Goal: Task Accomplishment & Management: Manage account settings

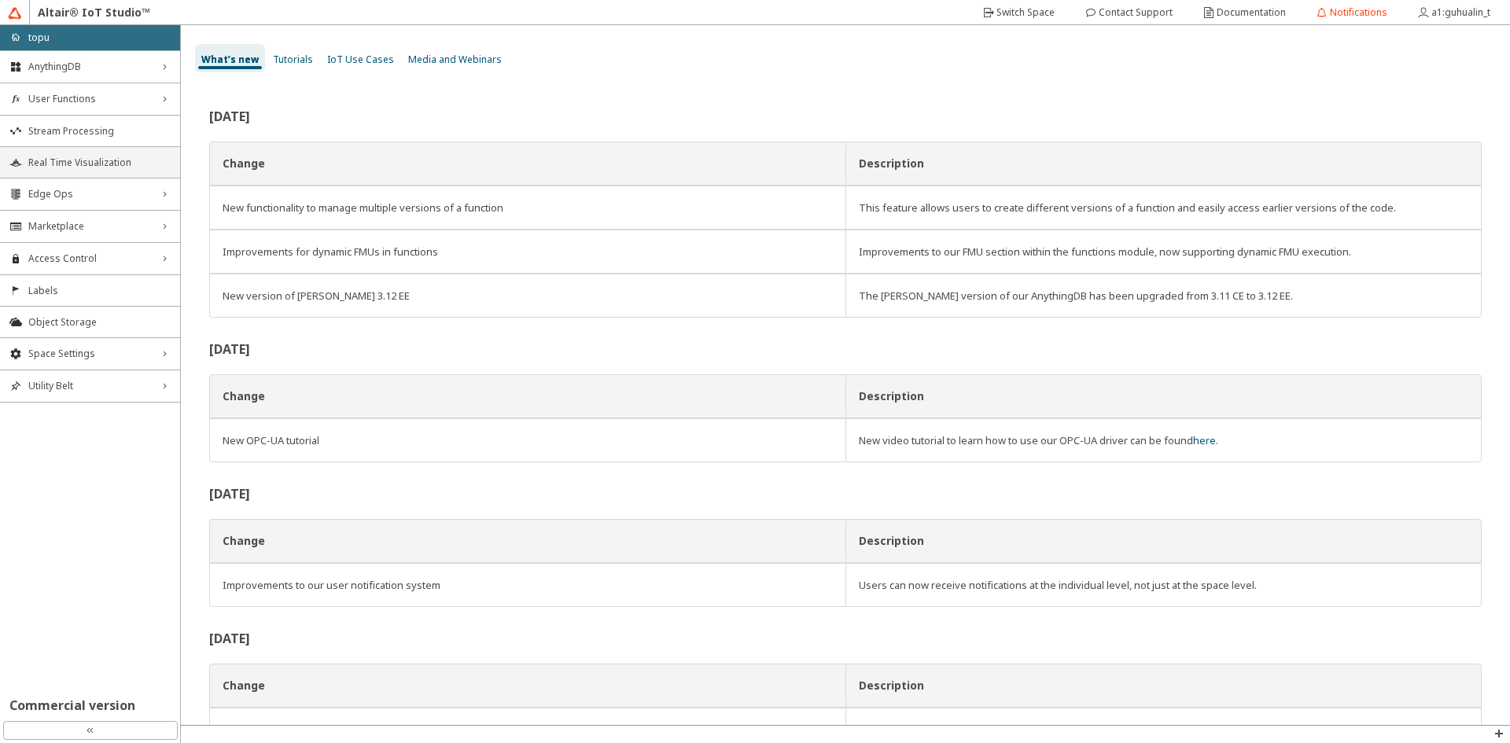
click at [118, 164] on span "Real Time Visualization" at bounding box center [99, 163] width 142 height 13
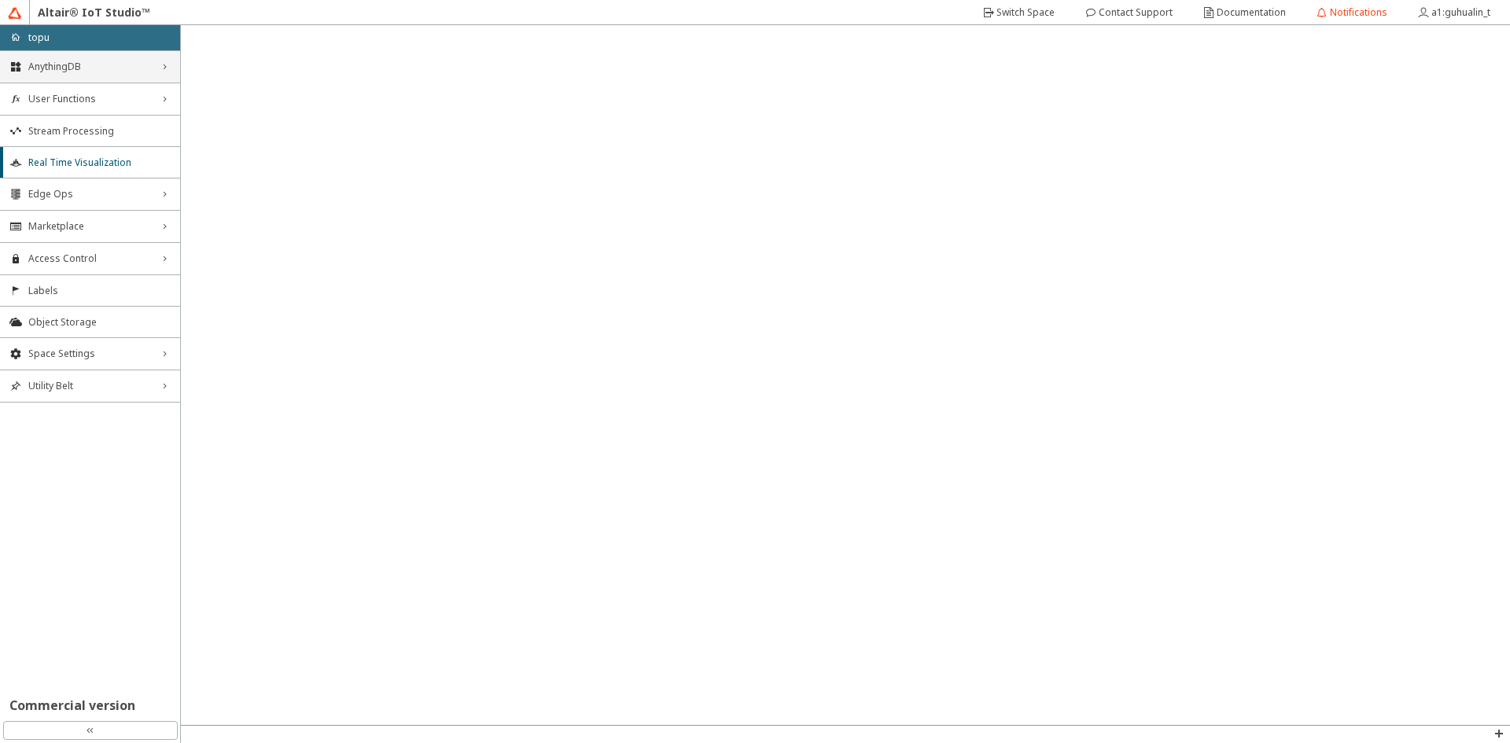
click at [102, 63] on span "AnythingDB" at bounding box center [89, 67] width 123 height 13
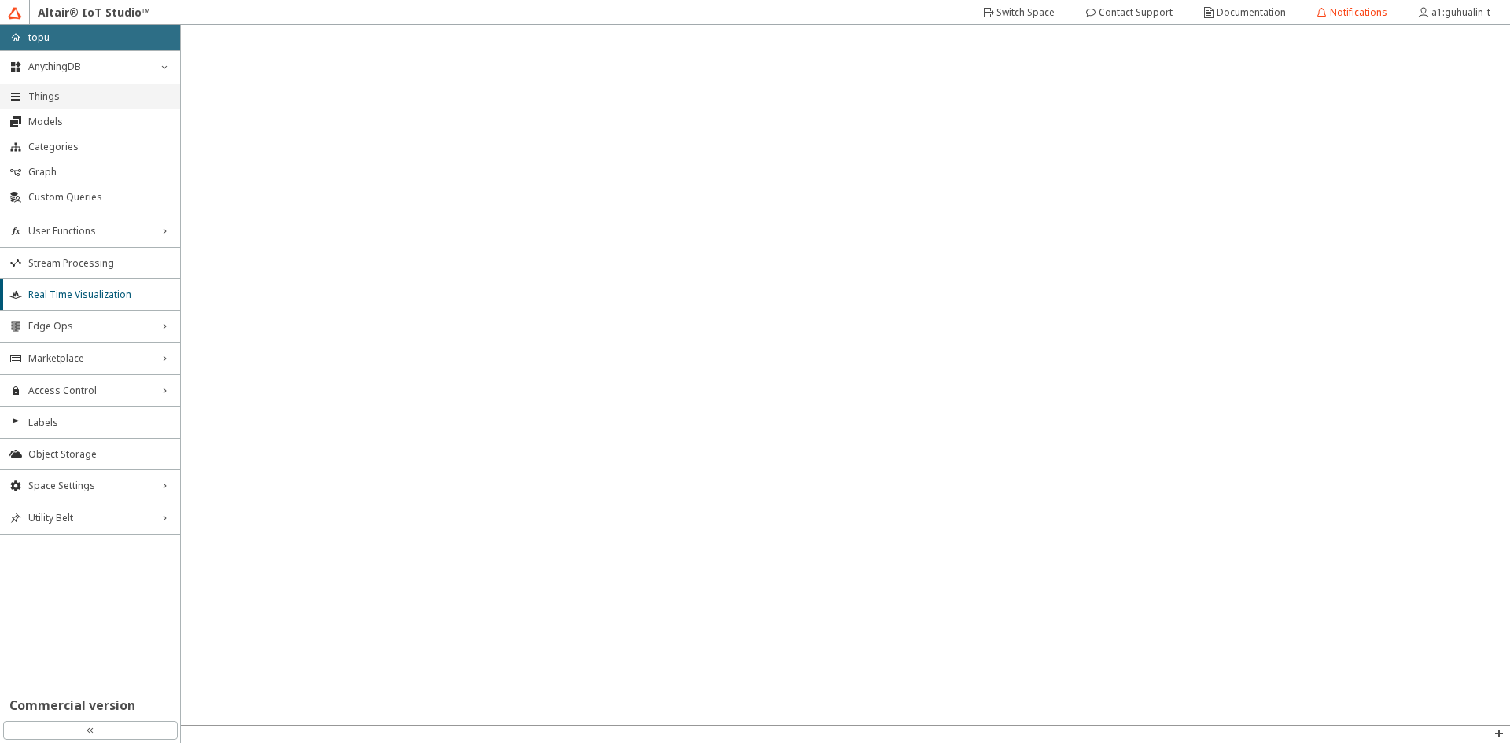
click at [82, 93] on span "Things" at bounding box center [99, 96] width 142 height 13
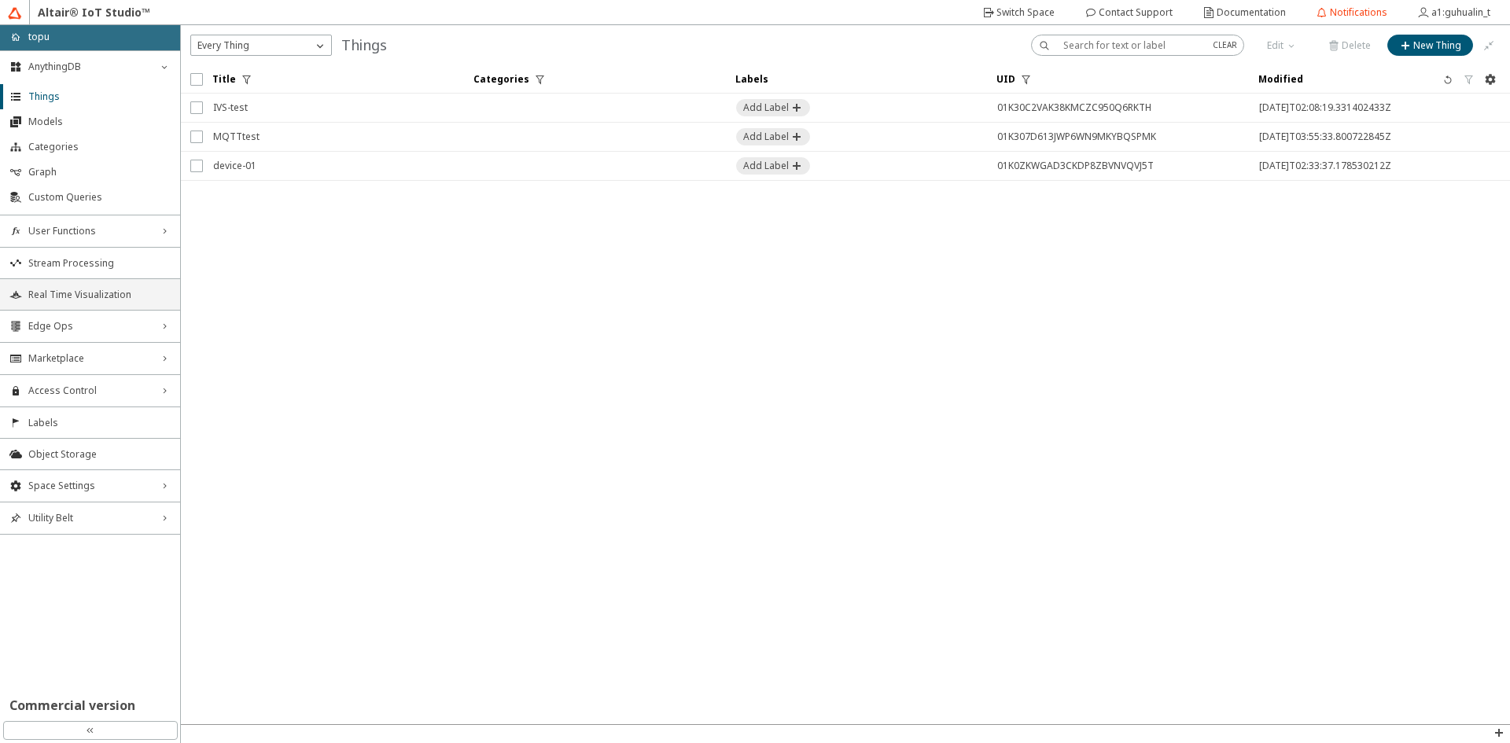
click at [115, 296] on span "Real Time Visualization" at bounding box center [99, 295] width 142 height 13
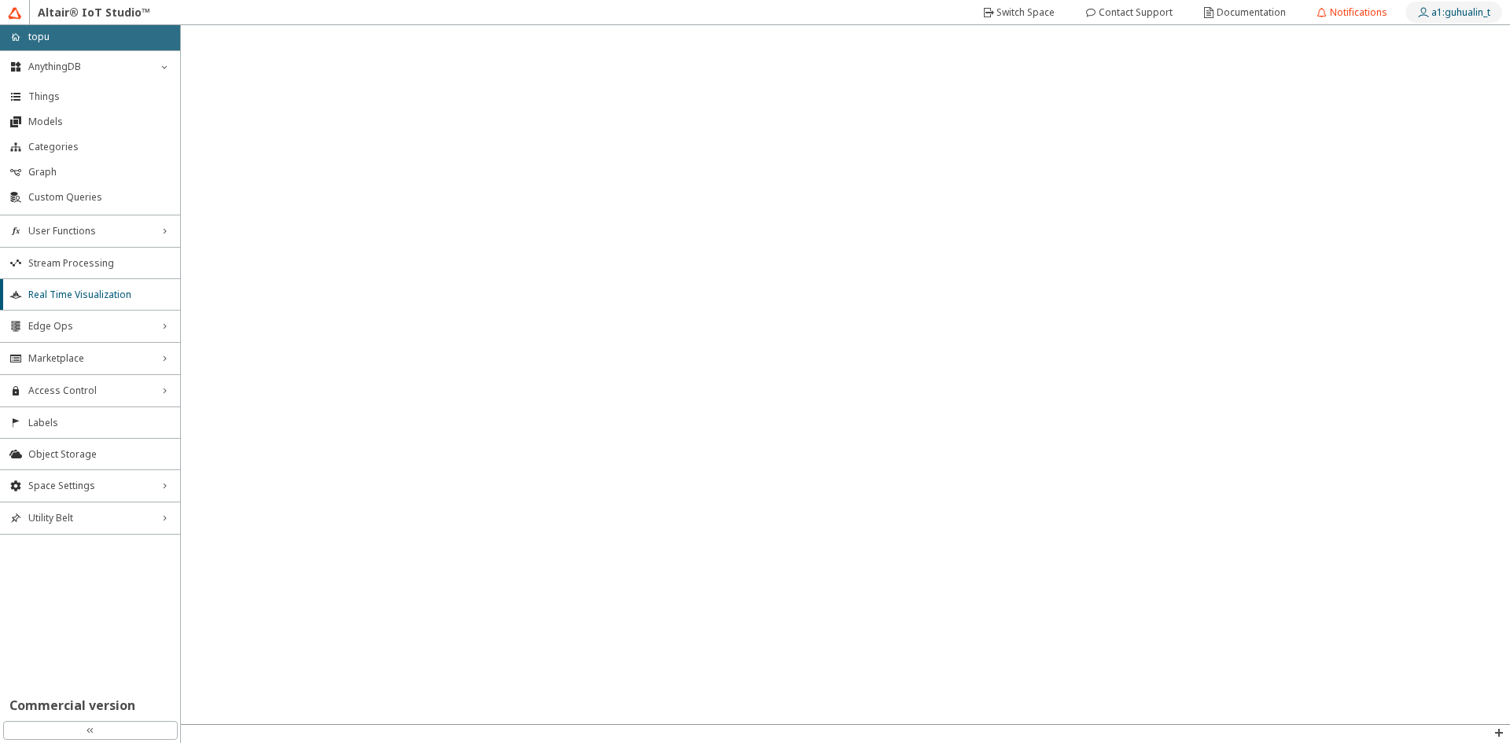
click at [0, 0] on slot "a1:guhualin_t" at bounding box center [0, 0] width 0 height 0
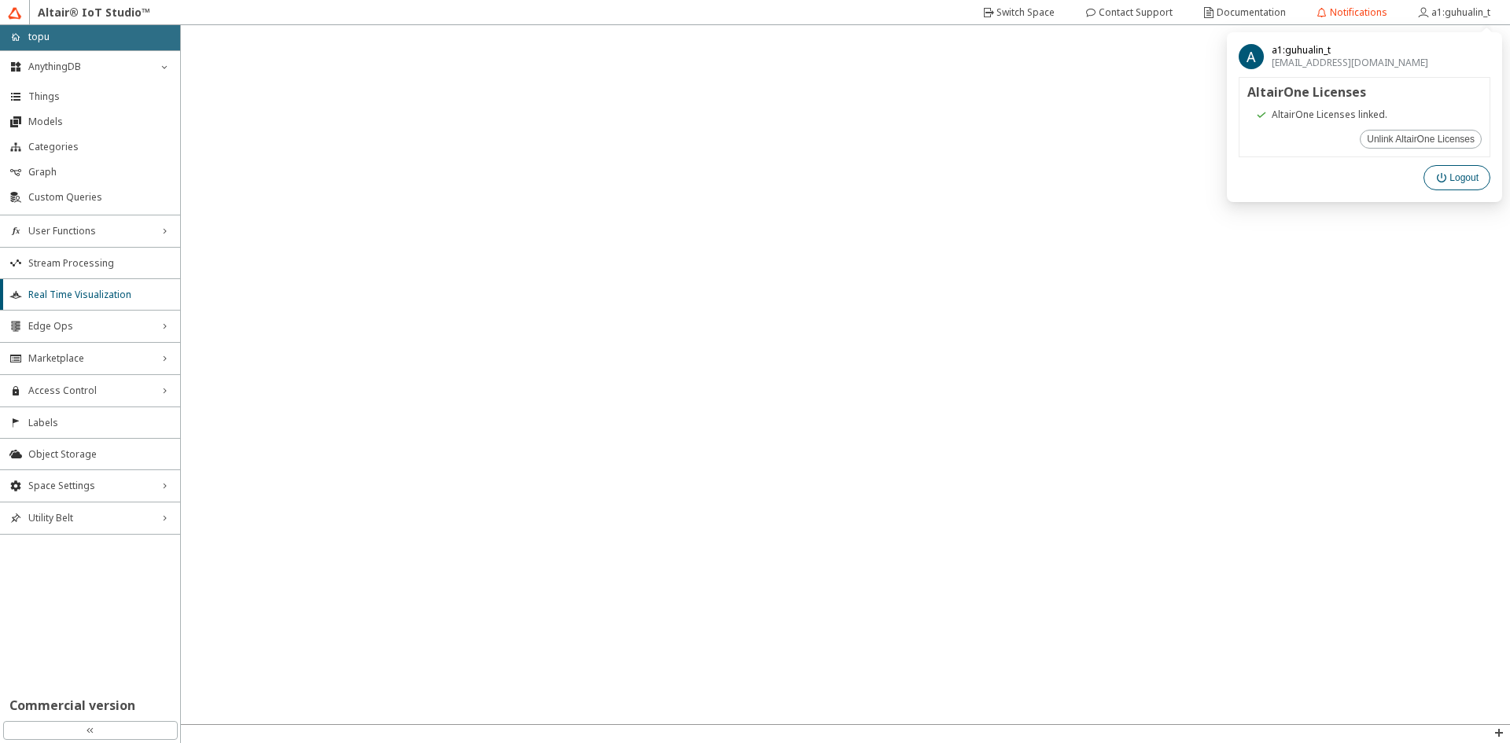
click at [1479, 176] on paper-button "Logout" at bounding box center [1457, 177] width 67 height 25
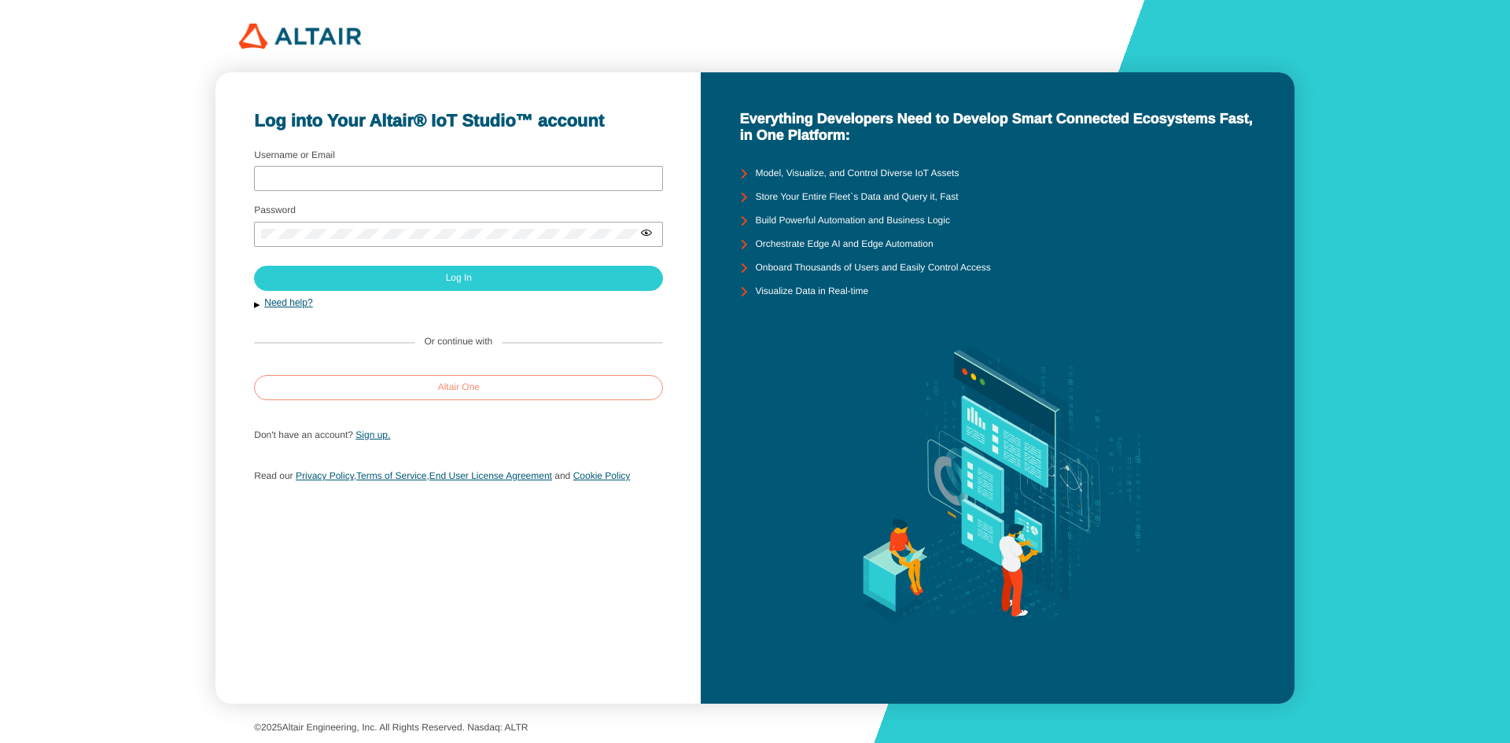
click at [0, 0] on slot "Altair One" at bounding box center [0, 0] width 0 height 0
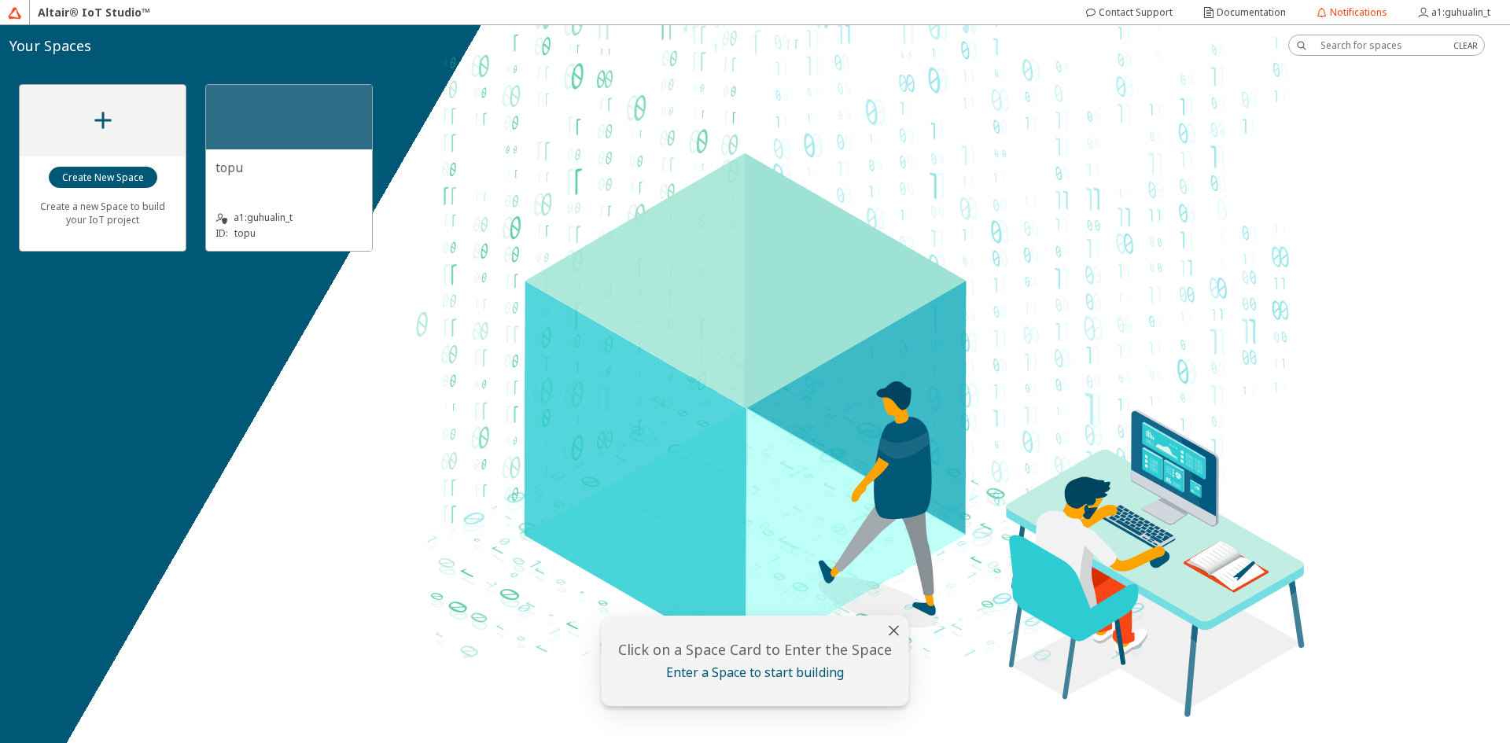
click at [311, 165] on div "topu" at bounding box center [289, 167] width 147 height 17
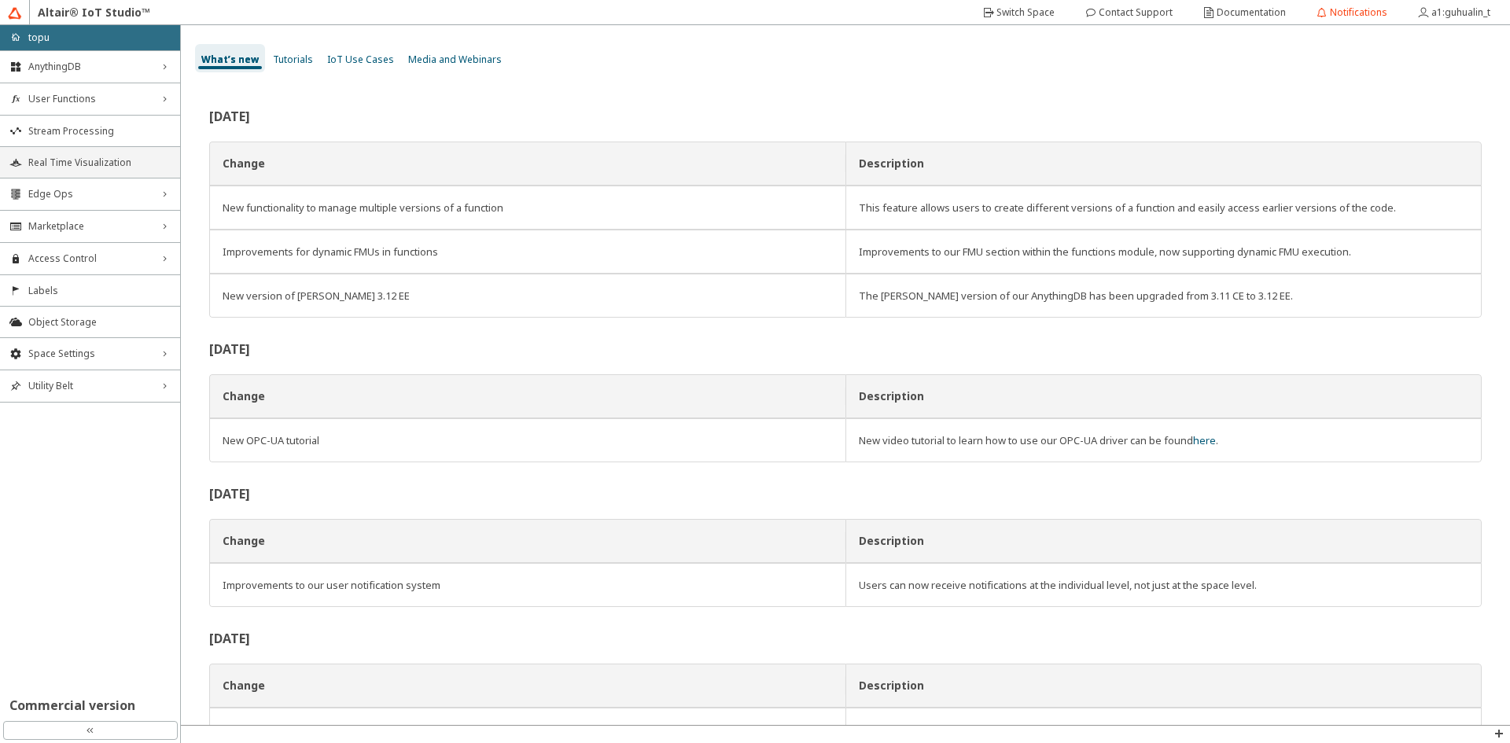
click at [127, 162] on span "Real Time Visualization" at bounding box center [99, 163] width 142 height 13
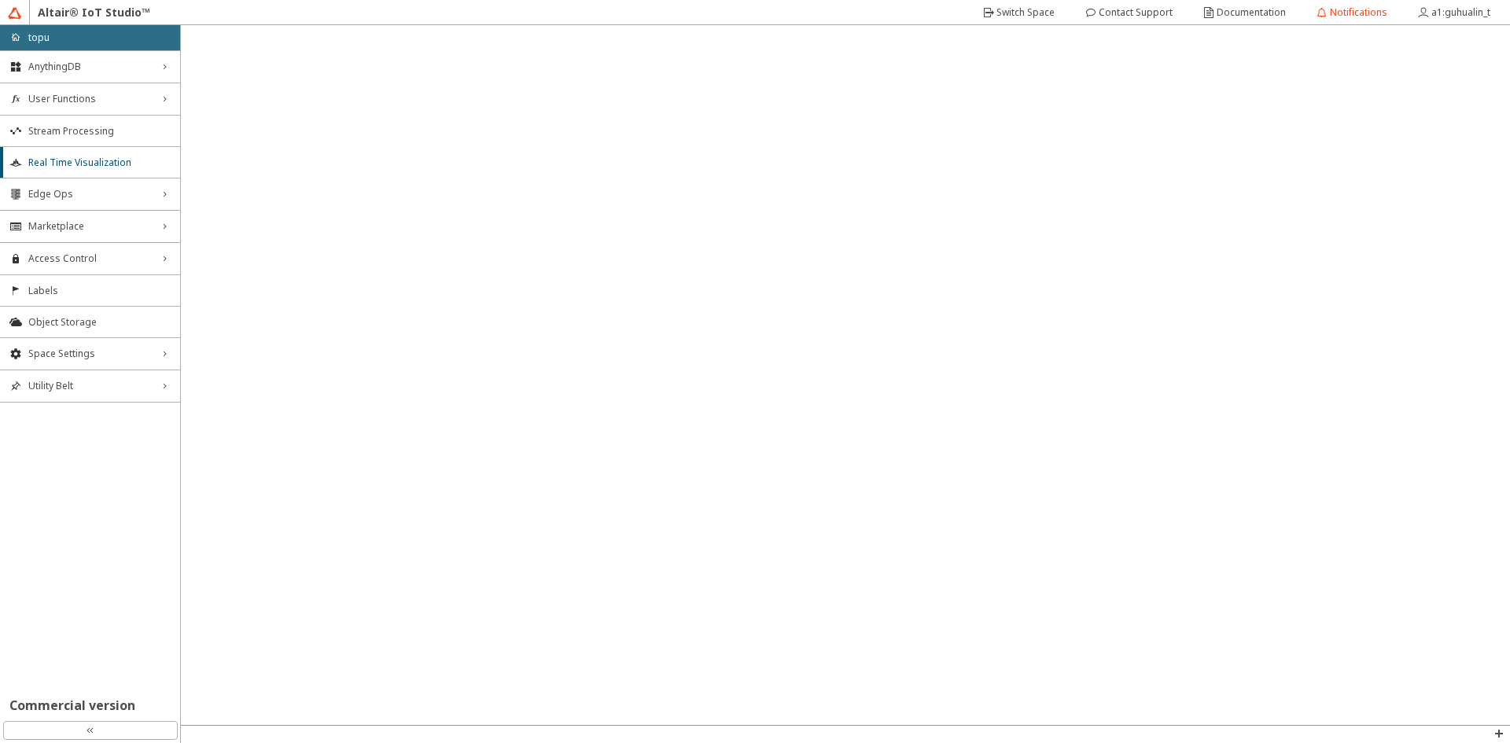
click at [629, 9] on div "Altair® IoT Studio™" at bounding box center [755, 12] width 1494 height 25
click at [577, 20] on div "Altair® IoT Studio™" at bounding box center [755, 12] width 1494 height 25
click at [101, 64] on span "AnythingDB" at bounding box center [89, 67] width 123 height 13
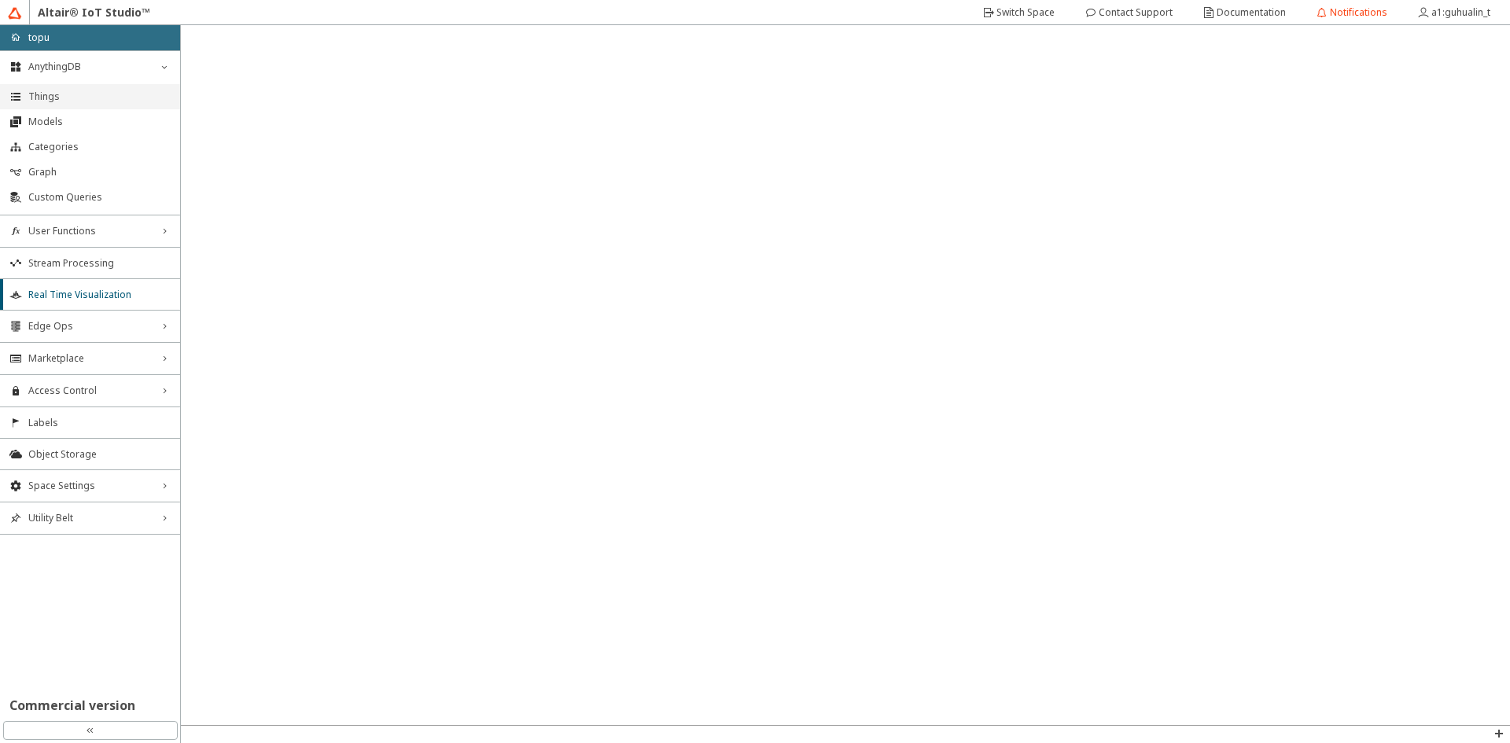
click at [83, 96] on span "Things" at bounding box center [99, 96] width 142 height 13
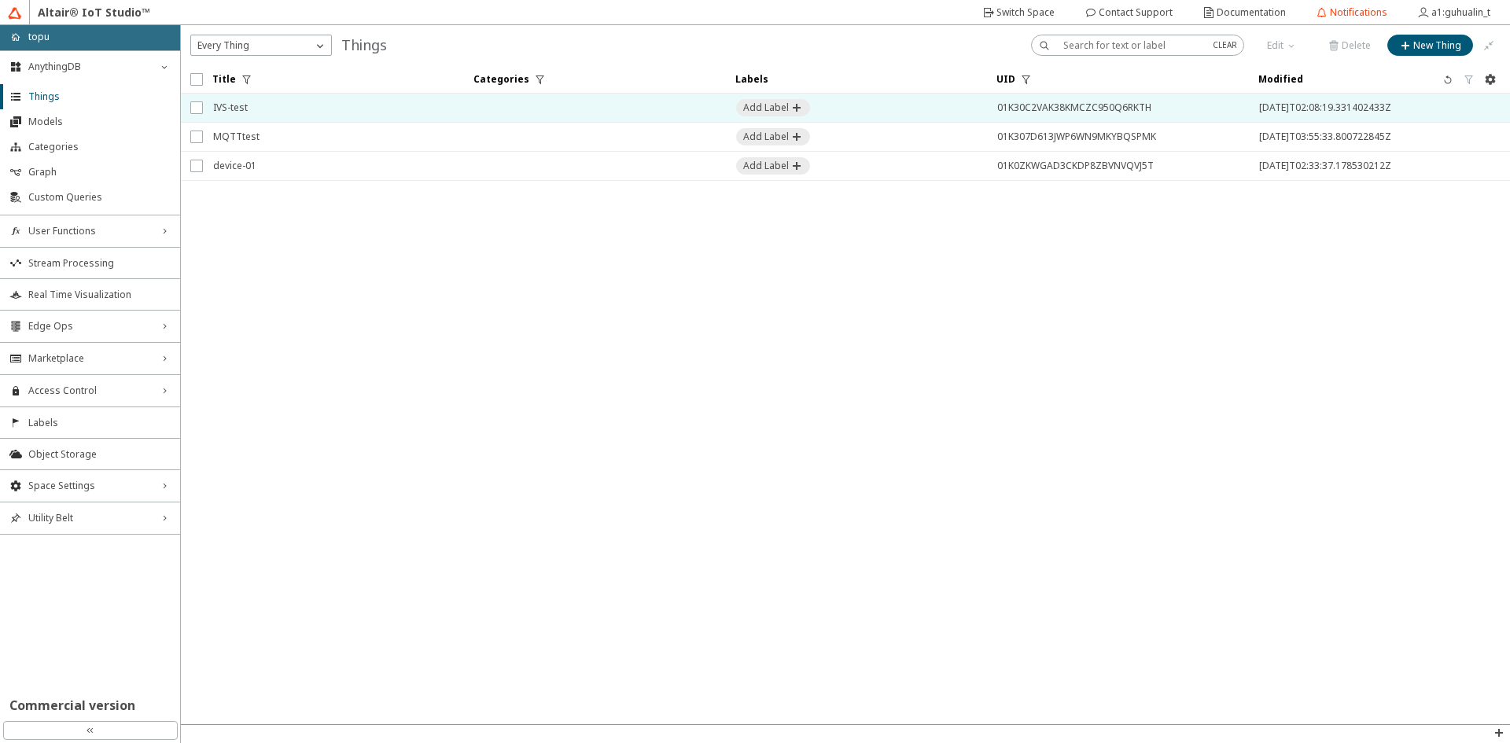
click at [491, 106] on td at bounding box center [594, 108] width 261 height 29
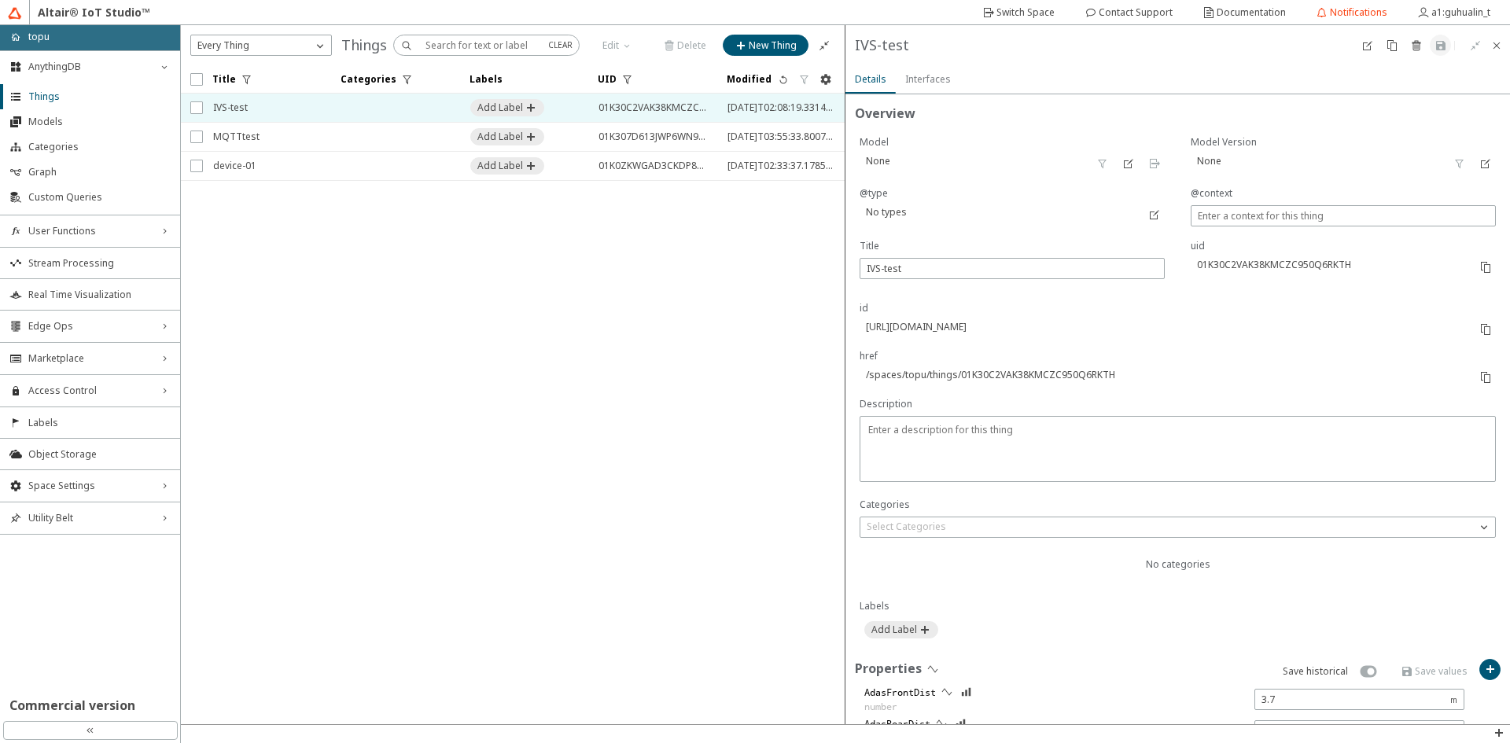
click at [0, 0] on slot "Interfaces" at bounding box center [0, 0] width 0 height 0
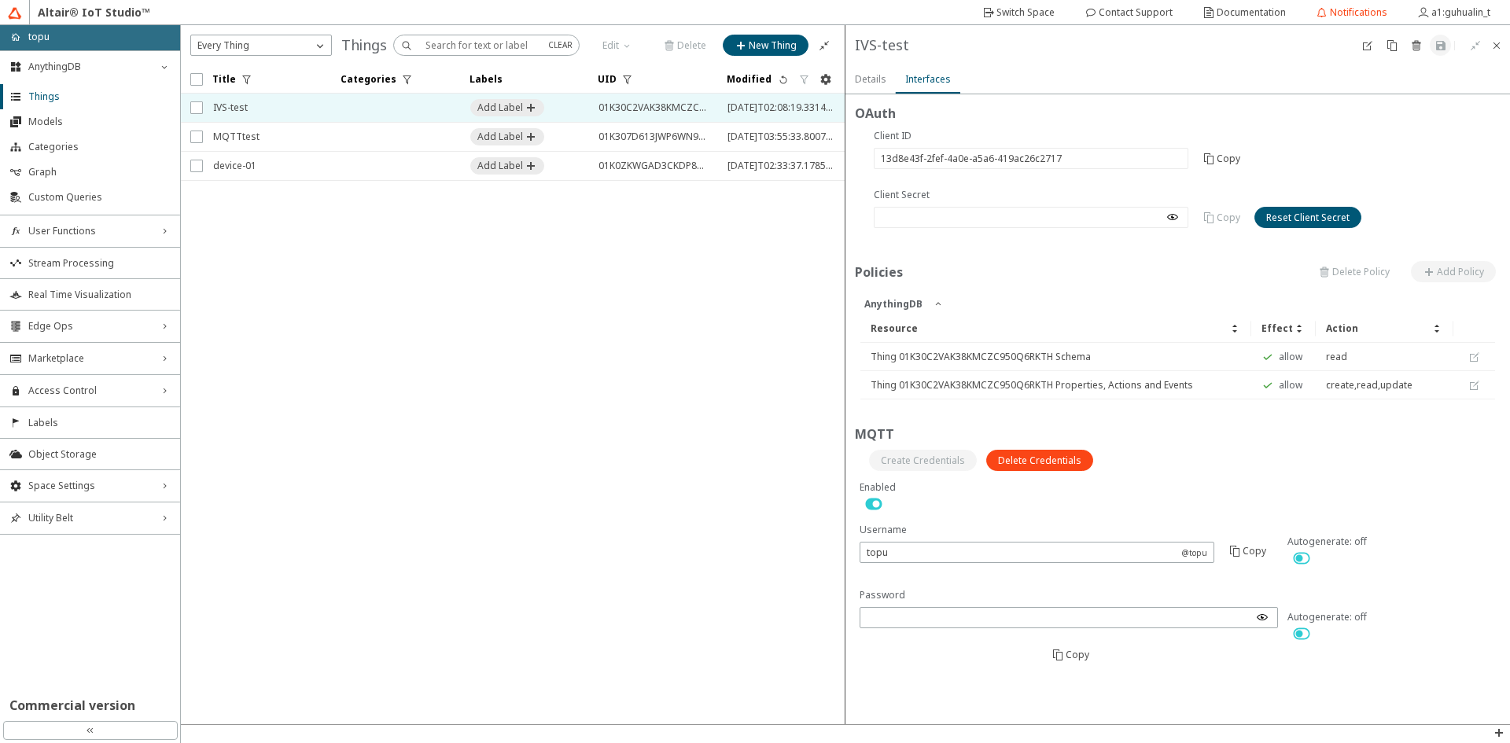
click at [0, 0] on slot "Details" at bounding box center [0, 0] width 0 height 0
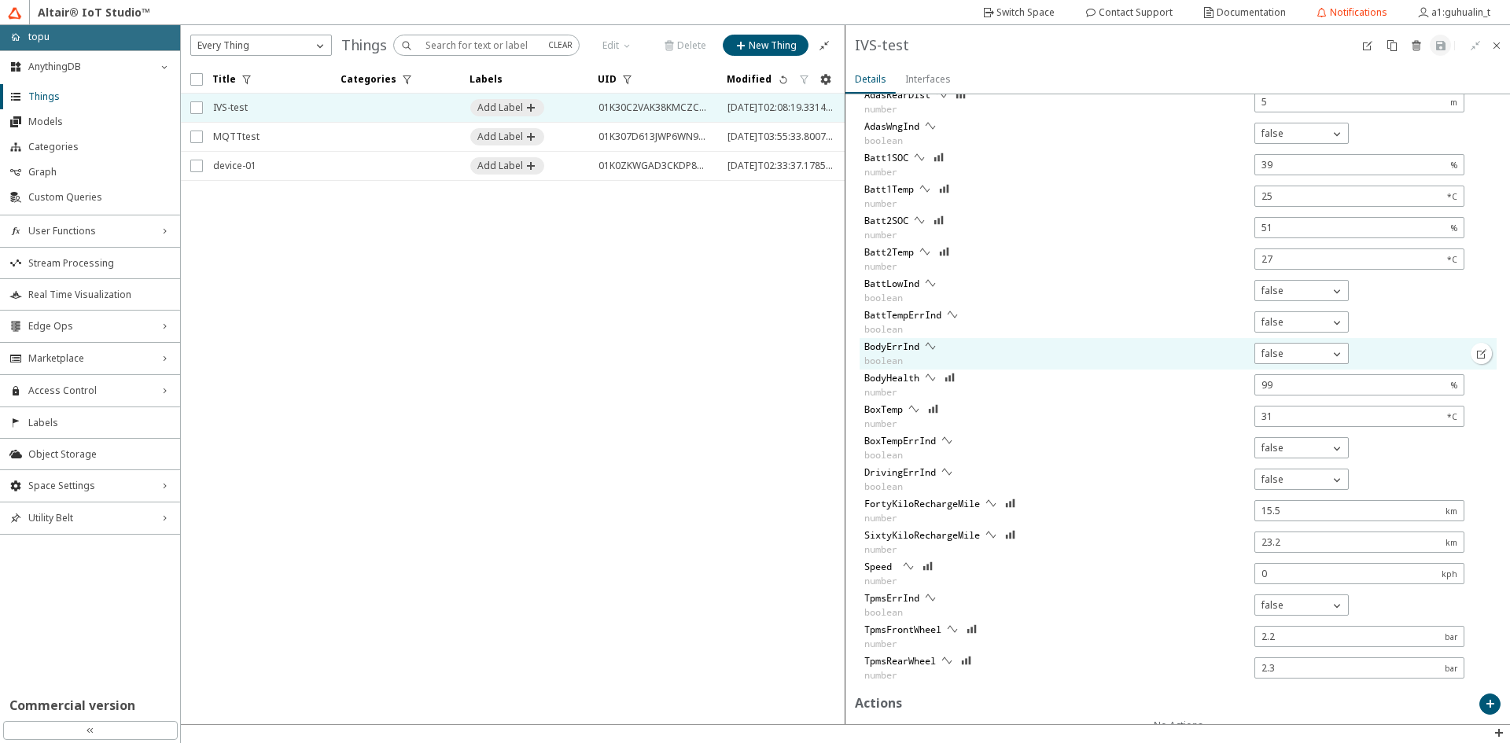
scroll to position [754, 0]
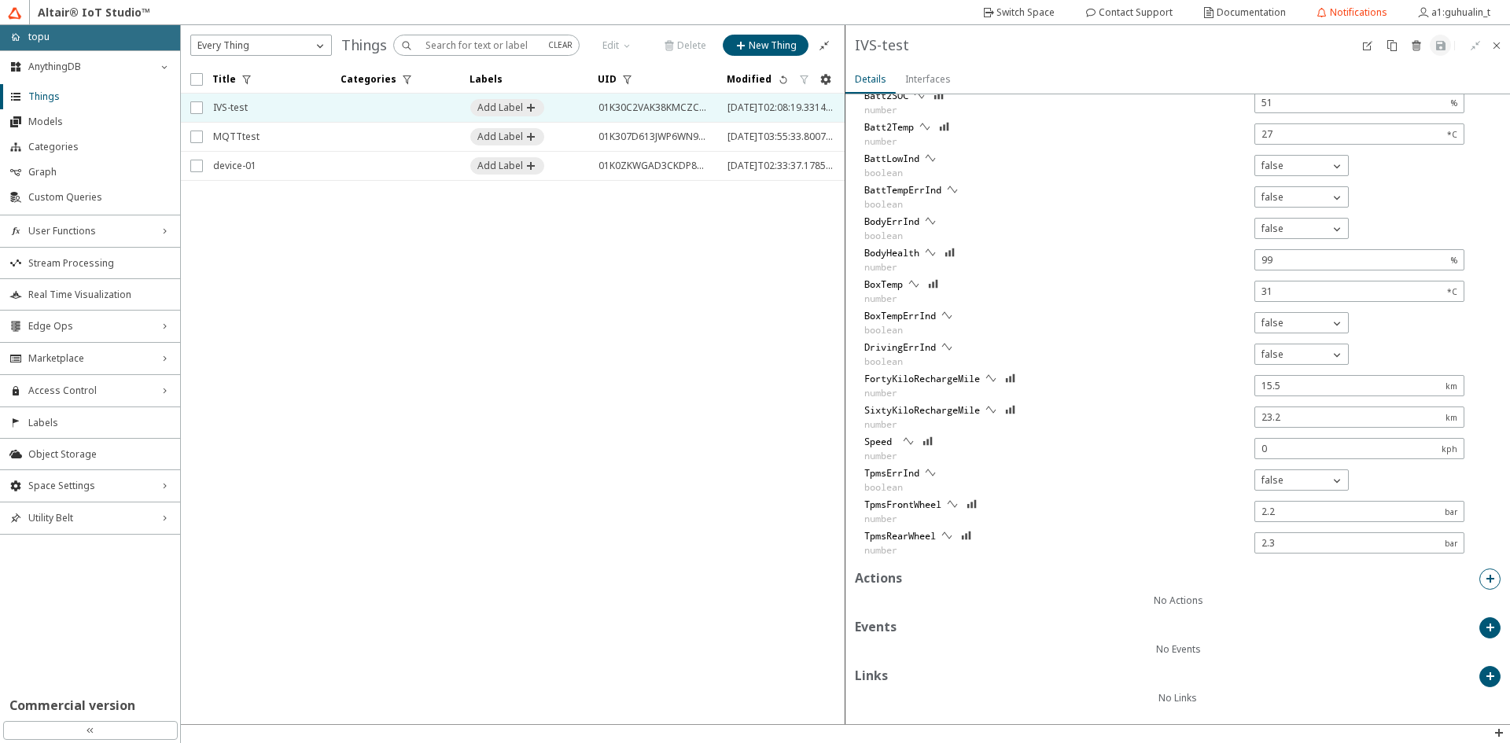
click at [1480, 586] on paper-button at bounding box center [1489, 579] width 21 height 21
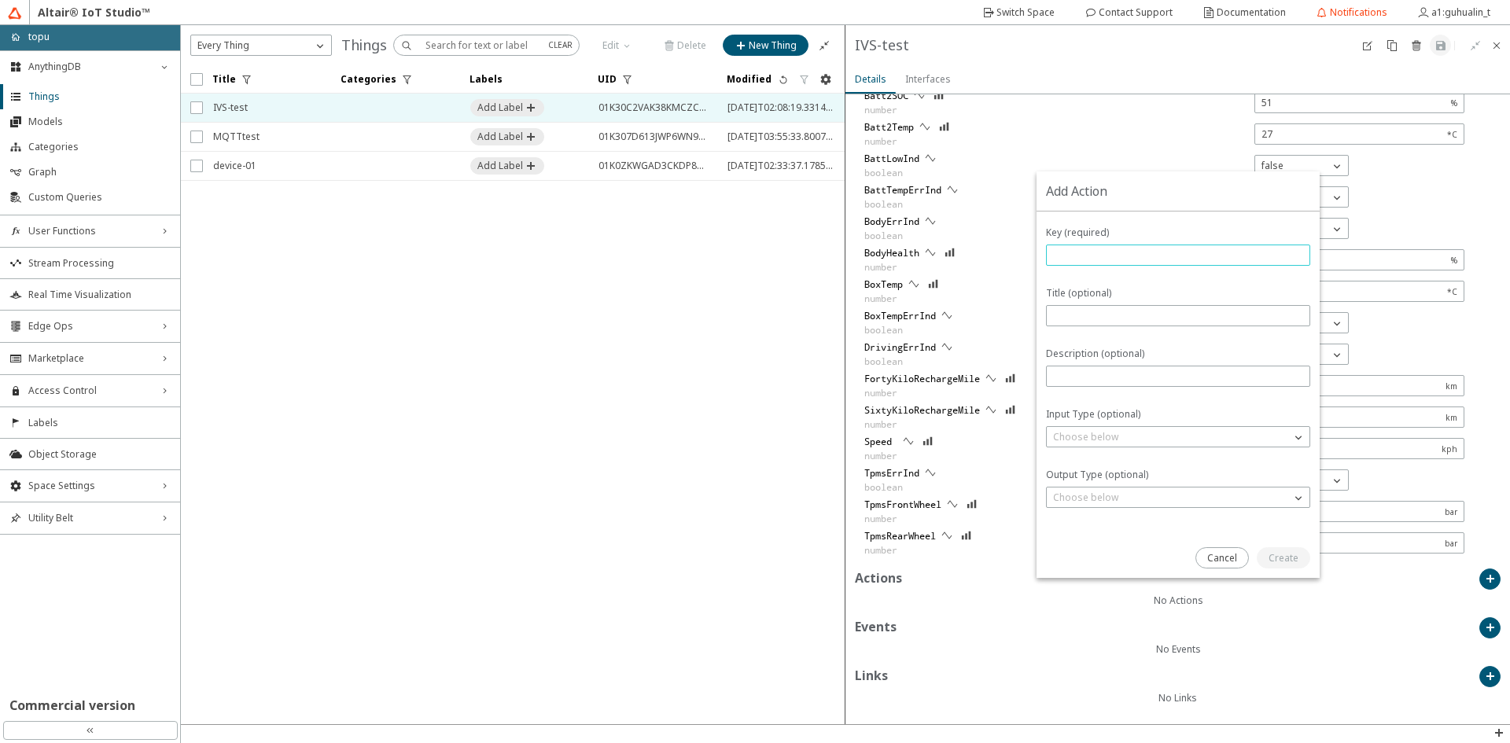
click at [1144, 257] on input "text" at bounding box center [1178, 255] width 250 height 13
click at [1115, 448] on unity-typography at bounding box center [1178, 456] width 264 height 16
click at [1123, 440] on div "Choose below" at bounding box center [1169, 437] width 244 height 16
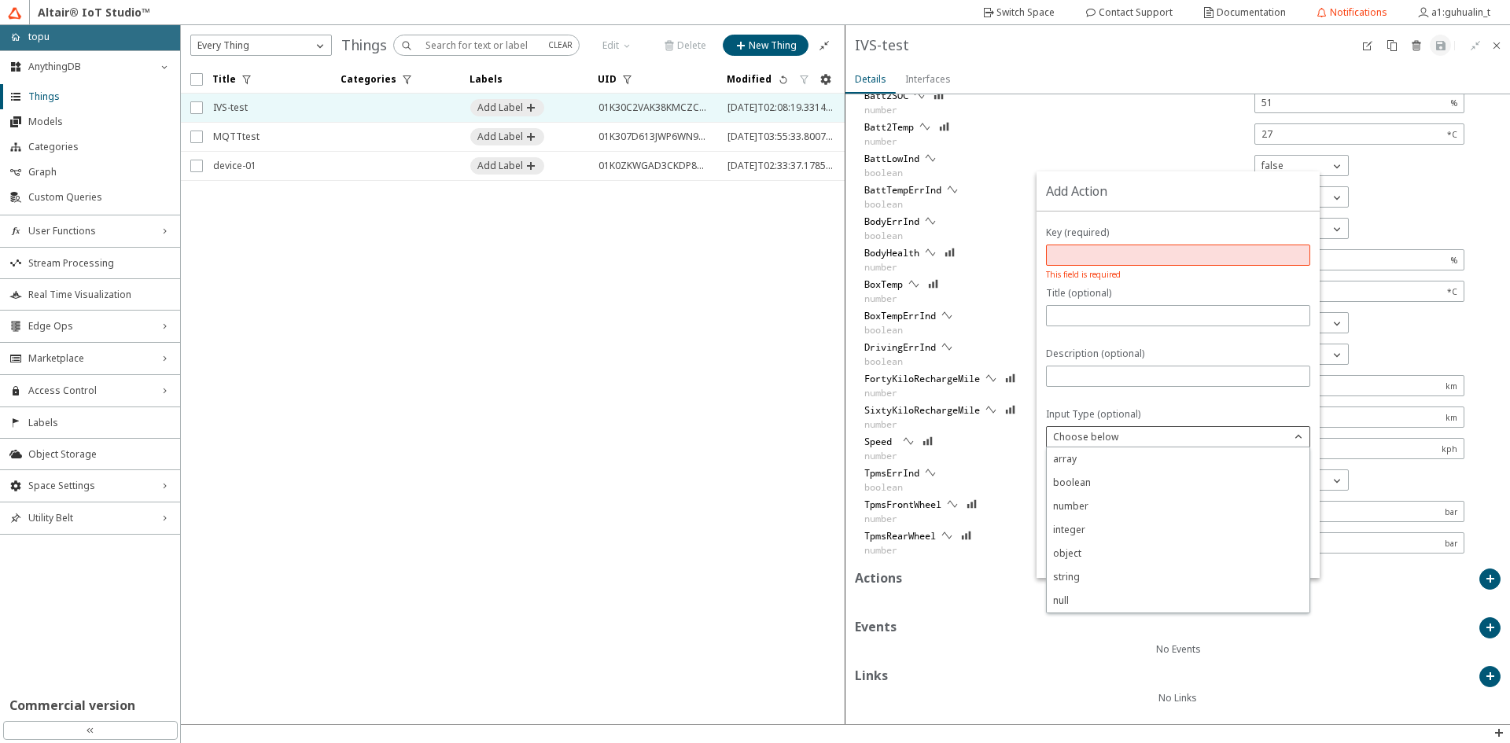
click at [1180, 442] on div "Choose below" at bounding box center [1169, 437] width 244 height 16
click at [1145, 506] on div "Choose below" at bounding box center [1178, 497] width 264 height 21
click at [1155, 499] on div "Choose below" at bounding box center [1169, 498] width 244 height 16
click at [1157, 498] on div "Choose below" at bounding box center [1169, 498] width 244 height 16
click at [0, 0] on slot "Cancel" at bounding box center [0, 0] width 0 height 0
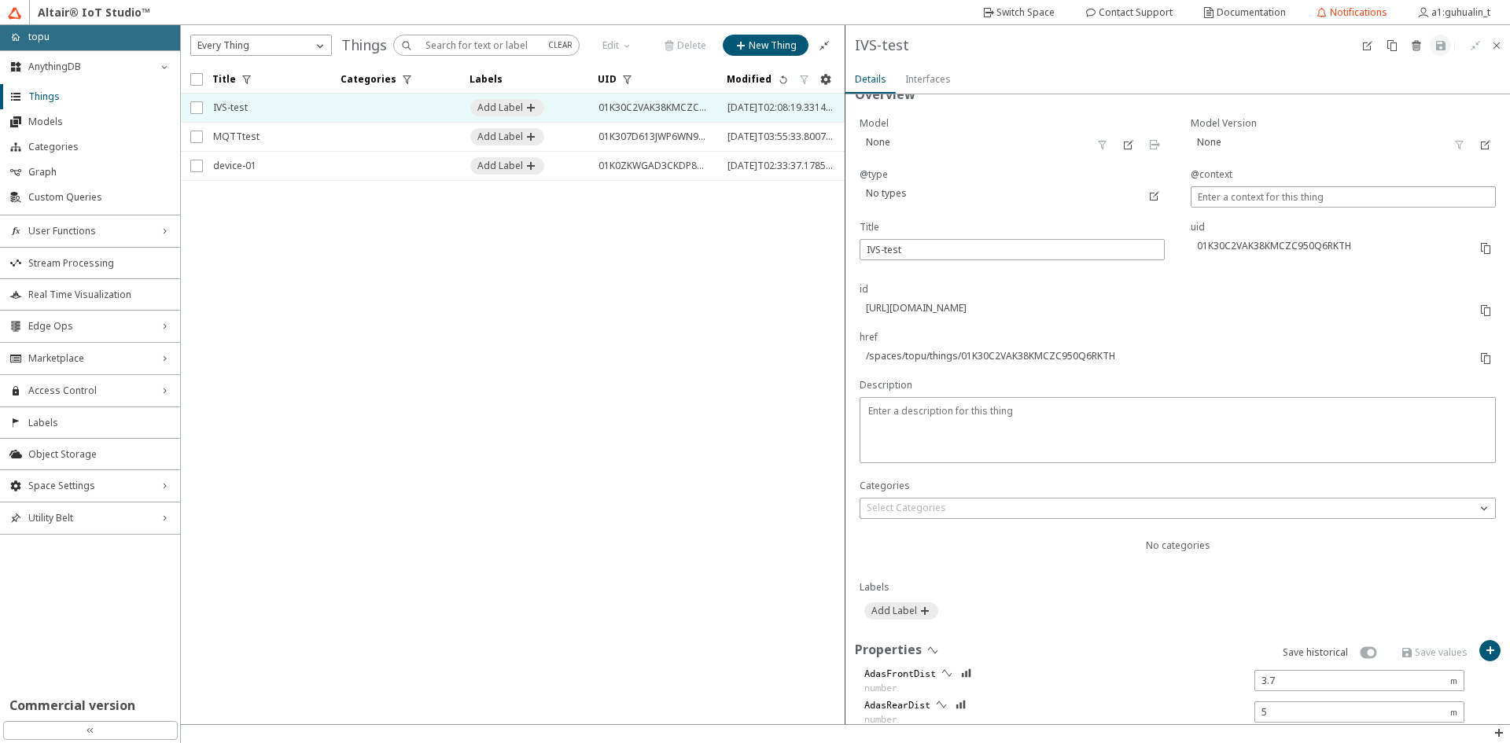
scroll to position [0, 0]
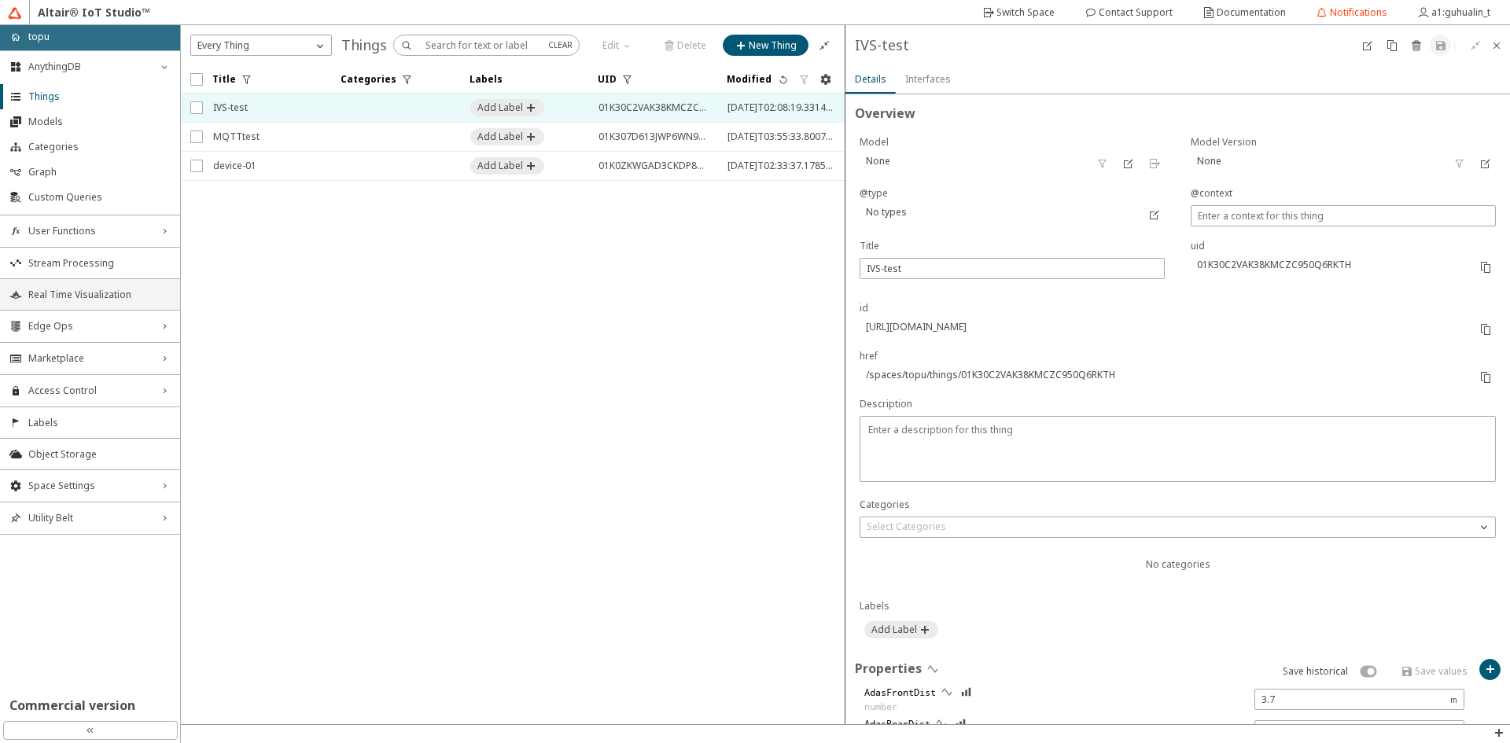
click at [114, 299] on span "Real Time Visualization" at bounding box center [99, 295] width 142 height 13
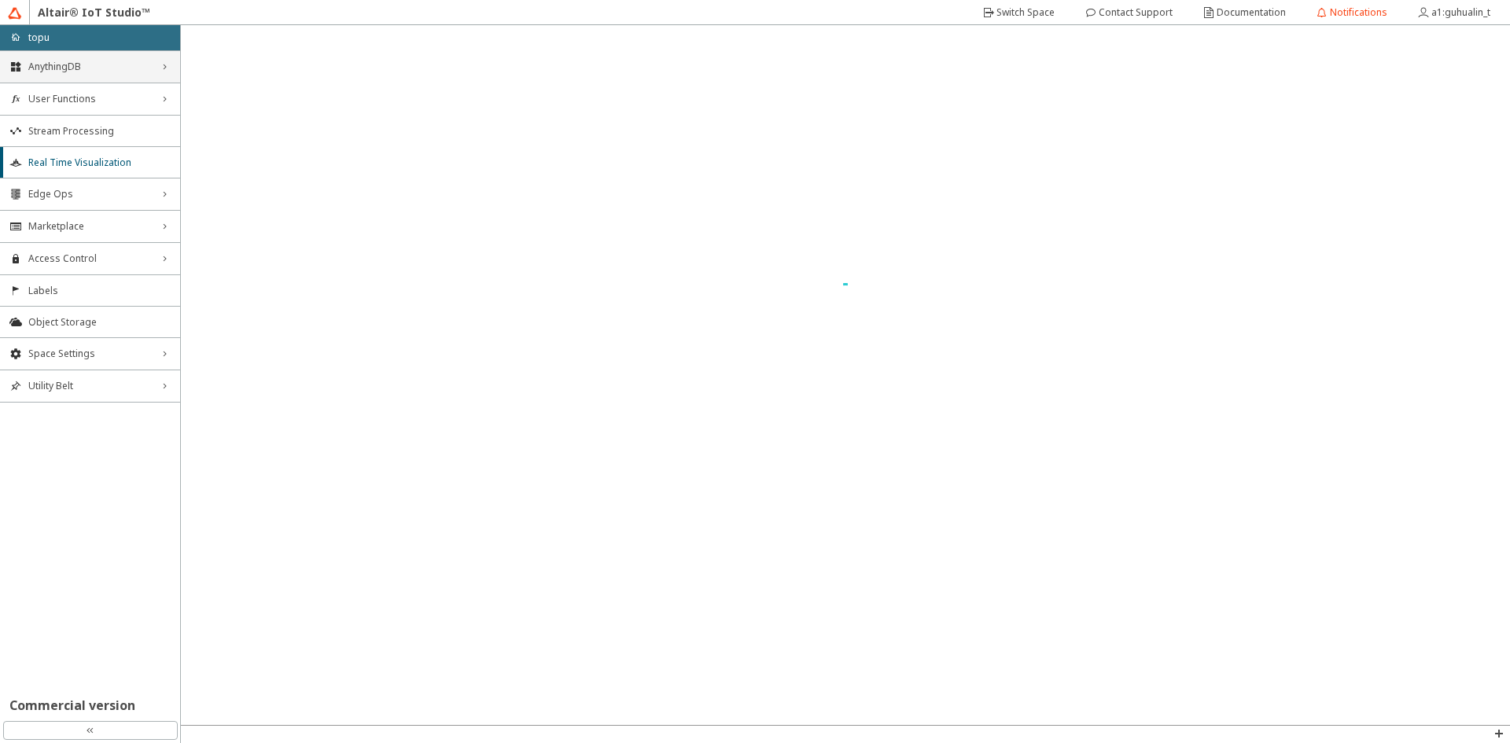
click at [171, 64] on div "AnythingDB right_chevron" at bounding box center [90, 66] width 180 height 31
click at [61, 384] on span "Utility Belt" at bounding box center [89, 386] width 123 height 13
click at [97, 359] on span "Space Settings" at bounding box center [89, 354] width 123 height 13
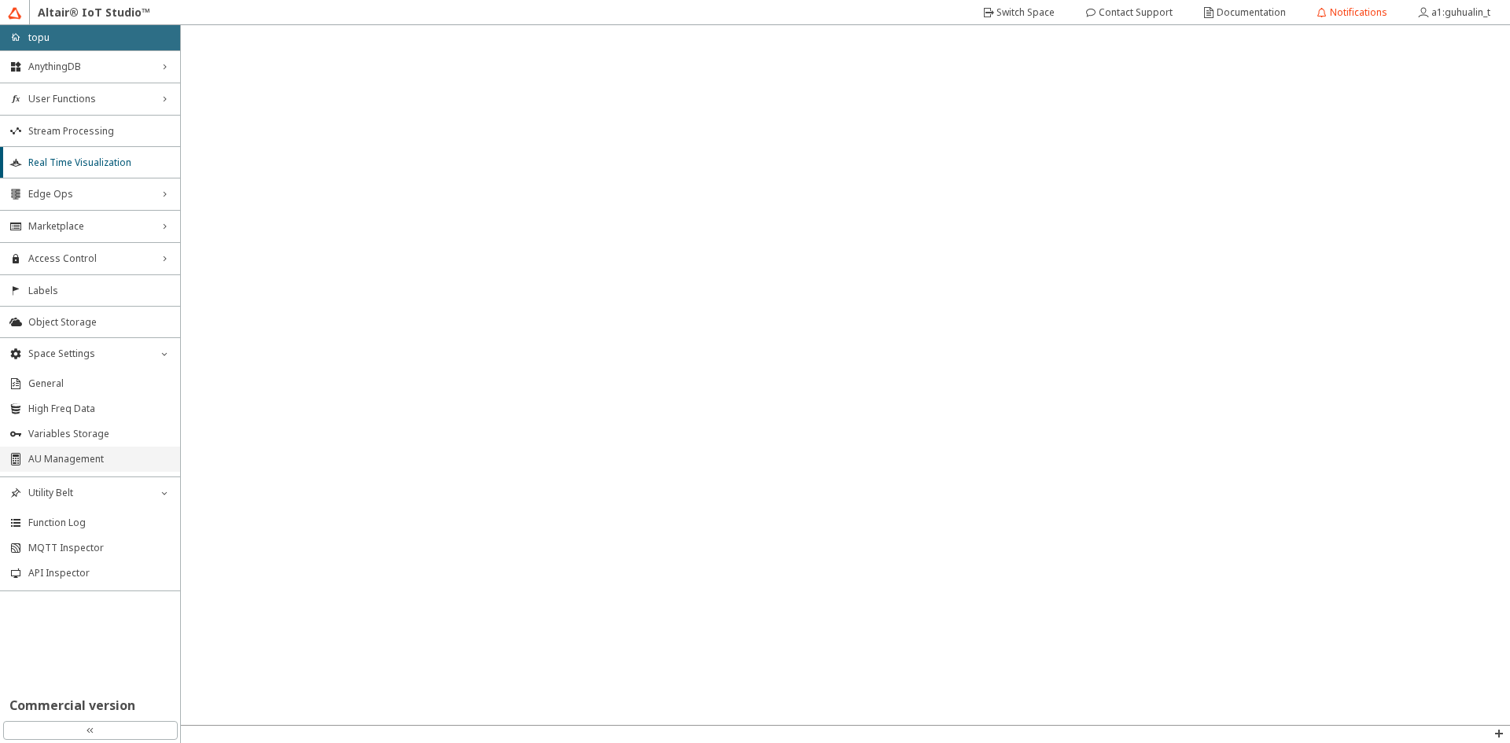
click at [87, 467] on li "AU Management" at bounding box center [90, 459] width 180 height 25
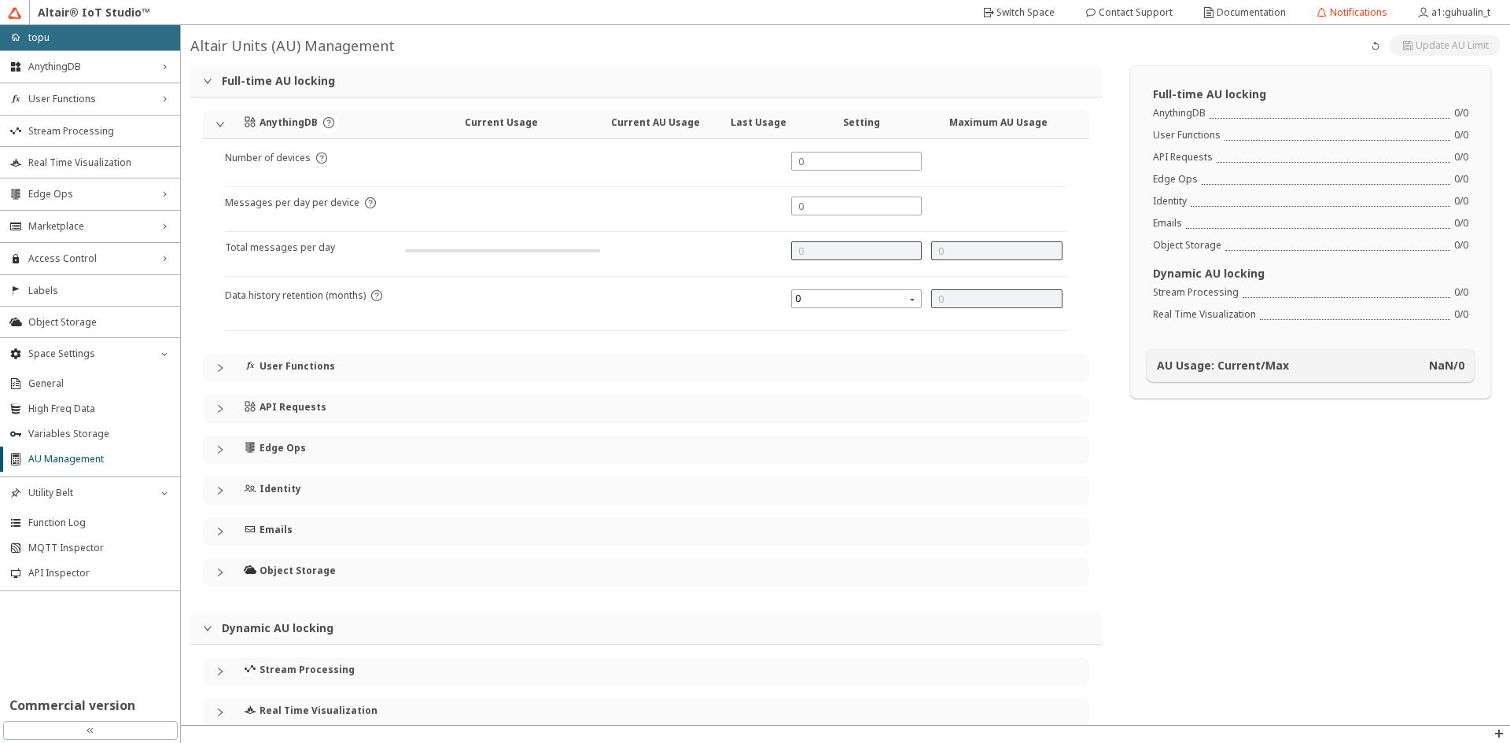
type input "1000"
type input "0"
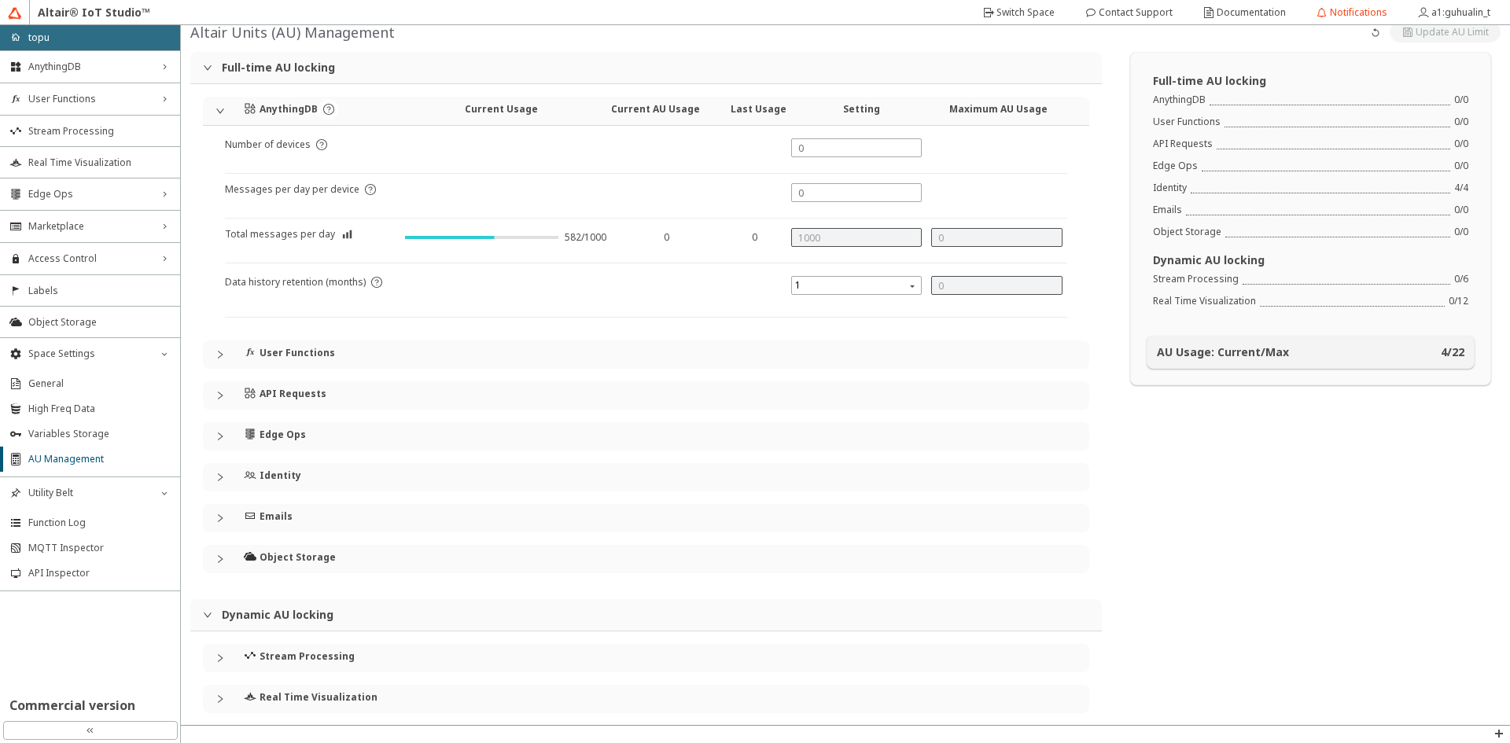
scroll to position [27, 0]
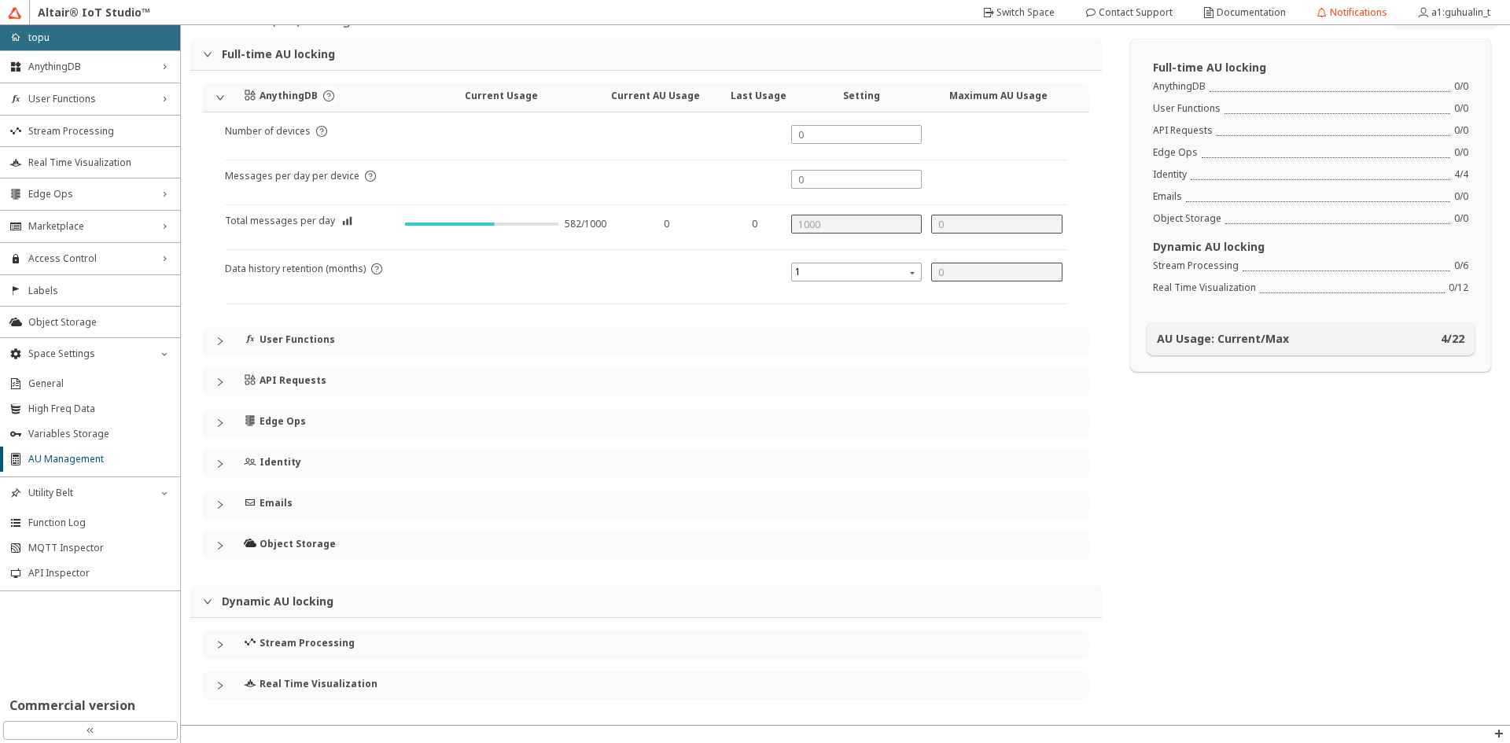
click at [311, 538] on h4 "Object Storage" at bounding box center [298, 544] width 76 height 13
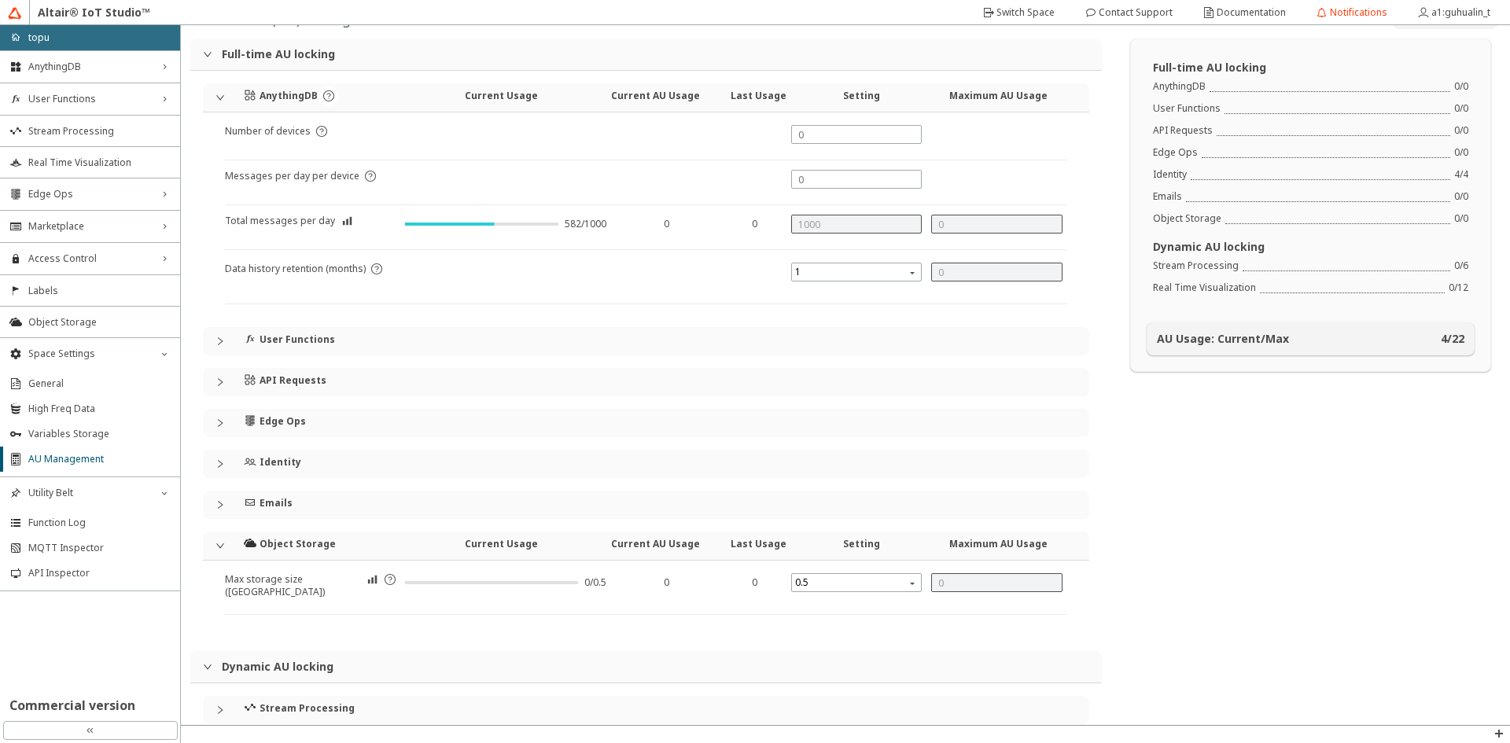
click at [451, 505] on div "Emails" at bounding box center [656, 505] width 824 height 28
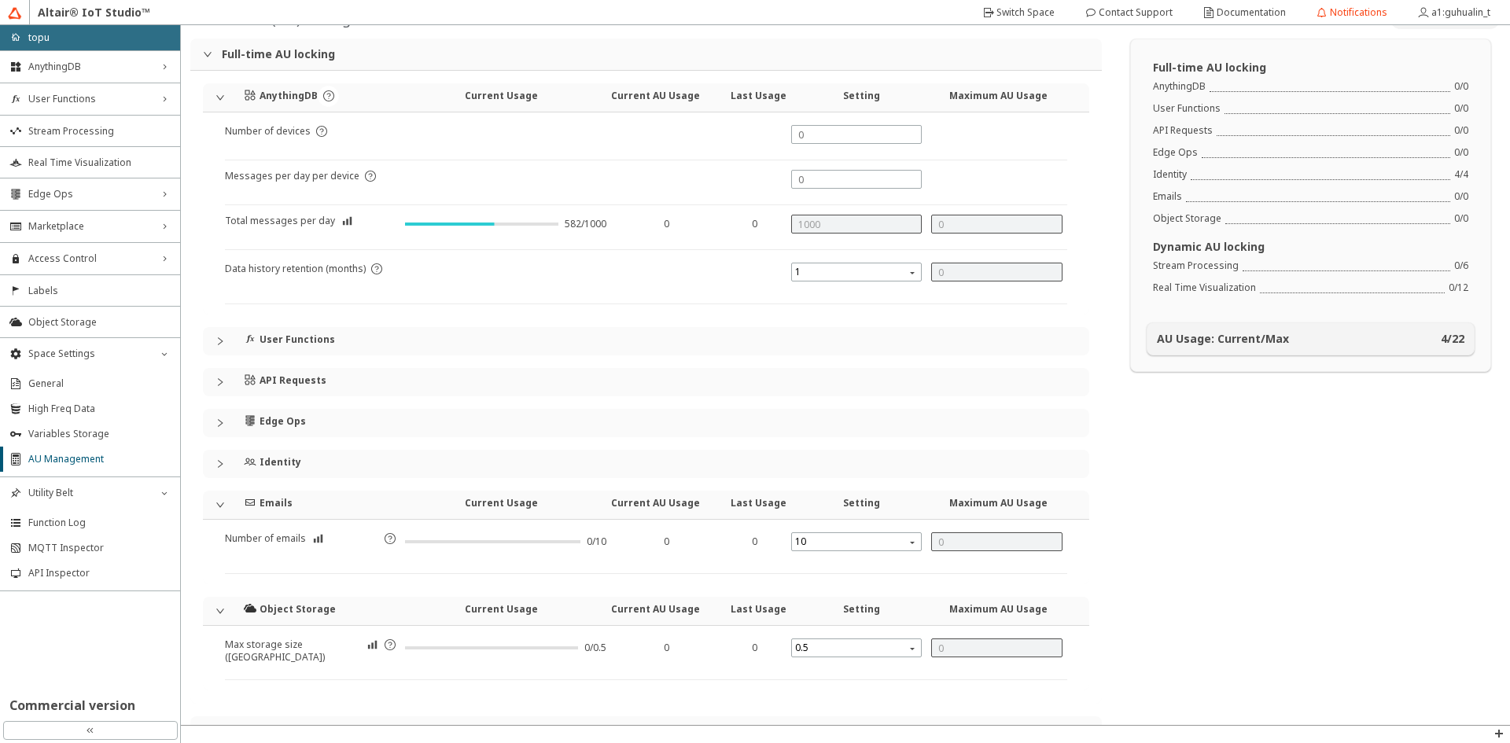
click at [282, 614] on h4 "Object Storage" at bounding box center [298, 609] width 76 height 13
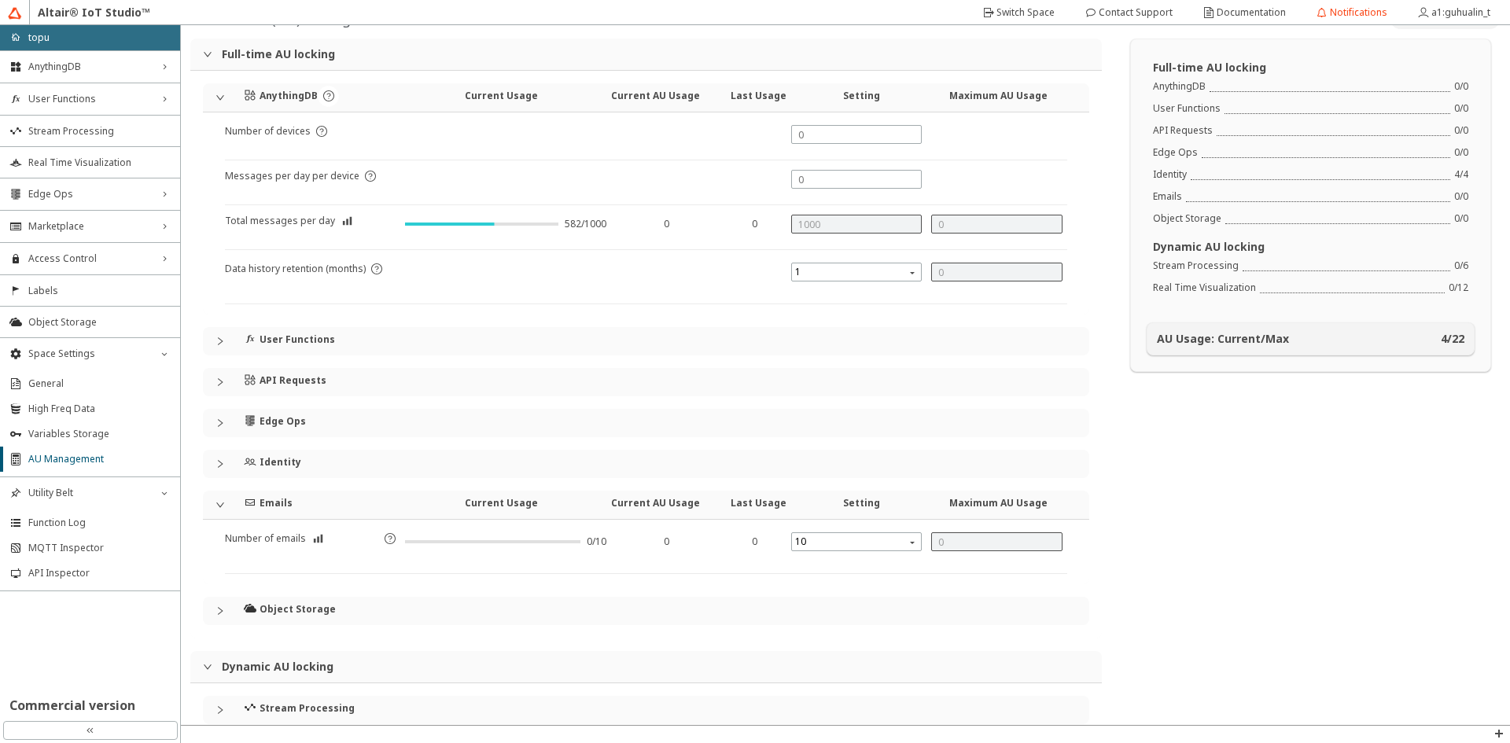
click at [305, 499] on div "Emails" at bounding box center [329, 503] width 171 height 24
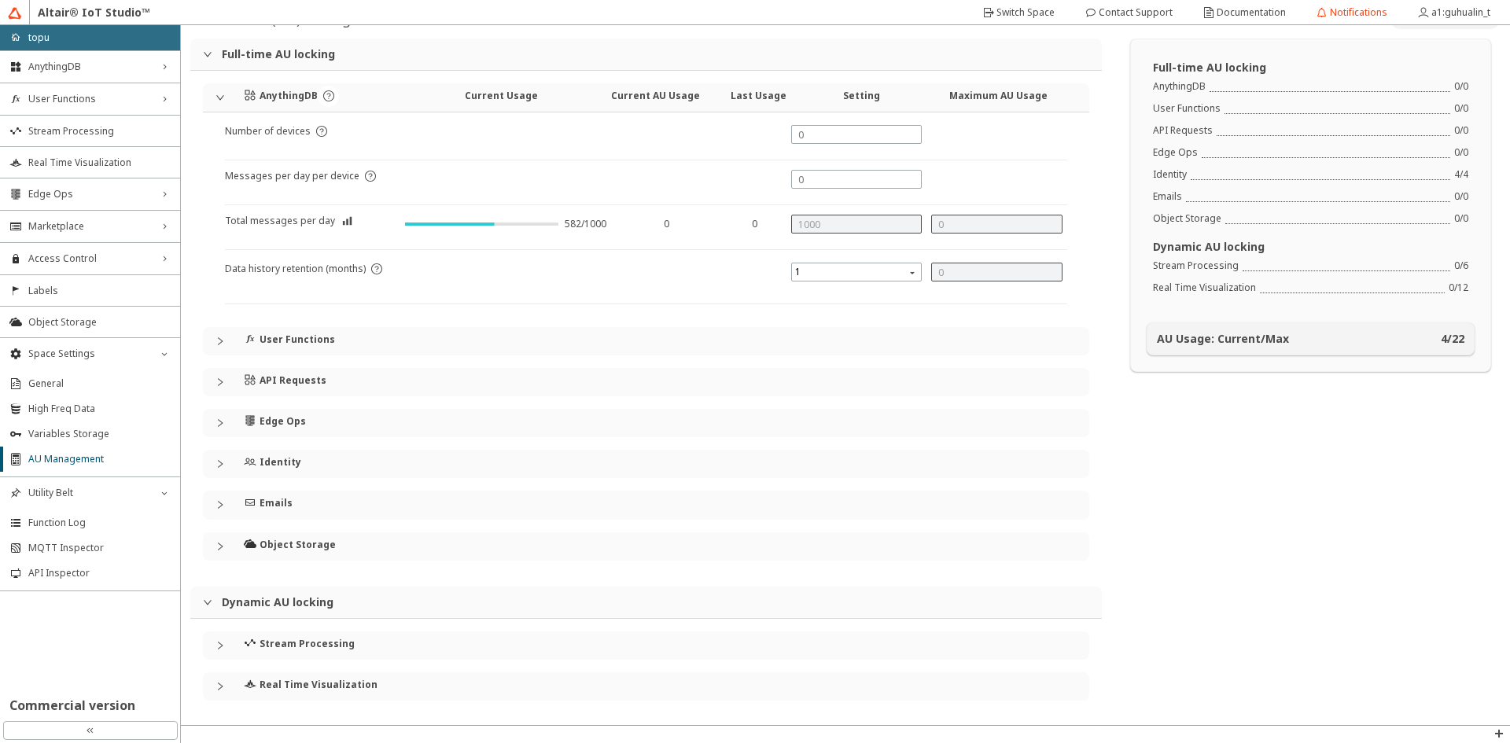
click at [304, 452] on div "Identity" at bounding box center [329, 462] width 171 height 24
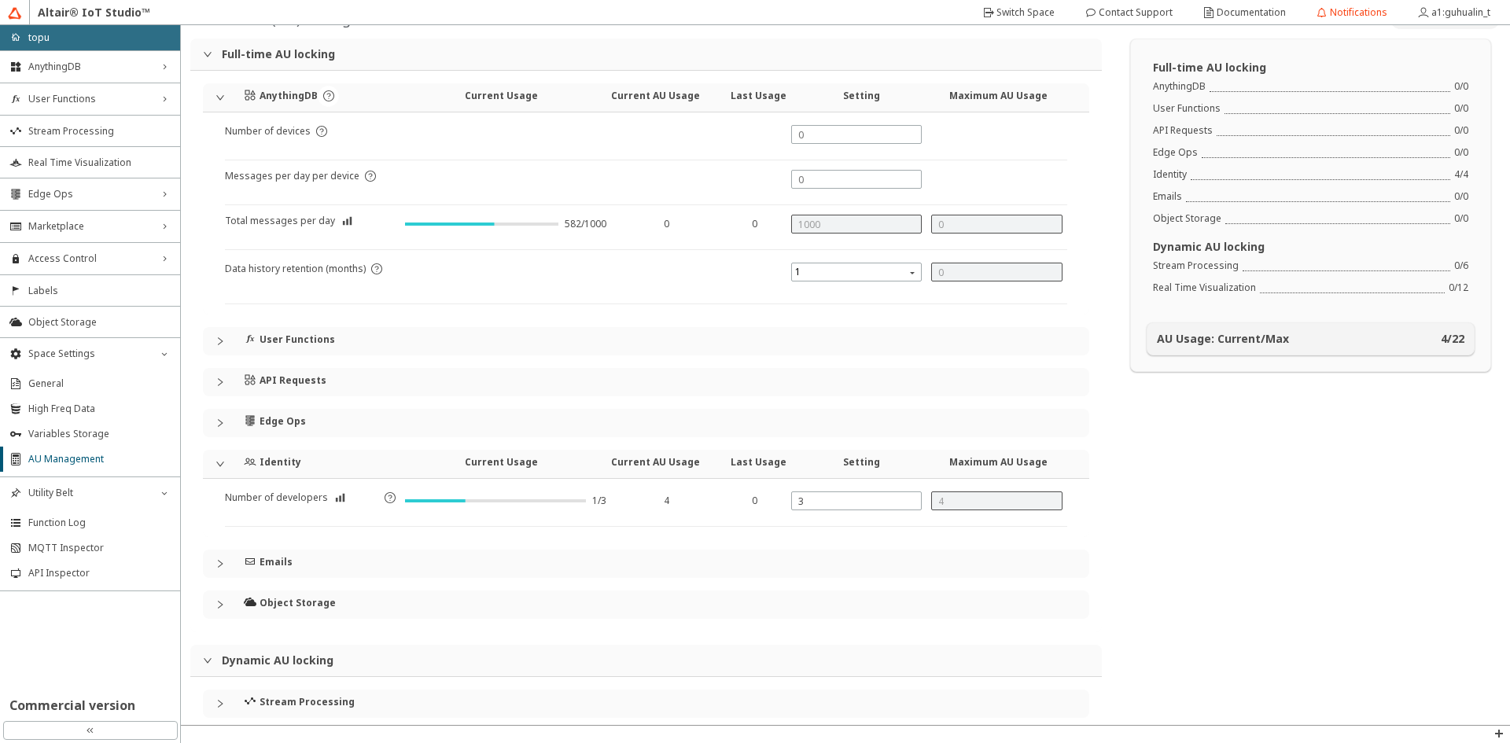
click at [304, 452] on div "Identity" at bounding box center [329, 462] width 171 height 24
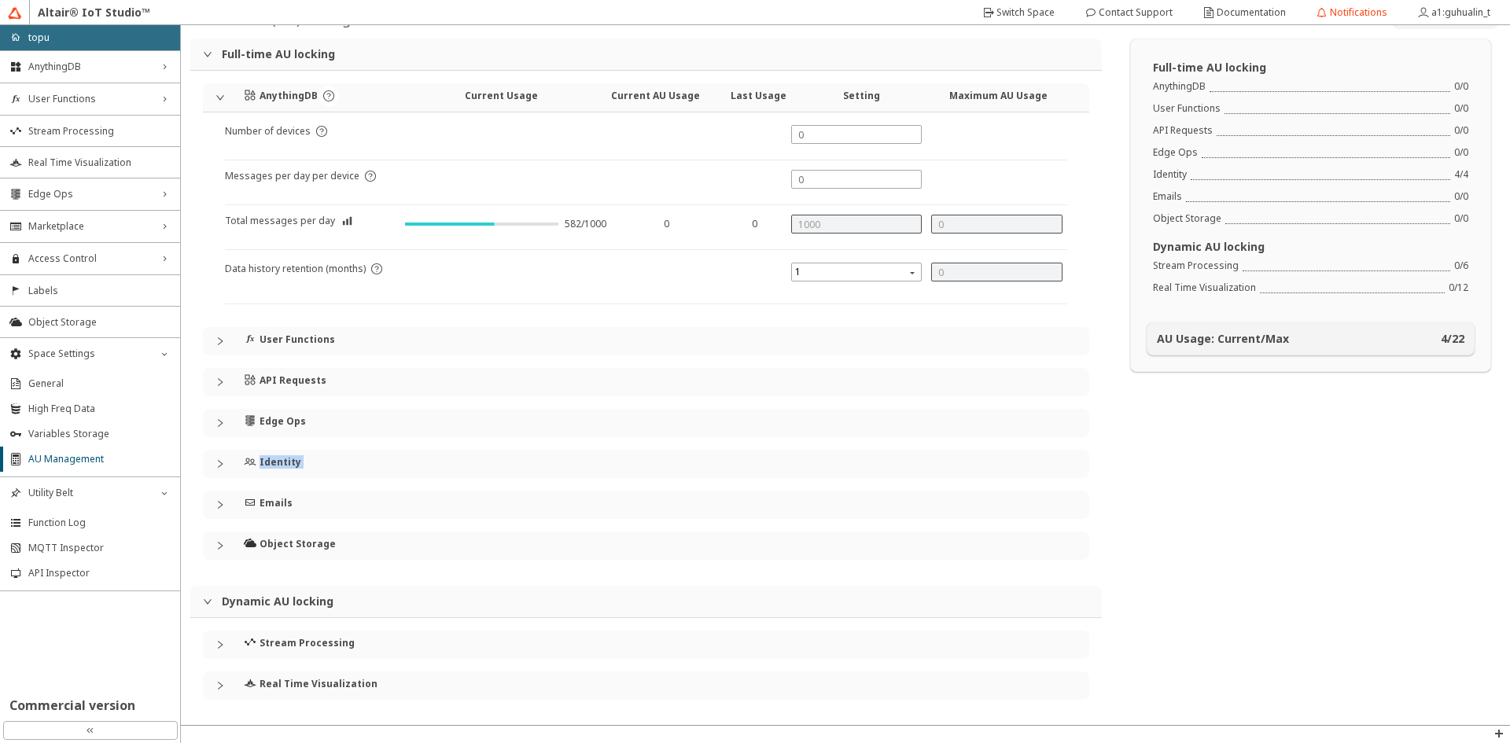
click at [304, 454] on div "Identity" at bounding box center [329, 462] width 171 height 24
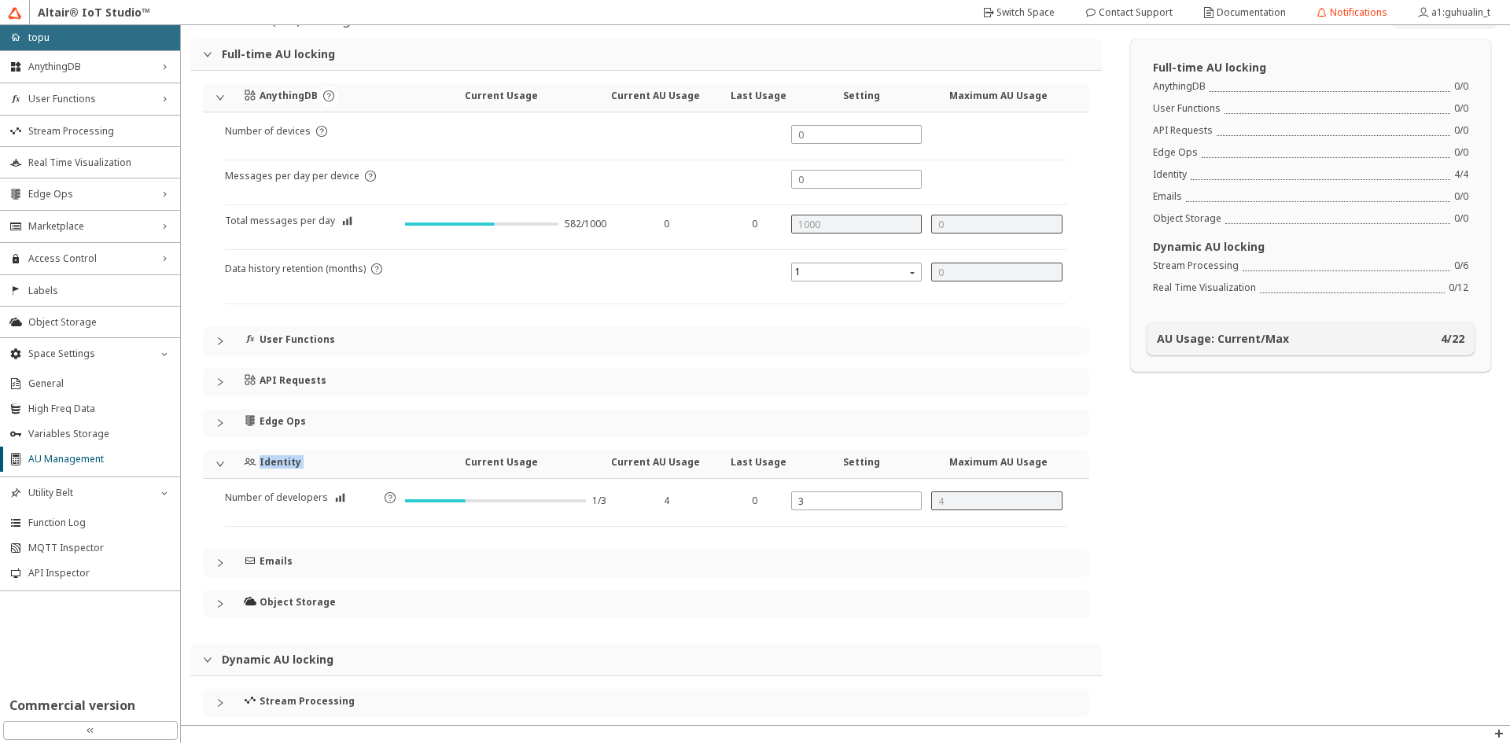
click at [304, 454] on div "Identity" at bounding box center [329, 462] width 171 height 24
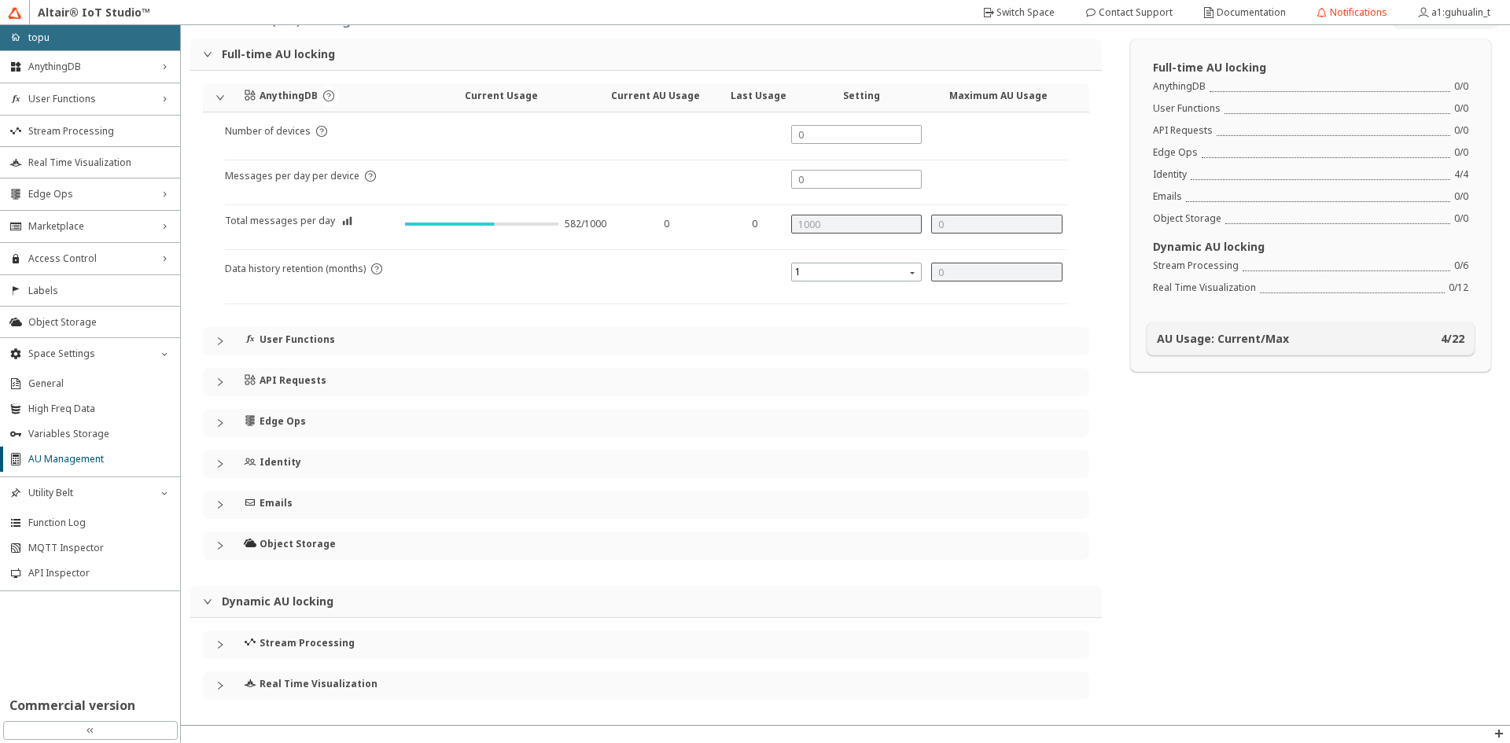
click at [315, 651] on div "Stream Processing" at bounding box center [329, 643] width 171 height 24
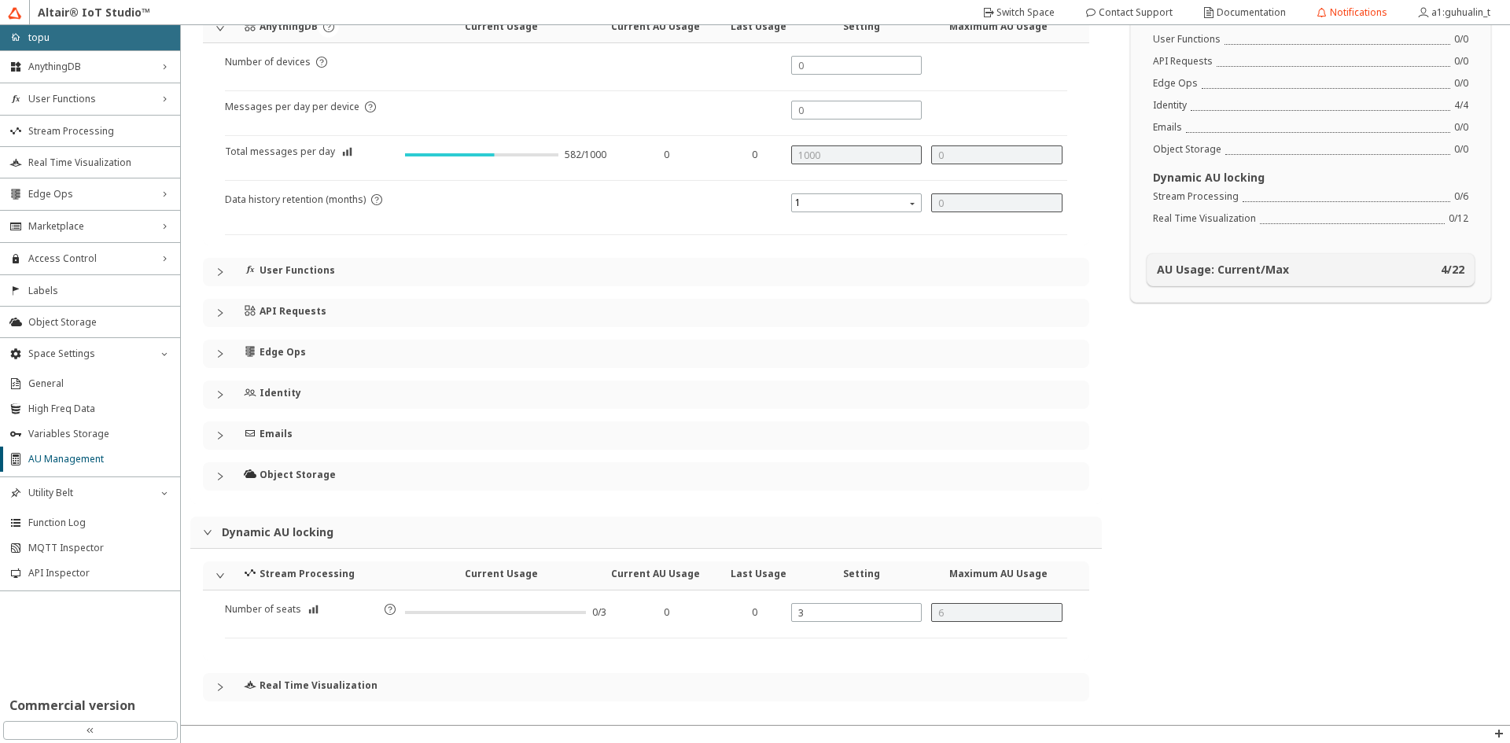
scroll to position [98, 0]
click at [302, 669] on div "Stream Processing Current Usage Current AU Usage Last Usage Setting Maximum AU …" at bounding box center [646, 630] width 886 height 140
click at [298, 676] on div "Real Time Visualization" at bounding box center [329, 684] width 171 height 24
click at [297, 566] on h4 "Stream Processing" at bounding box center [307, 572] width 95 height 13
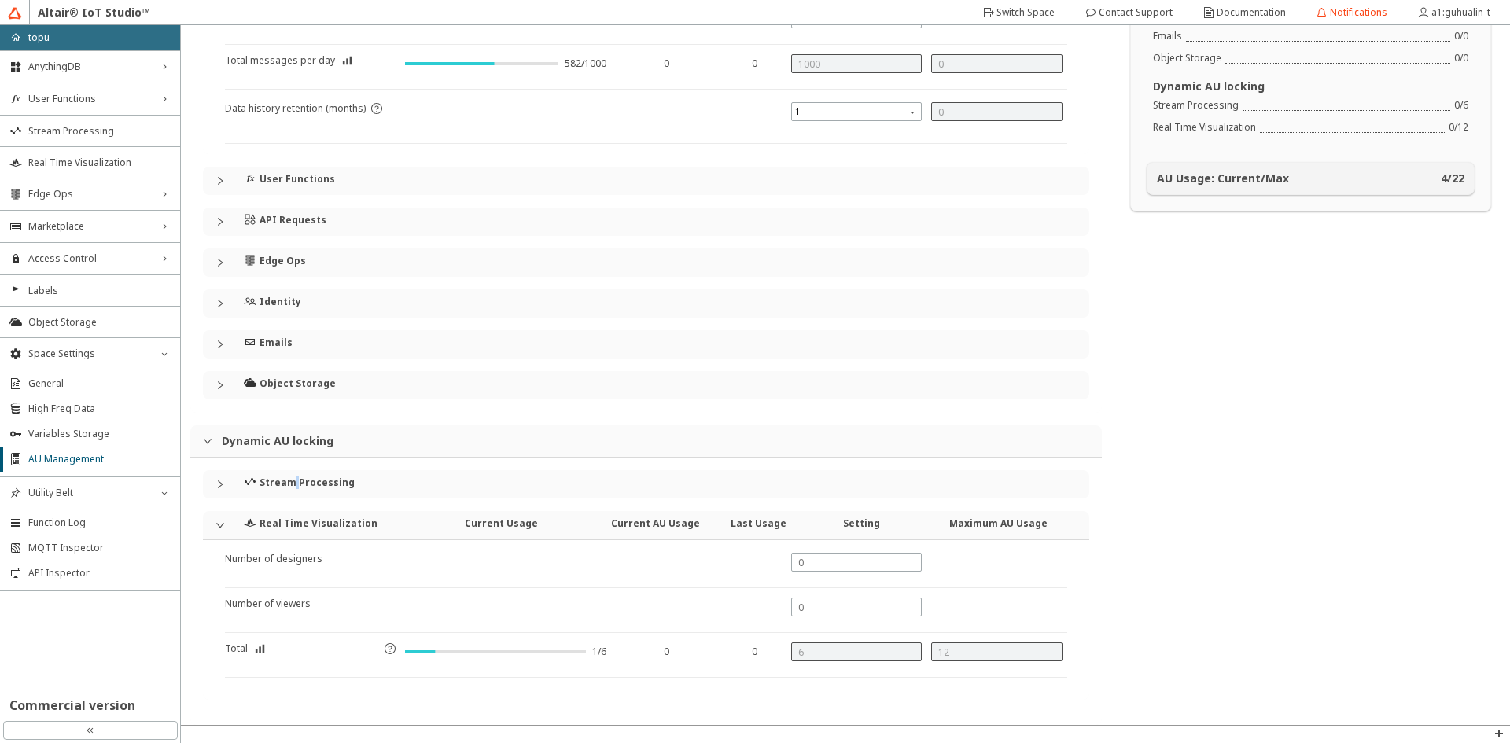
scroll to position [0, 0]
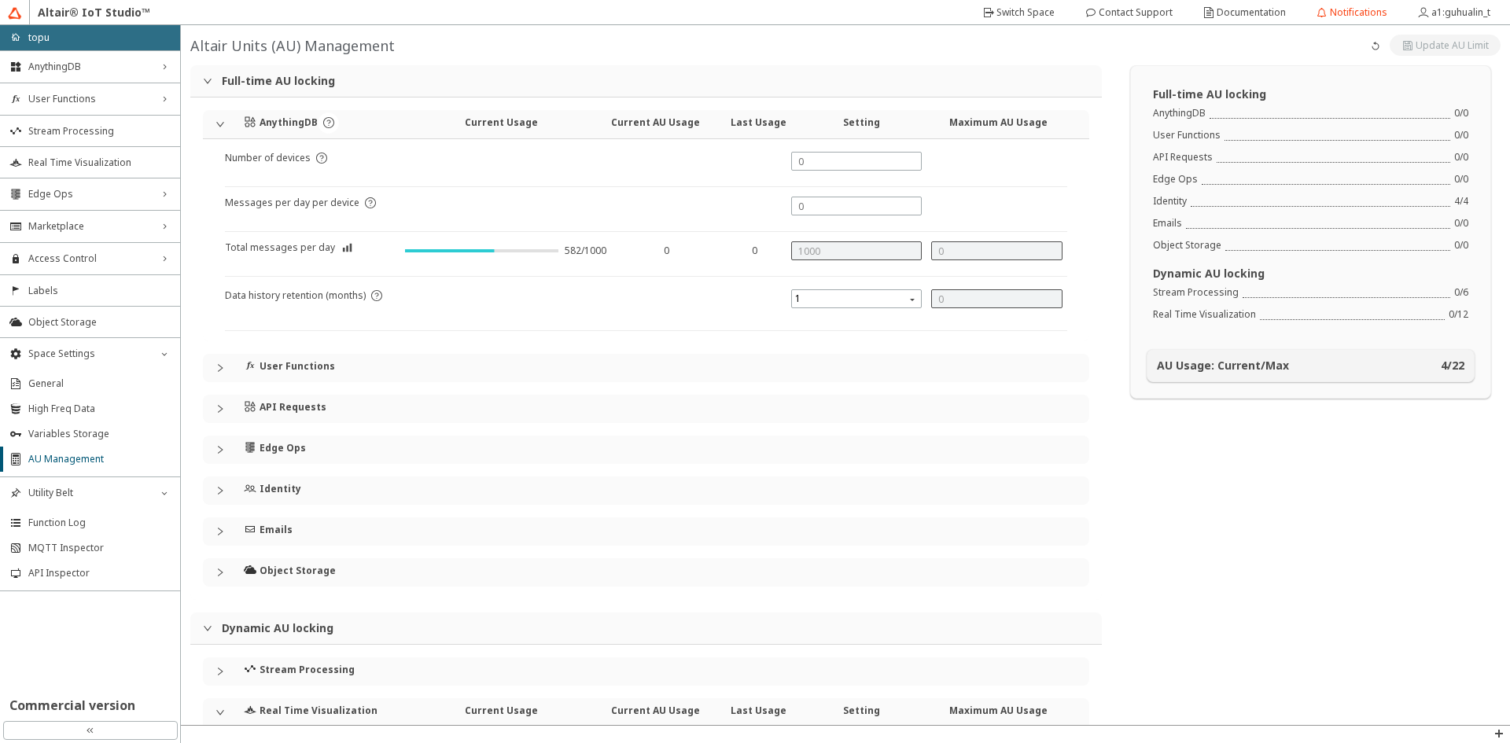
click at [325, 416] on div "API Requests" at bounding box center [329, 407] width 171 height 24
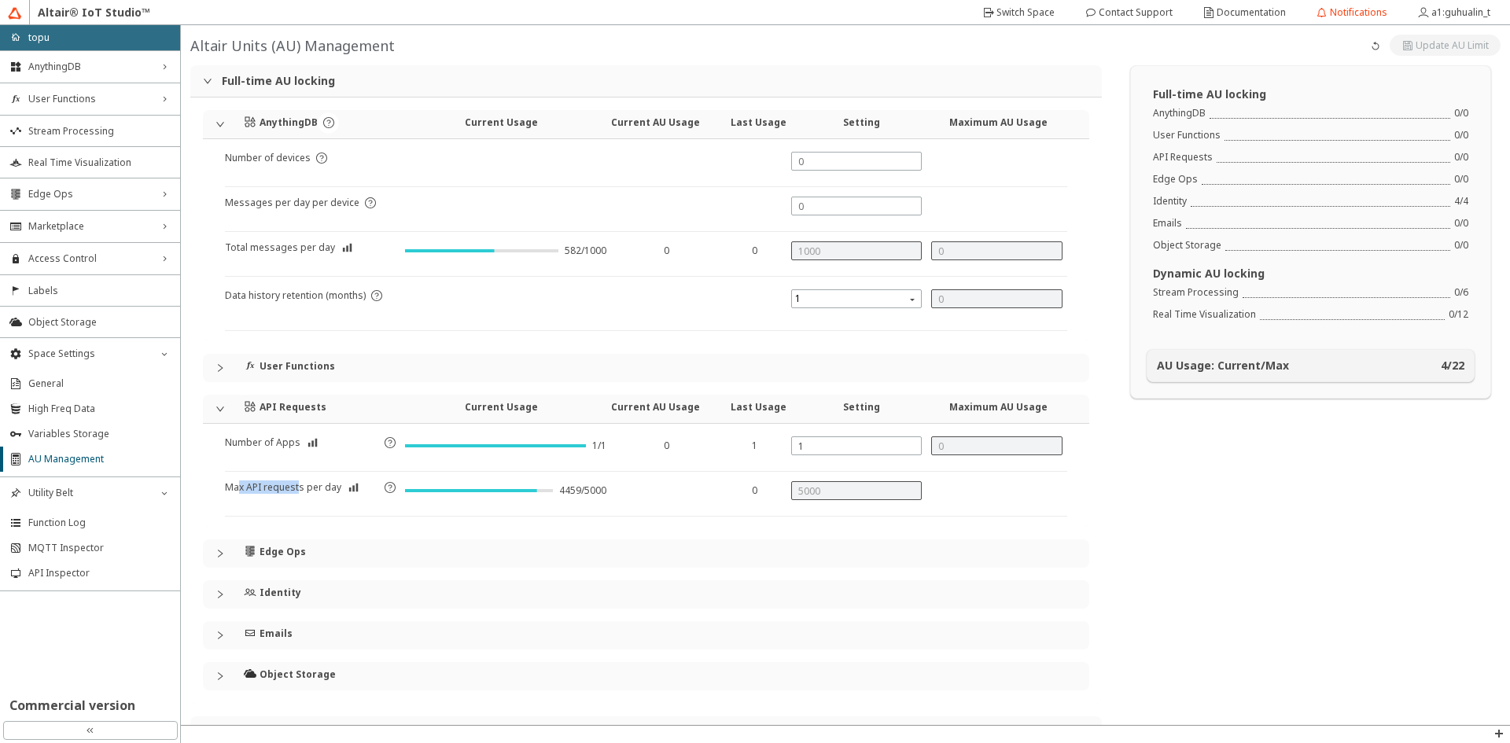
drag, startPoint x: 239, startPoint y: 490, endPoint x: 319, endPoint y: 485, distance: 80.4
click at [300, 485] on article "Max API requests per day" at bounding box center [283, 498] width 116 height 35
drag, startPoint x: 605, startPoint y: 488, endPoint x: 558, endPoint y: 489, distance: 47.2
click at [558, 489] on div "4459/5000" at bounding box center [505, 498] width 211 height 35
drag, startPoint x: 240, startPoint y: 492, endPoint x: 304, endPoint y: 490, distance: 64.5
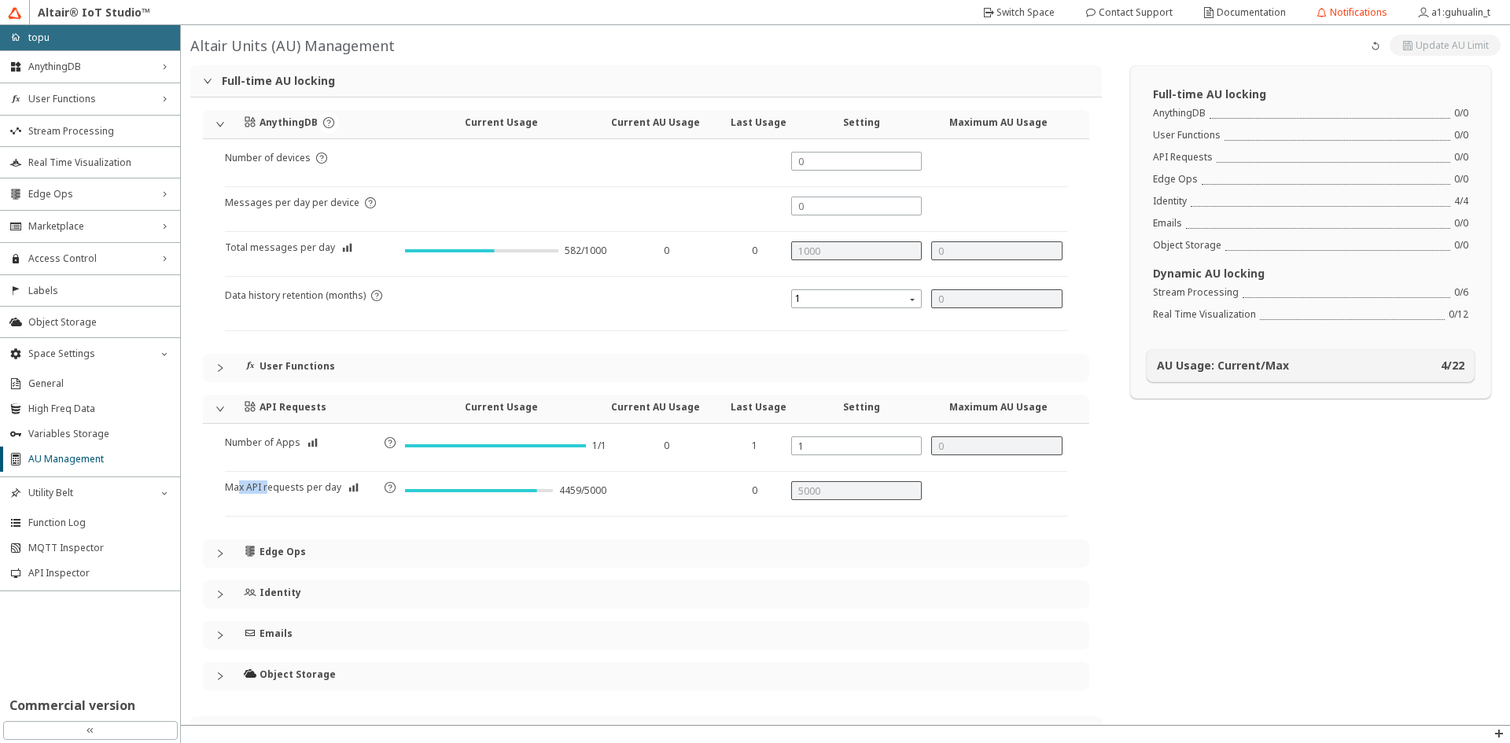
click at [278, 490] on article "Max API requests per day" at bounding box center [283, 498] width 116 height 35
click at [289, 490] on article "Max API requests per day" at bounding box center [283, 498] width 116 height 35
drag, startPoint x: 555, startPoint y: 492, endPoint x: 579, endPoint y: 495, distance: 23.7
click at [579, 495] on div "4459/5000" at bounding box center [582, 491] width 47 height 13
click at [651, 484] on div at bounding box center [663, 498] width 105 height 35
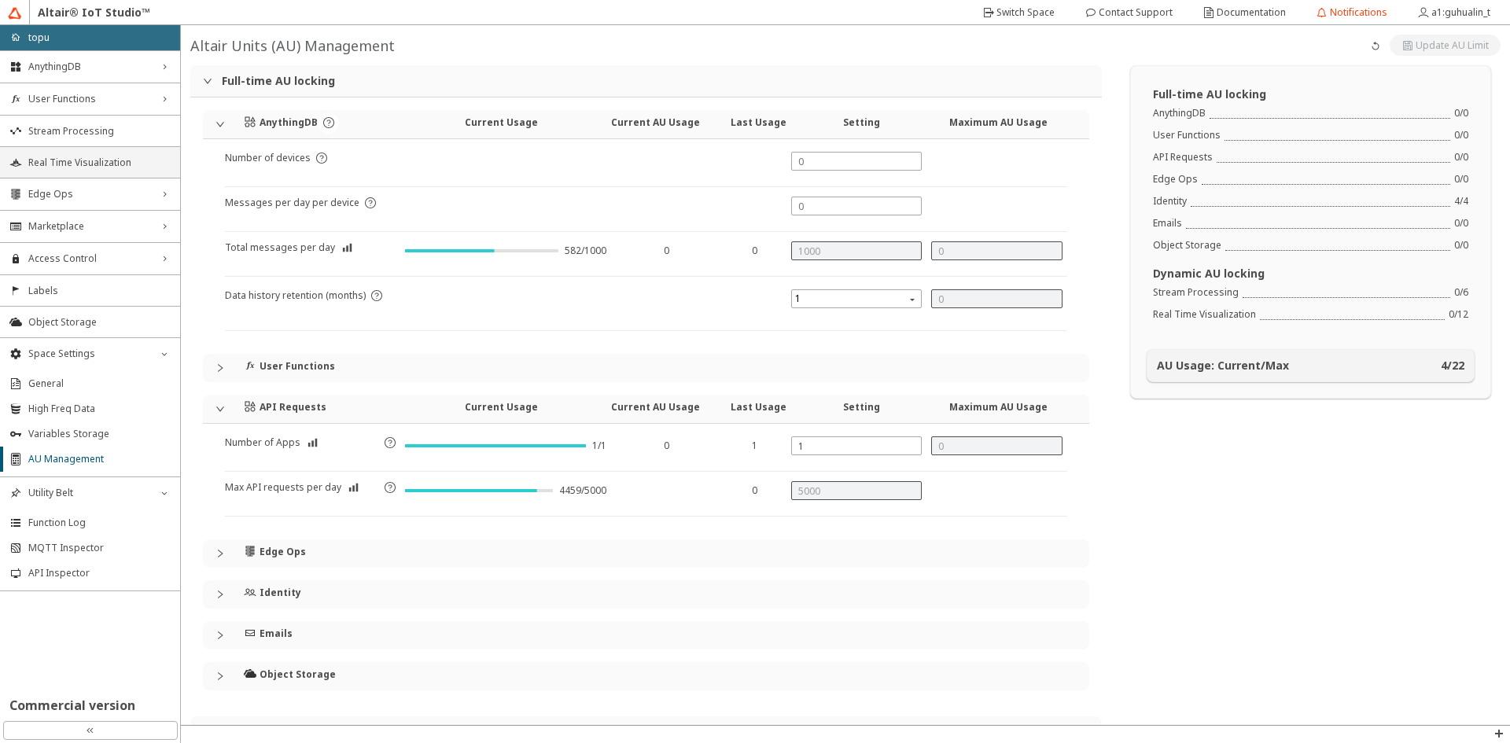
click at [81, 172] on li "Real Time Visualization" at bounding box center [90, 161] width 180 height 31
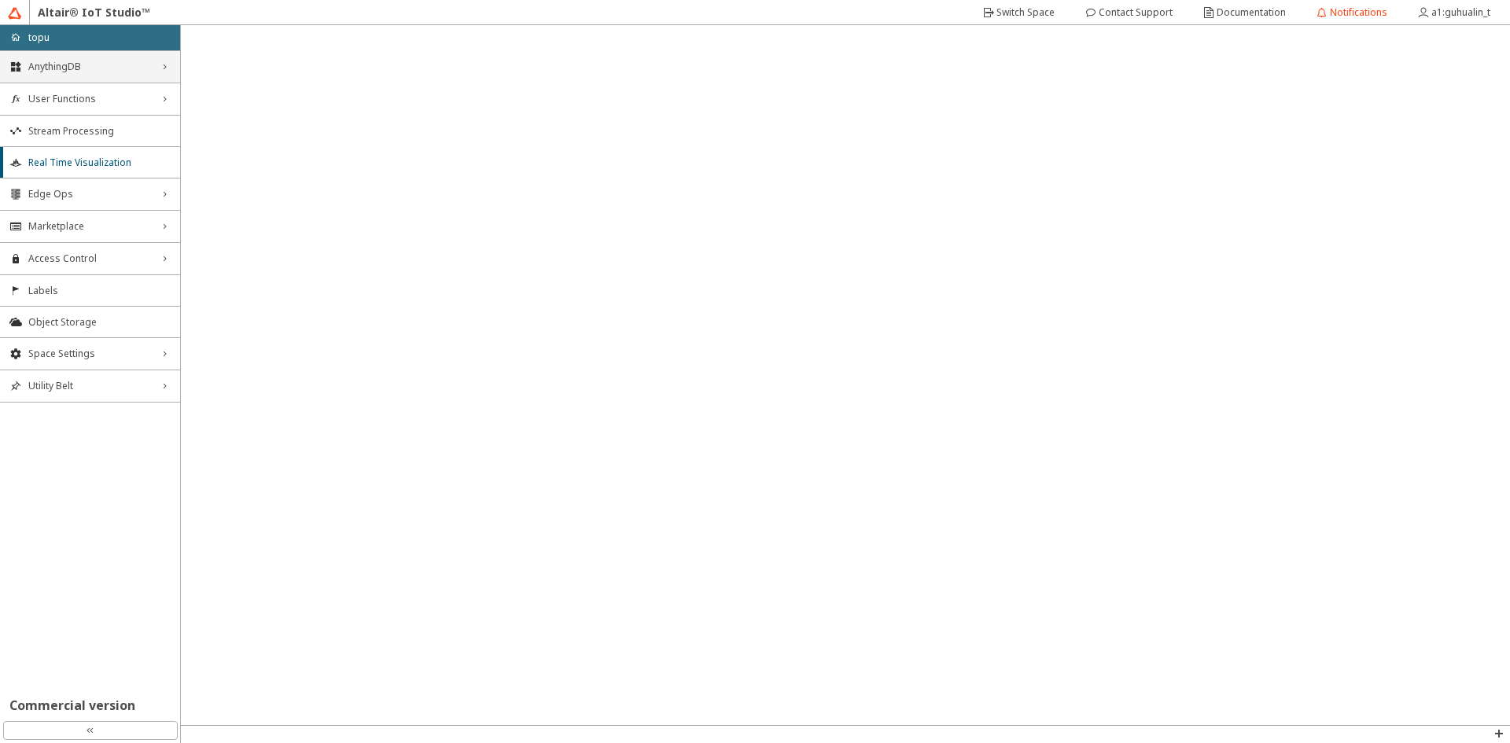
click at [167, 60] on div "AnythingDB right_chevron" at bounding box center [90, 66] width 180 height 31
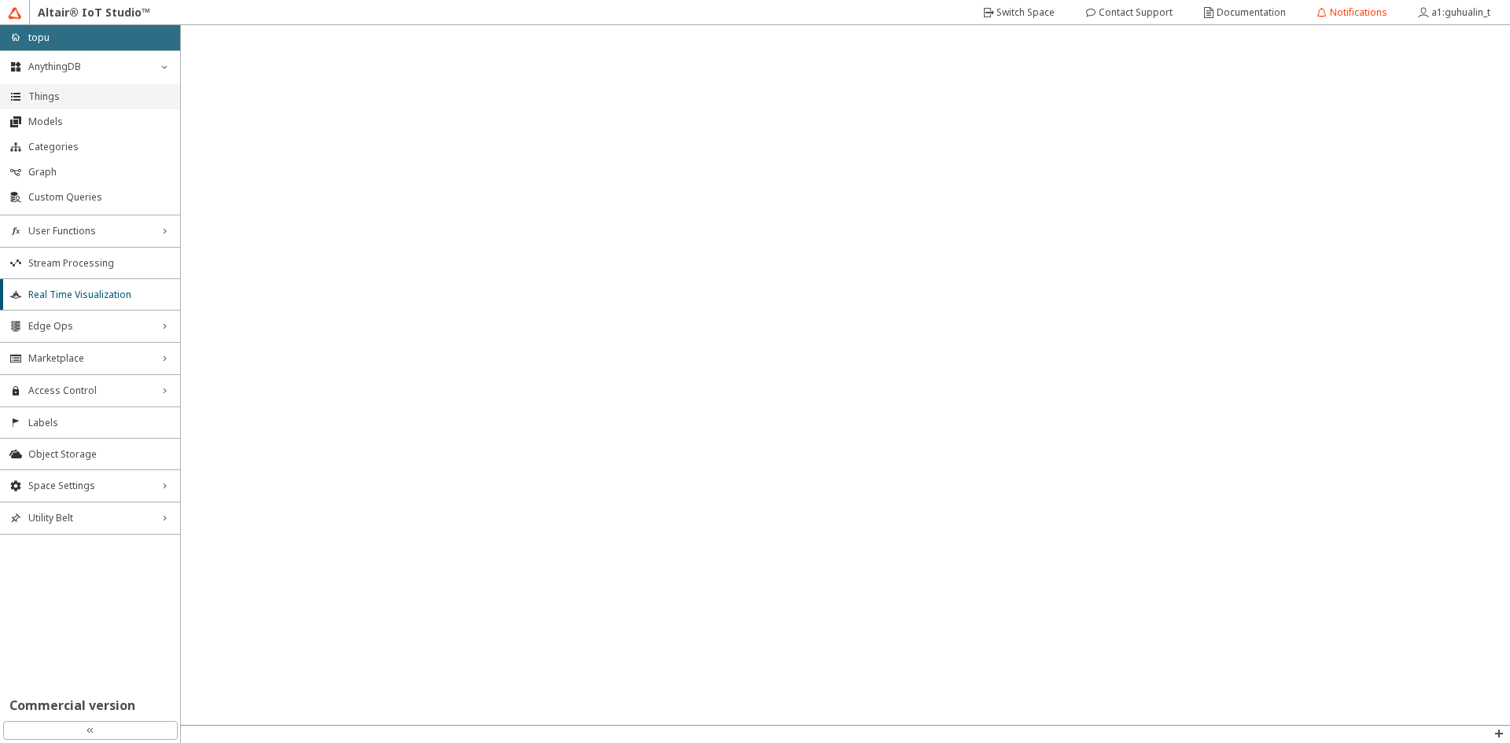
click at [87, 98] on span "Things" at bounding box center [99, 96] width 142 height 13
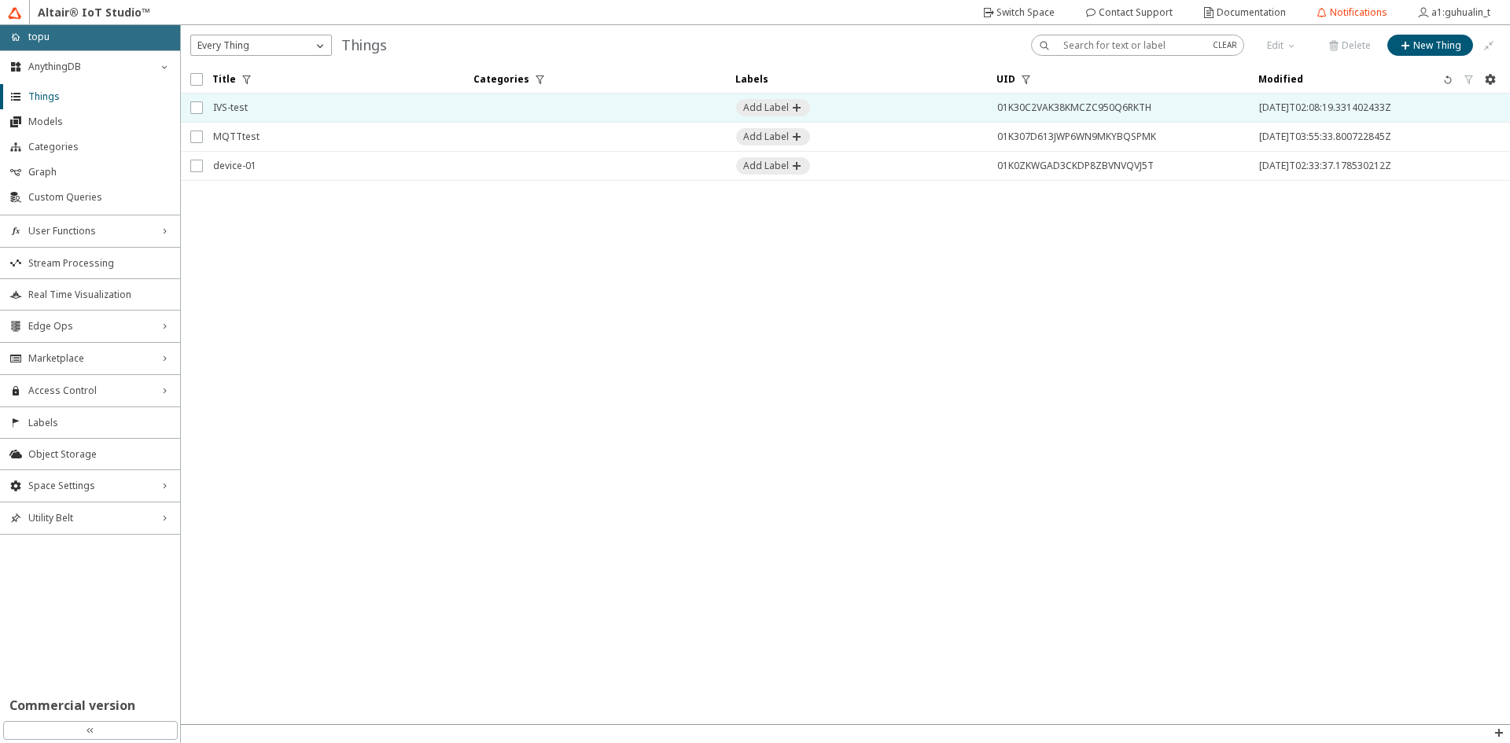
click at [385, 112] on span "IVS-test" at bounding box center [333, 108] width 241 height 28
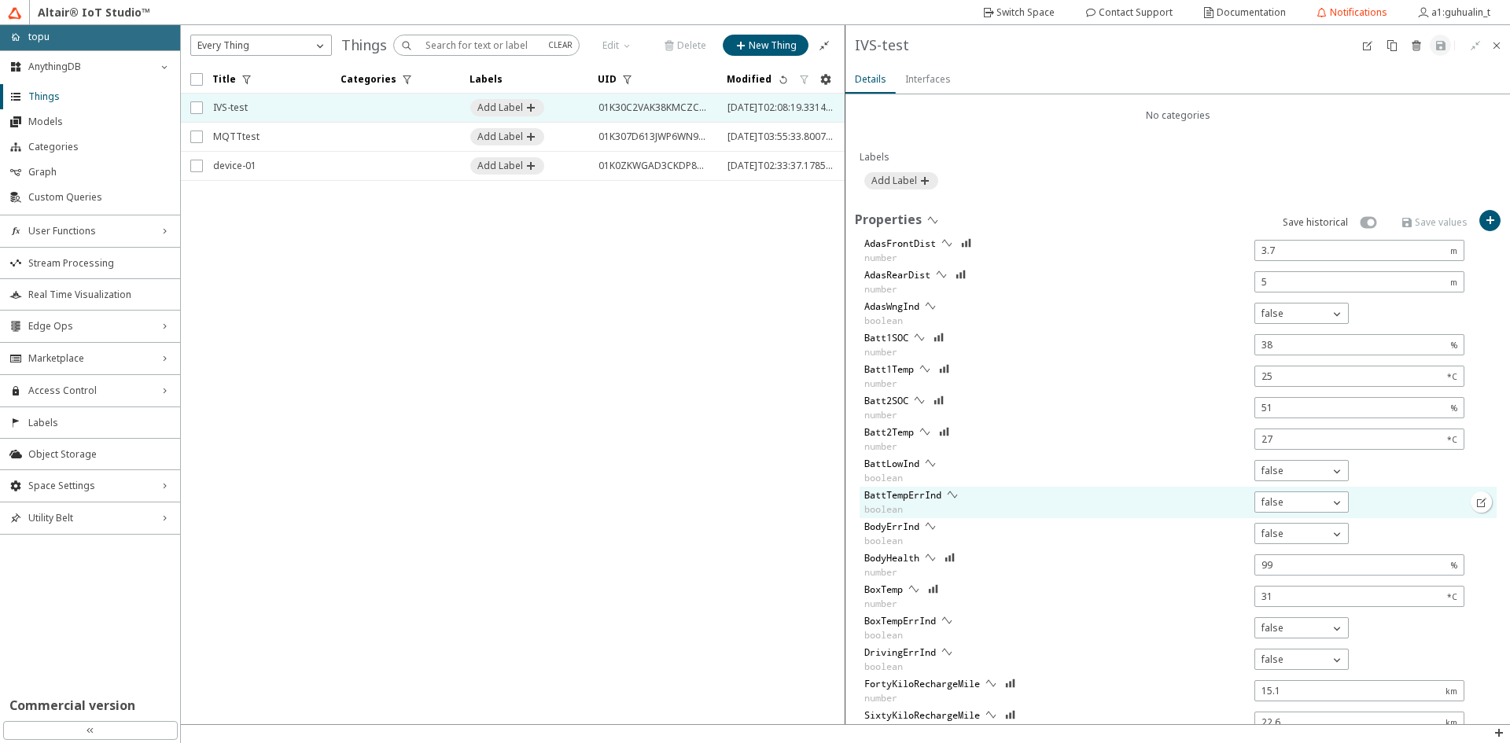
scroll to position [440, 0]
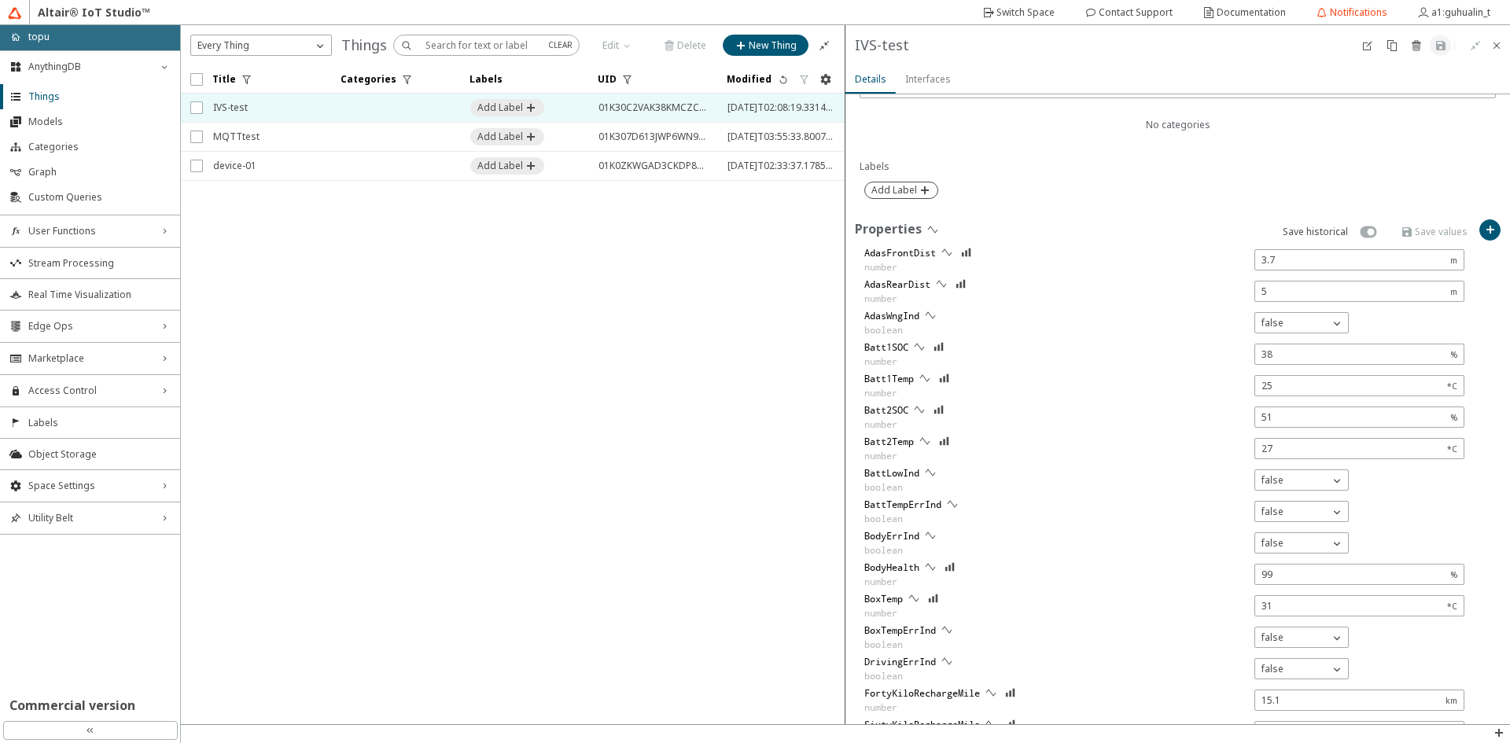
click at [0, 0] on slot "Add Label" at bounding box center [0, 0] width 0 height 0
click at [1343, 182] on div at bounding box center [1177, 194] width 627 height 24
click at [1490, 232] on div "Overview No categories Labels Properties Save historical AdasFrontDist number A…" at bounding box center [1178, 347] width 665 height 1384
click at [1484, 231] on iron-icon at bounding box center [1490, 229] width 13 height 13
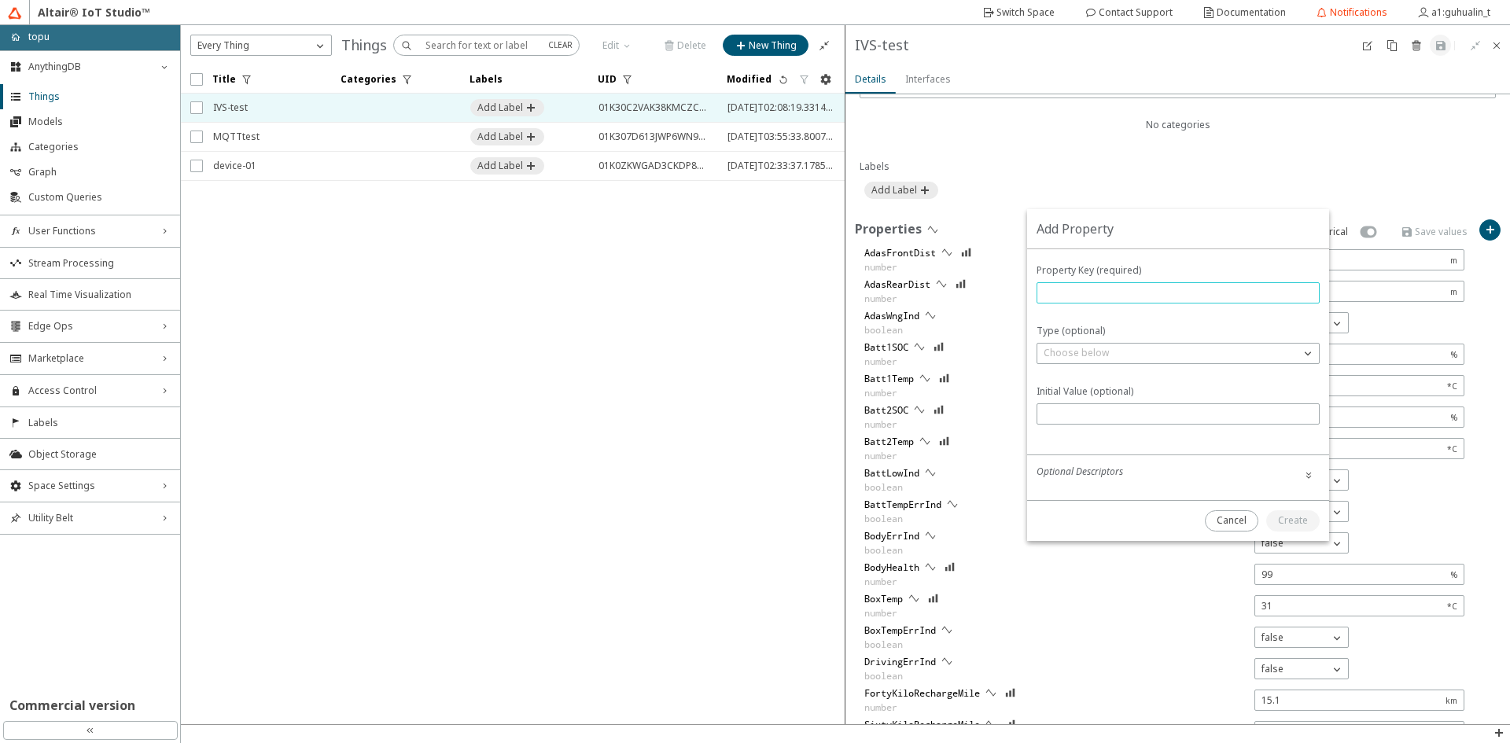
click at [1187, 298] on input "text" at bounding box center [1178, 292] width 269 height 13
type input "Lat"
click at [1214, 350] on div "Choose below" at bounding box center [1168, 353] width 263 height 16
click at [1137, 429] on p "number" at bounding box center [1178, 423] width 282 height 14
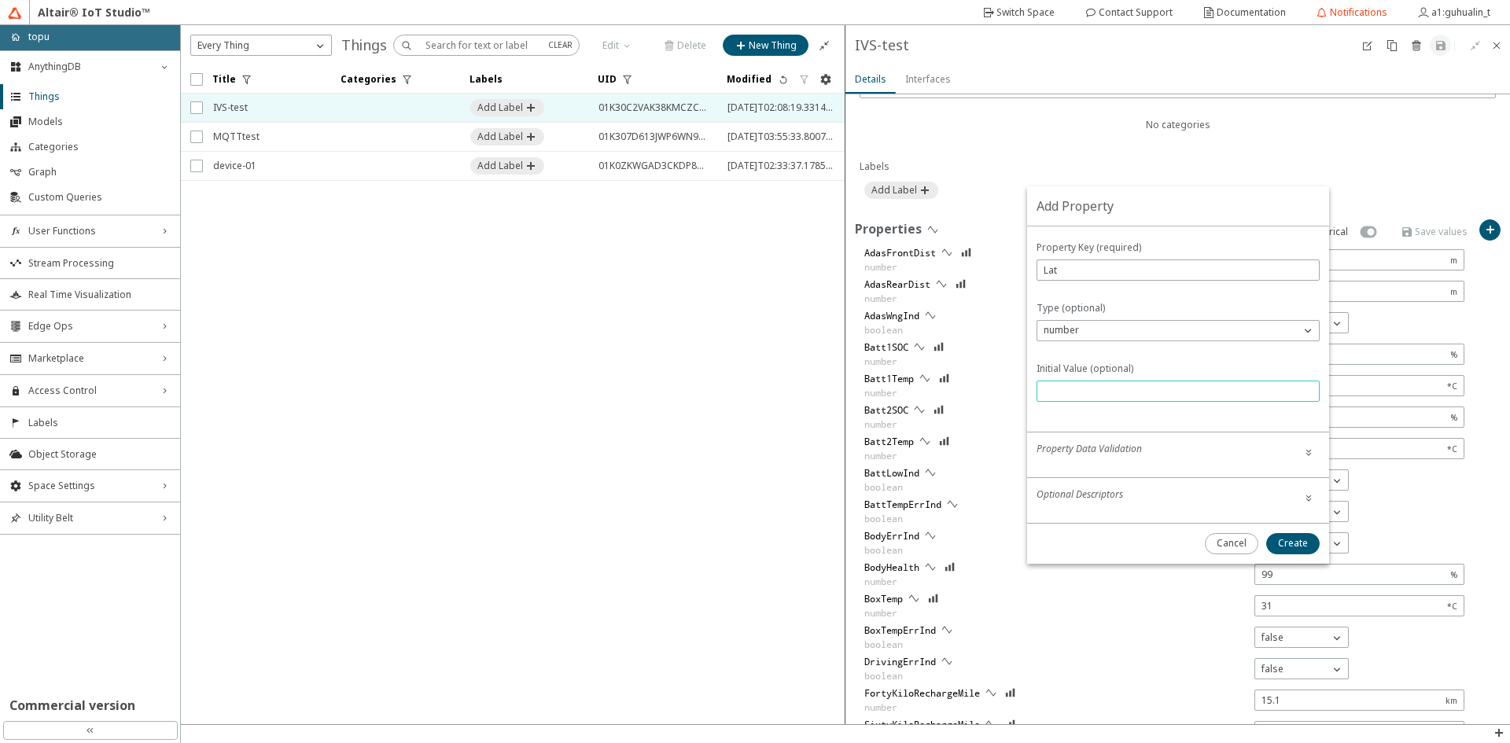
click at [1126, 396] on input "text" at bounding box center [1178, 391] width 269 height 13
click at [1129, 333] on div "number" at bounding box center [1168, 330] width 263 height 16
click at [1111, 404] on p "number" at bounding box center [1167, 400] width 260 height 14
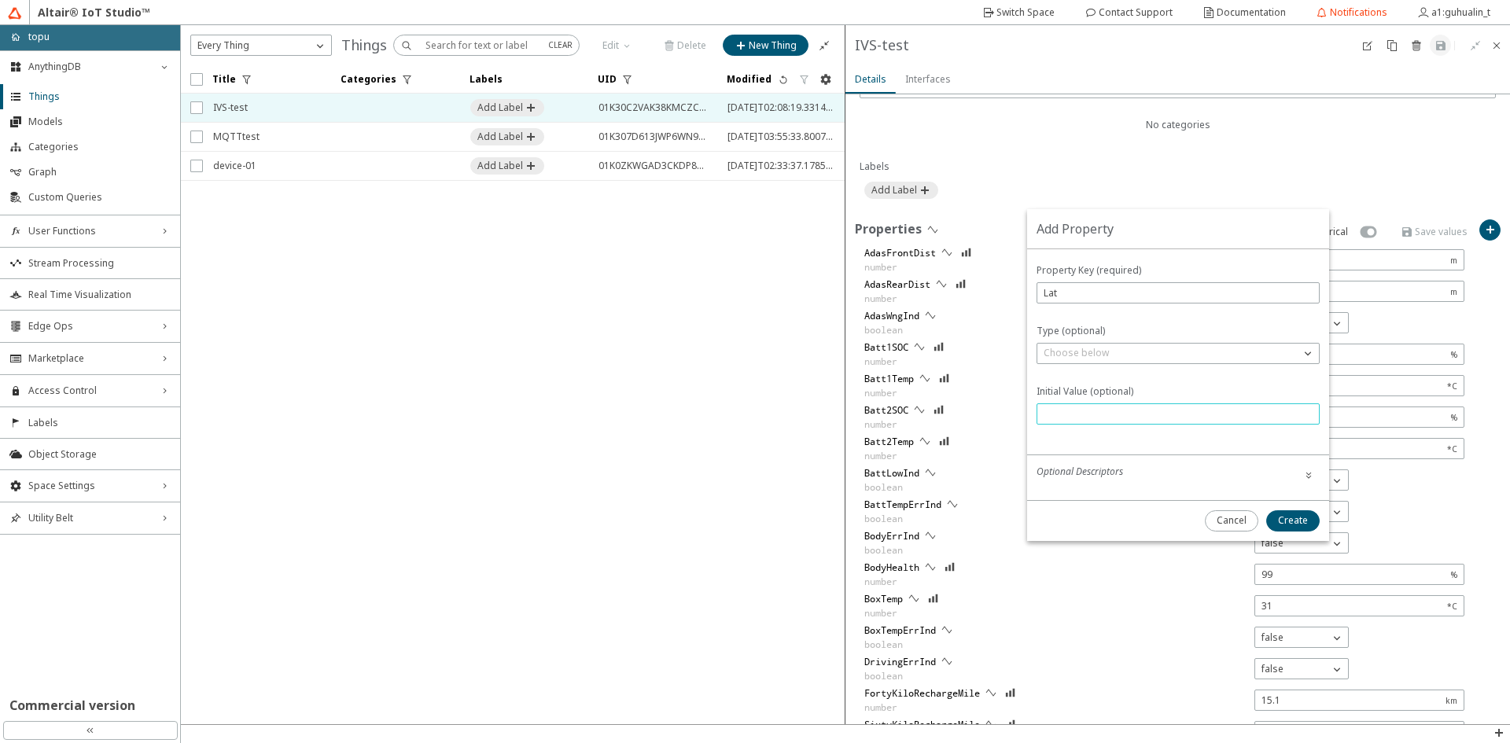
click at [1111, 409] on input "text" at bounding box center [1178, 413] width 269 height 13
click at [1312, 473] on iron-icon at bounding box center [1309, 475] width 13 height 13
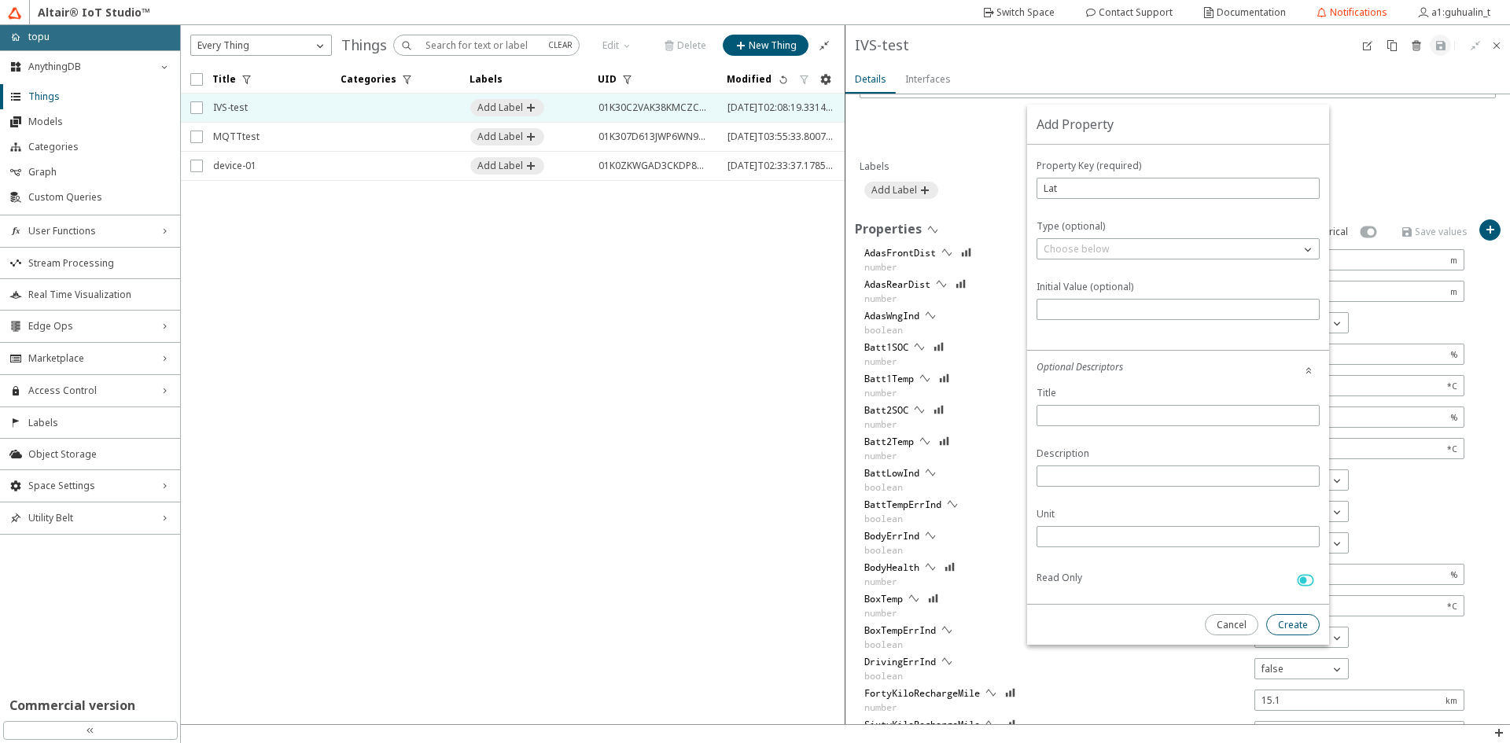
click at [0, 0] on slot "Create" at bounding box center [0, 0] width 0 height 0
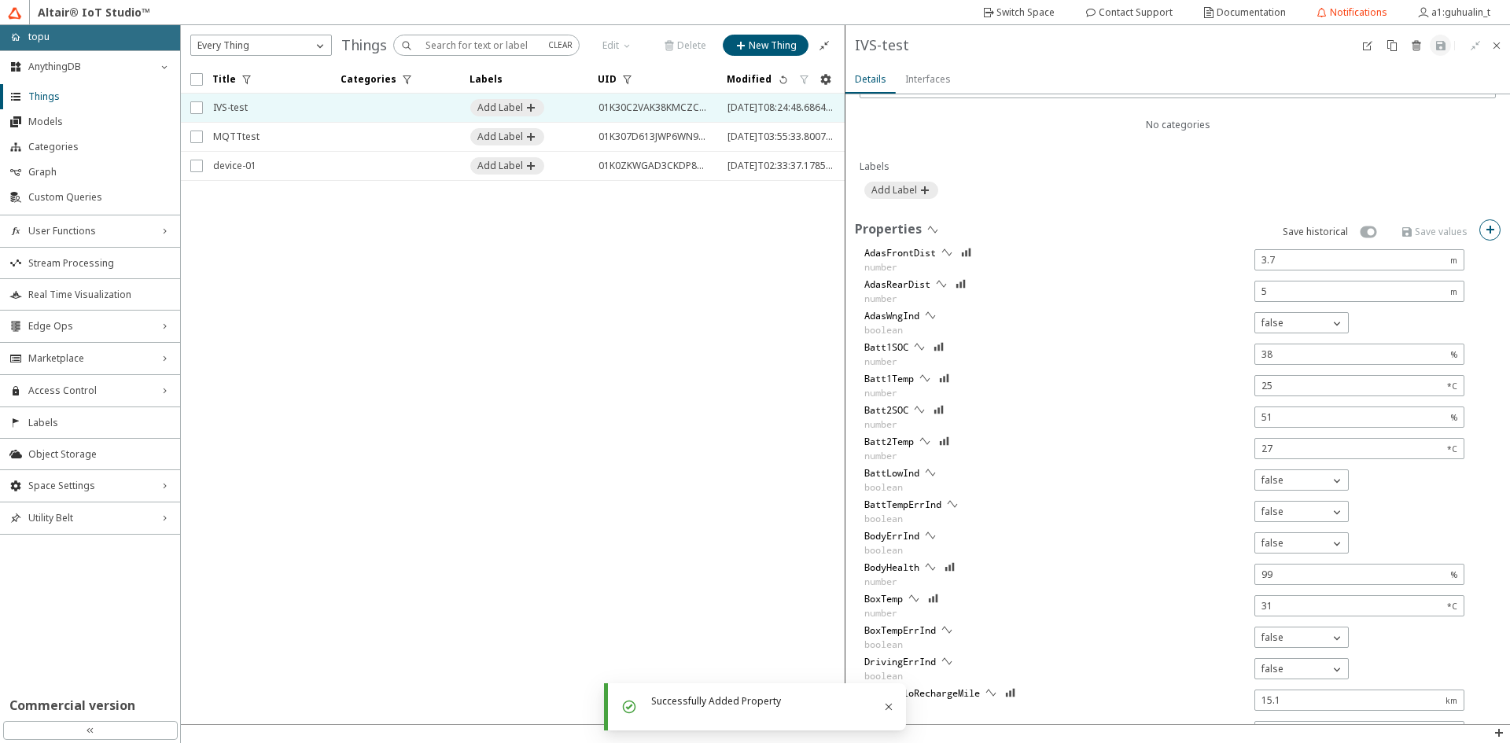
click at [1484, 230] on iron-icon at bounding box center [1490, 229] width 13 height 13
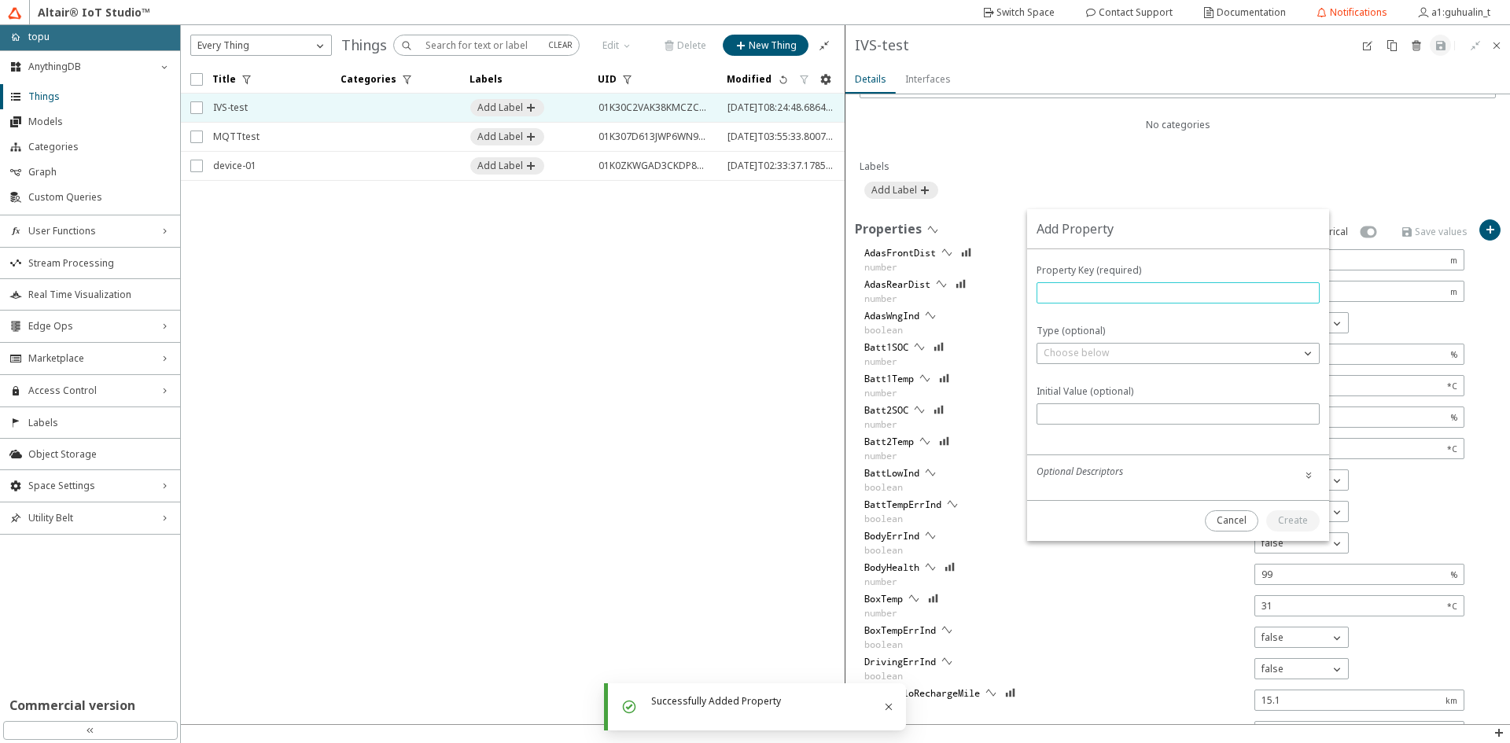
click at [1076, 291] on input "text" at bounding box center [1178, 292] width 269 height 13
type input "Lng"
click at [1089, 293] on input "Lng" at bounding box center [1178, 292] width 269 height 13
click at [1170, 243] on div "Add Property" at bounding box center [1178, 229] width 302 height 40
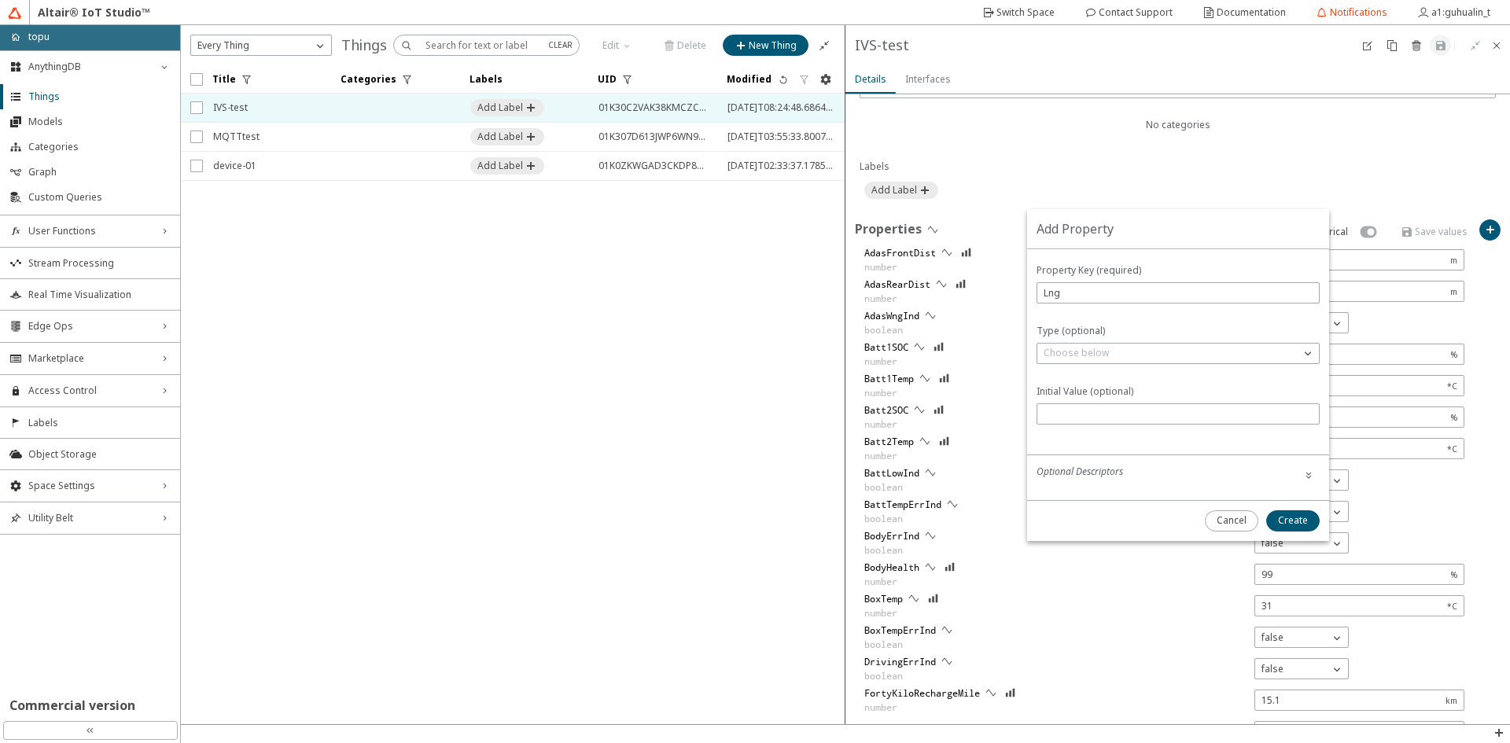
click at [1129, 329] on p "Type (optional)" at bounding box center [1178, 331] width 283 height 14
click at [1207, 345] on div "Choose below" at bounding box center [1178, 353] width 283 height 21
click at [1197, 352] on div "Choose below" at bounding box center [1168, 353] width 263 height 16
click at [1107, 422] on p "number" at bounding box center [1178, 423] width 282 height 14
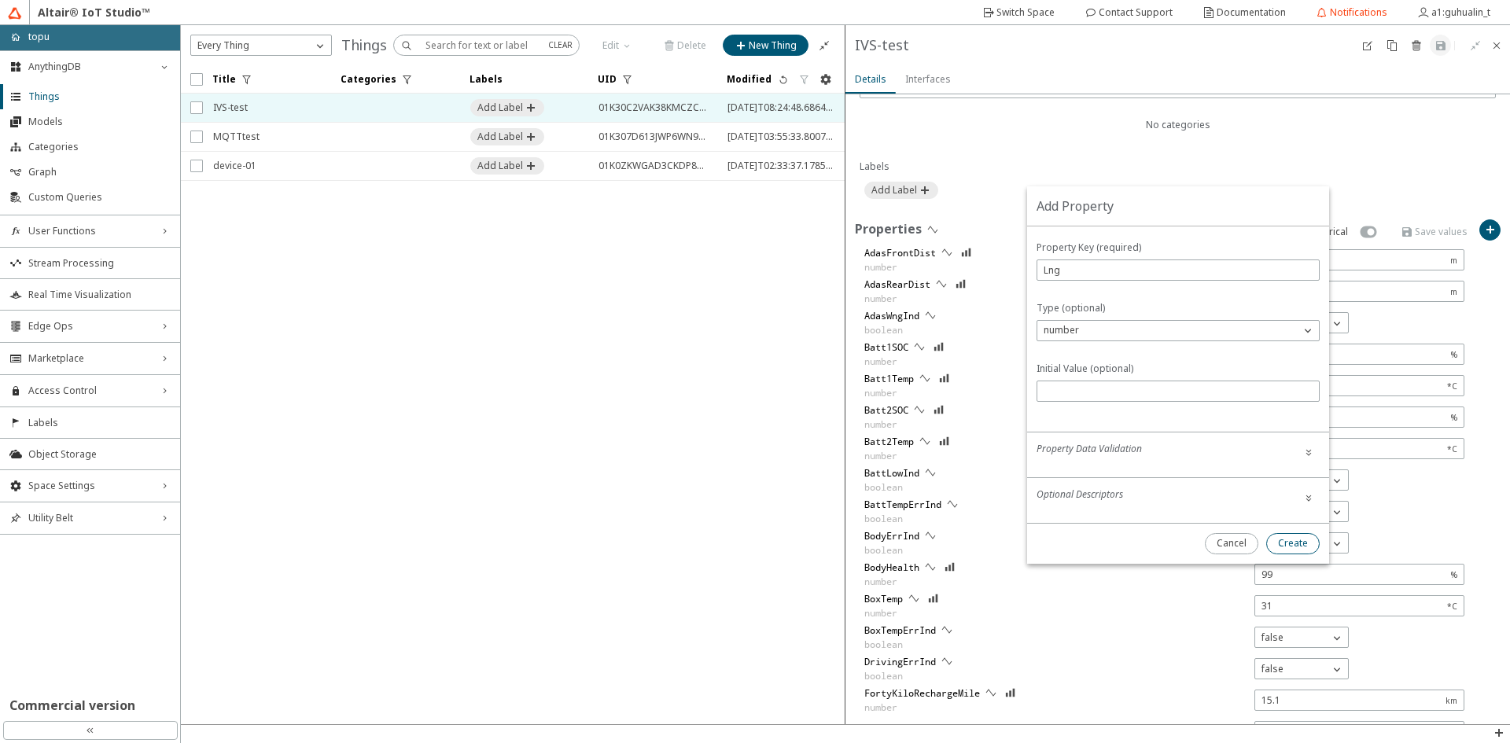
click at [0, 0] on slot "Create" at bounding box center [0, 0] width 0 height 0
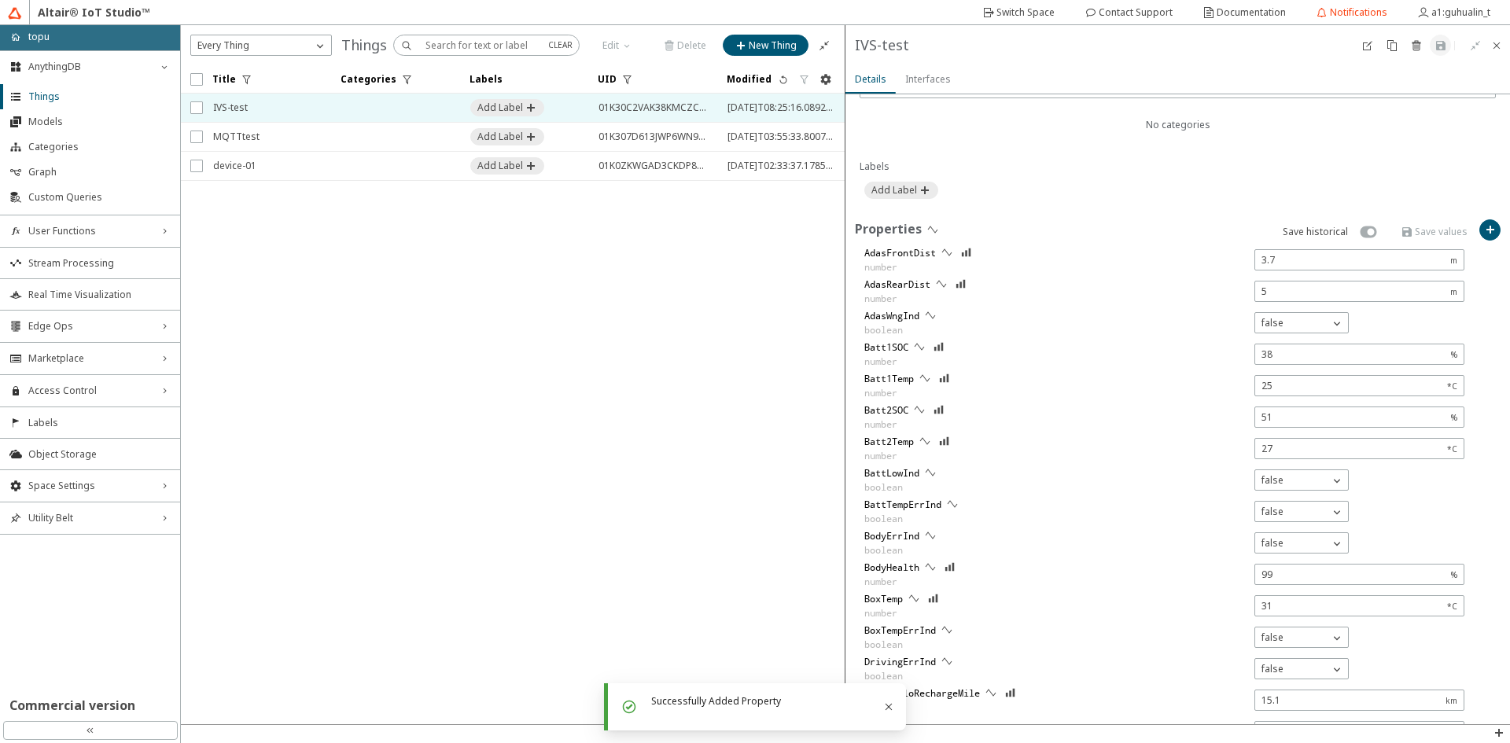
scroll to position [817, 0]
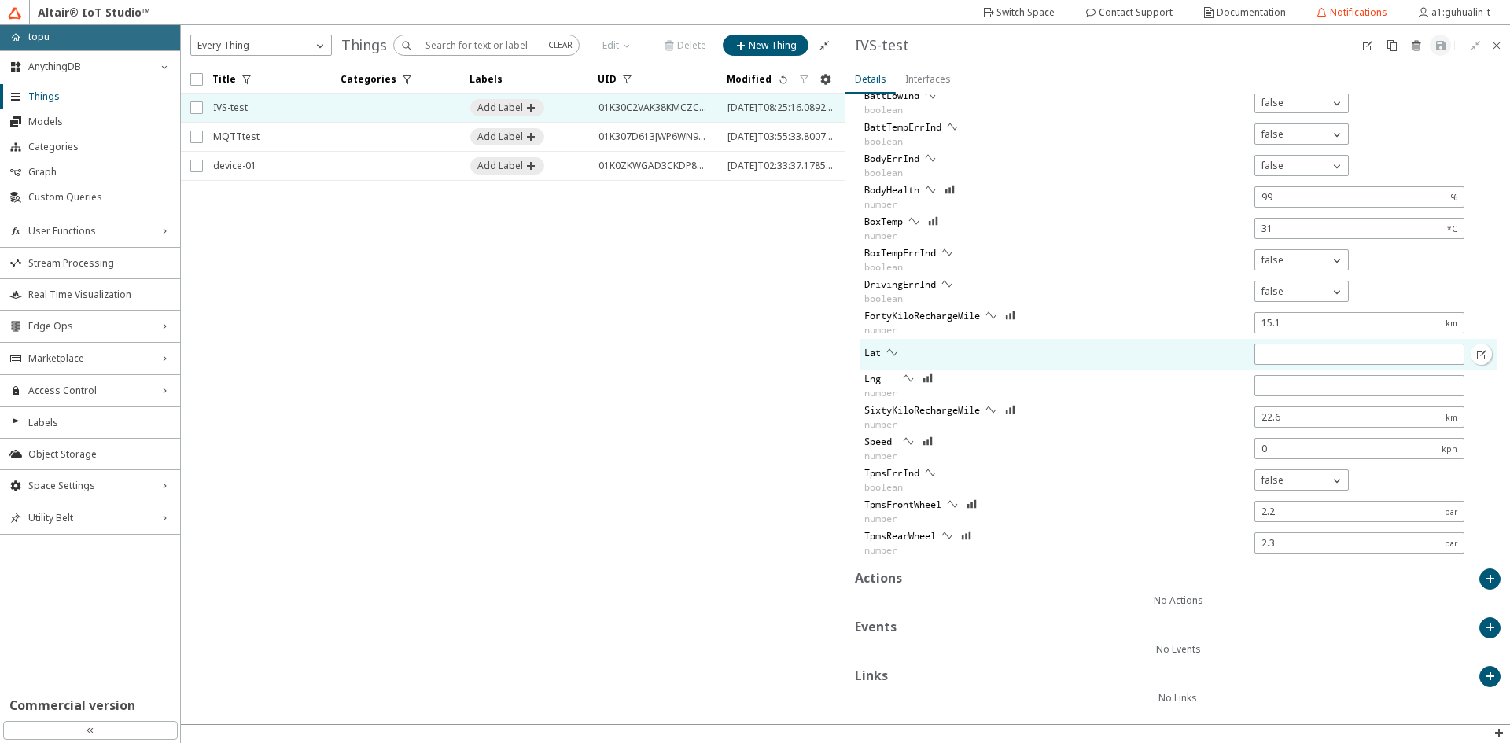
click at [944, 354] on div "Lat" at bounding box center [1165, 354] width 610 height 31
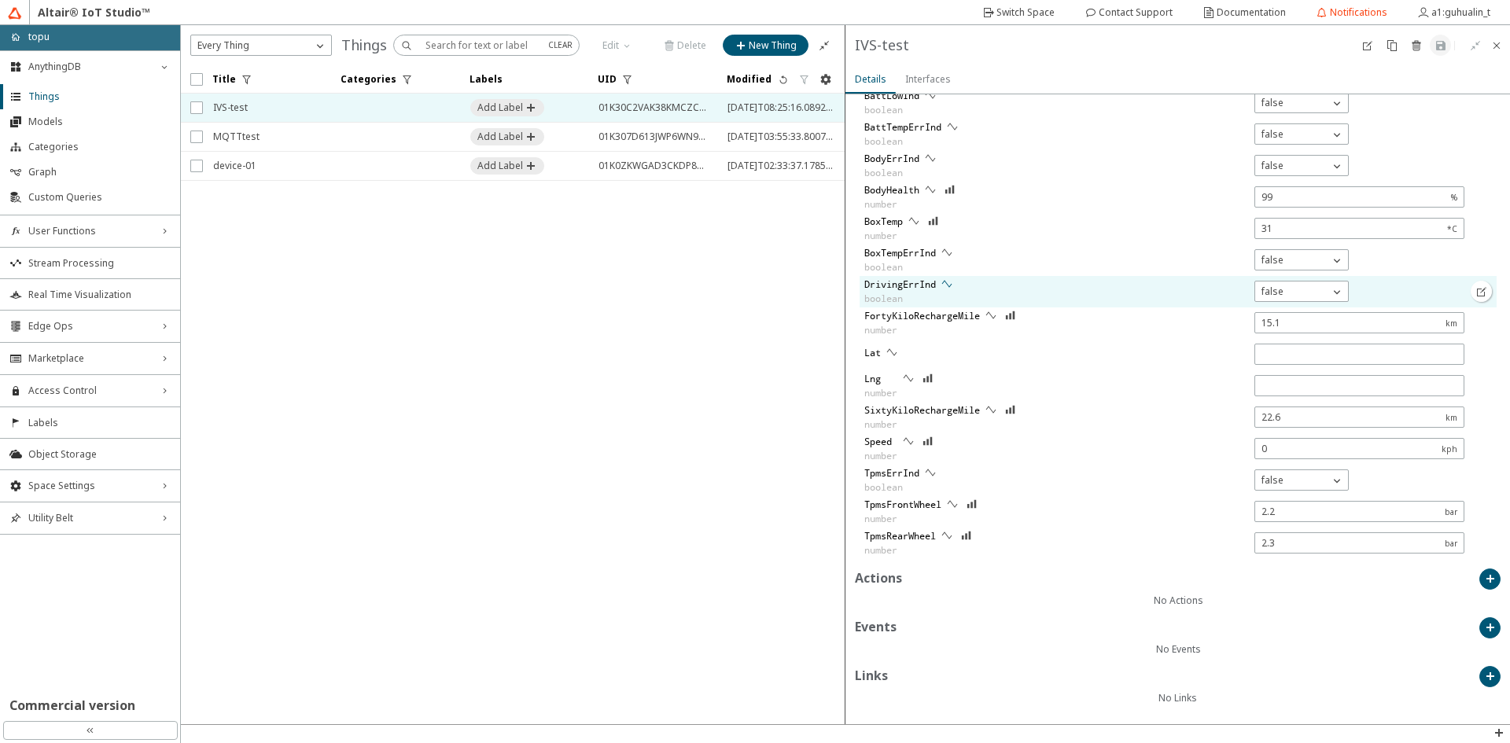
click at [956, 284] on paper-button at bounding box center [946, 284] width 21 height 21
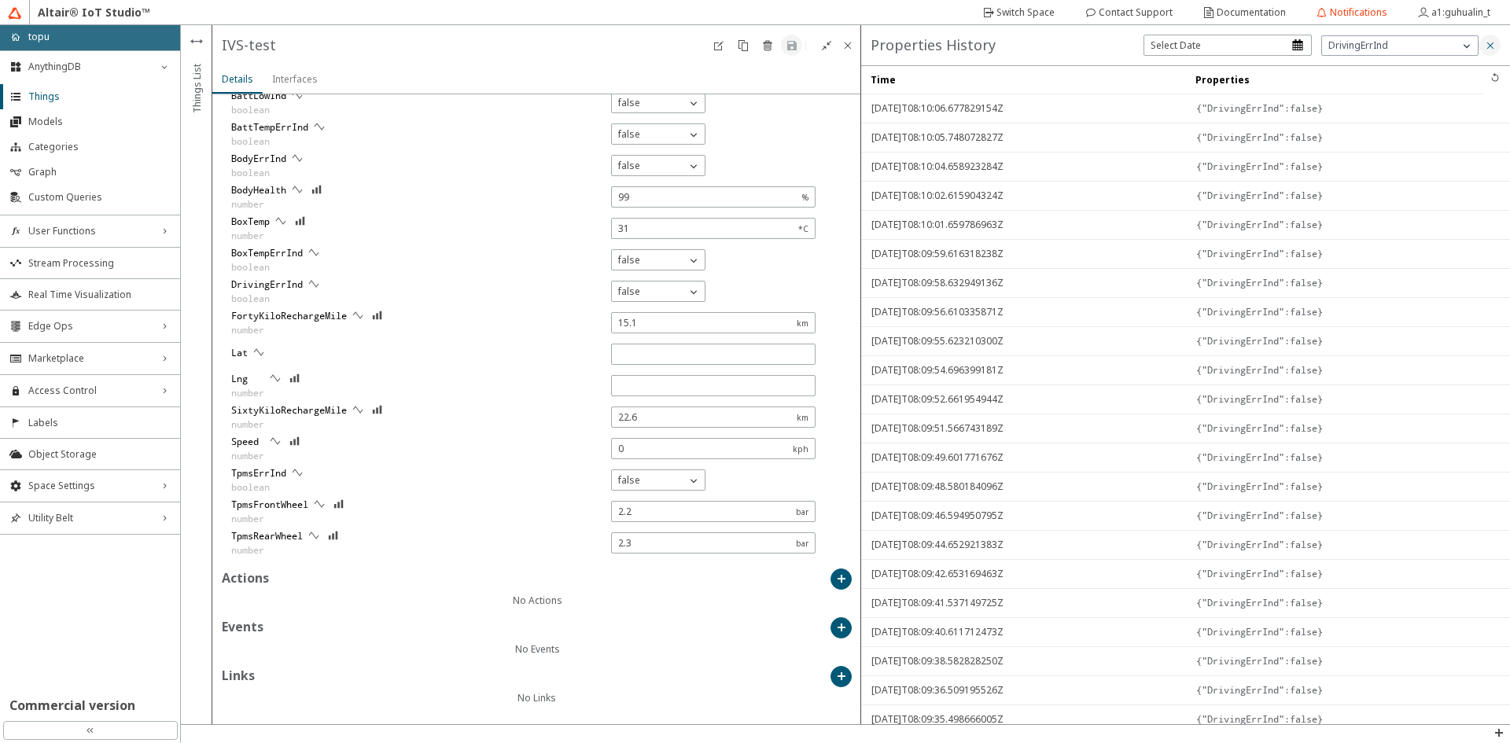
click at [1494, 37] on paper-button at bounding box center [1489, 45] width 21 height 21
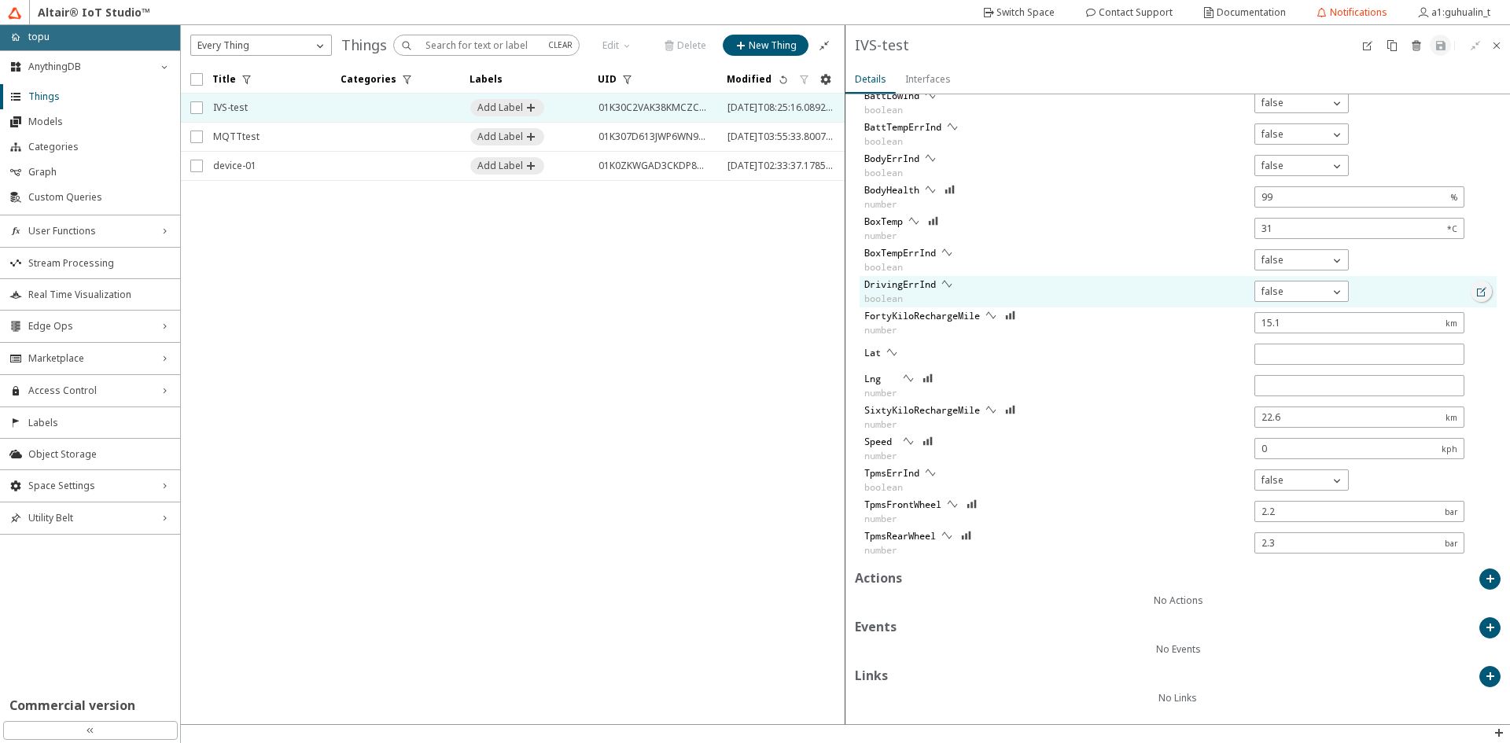
click at [1476, 294] on iron-icon at bounding box center [1482, 292] width 13 height 13
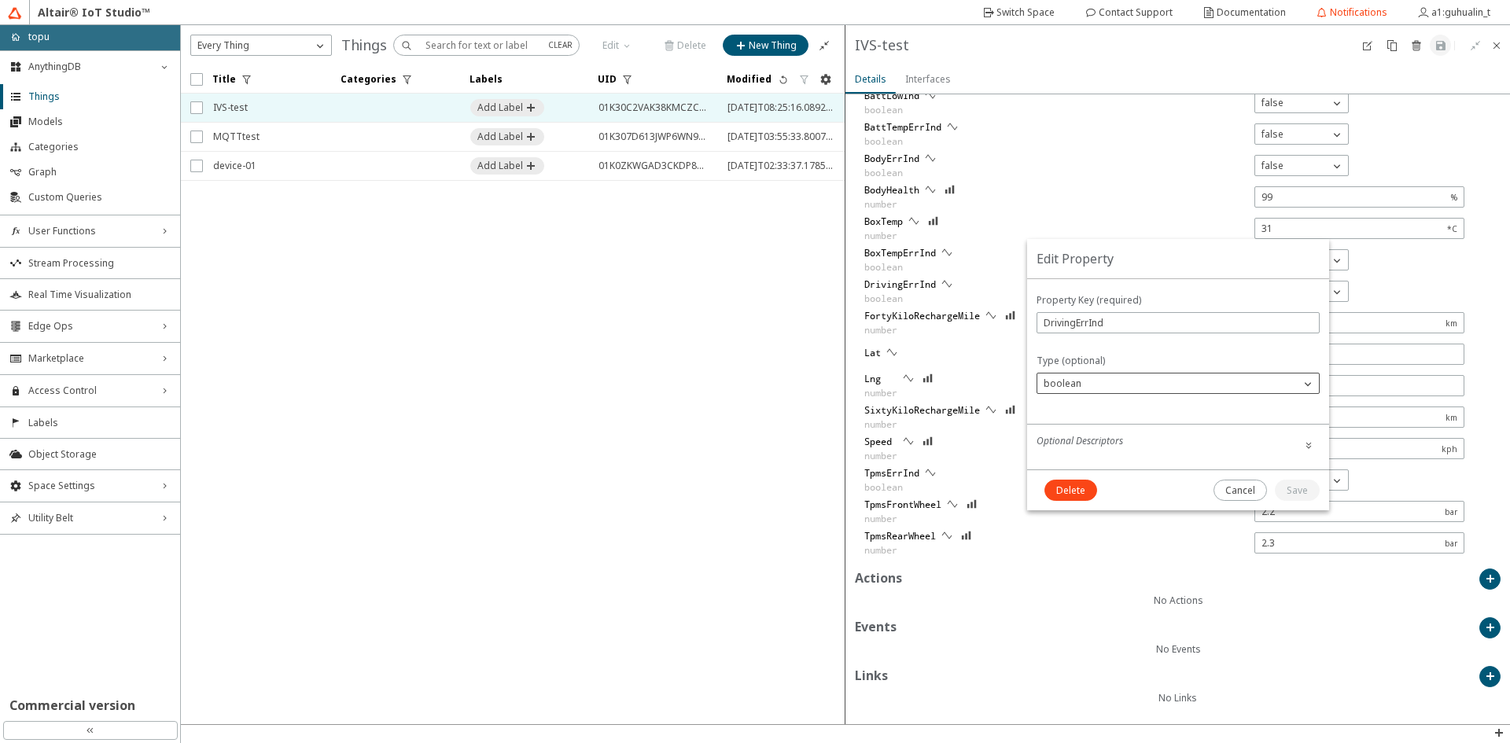
click at [1164, 378] on div "boolean" at bounding box center [1168, 384] width 263 height 16
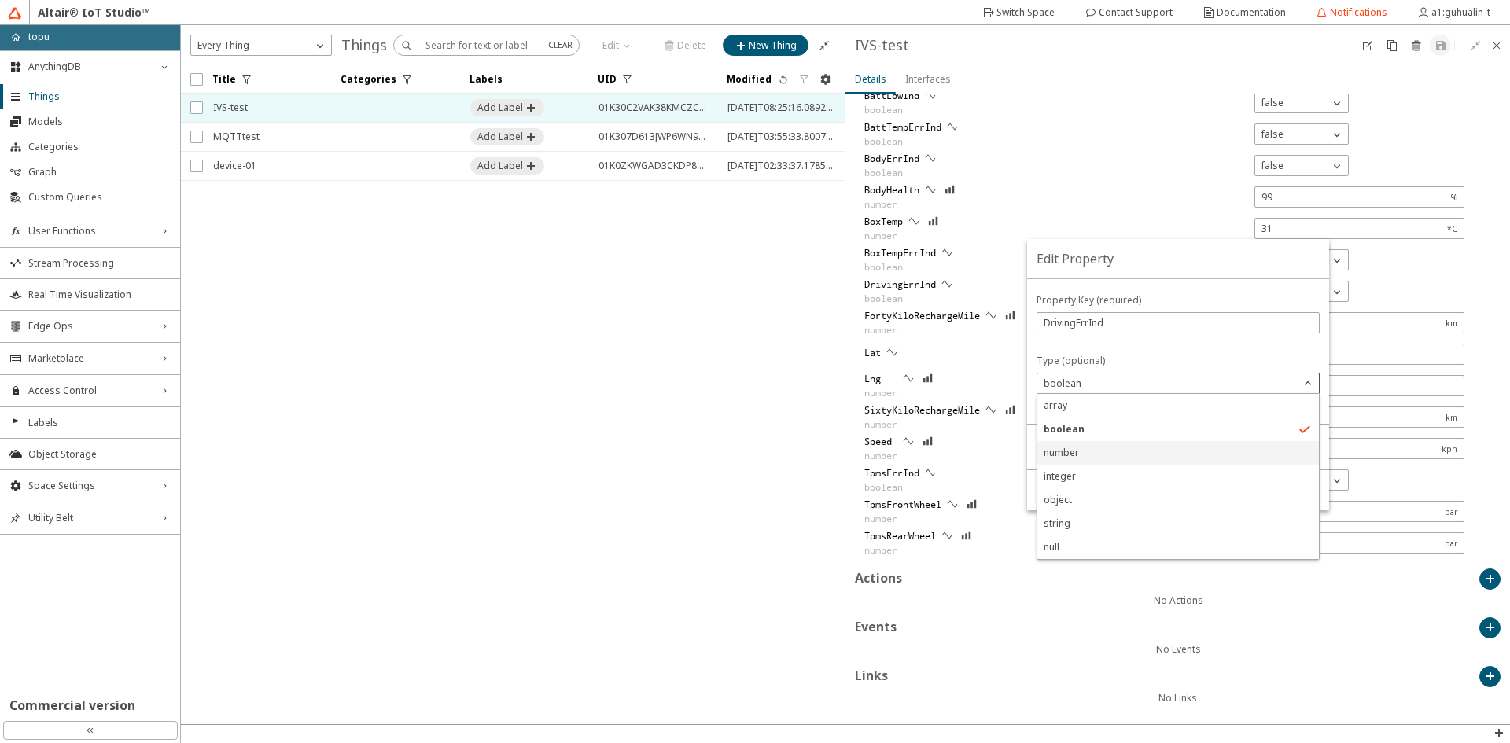
click at [1114, 454] on p "number" at bounding box center [1178, 453] width 282 height 14
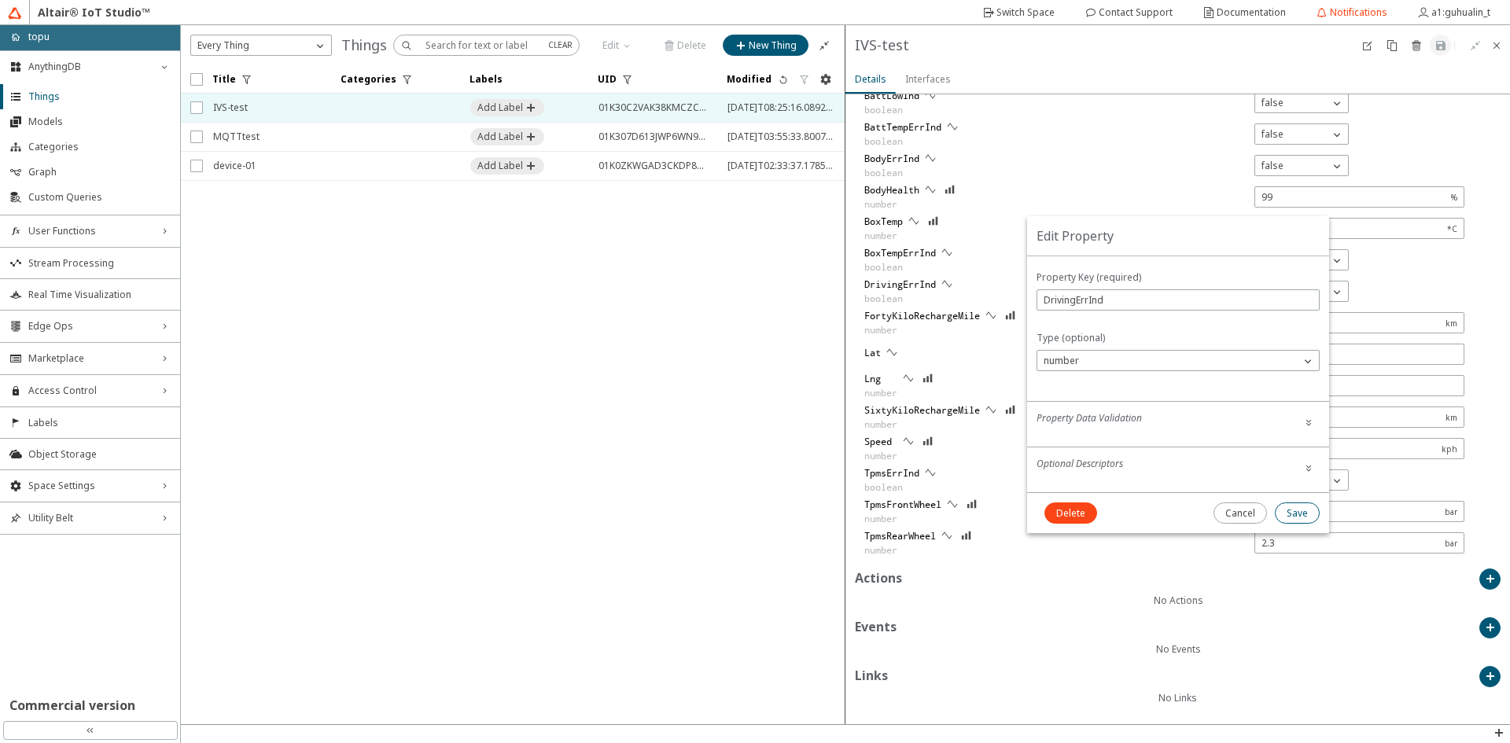
click at [0, 0] on slot "Save" at bounding box center [0, 0] width 0 height 0
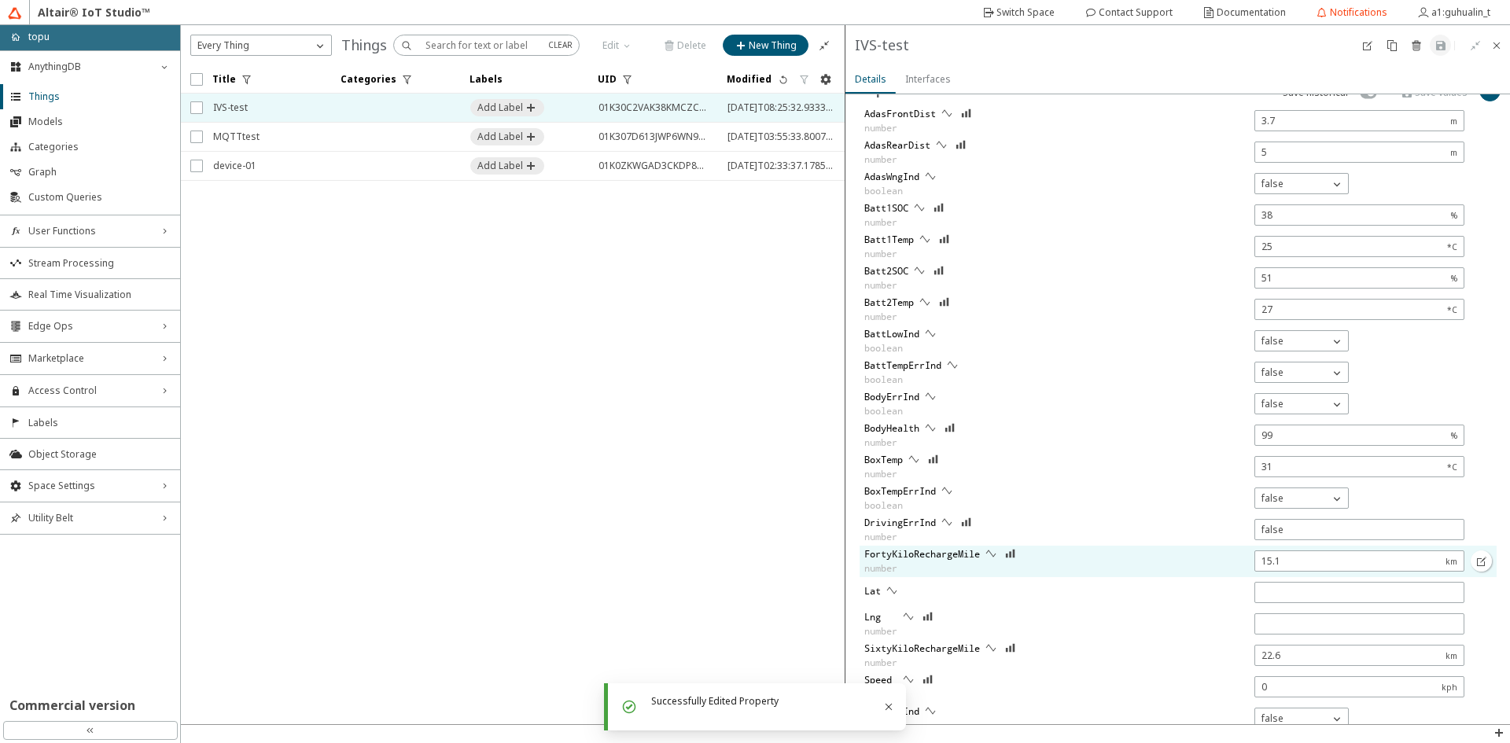
scroll to position [503, 0]
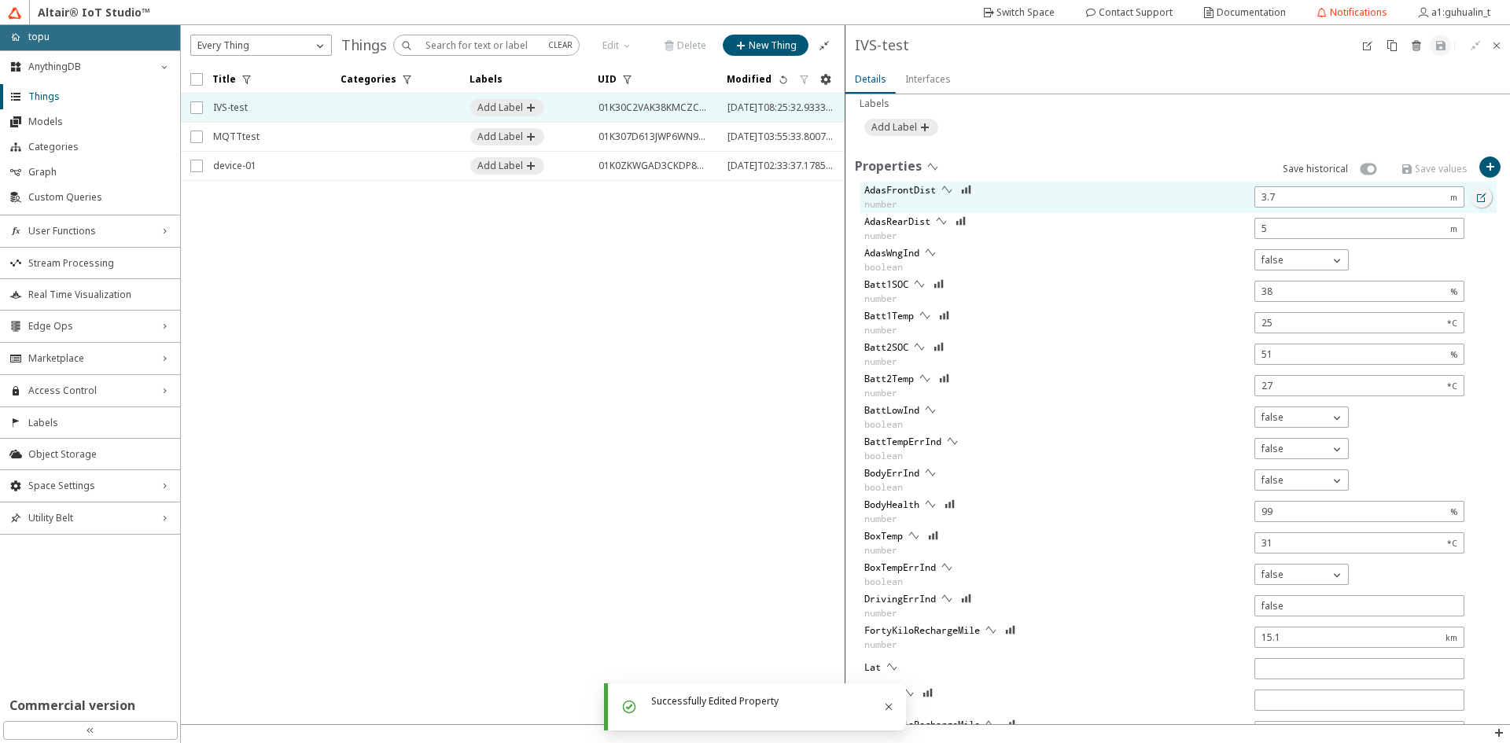
click at [1476, 191] on iron-icon at bounding box center [1482, 197] width 13 height 13
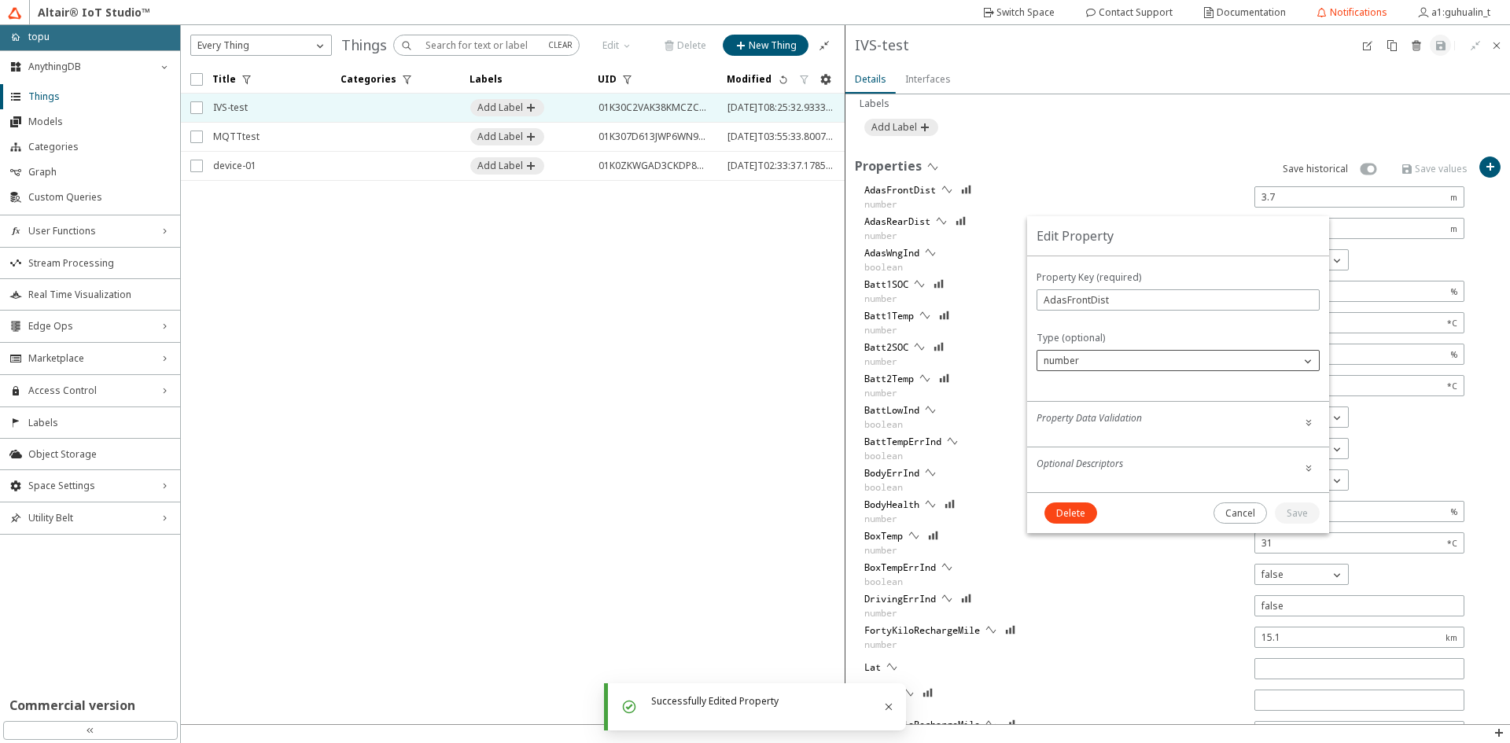
click at [1112, 358] on div "number" at bounding box center [1168, 361] width 263 height 16
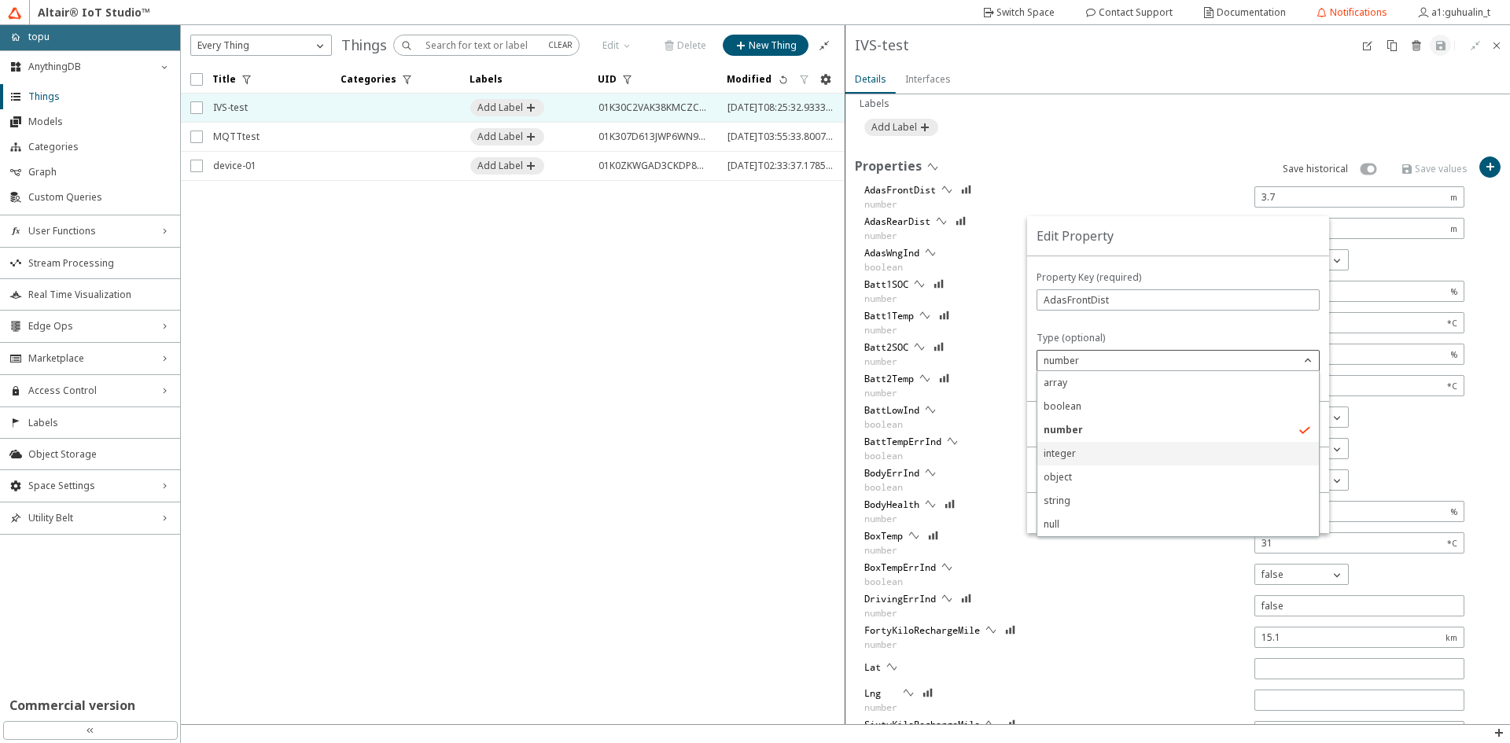
click at [1103, 460] on p "integer" at bounding box center [1178, 454] width 282 height 14
click at [1310, 507] on paper-button "Save" at bounding box center [1297, 513] width 45 height 21
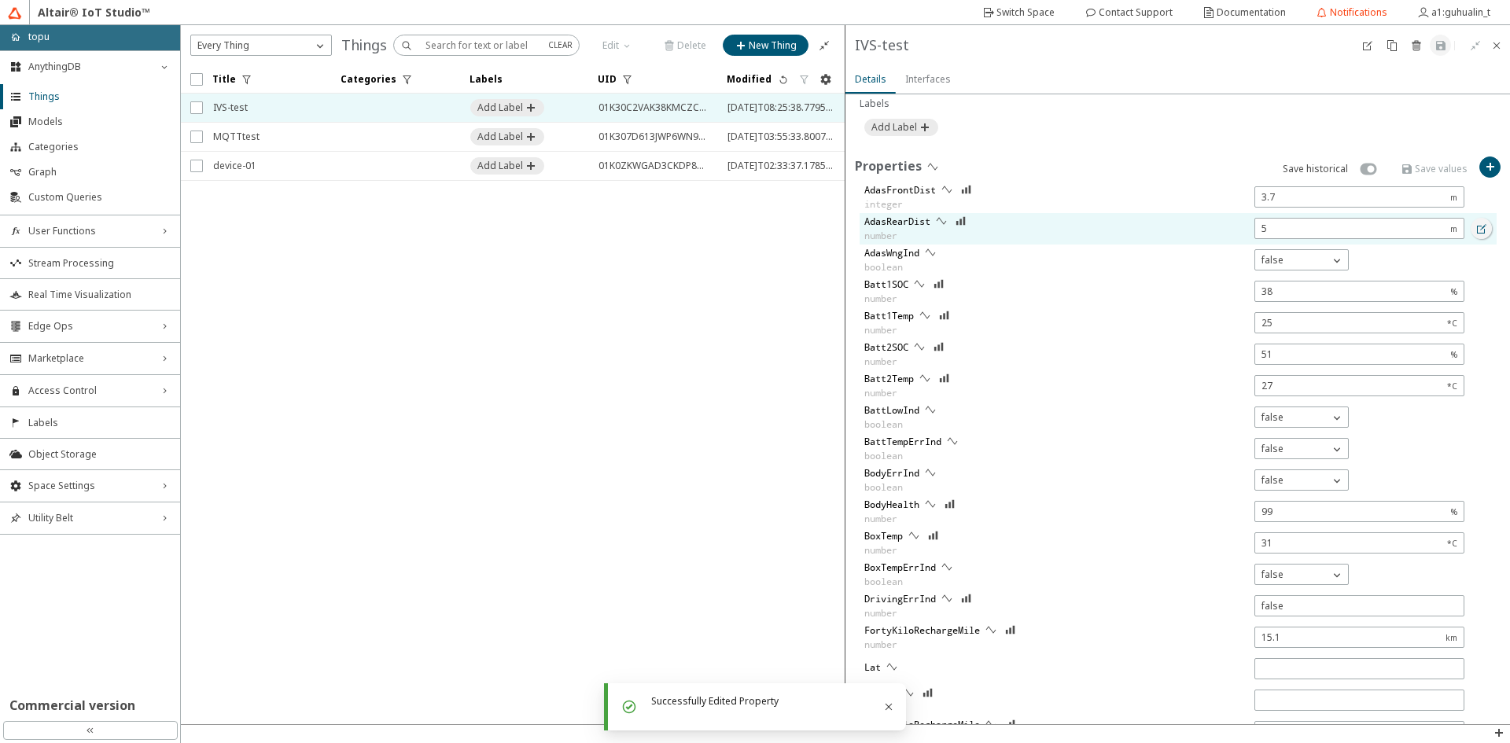
click at [1479, 229] on paper-button at bounding box center [1481, 228] width 21 height 21
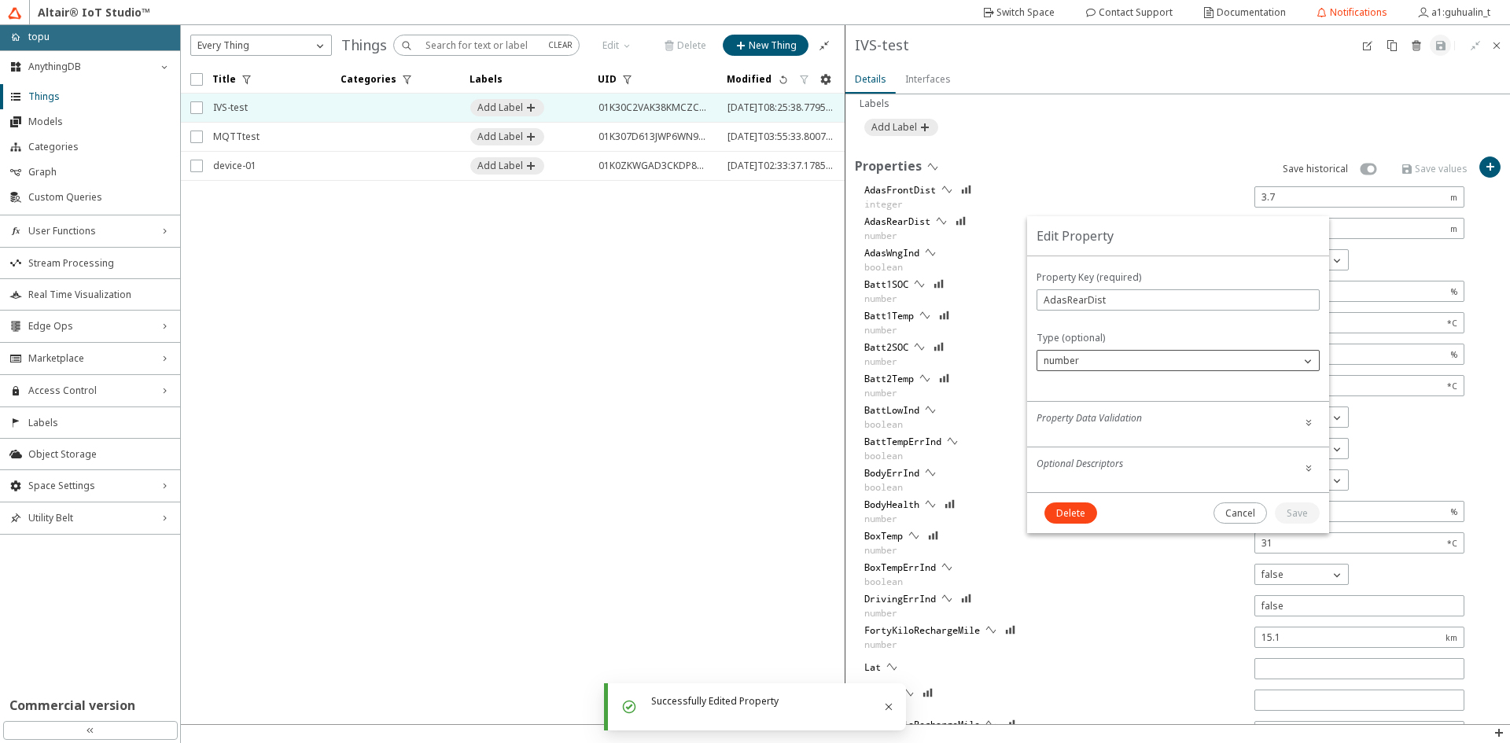
click at [1167, 366] on div "number" at bounding box center [1168, 361] width 263 height 16
click at [1126, 453] on p "integer" at bounding box center [1178, 454] width 282 height 14
click at [0, 0] on slot "Save" at bounding box center [0, 0] width 0 height 0
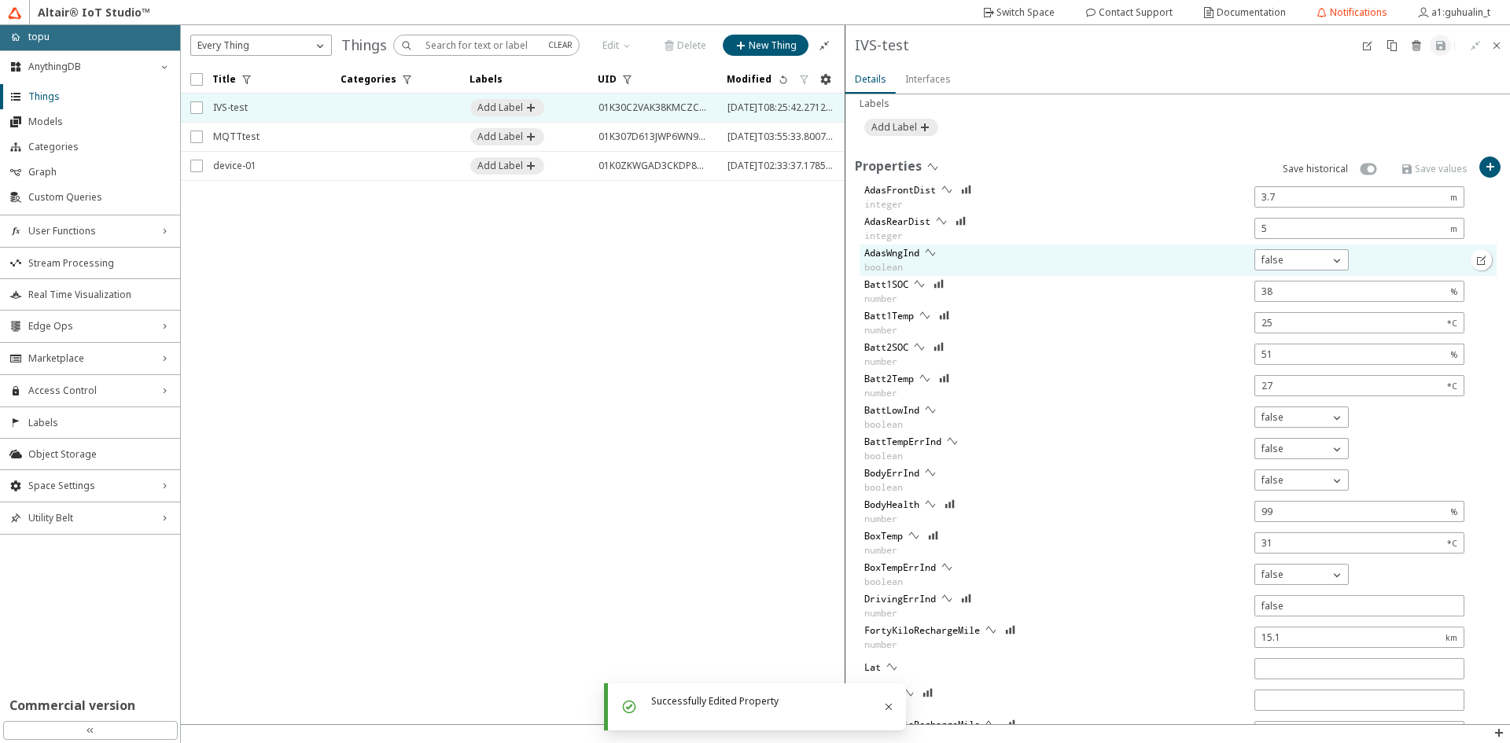
click at [1476, 259] on paper-button at bounding box center [1481, 259] width 21 height 21
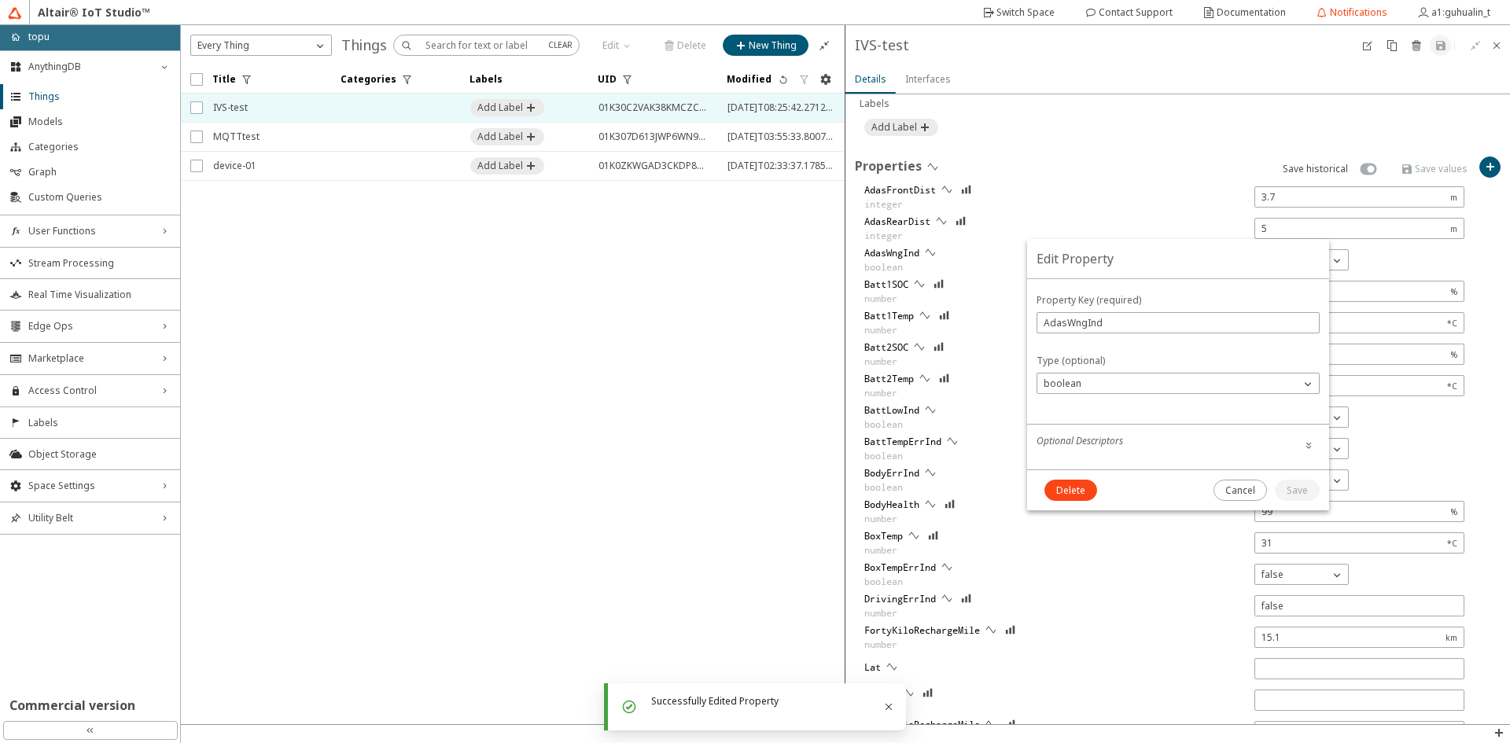
click at [1104, 372] on div "Type (optional) boolean array boolean number integer object string" at bounding box center [1178, 374] width 283 height 40
click at [1104, 395] on unity-typography at bounding box center [1178, 402] width 283 height 16
click at [1114, 384] on div "boolean" at bounding box center [1168, 384] width 263 height 16
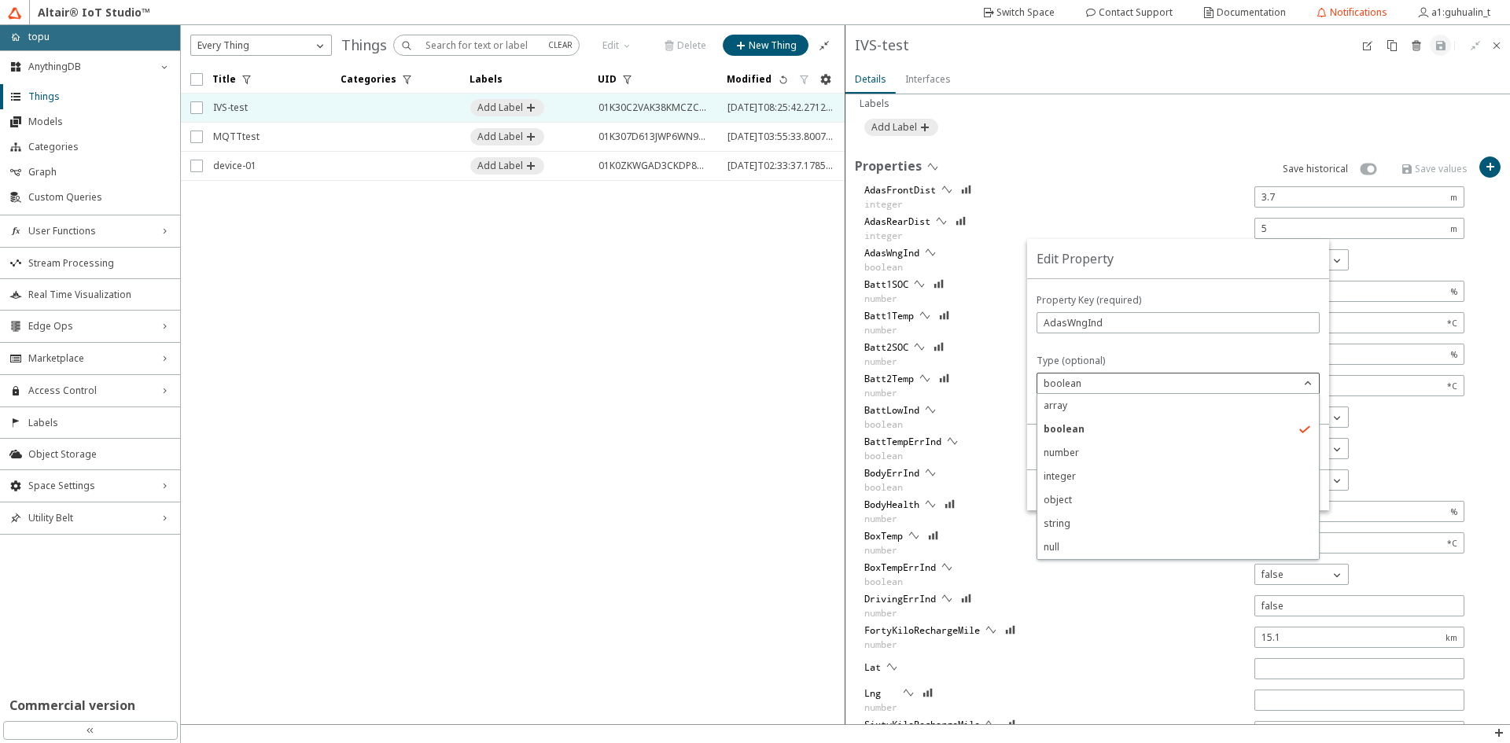
click at [1089, 481] on p "integer" at bounding box center [1178, 477] width 282 height 14
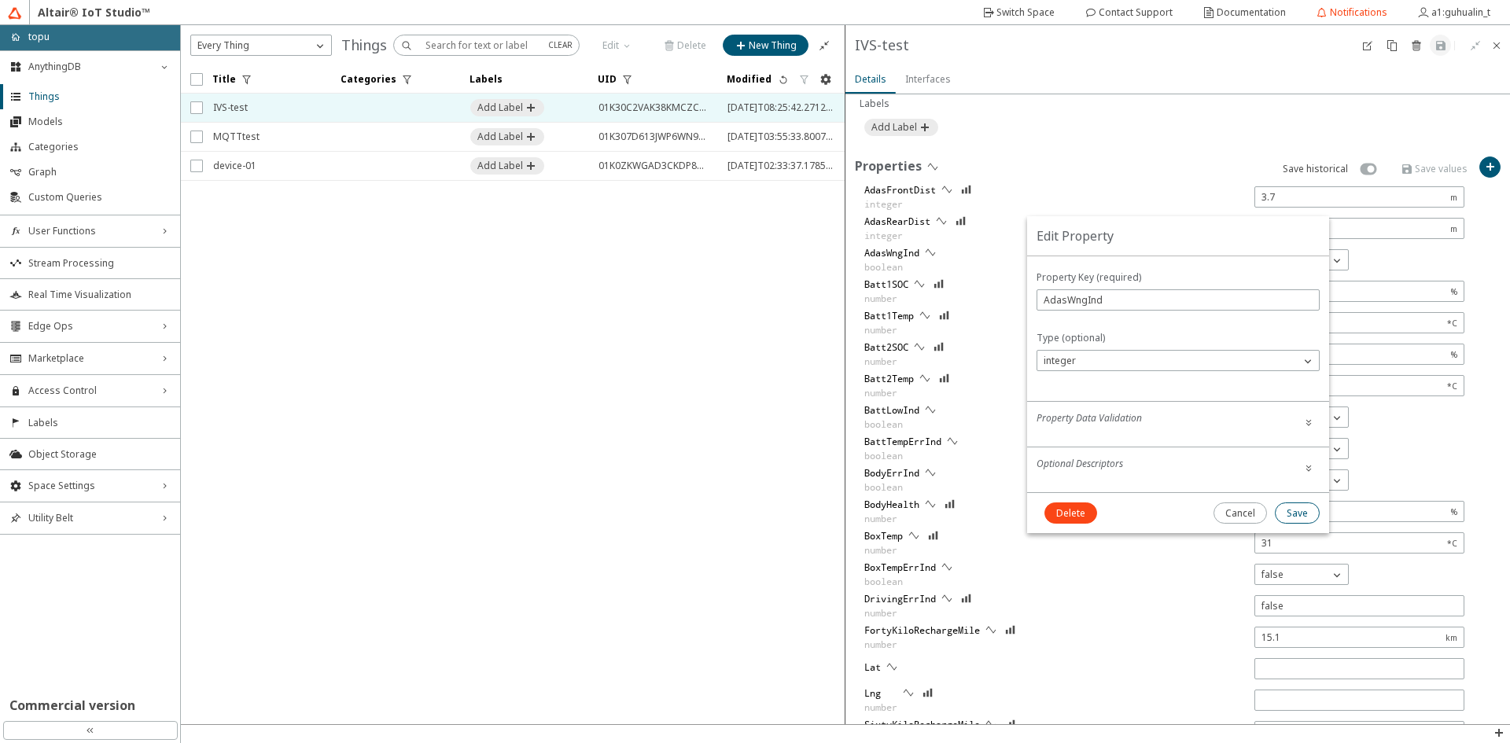
click at [0, 0] on slot "Save" at bounding box center [0, 0] width 0 height 0
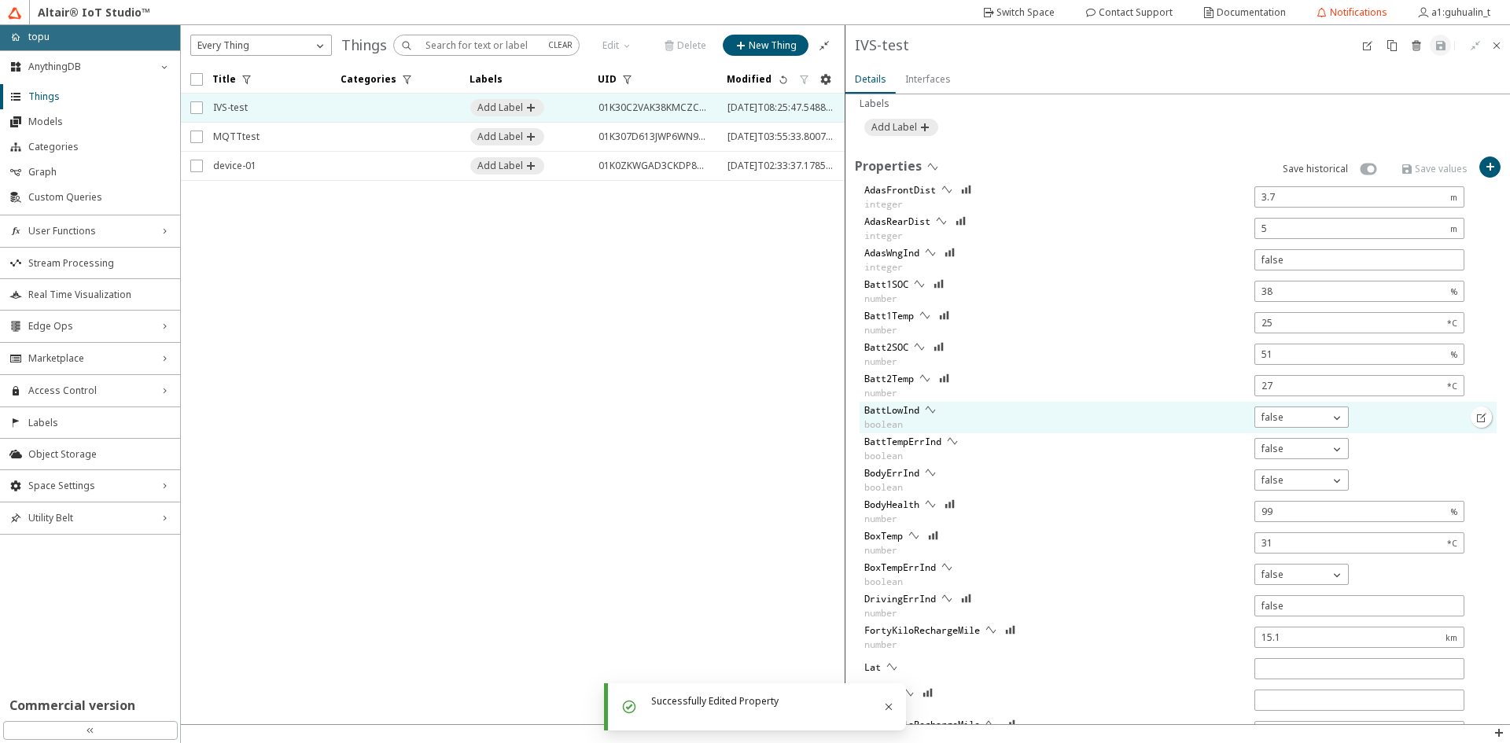
click at [1482, 415] on div at bounding box center [1483, 417] width 28 height 31
click at [1476, 416] on iron-icon at bounding box center [1482, 417] width 13 height 13
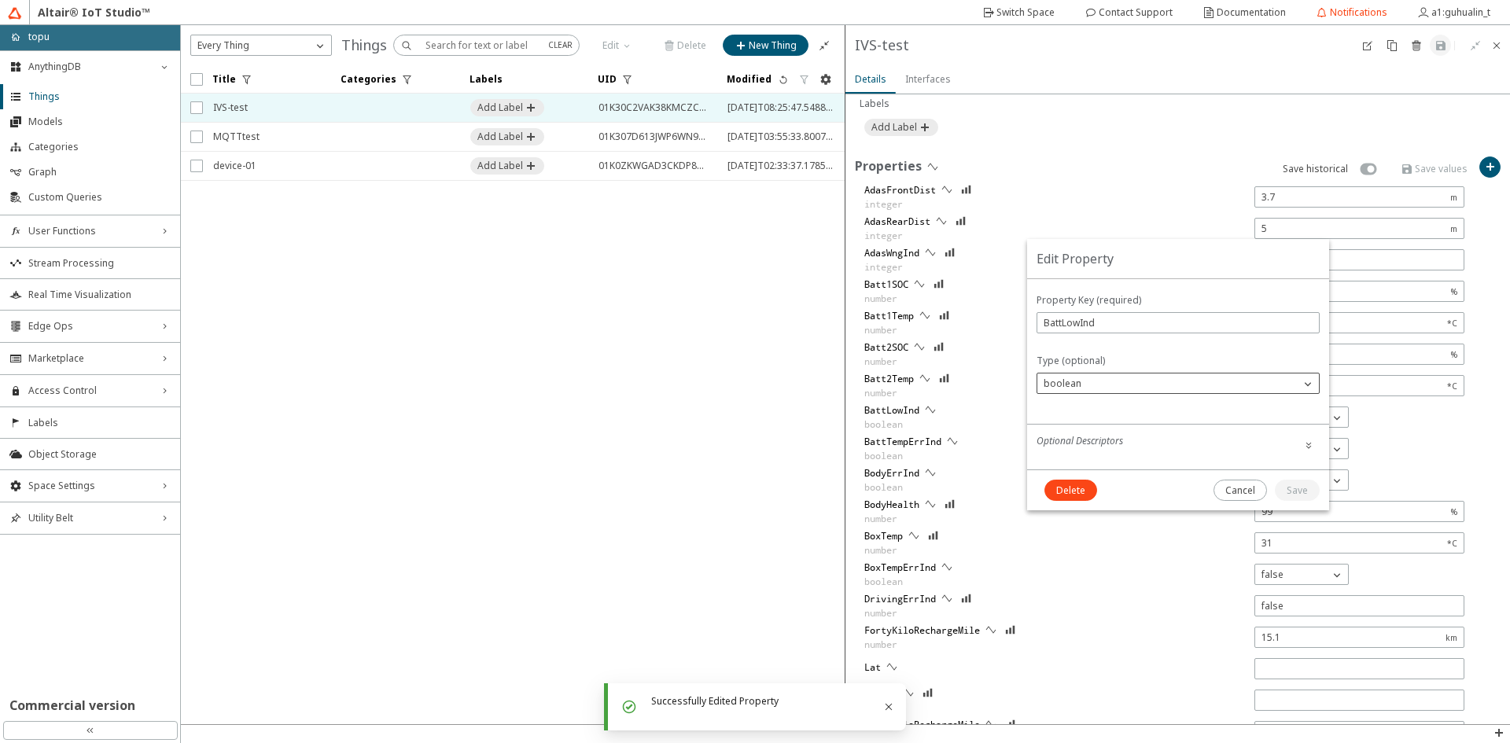
click at [1221, 385] on div "boolean" at bounding box center [1168, 384] width 263 height 16
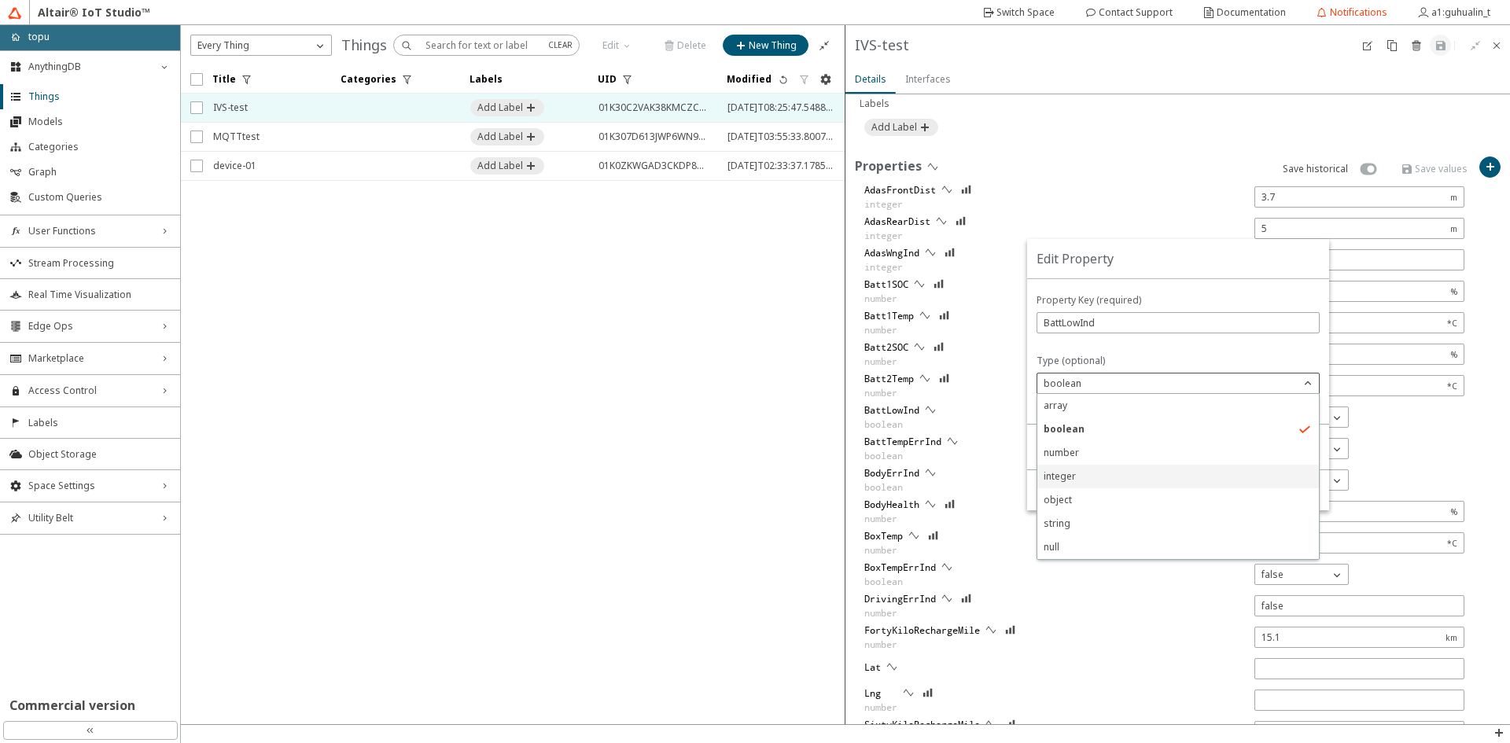
click at [1095, 470] on p "integer" at bounding box center [1178, 477] width 282 height 14
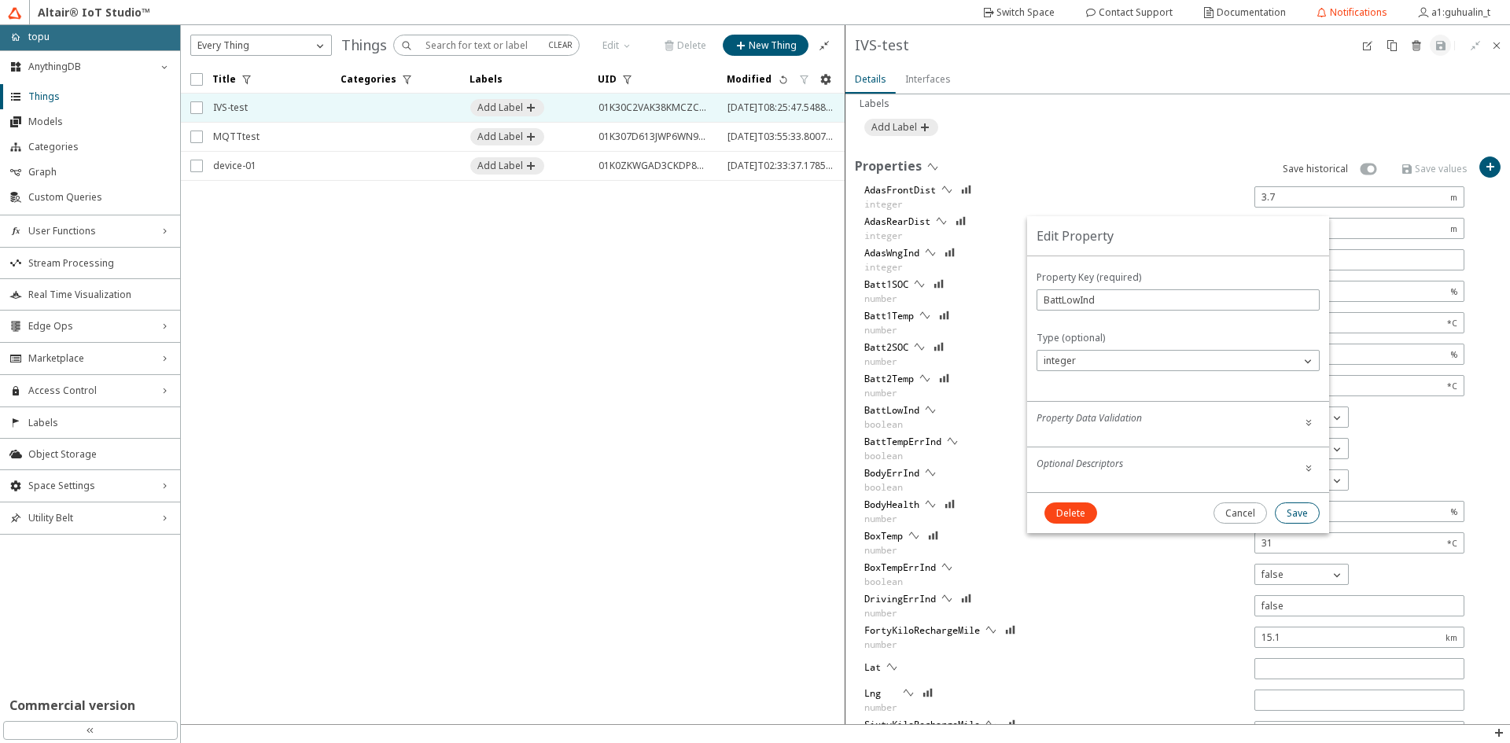
click at [1312, 517] on paper-button "Save" at bounding box center [1297, 513] width 45 height 21
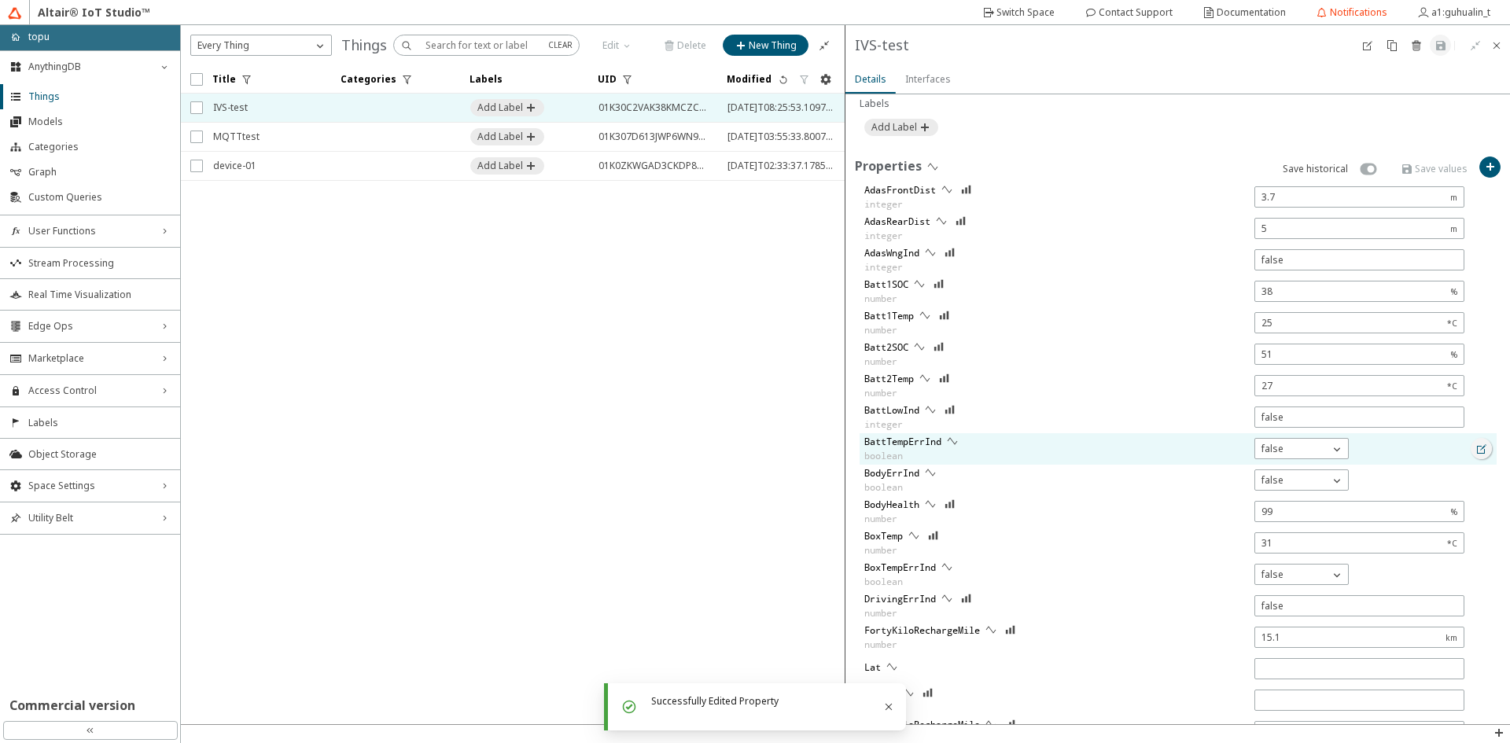
click at [1476, 447] on iron-icon at bounding box center [1482, 449] width 13 height 13
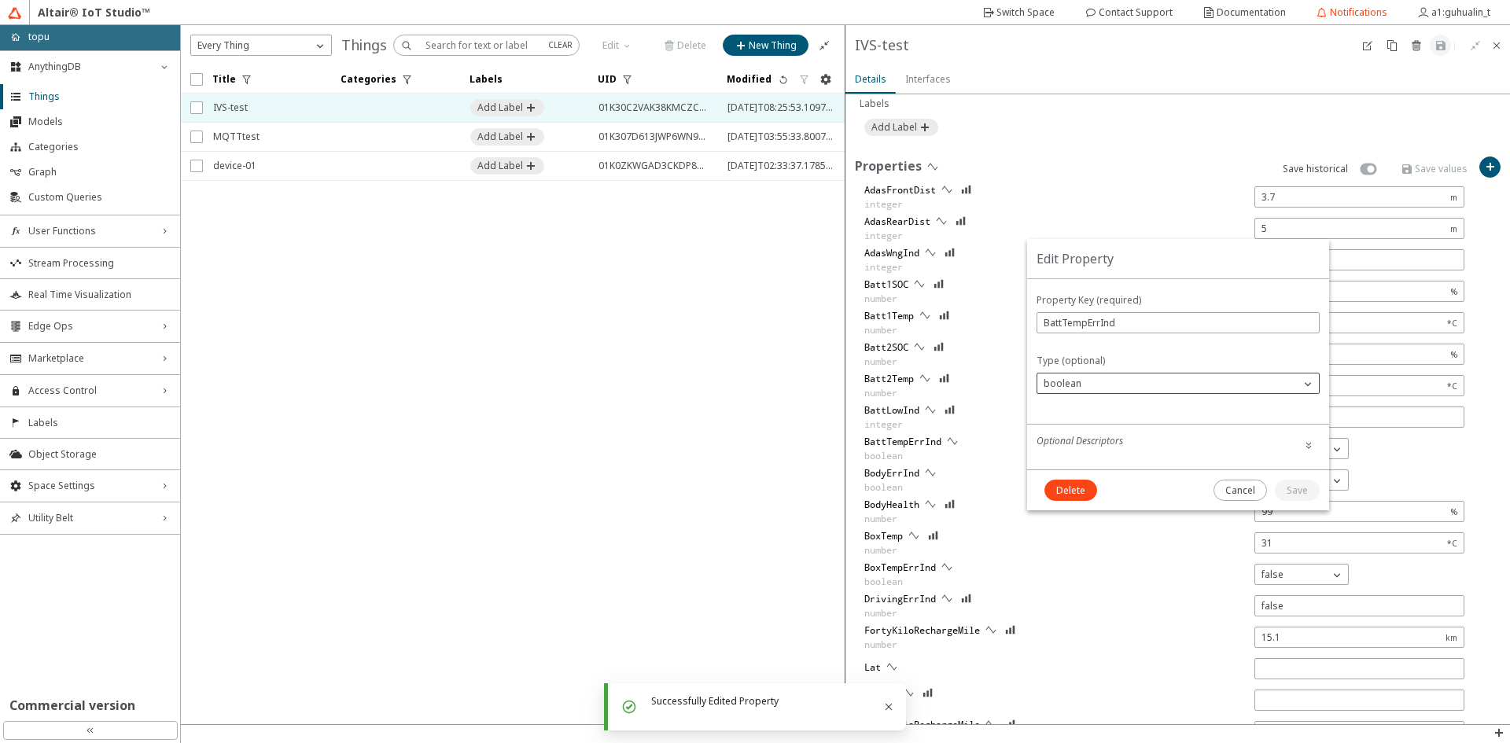
click at [1147, 379] on div "boolean" at bounding box center [1168, 384] width 263 height 16
drag, startPoint x: 1110, startPoint y: 473, endPoint x: 1233, endPoint y: 494, distance: 124.5
click at [1111, 473] on p "integer" at bounding box center [1178, 477] width 282 height 14
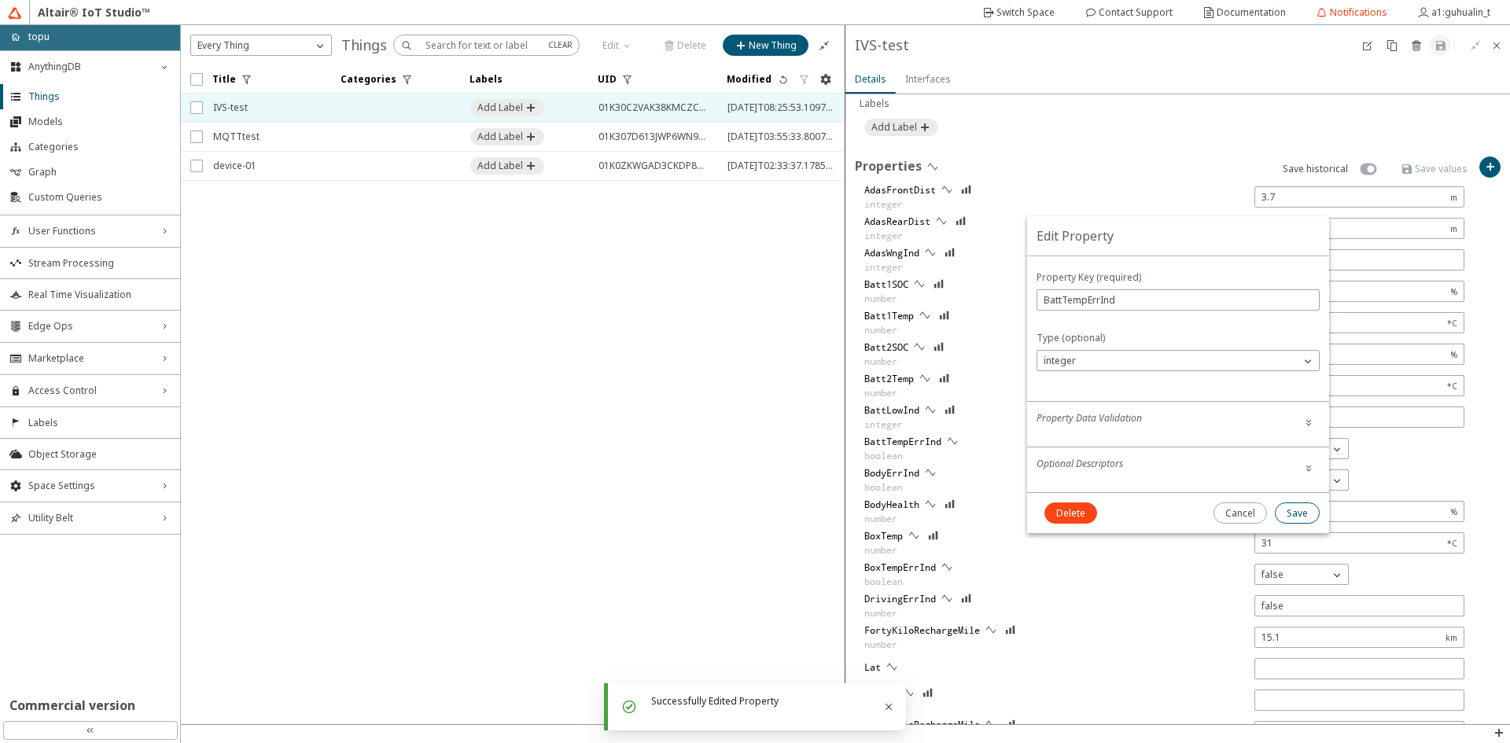
click at [0, 0] on slot "Save" at bounding box center [0, 0] width 0 height 0
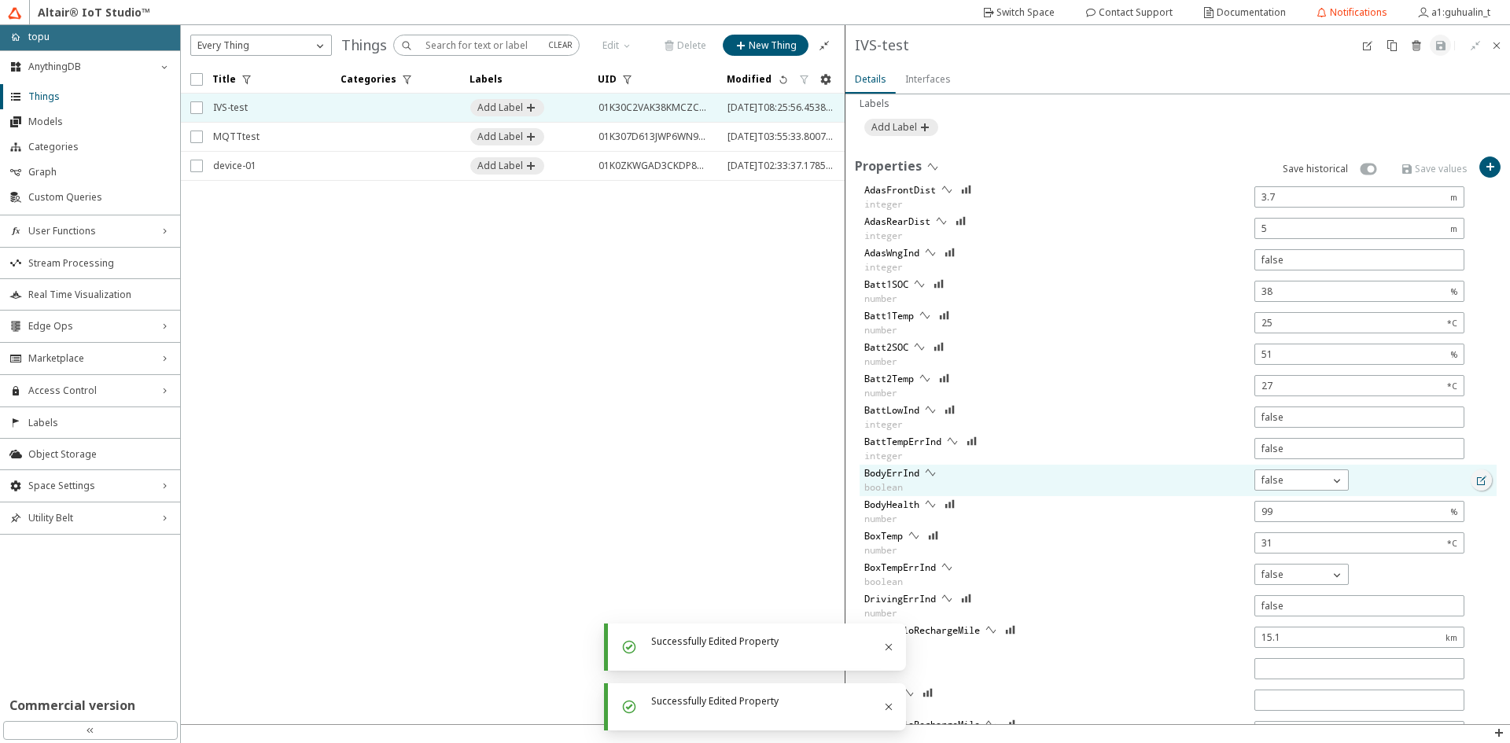
click at [1476, 479] on iron-icon at bounding box center [1482, 480] width 13 height 13
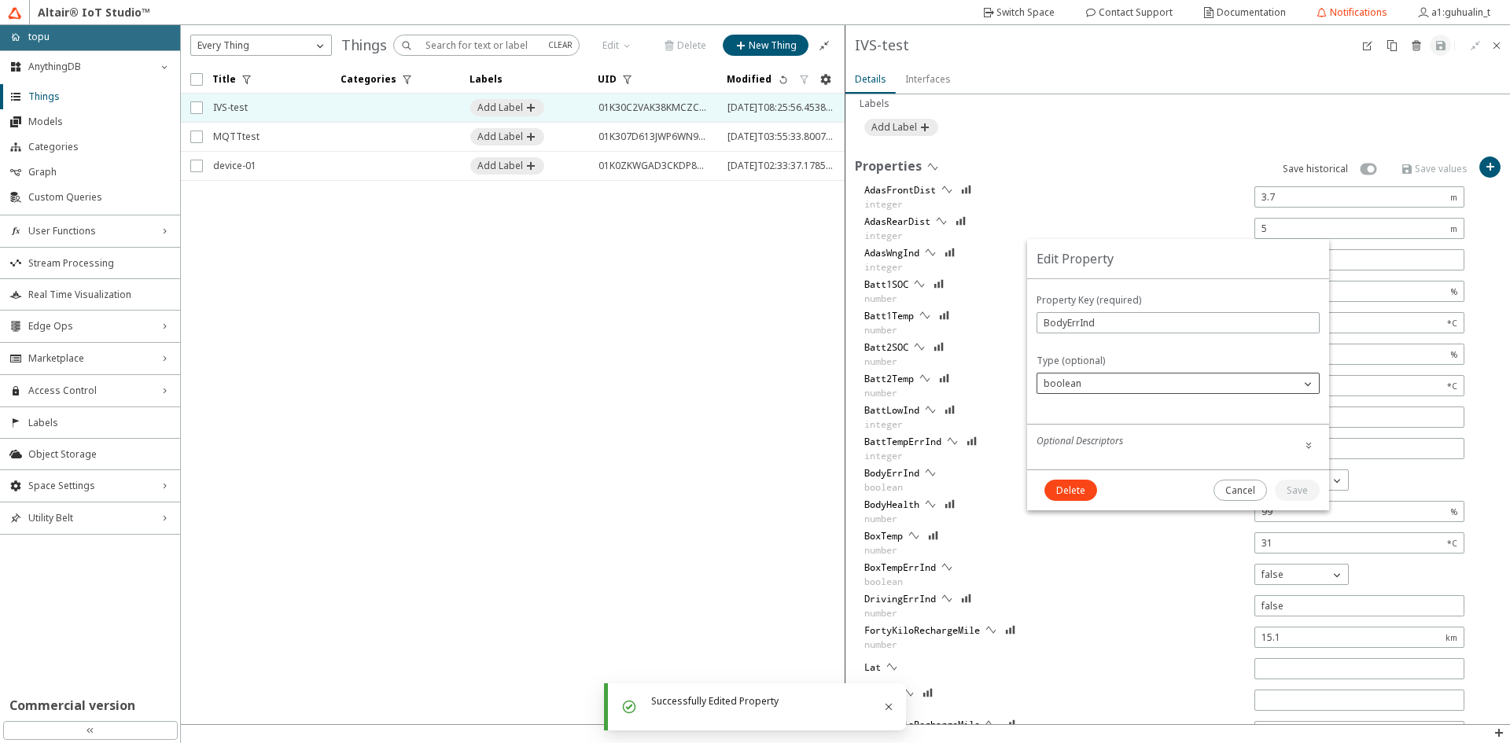
click at [1155, 389] on div "boolean" at bounding box center [1168, 384] width 263 height 16
click at [1103, 475] on p "integer" at bounding box center [1178, 477] width 282 height 14
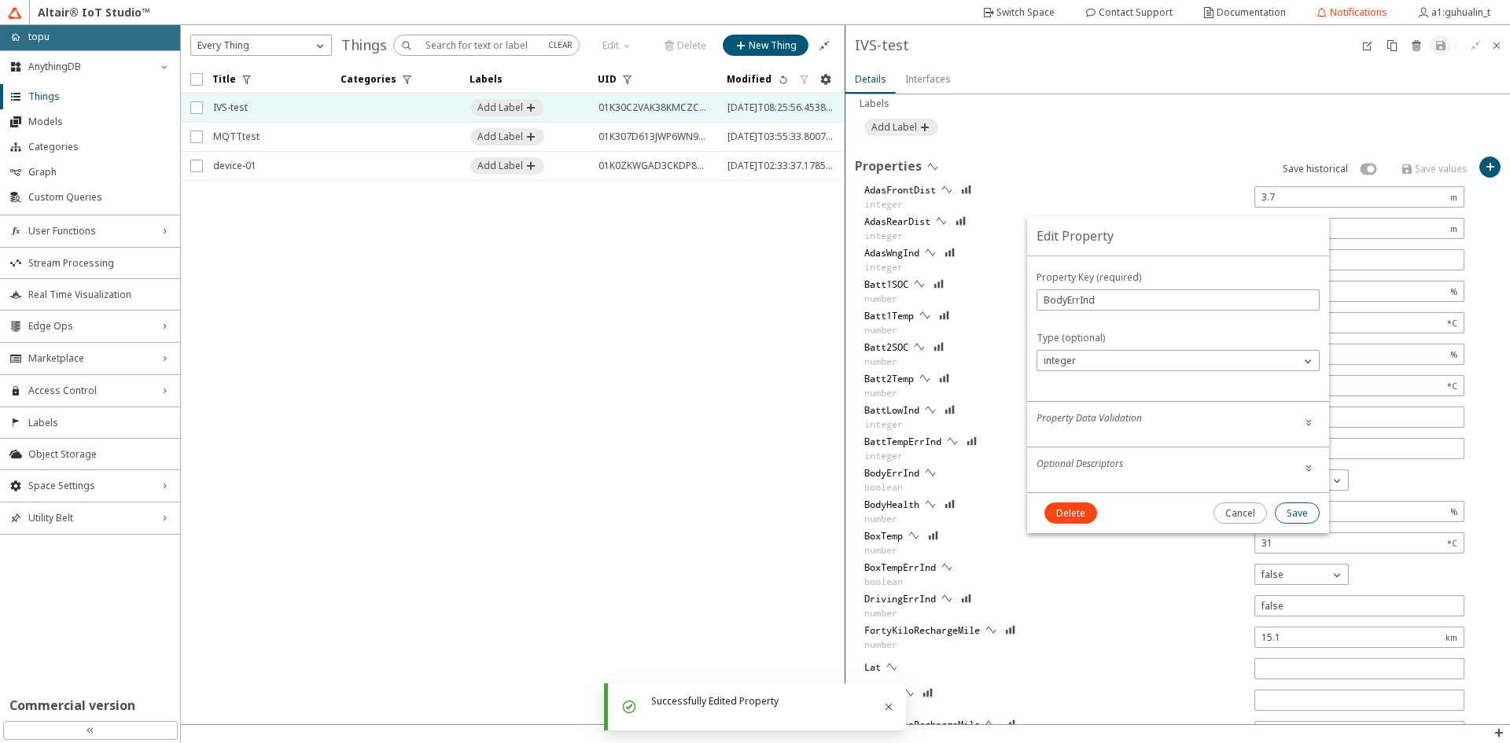
click at [0, 0] on slot "Save" at bounding box center [0, 0] width 0 height 0
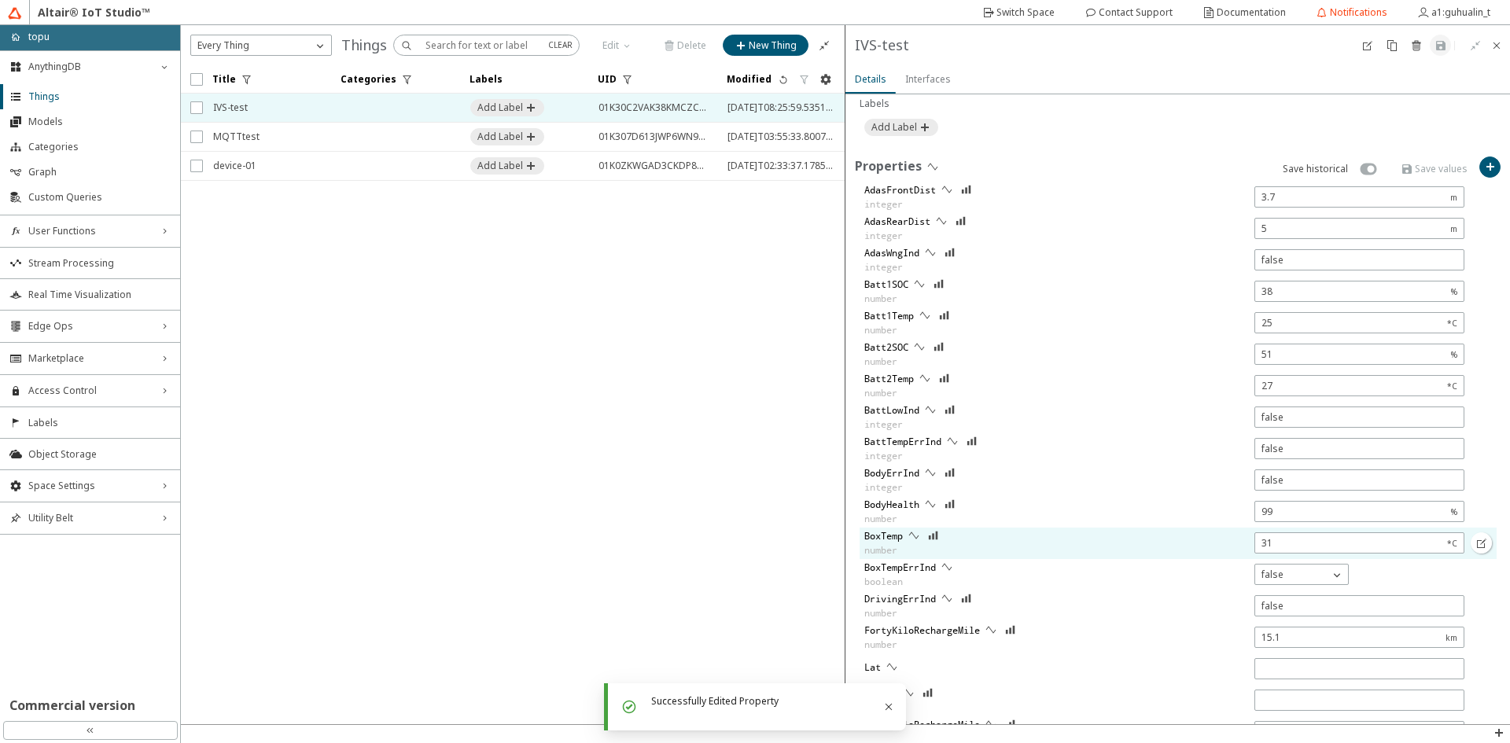
scroll to position [660, 0]
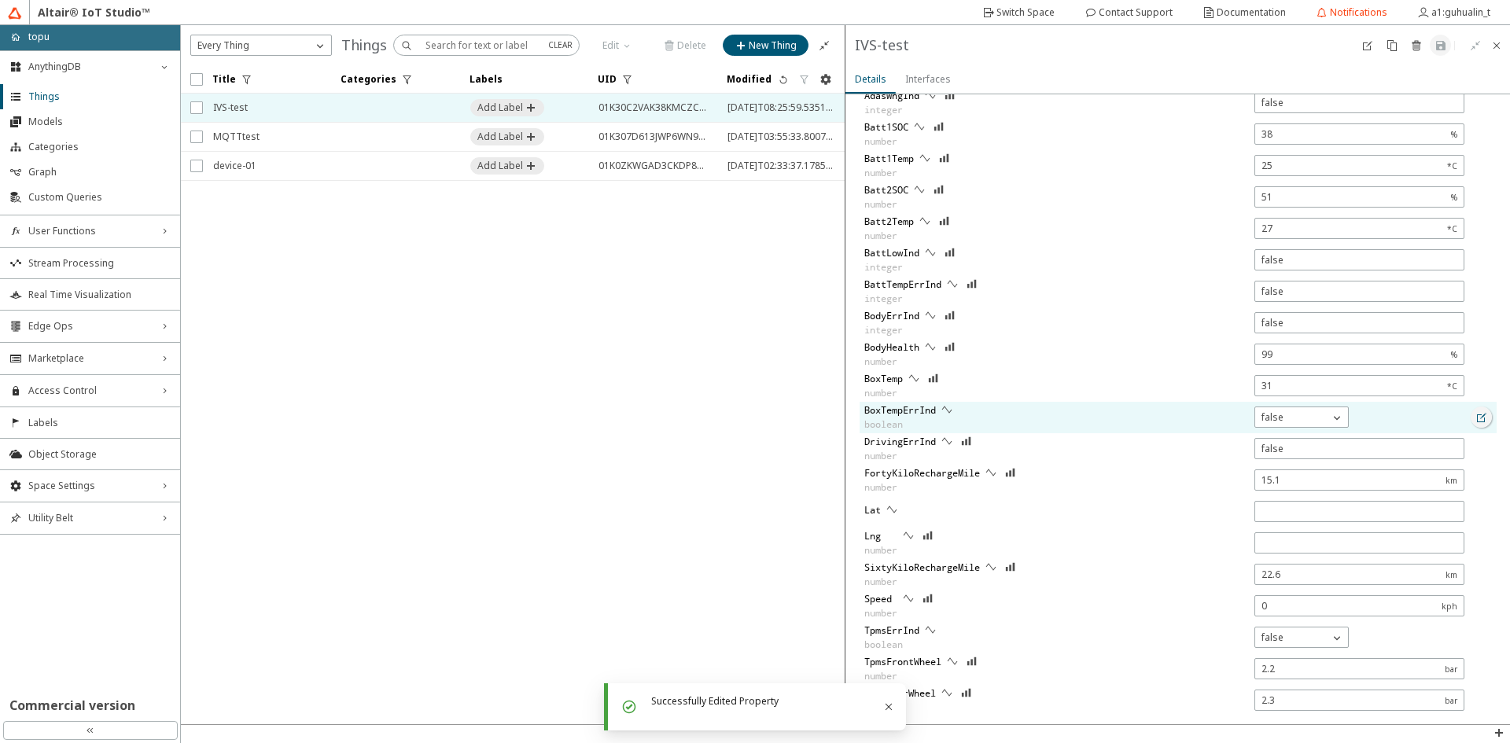
click at [1476, 420] on iron-icon at bounding box center [1482, 417] width 13 height 13
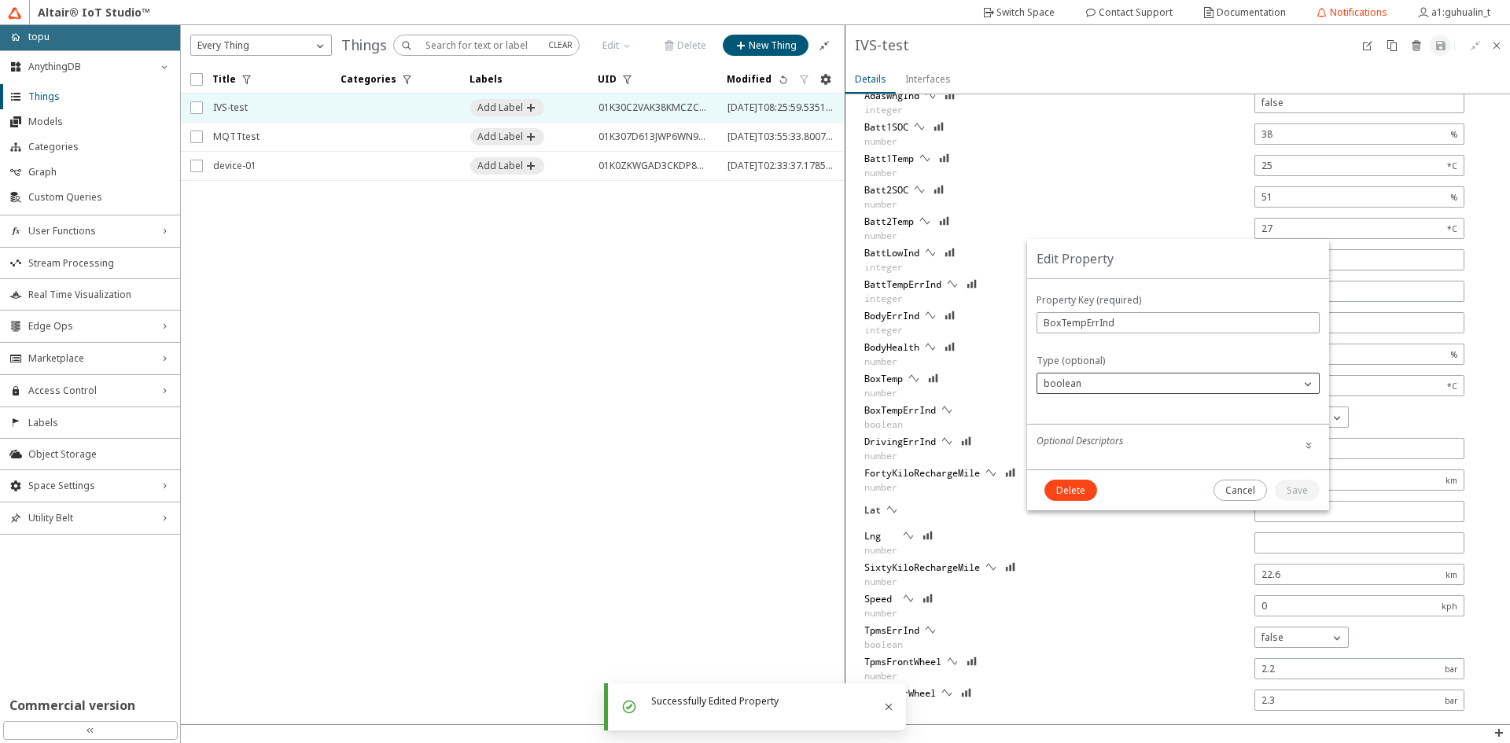
click at [1132, 387] on div "boolean" at bounding box center [1168, 384] width 263 height 16
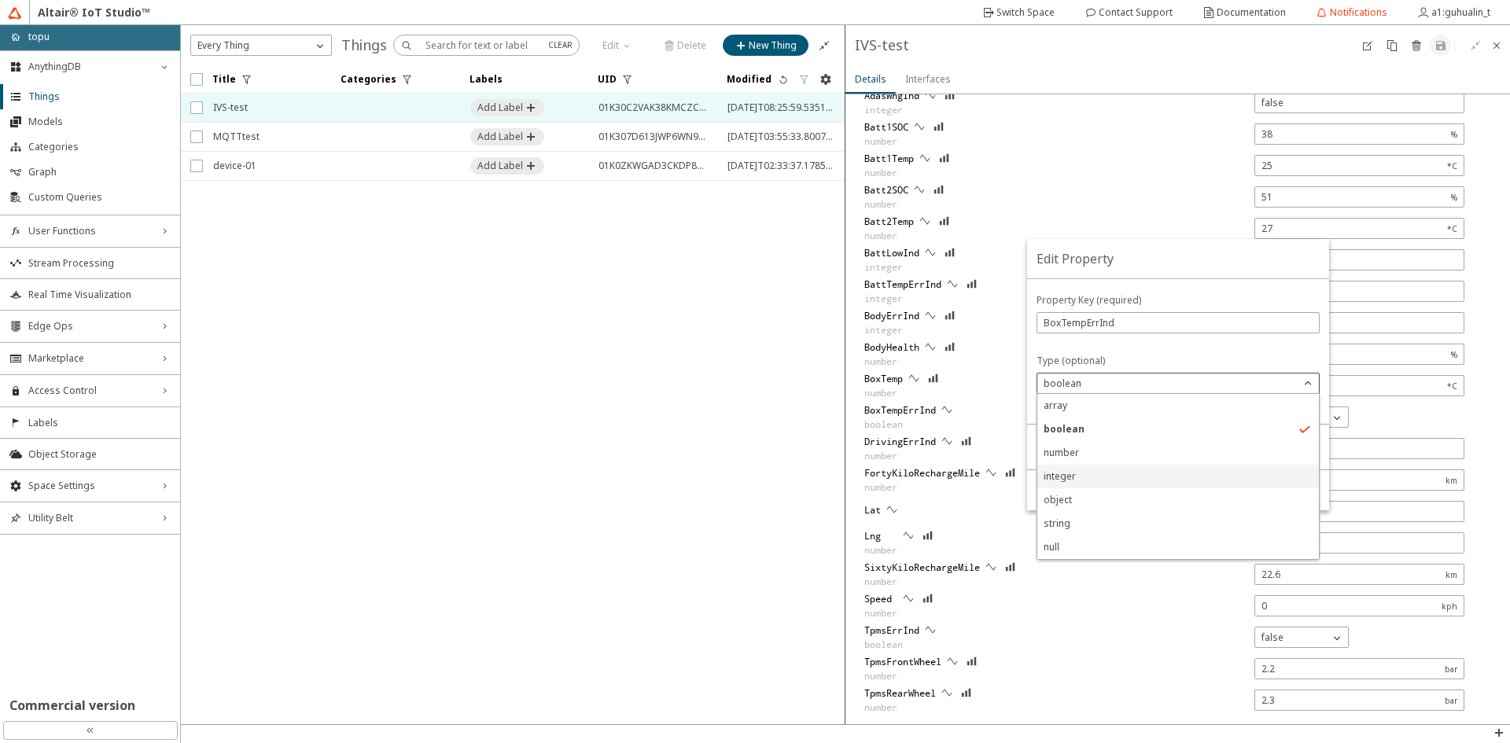
click at [1077, 474] on p "integer" at bounding box center [1178, 477] width 282 height 14
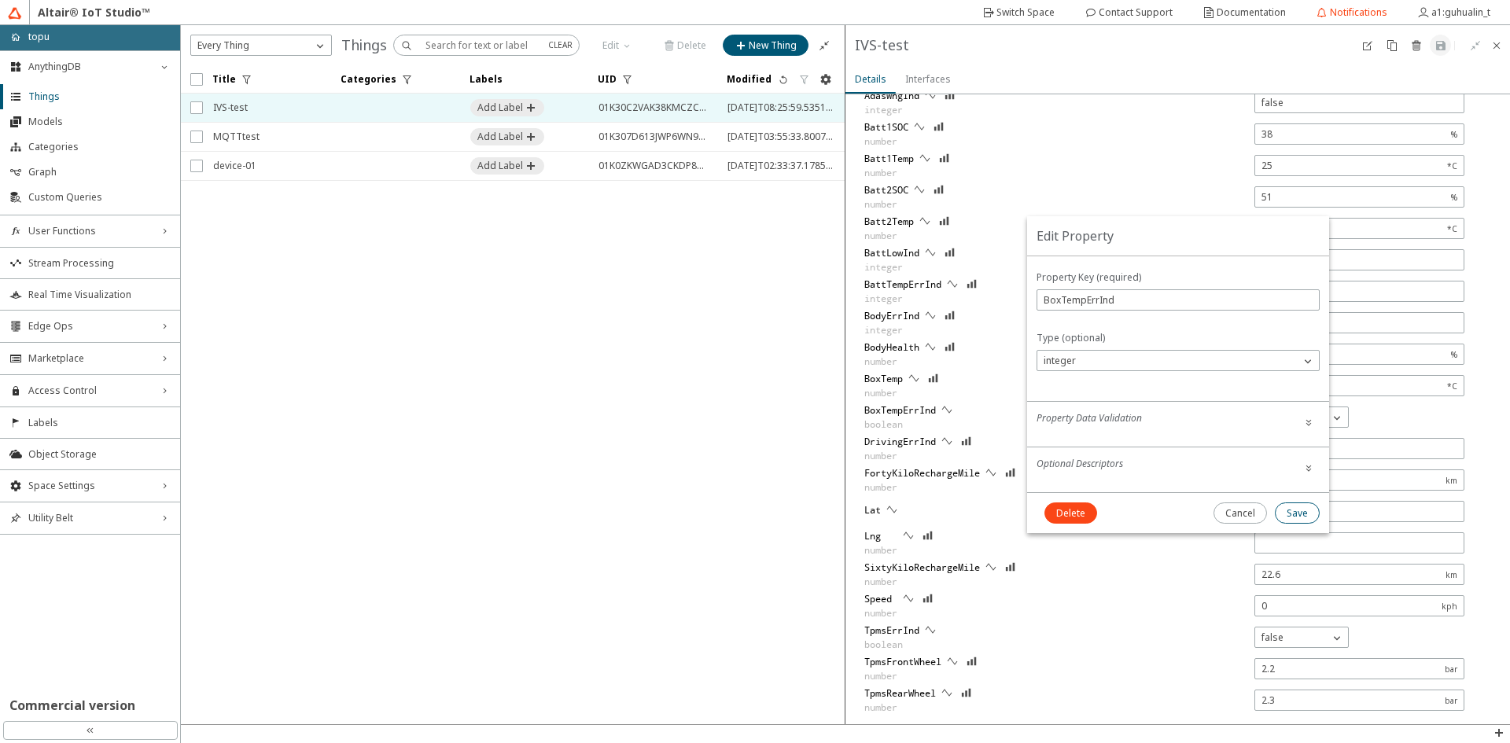
click at [0, 0] on slot "Save" at bounding box center [0, 0] width 0 height 0
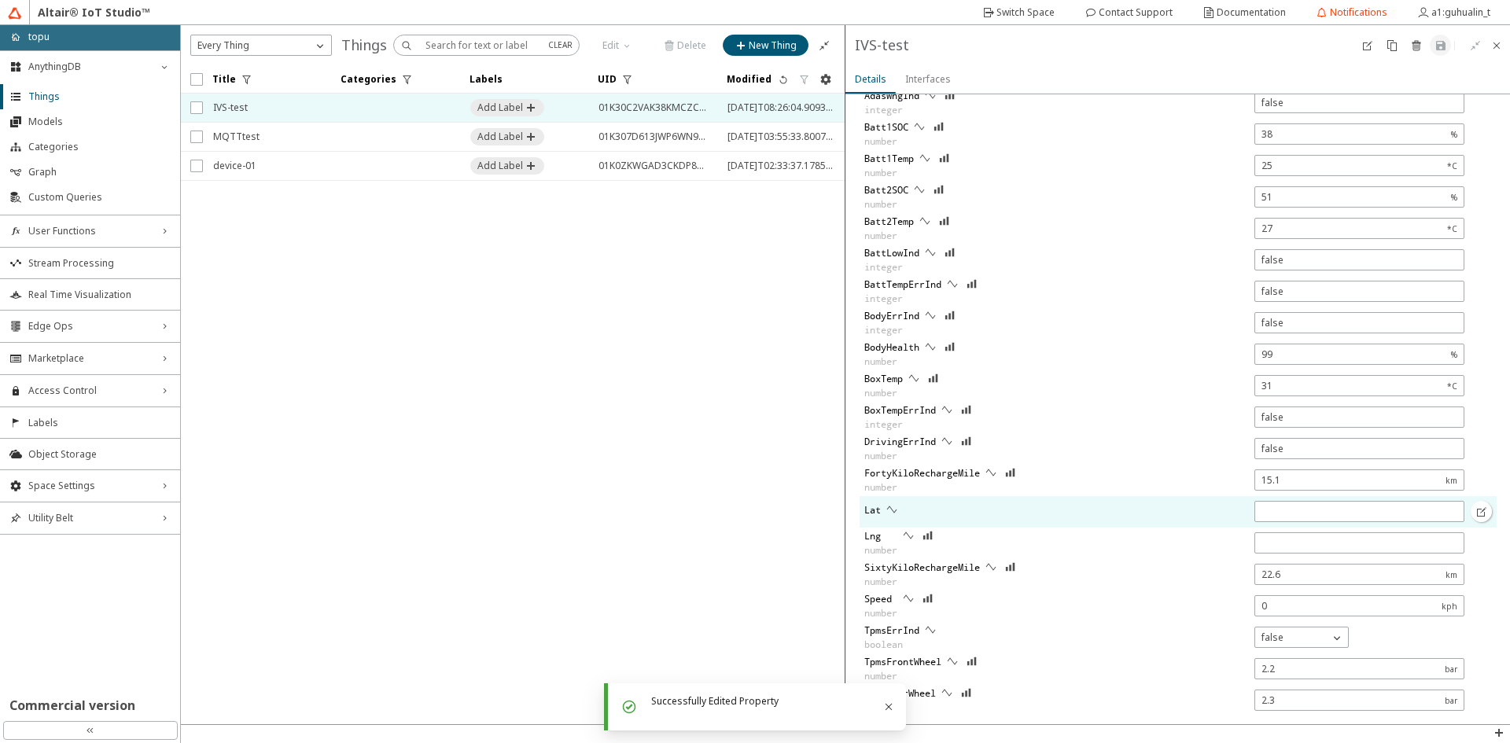
scroll to position [817, 0]
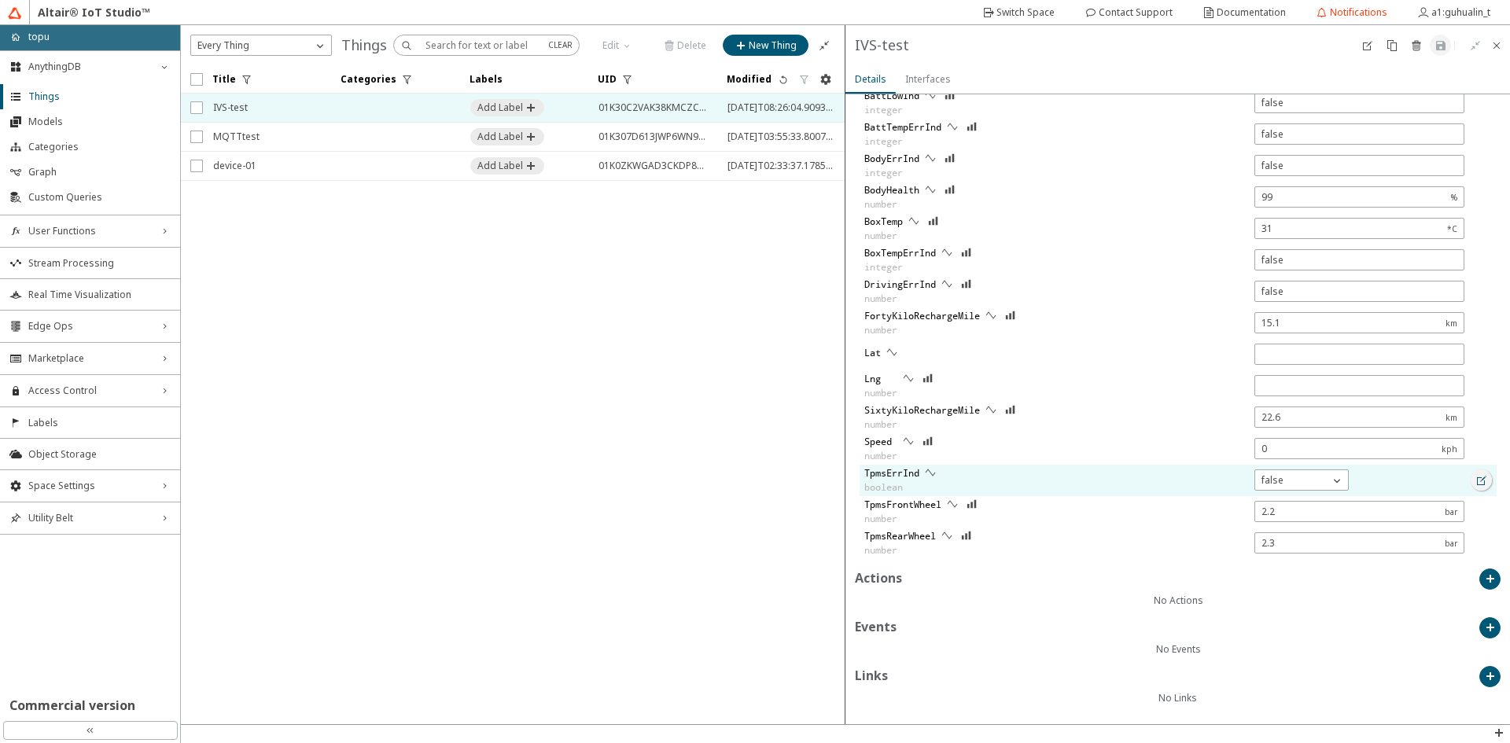
click at [1476, 476] on iron-icon at bounding box center [1482, 480] width 13 height 13
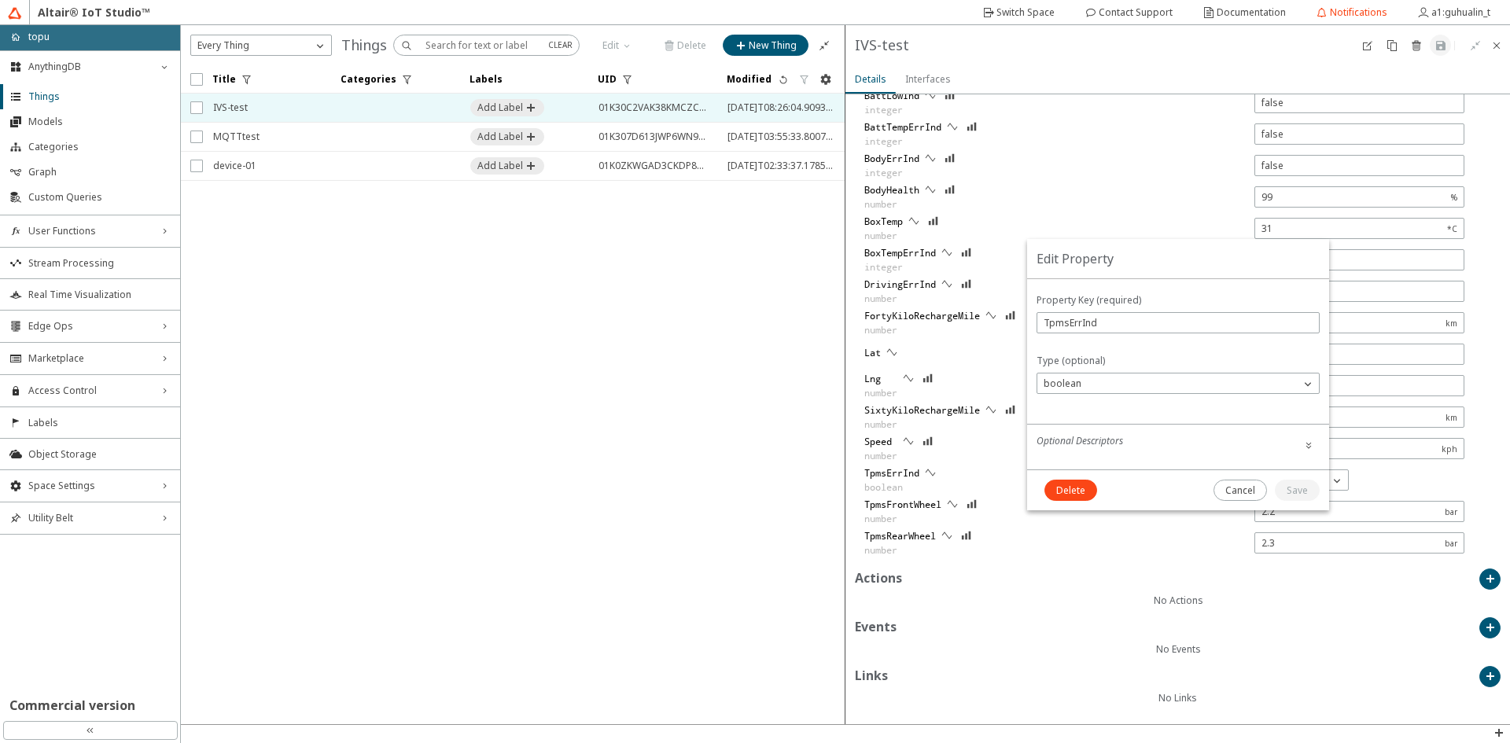
click at [1163, 391] on div "boolean" at bounding box center [1168, 384] width 263 height 16
click at [1098, 474] on p "integer" at bounding box center [1178, 477] width 282 height 14
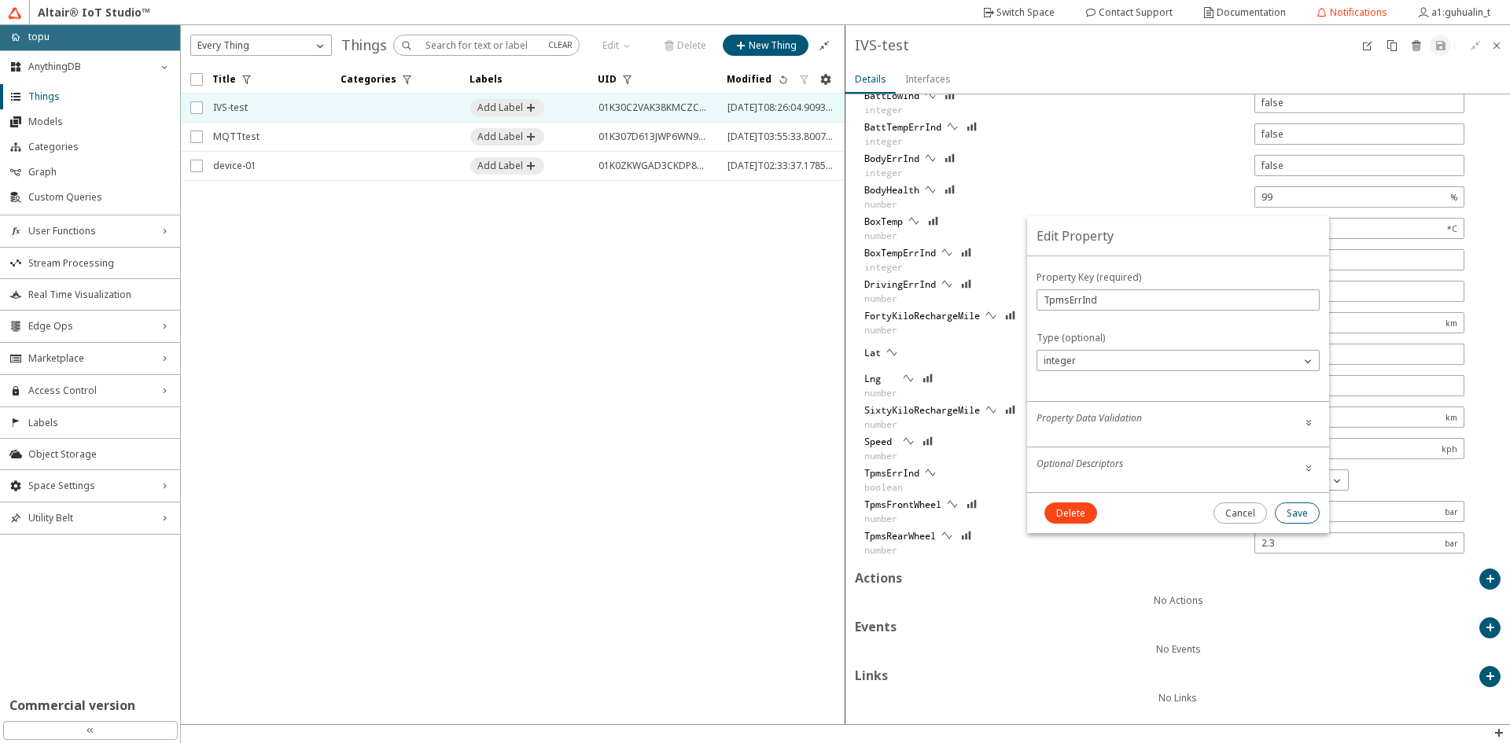
click at [0, 0] on slot "Save" at bounding box center [0, 0] width 0 height 0
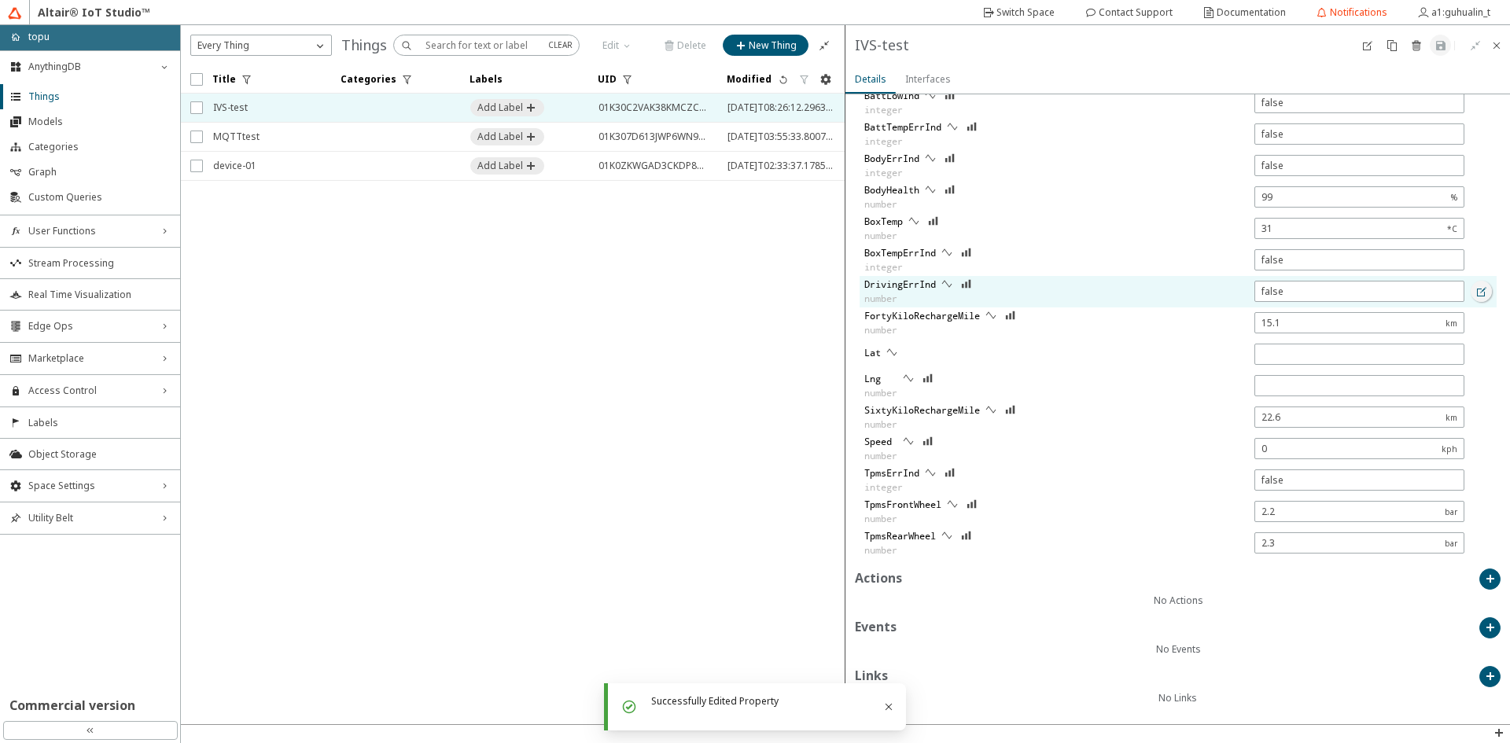
click at [1476, 292] on iron-icon at bounding box center [1482, 292] width 13 height 13
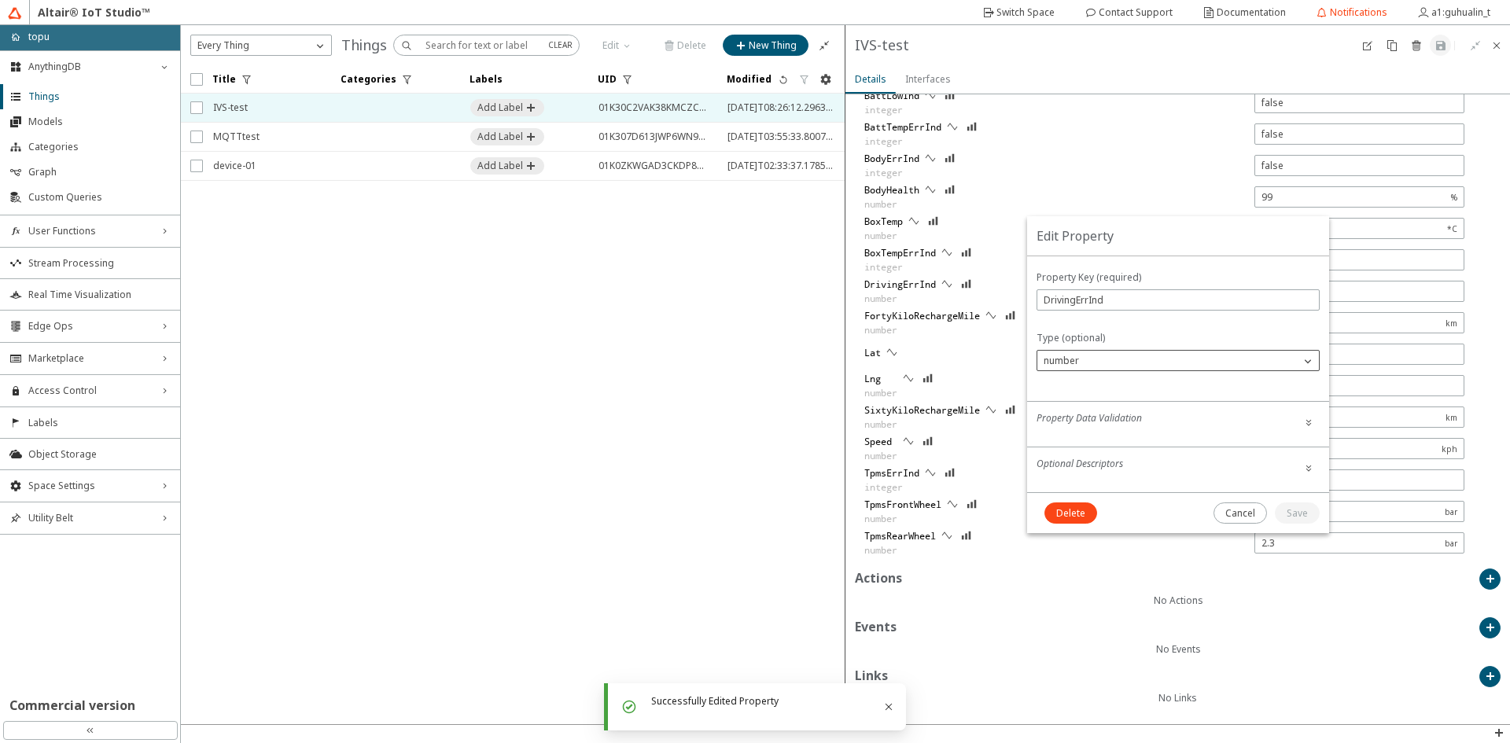
click at [1157, 361] on div "number" at bounding box center [1168, 361] width 263 height 16
click at [1063, 451] on span "integer" at bounding box center [1060, 453] width 32 height 13
click at [0, 0] on slot "Save" at bounding box center [0, 0] width 0 height 0
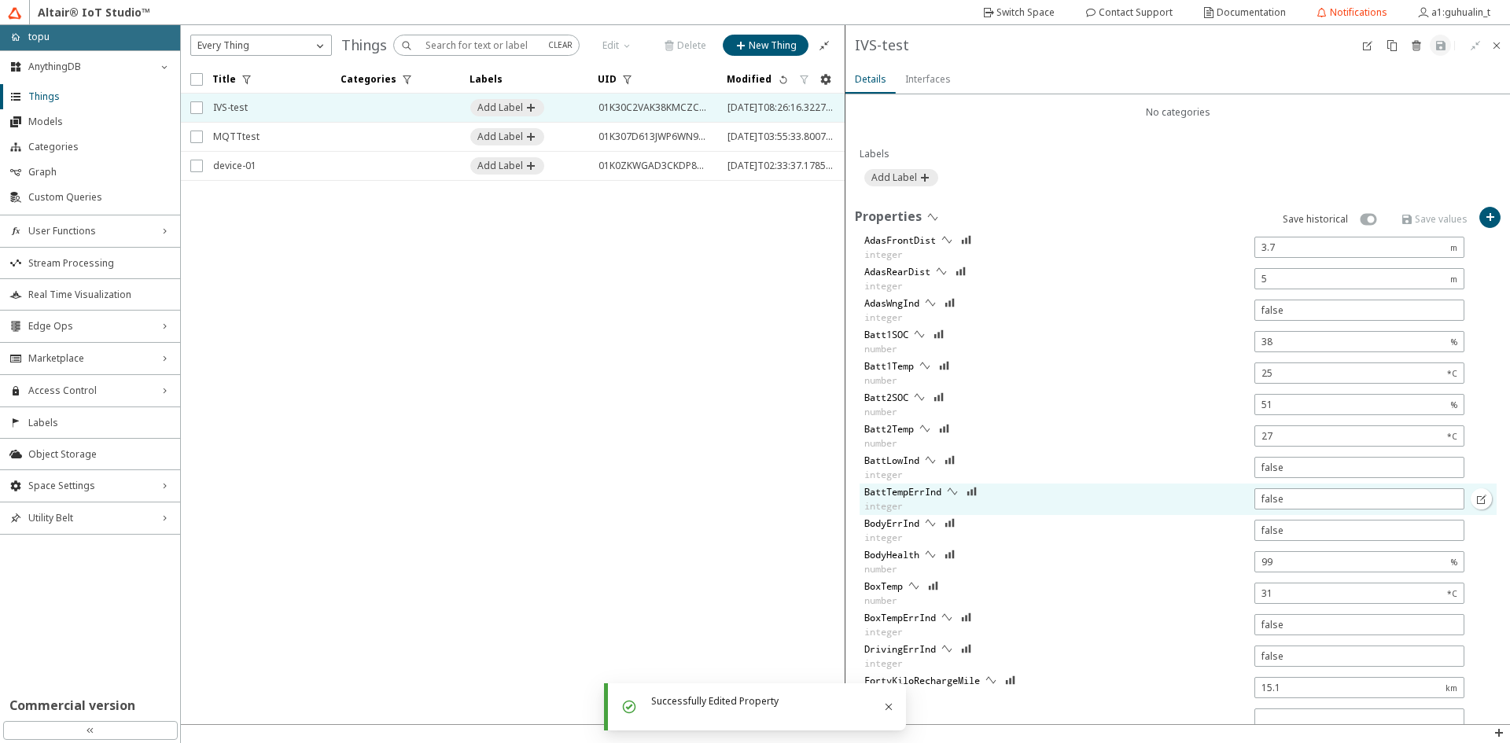
scroll to position [0, 0]
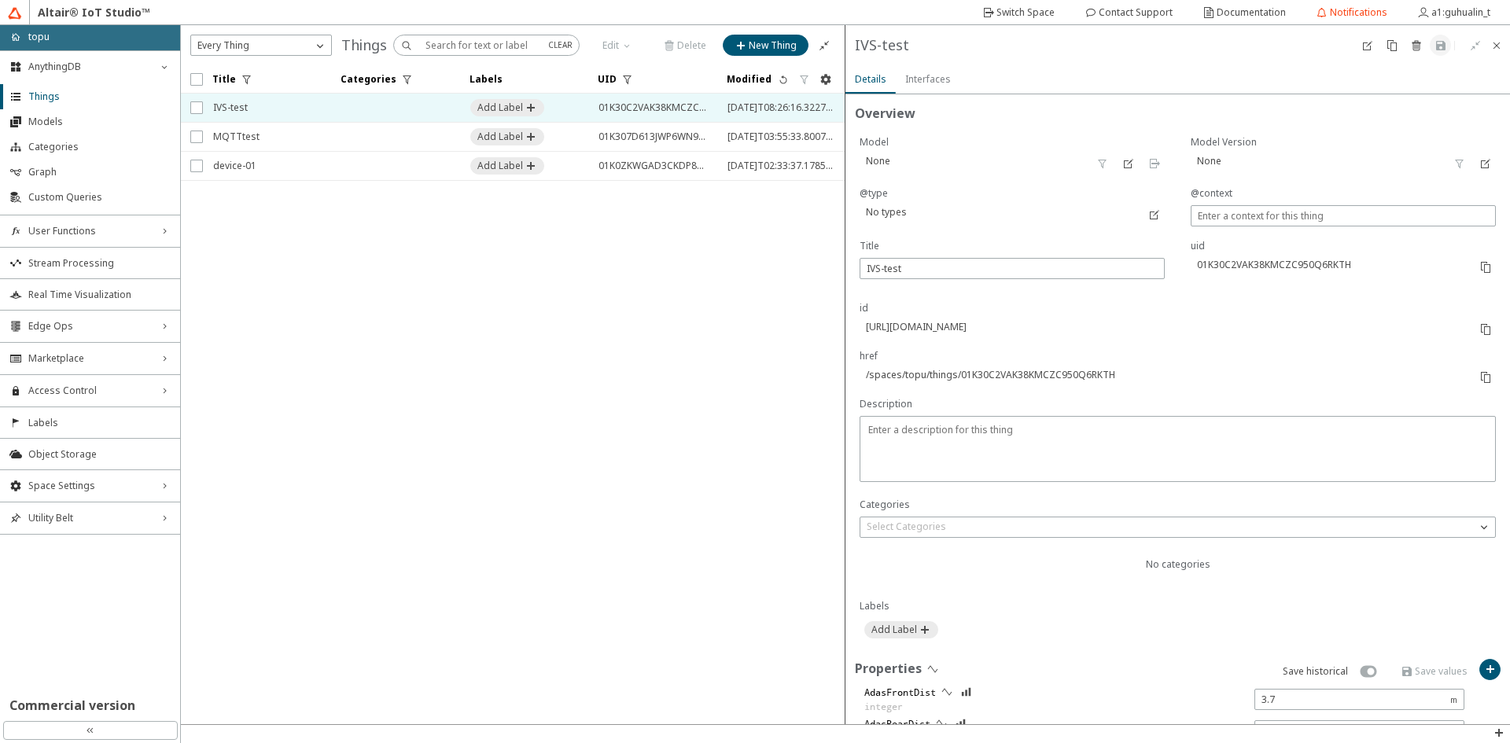
click at [1441, 47] on unity-button at bounding box center [1440, 45] width 21 height 21
click at [1444, 45] on unity-button at bounding box center [1440, 45] width 21 height 21
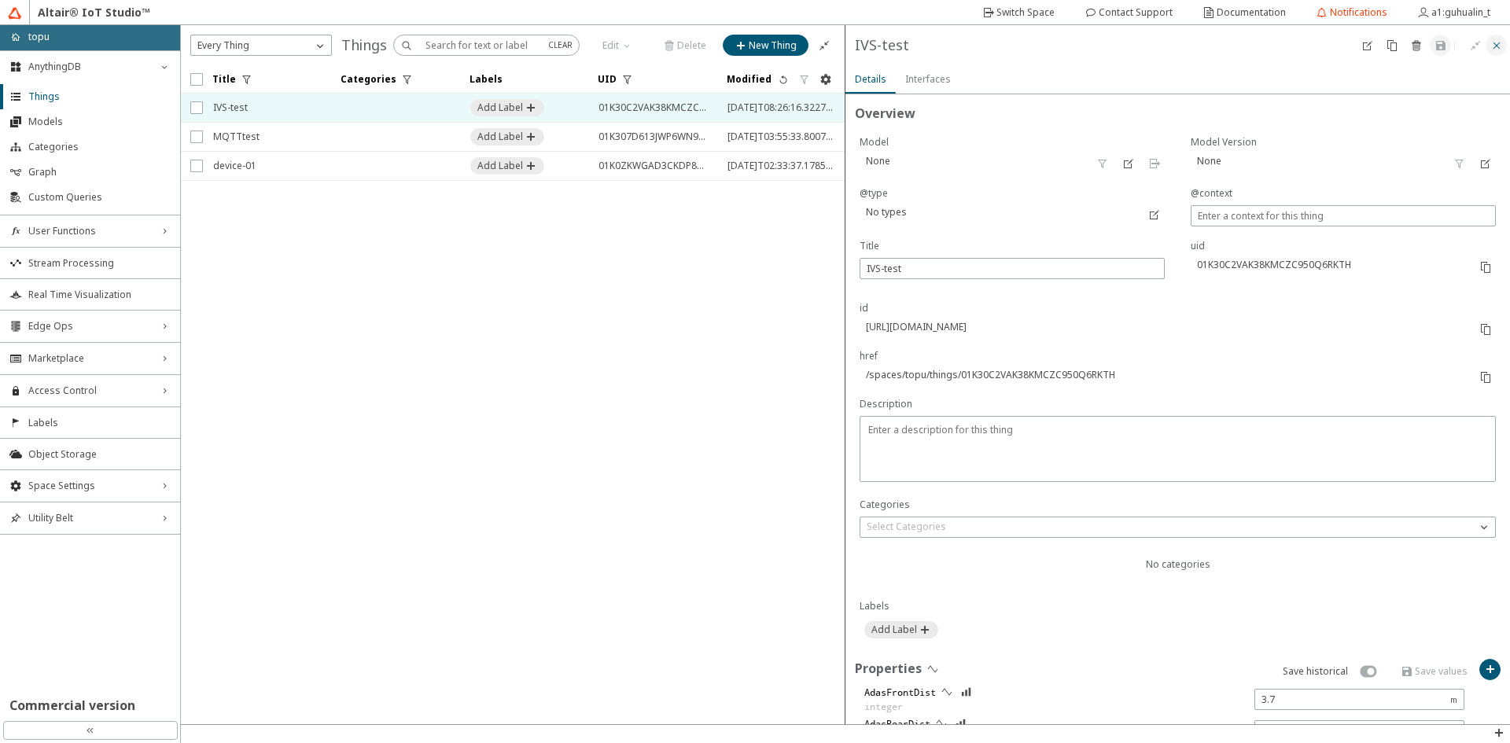
click at [1501, 50] on iron-icon at bounding box center [1496, 45] width 13 height 13
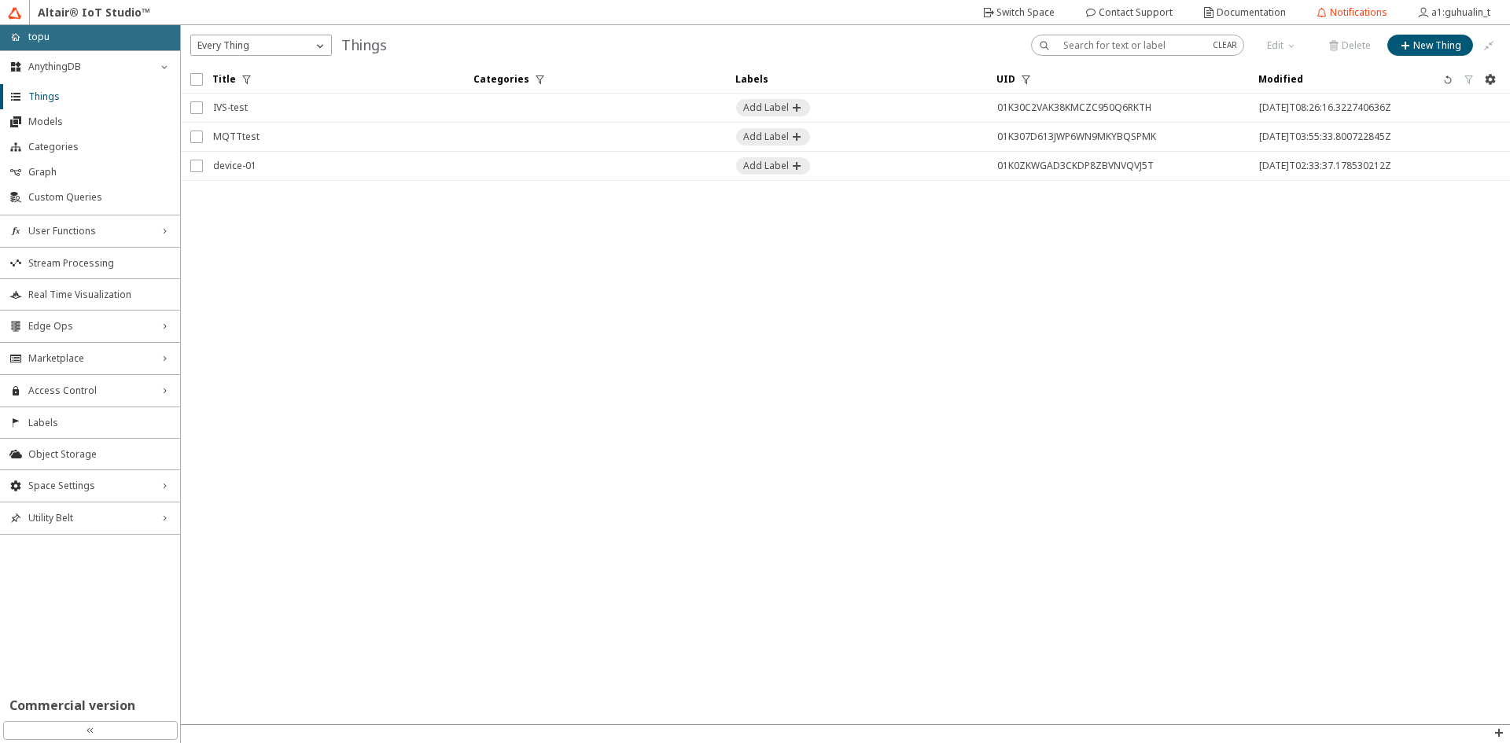
drag, startPoint x: 1358, startPoint y: 333, endPoint x: 1380, endPoint y: 254, distance: 82.2
click at [1360, 333] on iron-scroll-threshold "Title Categories Labels UID" at bounding box center [845, 394] width 1329 height 659
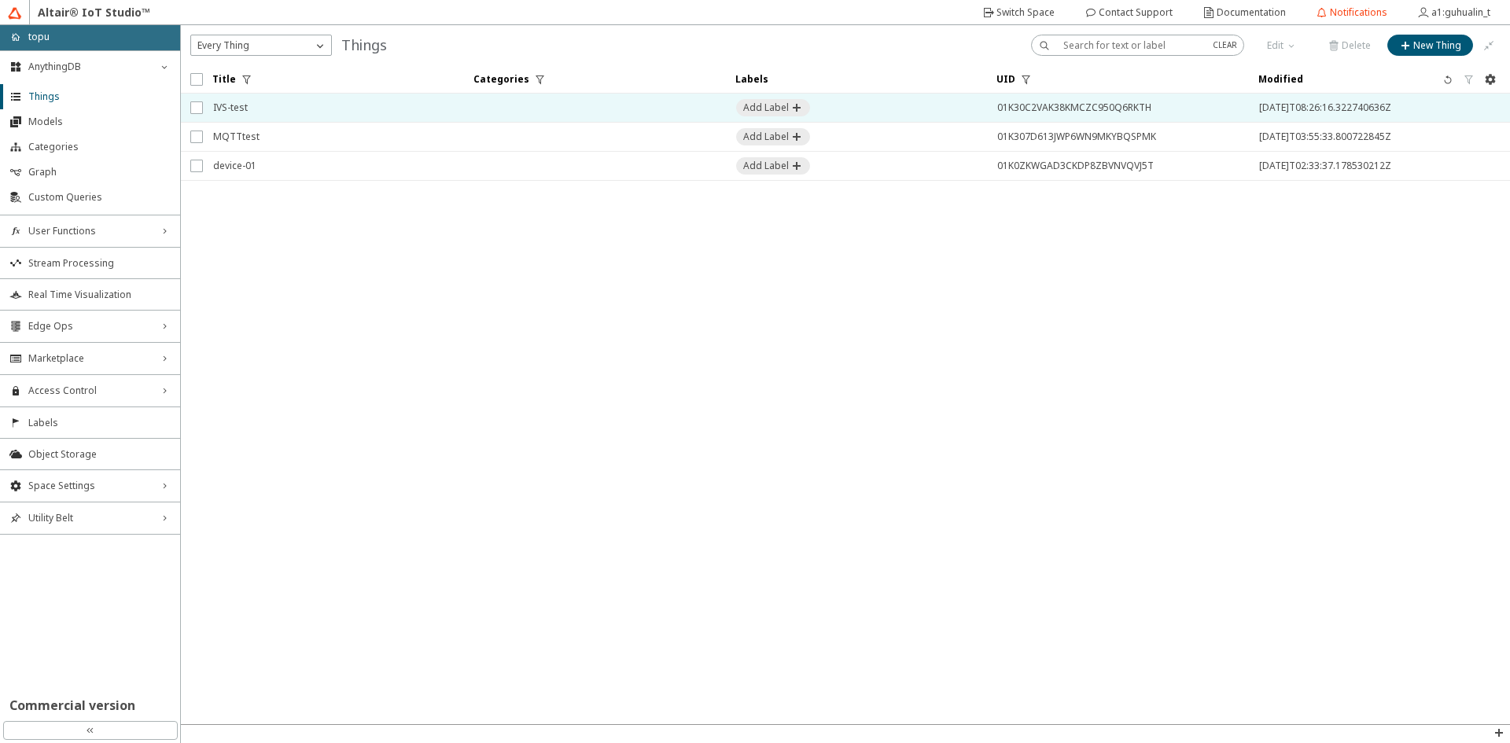
click at [622, 109] on td at bounding box center [594, 108] width 261 height 29
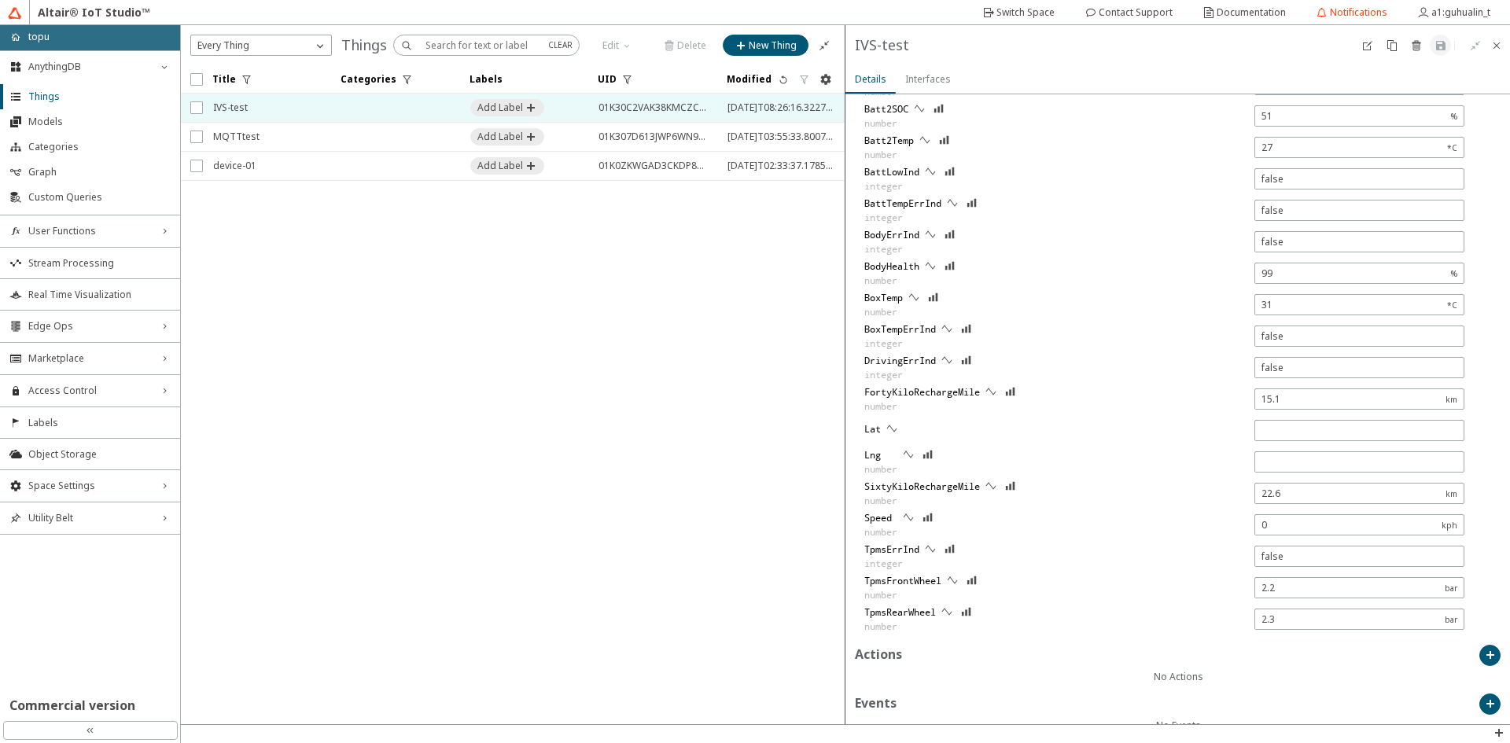
scroll to position [817, 0]
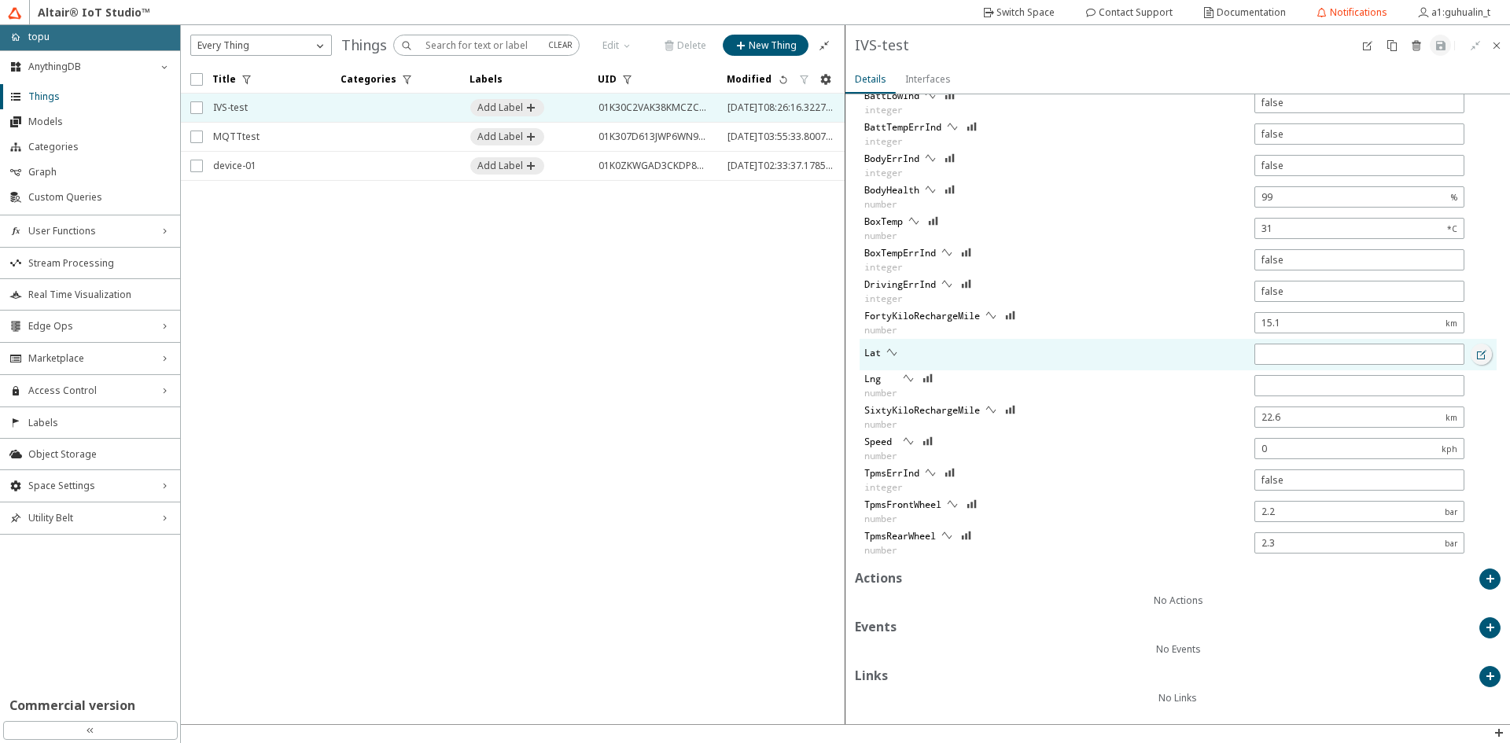
click at [1476, 349] on iron-icon at bounding box center [1482, 354] width 13 height 13
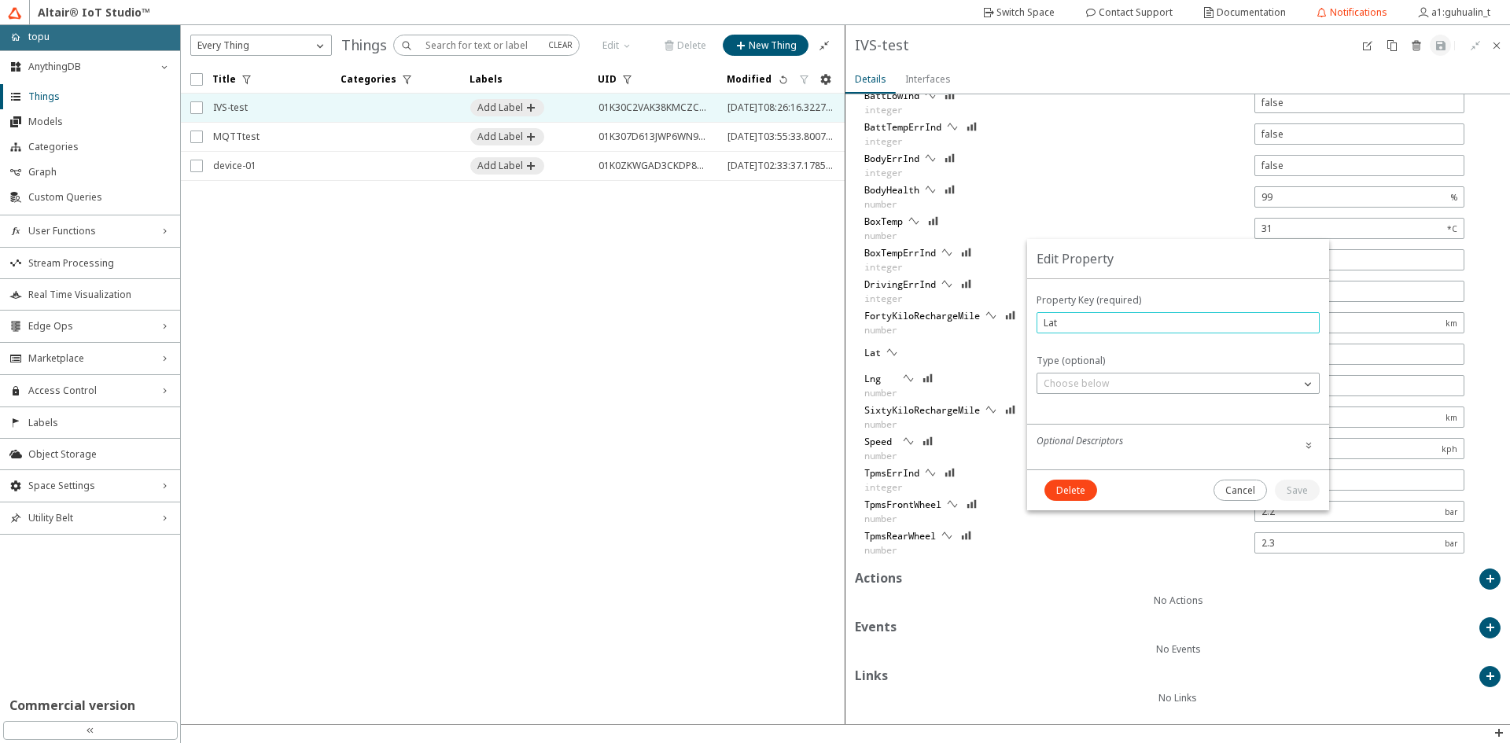
click at [1111, 320] on input "Lat" at bounding box center [1178, 322] width 269 height 13
click at [0, 0] on slot "Cancel" at bounding box center [0, 0] width 0 height 0
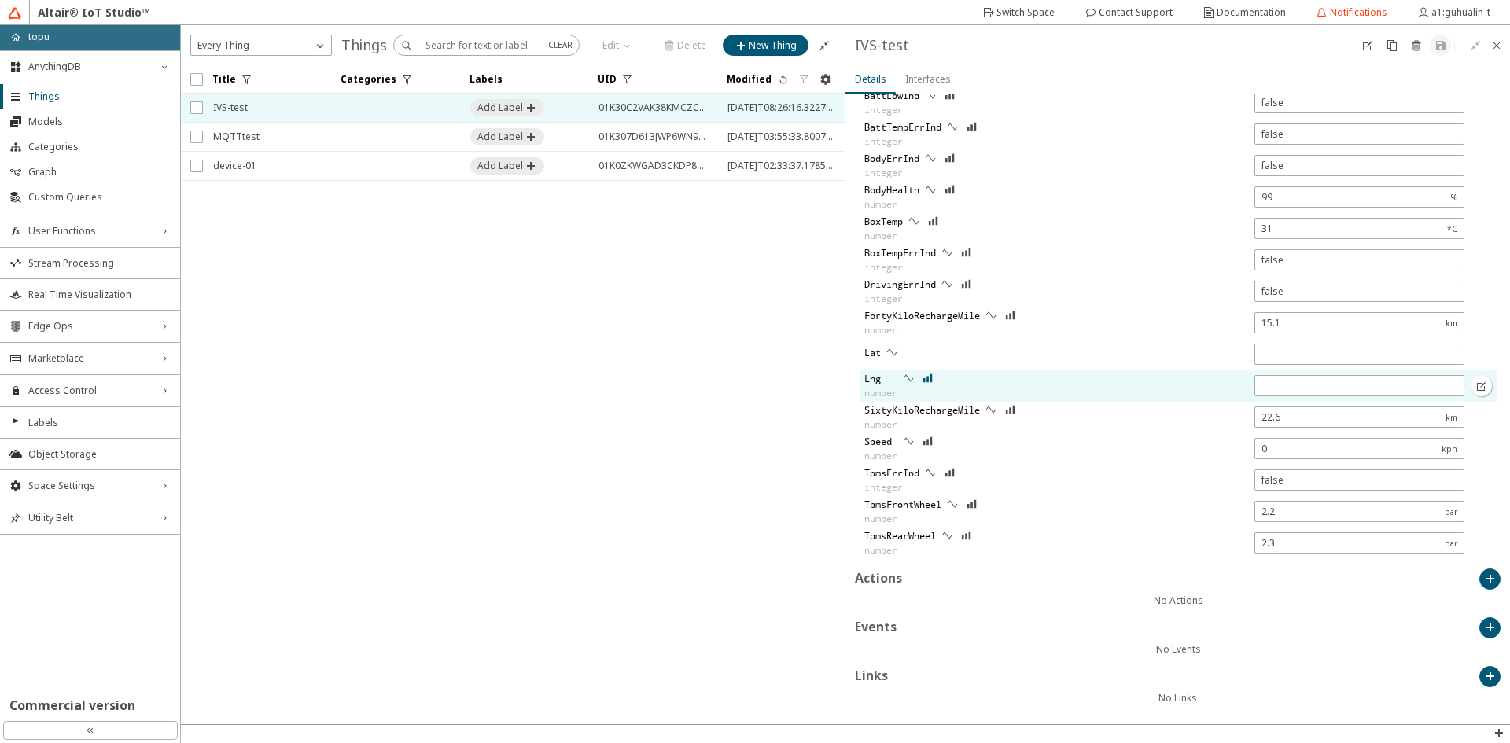
click at [928, 378] on iron-icon at bounding box center [928, 378] width 11 height 13
click at [906, 378] on iron-icon at bounding box center [908, 378] width 13 height 13
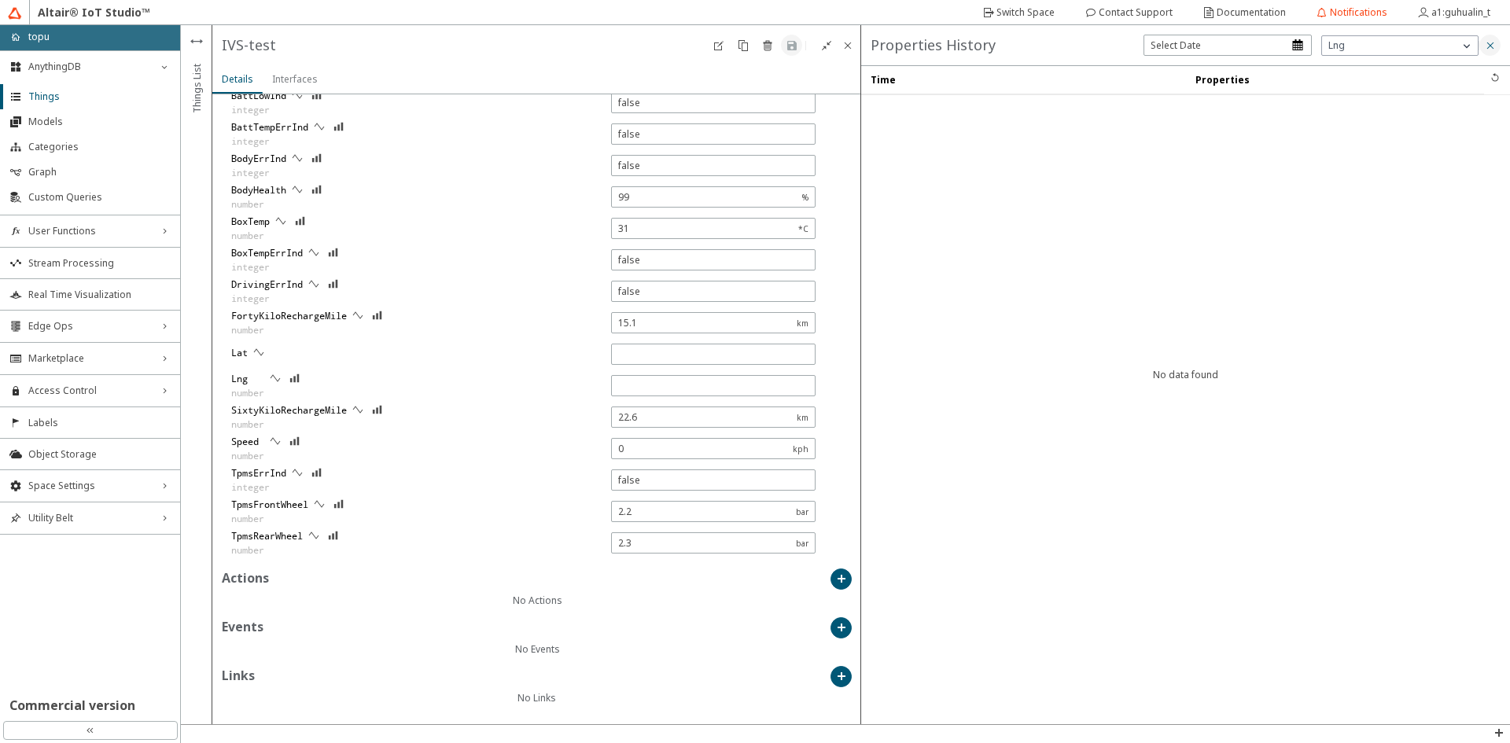
click at [1488, 49] on iron-icon at bounding box center [1490, 45] width 13 height 13
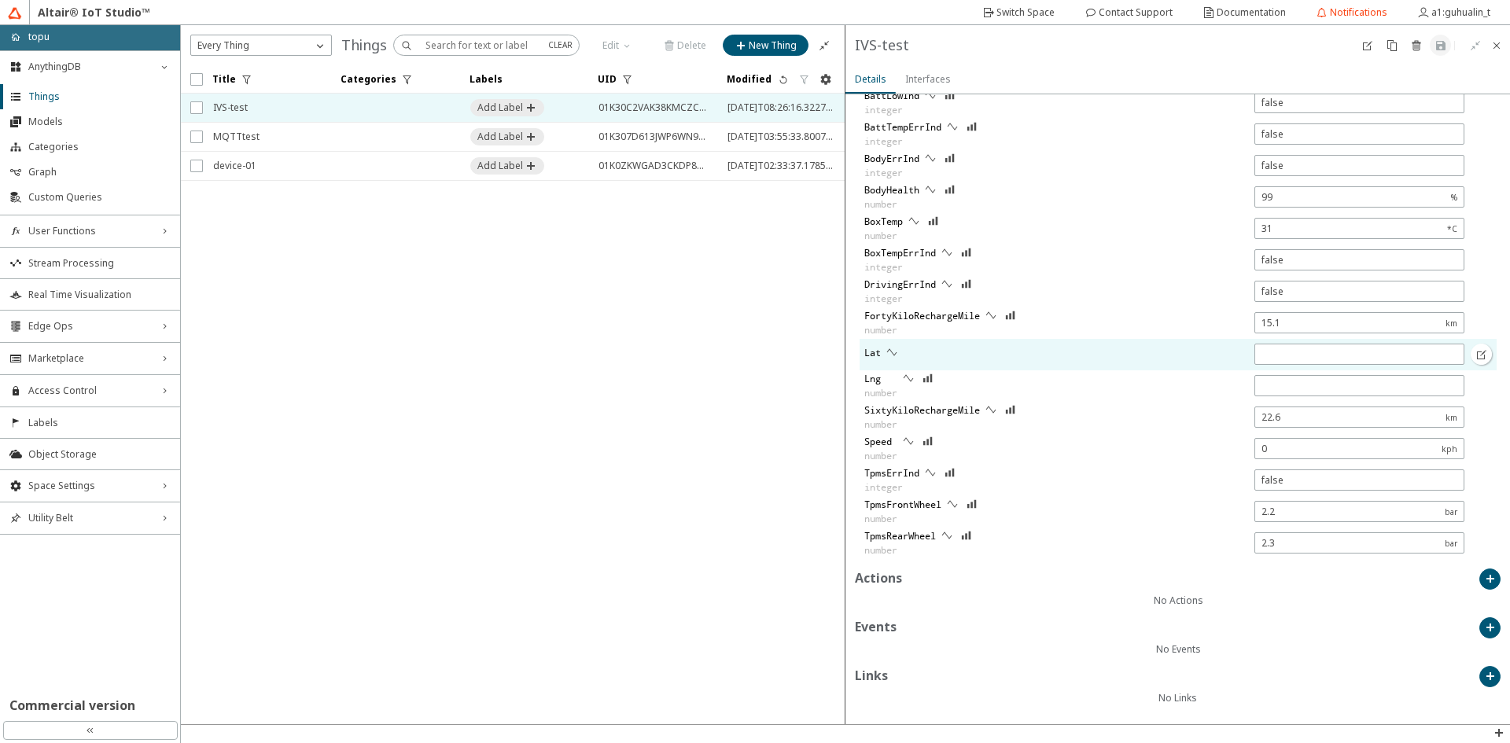
click at [941, 353] on div "Lat" at bounding box center [1165, 354] width 610 height 31
click at [1476, 353] on iron-icon at bounding box center [1482, 354] width 13 height 13
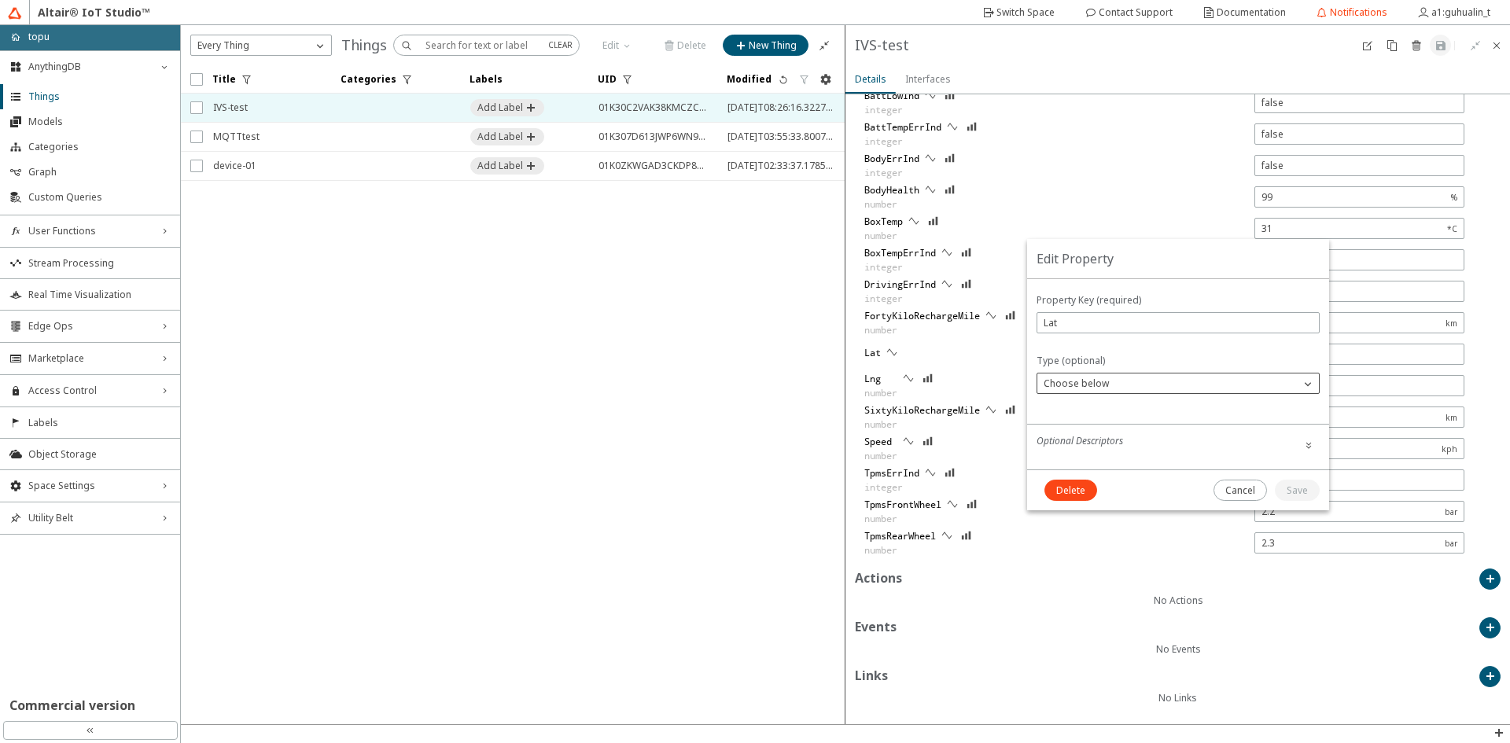
click at [1174, 383] on div "Choose below" at bounding box center [1168, 384] width 263 height 16
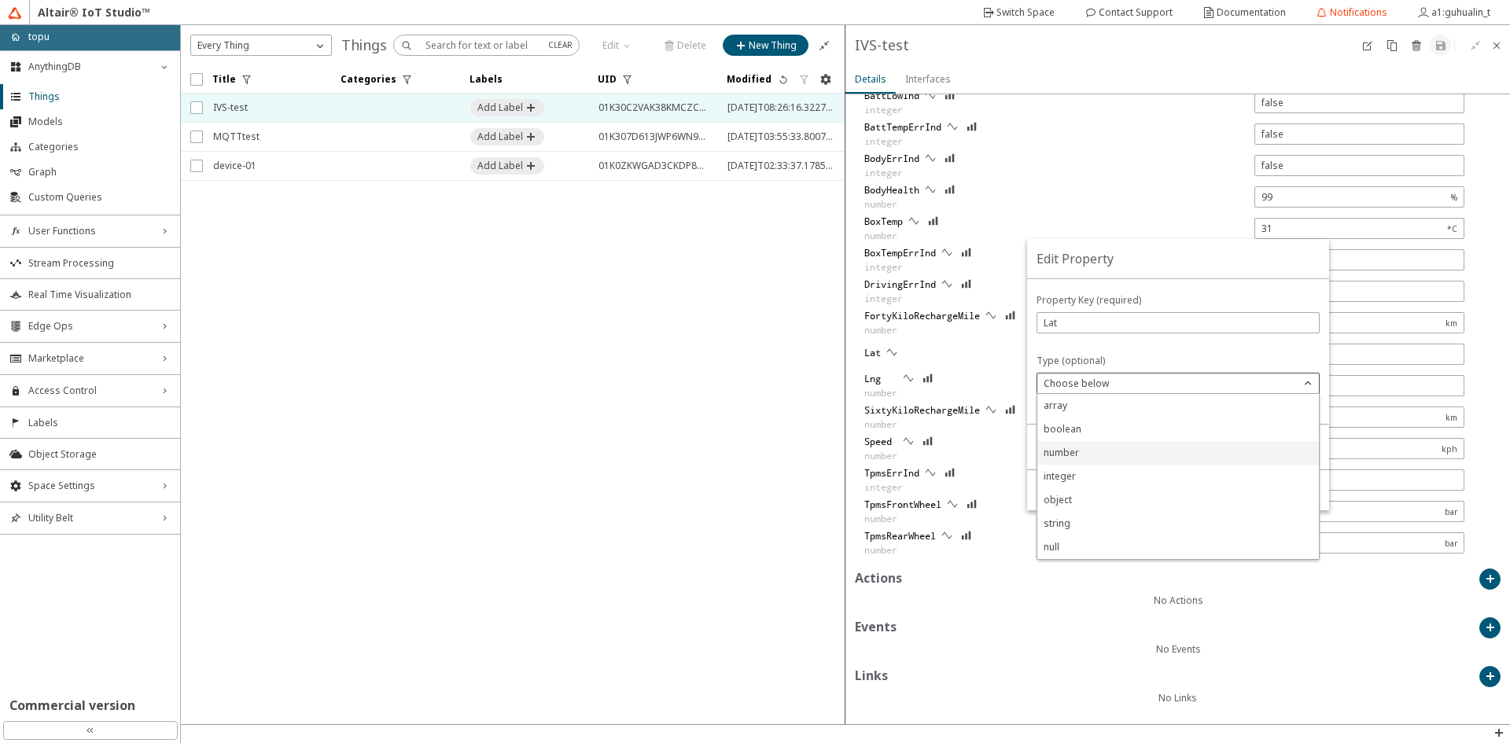
click at [1103, 455] on p "number" at bounding box center [1178, 453] width 282 height 14
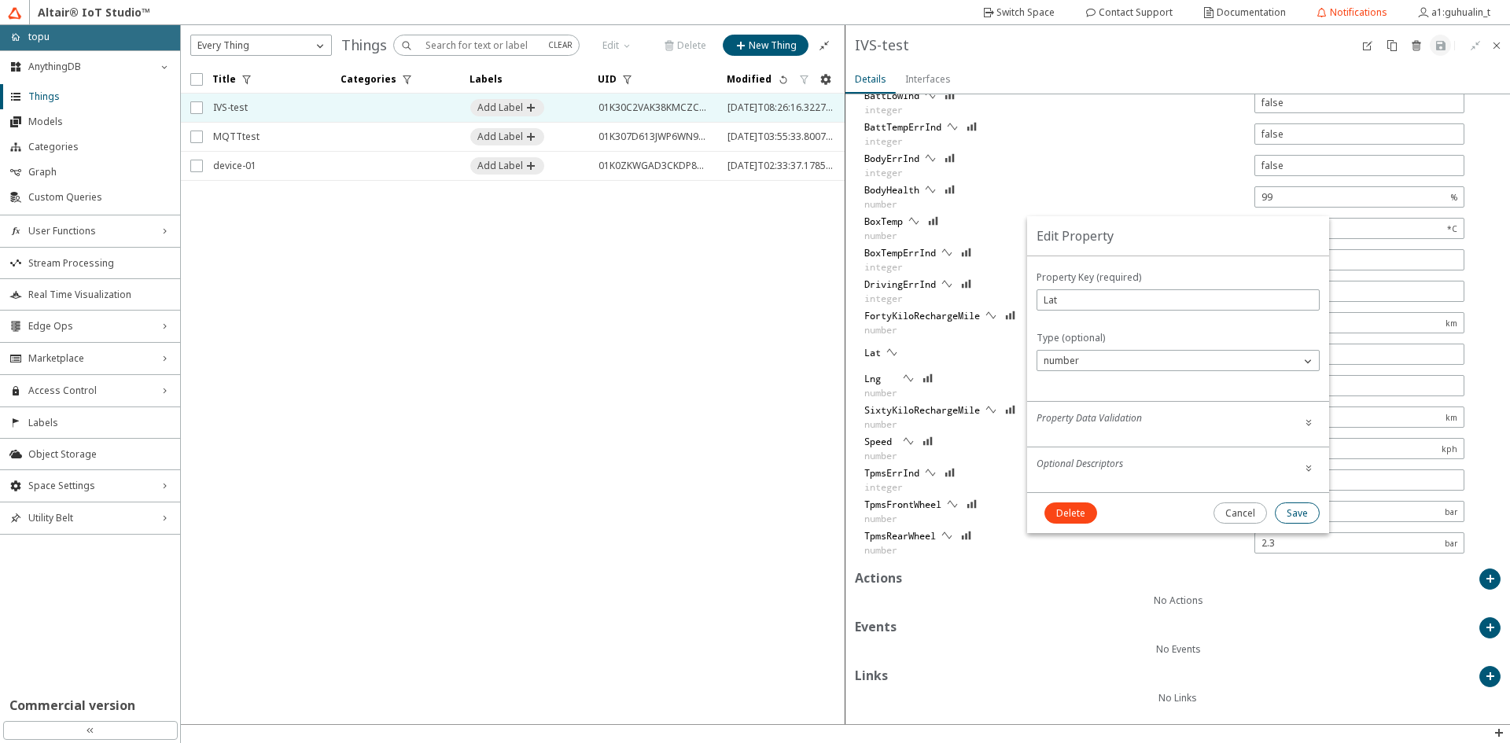
click at [0, 0] on slot "Save" at bounding box center [0, 0] width 0 height 0
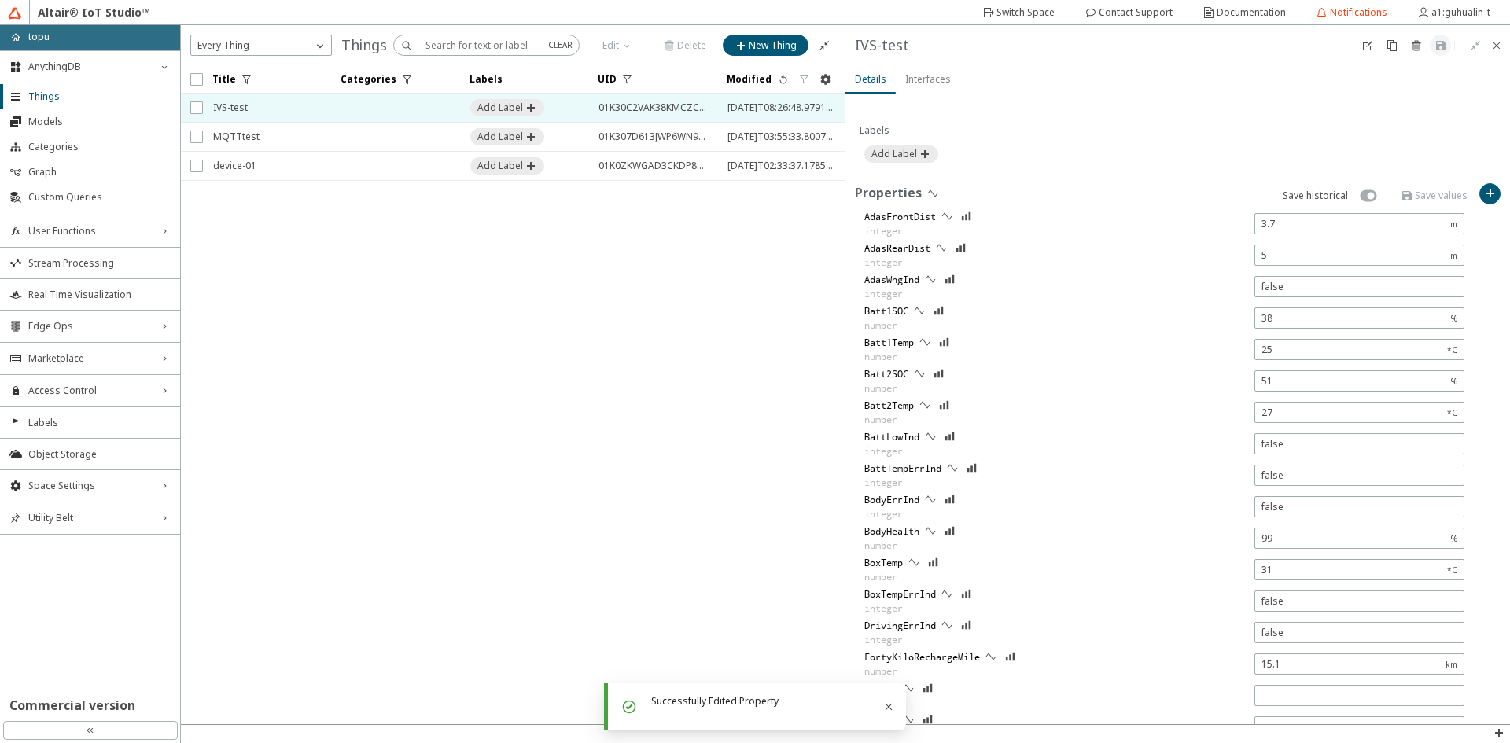
scroll to position [503, 0]
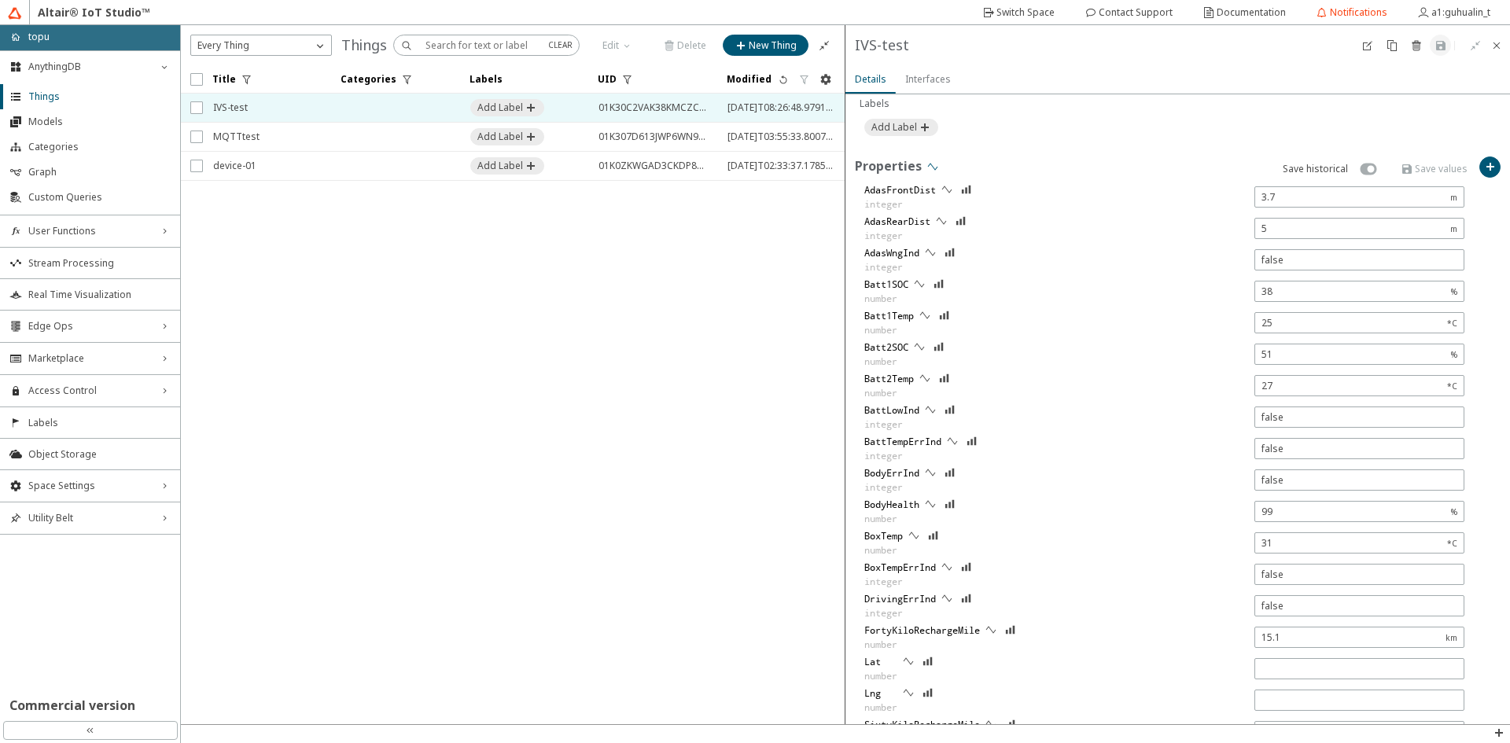
click at [932, 169] on iron-icon at bounding box center [933, 166] width 13 height 13
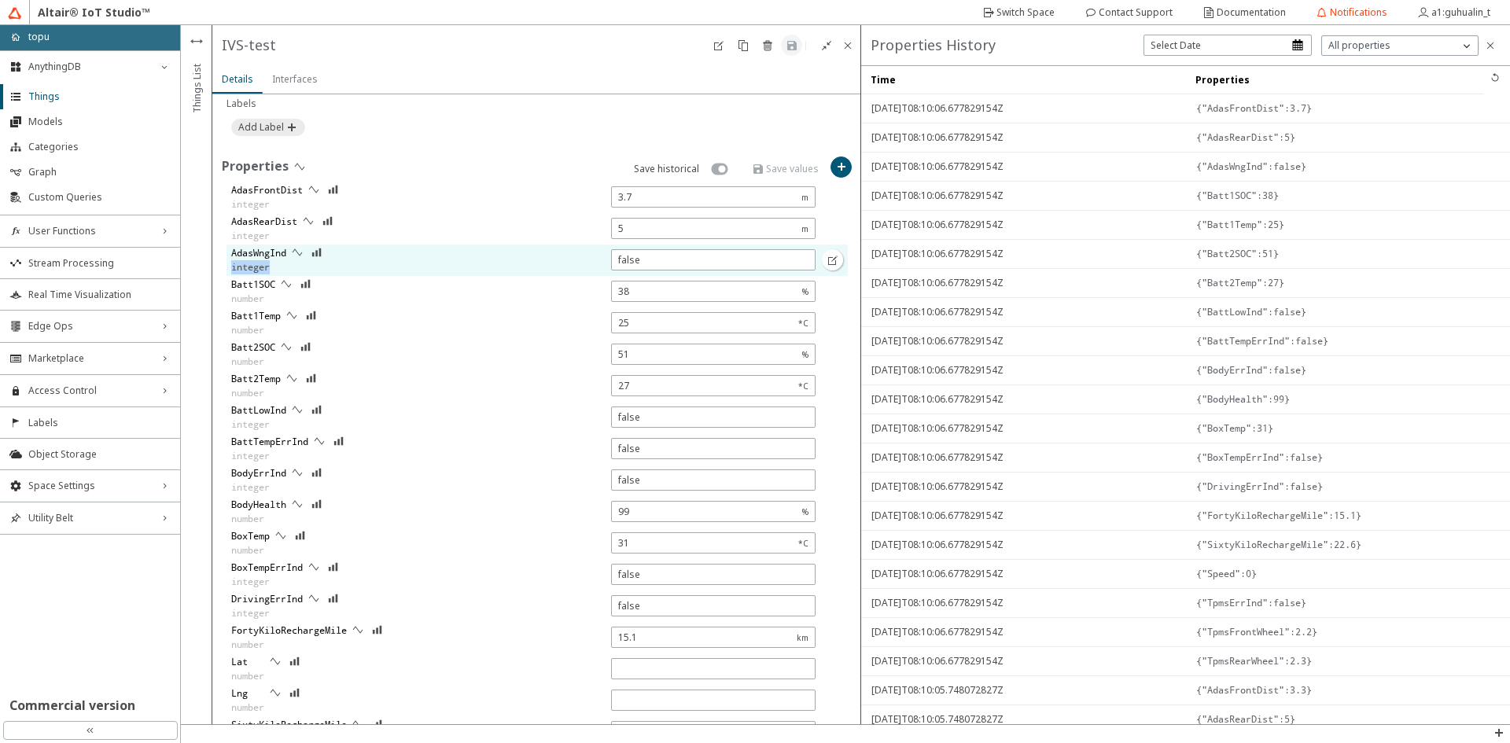
drag, startPoint x: 269, startPoint y: 270, endPoint x: 233, endPoint y: 270, distance: 36.2
click at [0, 0] on slot "integer" at bounding box center [0, 0] width 0 height 0
click at [700, 262] on input "false" at bounding box center [713, 259] width 190 height 13
click at [531, 263] on div "AdasWngInd integer" at bounding box center [524, 260] width 594 height 31
drag, startPoint x: 286, startPoint y: 269, endPoint x: 227, endPoint y: 271, distance: 58.2
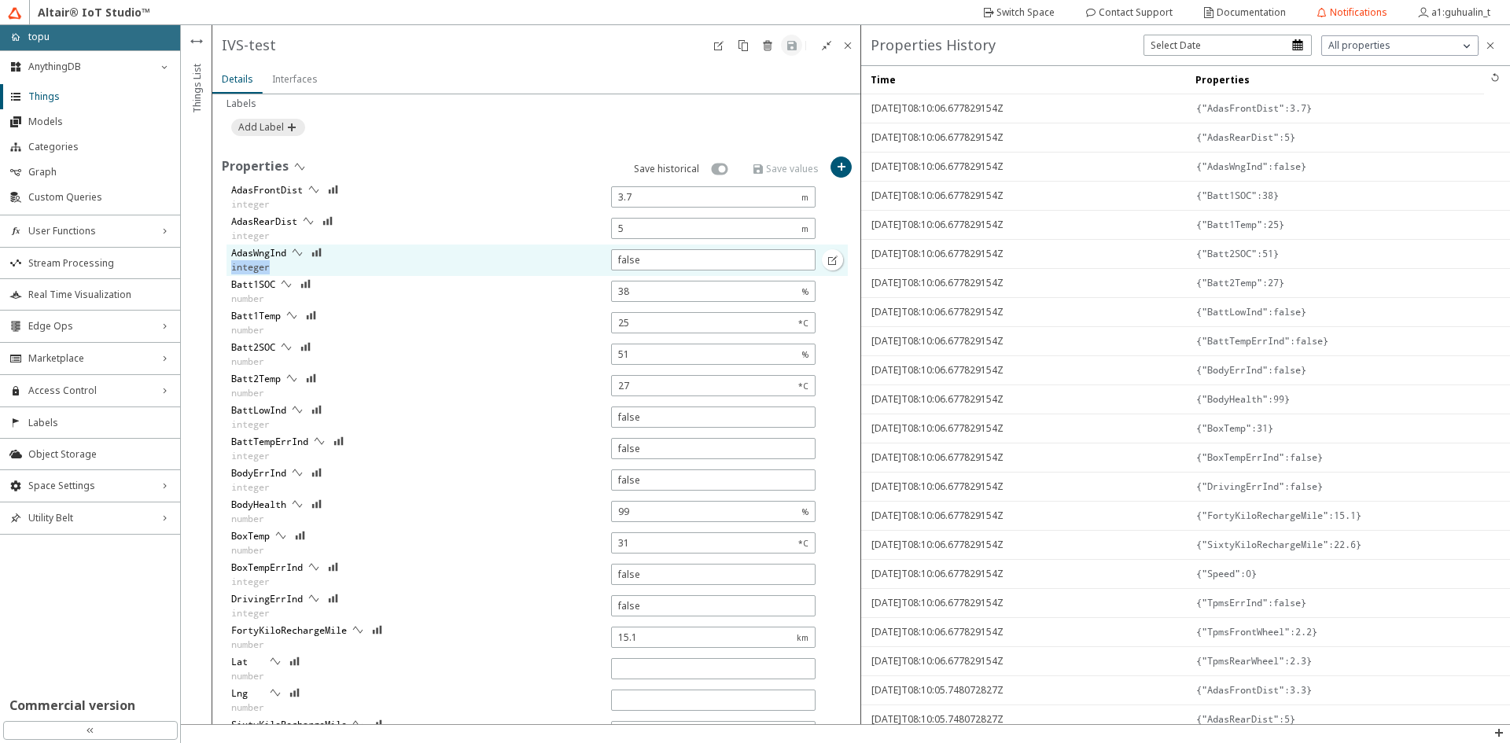
click at [227, 271] on div "AdasWngInd integer" at bounding box center [524, 260] width 594 height 31
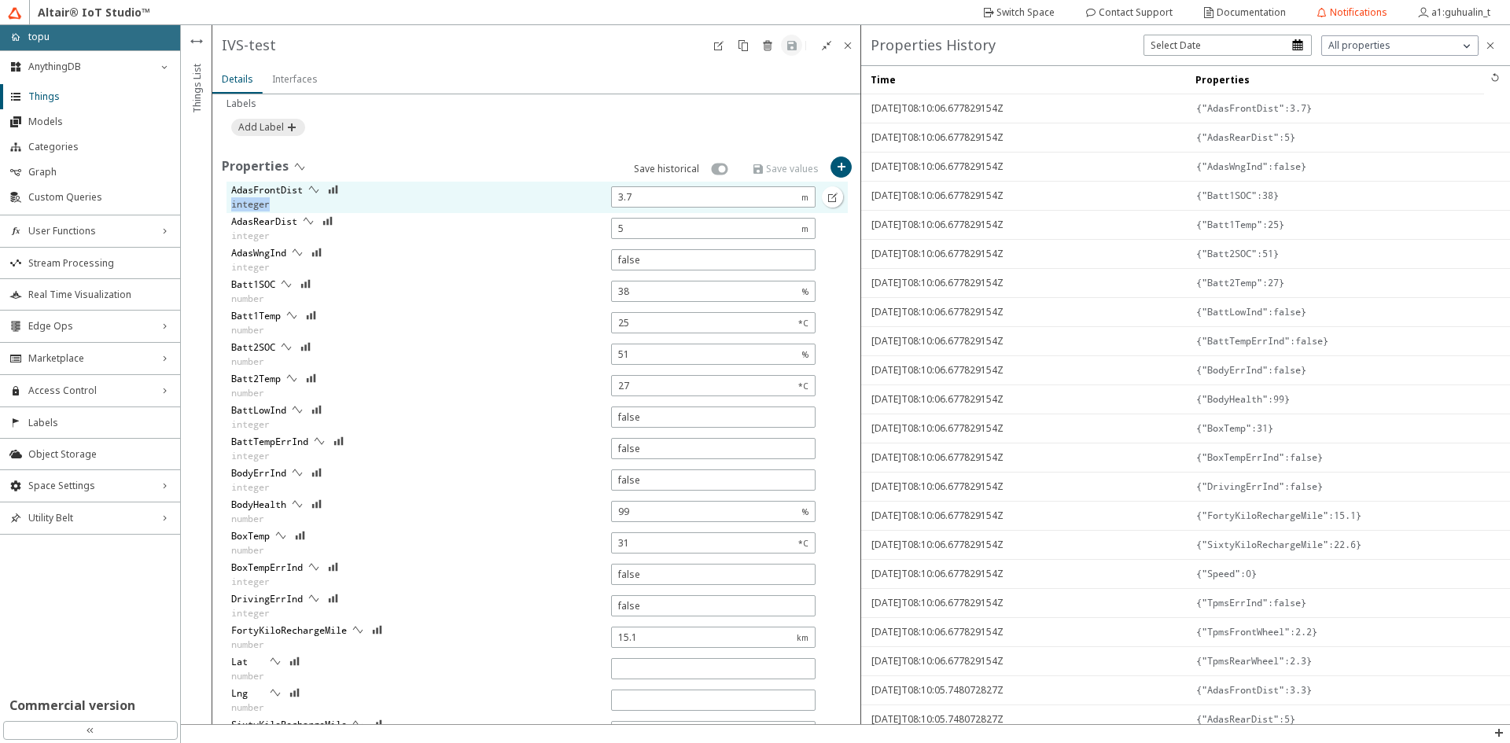
drag, startPoint x: 249, startPoint y: 208, endPoint x: 229, endPoint y: 206, distance: 20.5
click at [229, 206] on div "AdasFrontDist integer" at bounding box center [524, 197] width 594 height 31
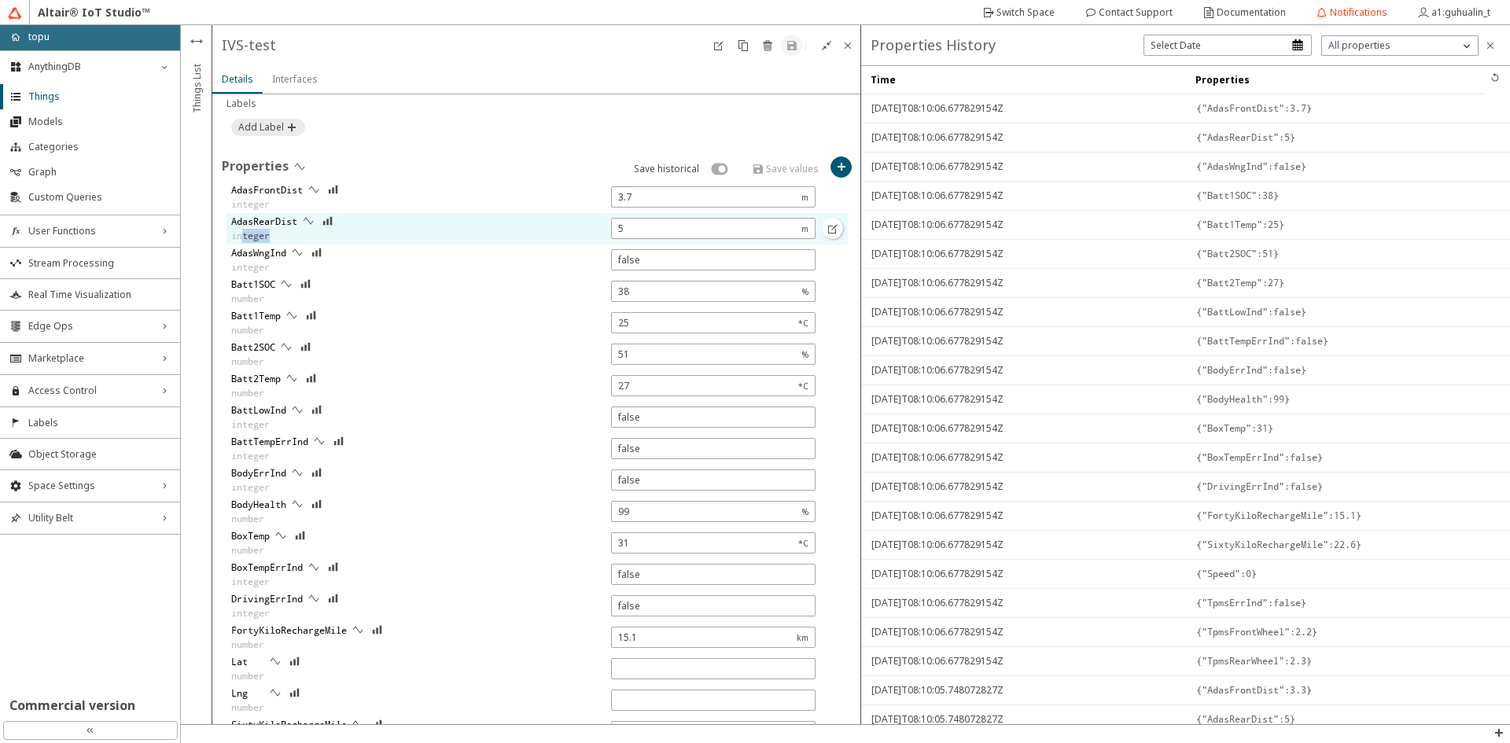
drag, startPoint x: 282, startPoint y: 239, endPoint x: 240, endPoint y: 240, distance: 41.7
click at [240, 240] on div "integer" at bounding box center [264, 236] width 66 height 14
click at [0, 0] on slot "integer" at bounding box center [0, 0] width 0 height 0
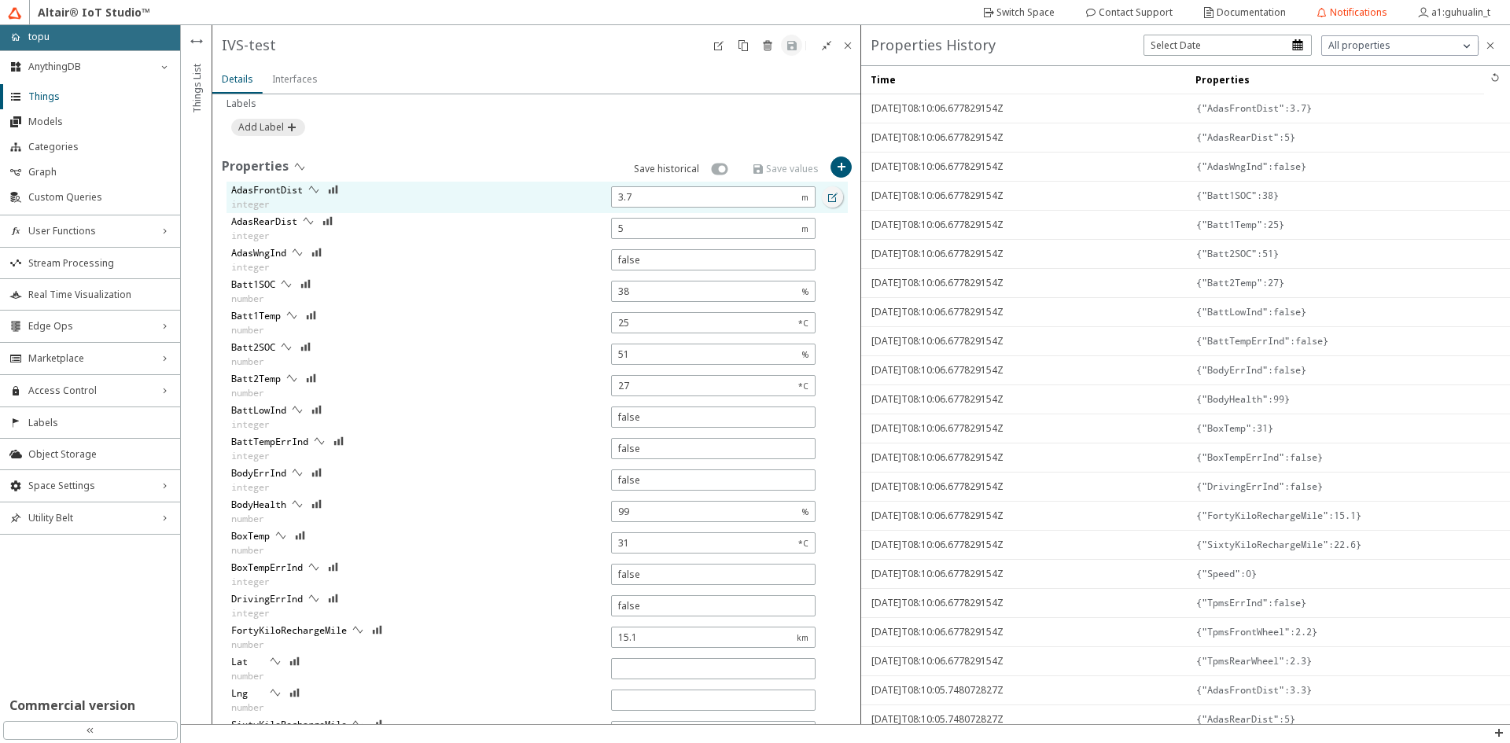
click at [827, 198] on iron-icon at bounding box center [833, 197] width 13 height 13
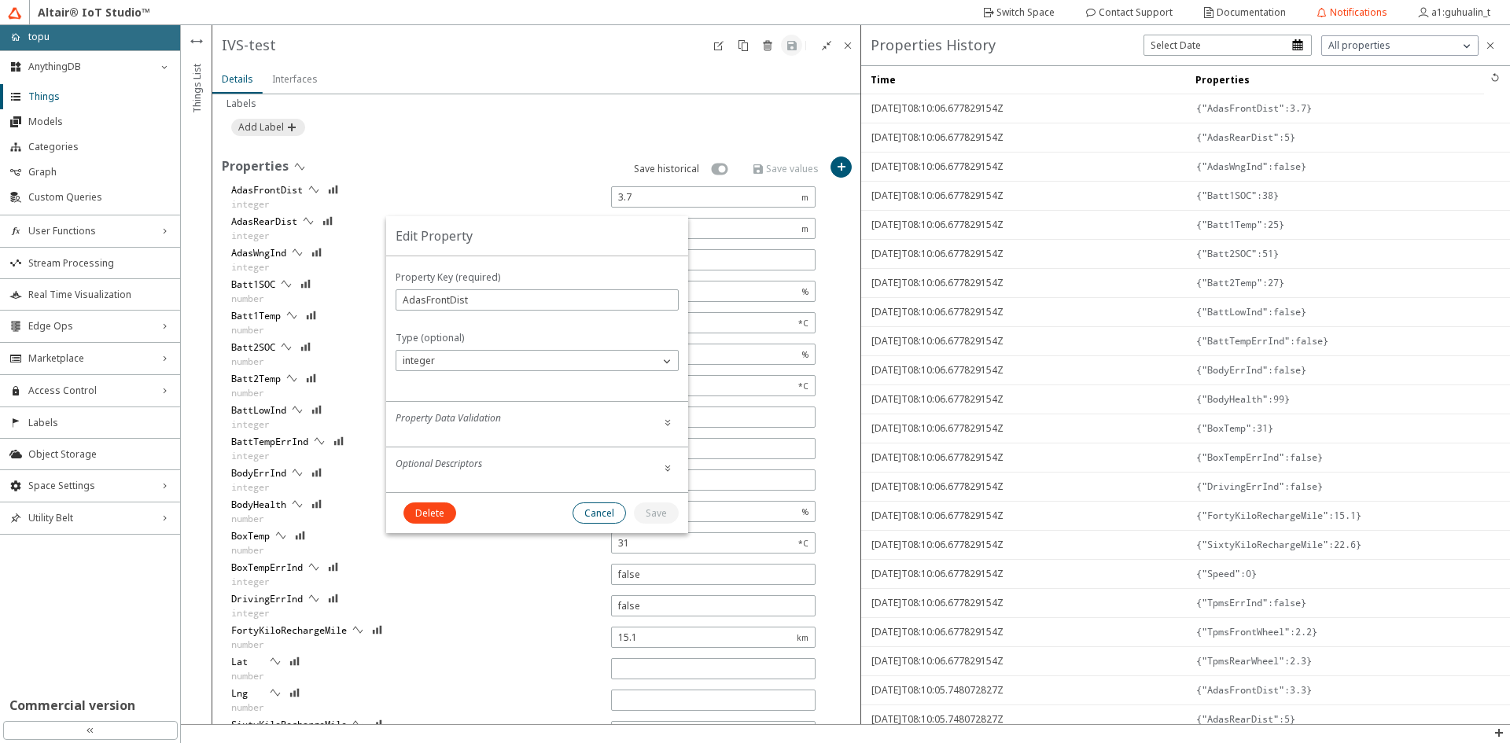
click at [602, 505] on paper-button "Cancel" at bounding box center [599, 513] width 53 height 21
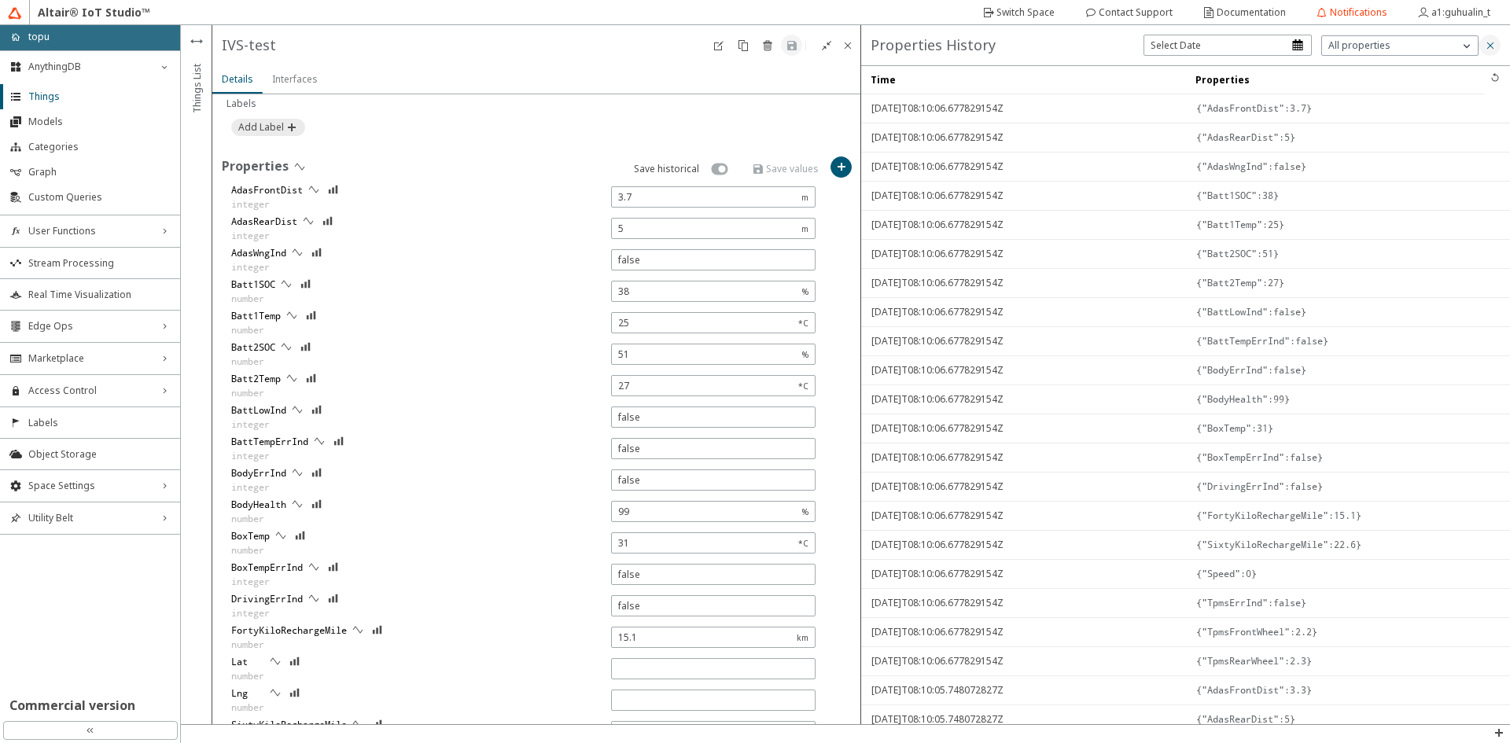
click at [1490, 42] on iron-icon at bounding box center [1490, 45] width 13 height 13
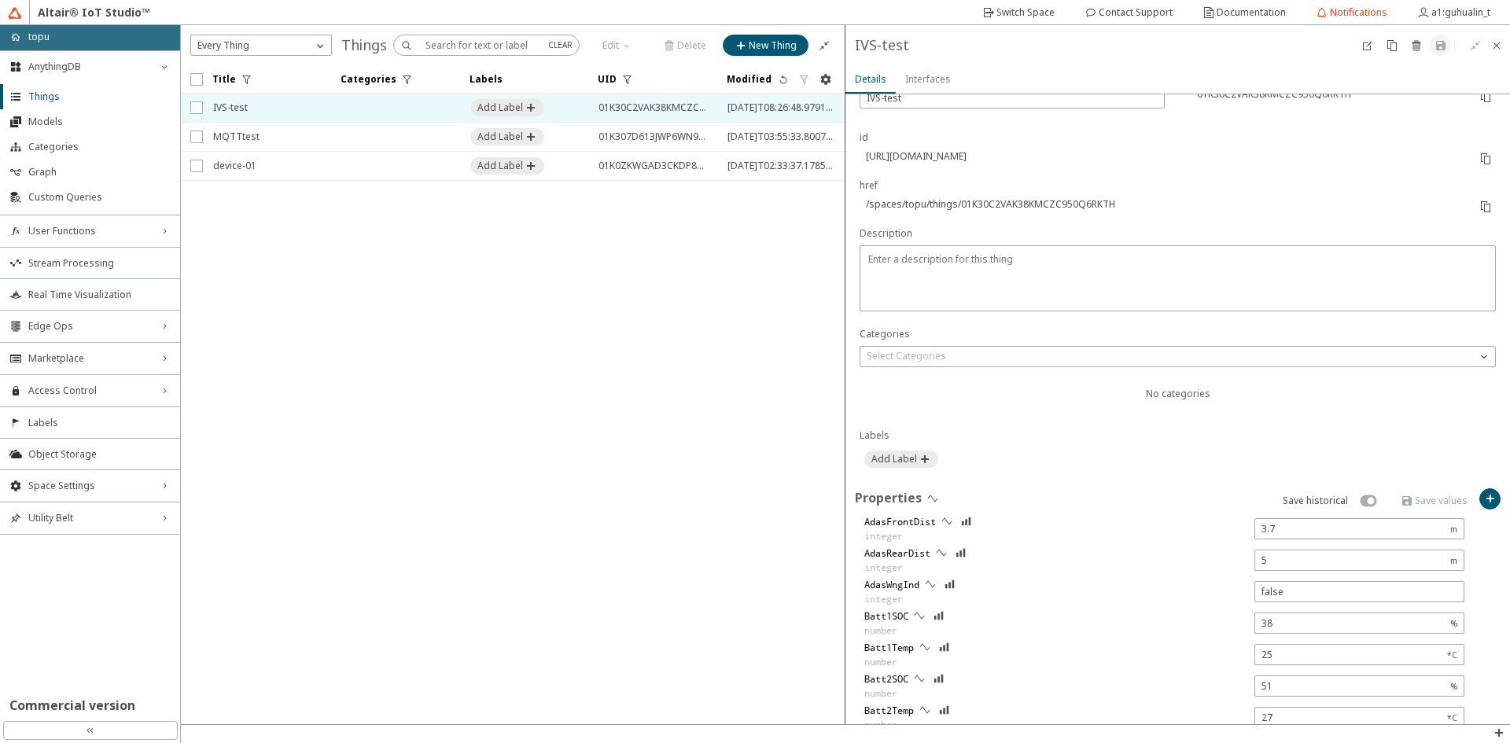
scroll to position [472, 0]
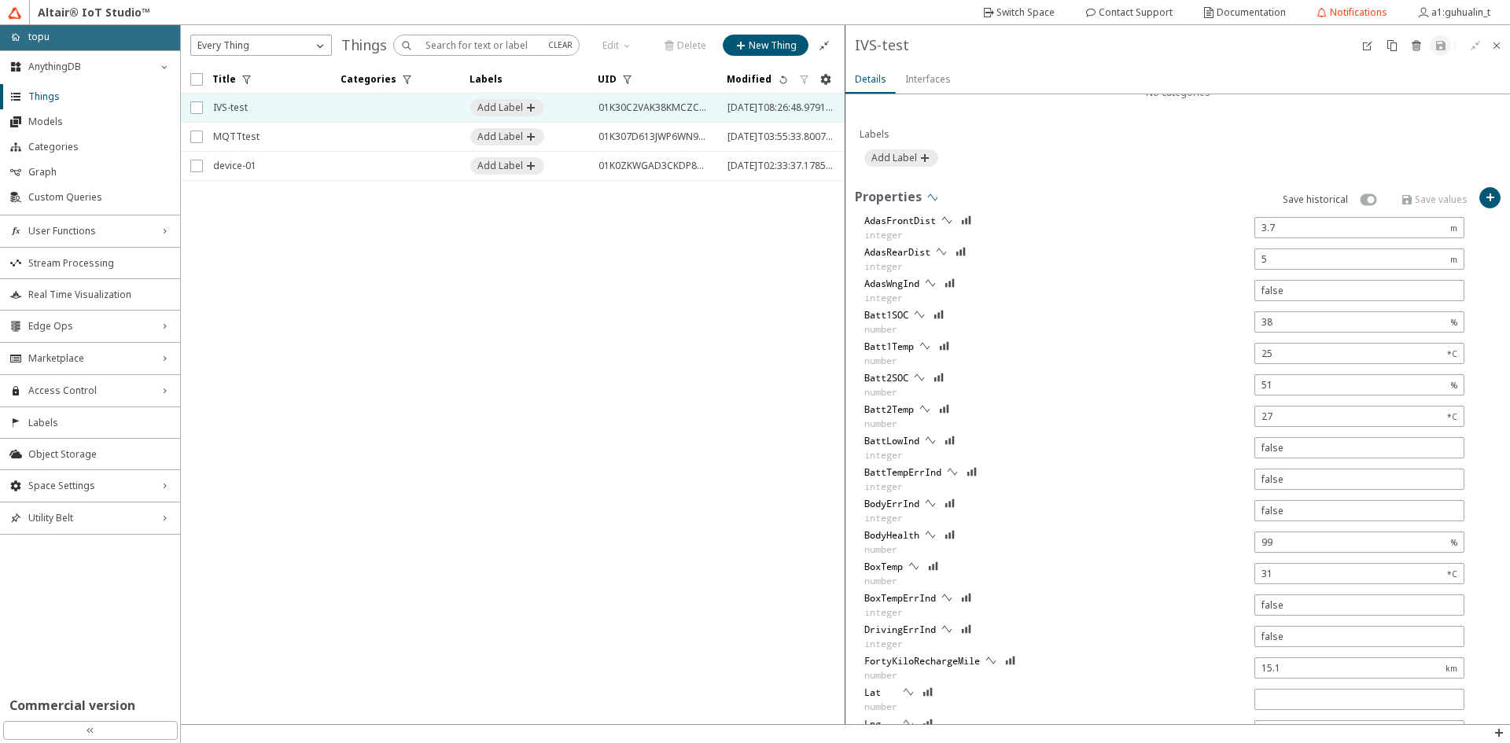
click at [934, 201] on iron-icon at bounding box center [933, 197] width 13 height 13
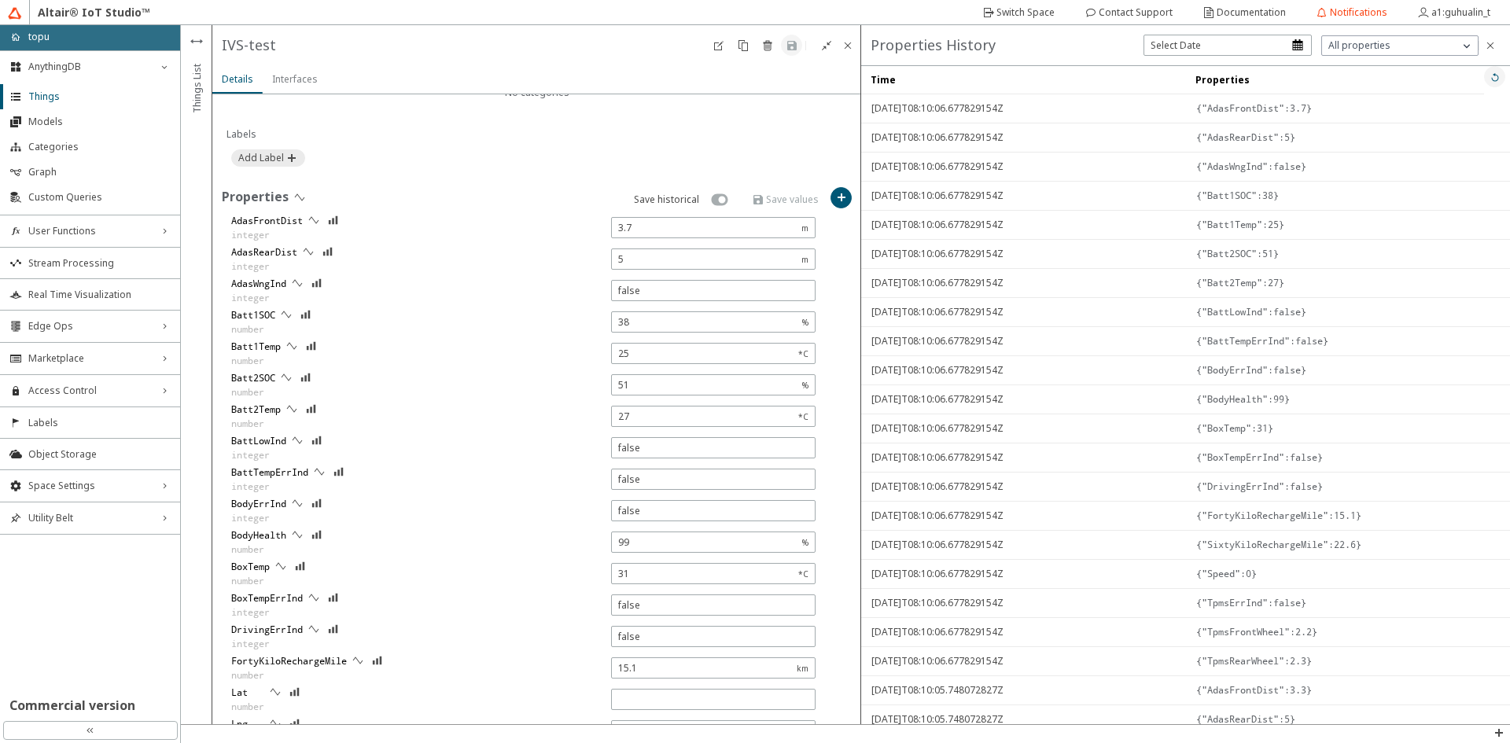
click at [1489, 75] on iron-icon at bounding box center [1495, 77] width 13 height 13
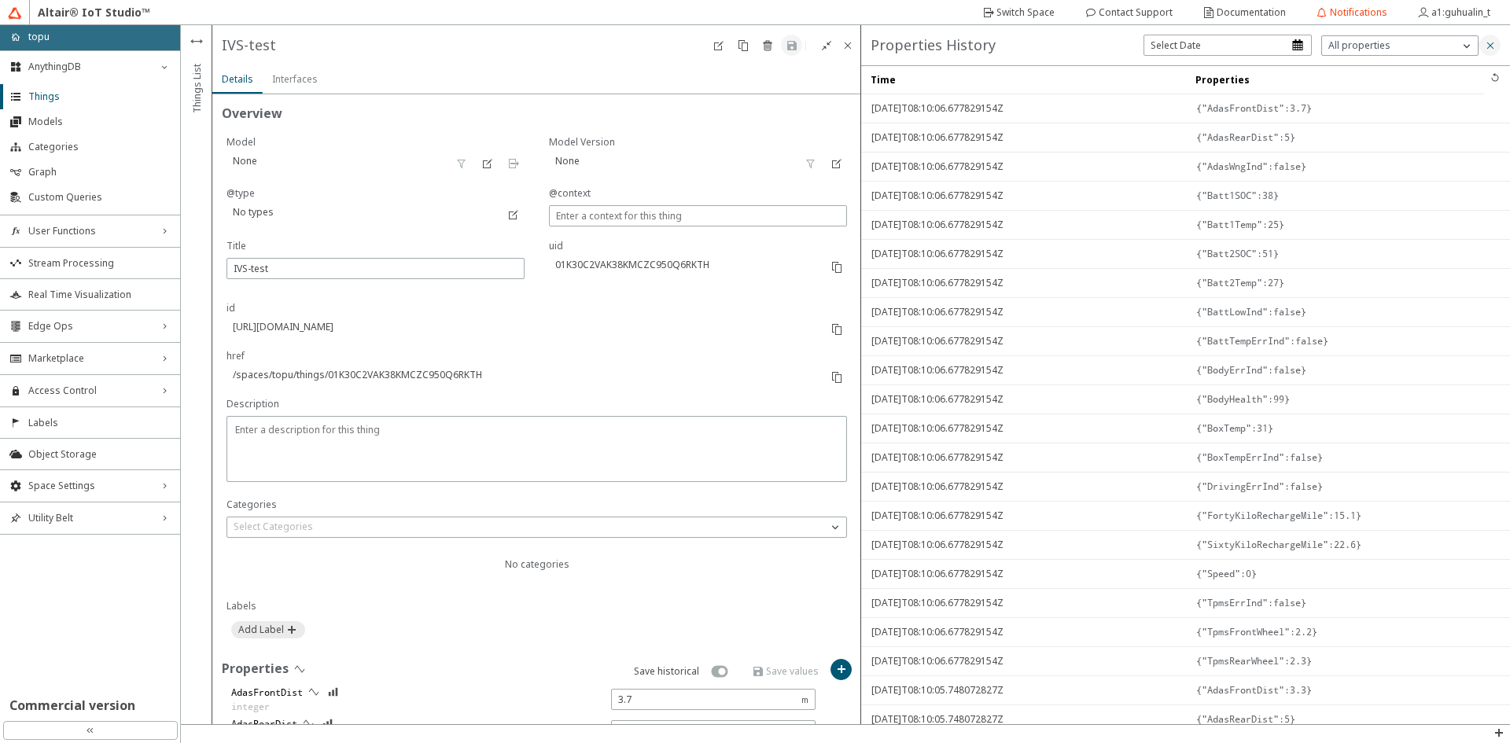
click at [1487, 46] on iron-icon at bounding box center [1490, 45] width 13 height 13
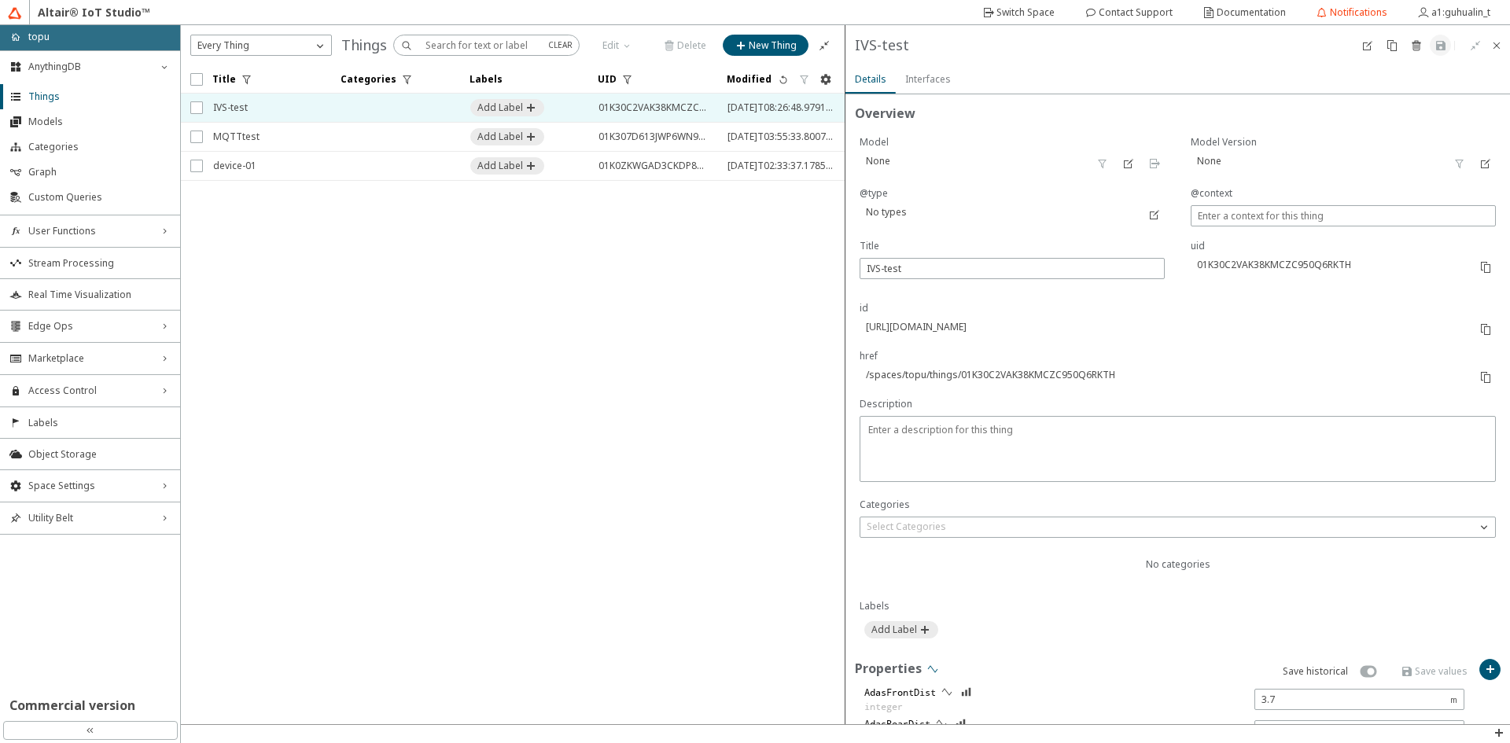
click at [930, 669] on iron-icon at bounding box center [933, 669] width 13 height 13
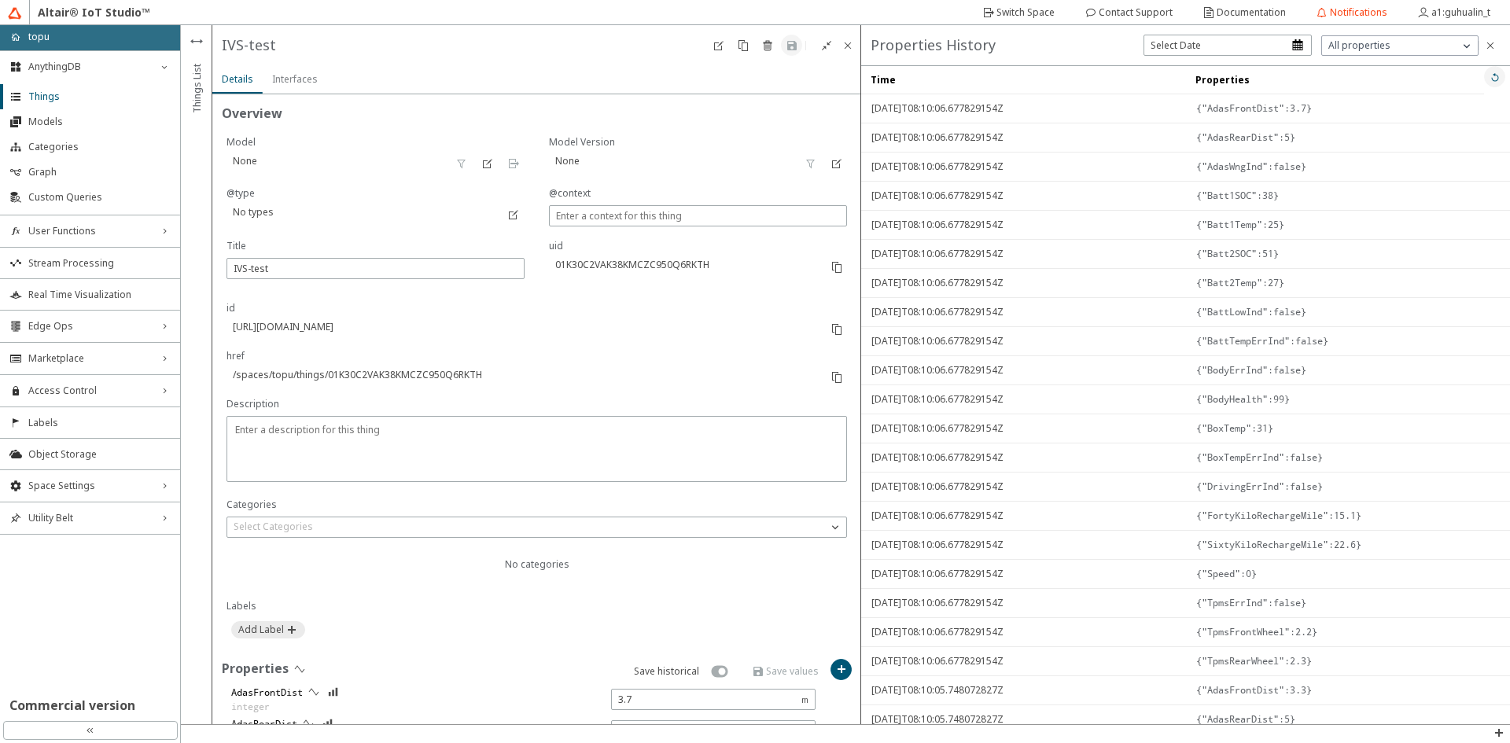
click at [1489, 76] on iron-icon at bounding box center [1495, 77] width 13 height 13
click at [1489, 75] on iron-icon at bounding box center [1495, 77] width 13 height 13
click at [1488, 44] on iron-icon at bounding box center [1490, 45] width 13 height 13
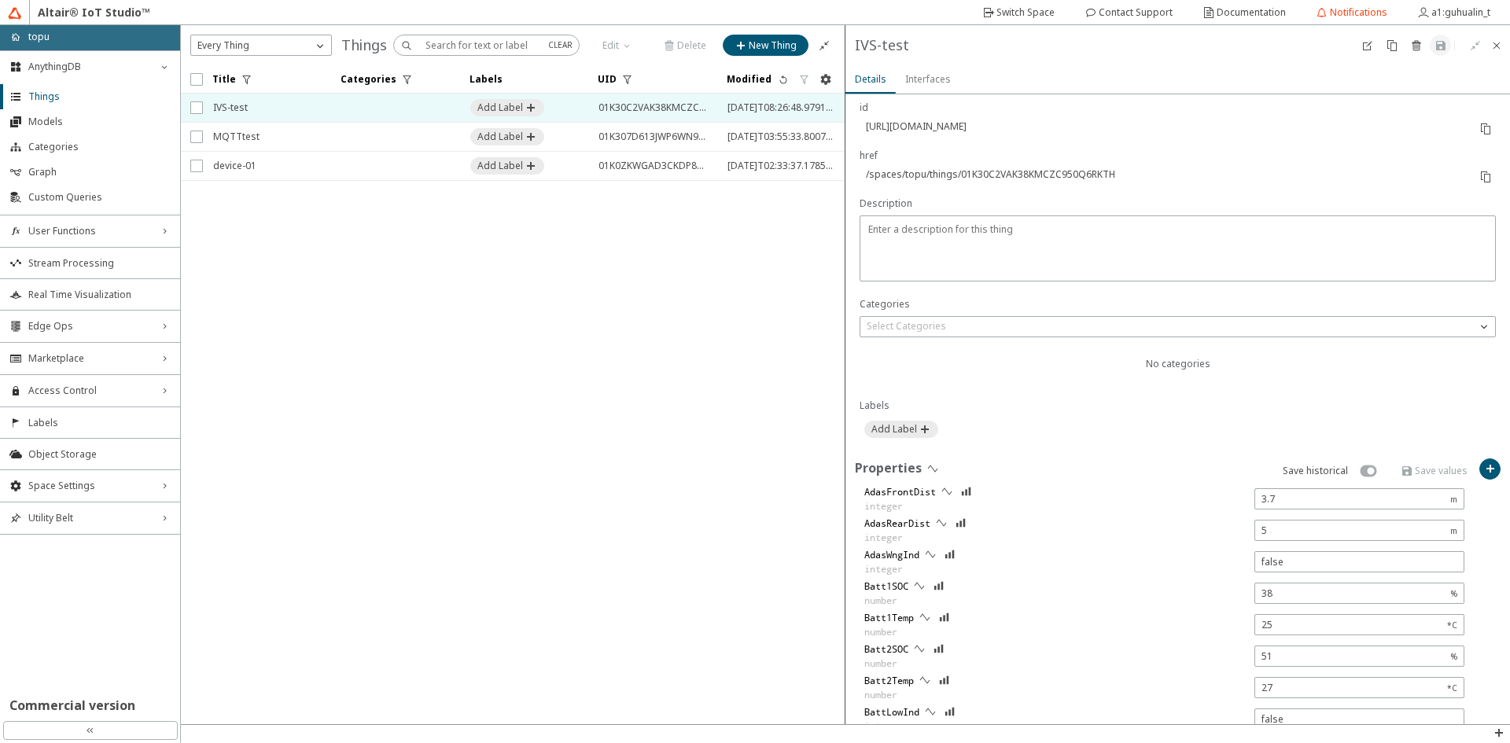
scroll to position [188, 0]
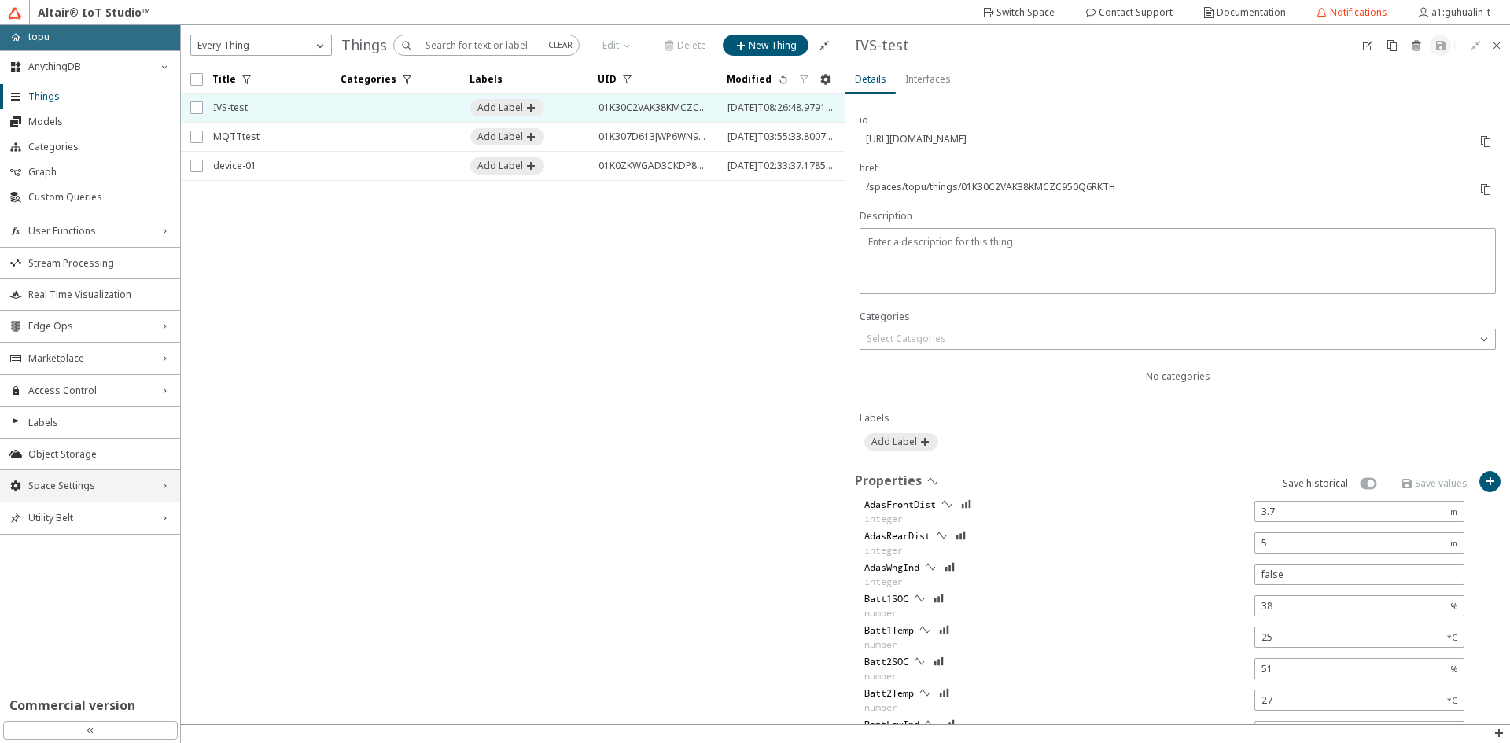
click at [98, 487] on span "Space Settings" at bounding box center [89, 486] width 123 height 13
click at [69, 599] on li "AU Management" at bounding box center [90, 591] width 180 height 25
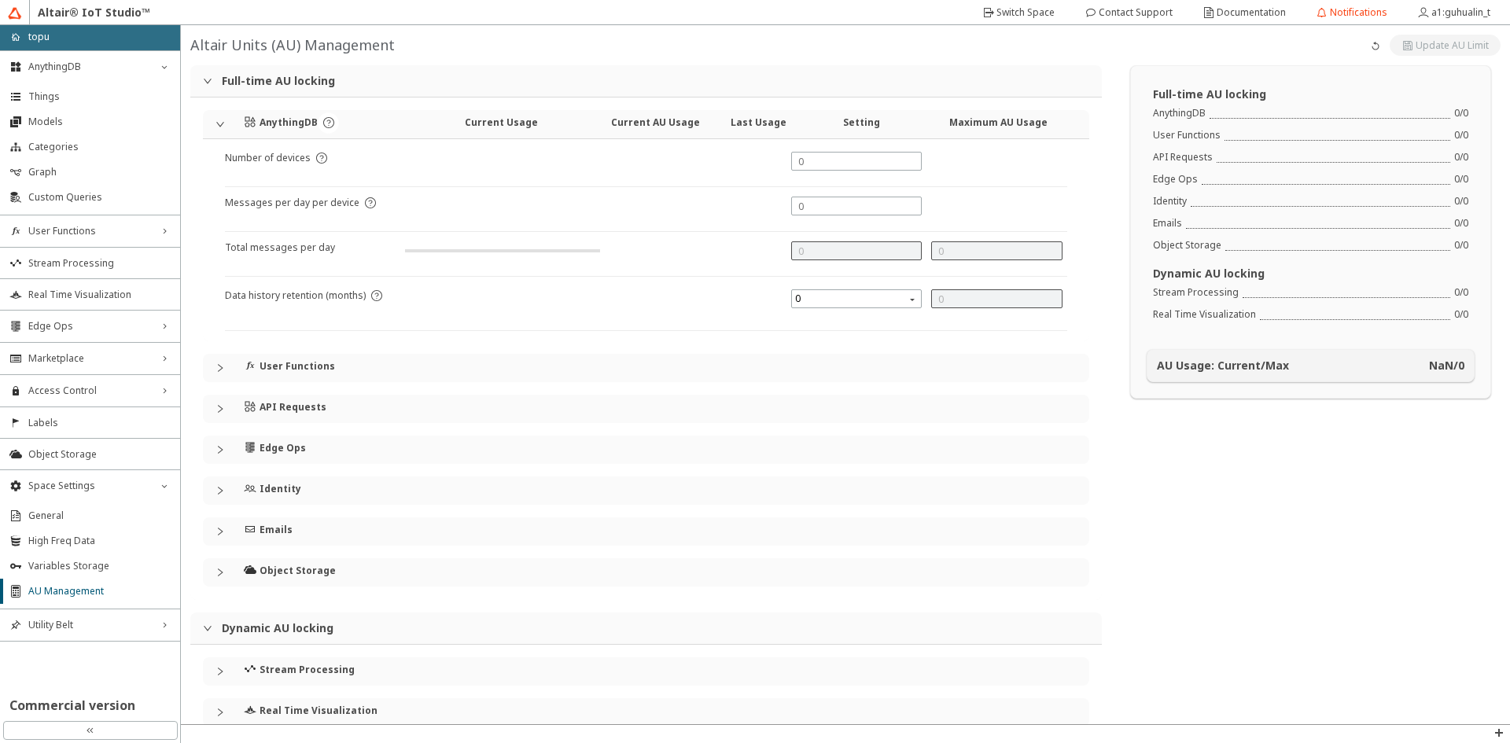
type input "0"
type input "1000"
drag, startPoint x: 256, startPoint y: 252, endPoint x: 295, endPoint y: 251, distance: 39.3
click at [295, 251] on article "Total messages per day" at bounding box center [280, 258] width 110 height 35
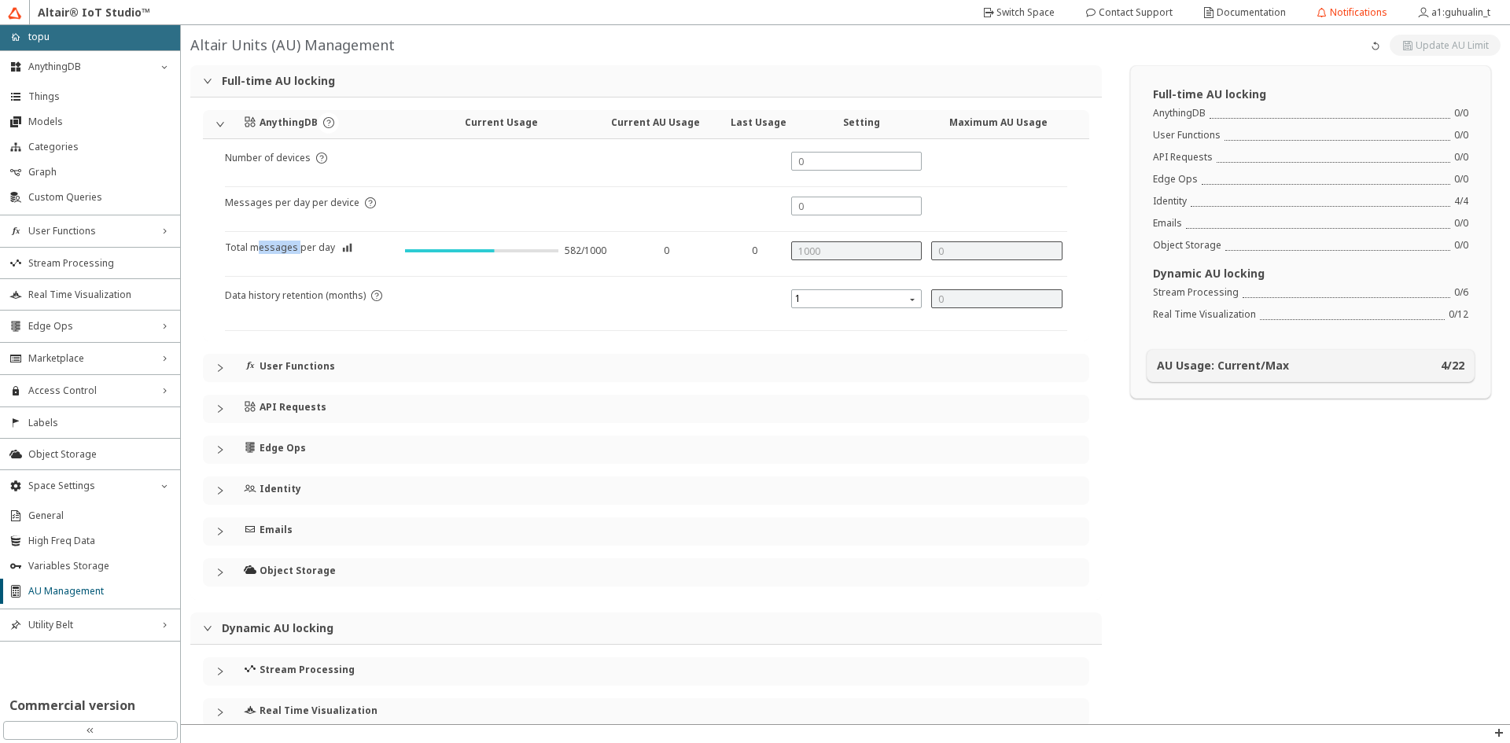
click at [295, 251] on article "Total messages per day" at bounding box center [280, 258] width 110 height 35
drag, startPoint x: 572, startPoint y: 249, endPoint x: 597, endPoint y: 249, distance: 25.2
click at [597, 249] on div "582/1000" at bounding box center [586, 251] width 42 height 13
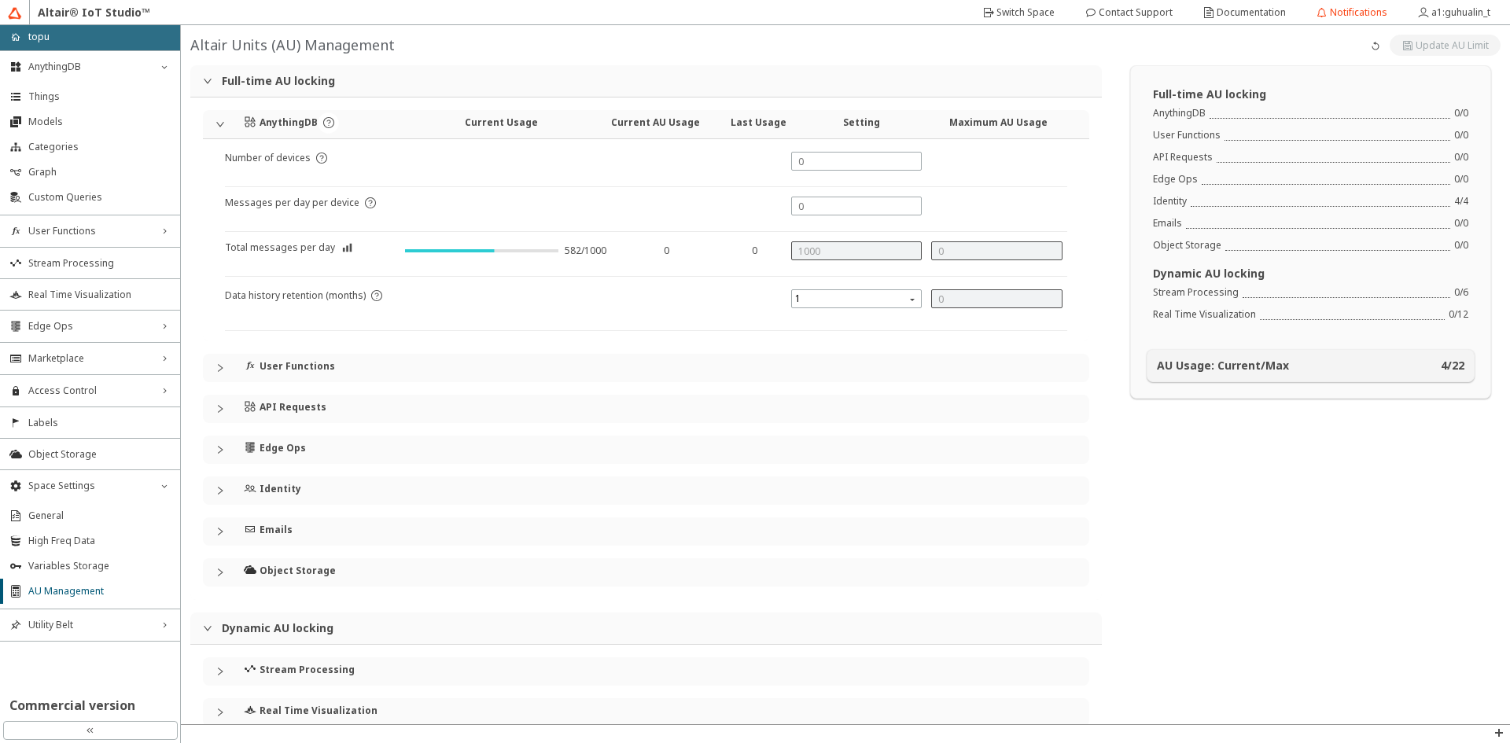
scroll to position [28, 0]
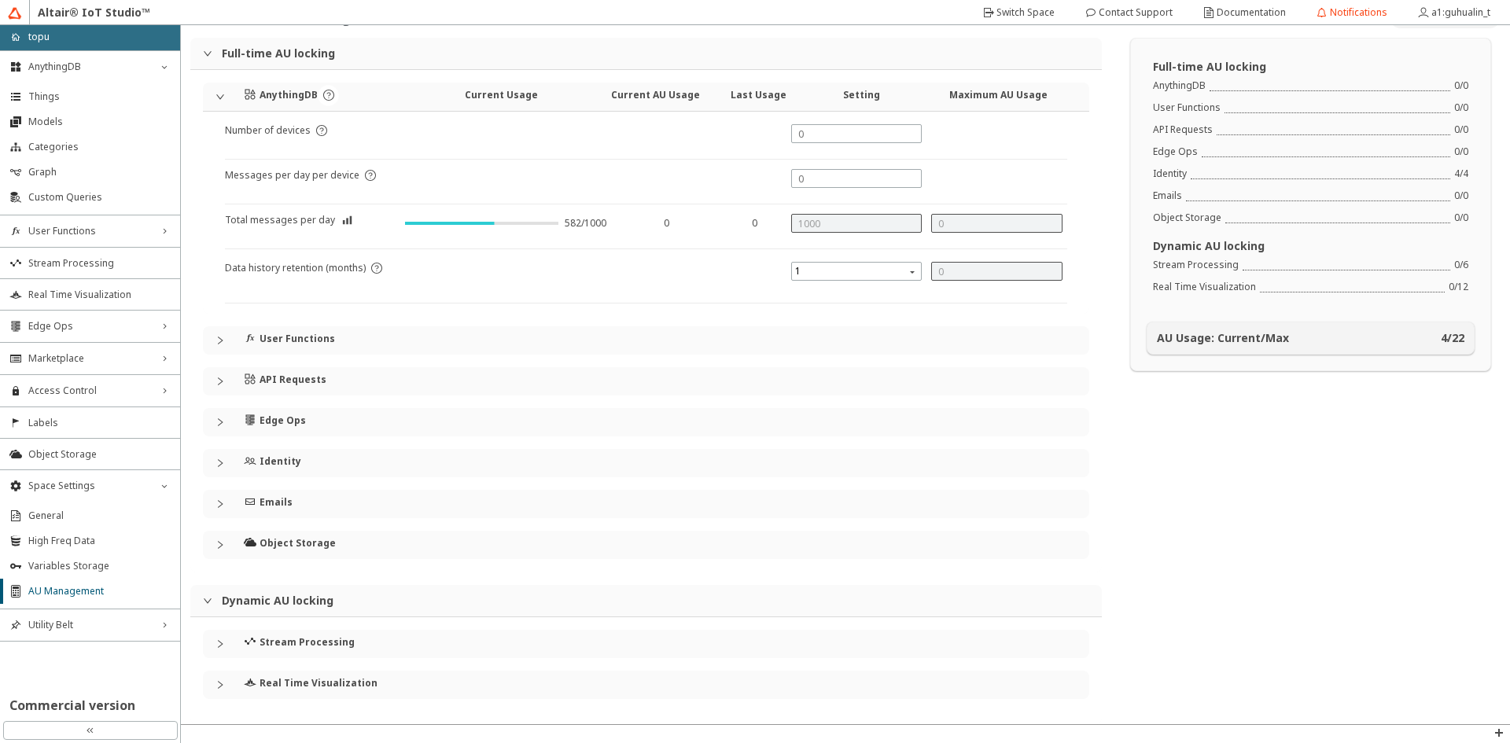
click at [316, 330] on div "User Functions" at bounding box center [329, 338] width 171 height 24
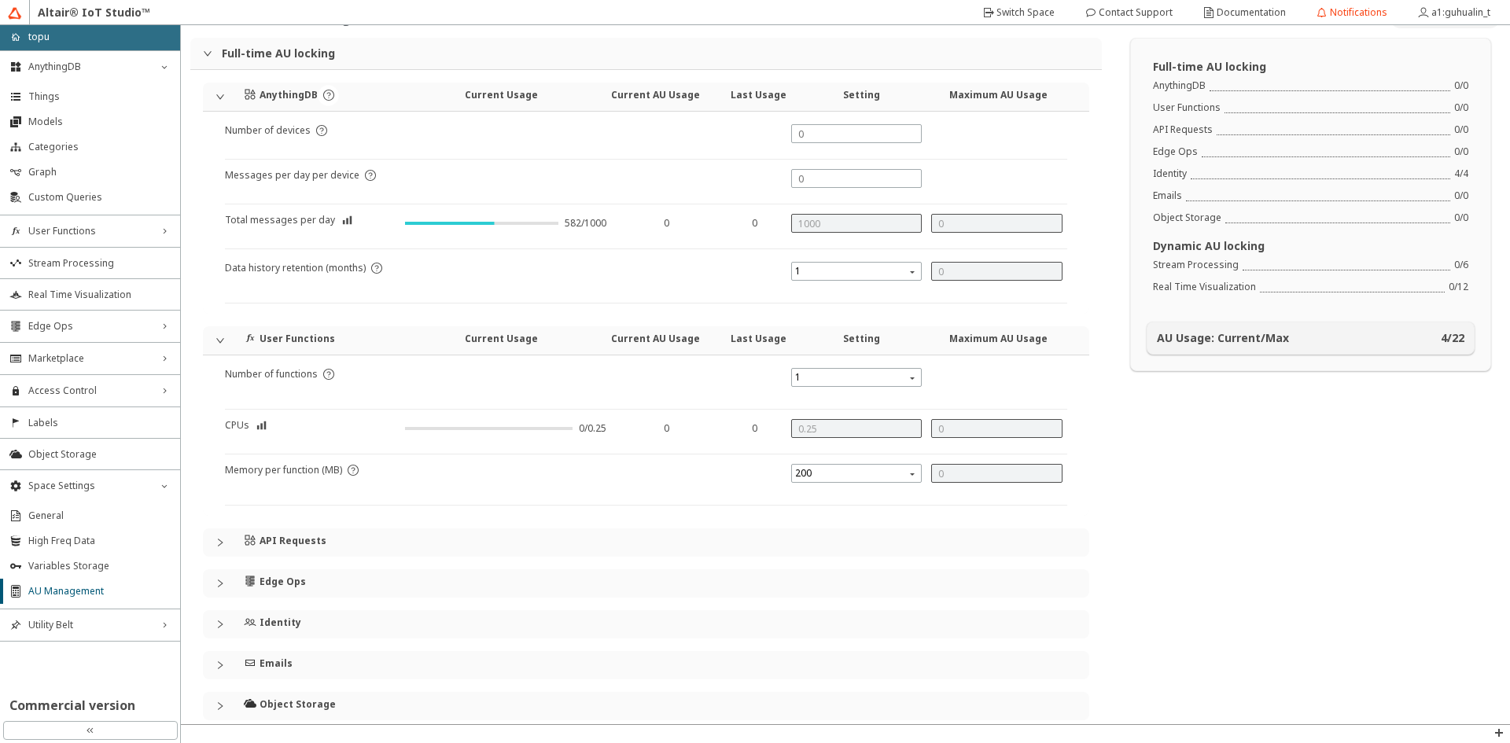
click at [308, 326] on div "AnythingDB Current Usage Current AU Usage Last Usage Setting Maximum AU Usage N…" at bounding box center [646, 402] width 886 height 638
click at [511, 345] on div "Current Usage" at bounding box center [500, 340] width 171 height 28
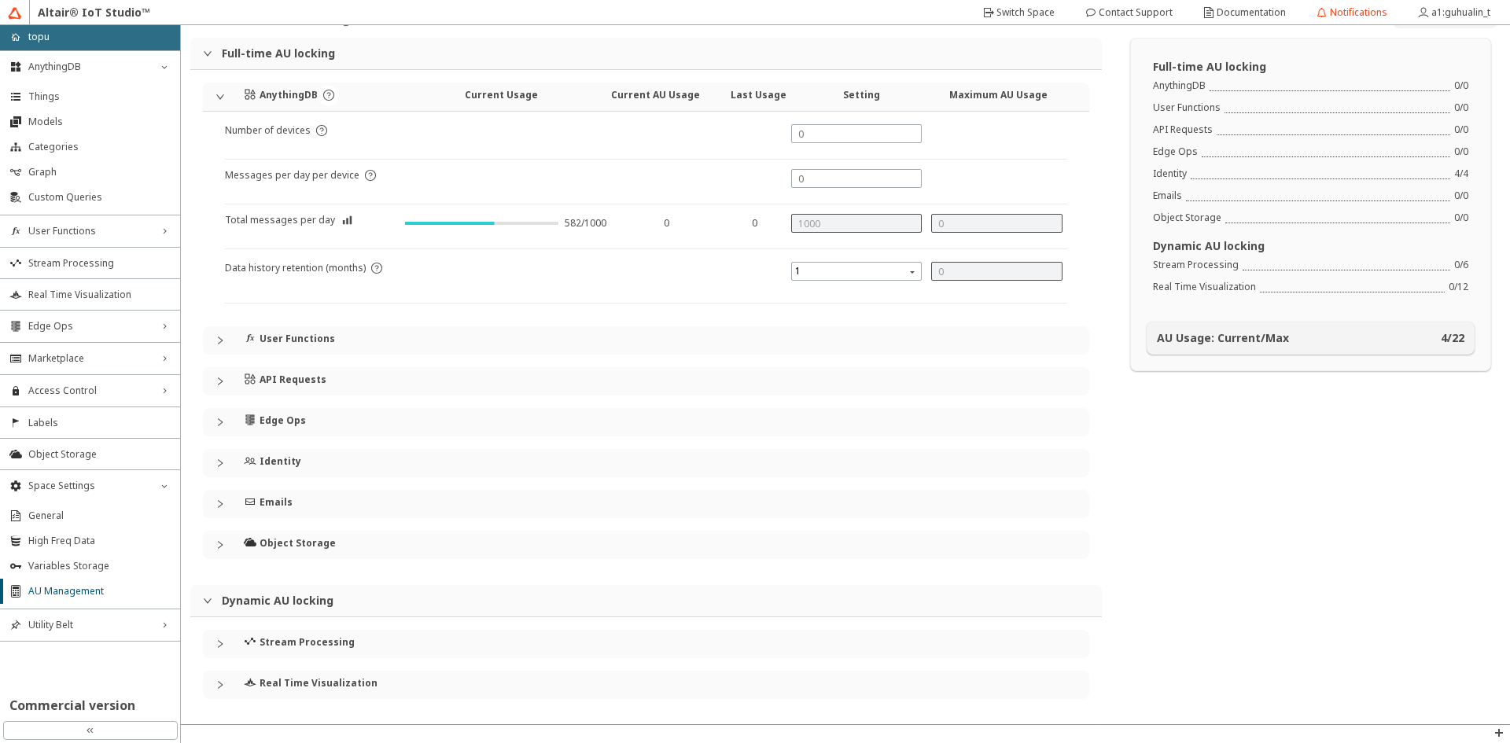
click at [406, 381] on div "API Requests" at bounding box center [329, 379] width 171 height 24
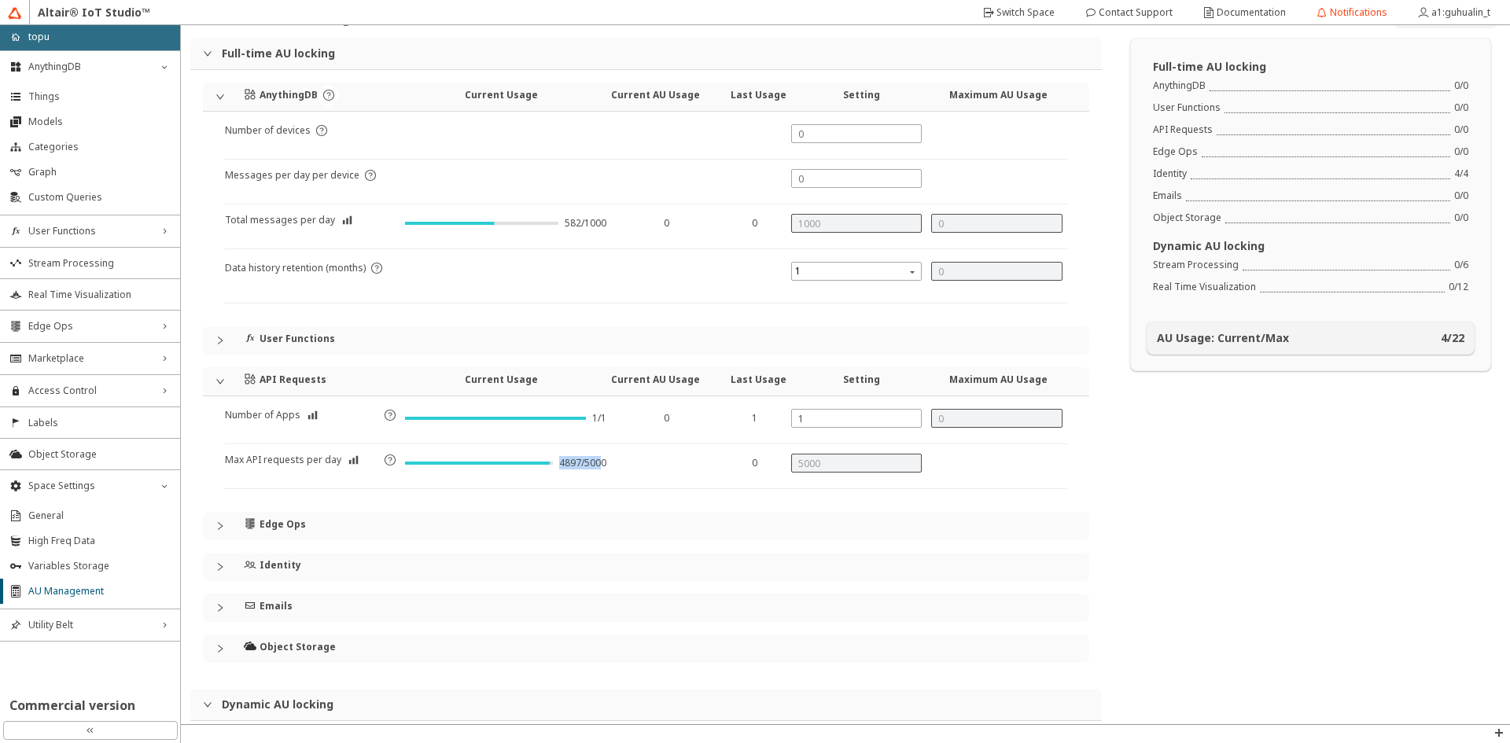
drag, startPoint x: 599, startPoint y: 463, endPoint x: 541, endPoint y: 469, distance: 57.7
click at [541, 469] on div "4897/5000" at bounding box center [505, 468] width 201 height 22
click at [543, 469] on div at bounding box center [479, 463] width 148 height 13
drag, startPoint x: 585, startPoint y: 463, endPoint x: 620, endPoint y: 463, distance: 34.6
click at [621, 463] on div "Max API requests per day 4897/5000 0" at bounding box center [646, 471] width 842 height 35
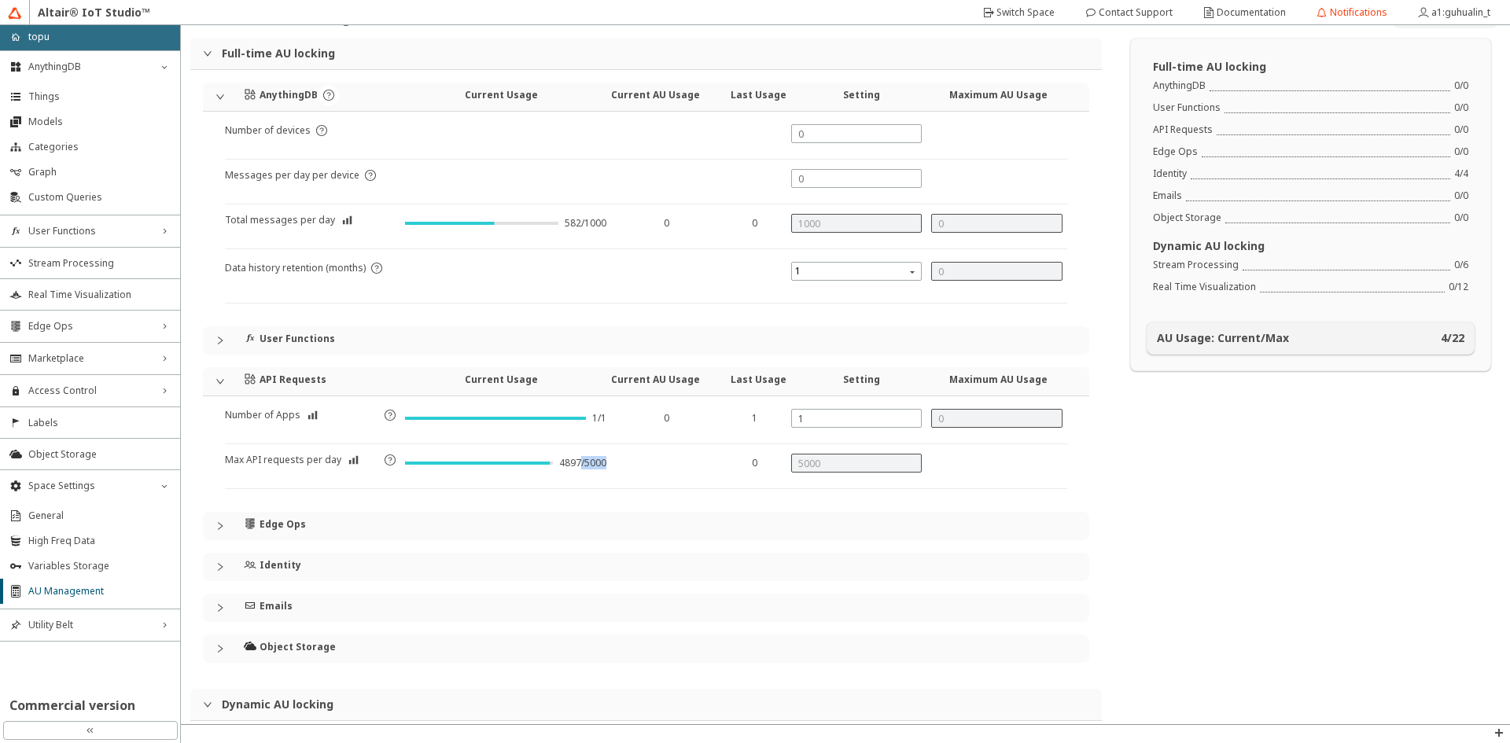
click at [622, 463] on div at bounding box center [667, 461] width 90 height 9
drag, startPoint x: 555, startPoint y: 469, endPoint x: 643, endPoint y: 473, distance: 88.2
click at [643, 473] on div "Max API requests per day 4897/5000 0" at bounding box center [646, 471] width 842 height 35
click at [643, 473] on div at bounding box center [663, 471] width 105 height 35
drag, startPoint x: 598, startPoint y: 465, endPoint x: 530, endPoint y: 466, distance: 67.6
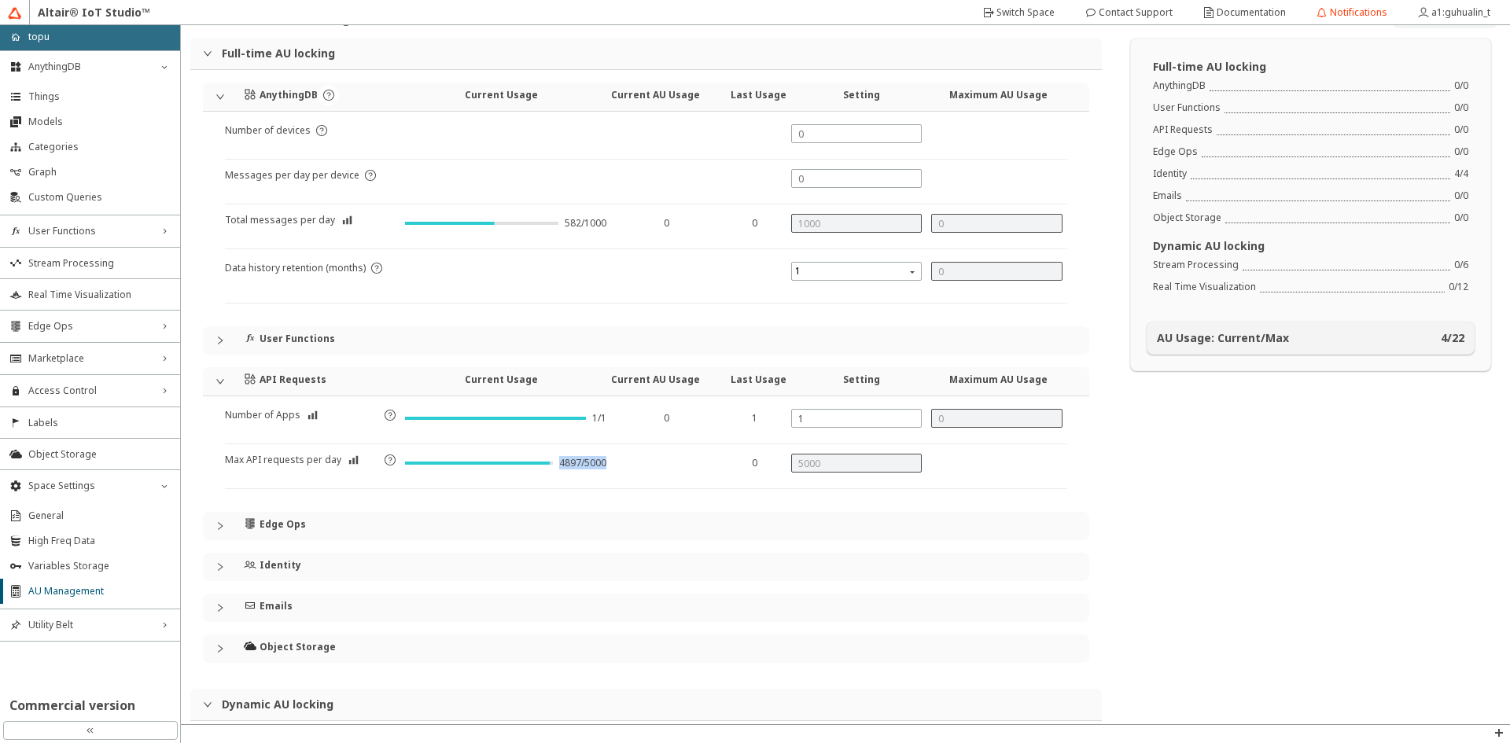
click at [530, 466] on div "Max API requests per day 4897/5000 0" at bounding box center [646, 471] width 842 height 35
click at [530, 466] on div at bounding box center [479, 463] width 148 height 13
click at [115, 297] on span "Real Time Visualization" at bounding box center [99, 295] width 142 height 13
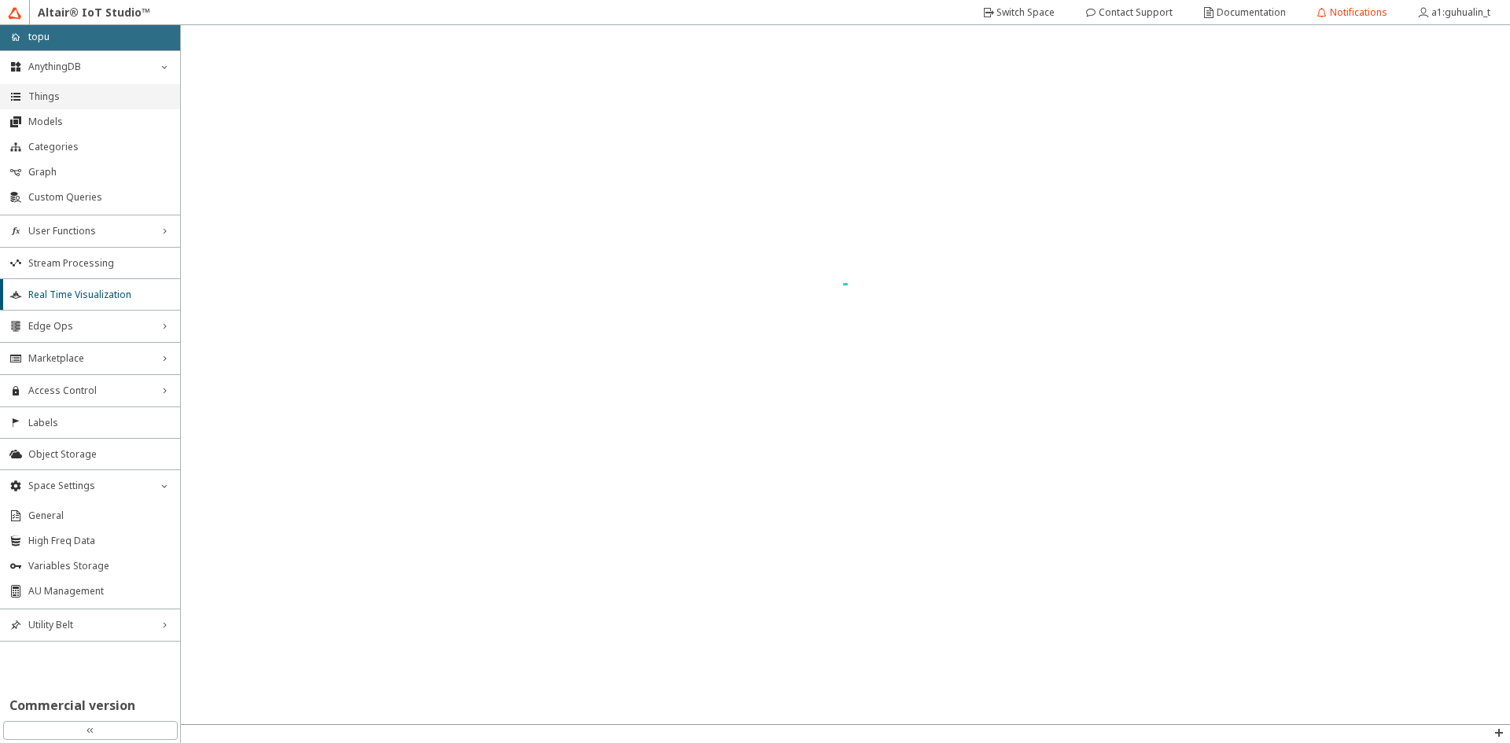
click at [55, 96] on span "Things" at bounding box center [99, 96] width 142 height 13
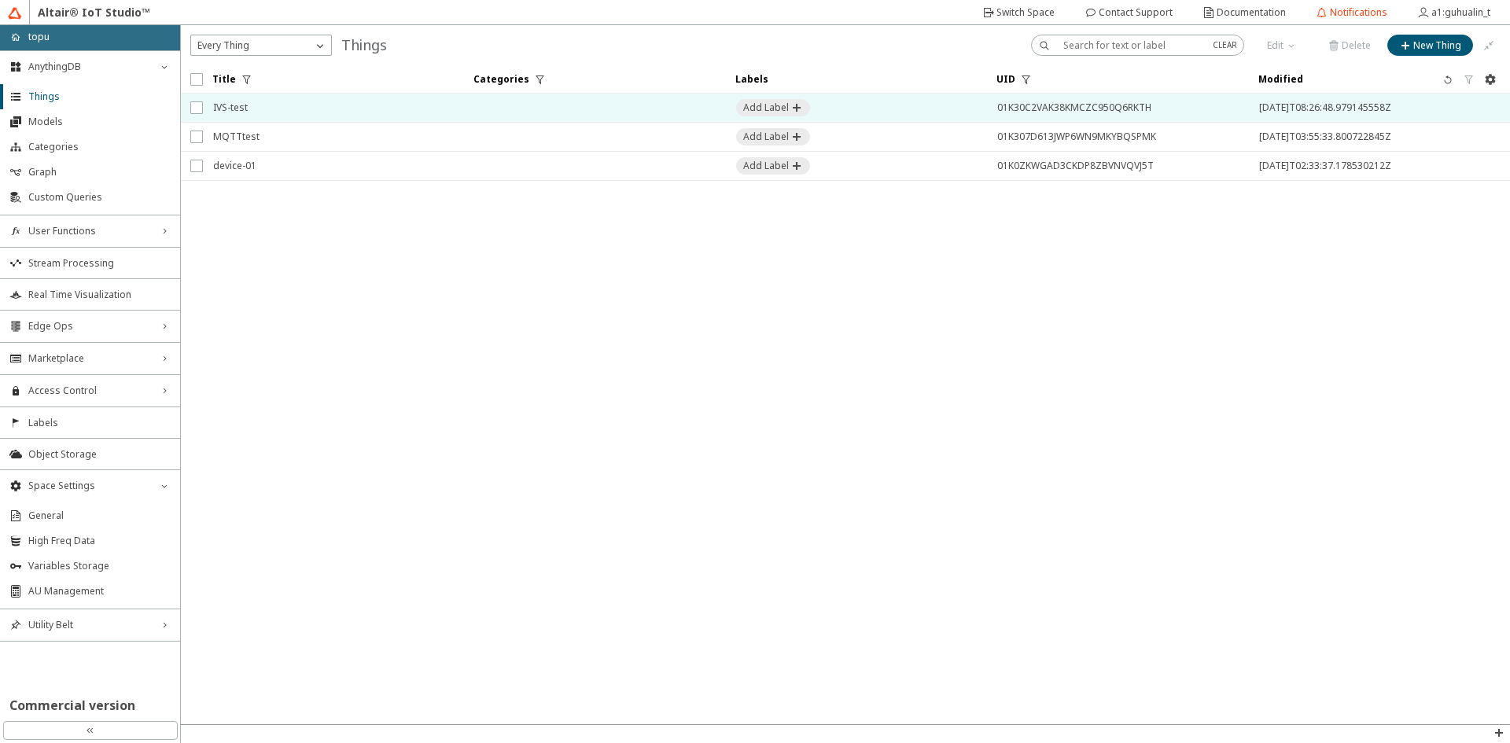
click at [545, 109] on td at bounding box center [594, 108] width 261 height 29
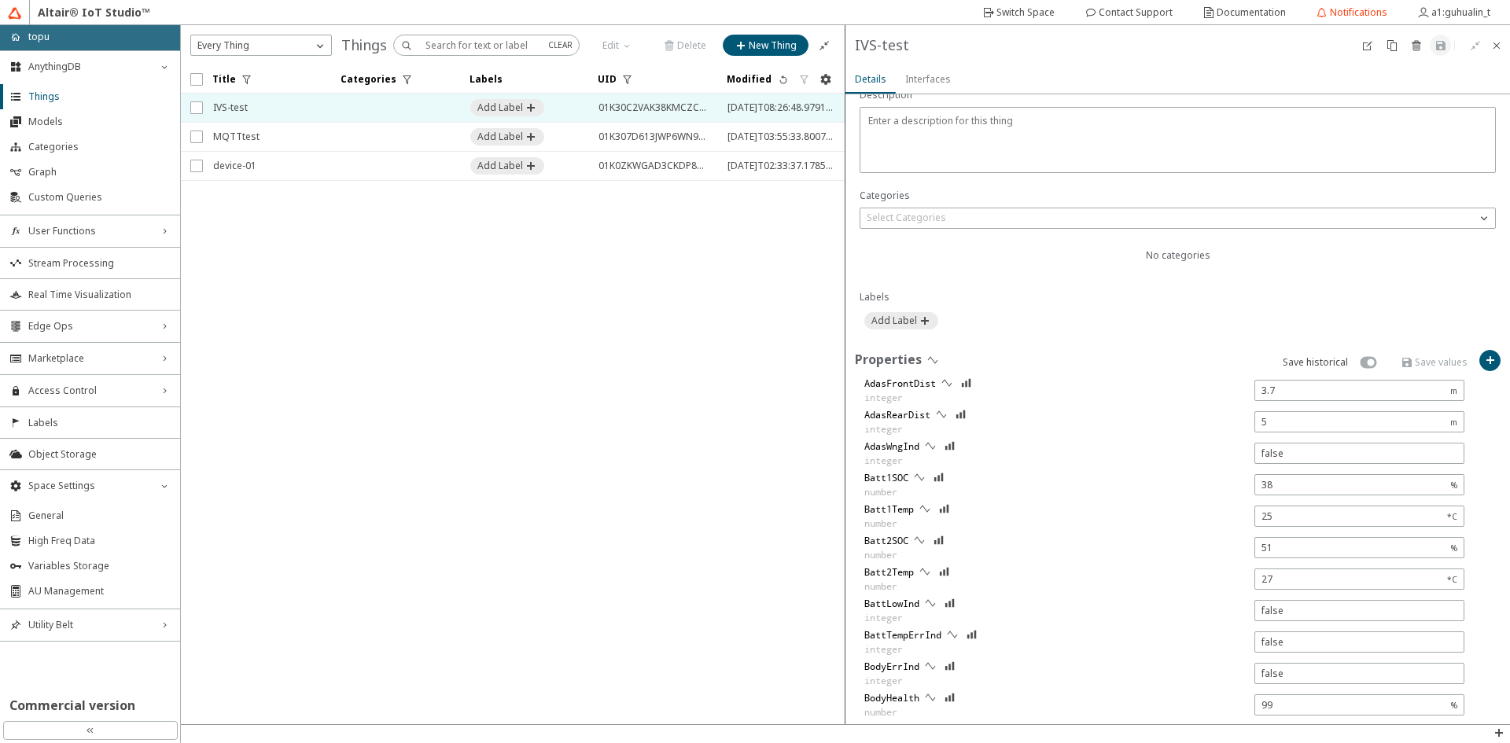
scroll to position [315, 0]
click at [928, 351] on iron-icon at bounding box center [933, 354] width 13 height 13
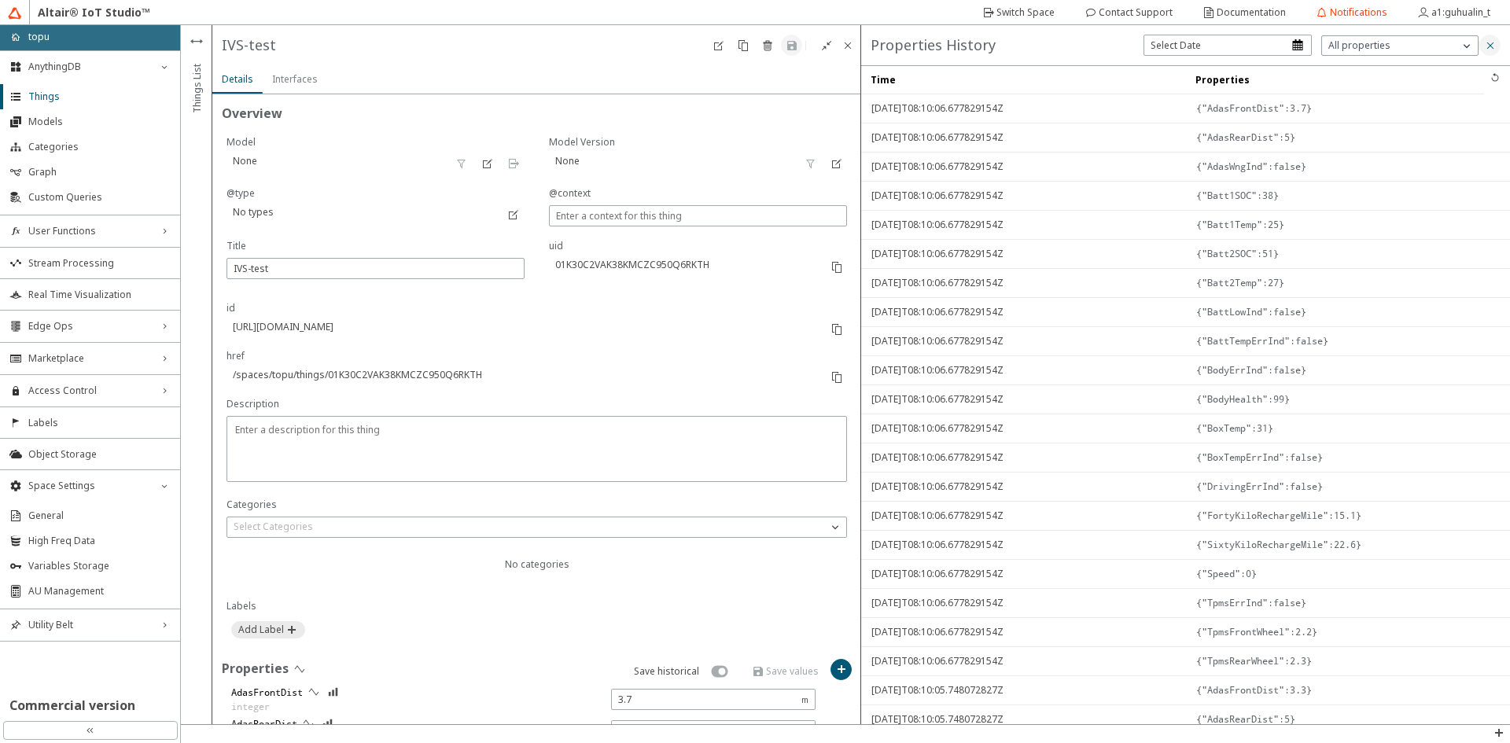
click at [1484, 42] on iron-icon at bounding box center [1490, 45] width 13 height 13
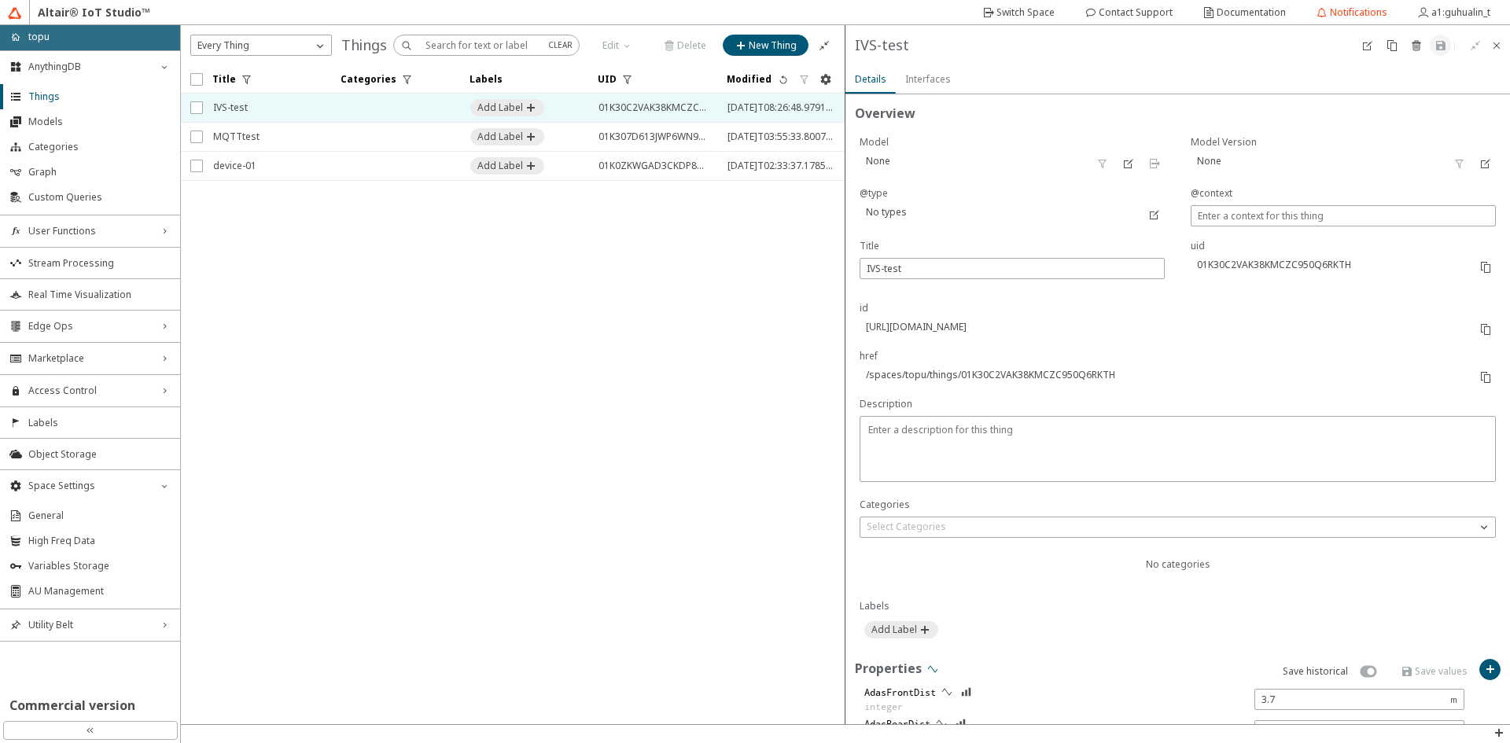
click at [927, 670] on iron-icon at bounding box center [933, 669] width 13 height 13
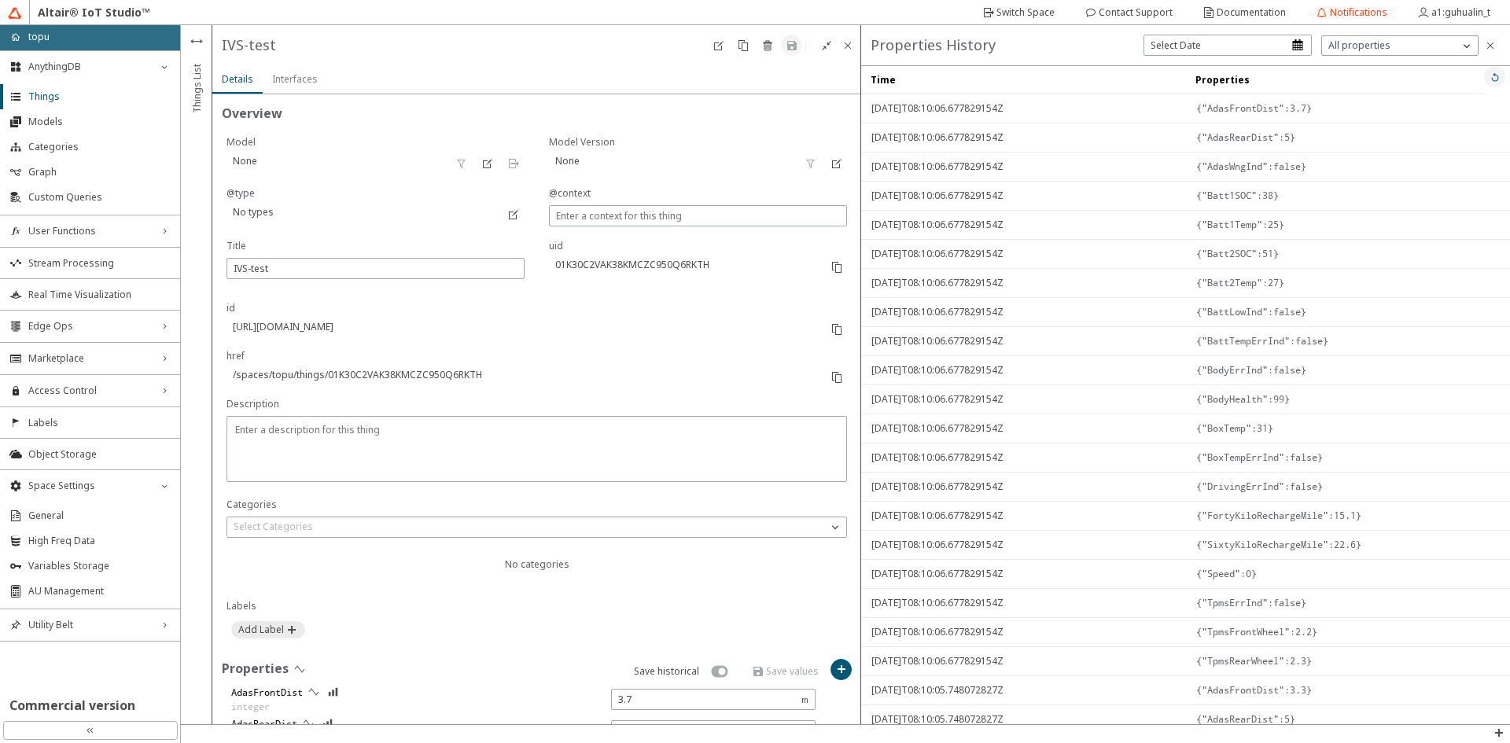
click at [1489, 77] on iron-icon at bounding box center [1495, 77] width 13 height 13
click at [1489, 42] on iron-icon at bounding box center [1490, 45] width 13 height 13
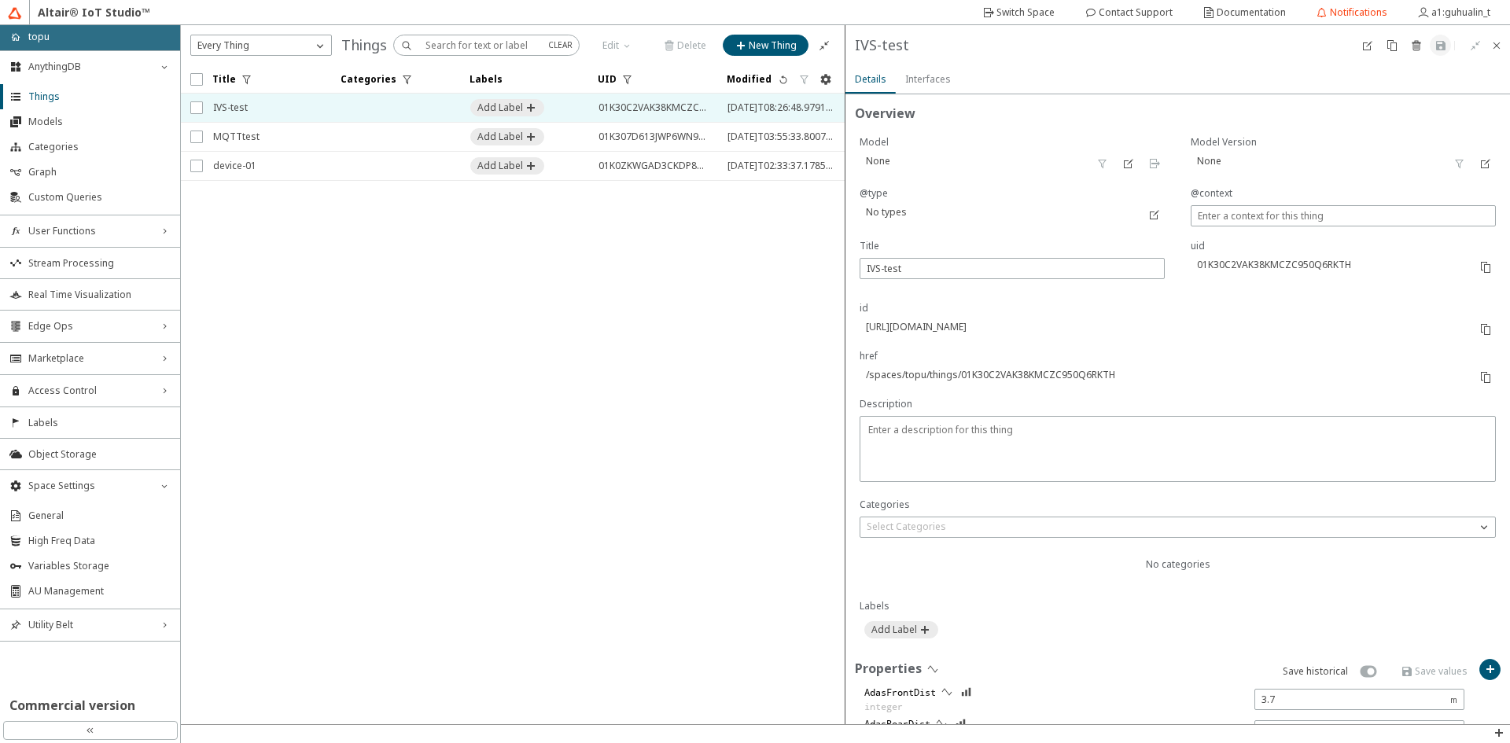
scroll to position [157, 0]
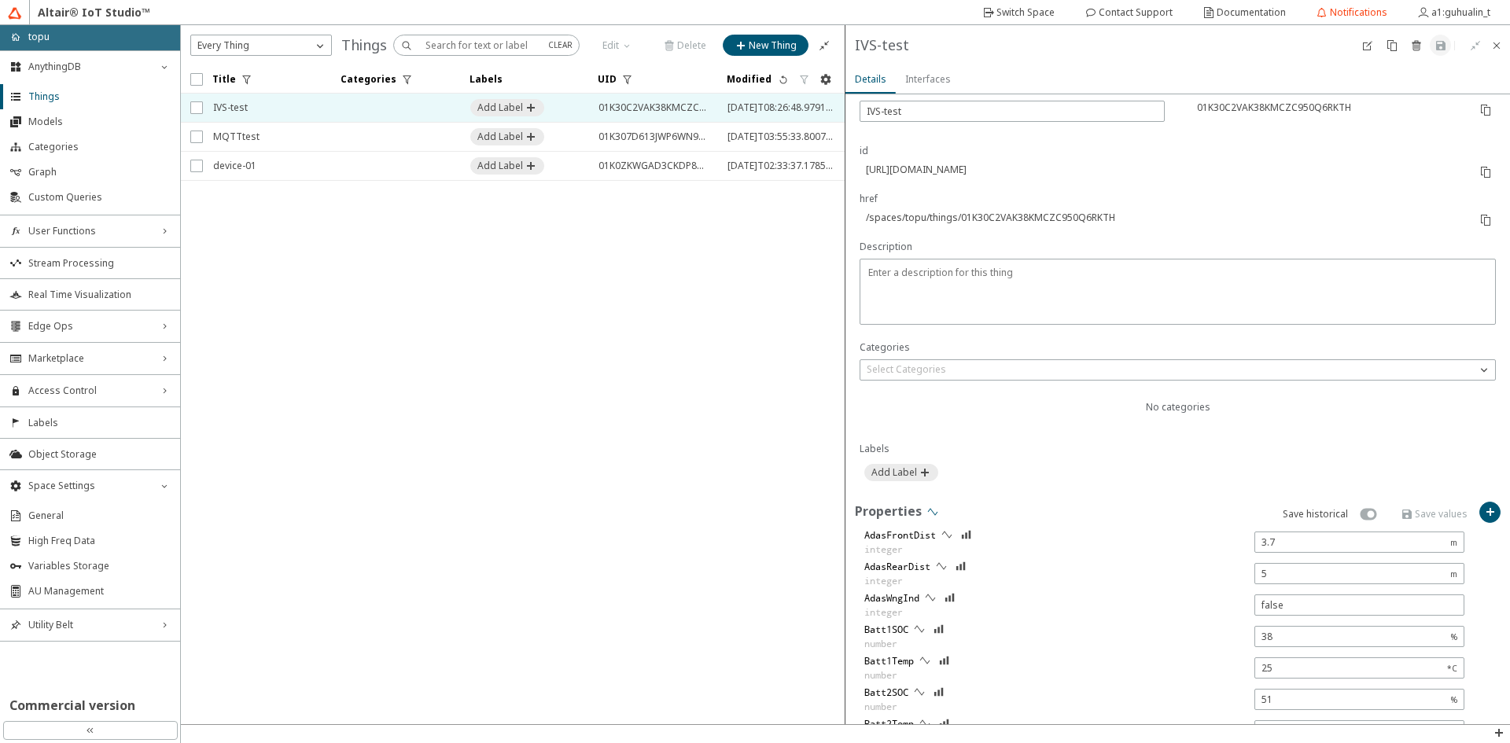
click at [934, 515] on iron-icon at bounding box center [933, 512] width 13 height 13
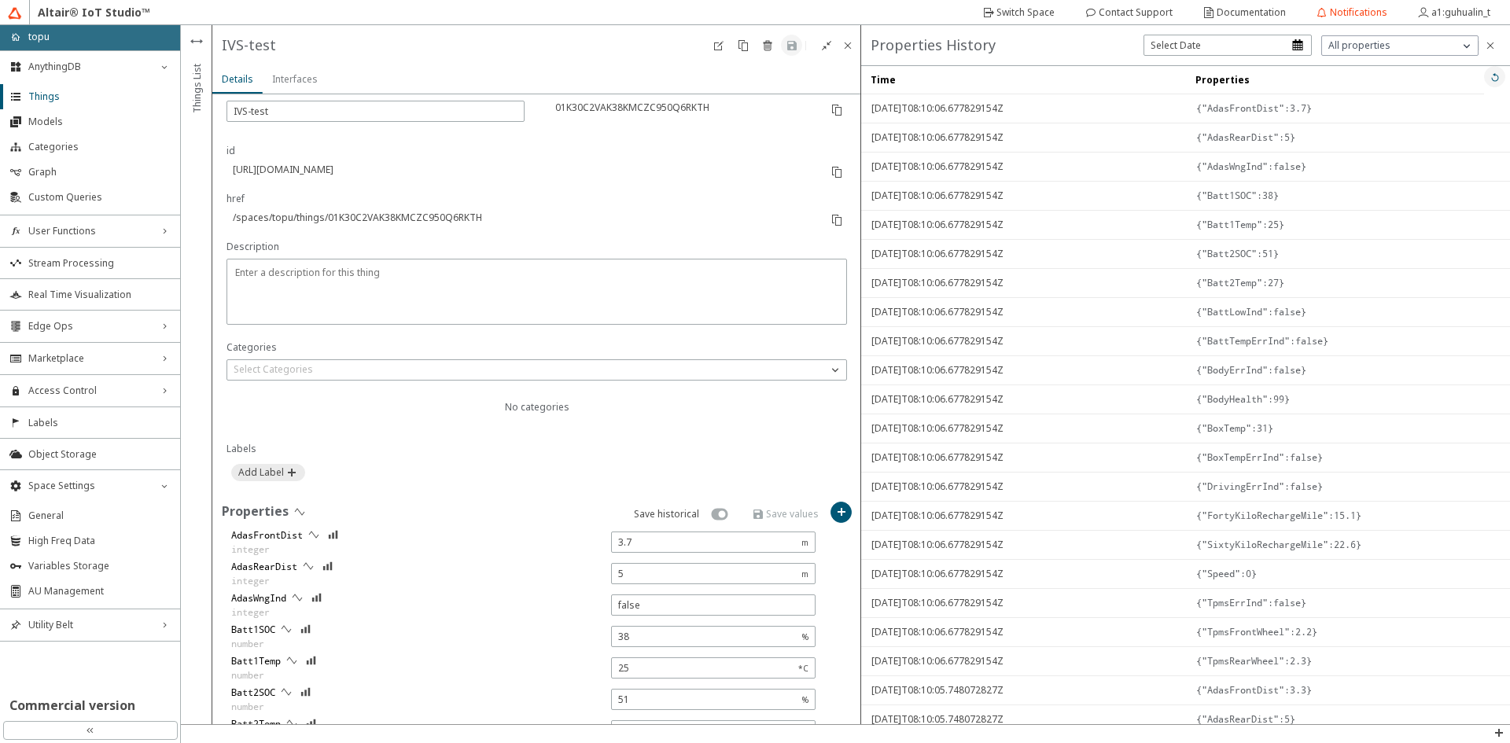
click at [1489, 77] on iron-icon at bounding box center [1495, 77] width 13 height 13
click at [1298, 46] on div "button" at bounding box center [1228, 49] width 168 height 29
select select "7"
select select "2025"
click at [1185, 241] on button "25" at bounding box center [1182, 239] width 25 height 25
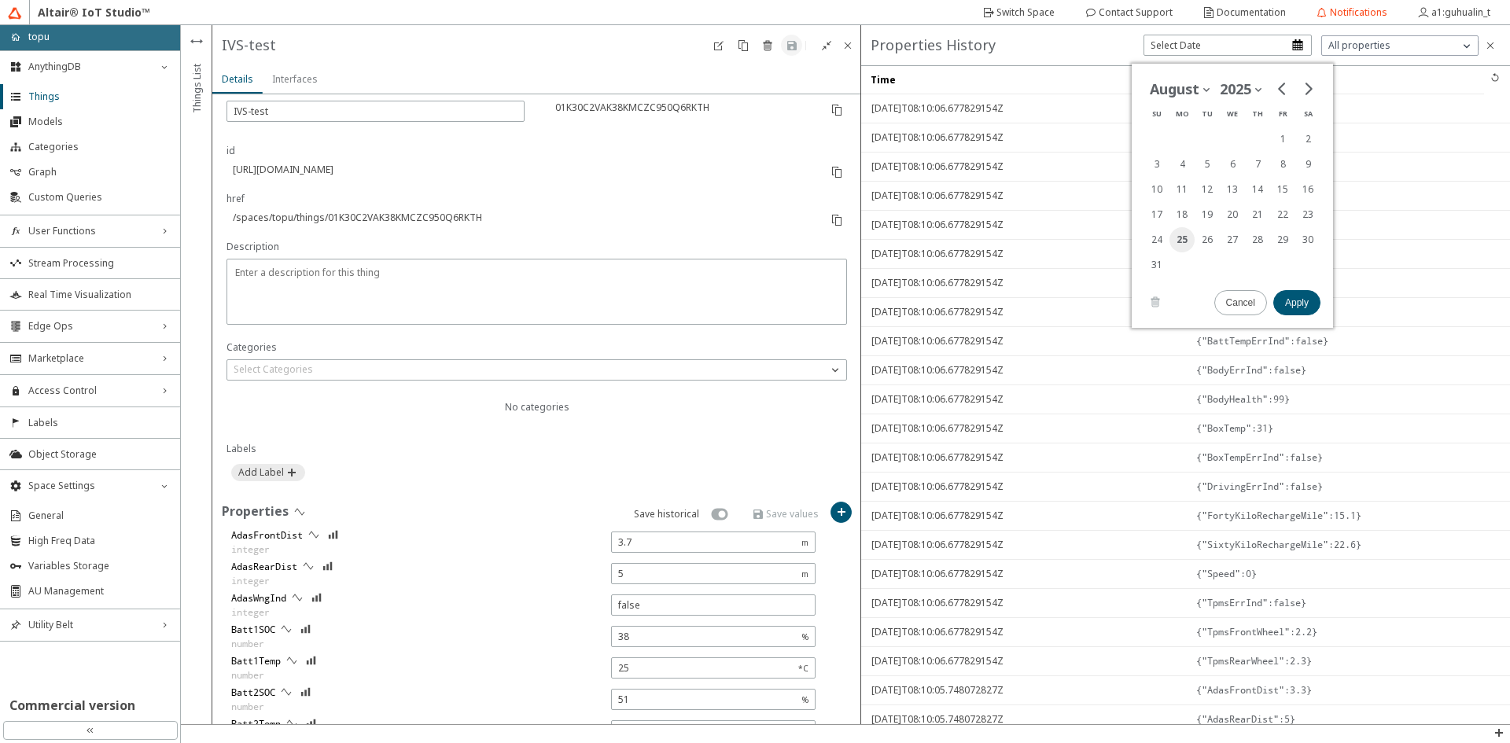
type input "2025-08-25"
click at [1322, 304] on div "August 2025 Month: January February March April May June July August September …" at bounding box center [1232, 196] width 201 height 264
click at [0, 0] on slot "Apply" at bounding box center [0, 0] width 0 height 0
click at [1489, 83] on iron-icon at bounding box center [1495, 77] width 13 height 13
click at [1489, 79] on iron-icon at bounding box center [1495, 77] width 13 height 13
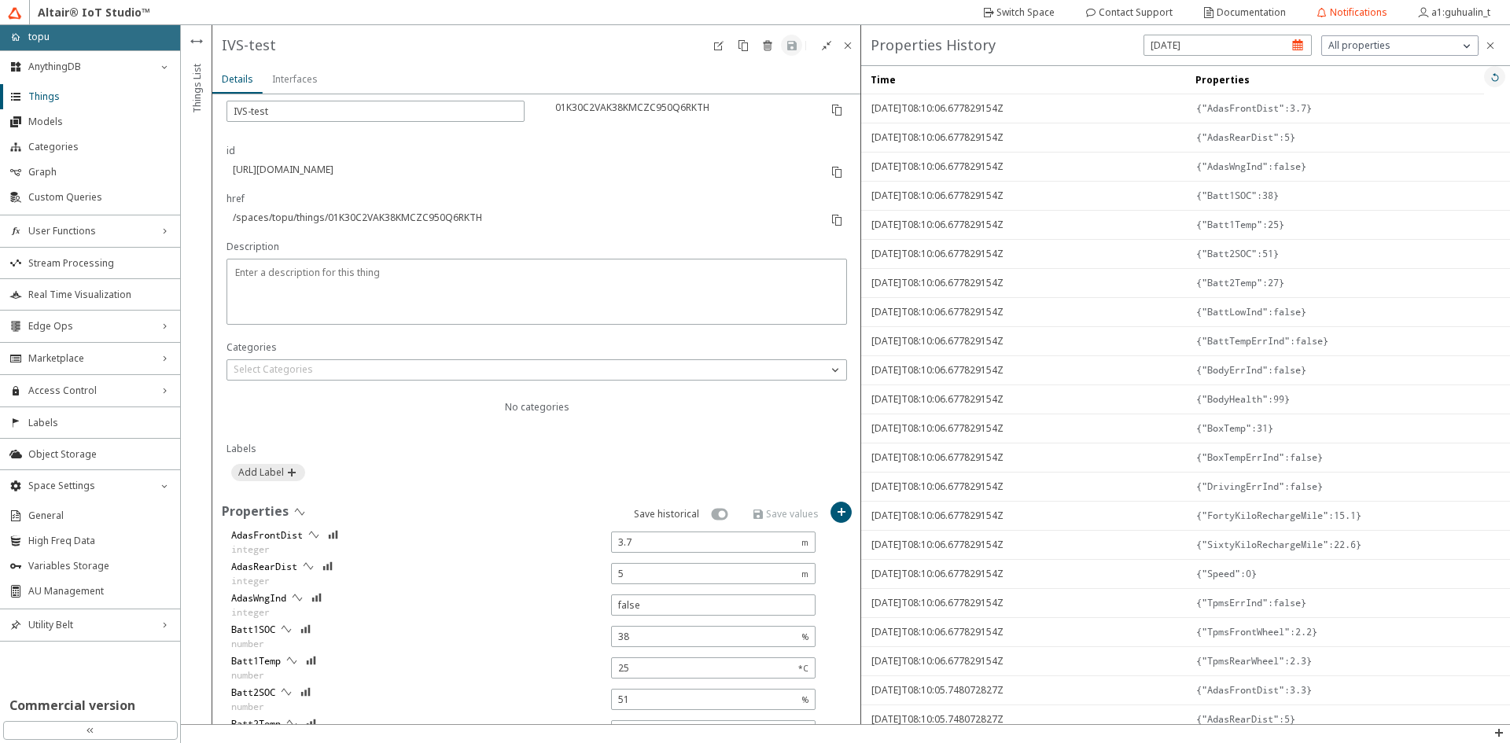
click at [1489, 83] on iron-icon at bounding box center [1495, 77] width 13 height 13
click at [1484, 84] on paper-button at bounding box center [1494, 76] width 21 height 21
click at [1484, 83] on paper-button at bounding box center [1494, 76] width 21 height 21
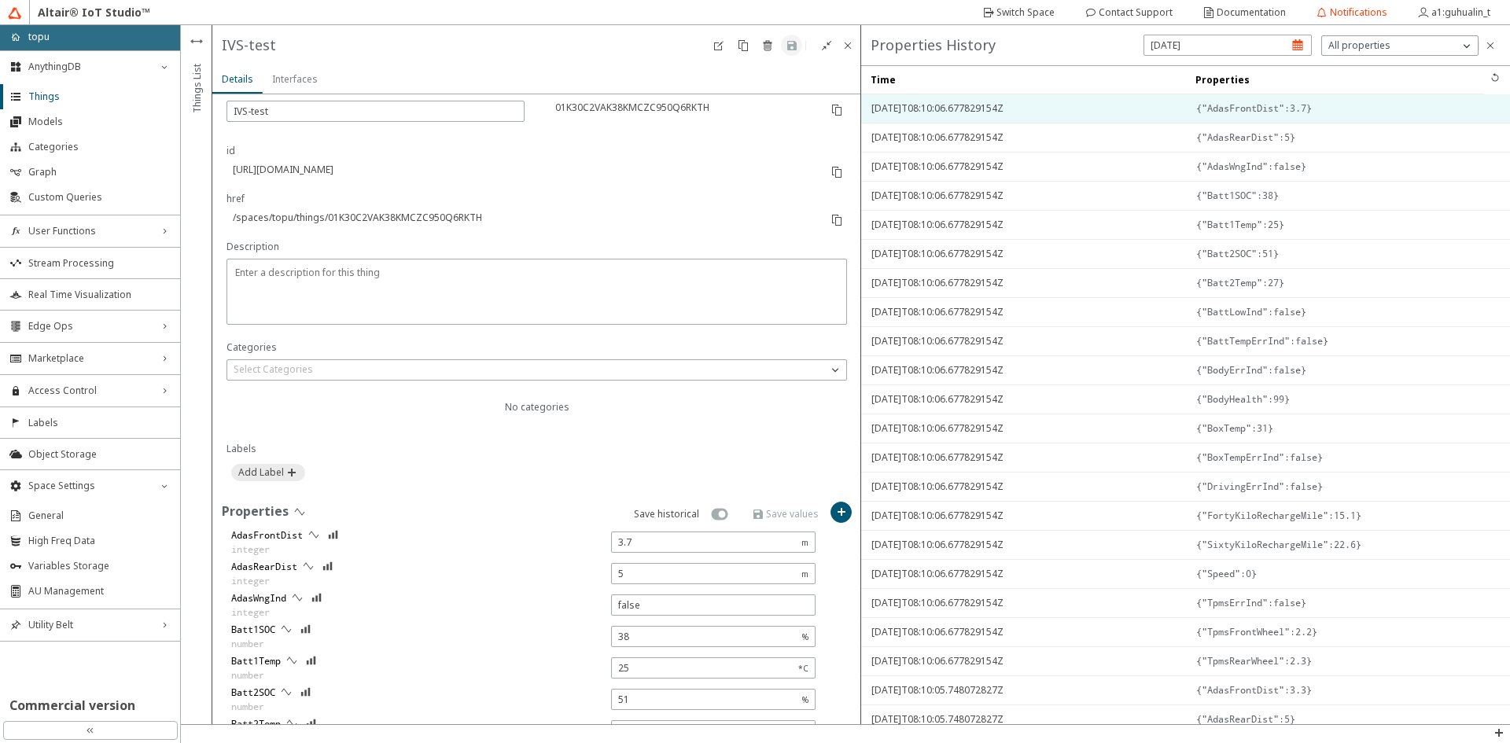
drag, startPoint x: 939, startPoint y: 110, endPoint x: 964, endPoint y: 103, distance: 25.4
click at [964, 103] on span "2025-08-25T08:10:06.677829154Z" at bounding box center [1023, 108] width 304 height 28
click at [963, 105] on span "2025-08-25T08:10:06.677829154Z" at bounding box center [1023, 108] width 304 height 28
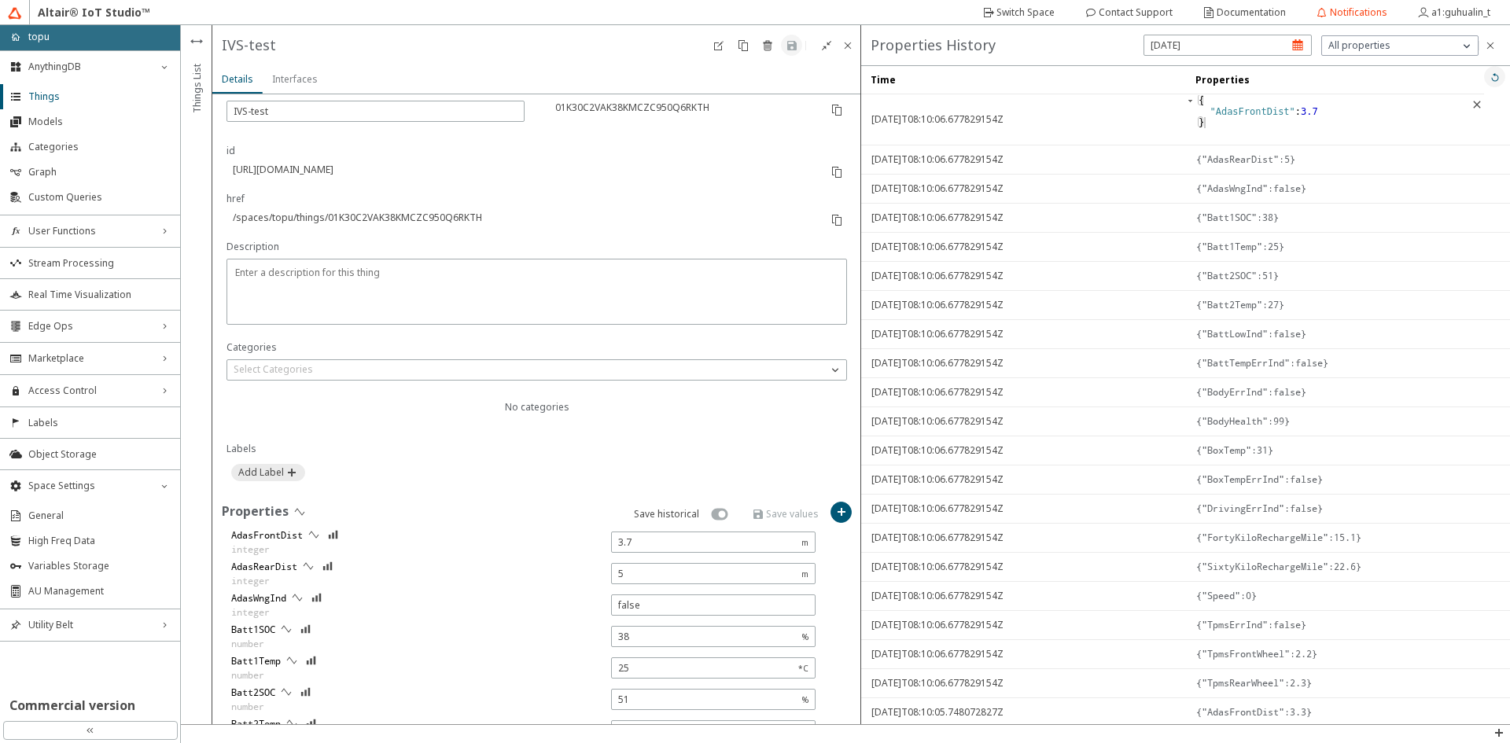
click at [1489, 79] on iron-icon at bounding box center [1495, 77] width 13 height 13
click at [1489, 78] on iron-icon at bounding box center [1495, 77] width 13 height 13
click at [1436, 72] on div "Properties" at bounding box center [1353, 80] width 315 height 28
click at [1487, 48] on iron-icon at bounding box center [1490, 45] width 13 height 13
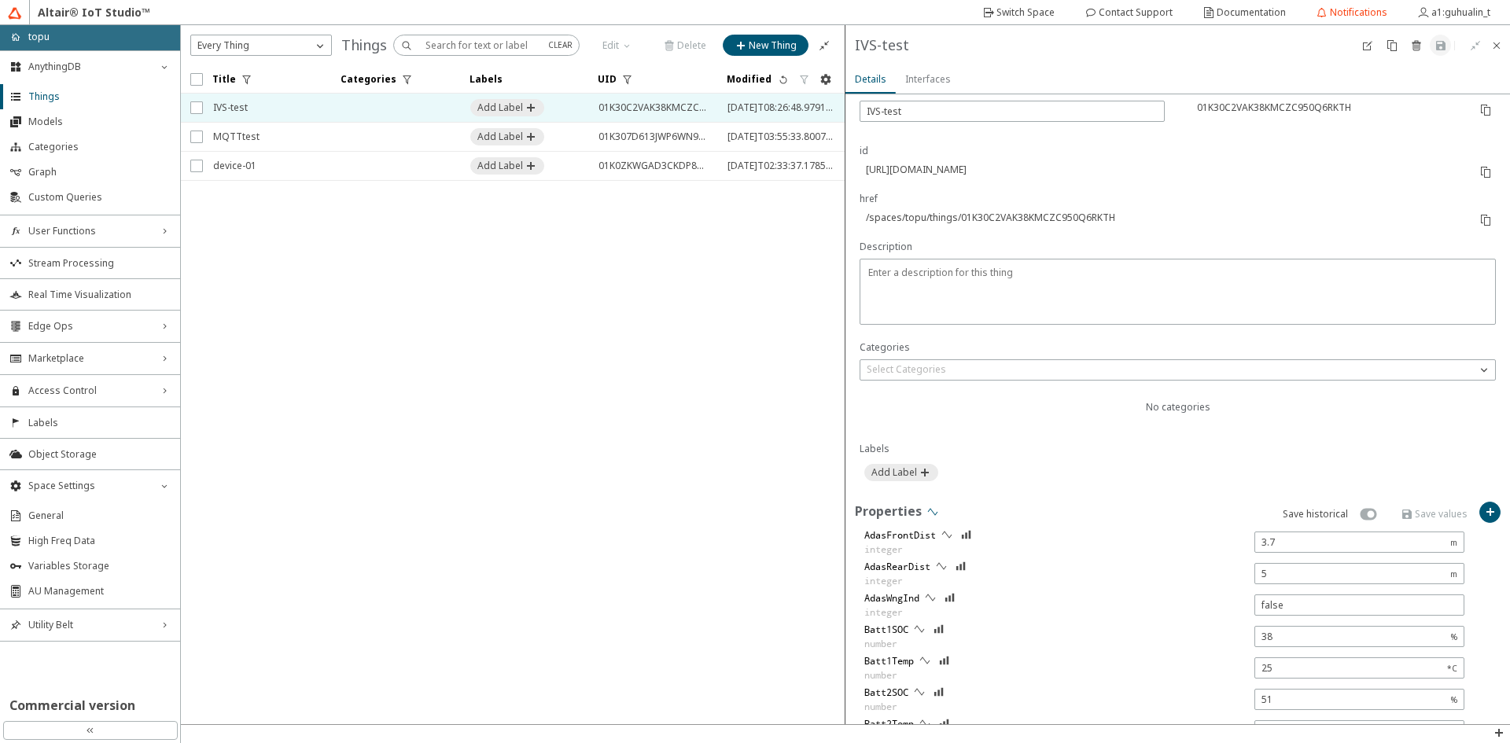
click at [927, 508] on iron-icon at bounding box center [933, 512] width 13 height 13
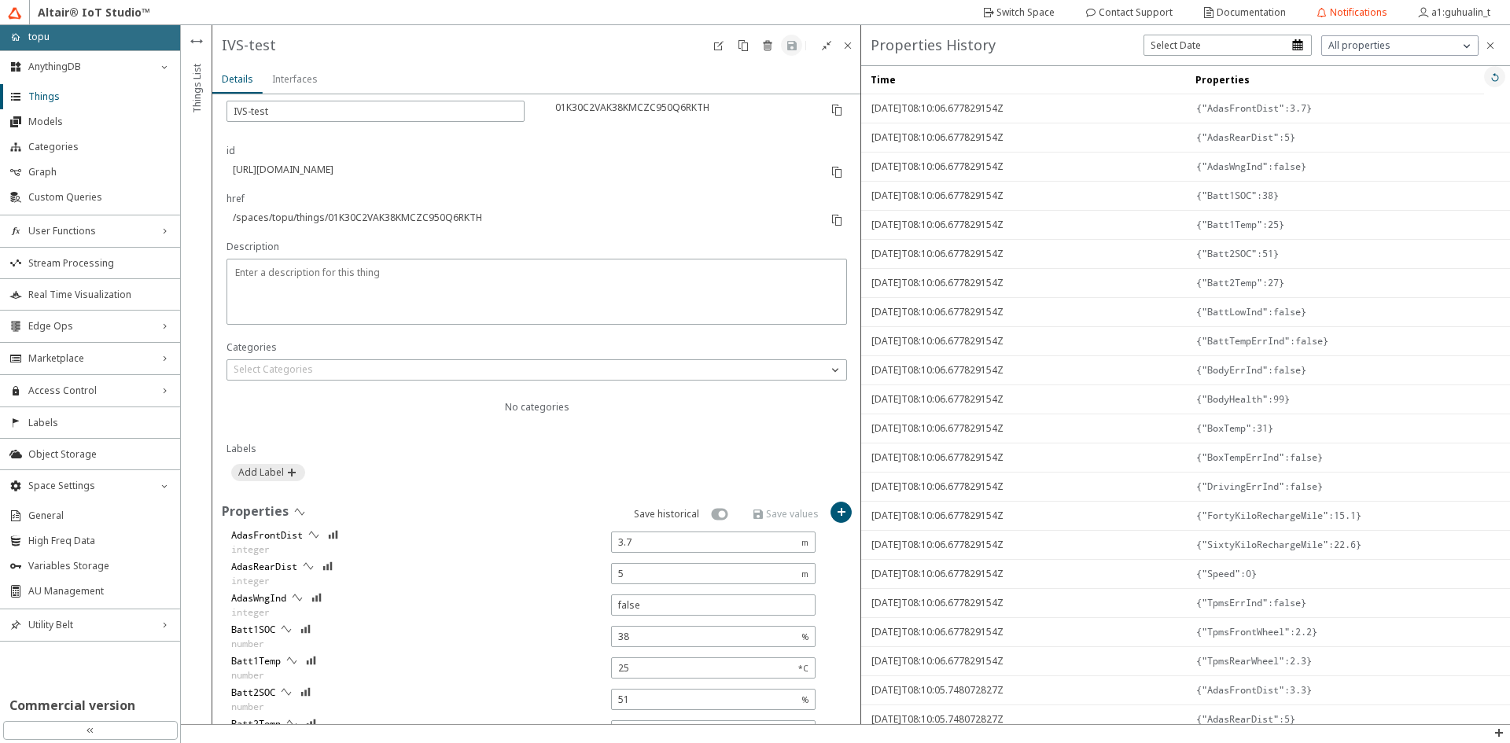
click at [1489, 76] on iron-icon at bounding box center [1495, 77] width 13 height 13
click at [1489, 78] on iron-icon at bounding box center [1495, 77] width 13 height 13
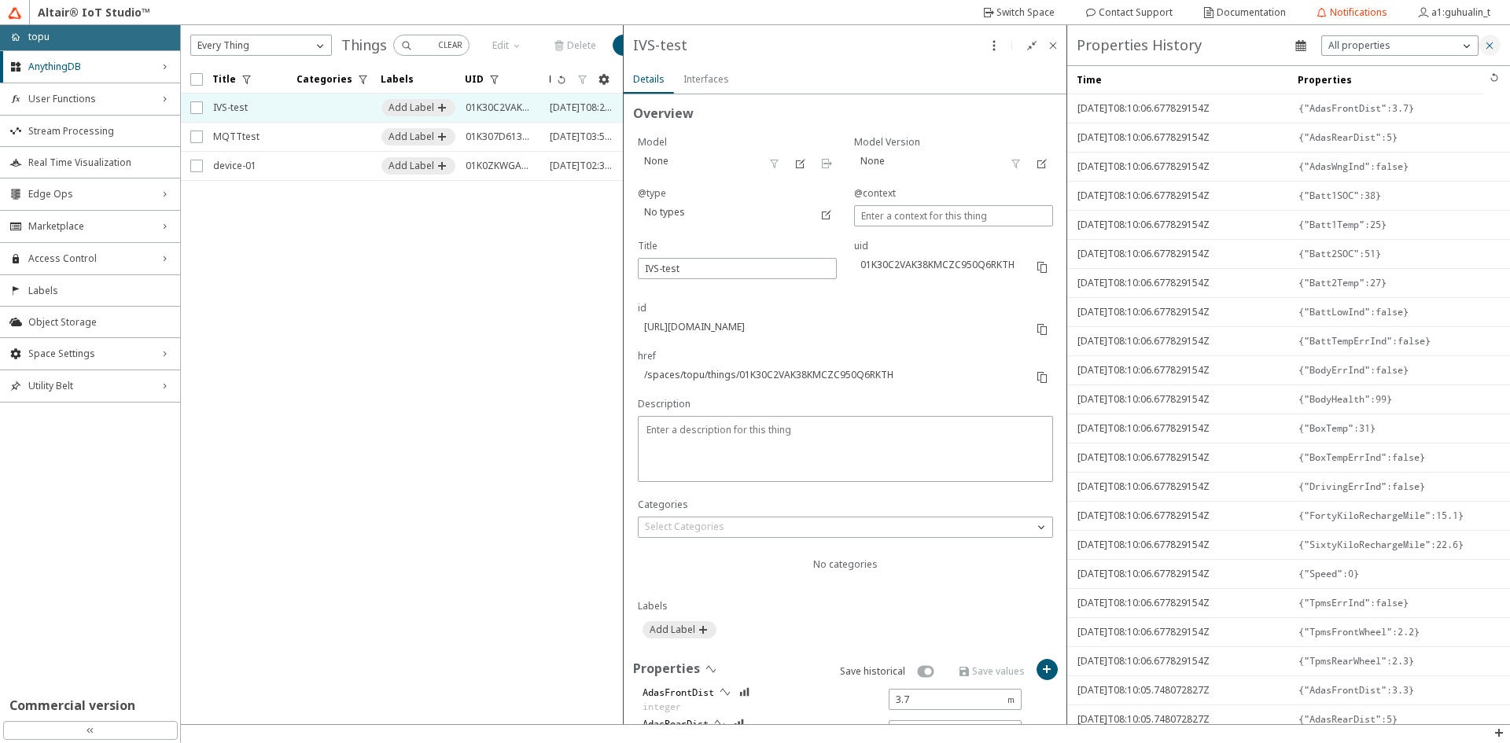
click at [1491, 43] on iron-icon at bounding box center [1489, 45] width 13 height 13
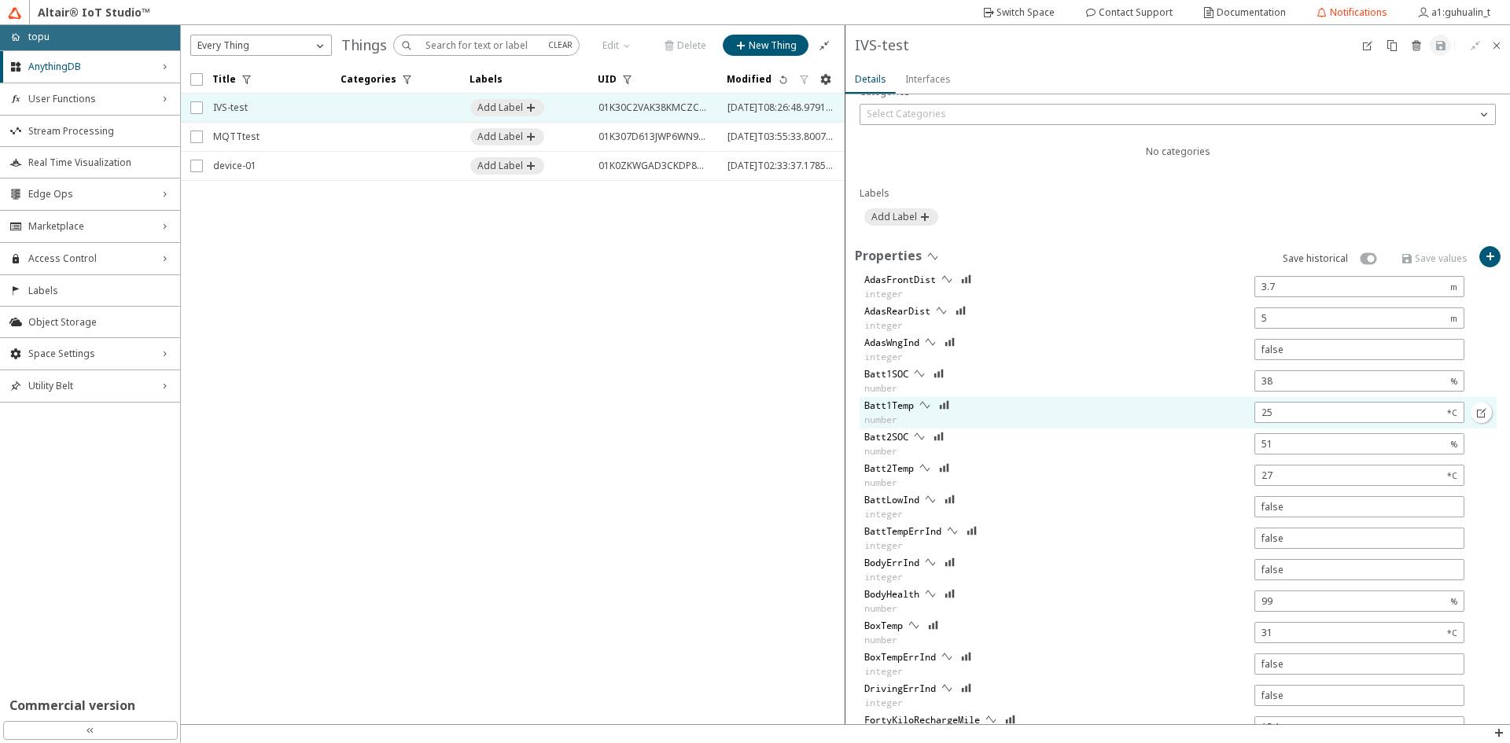
scroll to position [472, 0]
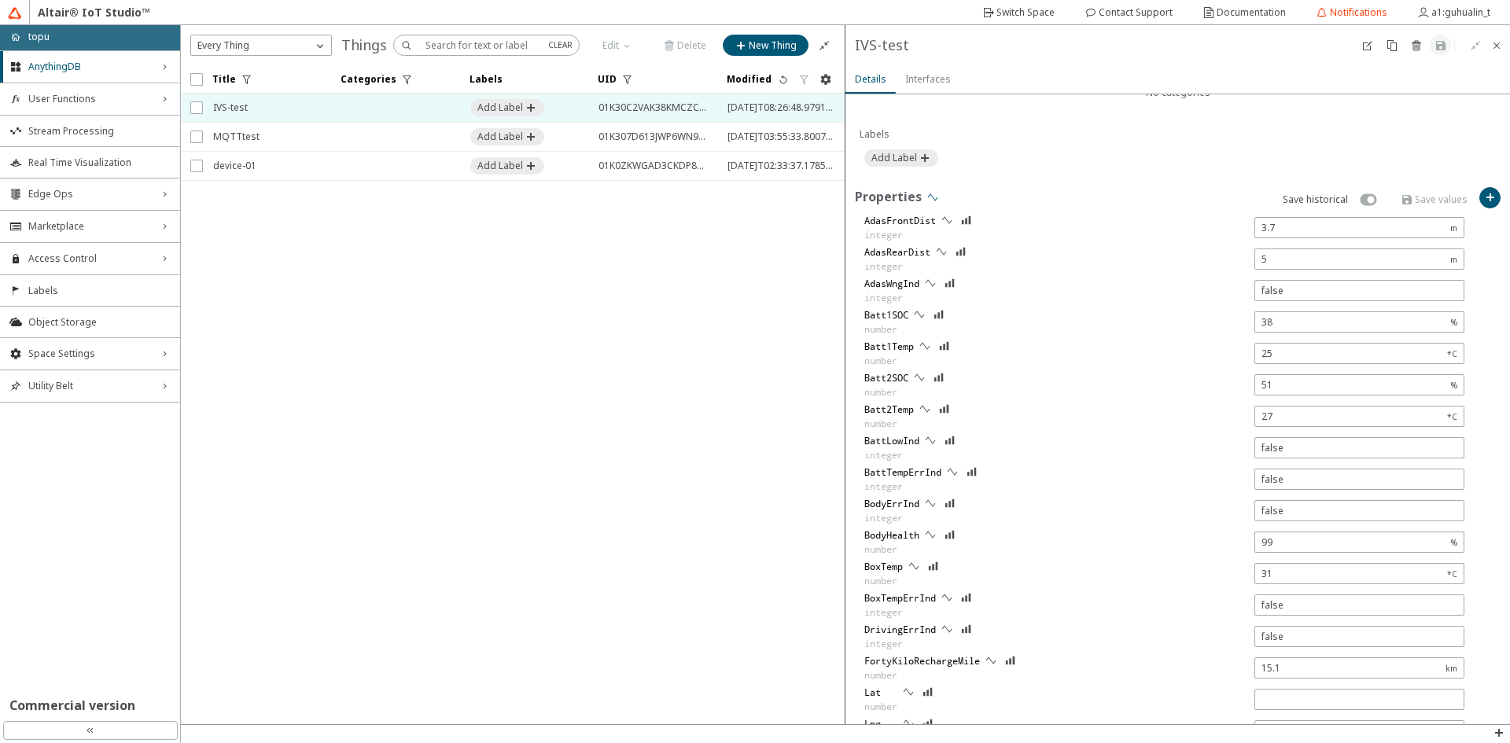
click at [934, 197] on iron-icon at bounding box center [933, 197] width 13 height 13
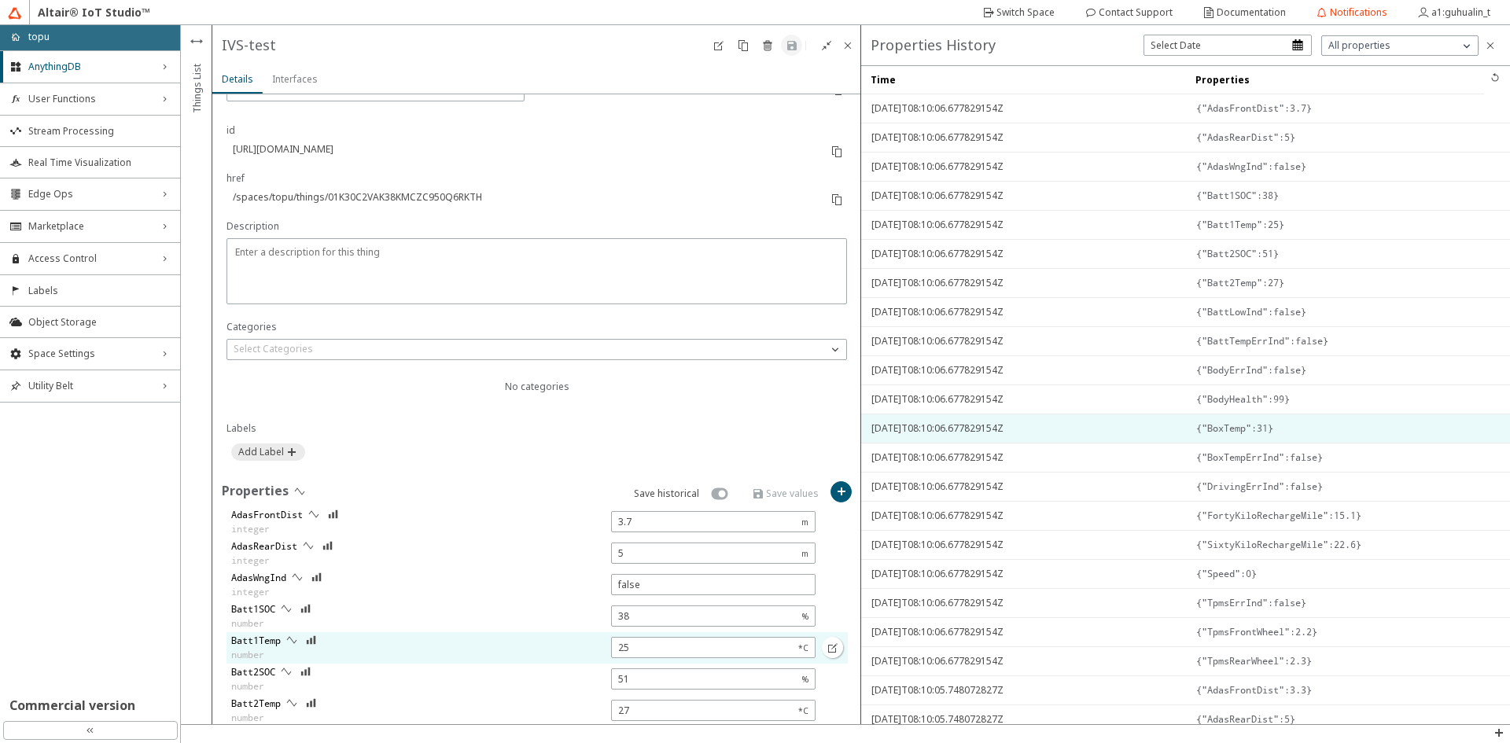
scroll to position [157, 0]
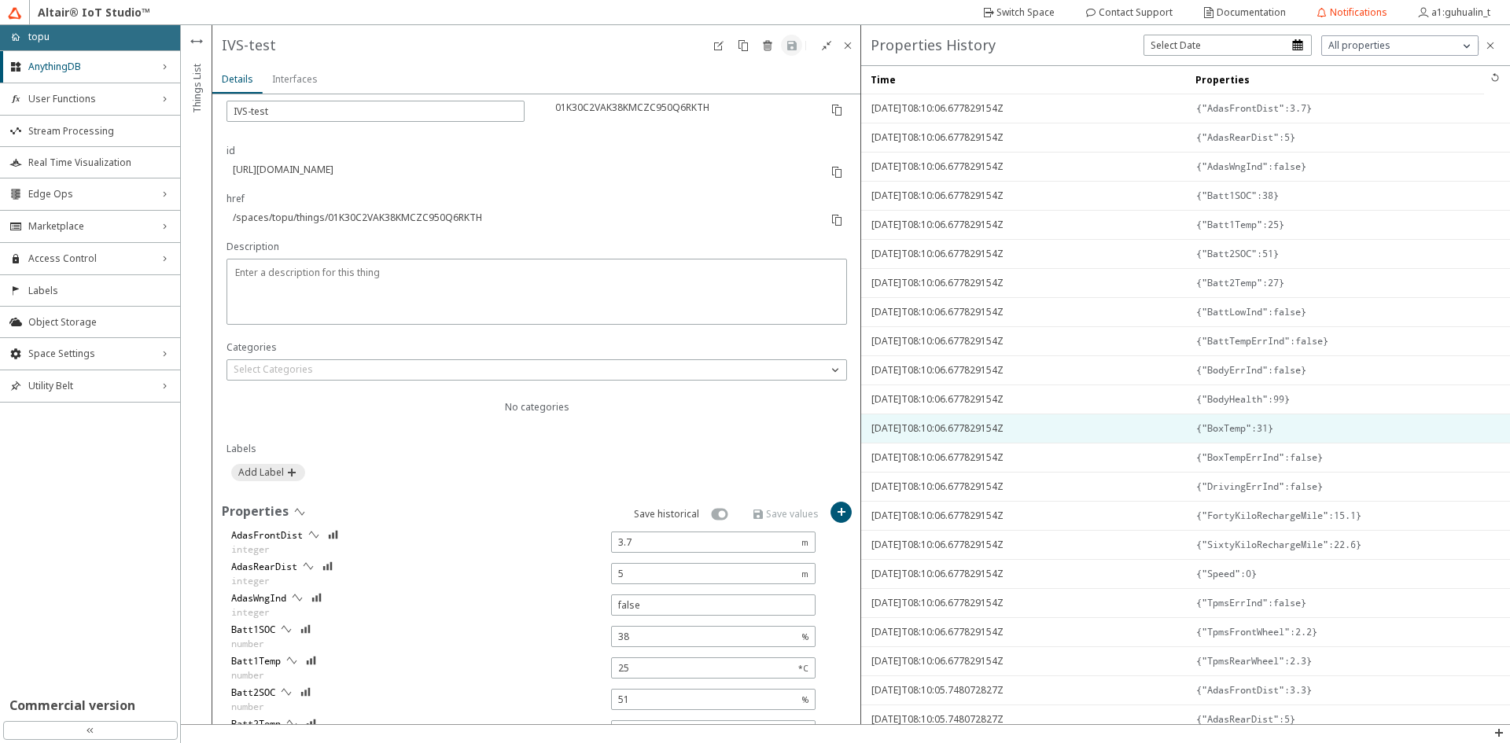
type input "0"
type input "3"
type input "0"
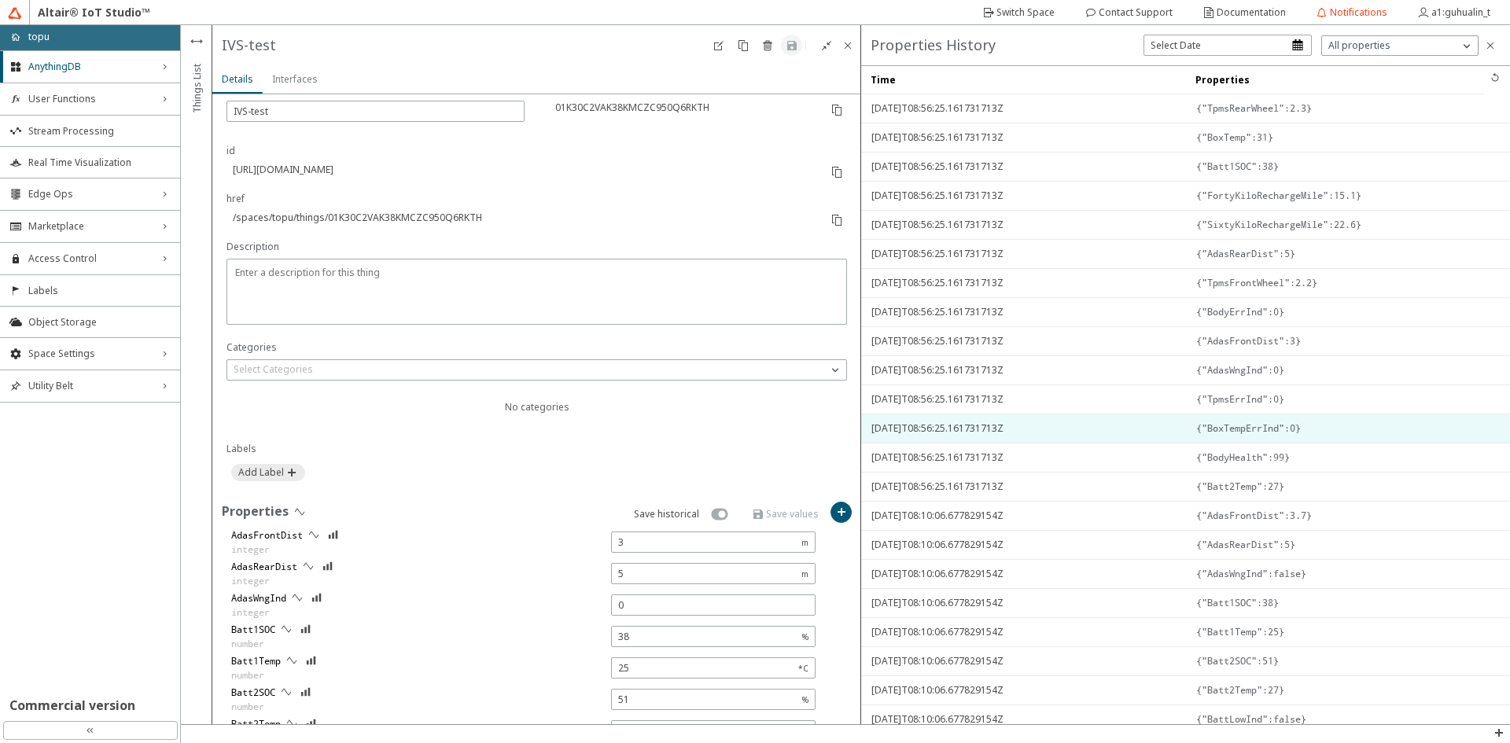
type input "0"
type input "50"
type input "0"
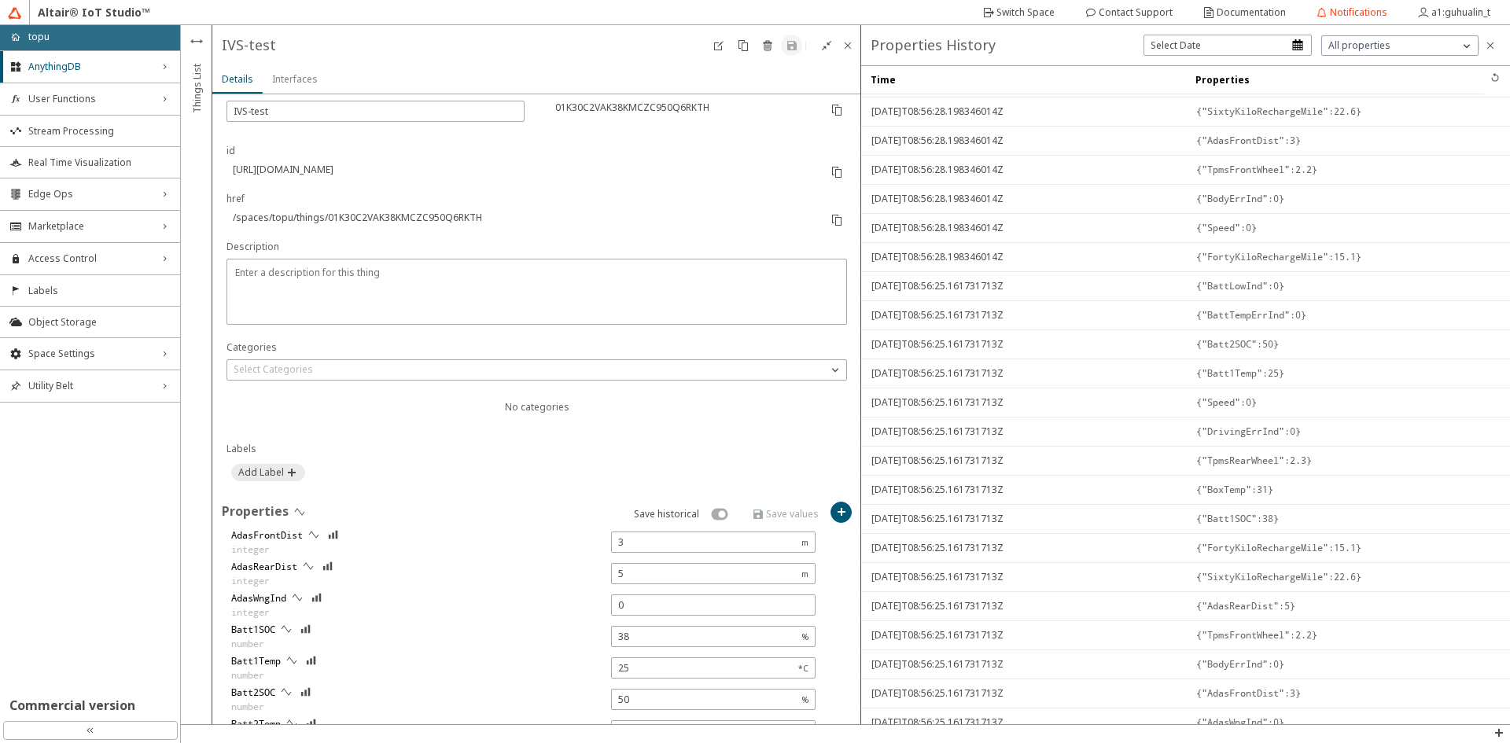
scroll to position [0, 0]
drag, startPoint x: 1478, startPoint y: 73, endPoint x: 1461, endPoint y: 72, distance: 17.4
click at [1489, 73] on iron-icon at bounding box center [1495, 77] width 13 height 13
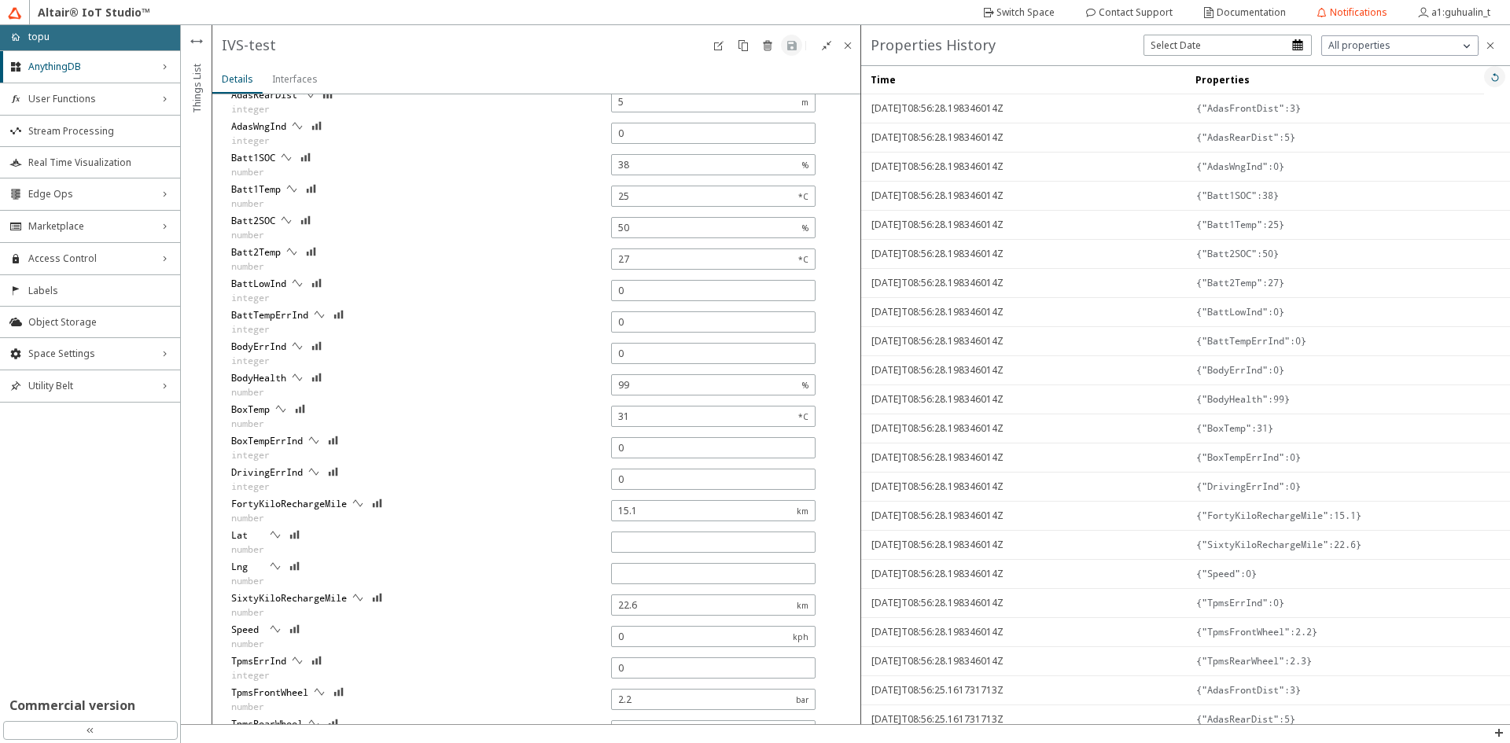
click at [1489, 77] on iron-icon at bounding box center [1495, 77] width 13 height 13
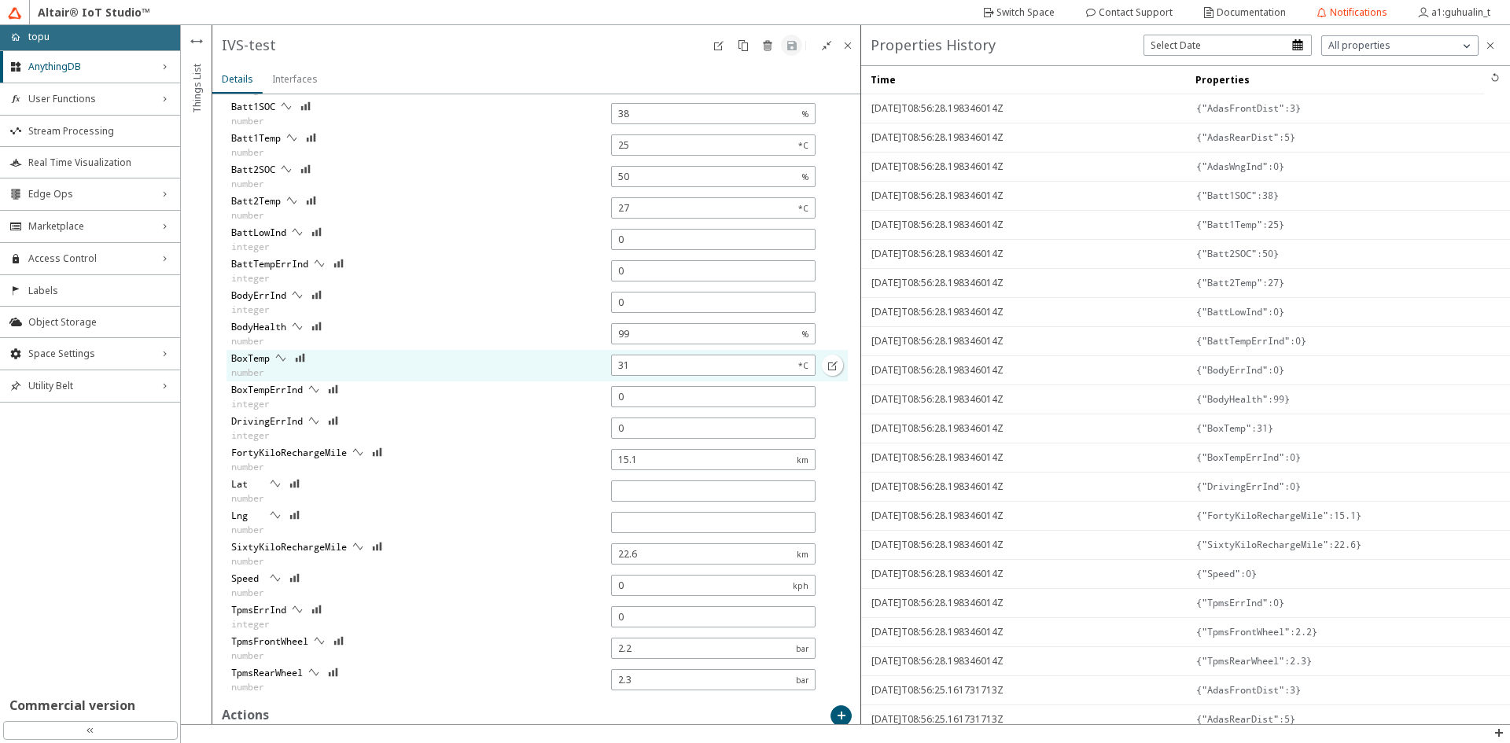
scroll to position [472, 0]
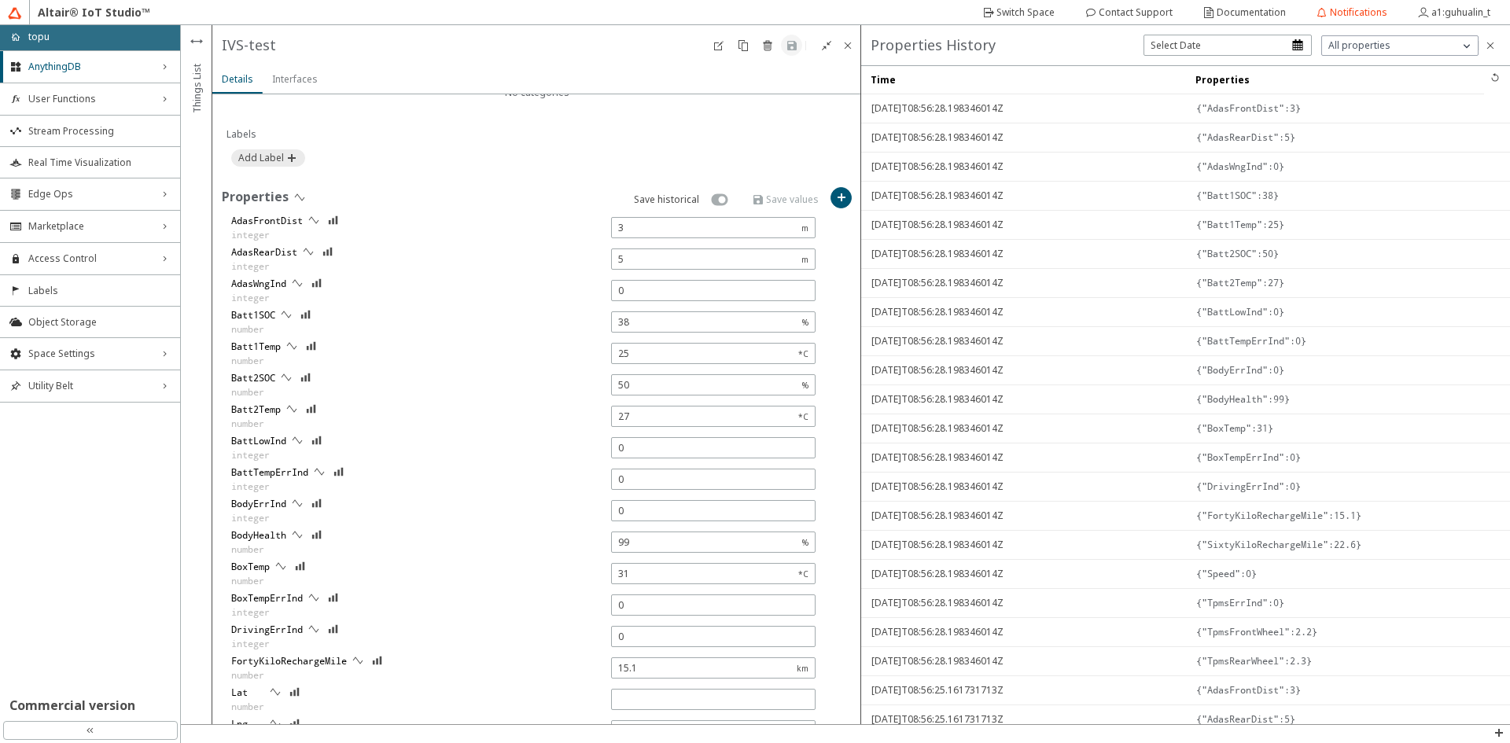
click at [1489, 76] on iron-icon at bounding box center [1495, 77] width 13 height 13
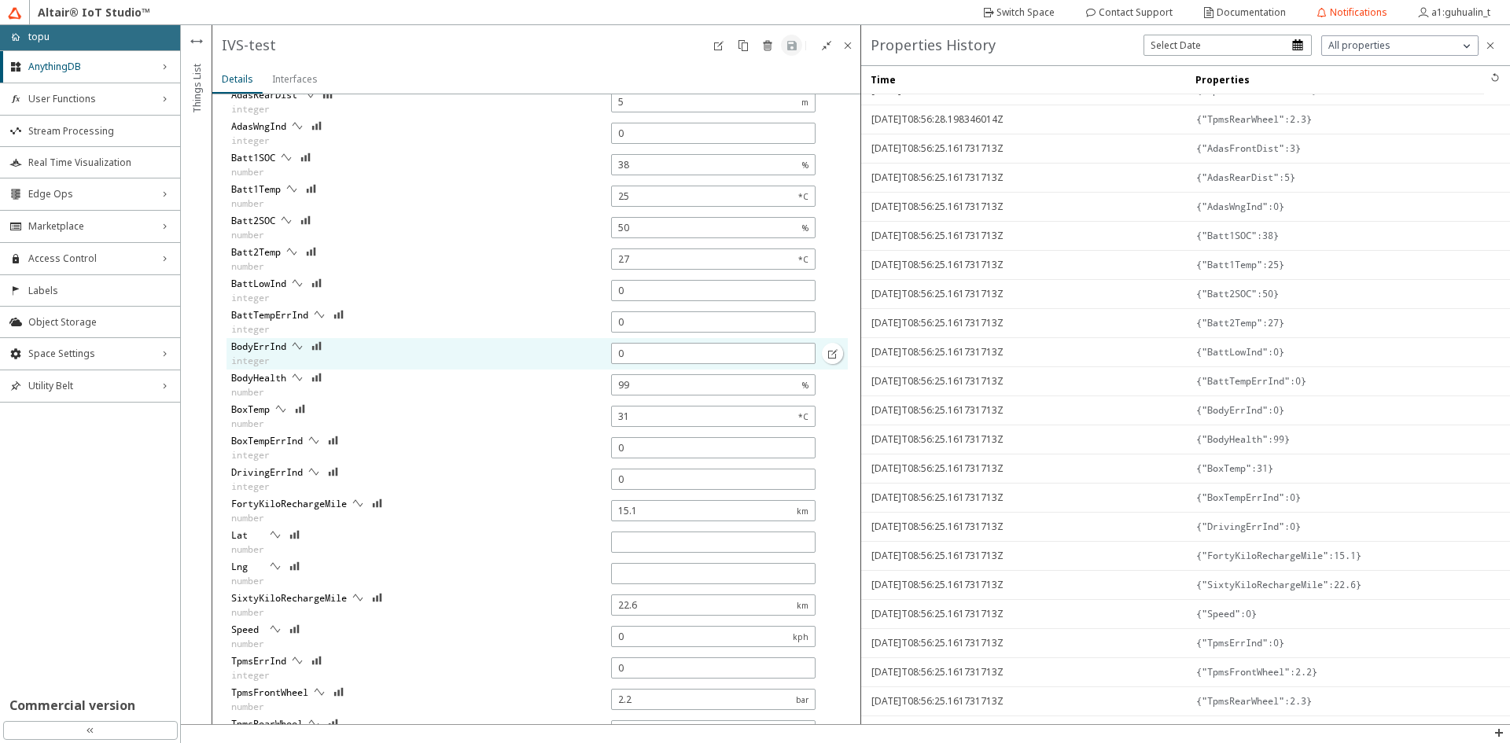
scroll to position [0, 0]
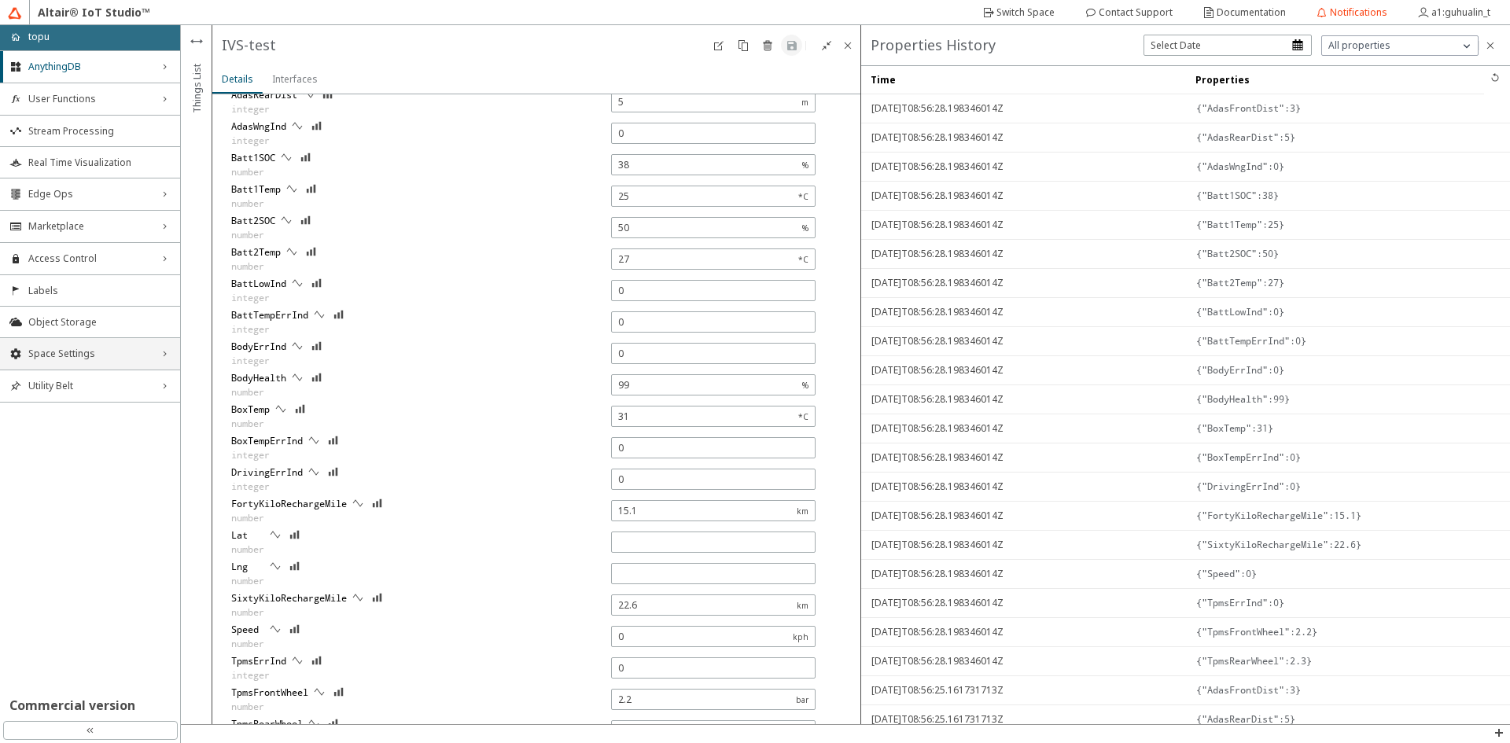
click at [143, 363] on div "Space Settings right_chevron" at bounding box center [90, 353] width 180 height 31
click at [79, 455] on span "AU Management" at bounding box center [99, 459] width 142 height 13
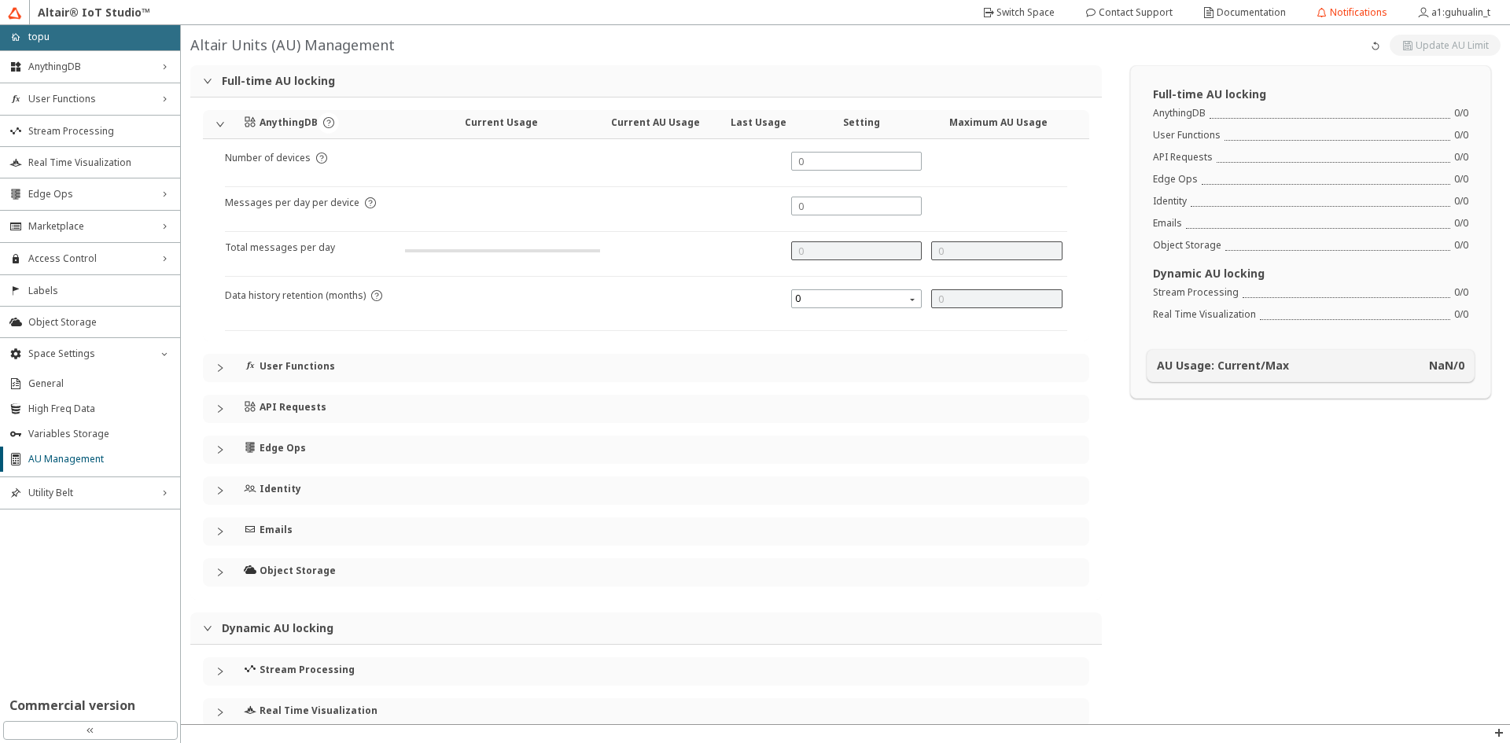
type input "1000"
type input "0"
click at [419, 378] on div "User Functions" at bounding box center [656, 368] width 824 height 28
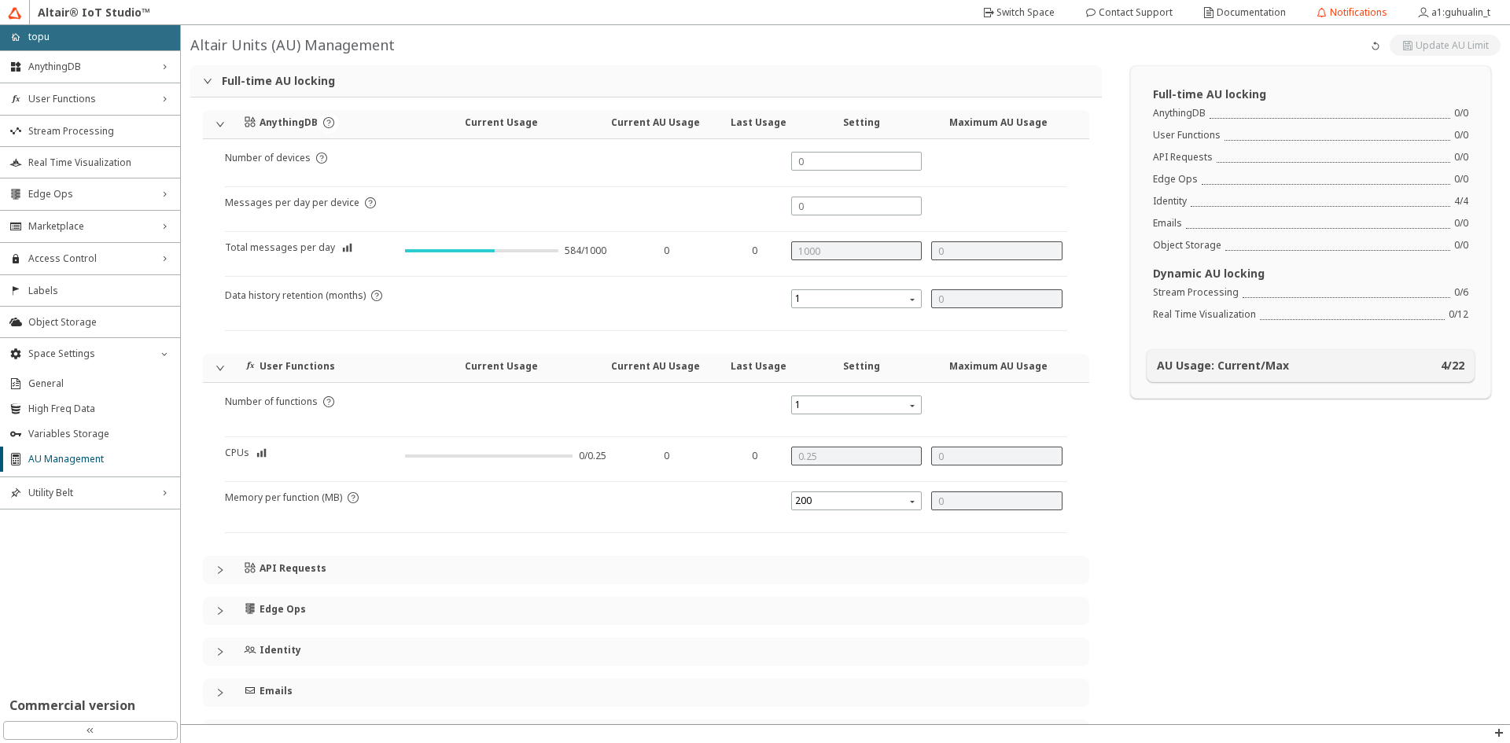
click at [423, 378] on div "Current Usage" at bounding box center [500, 368] width 171 height 28
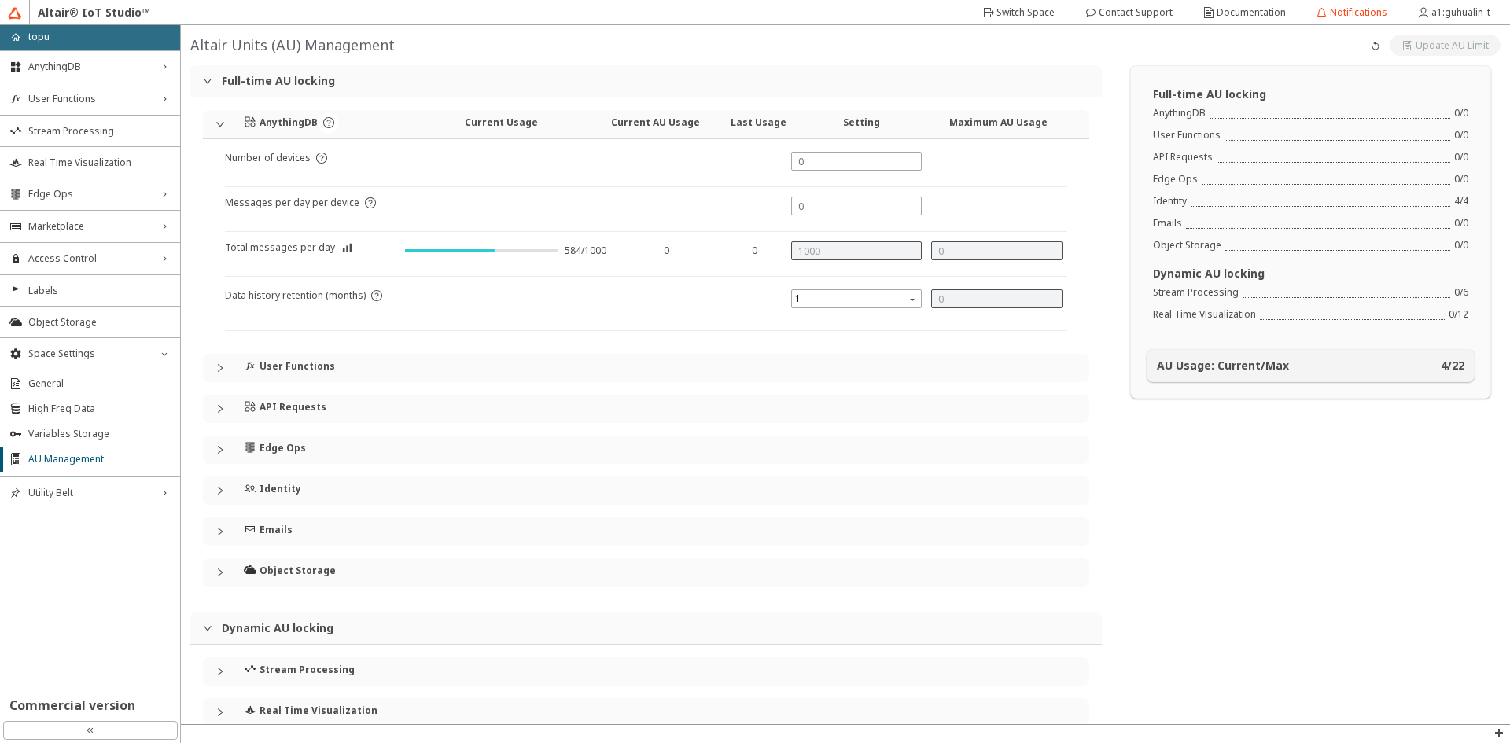
click at [401, 400] on div "API Requests" at bounding box center [329, 407] width 171 height 24
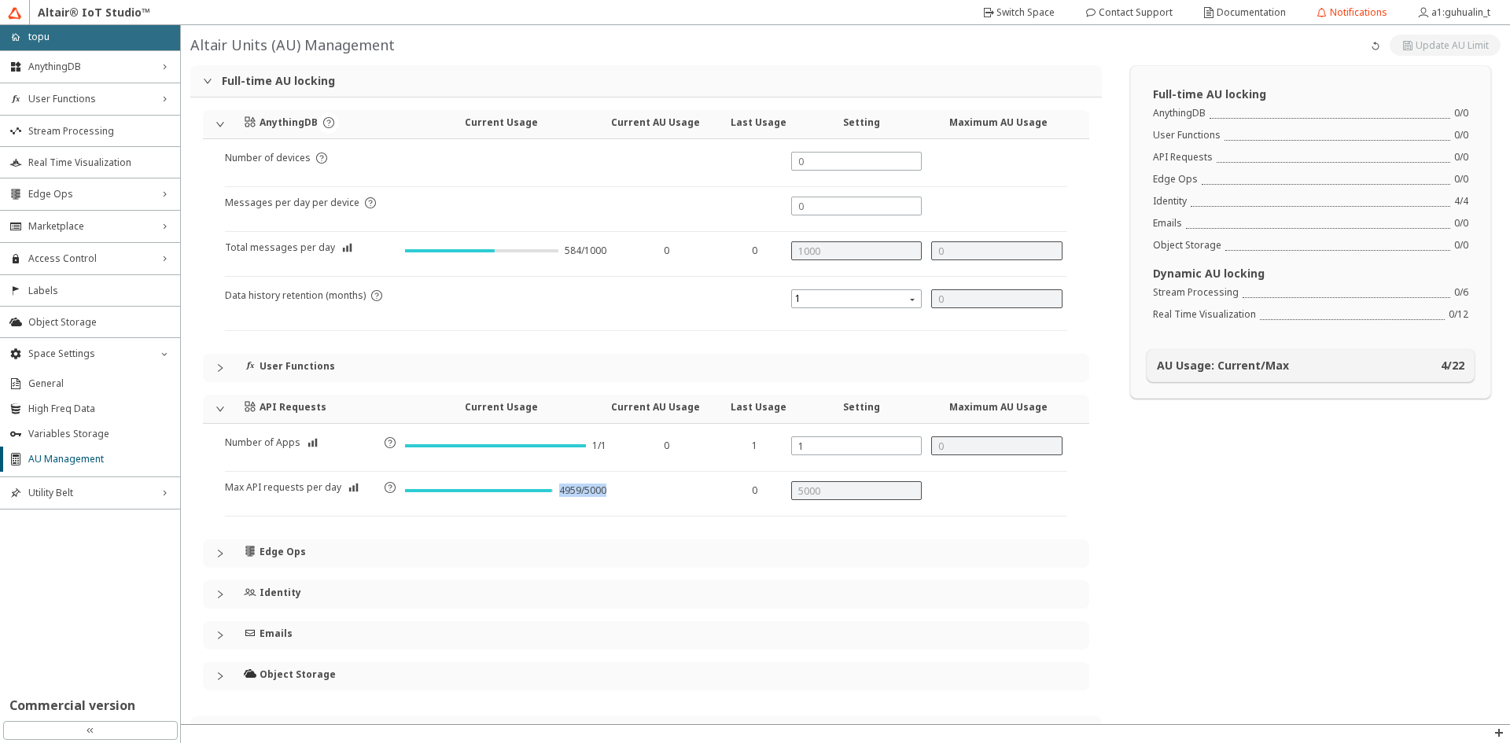
drag, startPoint x: 602, startPoint y: 489, endPoint x: 543, endPoint y: 485, distance: 59.9
click at [543, 485] on div "4959/5000" at bounding box center [505, 496] width 201 height 22
drag, startPoint x: 543, startPoint y: 485, endPoint x: 557, endPoint y: 492, distance: 15.8
click at [543, 486] on div at bounding box center [479, 491] width 148 height 13
drag, startPoint x: 570, startPoint y: 493, endPoint x: 606, endPoint y: 496, distance: 35.5
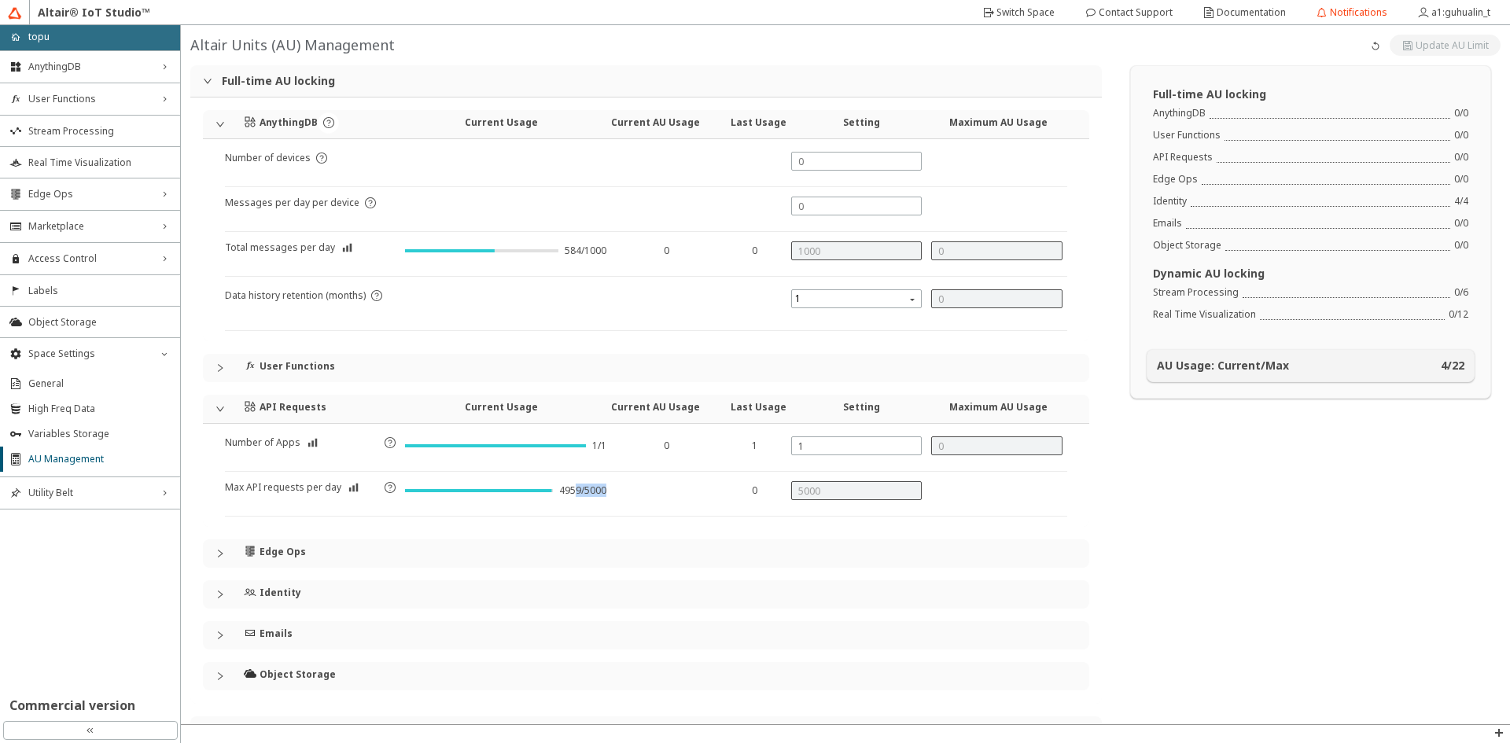
click at [606, 496] on div "4959/5000" at bounding box center [505, 498] width 211 height 35
drag, startPoint x: 584, startPoint y: 254, endPoint x: 543, endPoint y: 256, distance: 41.0
click at [544, 256] on div "584/1000" at bounding box center [505, 256] width 201 height 22
click at [543, 256] on div at bounding box center [481, 251] width 153 height 13
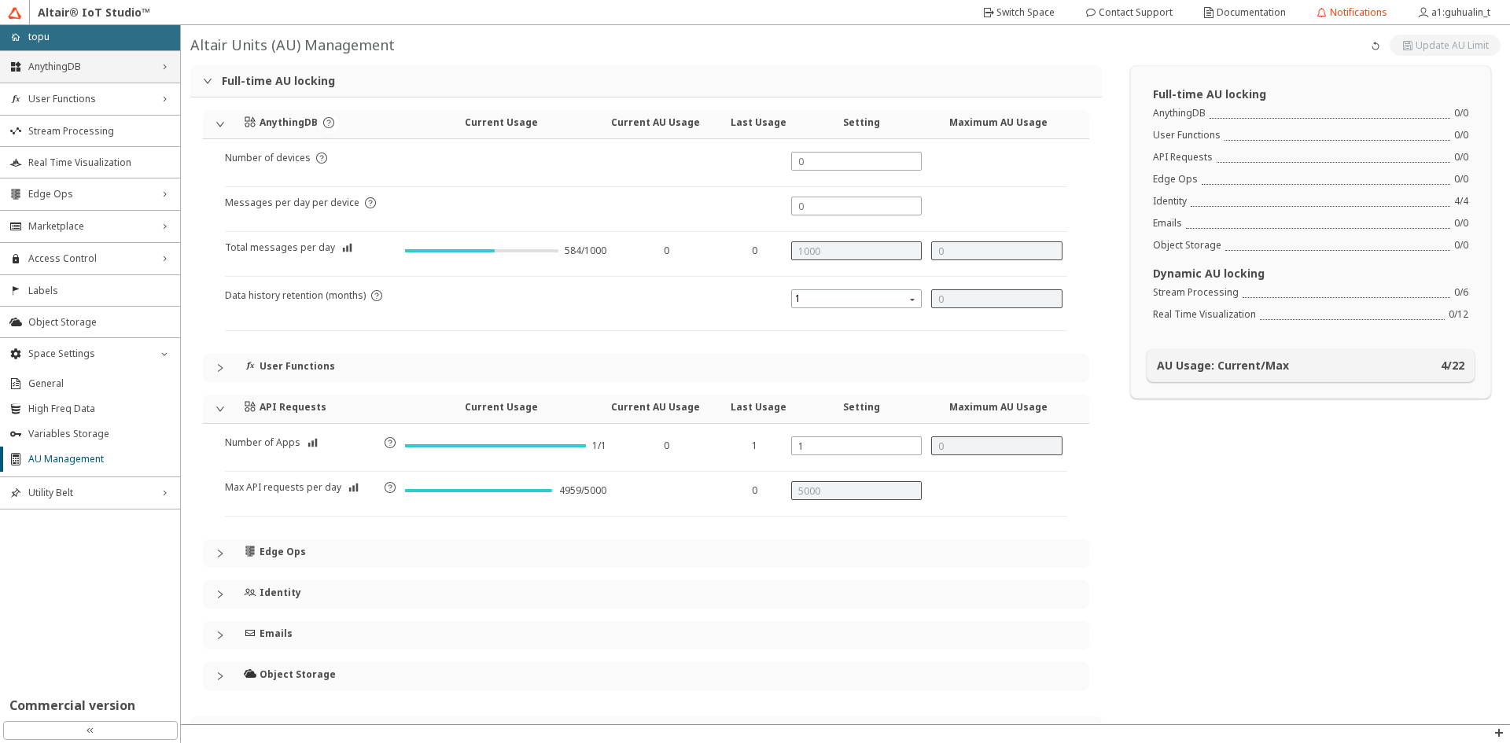
click at [111, 78] on div "AnythingDB right_chevron" at bounding box center [90, 66] width 180 height 31
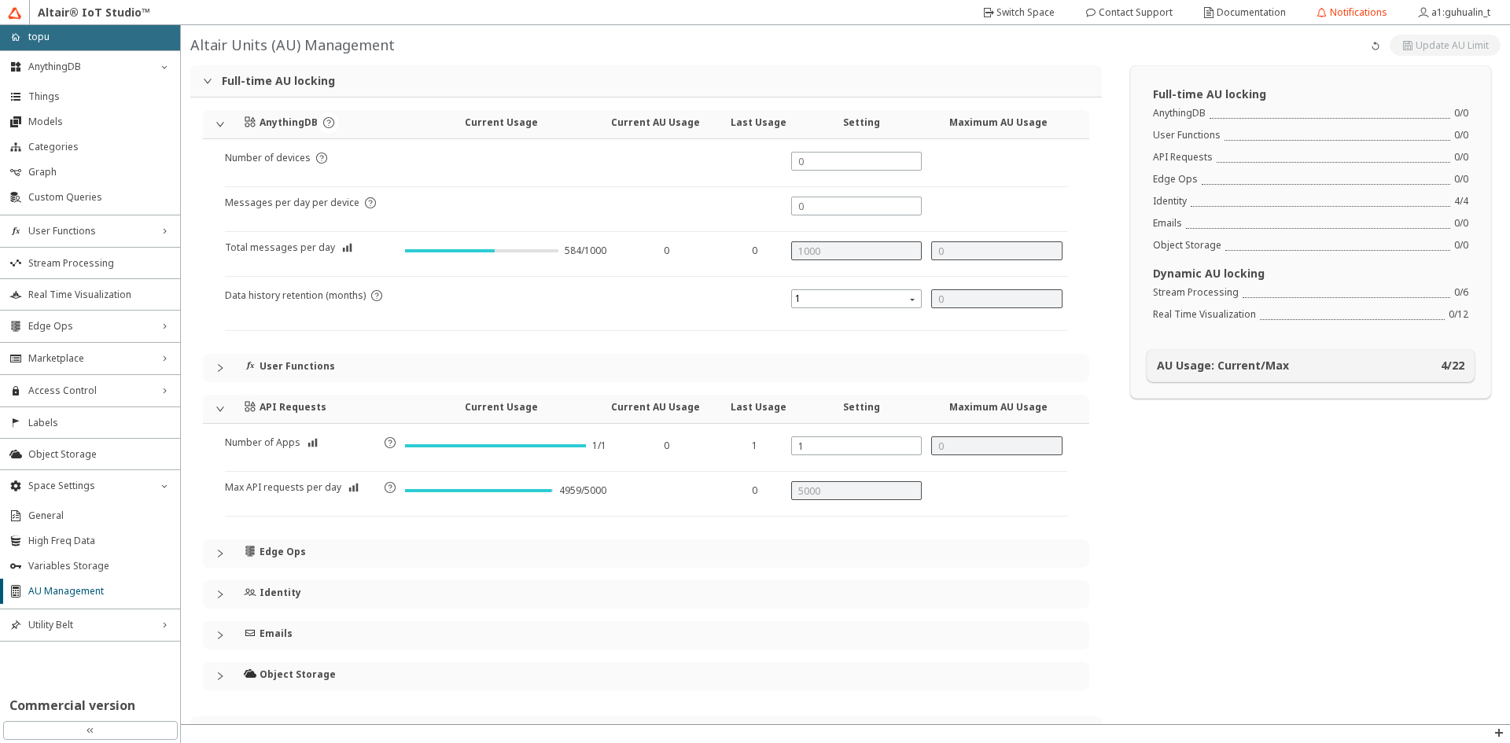
click at [96, 103] on li "Things" at bounding box center [90, 96] width 180 height 25
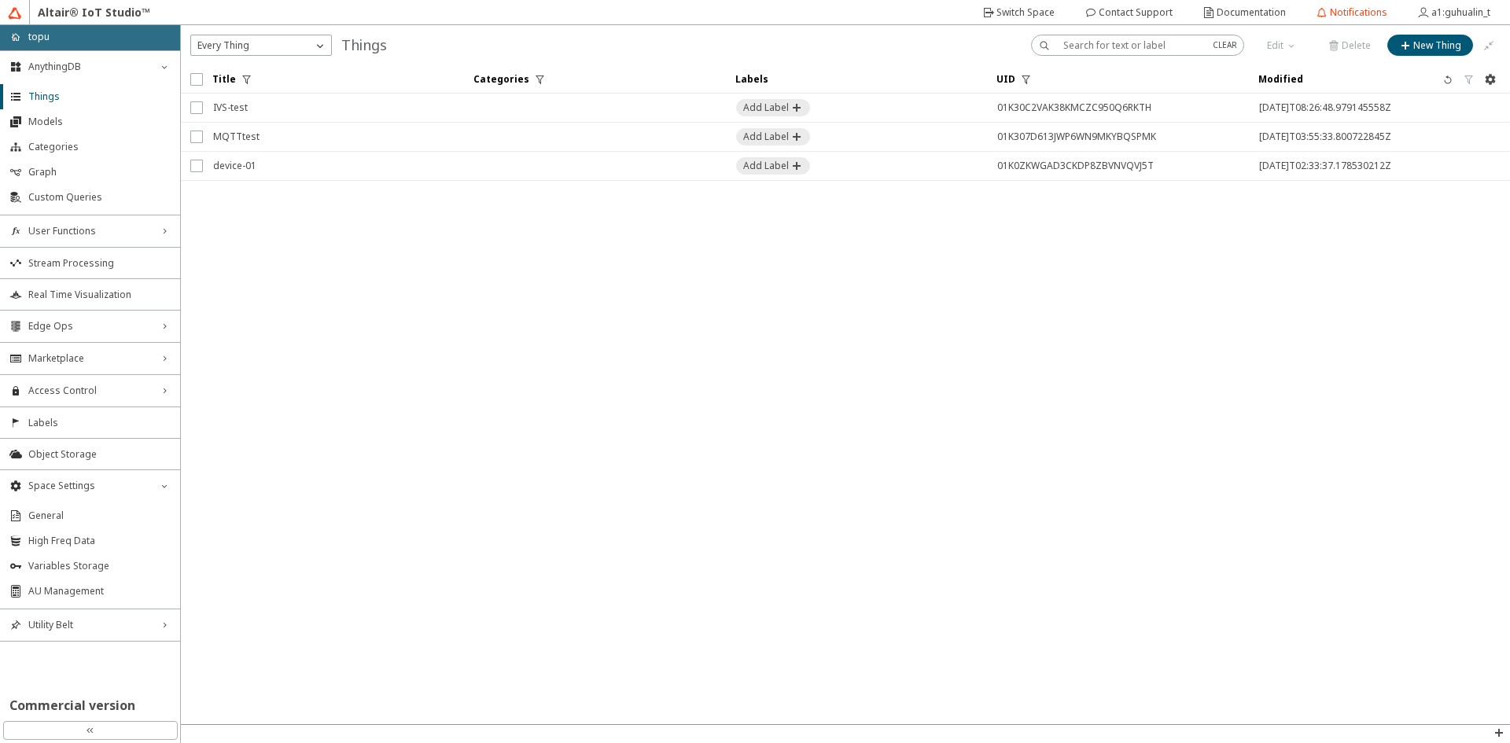
click at [919, 109] on unity-button at bounding box center [856, 108] width 241 height 28
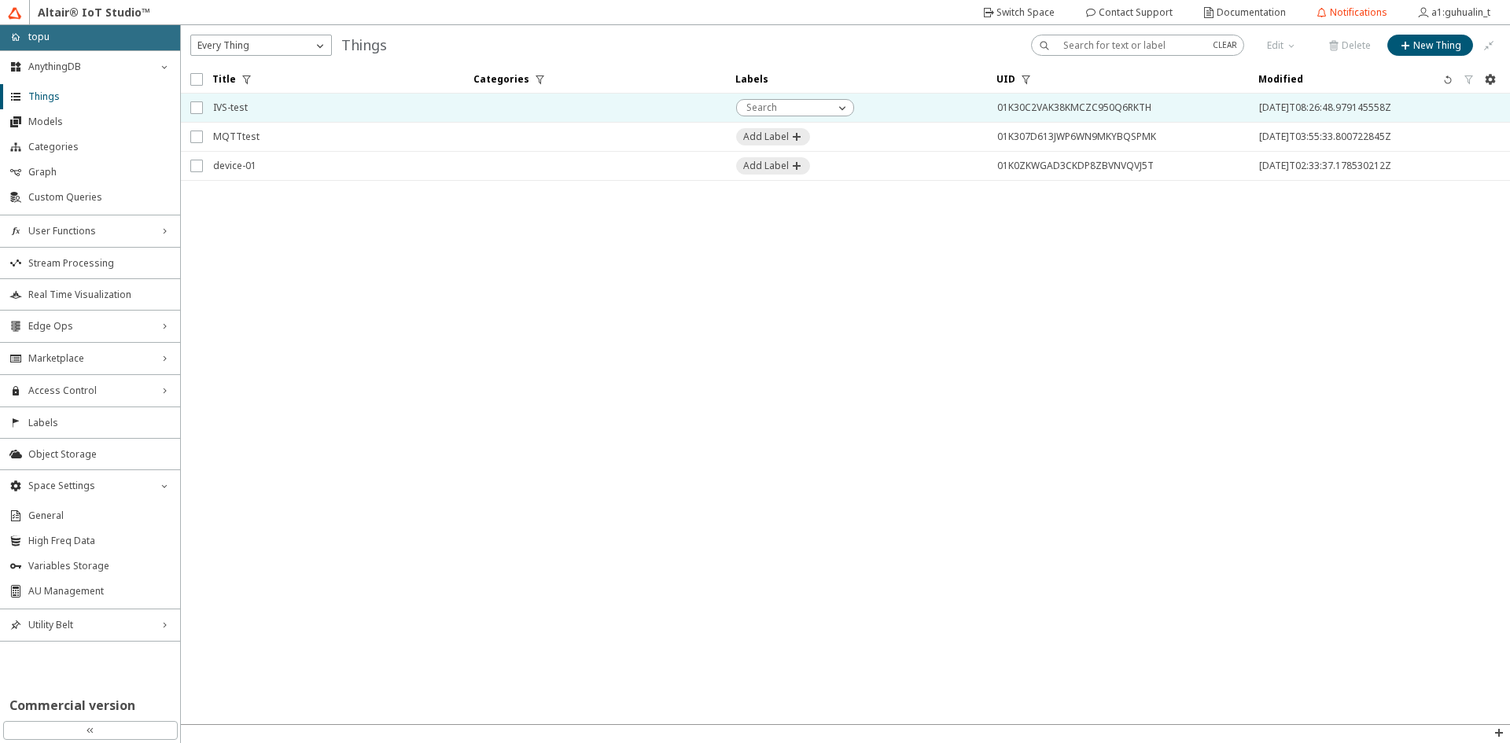
click at [561, 106] on td at bounding box center [594, 108] width 261 height 29
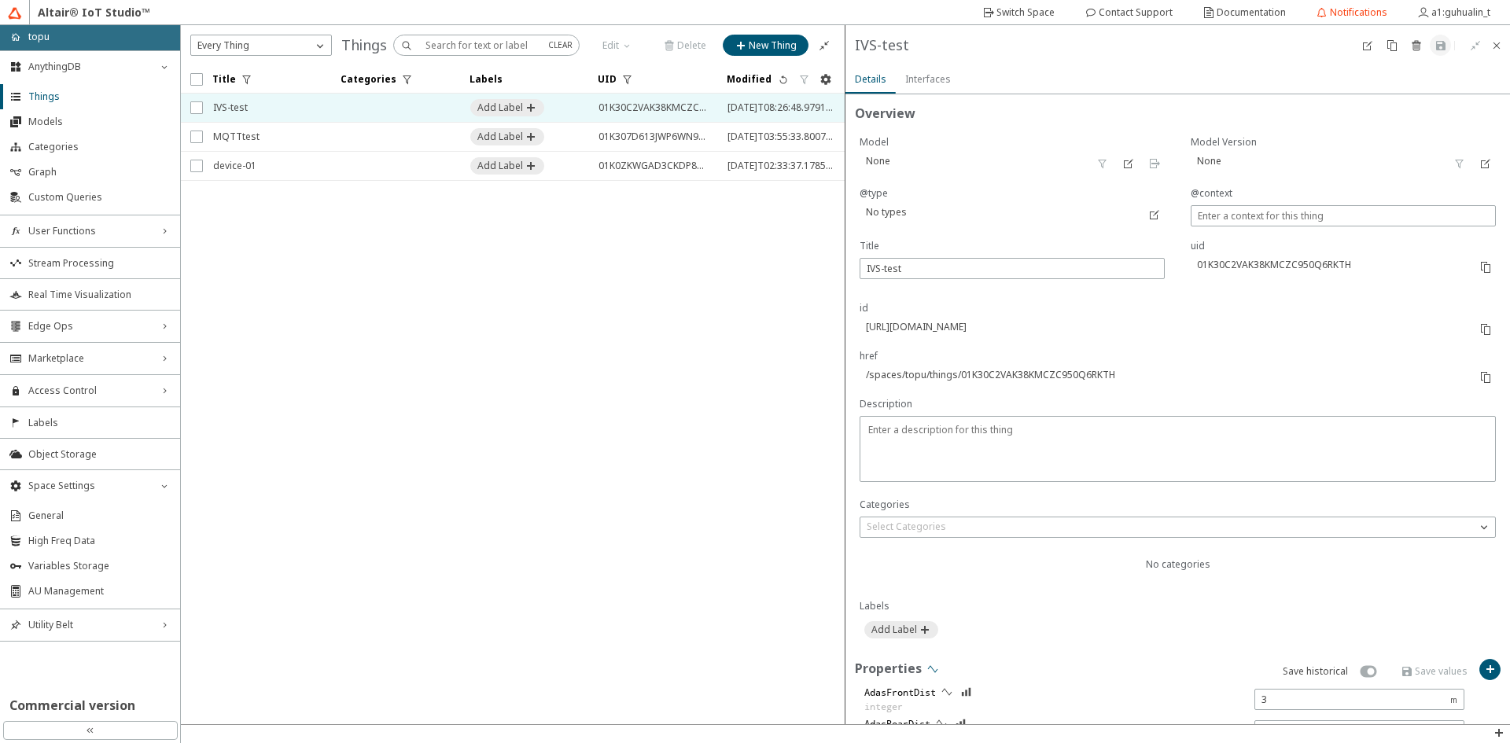
click at [930, 669] on iron-icon at bounding box center [933, 669] width 13 height 13
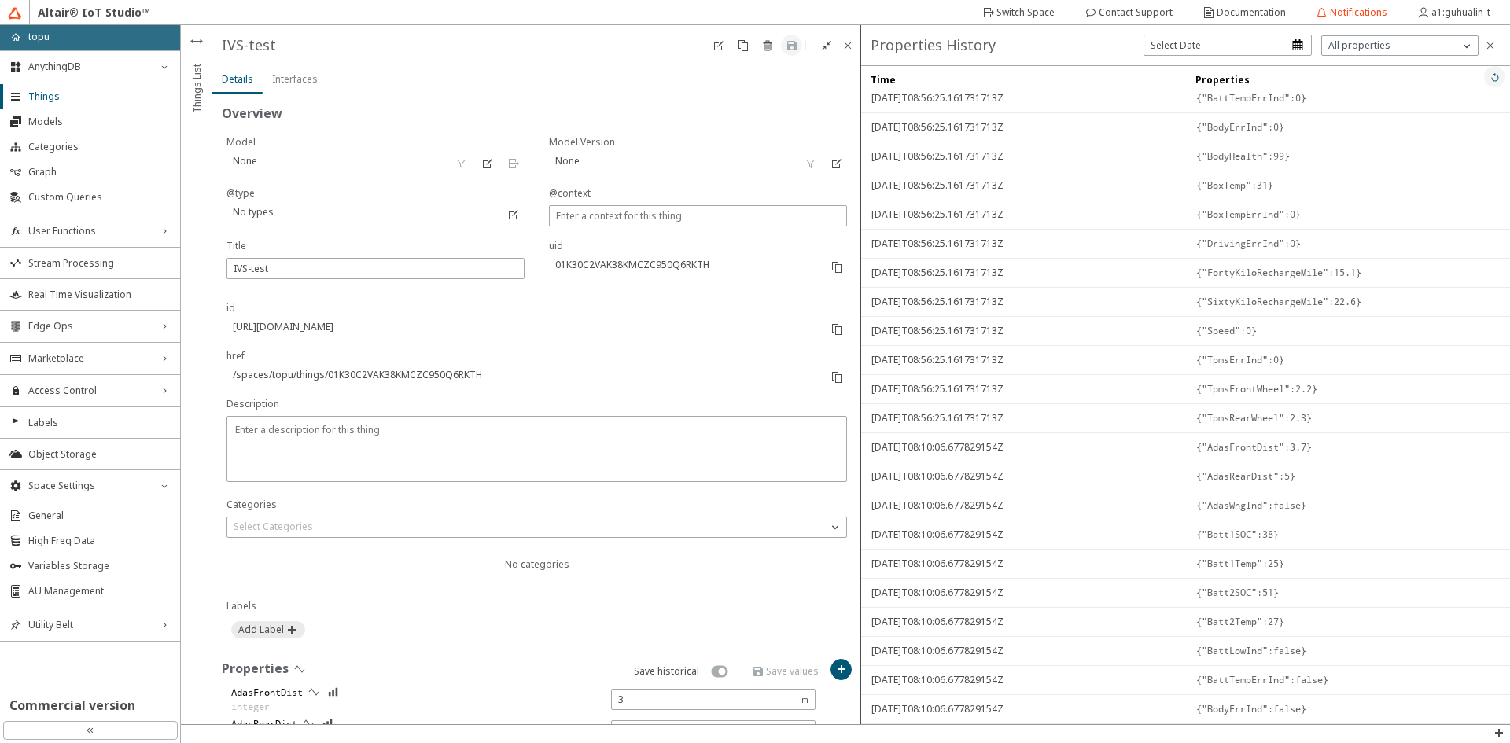
click at [1489, 83] on iron-icon at bounding box center [1495, 77] width 13 height 13
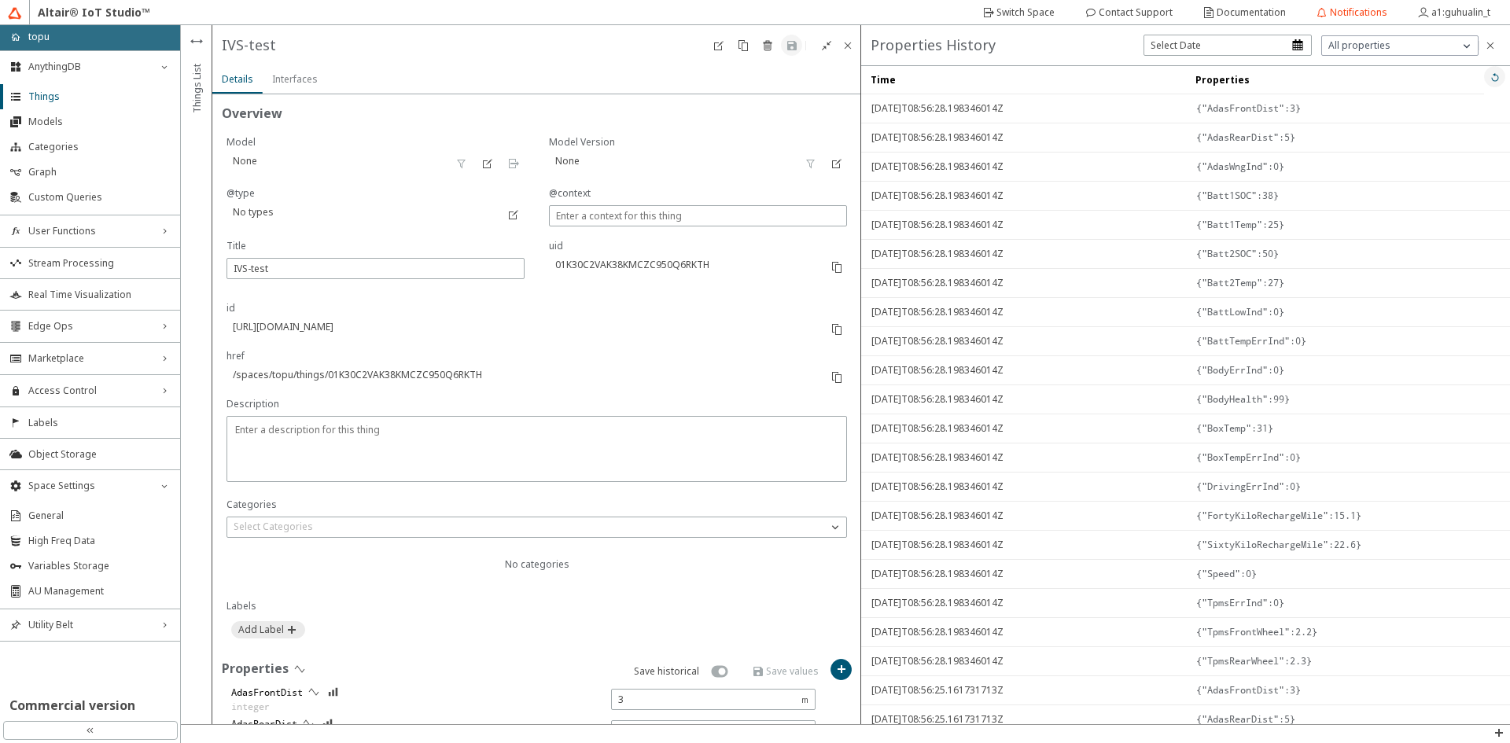
click at [1489, 75] on iron-icon at bounding box center [1495, 77] width 13 height 13
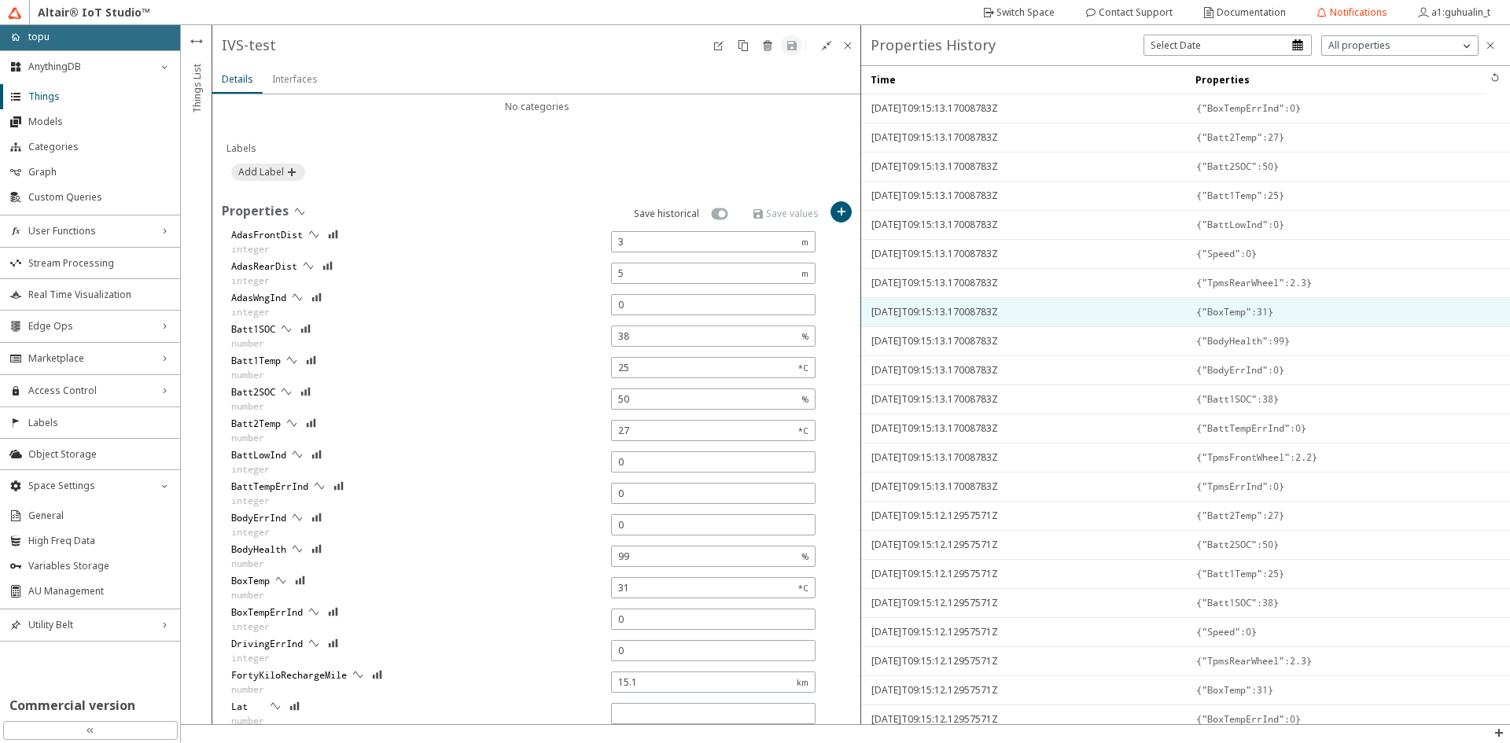
scroll to position [817, 0]
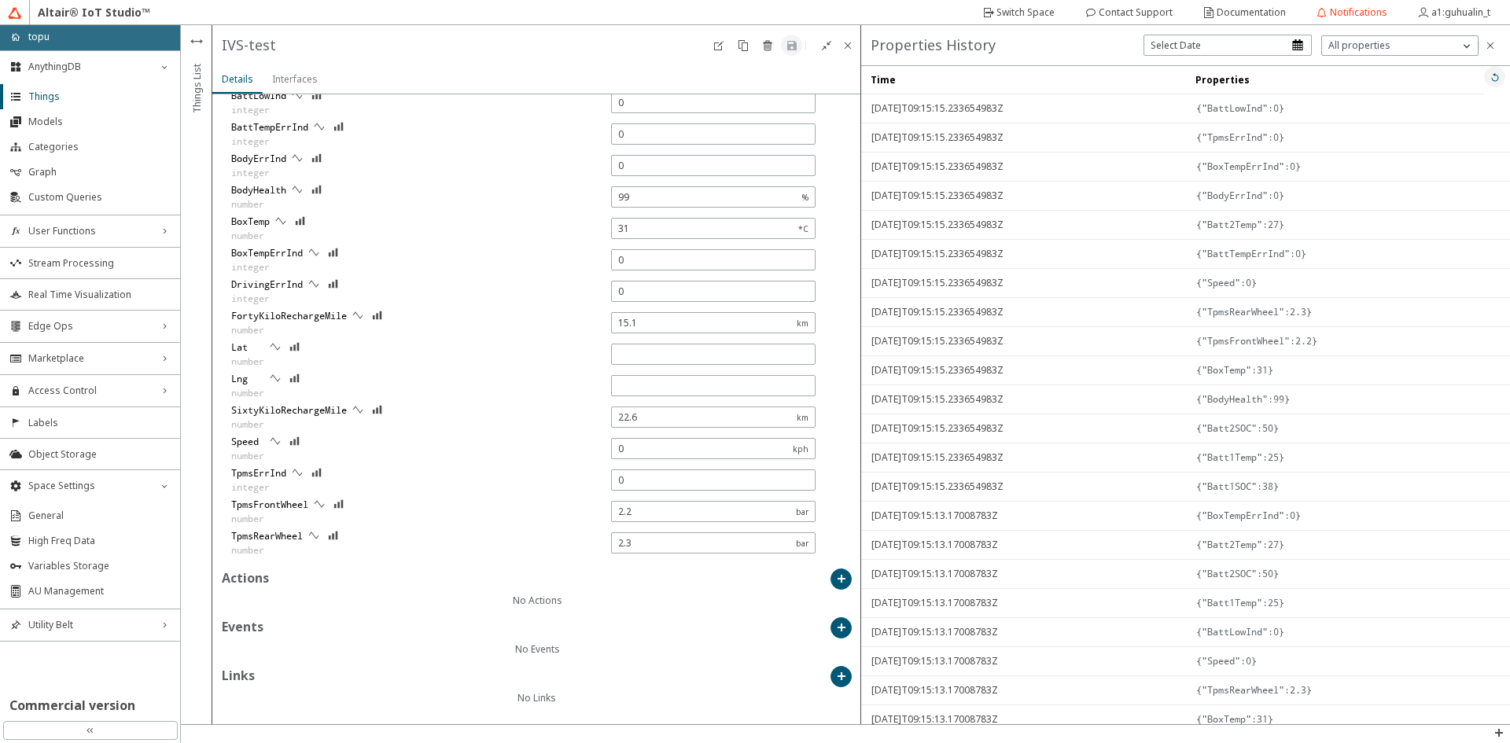
click at [1489, 79] on iron-icon at bounding box center [1495, 77] width 13 height 13
type input "22.6478628"
type input "120.6090339"
type input "22.6478662"
type input "120.609028"
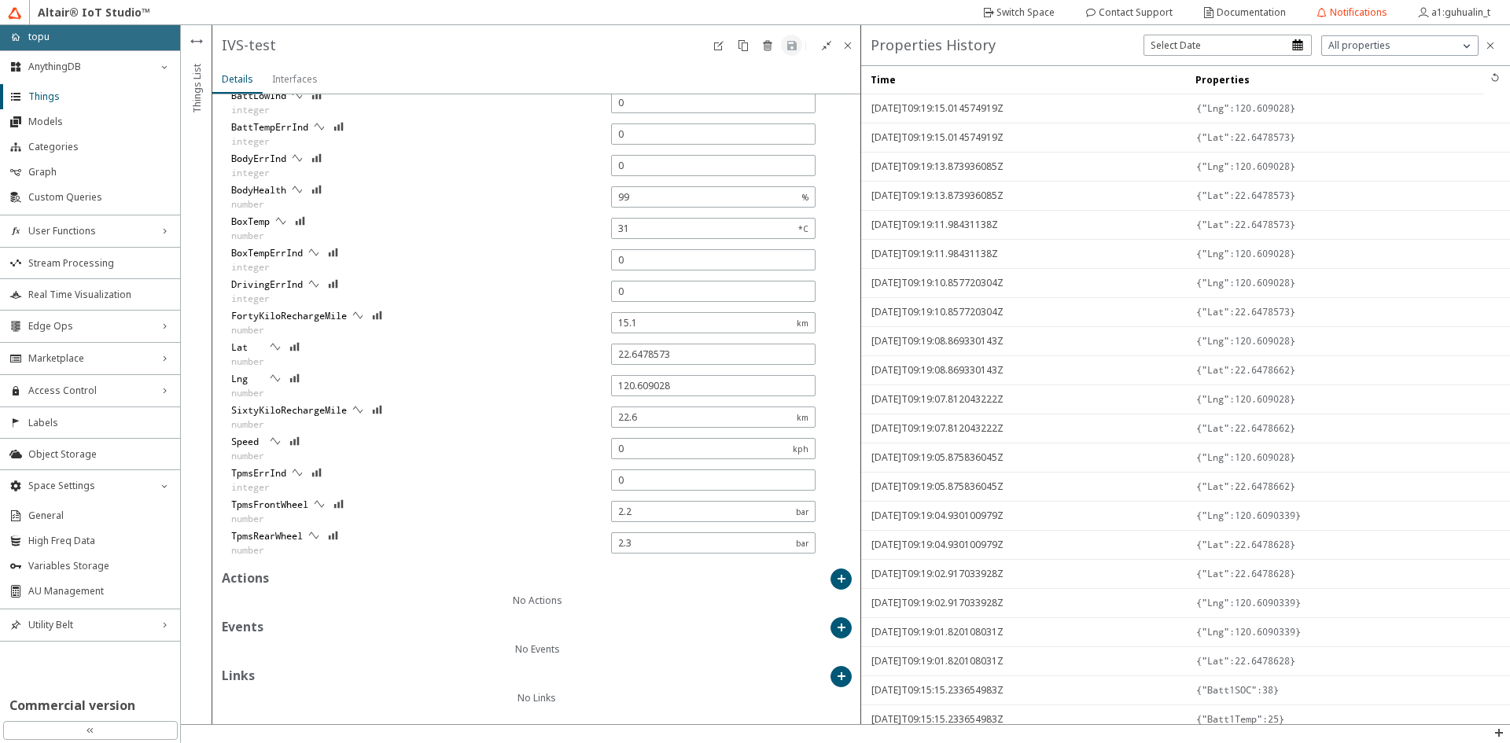
type input "22.6478613"
type input "120.6090206"
type input "22.6478531"
type input "120.6090487"
type input "22.6478339"
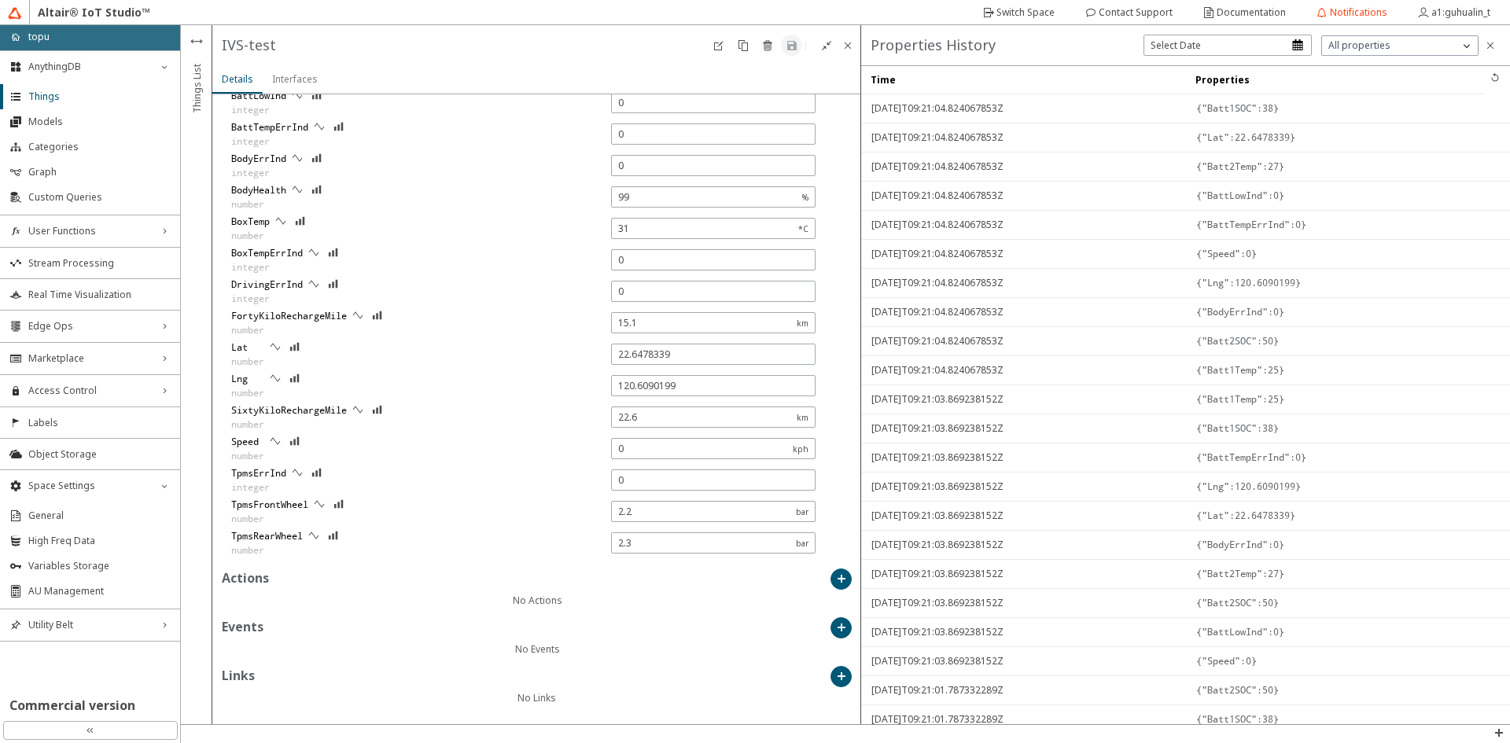
type input "120.6090276"
type input "22.6478495"
type input "120.6090314"
type input "22.6478536"
type input "120.6090265"
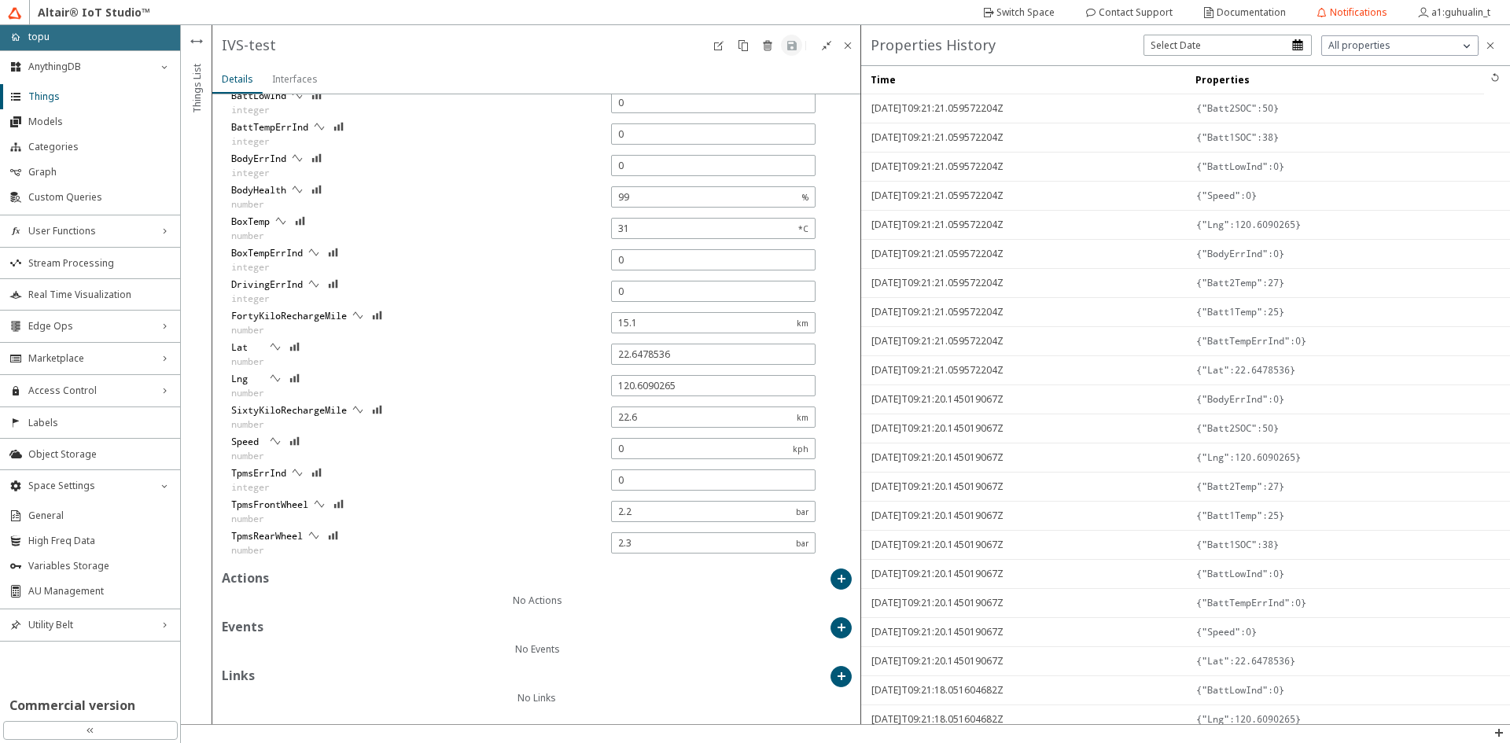
type input "22.6478539"
type input "120.6090203"
type input "22.6478544"
type input "120.609035"
type input "37"
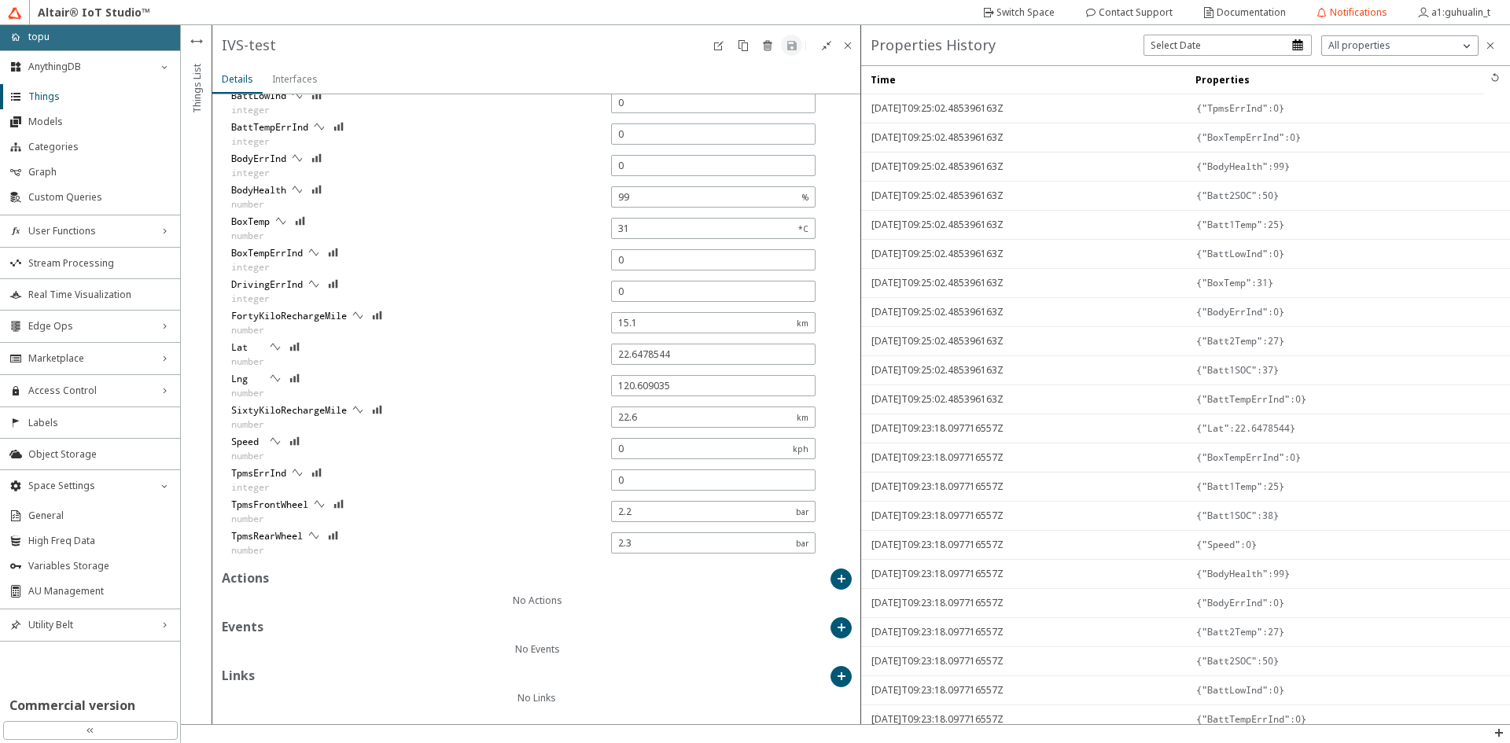
type input "0"
type input "22.647838"
type input "120.609017"
type input "22.647852"
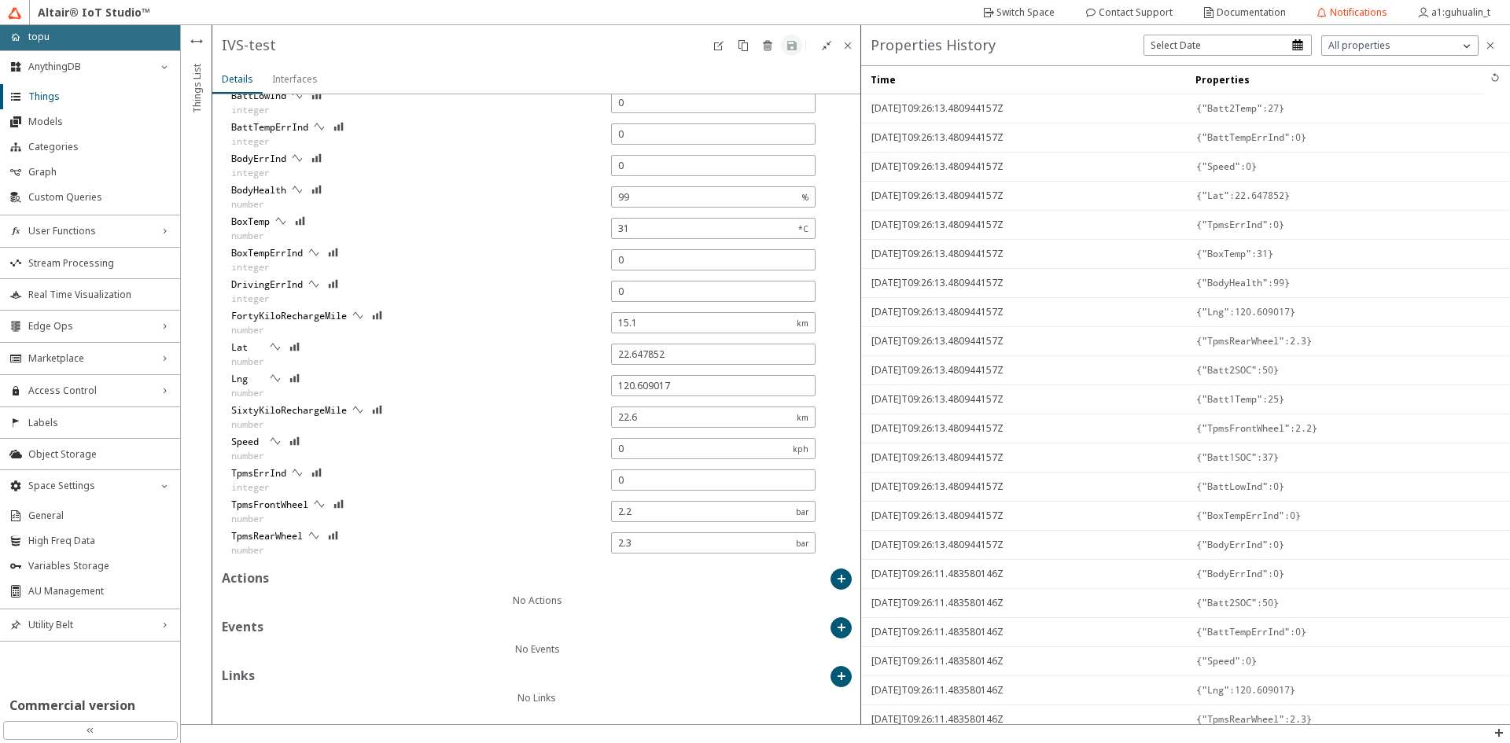
type input "120.609018"
type input "22.647857"
type input "120.609021"
type input "22.647855"
type input "120.609022"
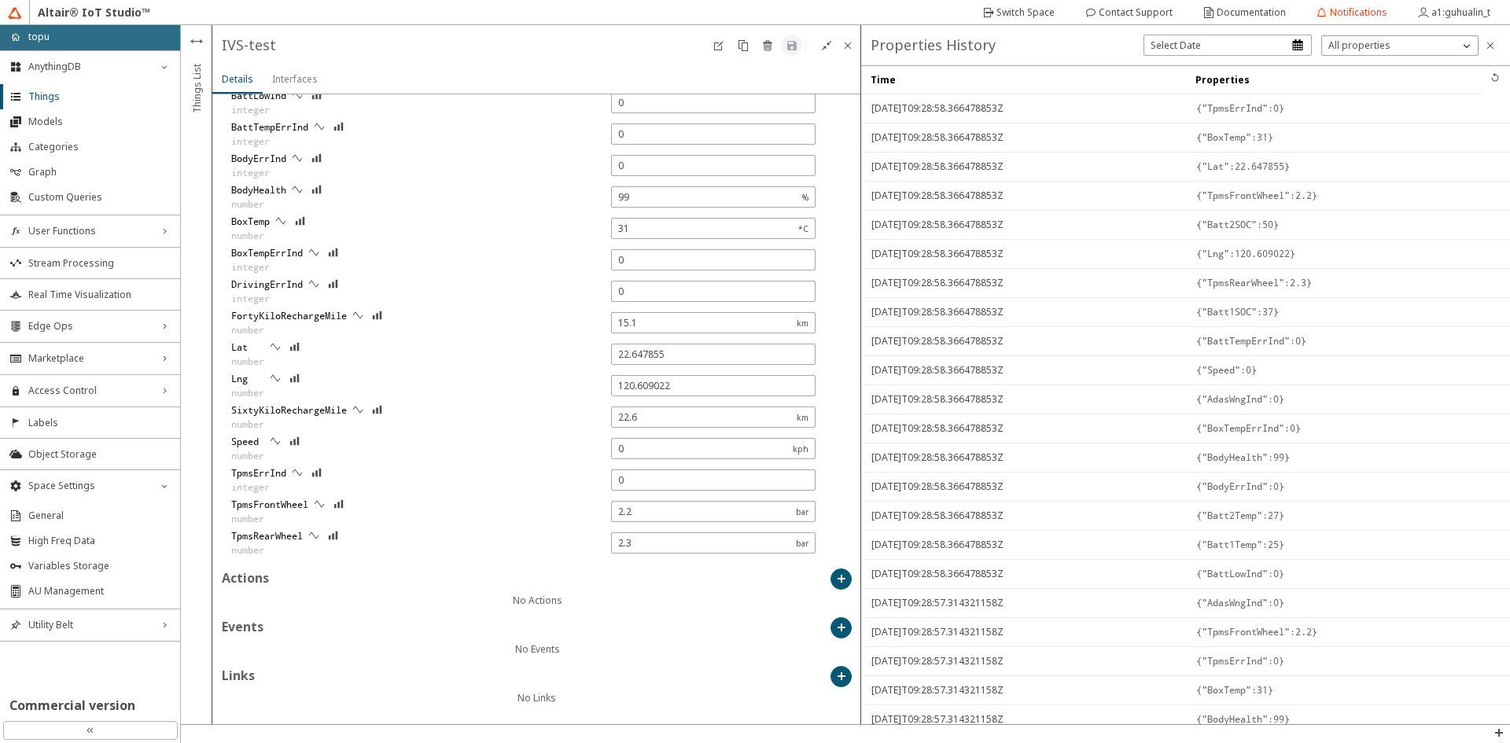
type input "14.7"
type input "22.647865"
type input "120.60902"
type input "22.647843"
type input "120.609007"
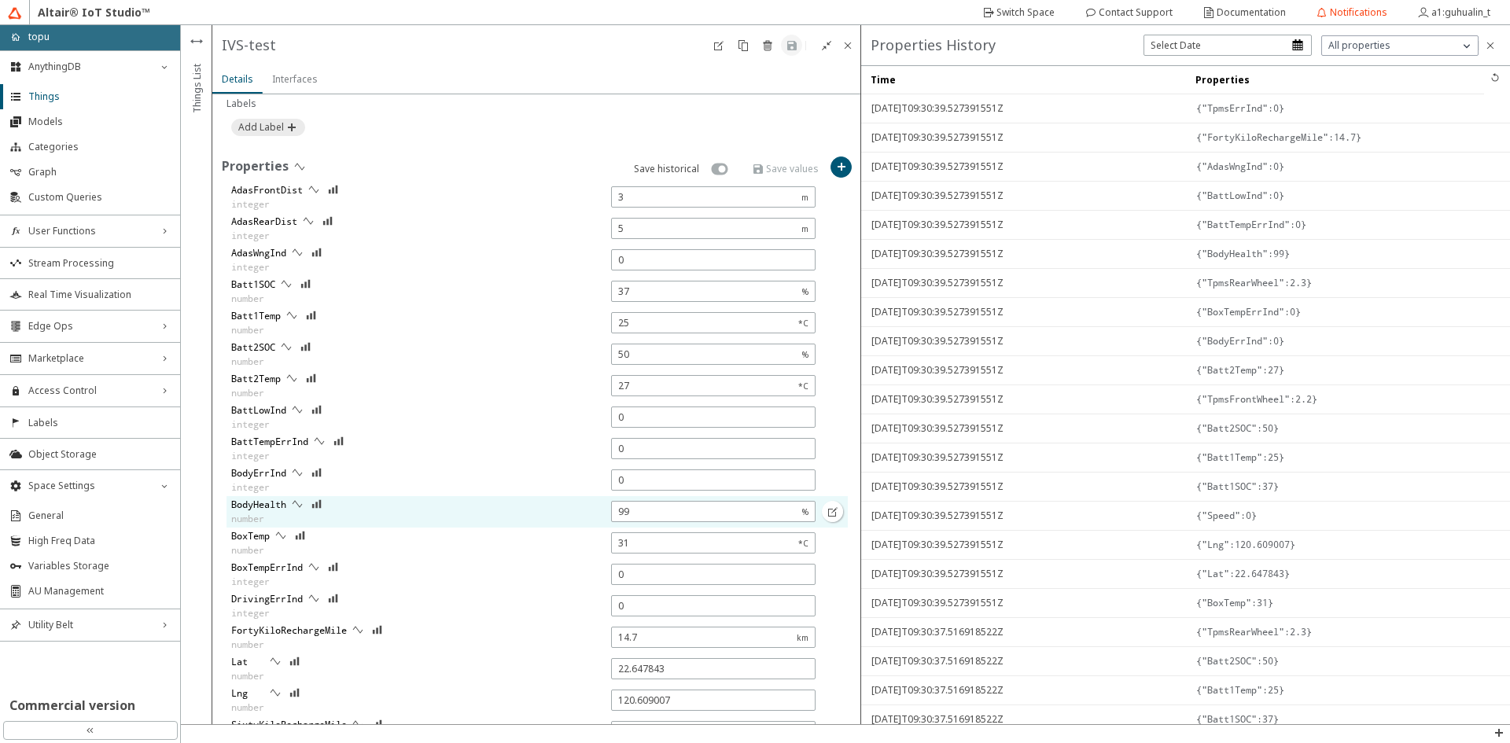
scroll to position [660, 0]
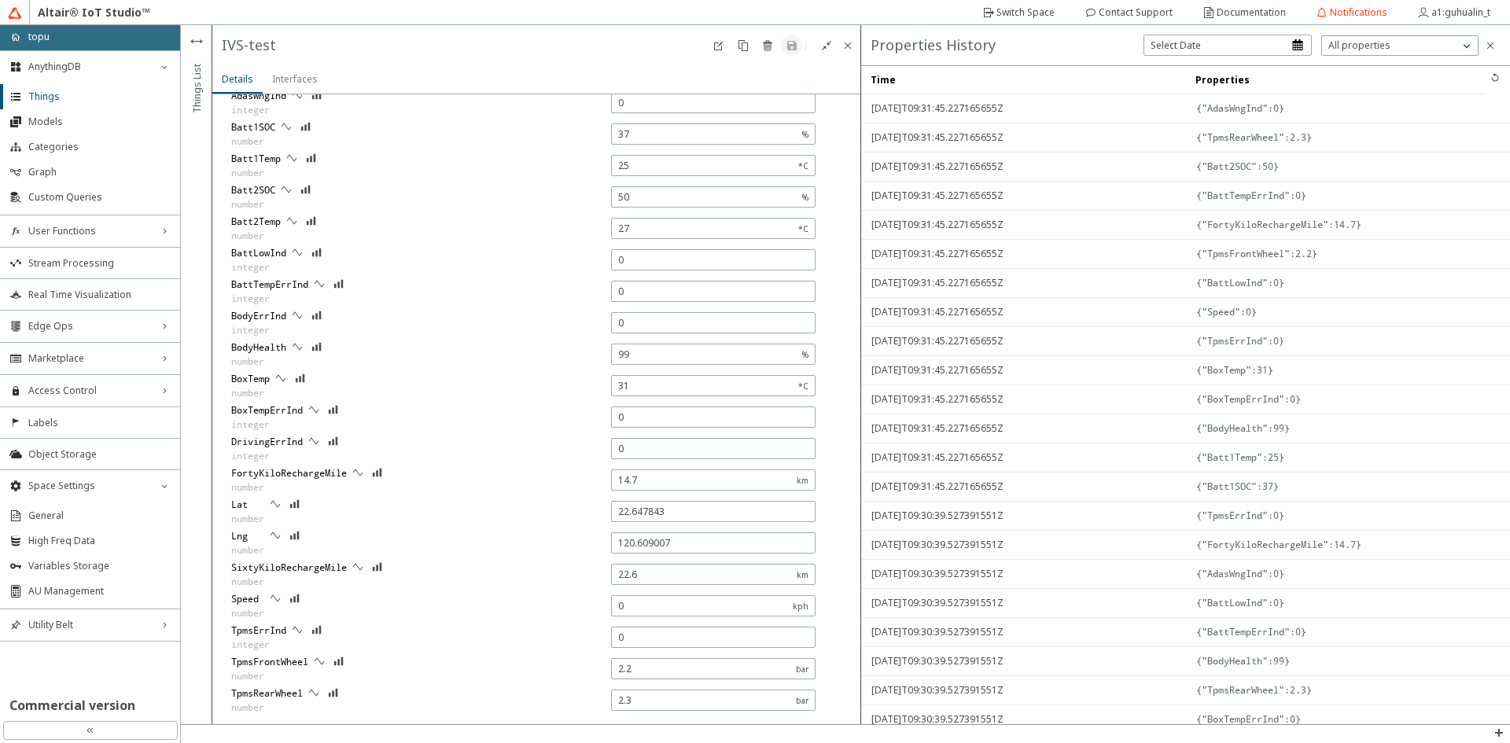
type input "22.647851"
type input "120.609023"
type input "22"
type input "22.647853"
type input "120.609025"
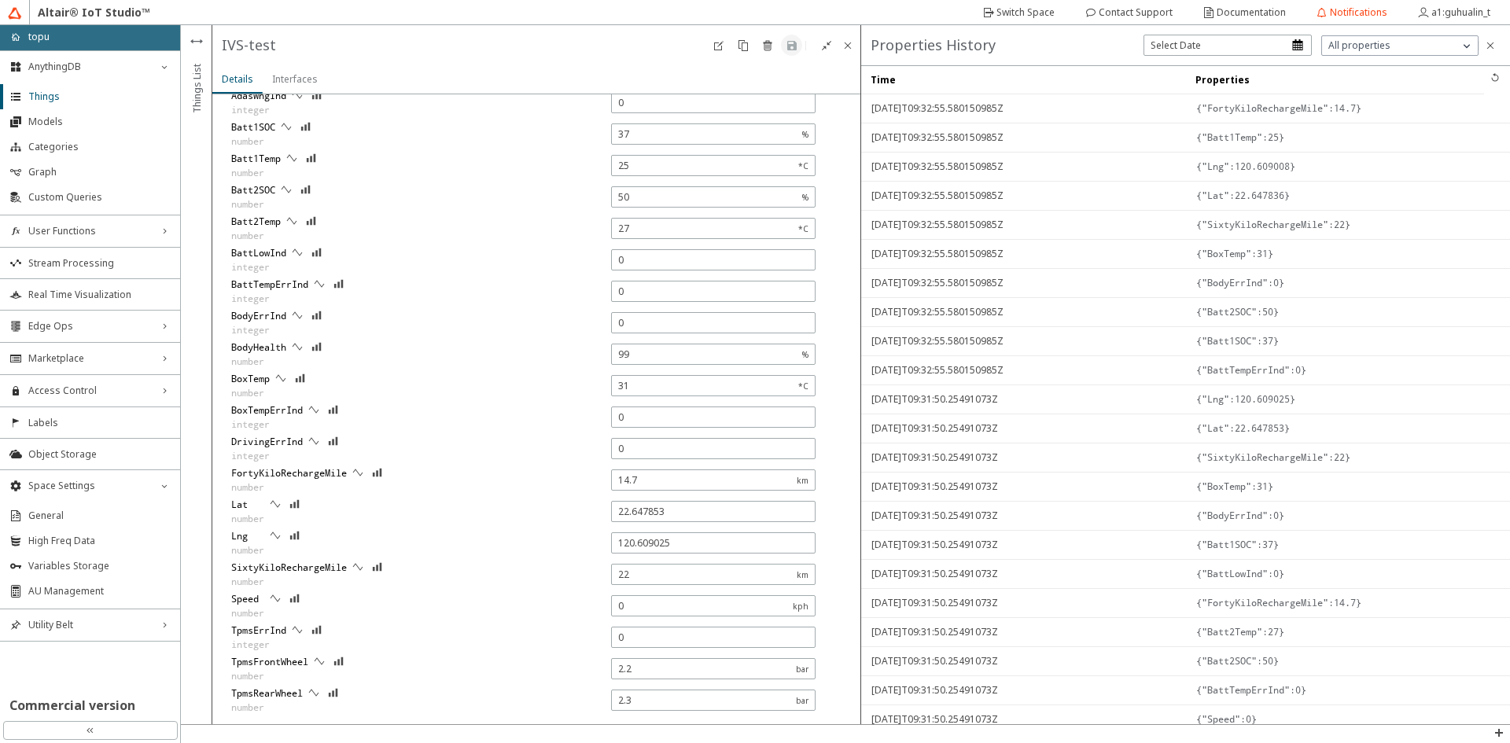
type input "22.647836"
type input "120.609008"
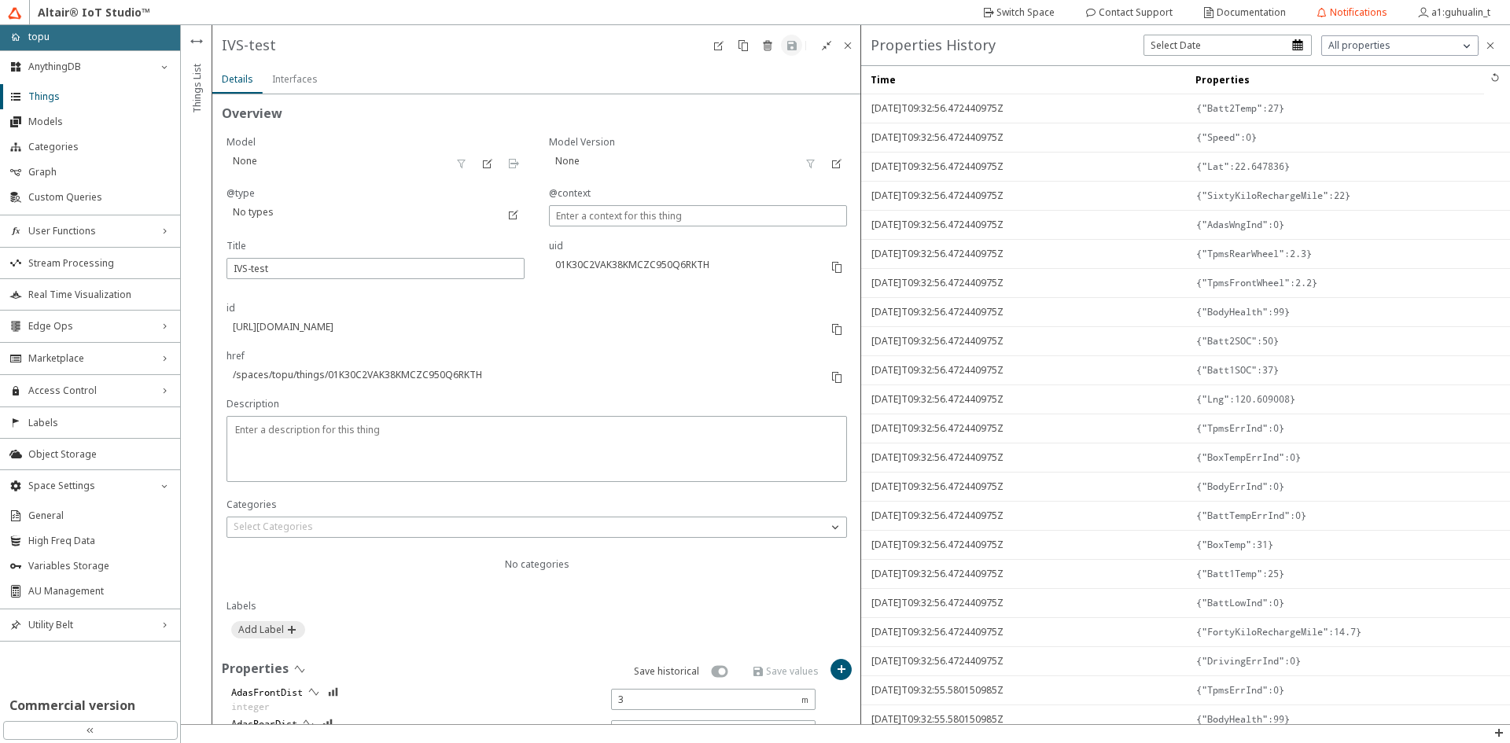
scroll to position [660, 0]
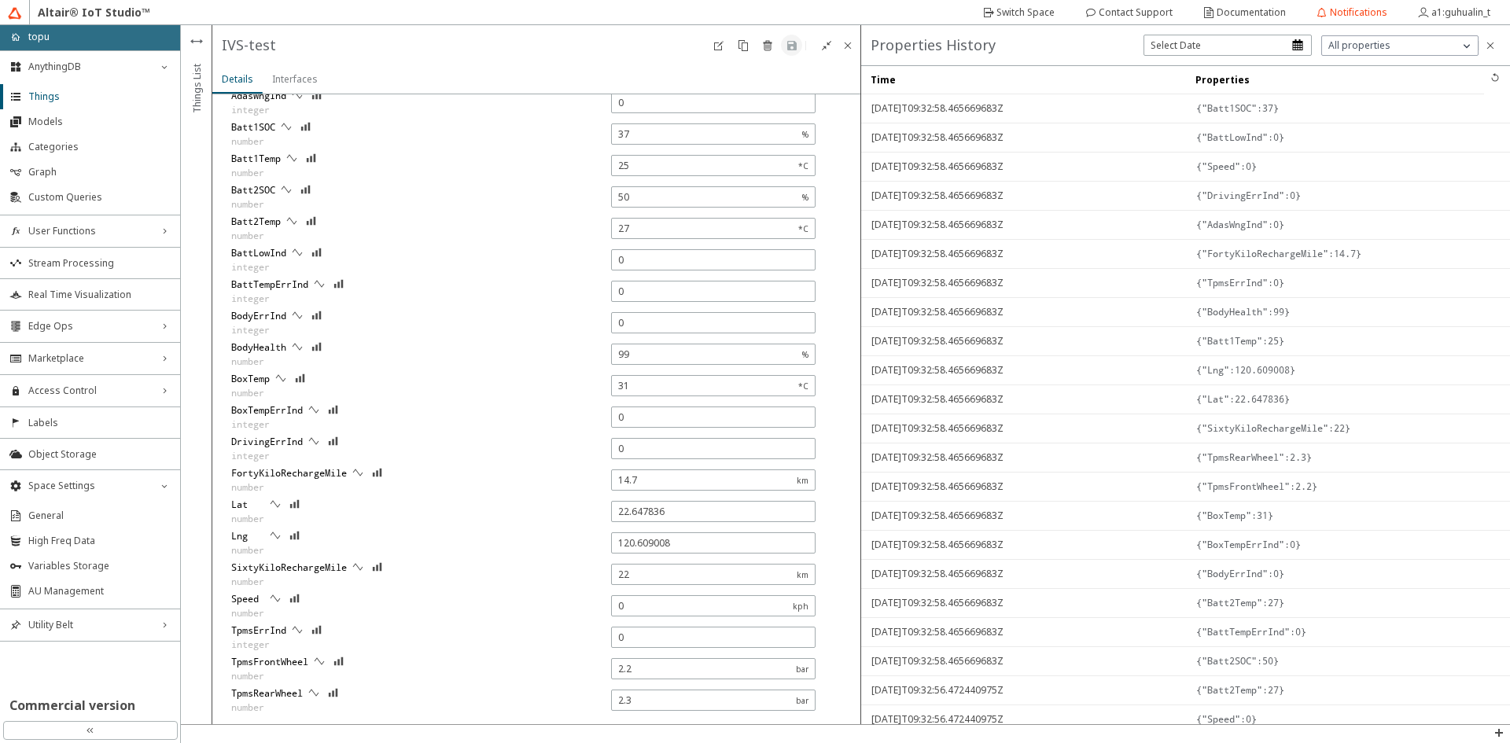
type input "22.647839"
type input "120.60901"
type input "22.647854"
type input "120.609016"
type input "22.647838"
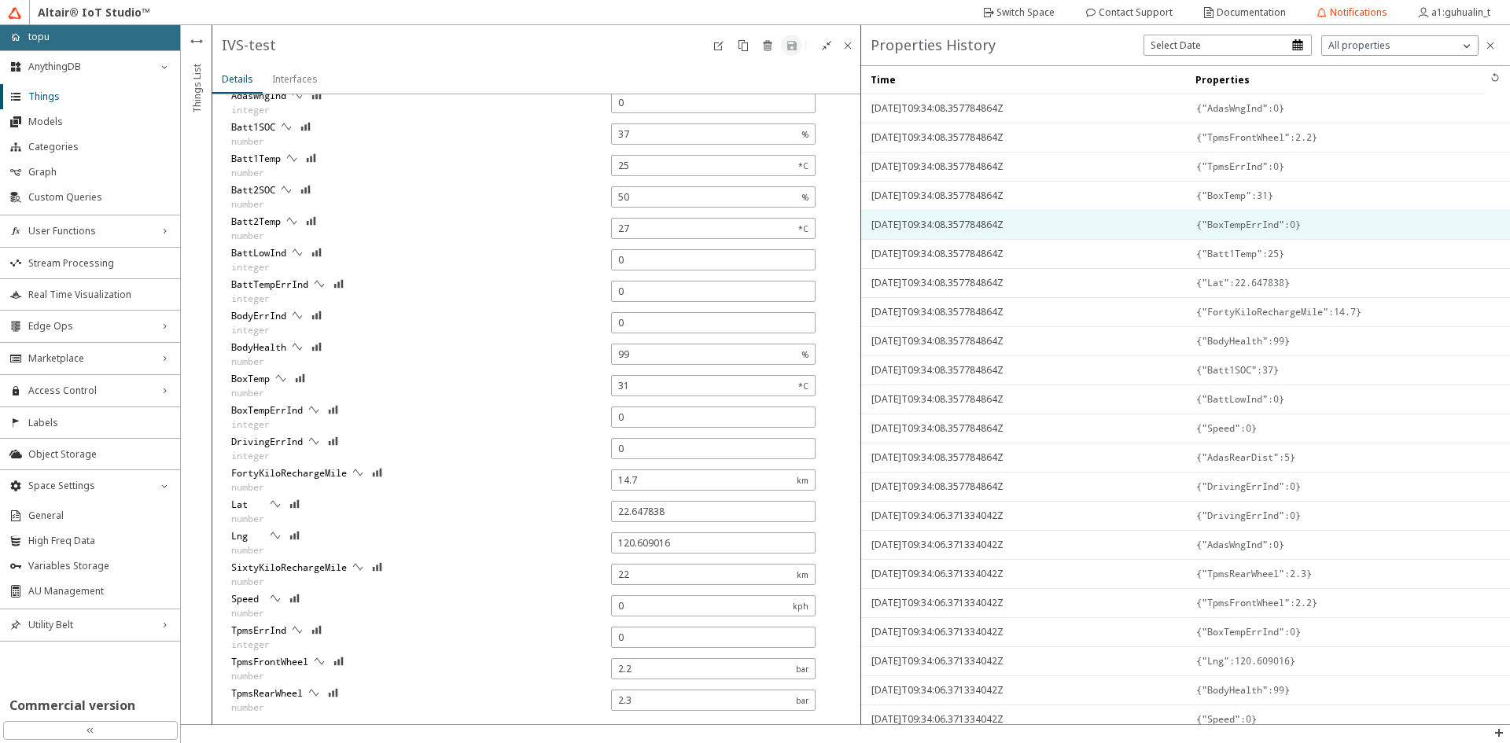
type input "120.609004"
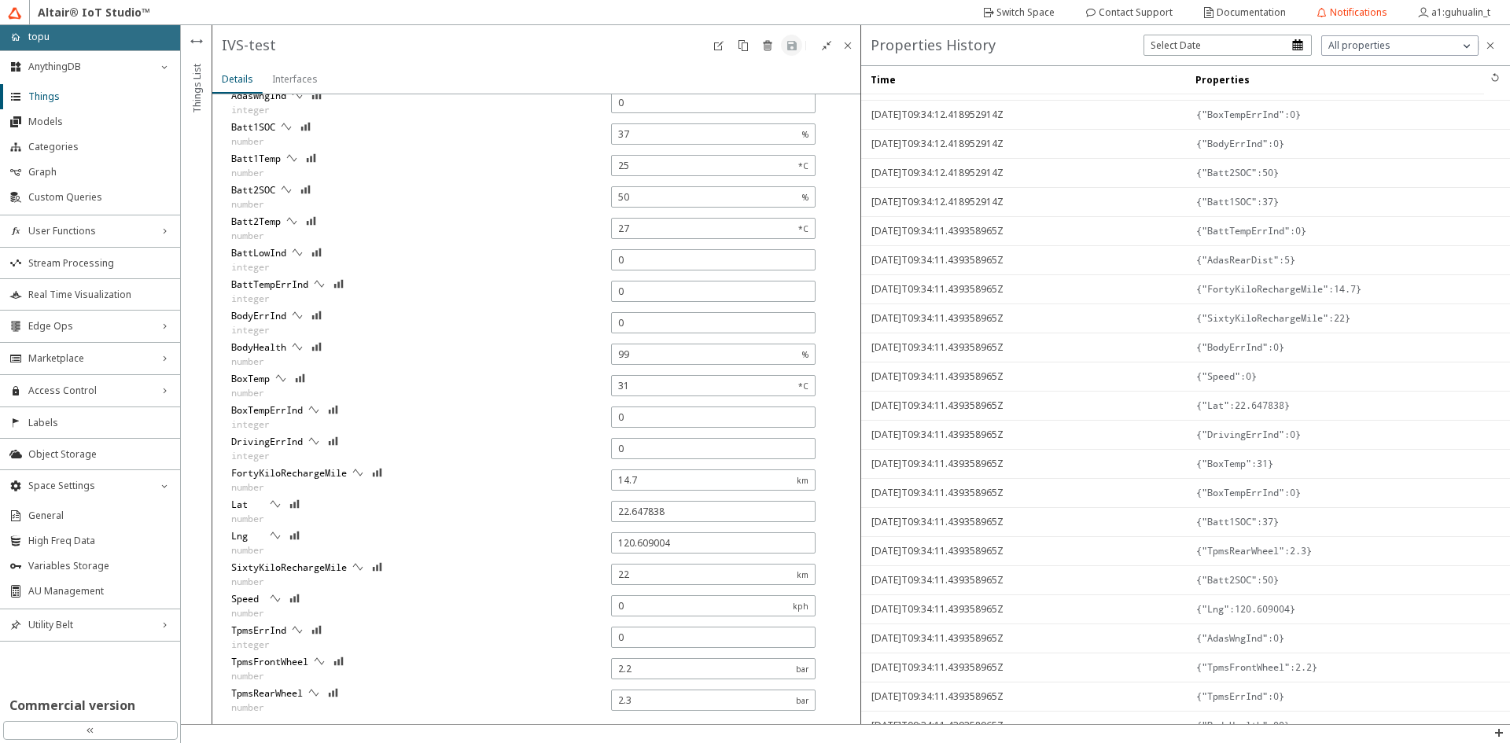
scroll to position [0, 0]
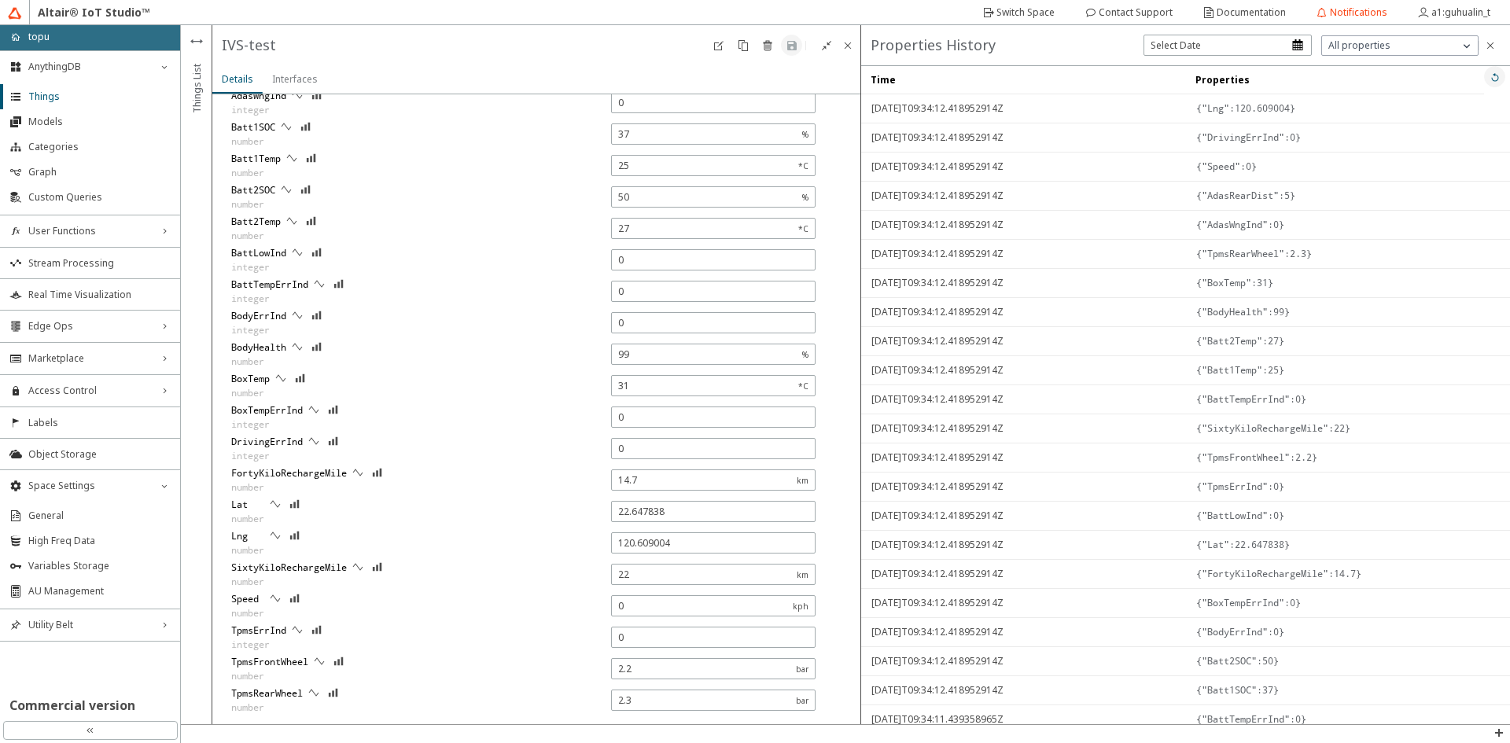
click at [1489, 74] on iron-icon at bounding box center [1495, 77] width 13 height 13
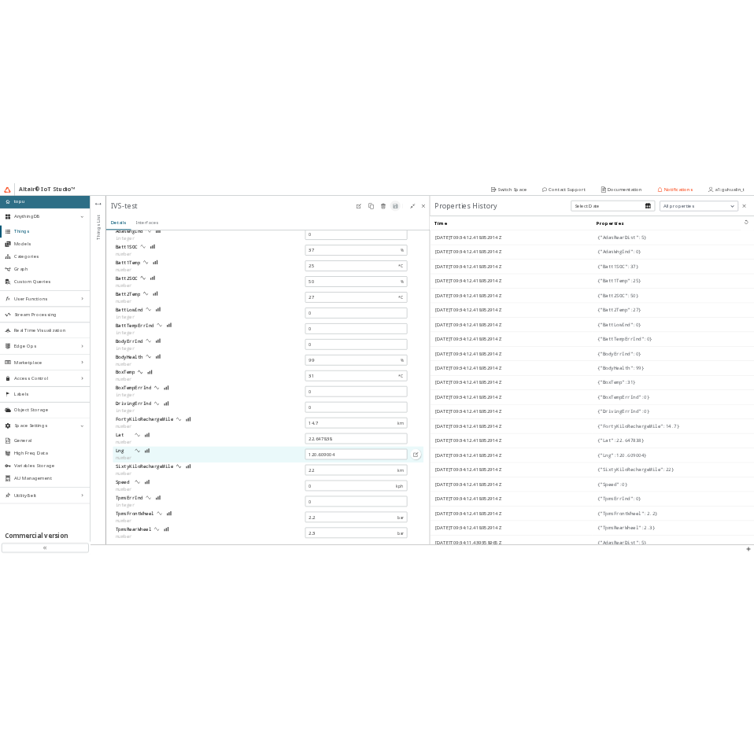
scroll to position [503, 0]
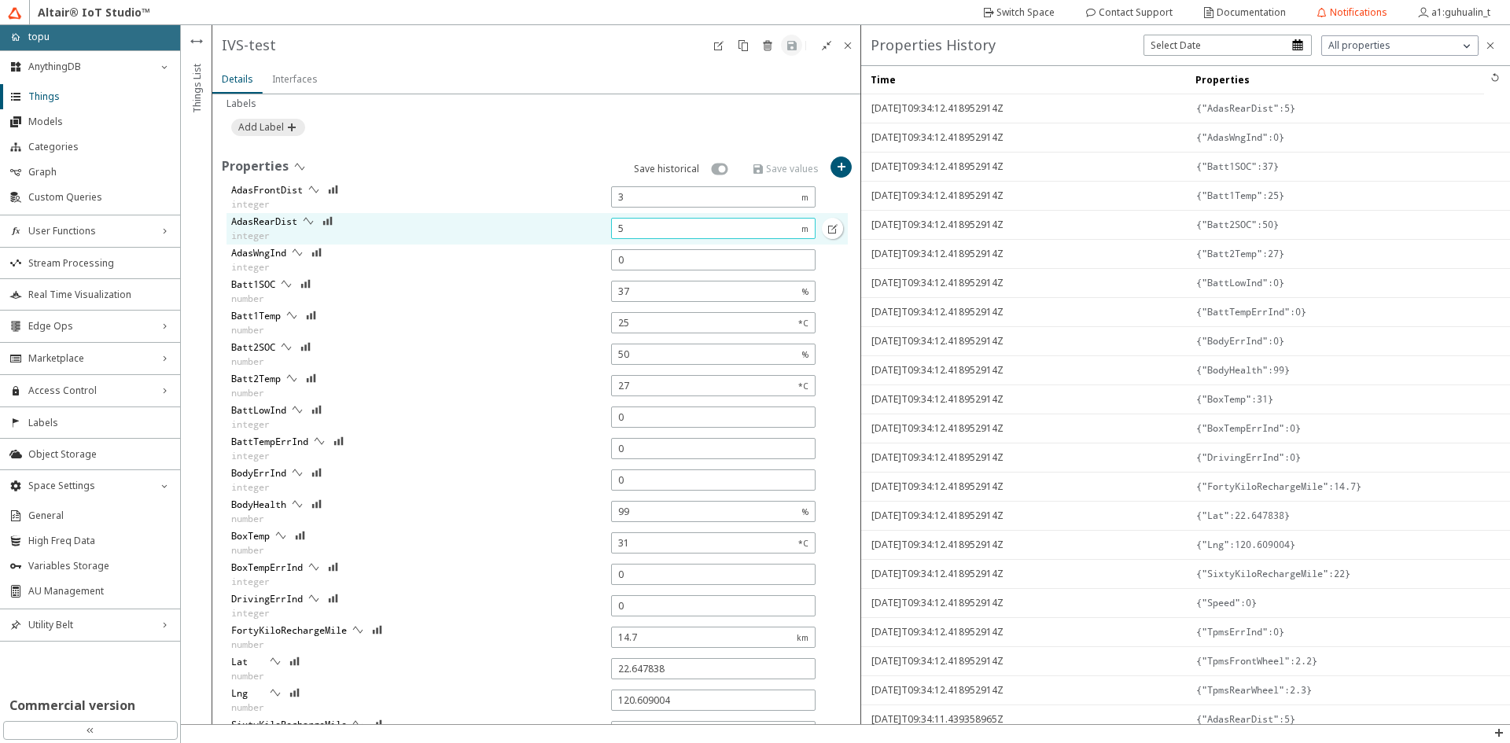
click at [654, 226] on input "5" at bounding box center [706, 228] width 177 height 13
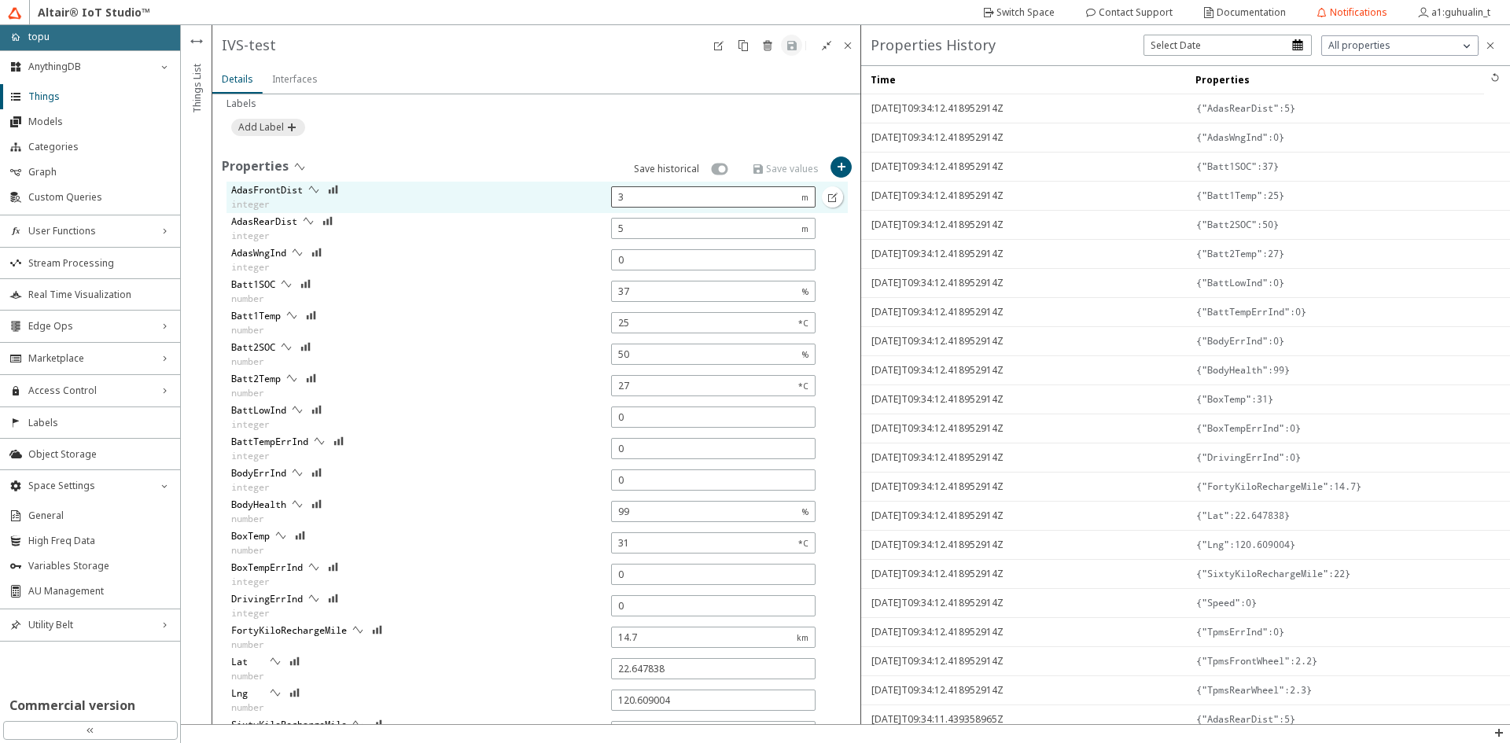
click at [661, 188] on div "3 m" at bounding box center [713, 196] width 204 height 21
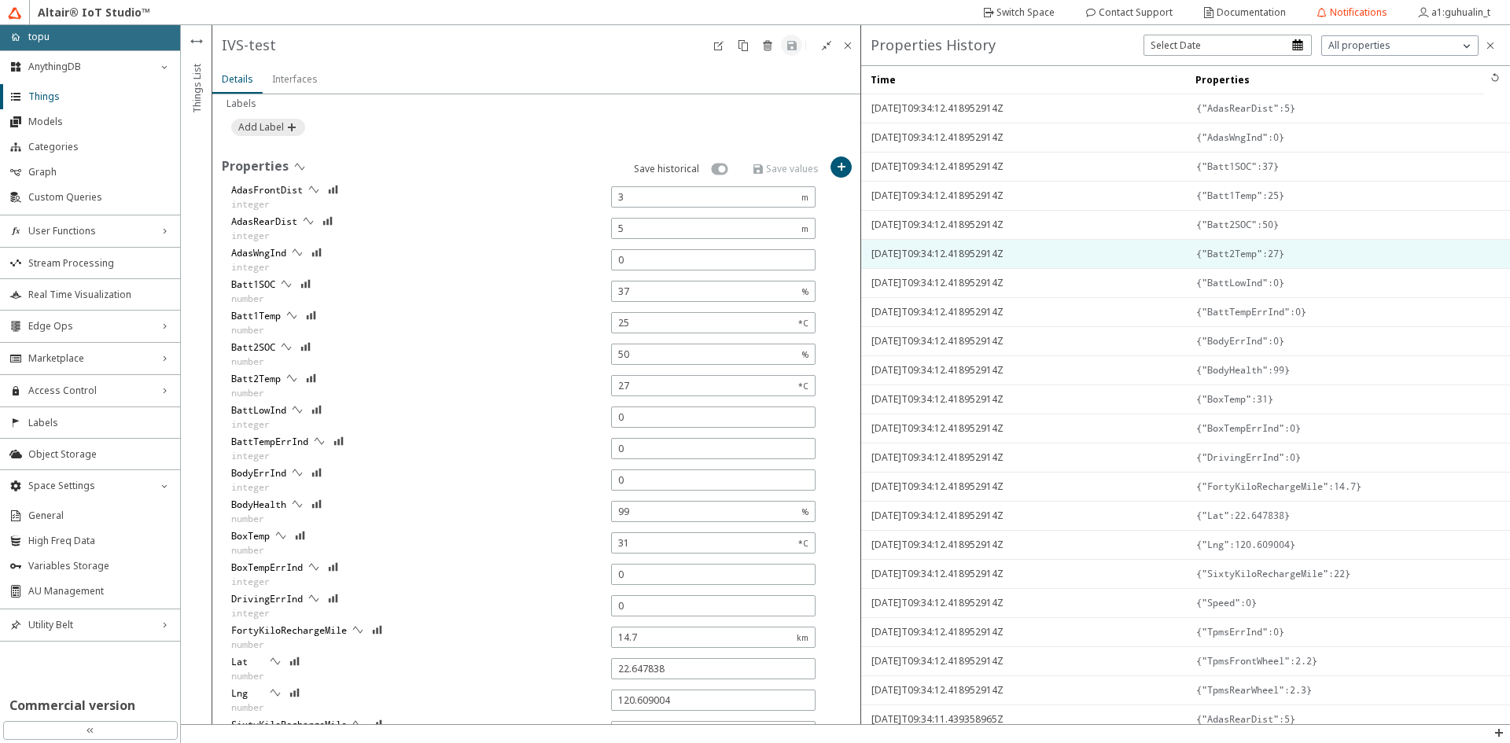
click at [1089, 242] on span "2025-08-25T09:34:12.418952914Z" at bounding box center [1023, 254] width 304 height 28
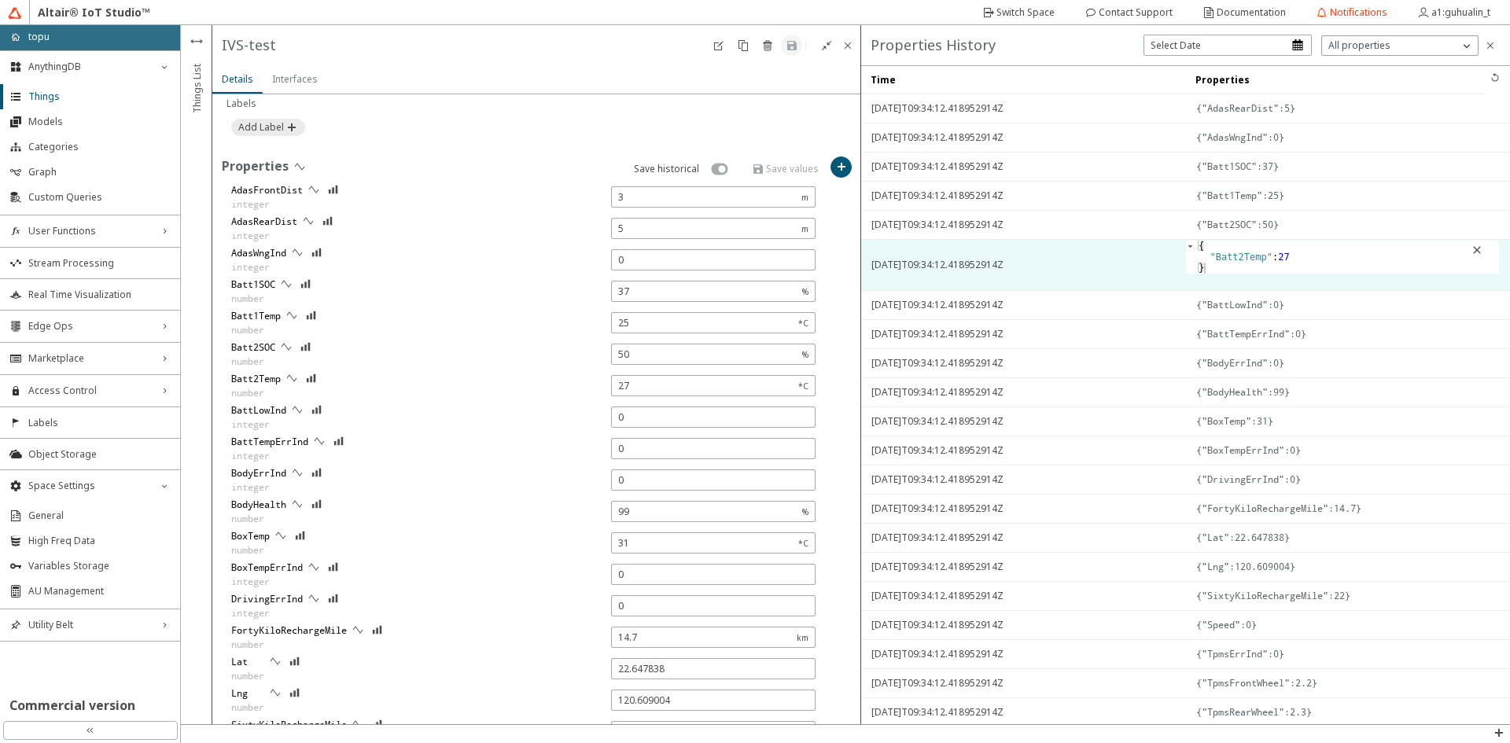
click at [1089, 242] on td "2025-08-25T09:34:12.418952914Z" at bounding box center [1023, 265] width 324 height 51
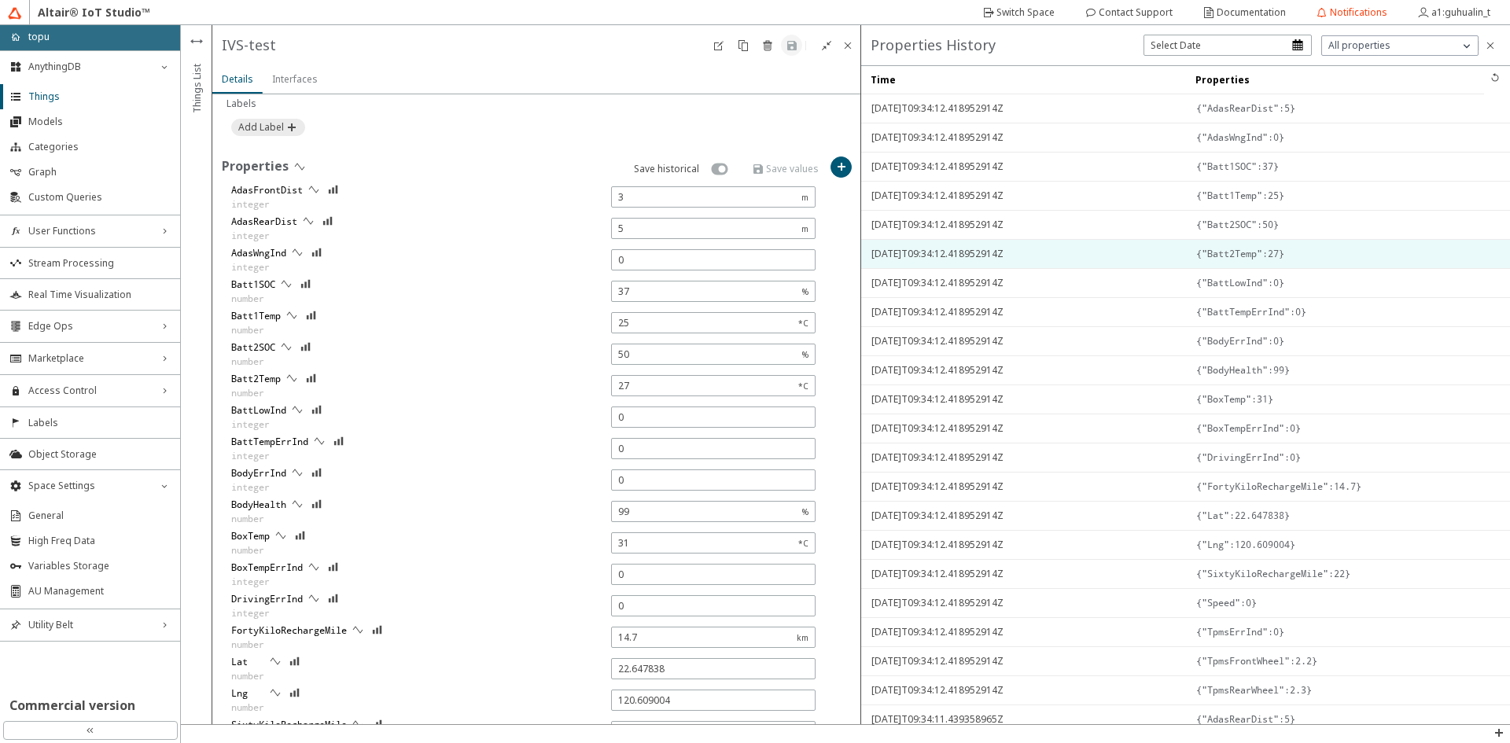
click at [1082, 248] on span "2025-08-25T09:34:12.418952914Z" at bounding box center [1023, 254] width 304 height 28
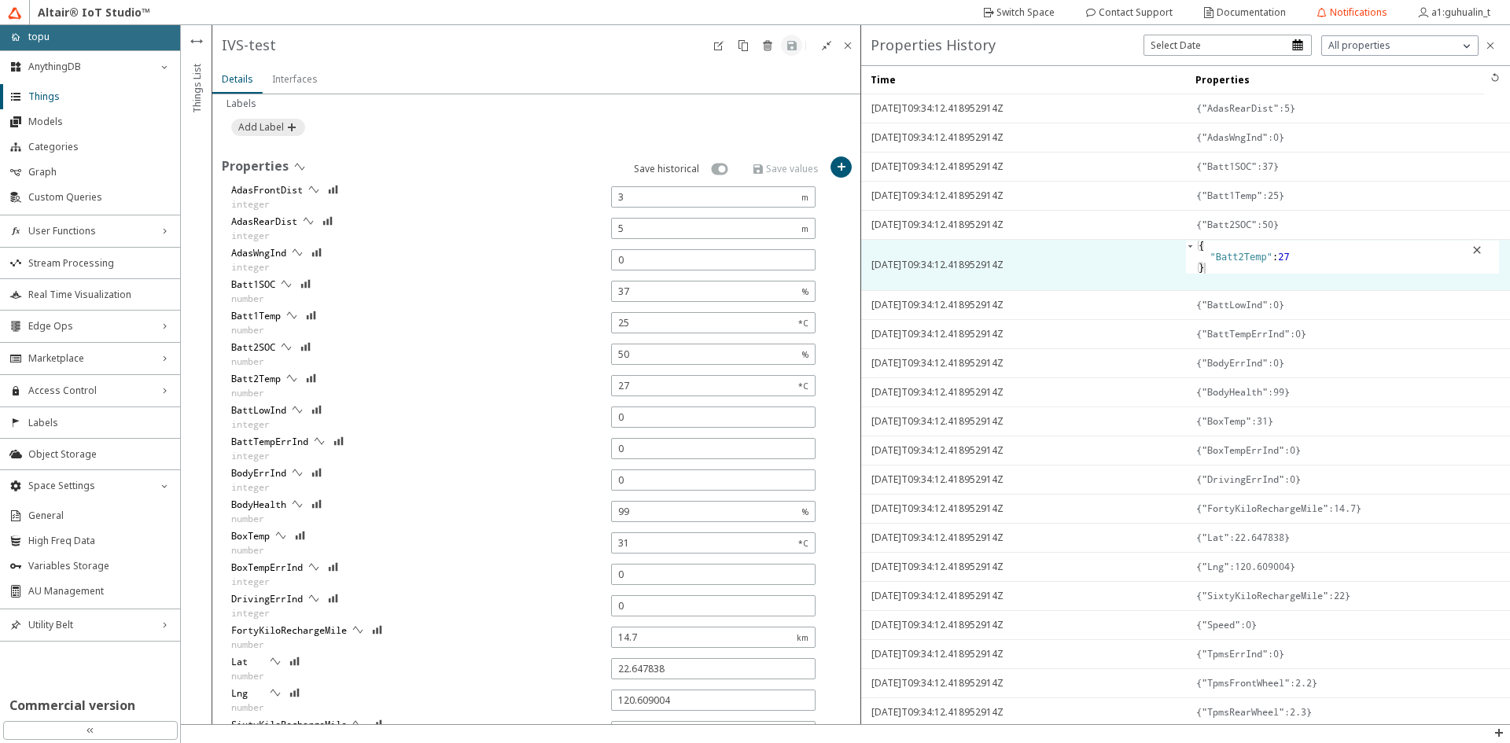
click at [1080, 249] on td "2025-08-25T09:34:12.418952914Z" at bounding box center [1023, 265] width 324 height 51
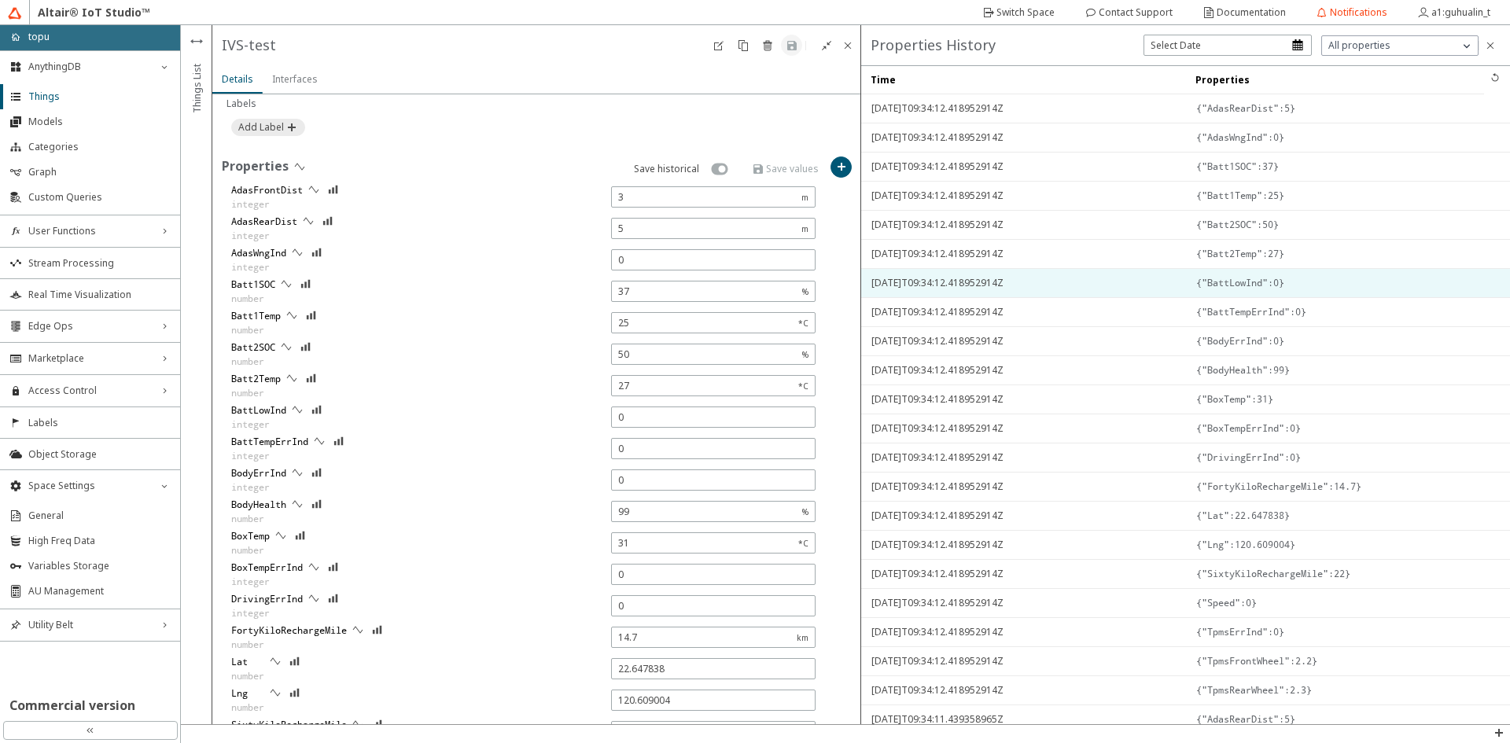
click at [1077, 277] on span "2025-08-25T09:34:12.418952914Z" at bounding box center [1023, 283] width 304 height 28
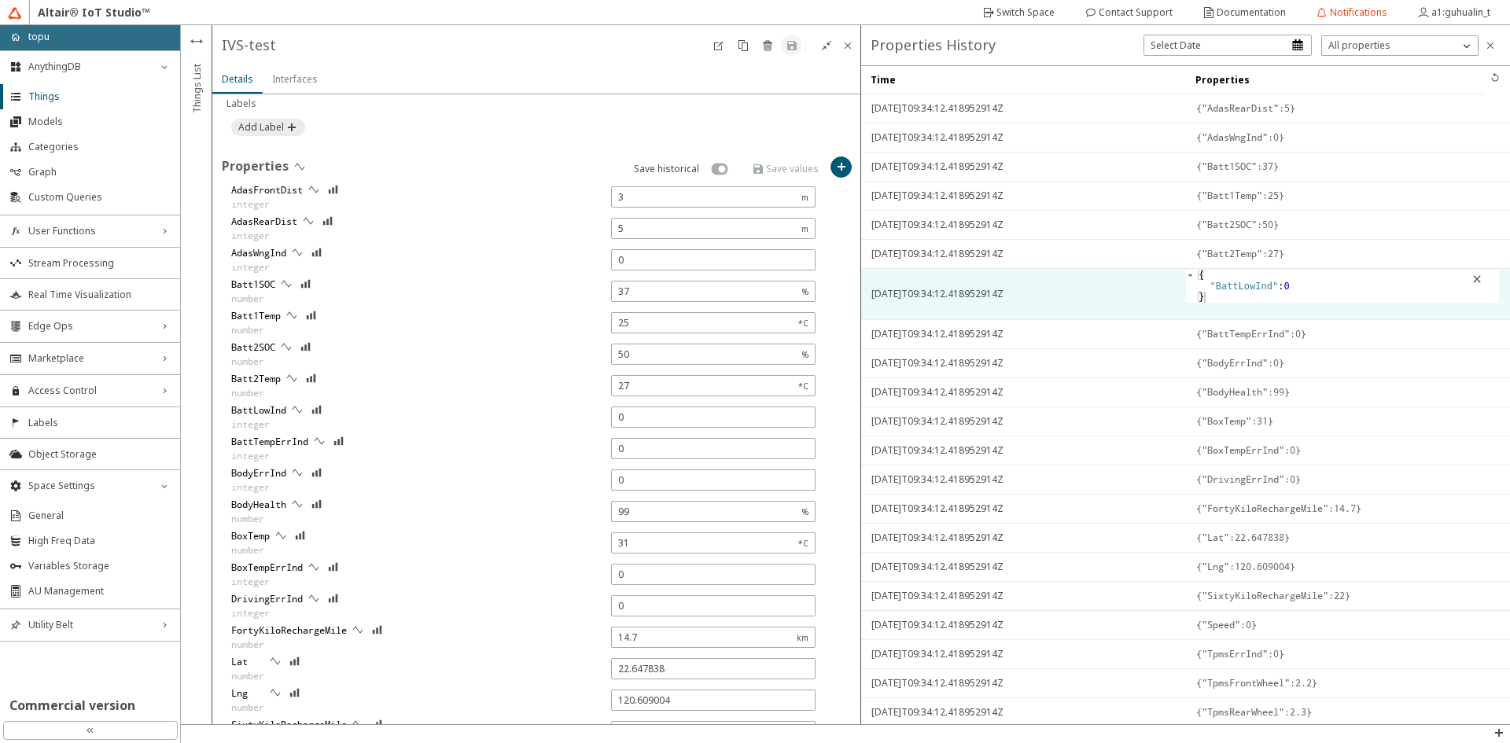
click at [1077, 277] on td "2025-08-25T09:34:12.418952914Z" at bounding box center [1023, 294] width 324 height 51
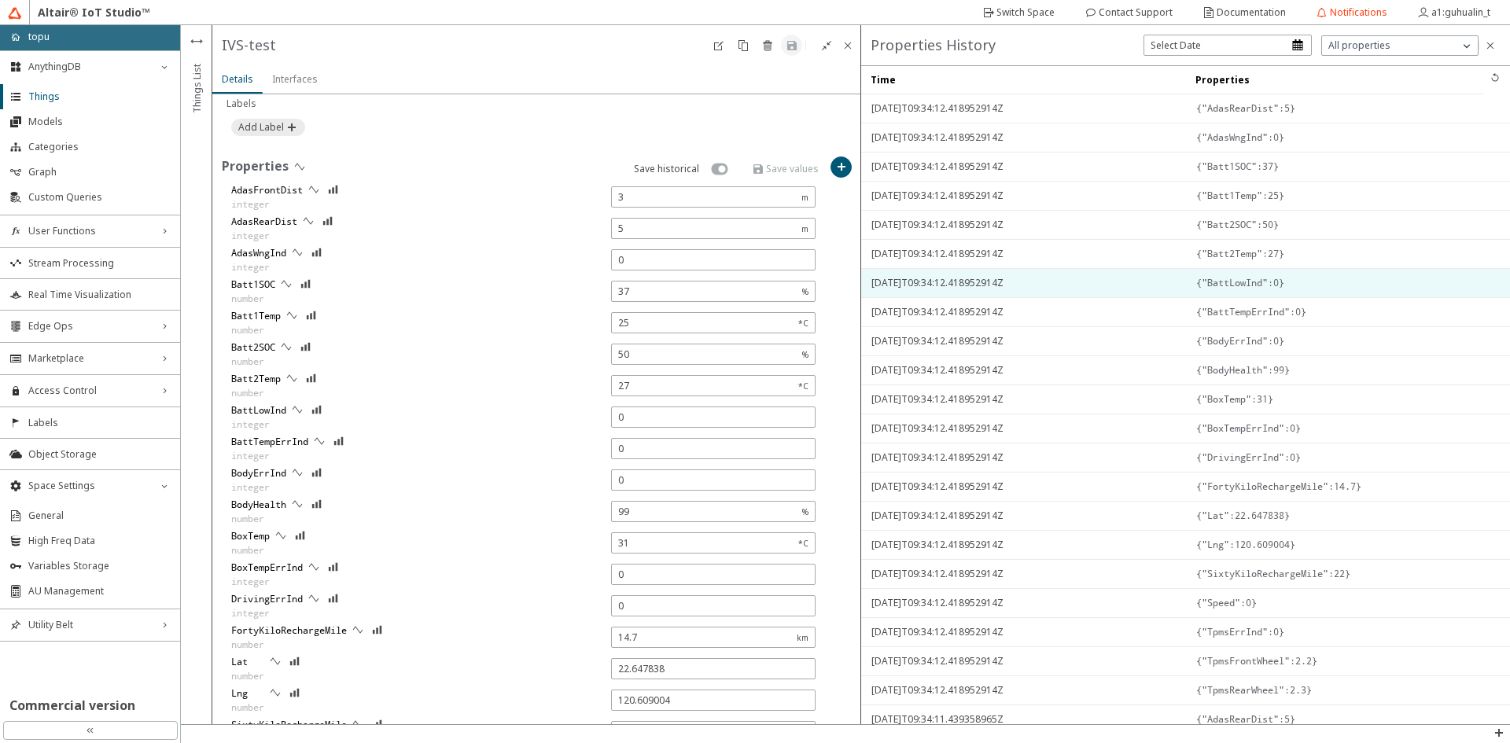
click at [1077, 277] on span "2025-08-25T09:34:12.418952914Z" at bounding box center [1023, 283] width 304 height 28
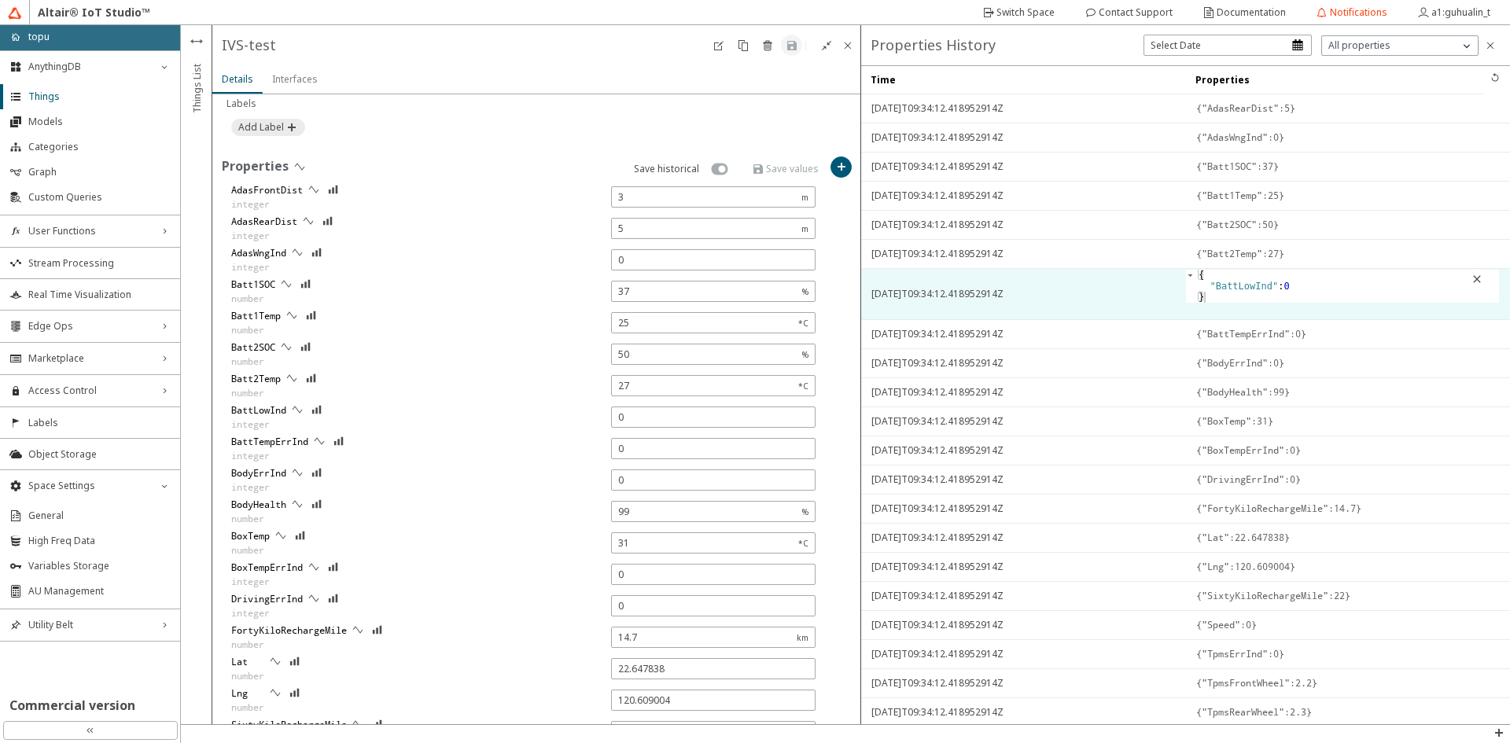
click at [1077, 276] on td "2025-08-25T09:34:12.418952914Z" at bounding box center [1023, 294] width 324 height 51
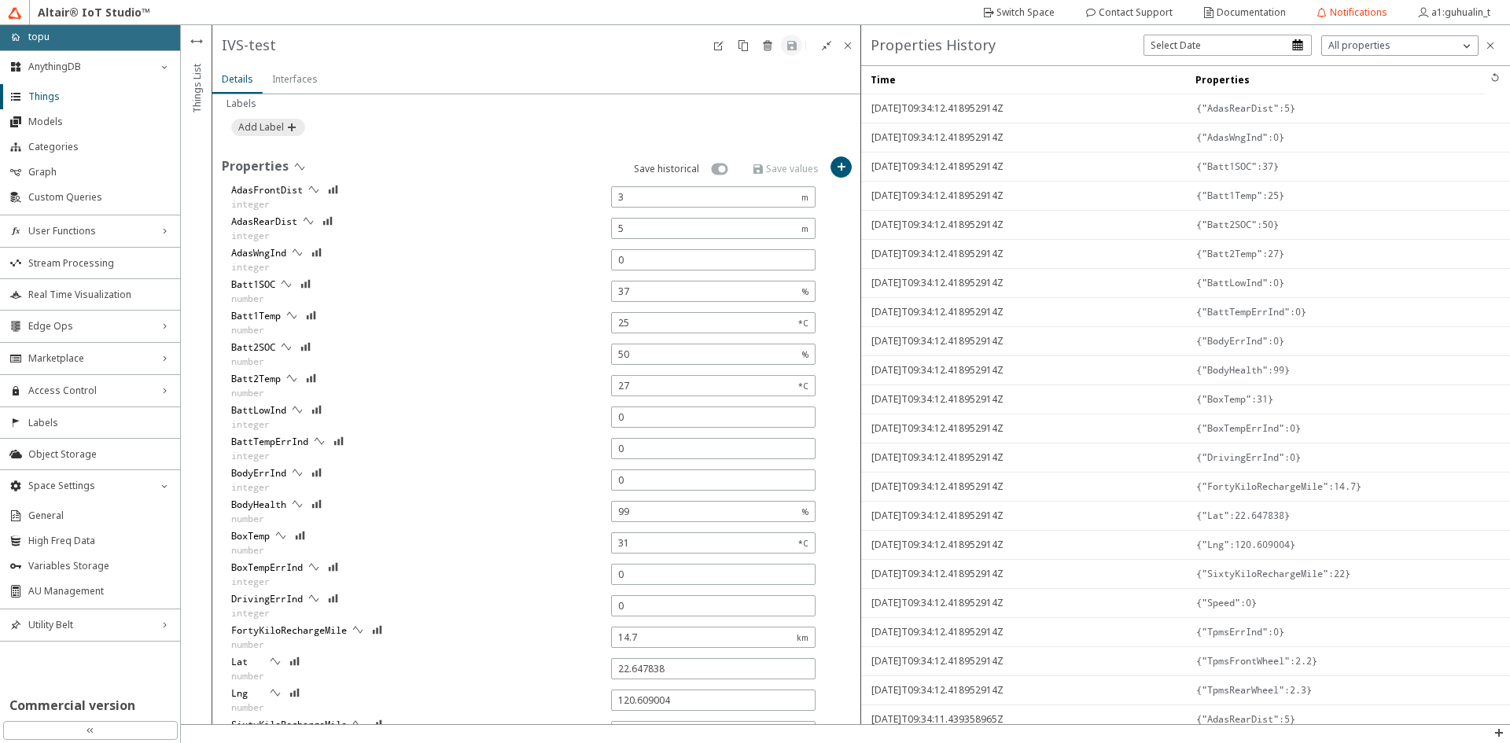
drag, startPoint x: 245, startPoint y: 639, endPoint x: 1249, endPoint y: 439, distance: 1024.1
click at [1249, 439] on div "{"BoxTempErrInd":0}" at bounding box center [1348, 429] width 304 height 28
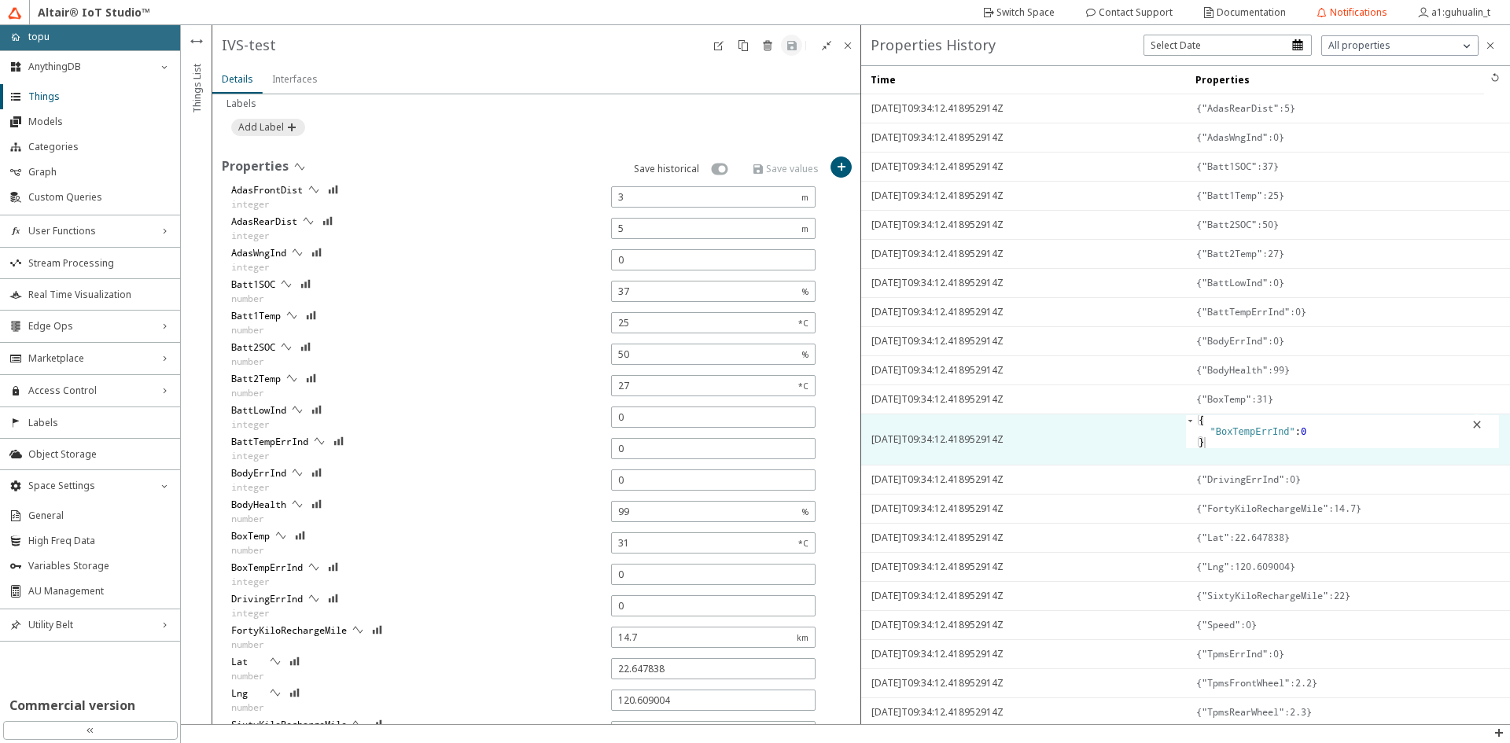
click at [1074, 426] on span "2025-08-25T09:34:12.418952914Z" at bounding box center [1023, 440] width 304 height 28
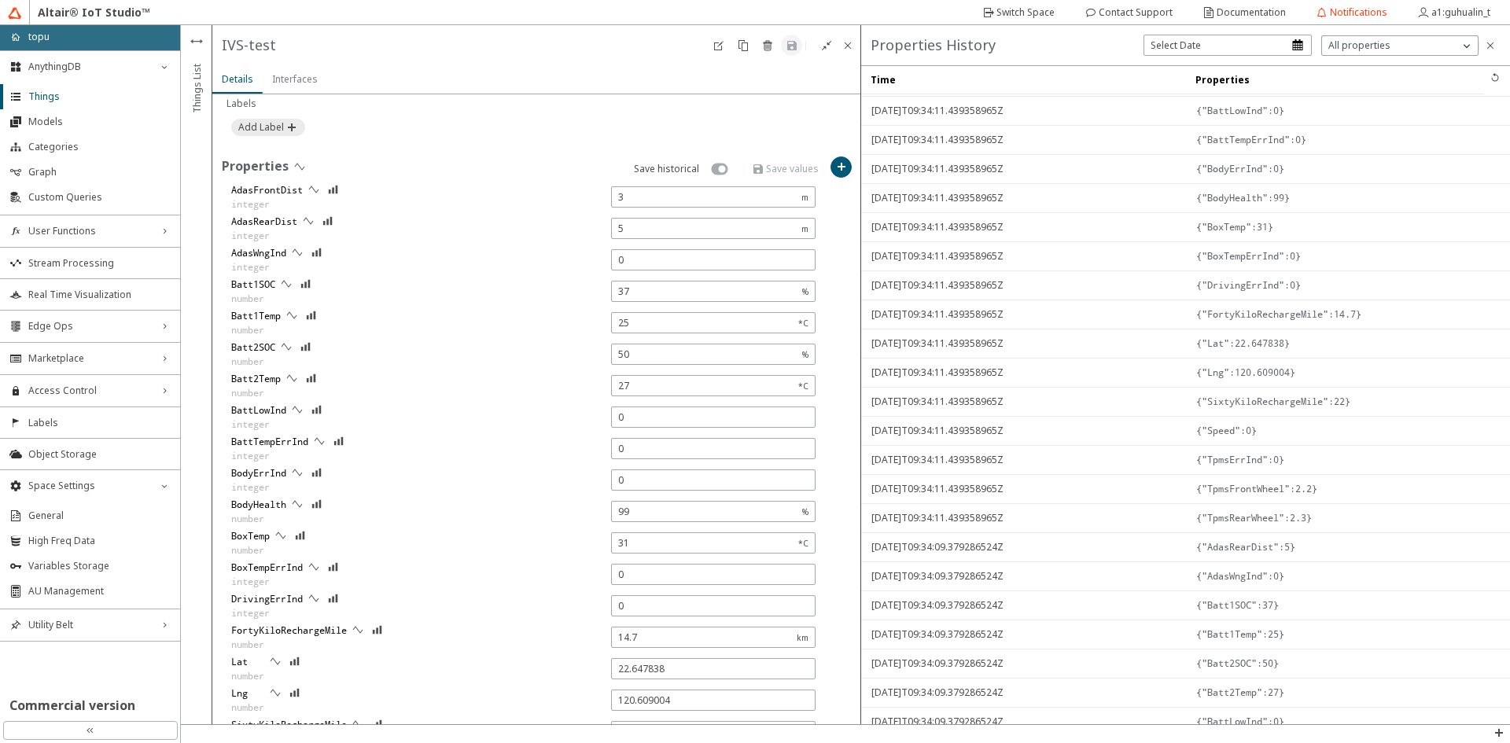
scroll to position [0, 0]
click at [1489, 72] on iron-icon at bounding box center [1495, 77] width 13 height 13
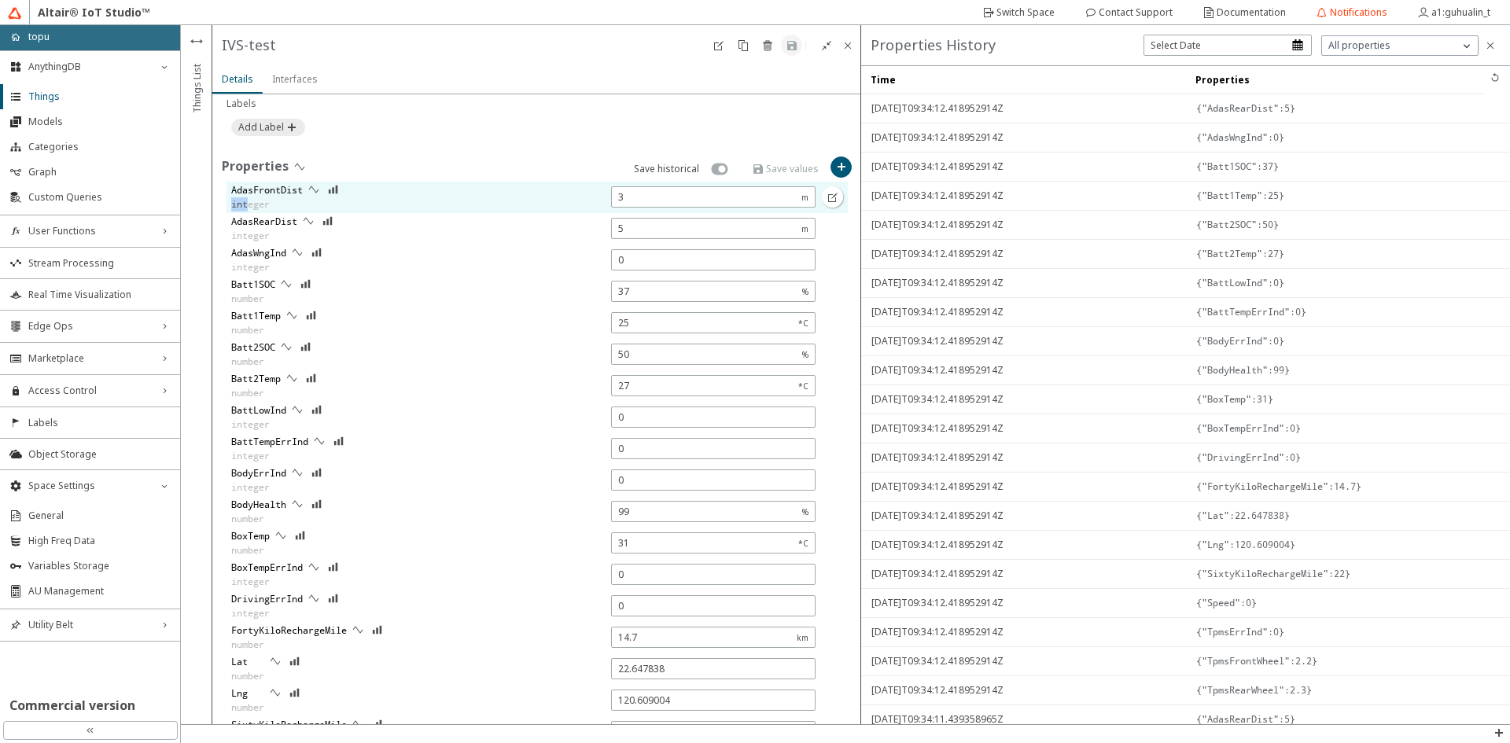
drag, startPoint x: 230, startPoint y: 204, endPoint x: 248, endPoint y: 203, distance: 17.3
click at [248, 203] on div "AdasFrontDist integer" at bounding box center [524, 197] width 594 height 31
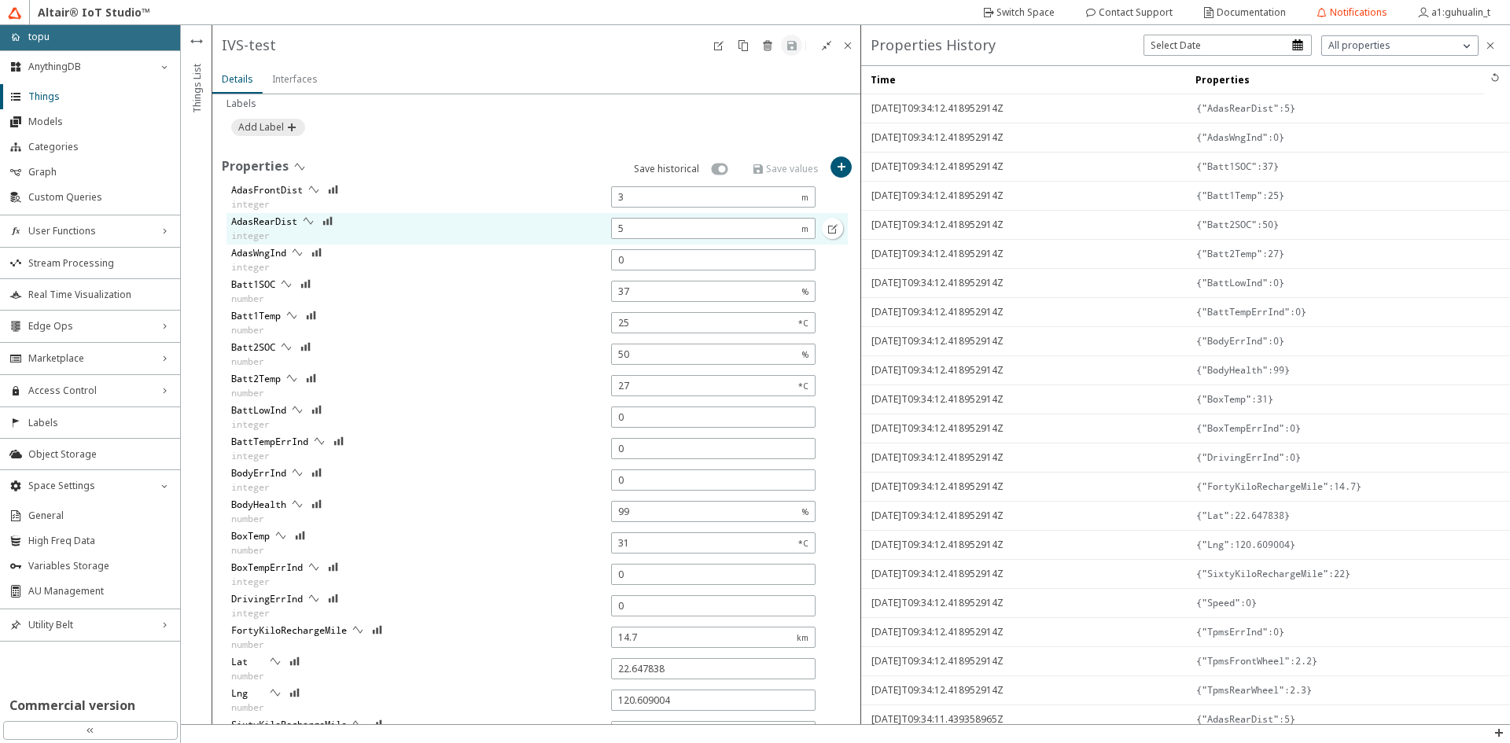
click at [374, 217] on div "AdasRearDist integer" at bounding box center [524, 228] width 594 height 31
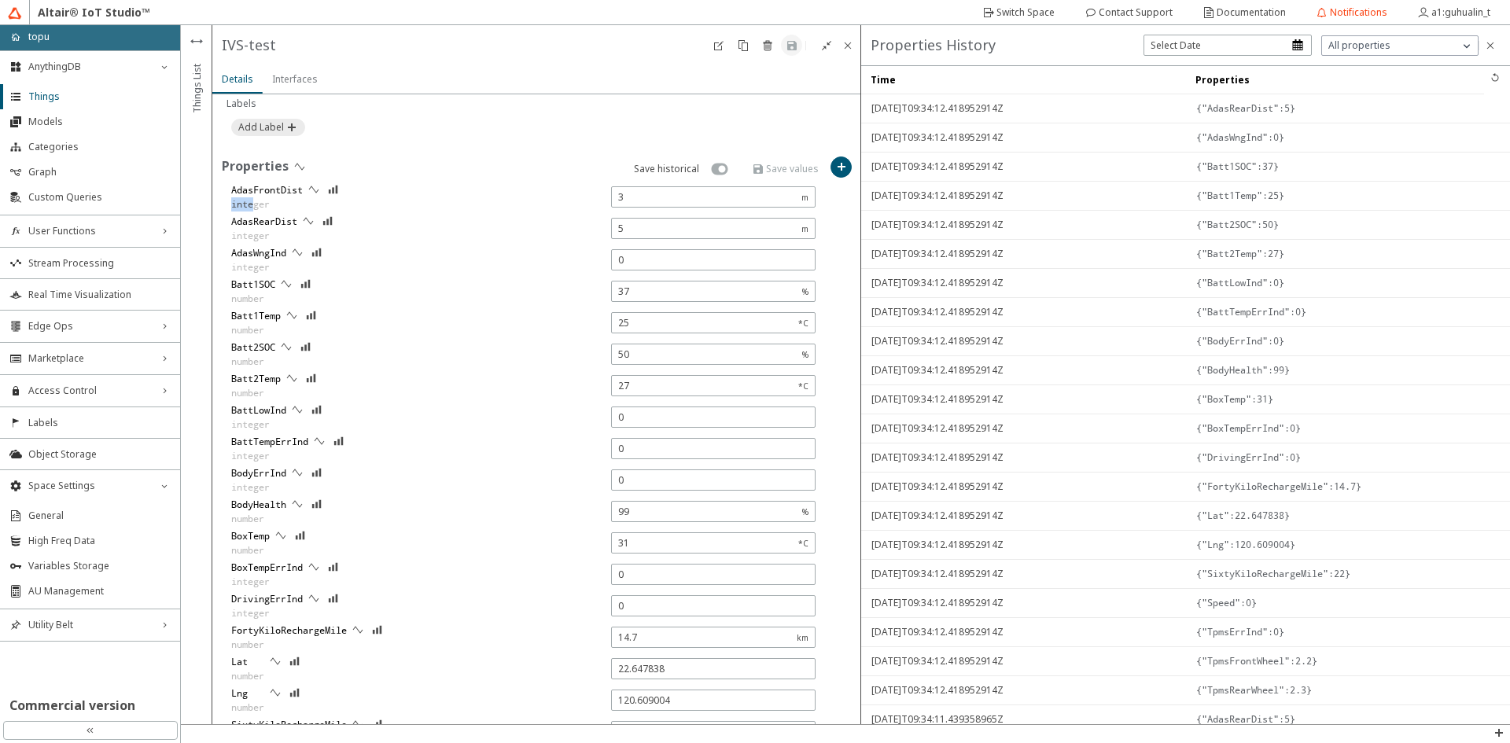
drag, startPoint x: 252, startPoint y: 204, endPoint x: 226, endPoint y: 208, distance: 27.0
click at [226, 208] on unity-section "AdasFrontDist integer AdasRearDist integer AdasWngInd integer Batt1SOC number B…" at bounding box center [537, 528] width 630 height 692
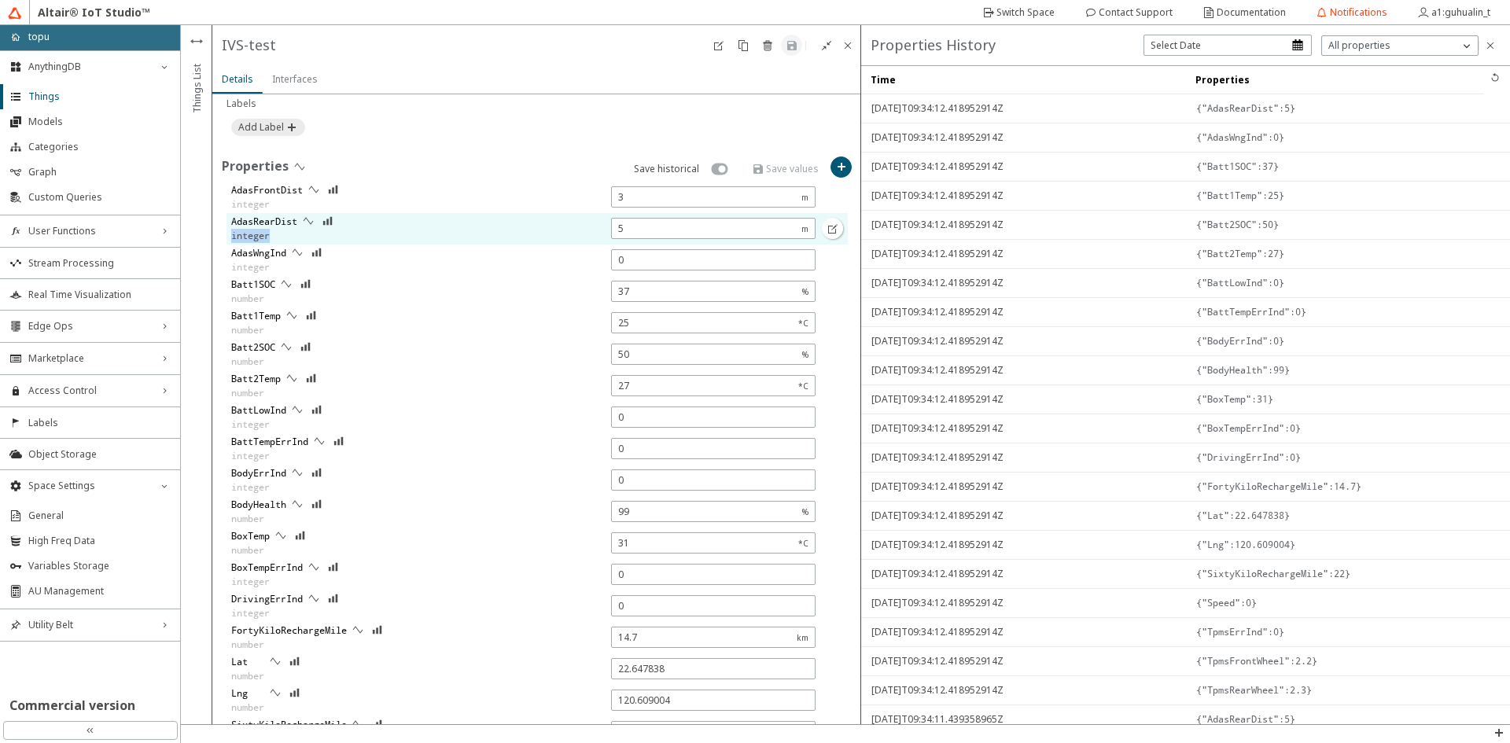
drag, startPoint x: 231, startPoint y: 237, endPoint x: 295, endPoint y: 238, distance: 63.7
click at [295, 238] on div "integer" at bounding box center [264, 236] width 66 height 14
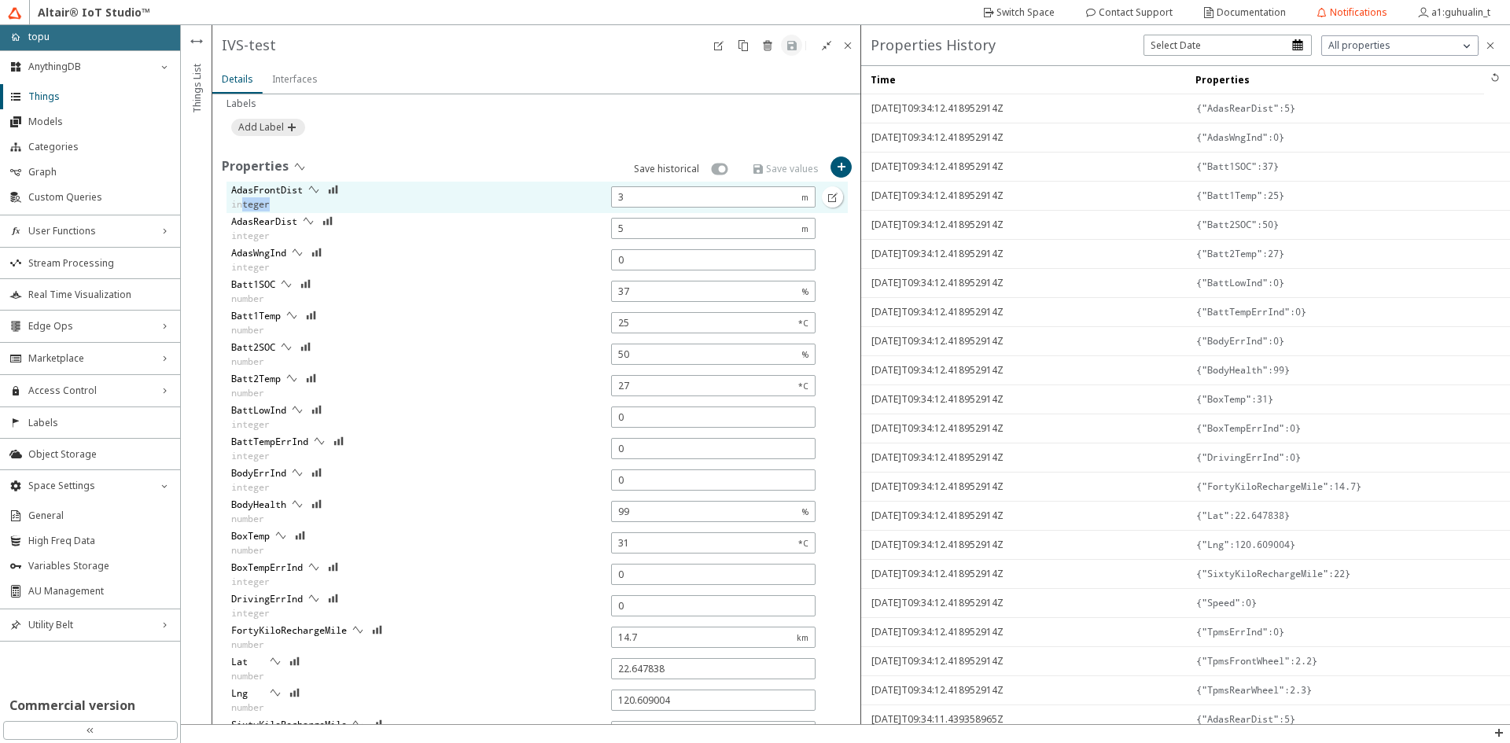
drag, startPoint x: 290, startPoint y: 204, endPoint x: 241, endPoint y: 204, distance: 49.6
click at [241, 204] on div "integer" at bounding box center [267, 204] width 72 height 14
click at [0, 0] on slot "integer" at bounding box center [0, 0] width 0 height 0
click at [827, 197] on iron-icon at bounding box center [833, 197] width 13 height 13
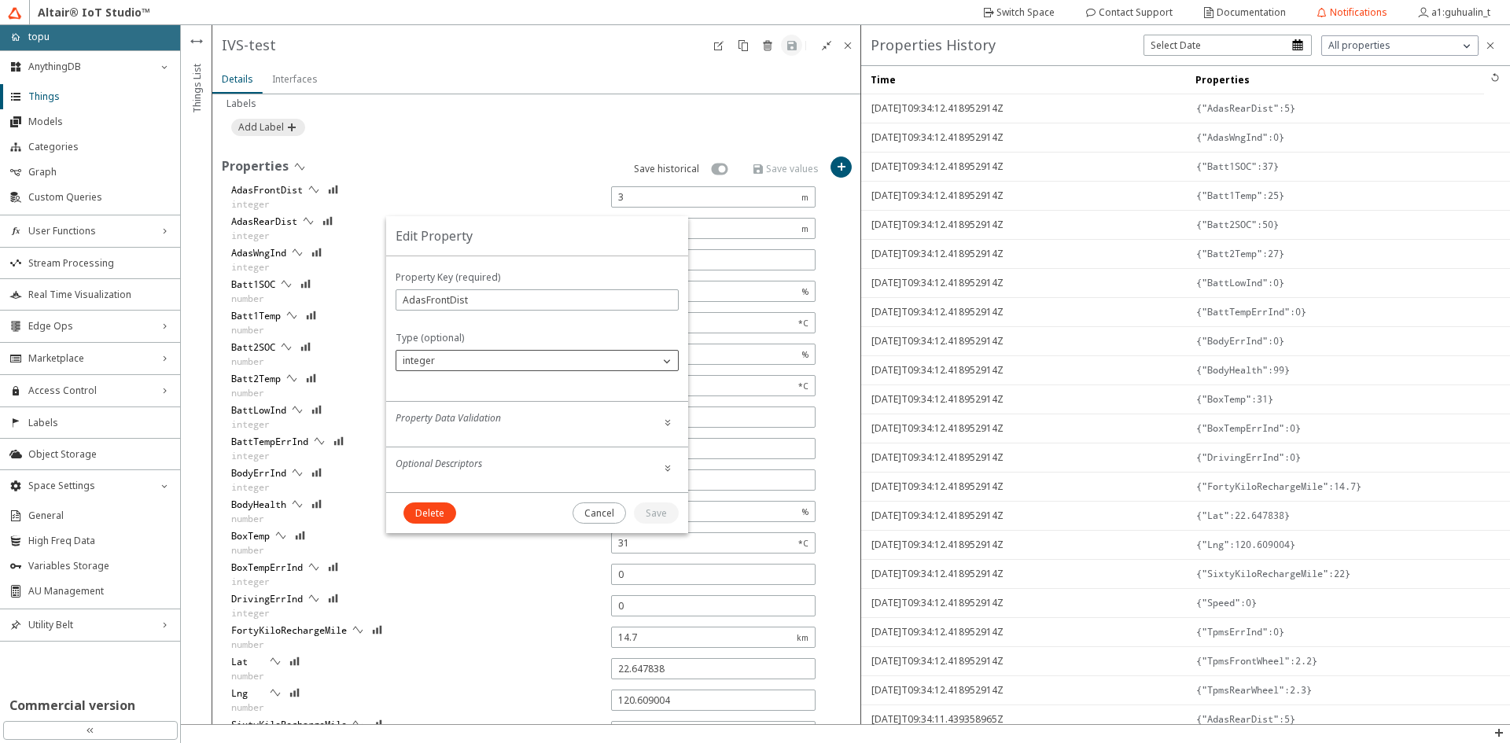
click at [560, 354] on div "integer" at bounding box center [527, 361] width 263 height 16
click at [473, 428] on p "number" at bounding box center [537, 430] width 282 height 14
click at [0, 0] on slot "Save" at bounding box center [0, 0] width 0 height 0
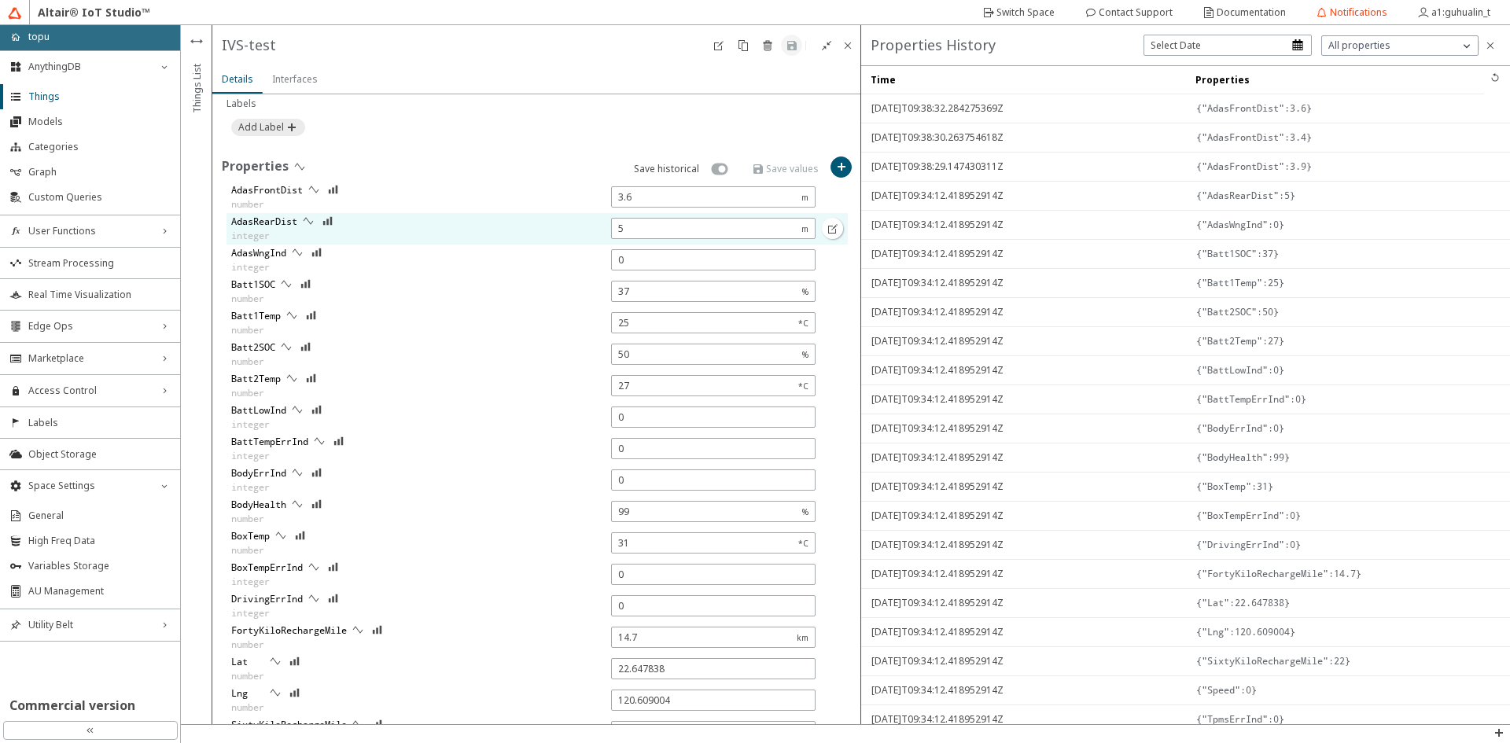
type input "3.5"
click at [827, 230] on iron-icon at bounding box center [833, 229] width 13 height 13
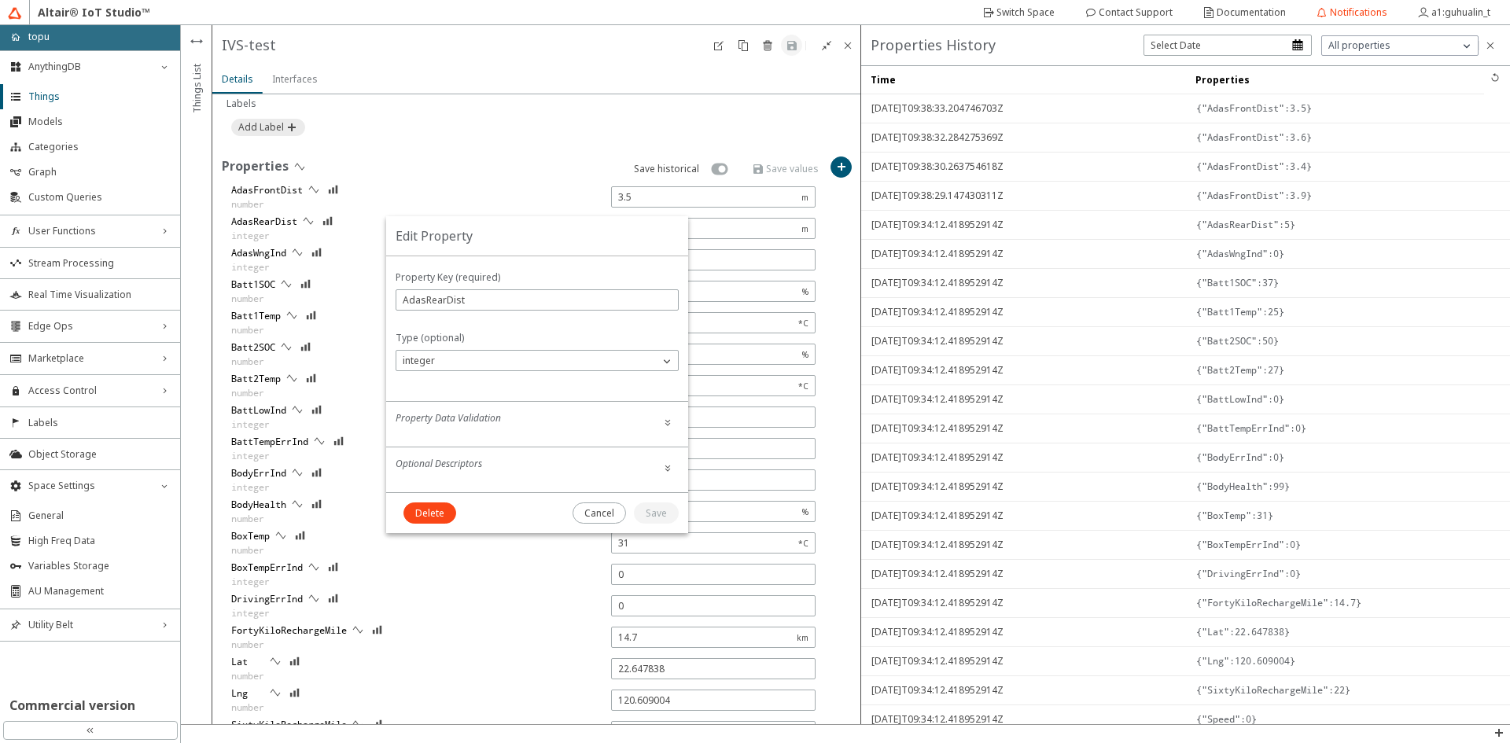
click at [0, 0] on slot "Cancel" at bounding box center [0, 0] width 0 height 0
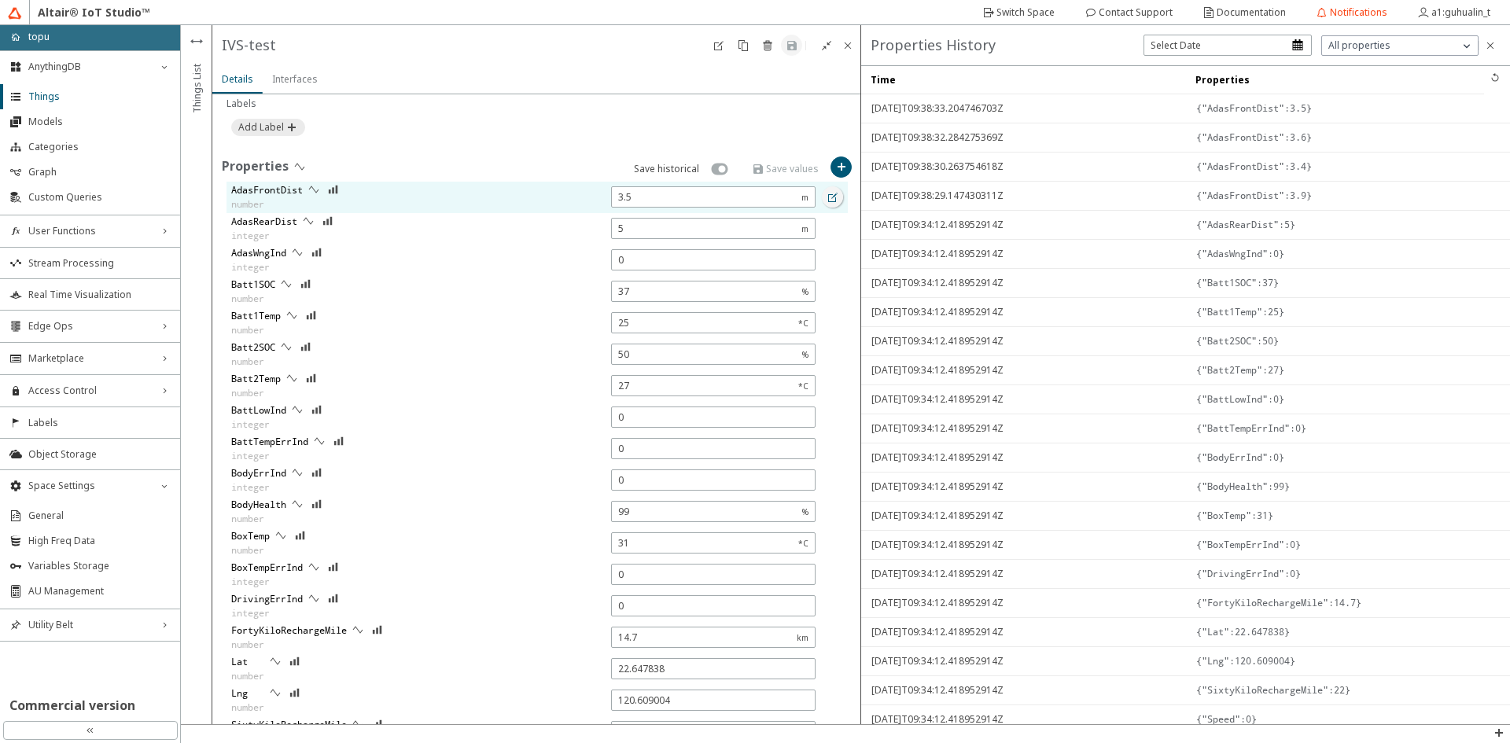
click at [827, 200] on iron-icon at bounding box center [833, 197] width 13 height 13
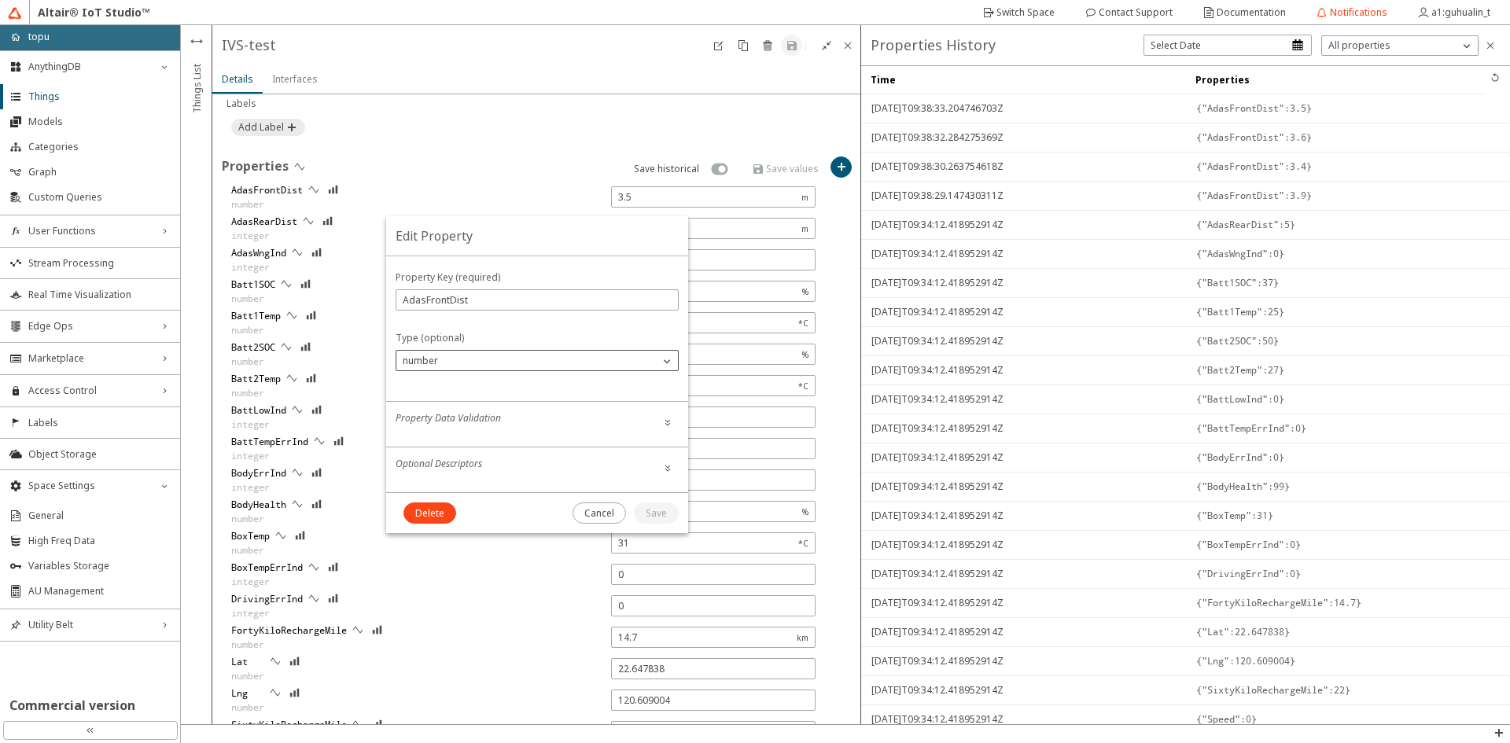
click at [572, 364] on div "number" at bounding box center [537, 360] width 283 height 21
click at [570, 356] on div "number" at bounding box center [527, 361] width 263 height 16
click at [583, 360] on div "number" at bounding box center [527, 361] width 263 height 16
click at [0, 0] on slot "Cancel" at bounding box center [0, 0] width 0 height 0
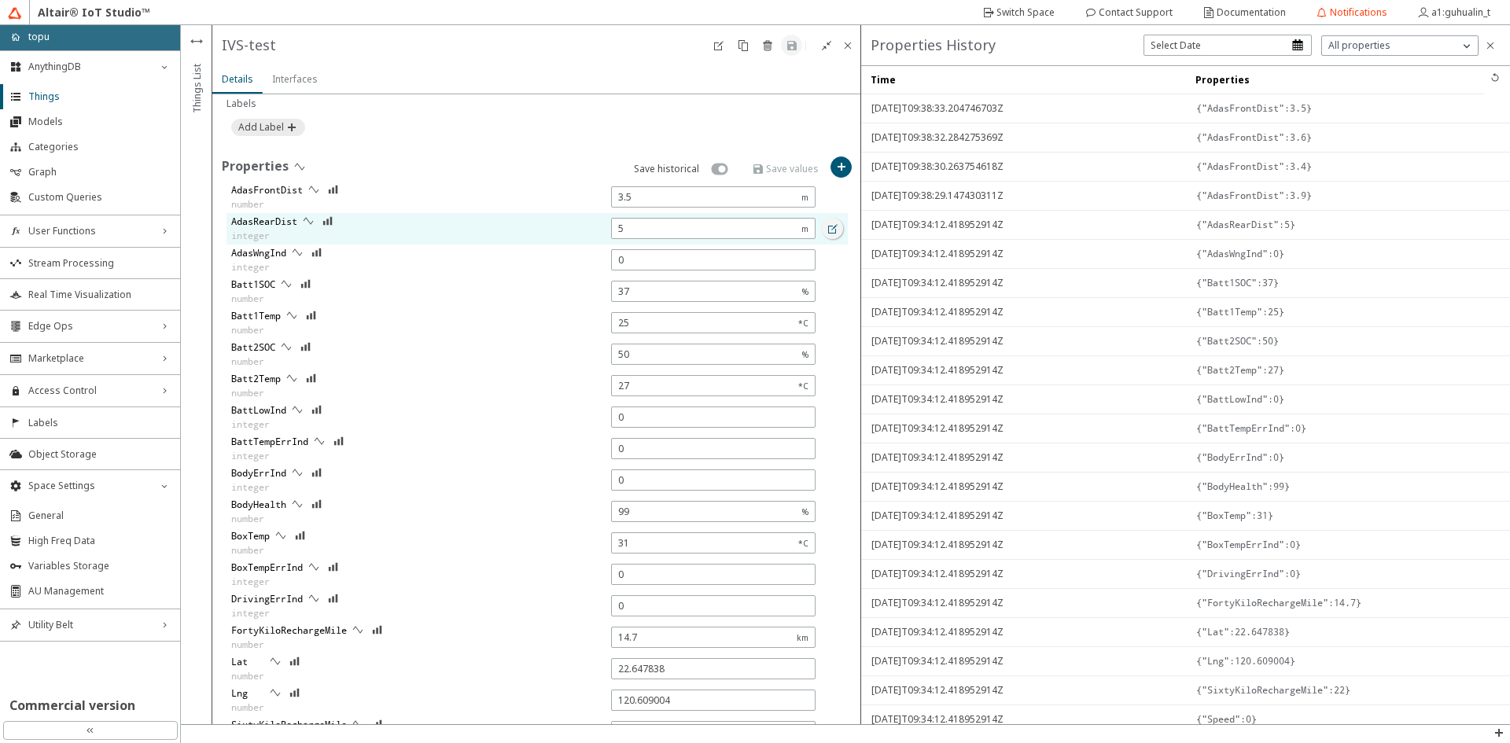
click at [822, 227] on paper-button at bounding box center [832, 228] width 21 height 21
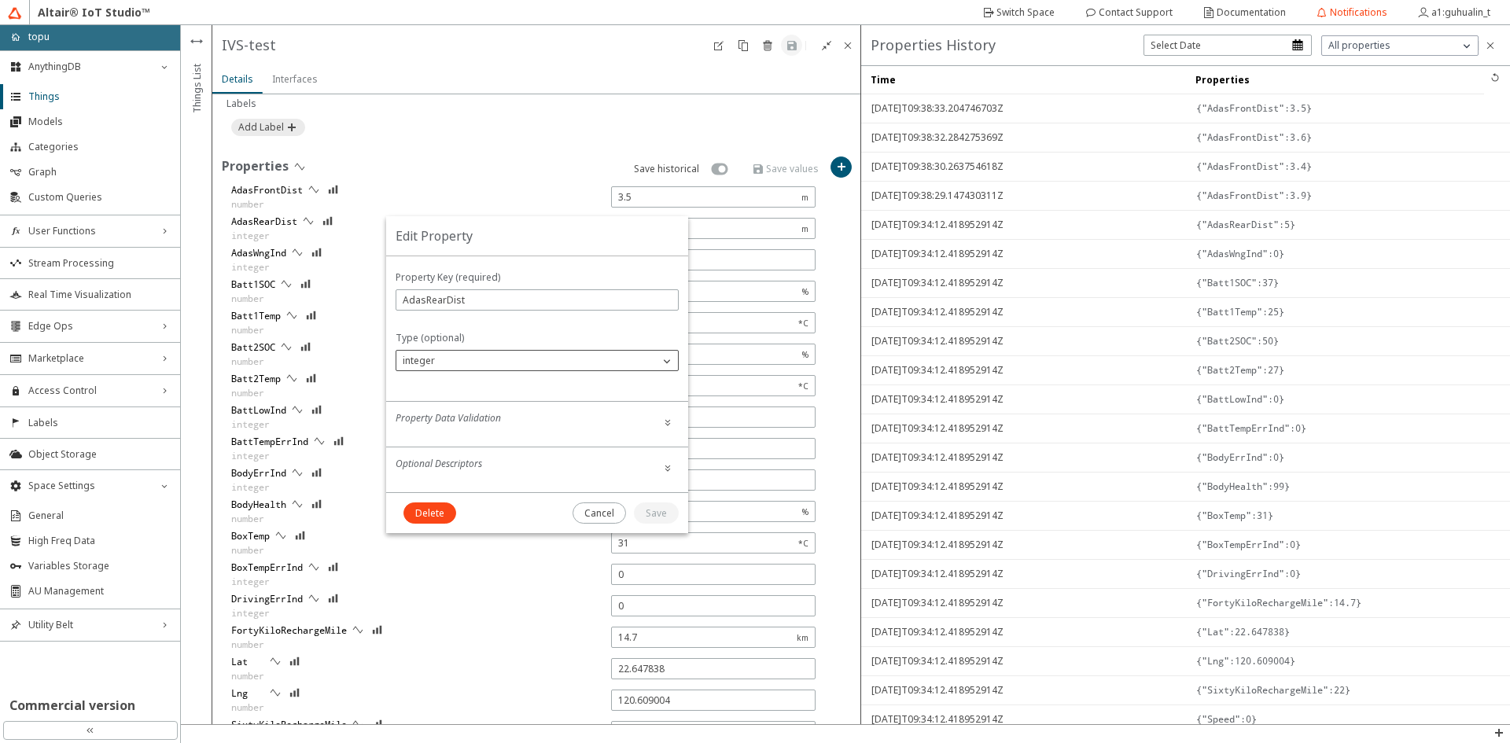
click at [518, 356] on div "integer" at bounding box center [527, 361] width 263 height 16
click at [448, 423] on p "number" at bounding box center [537, 430] width 282 height 14
click at [0, 0] on slot "Save" at bounding box center [0, 0] width 0 height 0
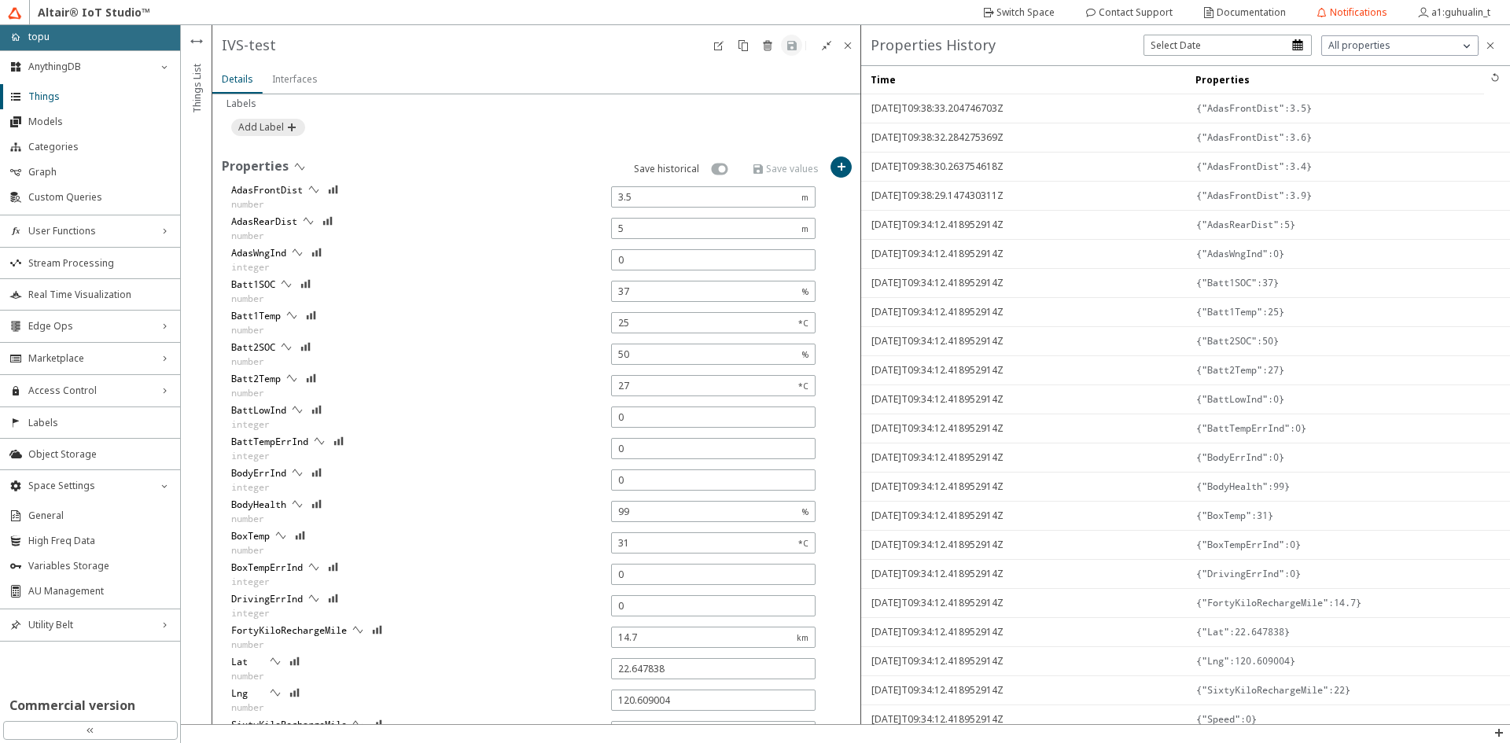
click at [639, 109] on div "Labels" at bounding box center [537, 104] width 621 height 14
drag, startPoint x: 1233, startPoint y: 143, endPoint x: 1221, endPoint y: 131, distance: 17.3
click at [1221, 131] on div "{"AdasFrontDist":3.6}" at bounding box center [1348, 137] width 304 height 28
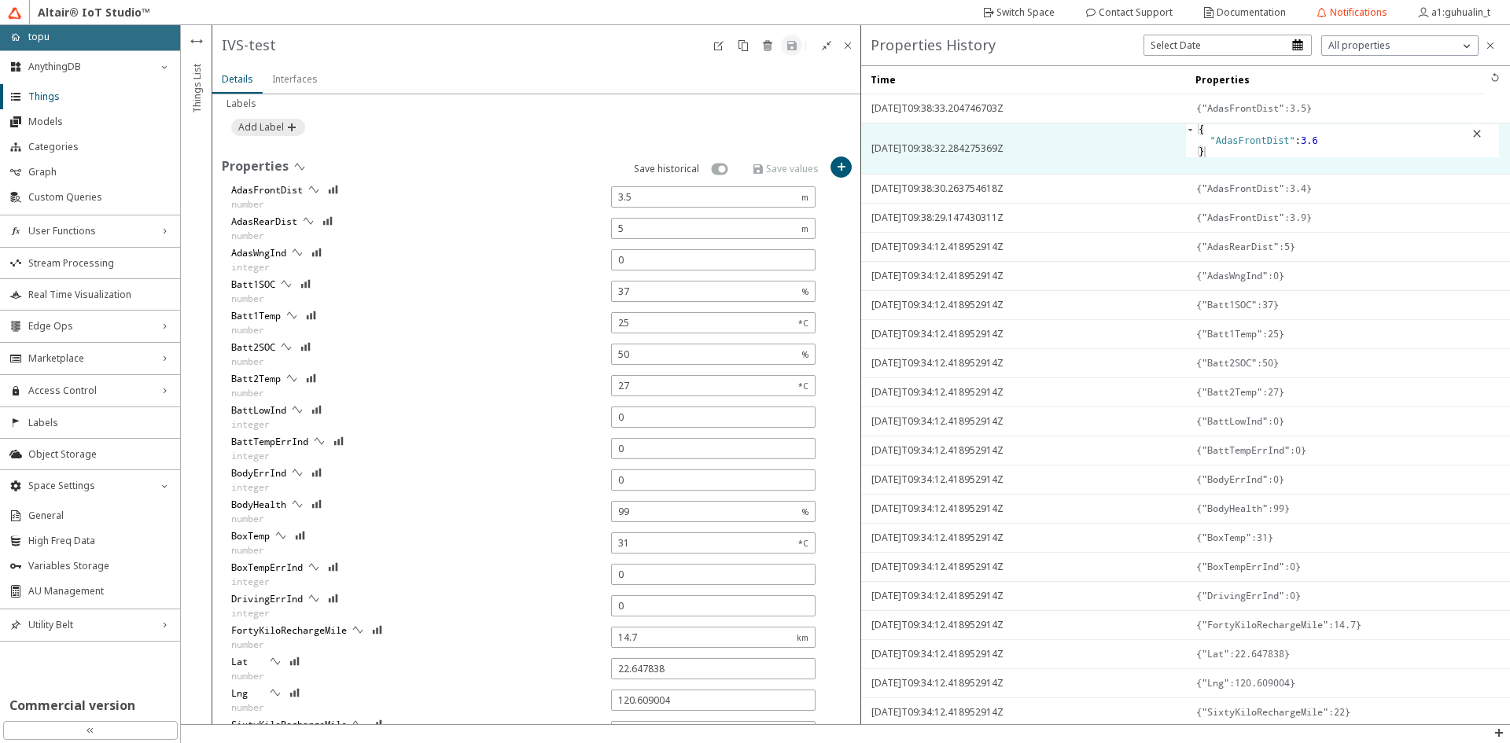
click at [1143, 138] on span "2025-08-25T09:38:32.284275369Z" at bounding box center [1023, 148] width 304 height 28
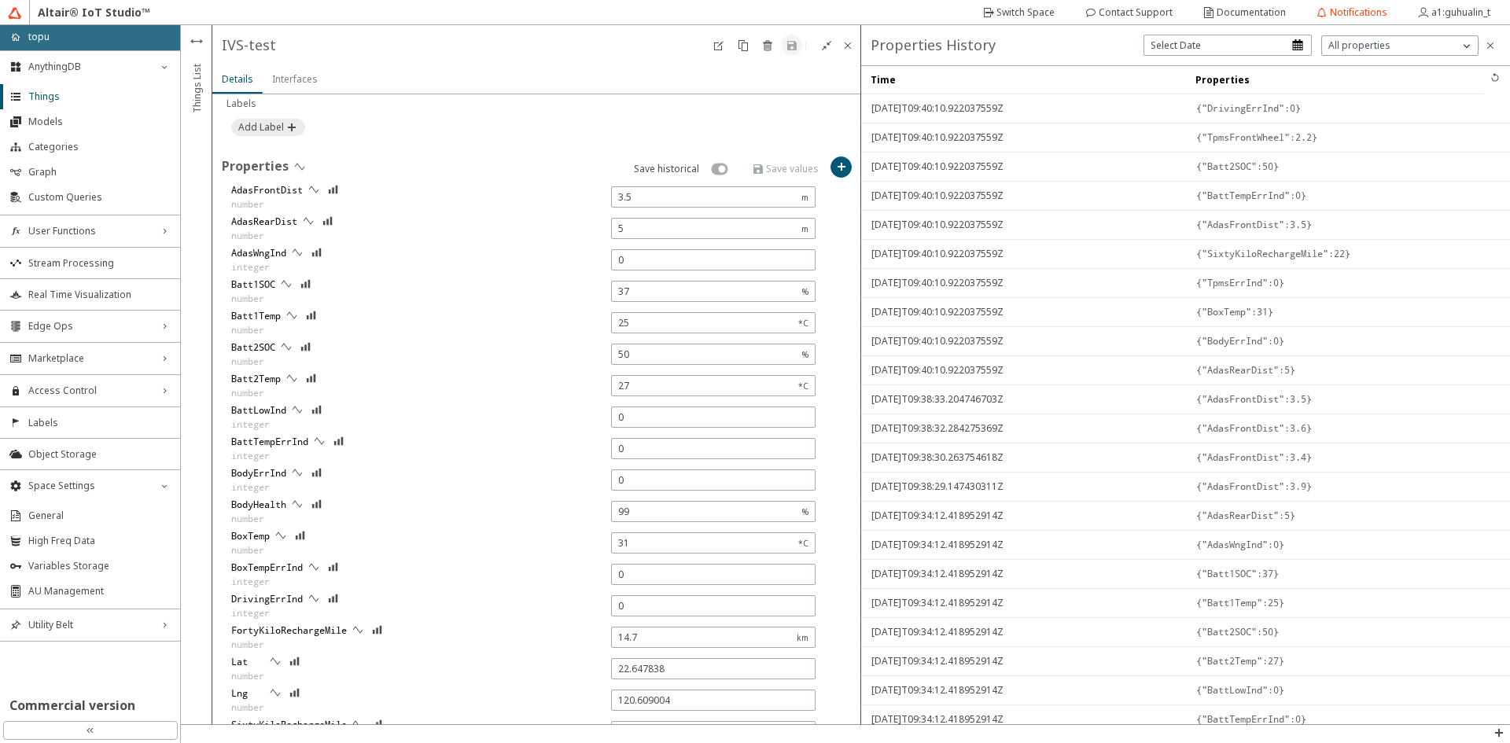
type input "22.647859"
type input "120.60902"
type input "28"
type input "3.4"
type input "27"
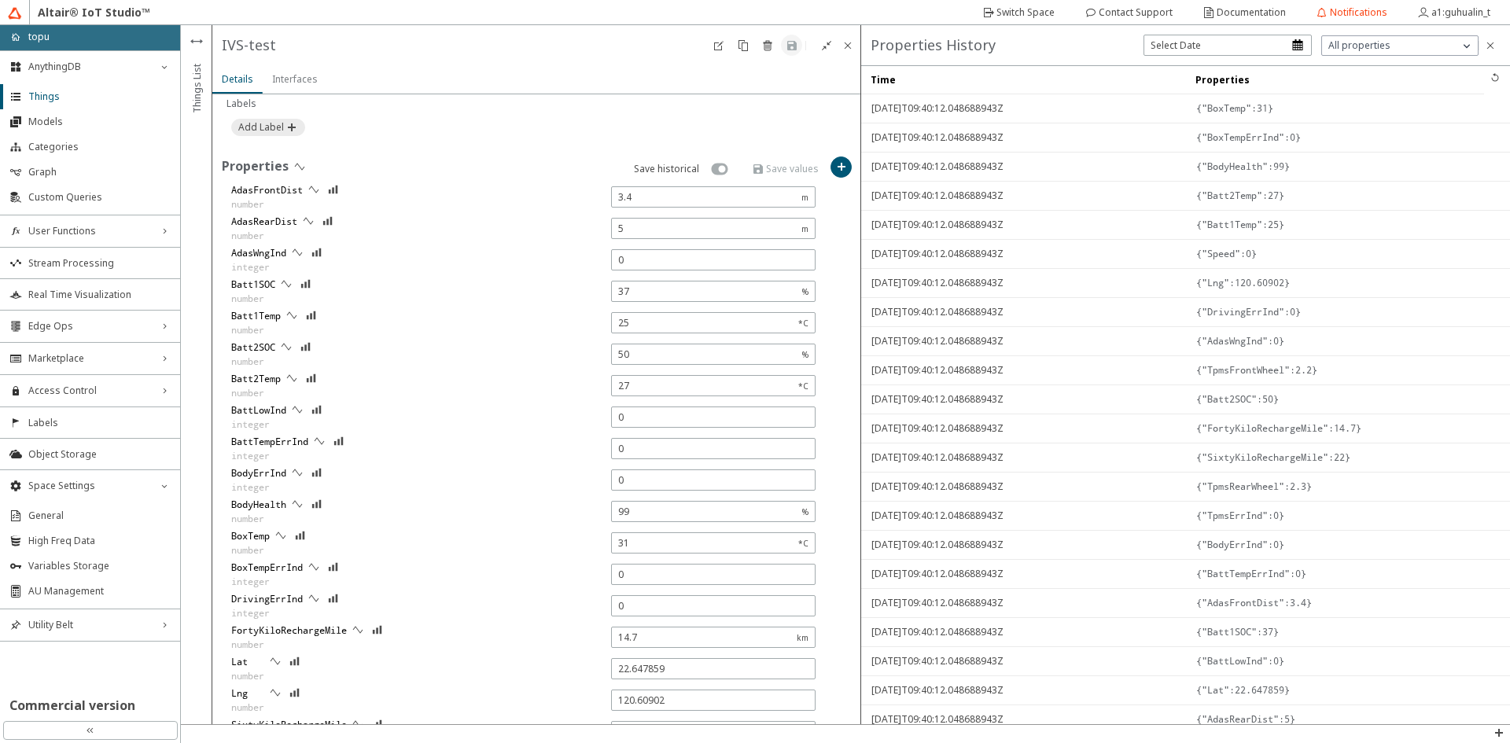
type input "3.5"
type input "28"
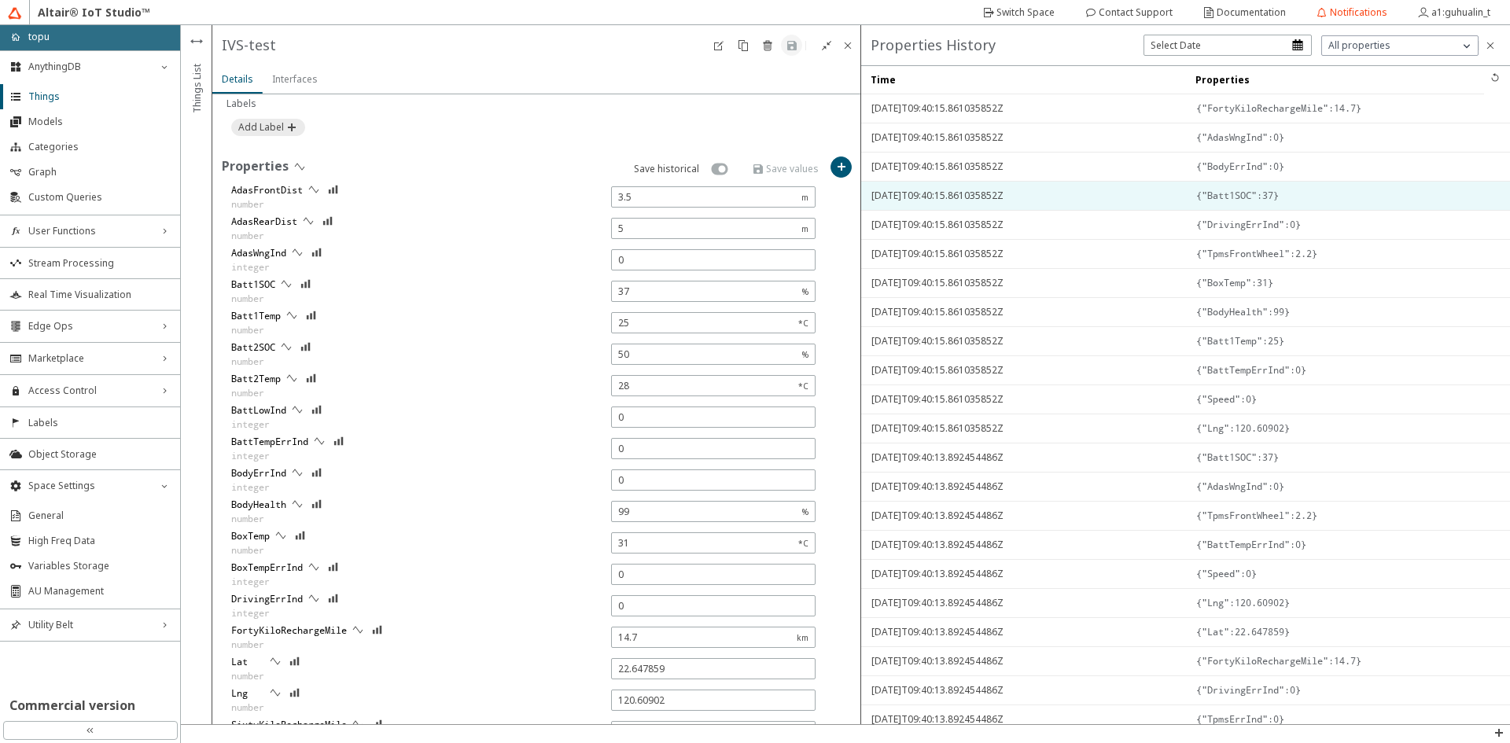
type input "3.7"
type input "27"
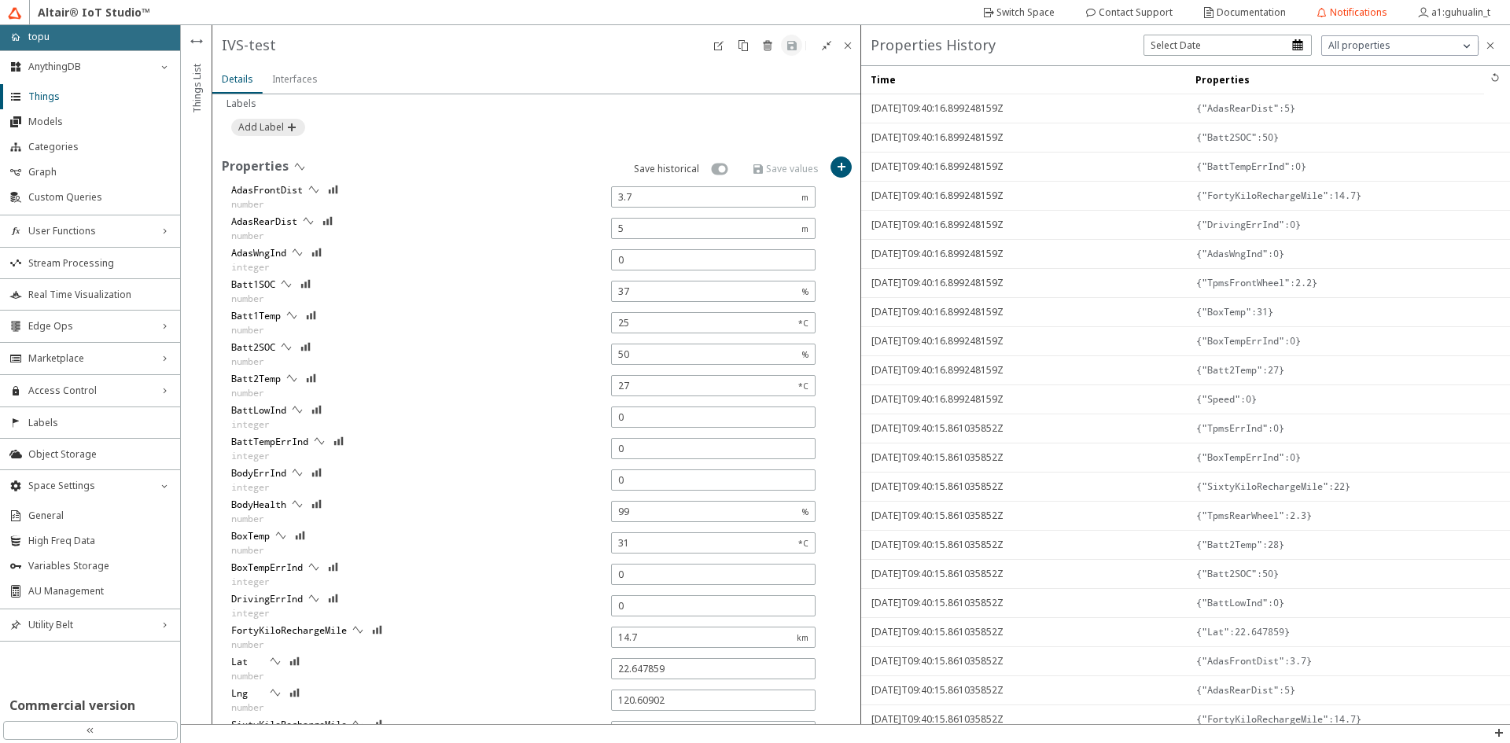
type input "3.5"
click at [555, 131] on unity-button at bounding box center [536, 127] width 611 height 17
type input "28"
type input "3.6"
click at [90, 595] on span "AU Management" at bounding box center [99, 591] width 142 height 13
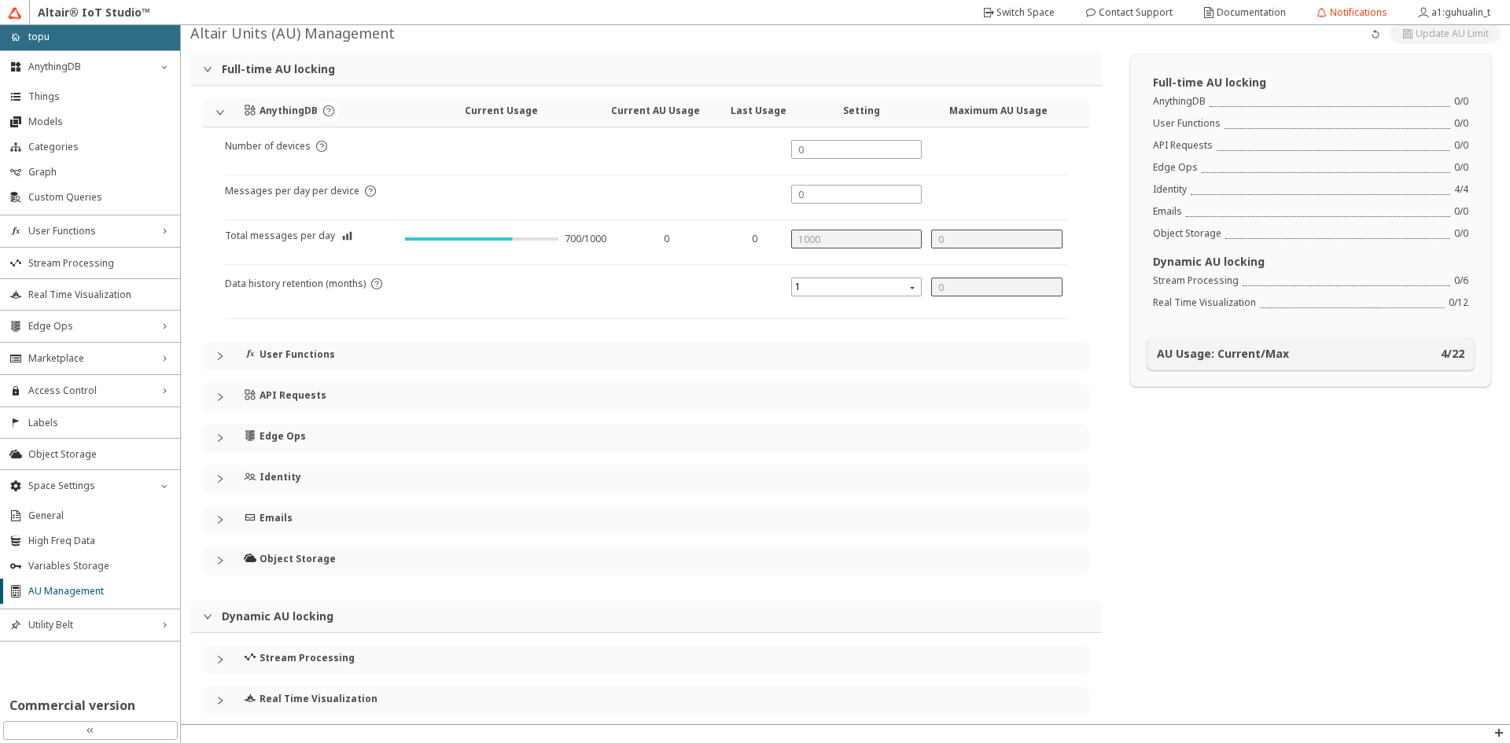
scroll to position [28, 0]
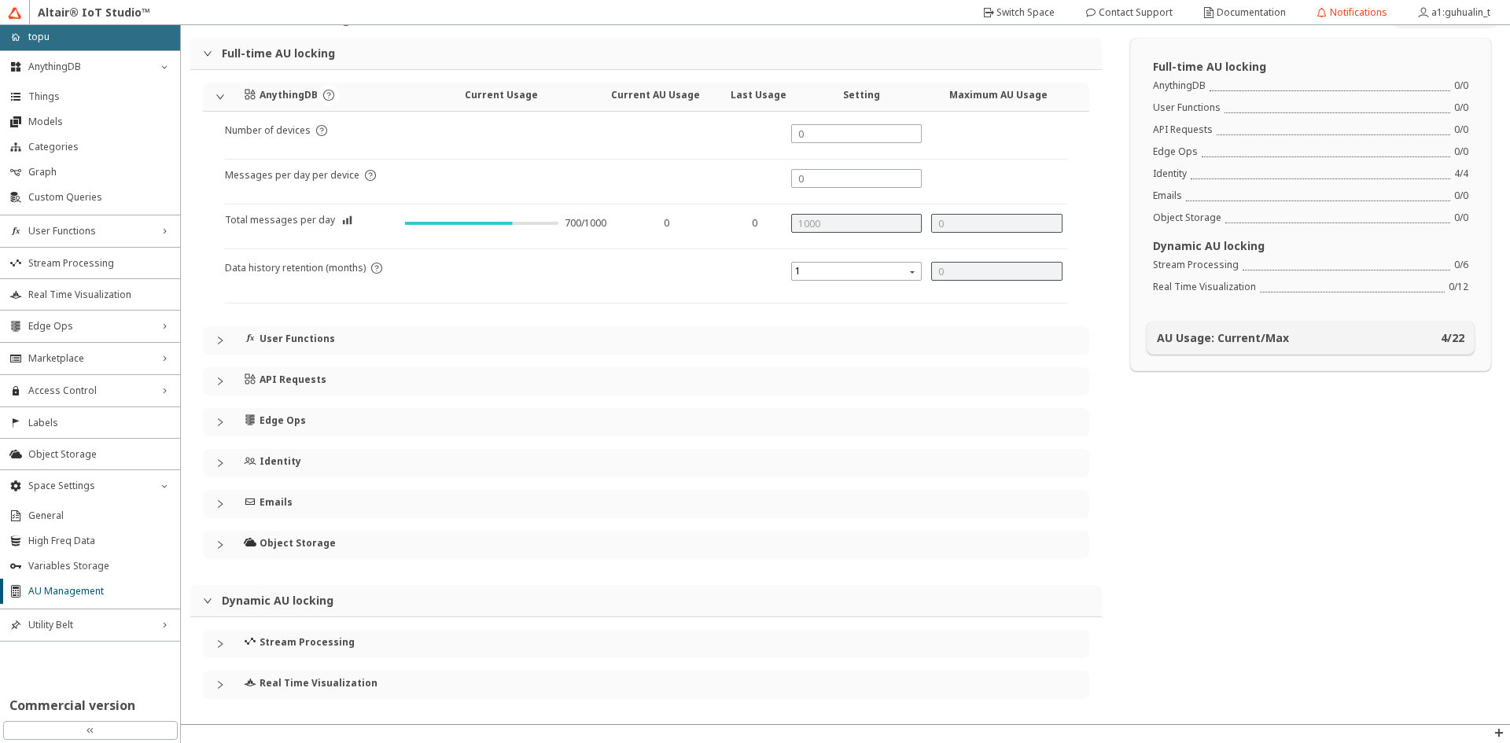
click at [357, 384] on div "API Requests" at bounding box center [329, 379] width 171 height 24
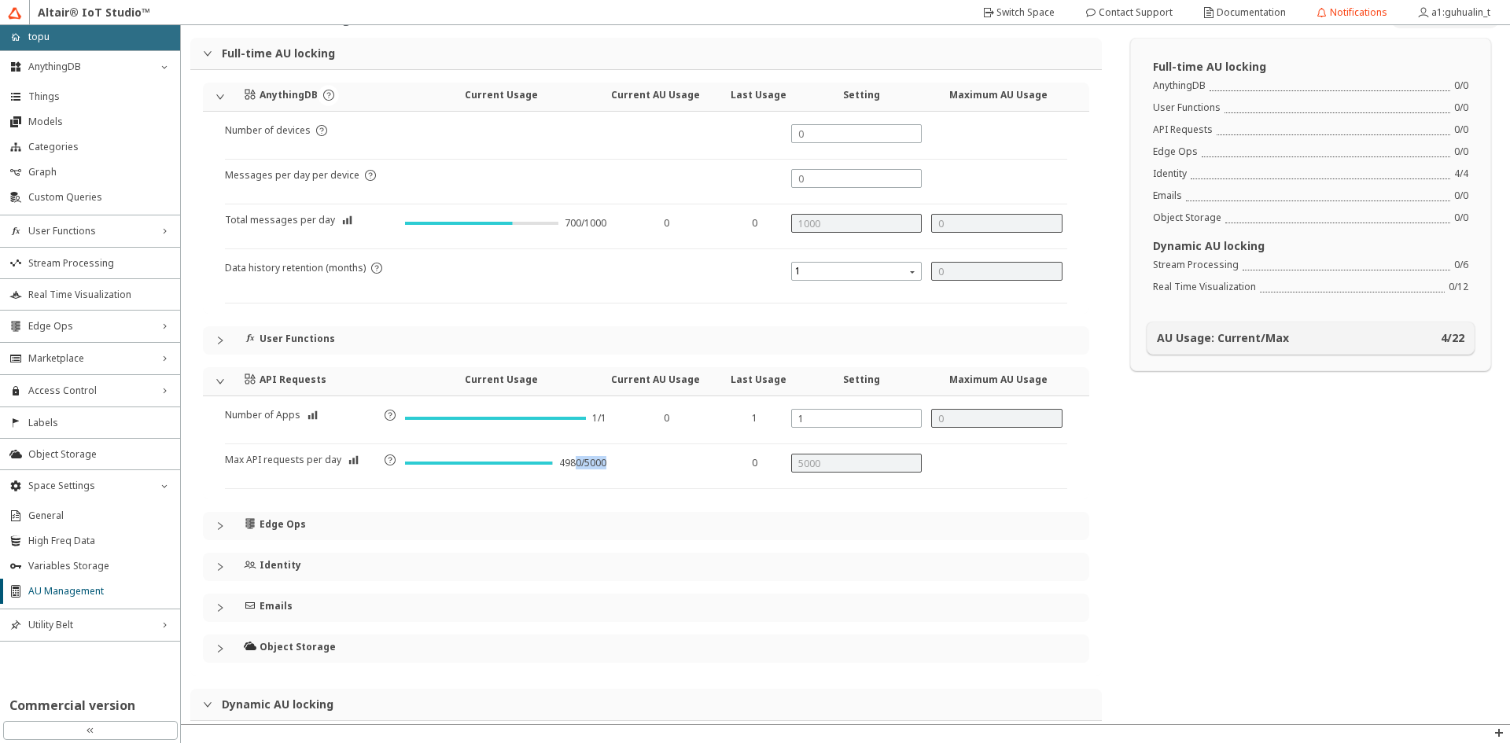
drag, startPoint x: 617, startPoint y: 466, endPoint x: 572, endPoint y: 466, distance: 44.8
click at [571, 466] on div "Max API requests per day 4980/5000 0" at bounding box center [646, 471] width 842 height 35
click at [572, 466] on div "4980/5000" at bounding box center [582, 463] width 47 height 13
drag, startPoint x: 548, startPoint y: 462, endPoint x: 617, endPoint y: 466, distance: 69.3
click at [617, 466] on div "Max API requests per day 4980/5000 0" at bounding box center [646, 471] width 842 height 35
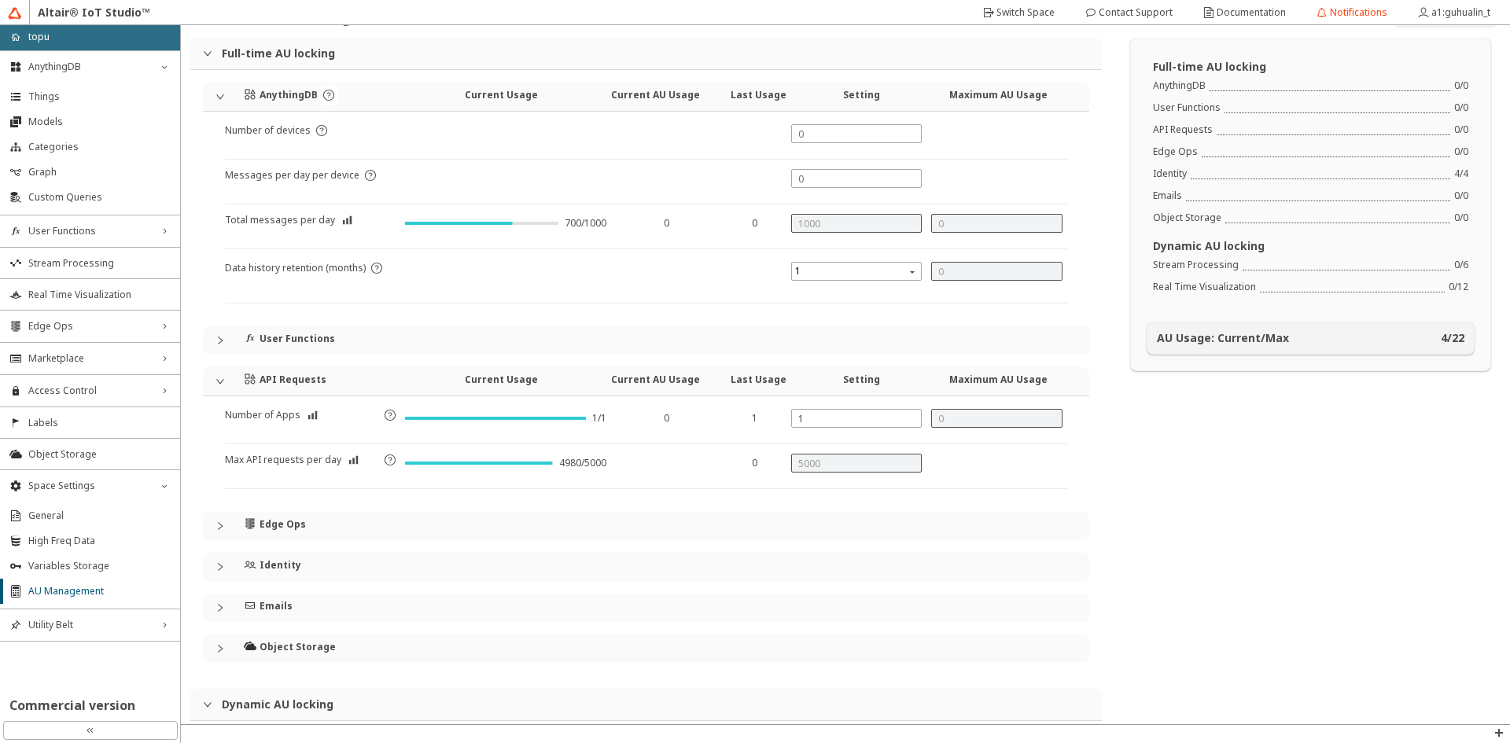
click at [617, 466] on div at bounding box center [663, 471] width 105 height 35
click at [559, 464] on div "4980/5000" at bounding box center [582, 463] width 47 height 13
drag, startPoint x: 561, startPoint y: 462, endPoint x: 599, endPoint y: 462, distance: 38.5
click at [599, 462] on div "4980/5000" at bounding box center [582, 463] width 47 height 13
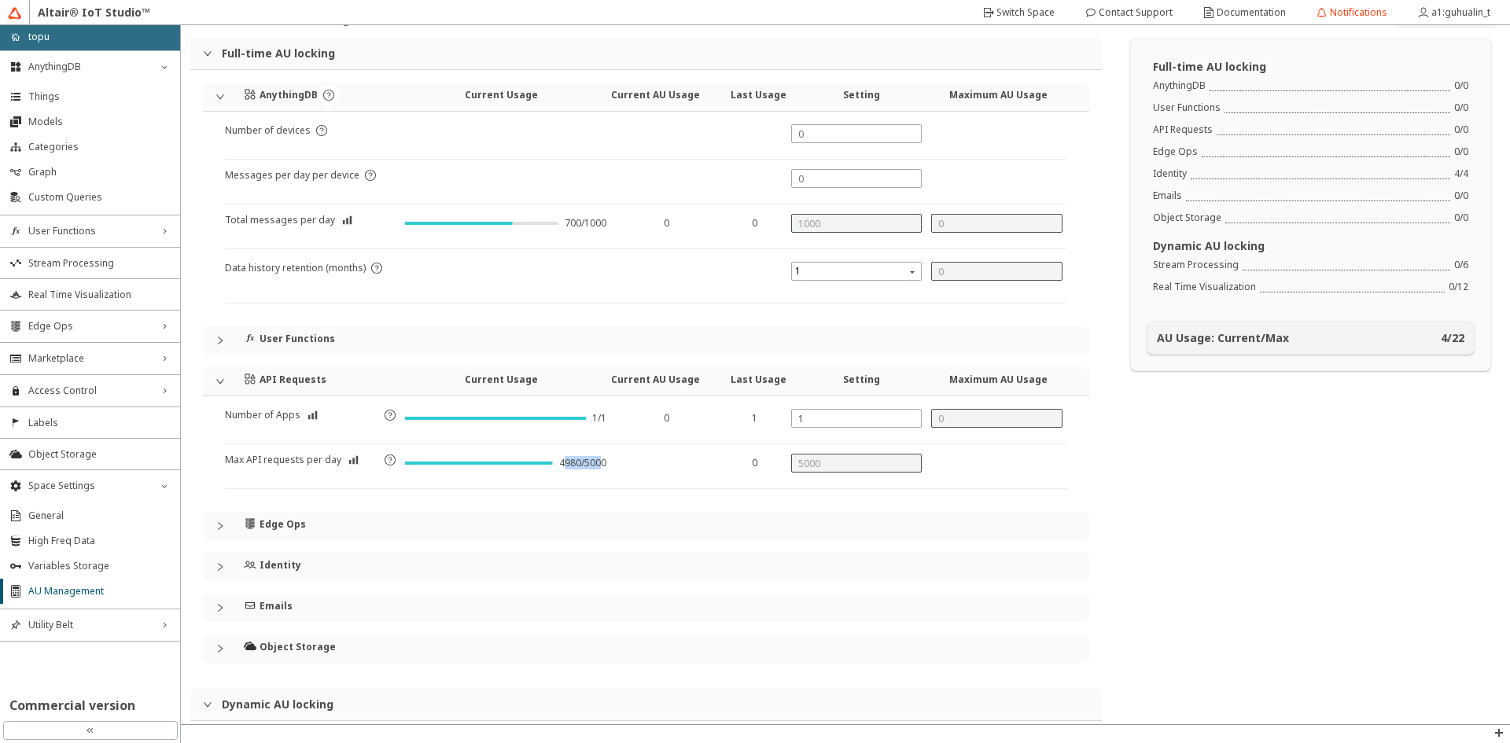
click at [599, 462] on div "4980/5000" at bounding box center [582, 463] width 47 height 13
click at [384, 462] on iron-icon at bounding box center [390, 460] width 13 height 13
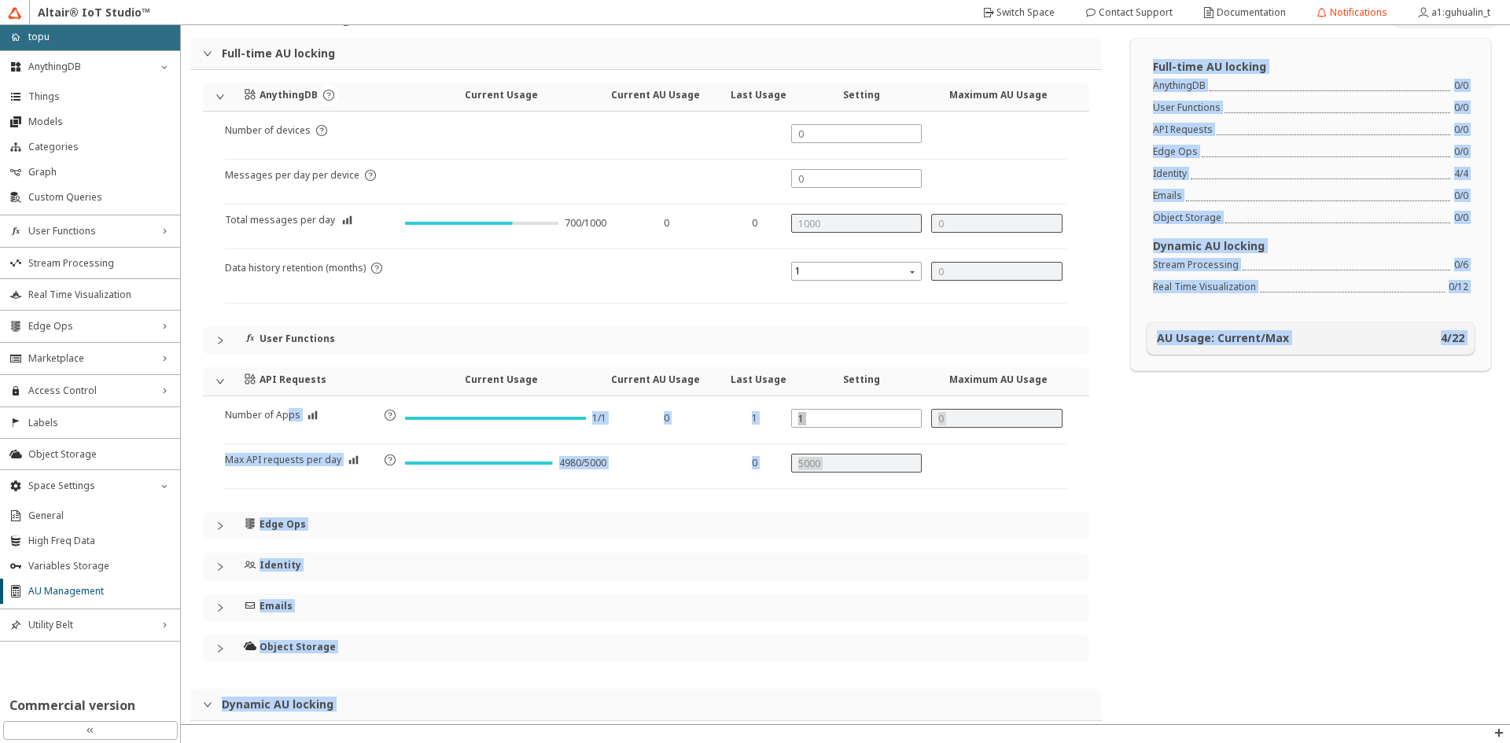
drag, startPoint x: 451, startPoint y: 433, endPoint x: 286, endPoint y: 402, distance: 167.4
click at [286, 402] on body "Altair® IoT Studio™ home topu AnythingDB down_chevron Things Models Categories …" at bounding box center [755, 371] width 1510 height 743
click at [630, 478] on div at bounding box center [663, 471] width 105 height 35
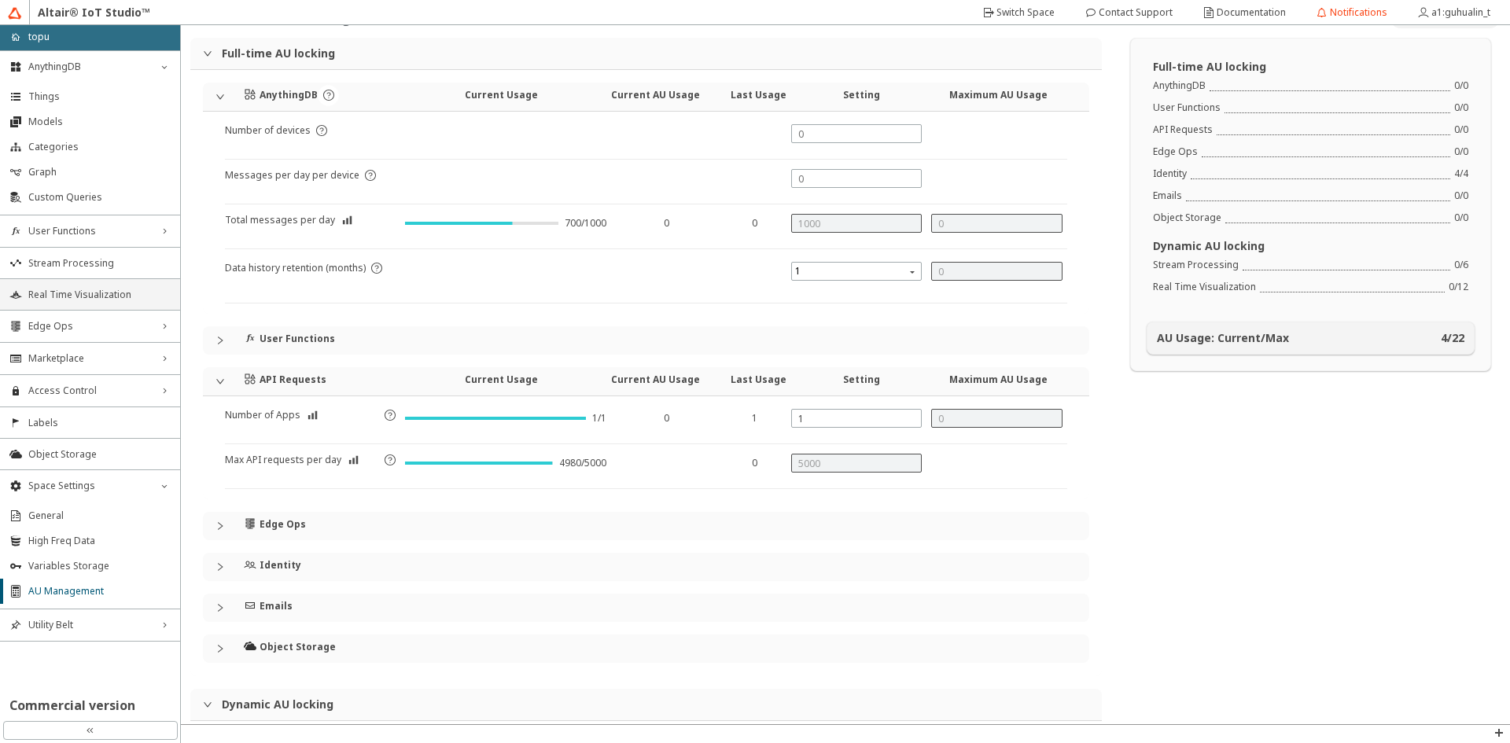
click at [93, 293] on span "Real Time Visualization" at bounding box center [99, 295] width 142 height 13
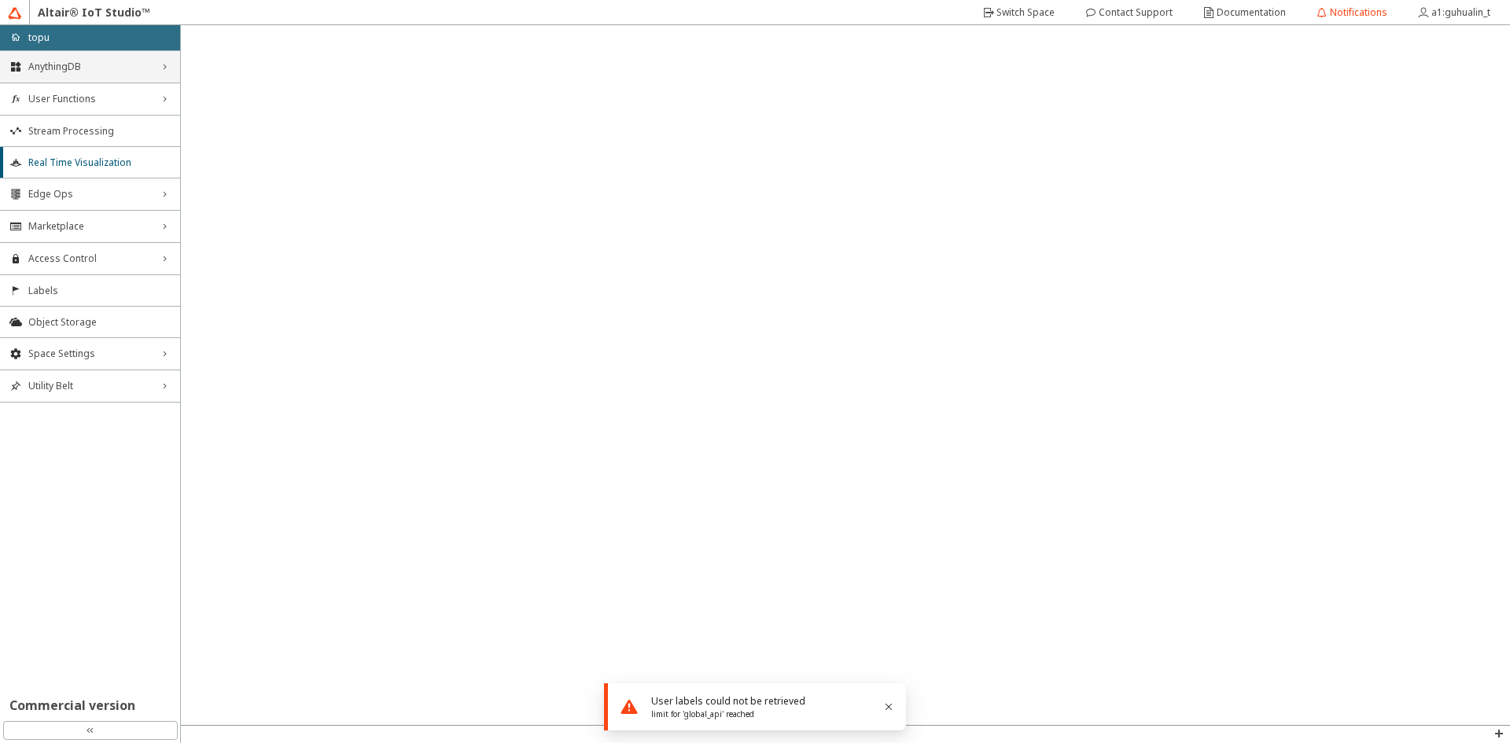
click at [120, 67] on span "AnythingDB" at bounding box center [89, 67] width 123 height 13
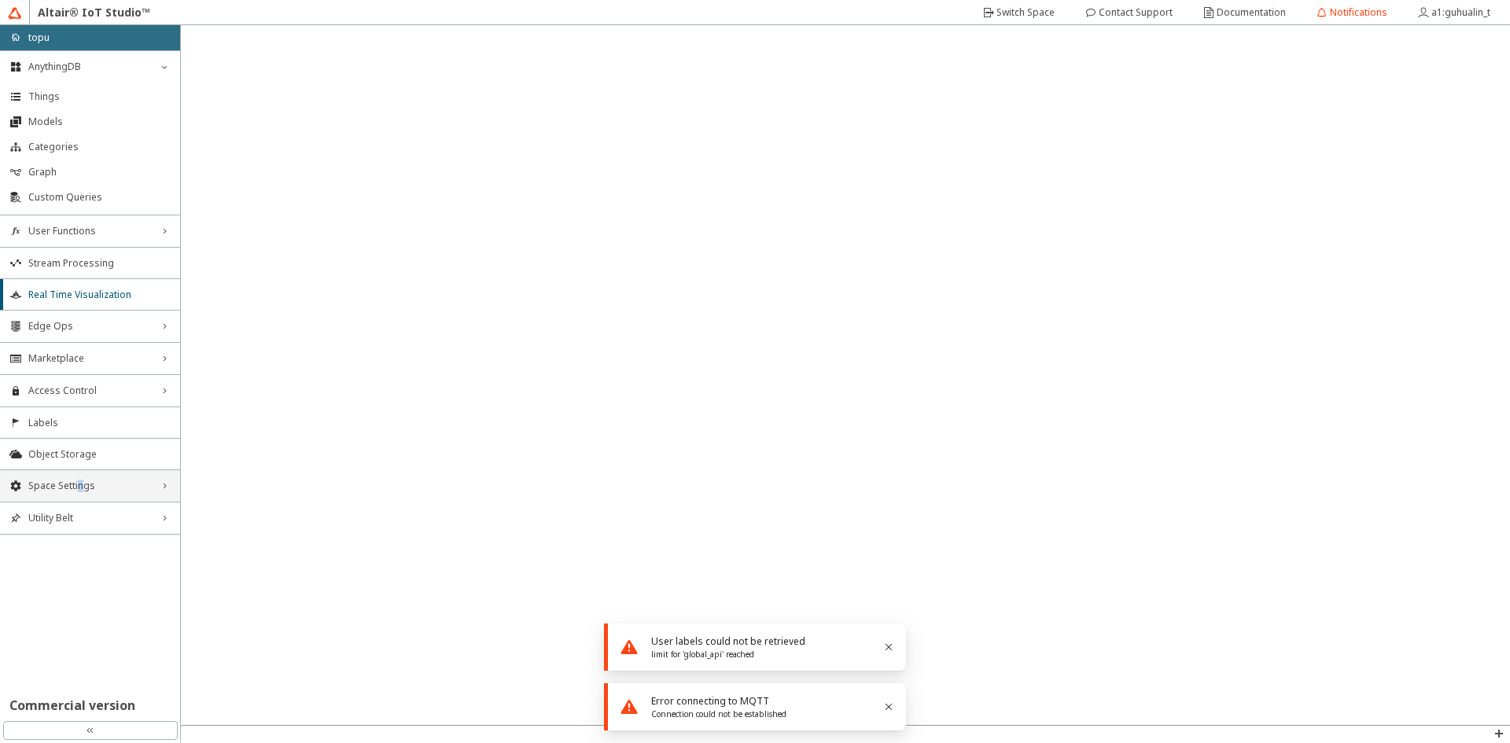
click at [79, 489] on span "Space Settings" at bounding box center [89, 486] width 123 height 13
click at [59, 585] on span "AU Management" at bounding box center [99, 591] width 142 height 13
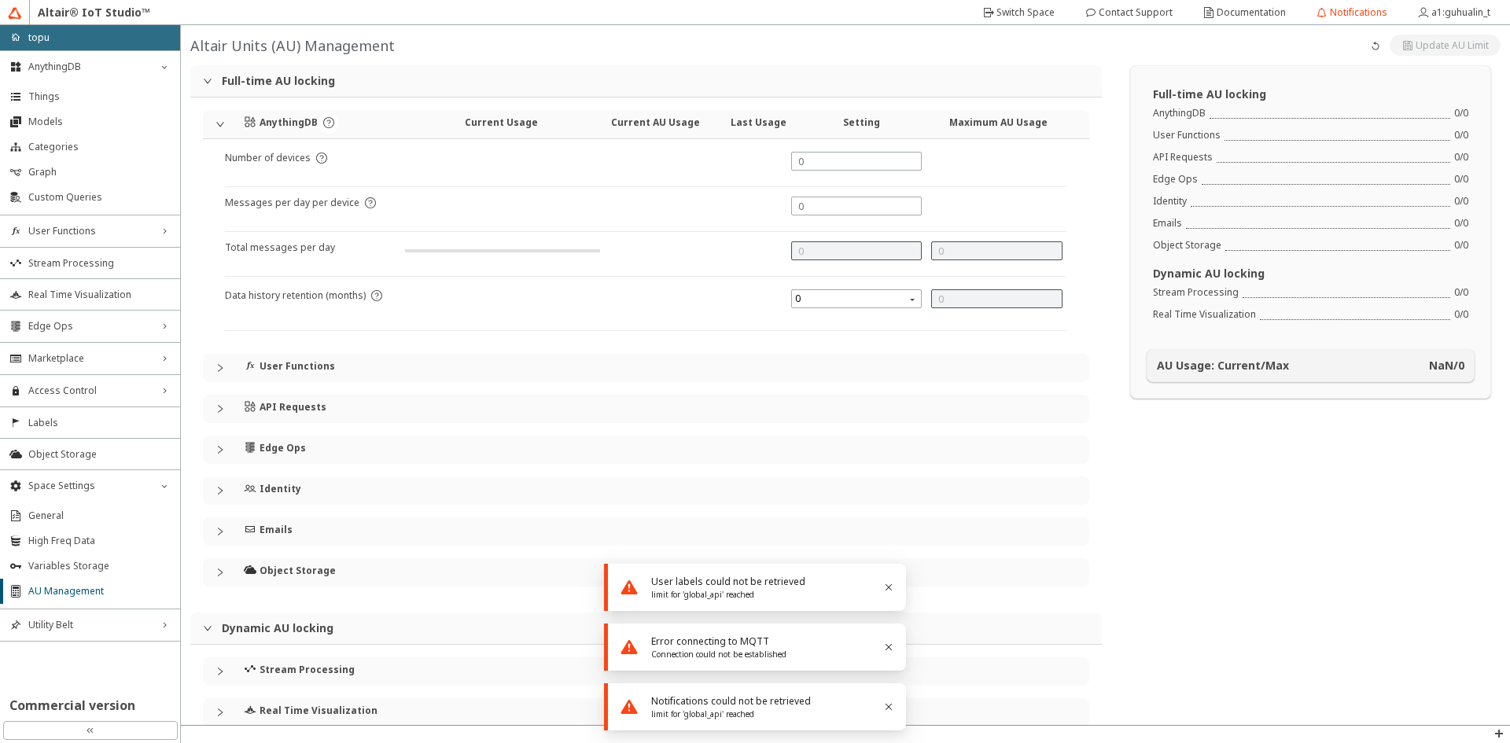
type input "1000"
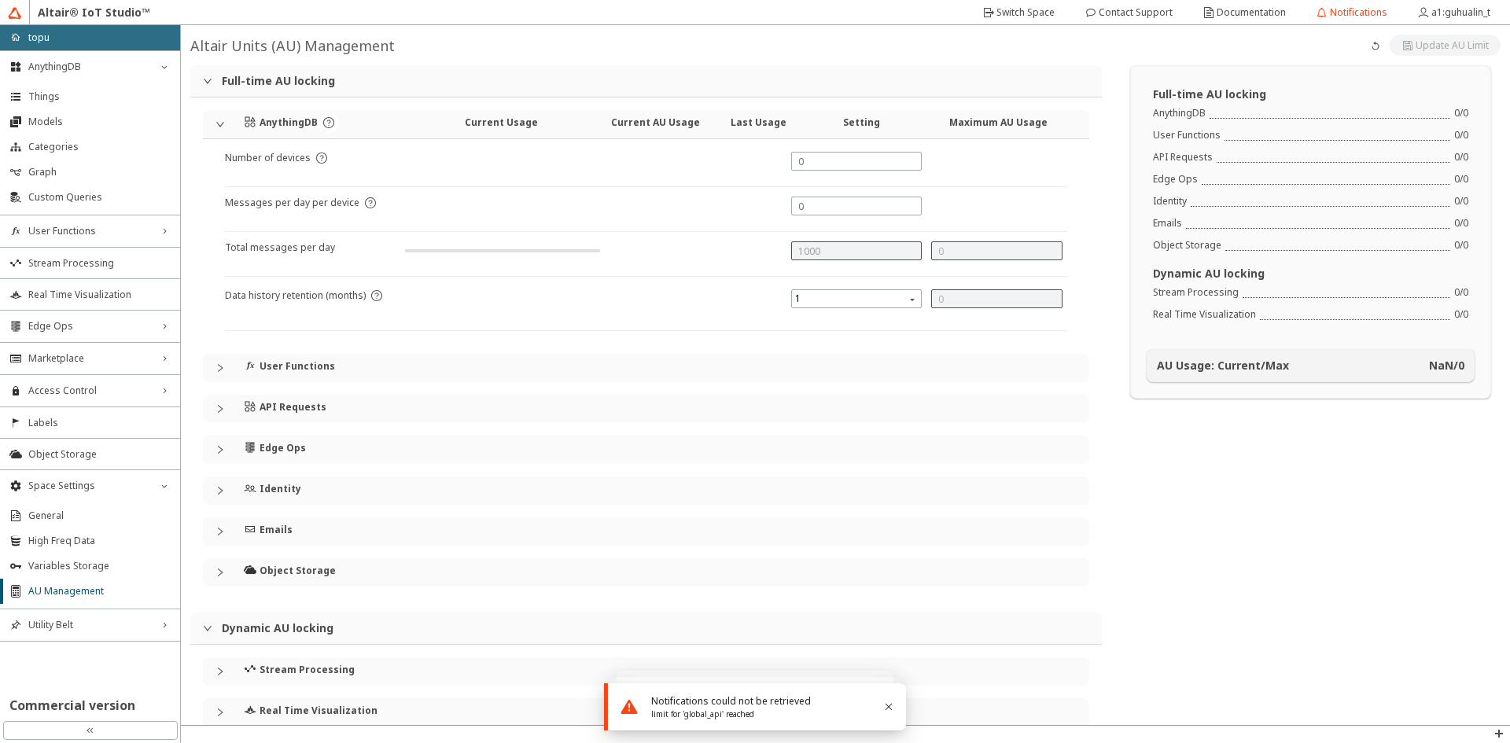
type input "0"
click at [358, 374] on div "User Functions" at bounding box center [329, 366] width 171 height 24
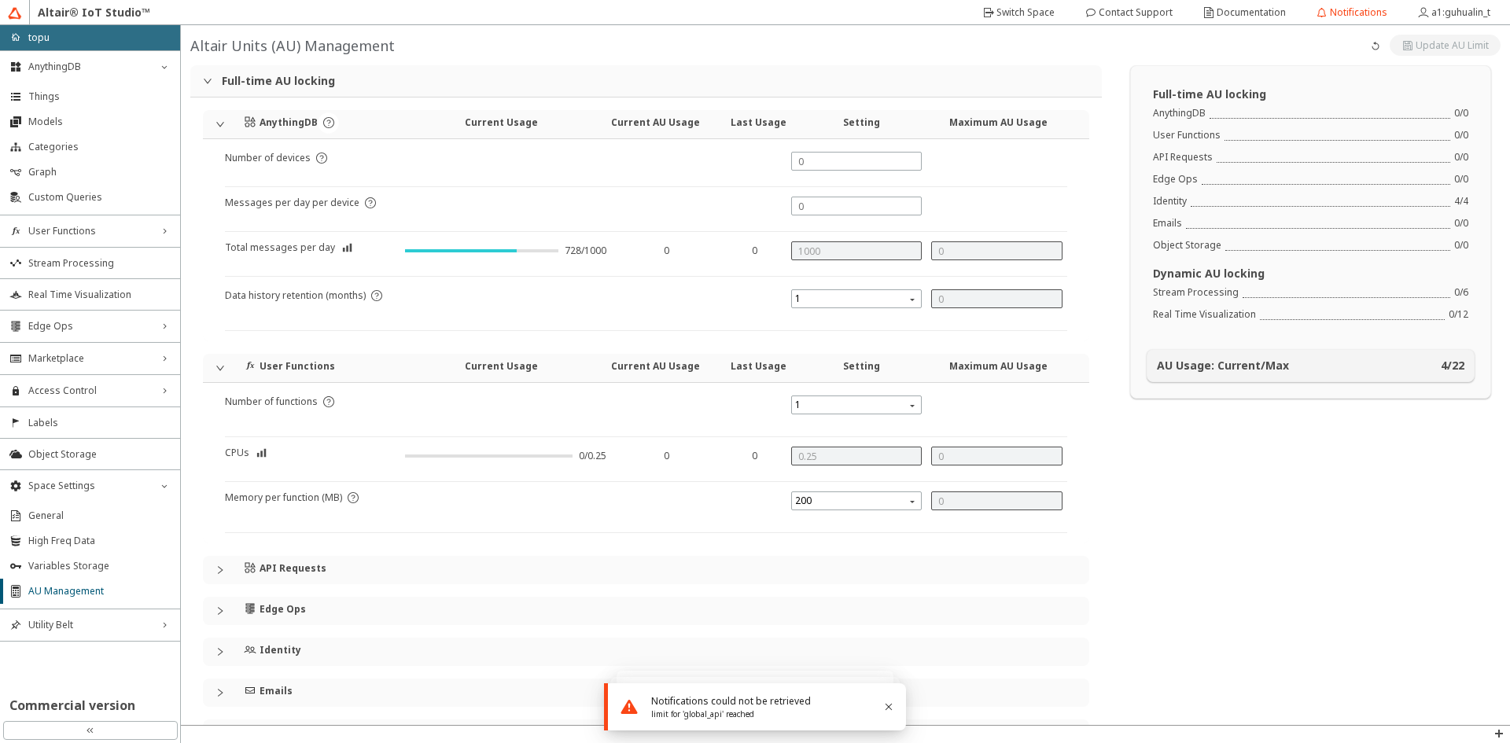
click at [358, 374] on div "User Functions" at bounding box center [329, 366] width 171 height 24
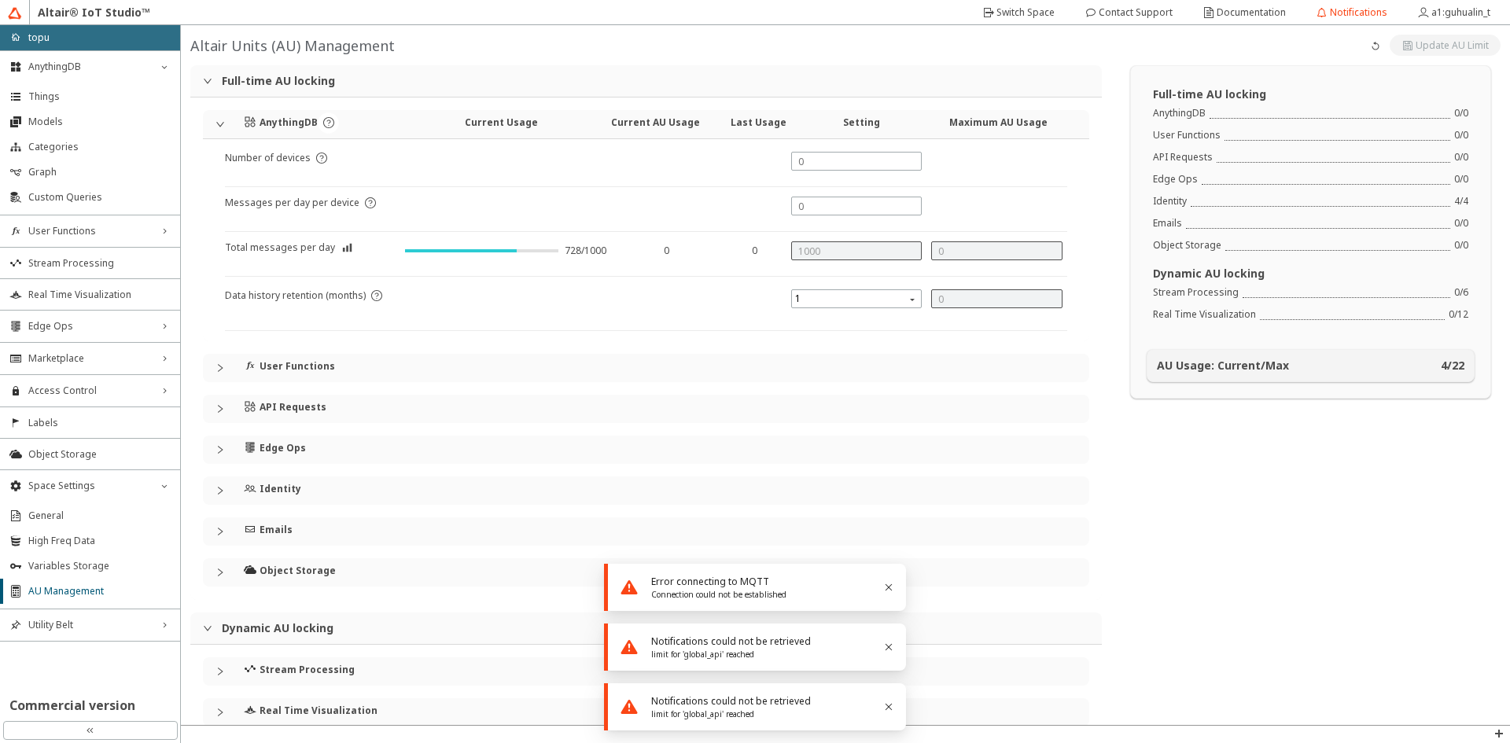
drag, startPoint x: 331, startPoint y: 395, endPoint x: 333, endPoint y: 404, distance: 9.7
click at [331, 403] on div "API Requests" at bounding box center [329, 407] width 171 height 24
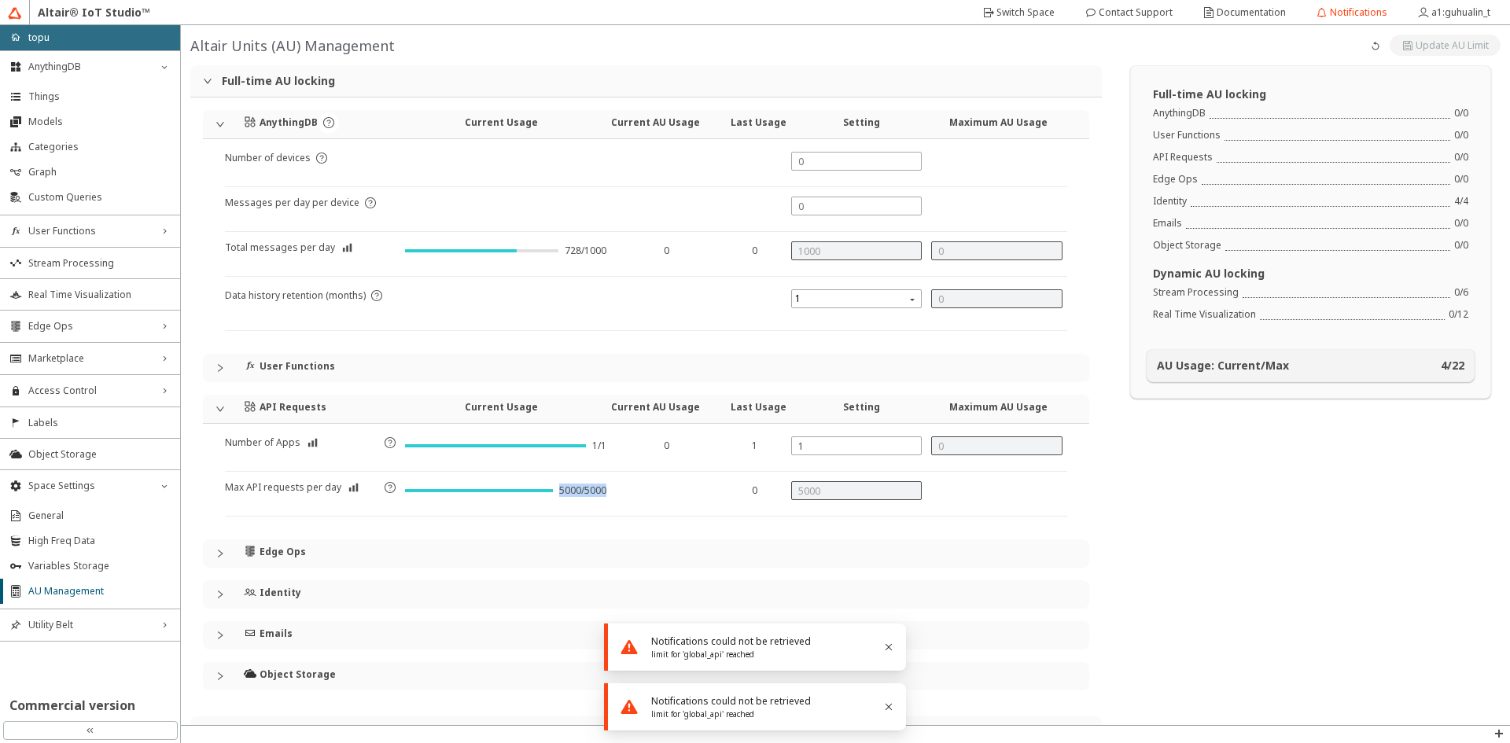
drag, startPoint x: 639, startPoint y: 493, endPoint x: 493, endPoint y: 474, distance: 147.5
click at [496, 477] on div "Number of Apps 1/1 0 1 Max API requests per day 5000/5000 0" at bounding box center [646, 477] width 842 height 80
click at [648, 482] on div at bounding box center [663, 498] width 105 height 35
click at [893, 643] on icon "Close" at bounding box center [888, 647] width 13 height 13
click at [880, 713] on div "Notifications could not be retrieved limit for 'global_api' reached" at bounding box center [757, 707] width 274 height 25
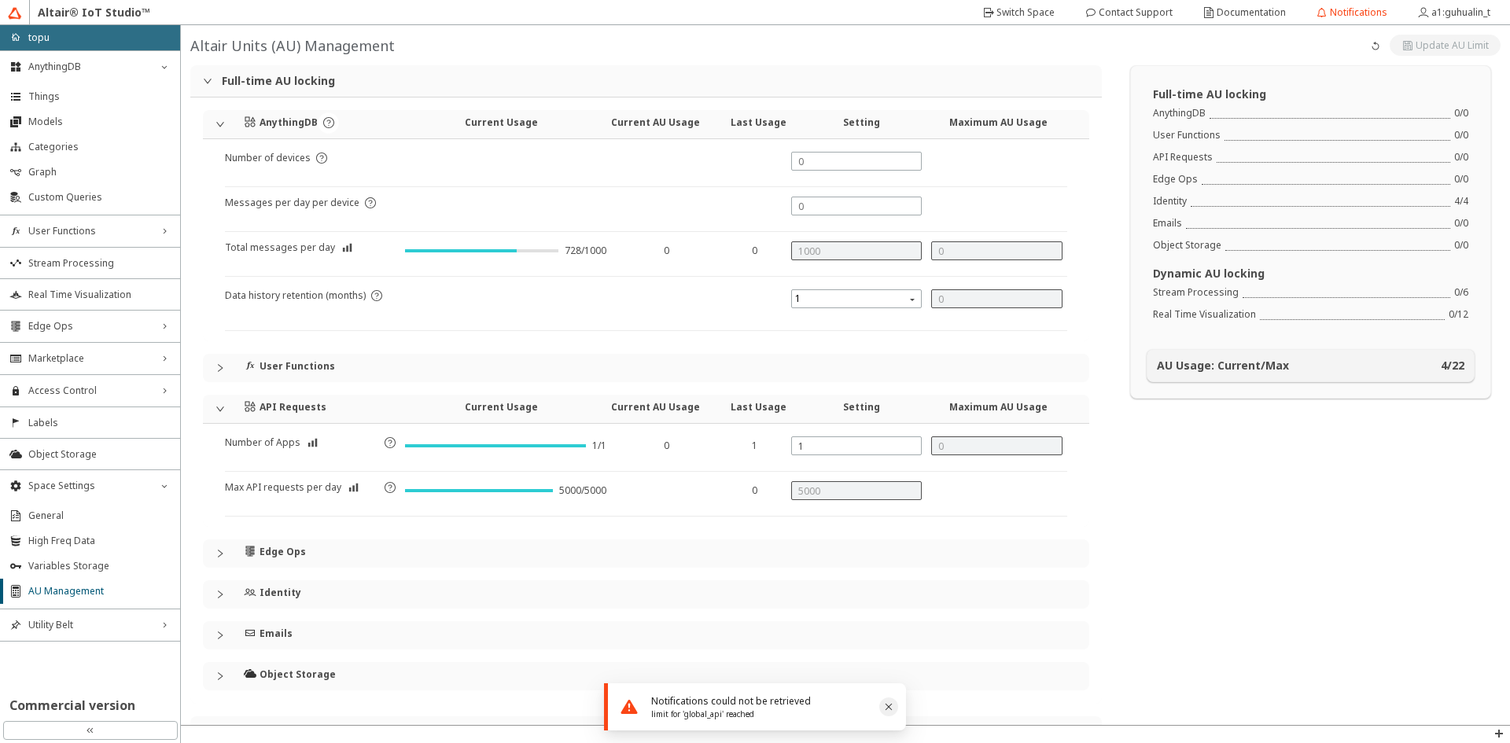
click at [885, 709] on icon "Close" at bounding box center [888, 707] width 13 height 13
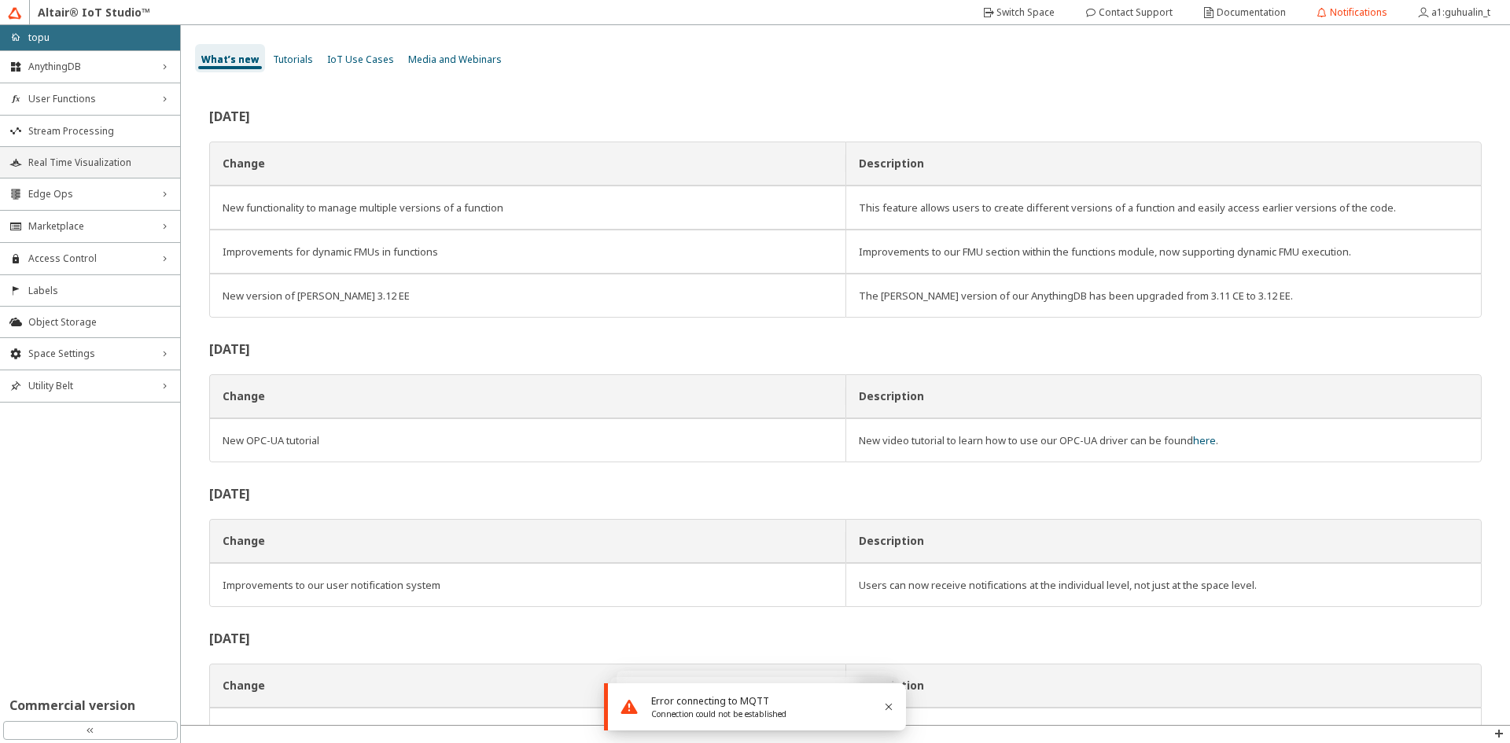
click at [94, 157] on span "Real Time Visualization" at bounding box center [99, 163] width 142 height 13
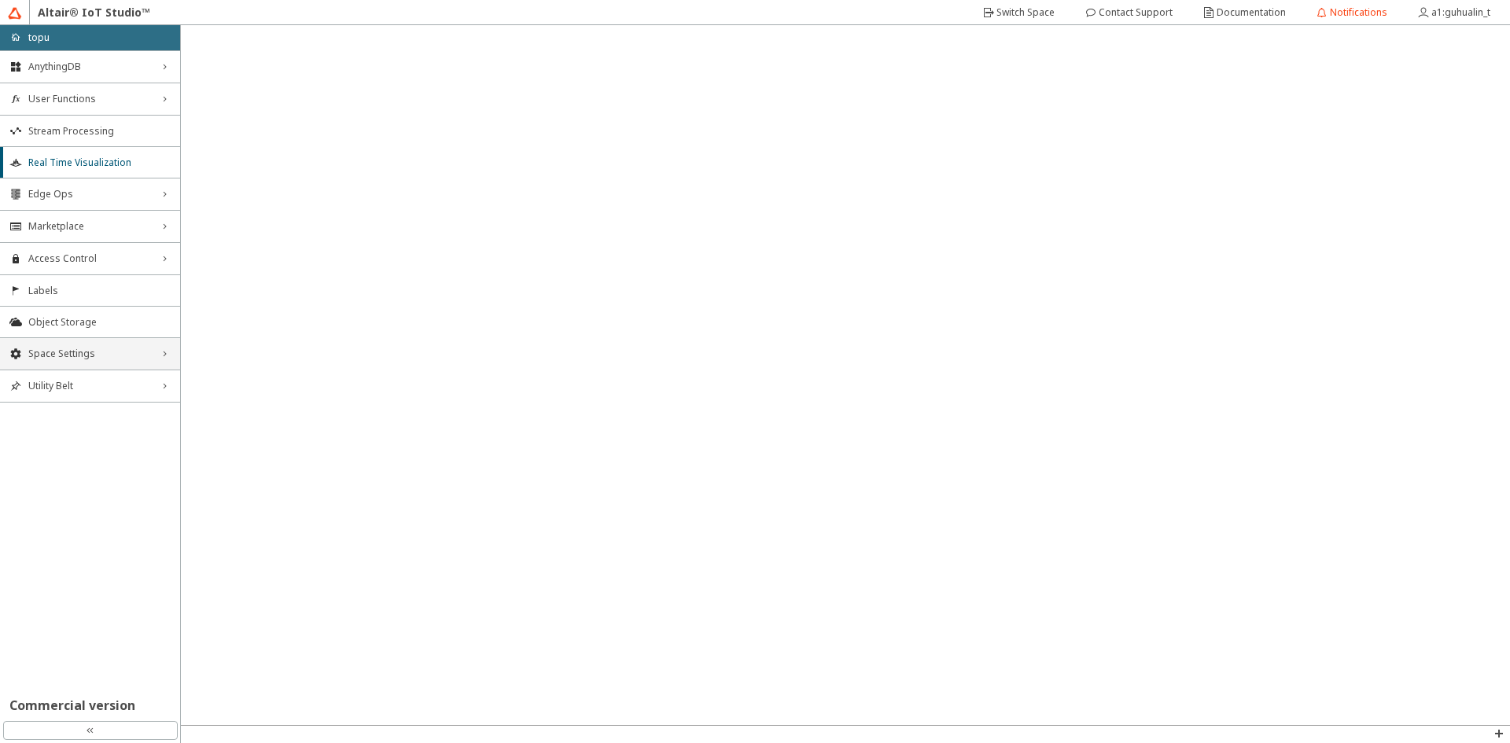
click at [91, 350] on span "Space Settings" at bounding box center [89, 354] width 123 height 13
click at [91, 380] on span "General" at bounding box center [99, 384] width 142 height 13
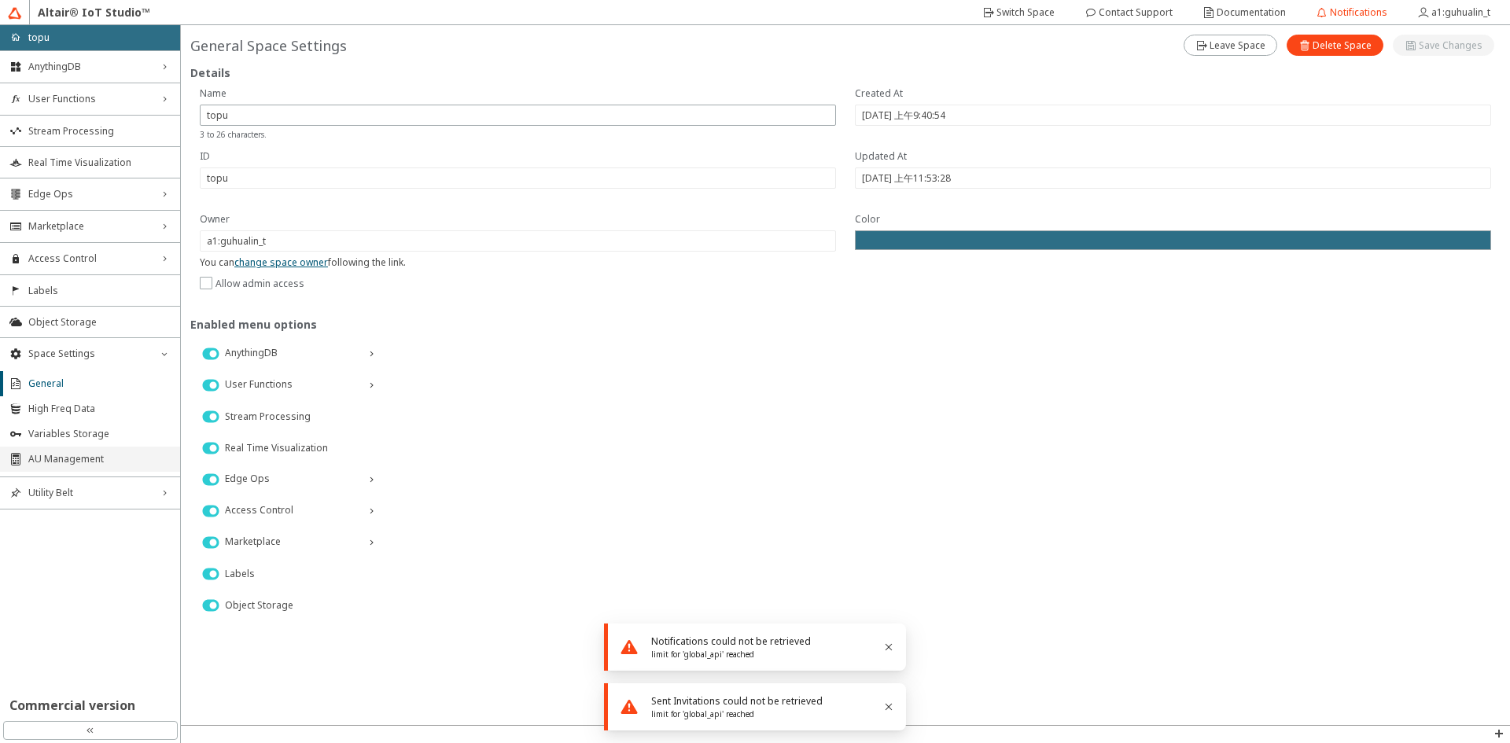
click at [48, 451] on li "AU Management" at bounding box center [90, 459] width 180 height 25
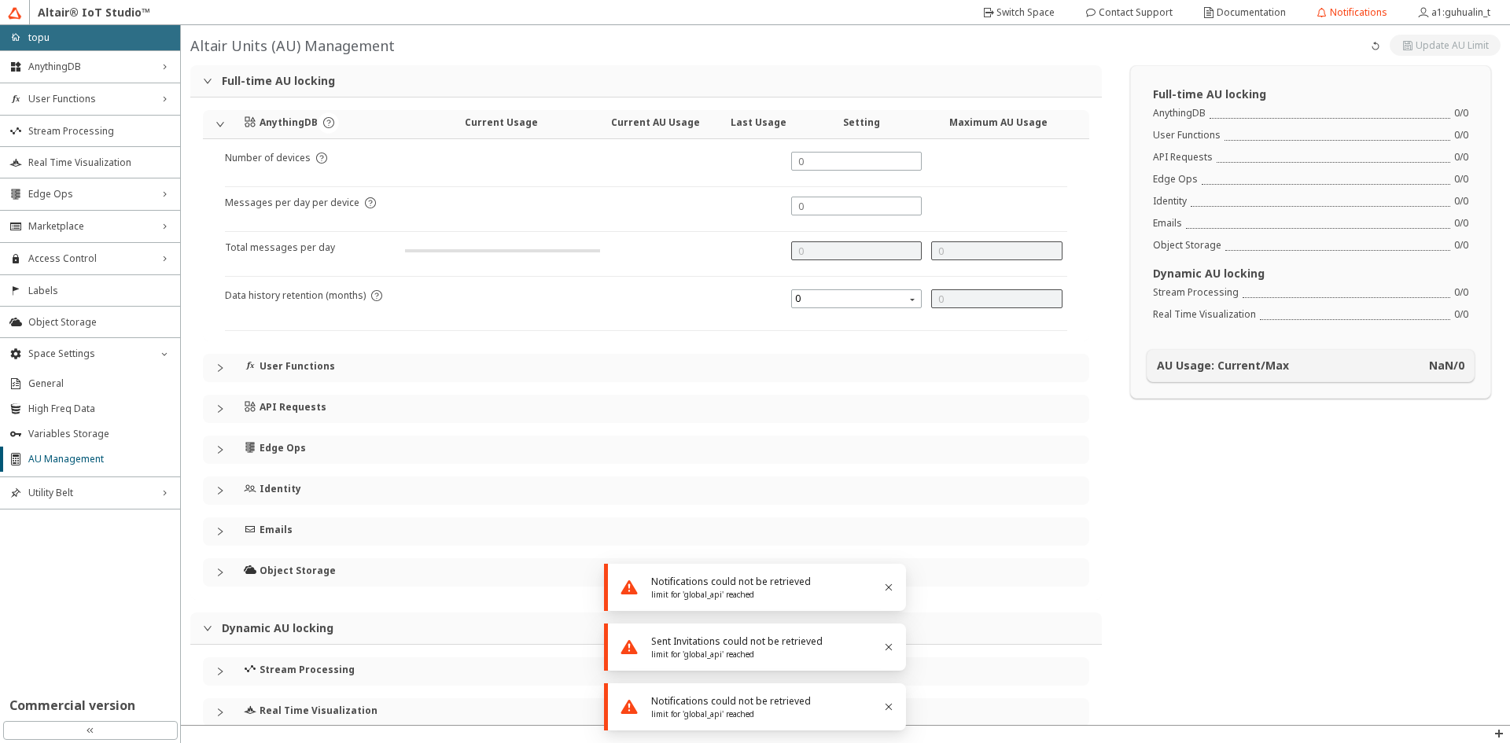
type input "1000"
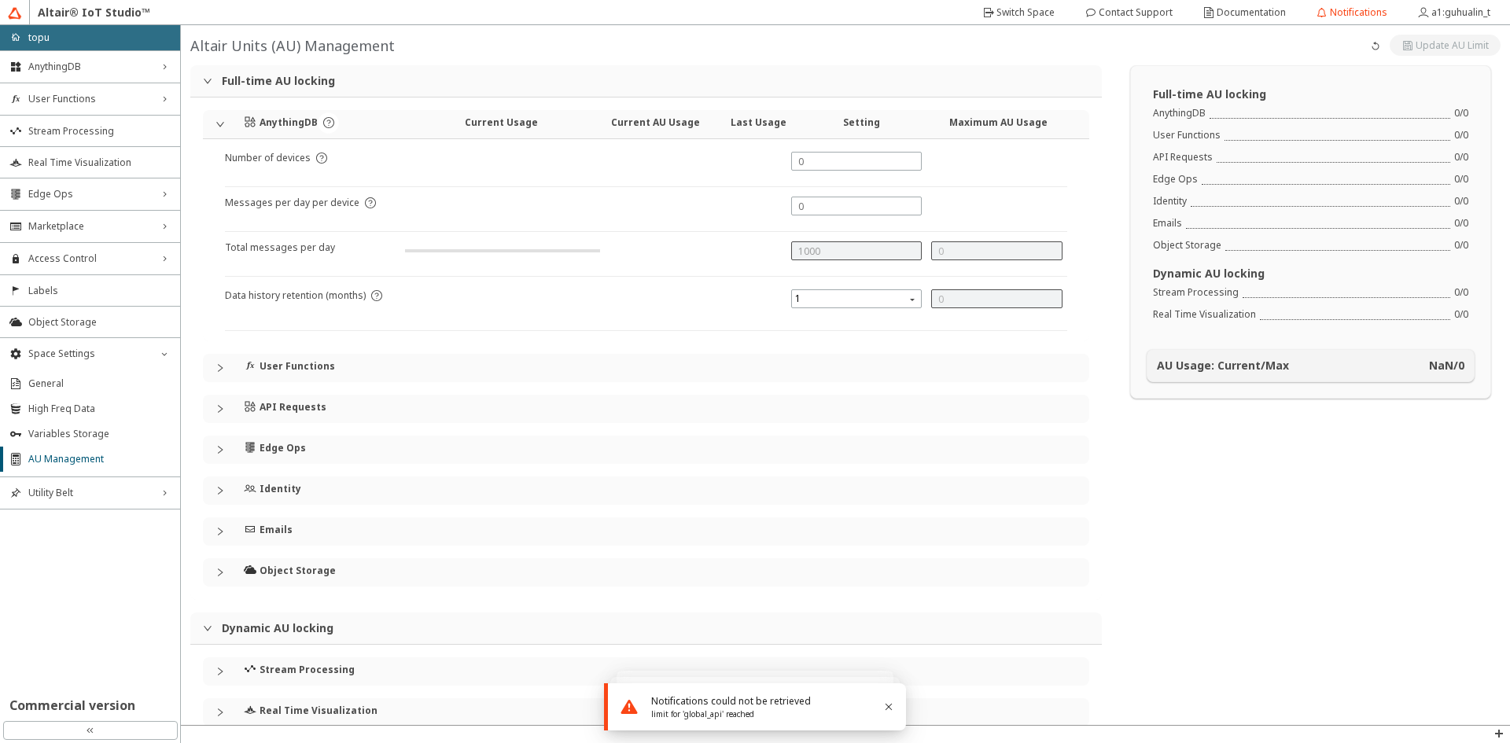
type input "0"
drag, startPoint x: 608, startPoint y: 252, endPoint x: 562, endPoint y: 247, distance: 45.9
click at [562, 247] on div "Total messages per day 728/1000 0 0" at bounding box center [646, 258] width 842 height 35
click at [1164, 540] on div "Full-time AU locking AnythingDB 0 / 0 User Functions 0 / 0 API Requests 0 / 0 E…" at bounding box center [1310, 408] width 399 height 687
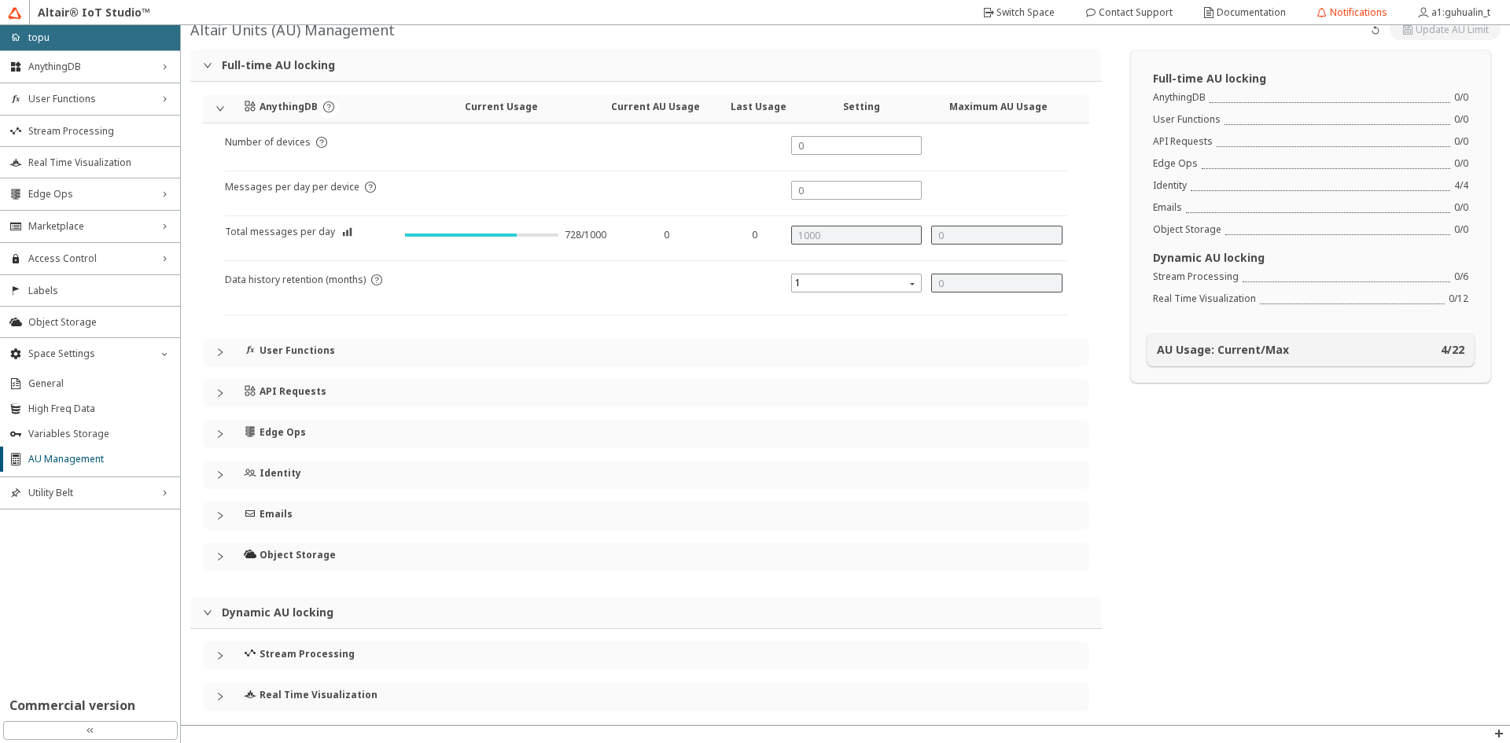
scroll to position [27, 0]
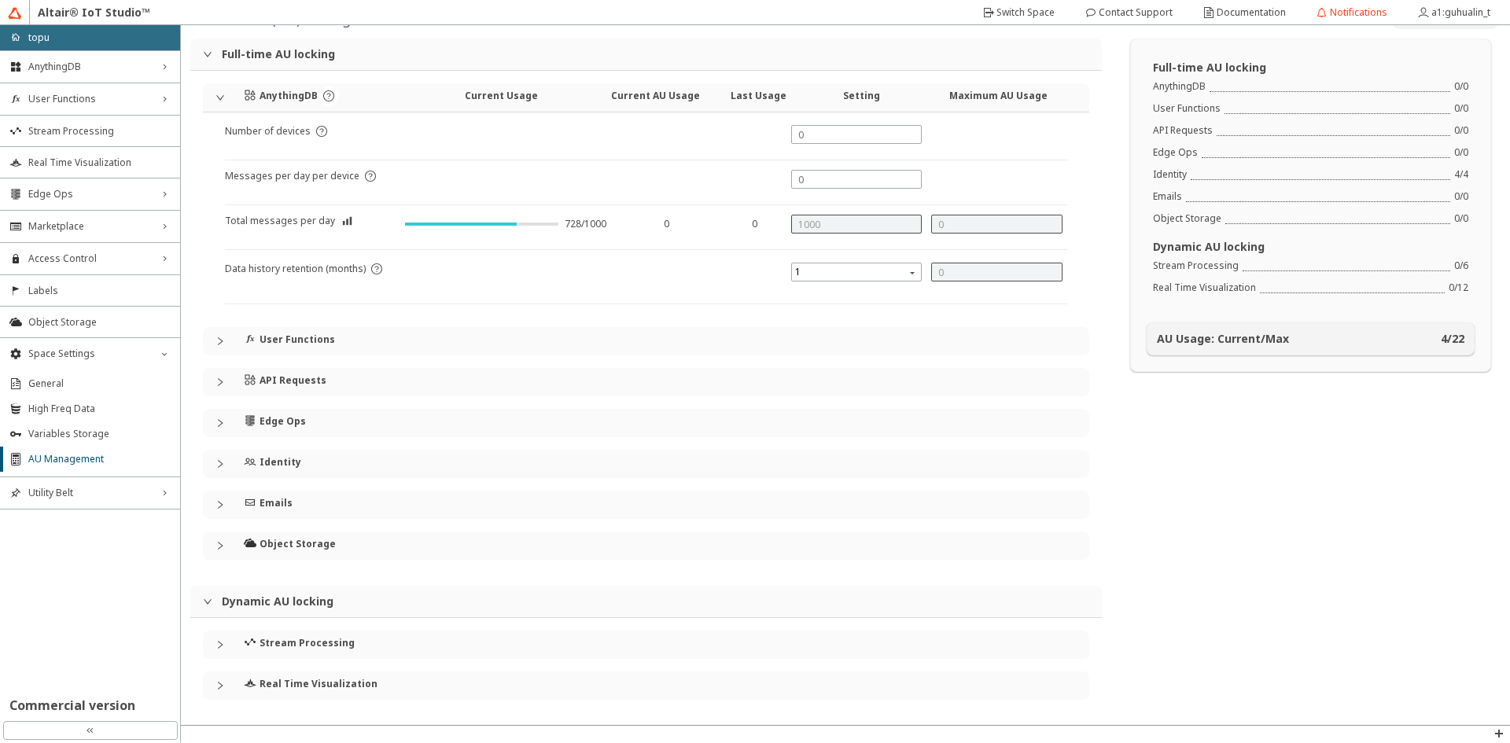
click at [311, 390] on div "API Requests" at bounding box center [329, 380] width 171 height 24
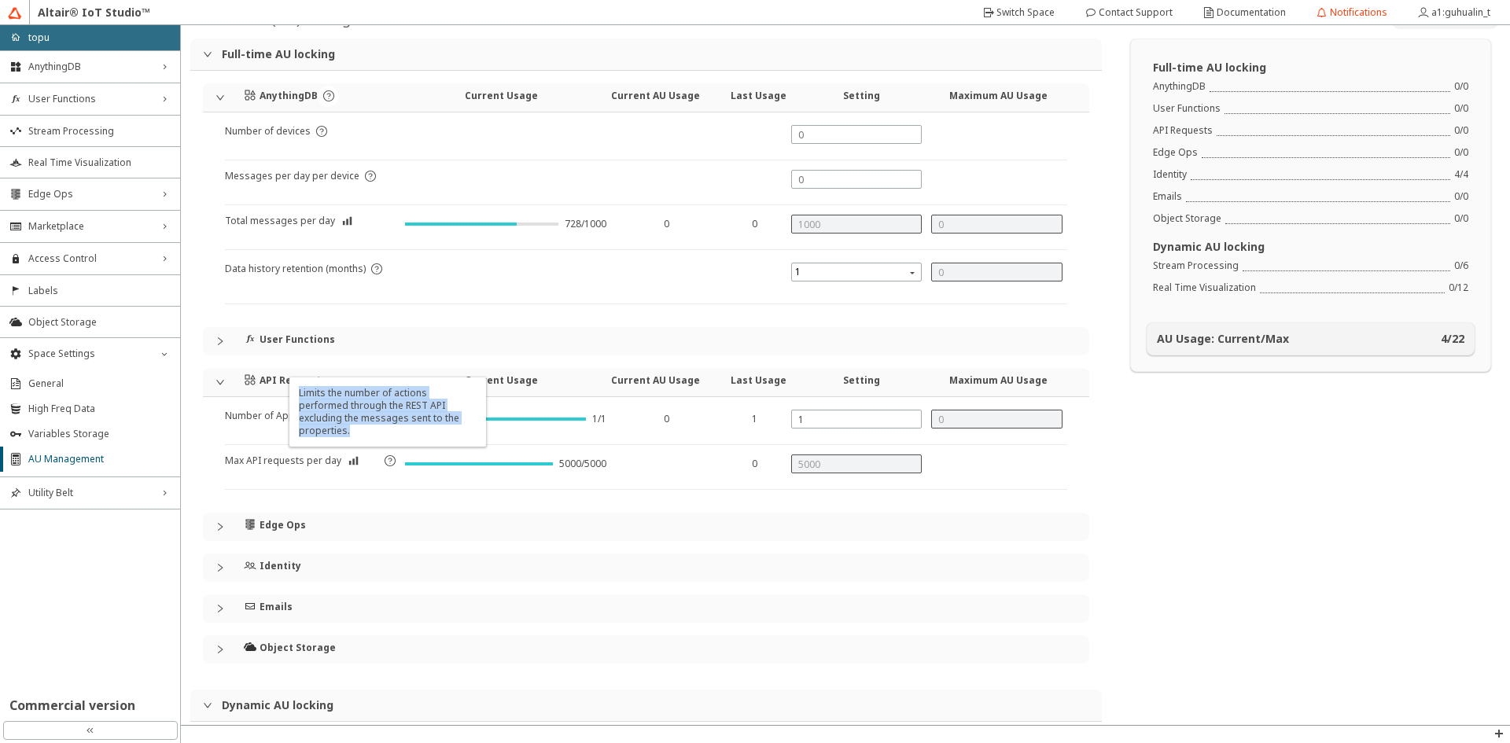
drag, startPoint x: 444, startPoint y: 428, endPoint x: 294, endPoint y: 401, distance: 151.8
click at [294, 401] on div "Limits the number of actions performed through the REST API excluding the messa…" at bounding box center [387, 412] width 197 height 69
copy div "Limits the number of actions performed through the REST API excluding the messa…"
drag, startPoint x: 1251, startPoint y: 589, endPoint x: 1360, endPoint y: 661, distance: 130.7
click at [1251, 590] on div "Full-time AU locking AnythingDB 0 / 0 User Functions 0 / 0 API Requests 0 / 0 E…" at bounding box center [1310, 434] width 399 height 790
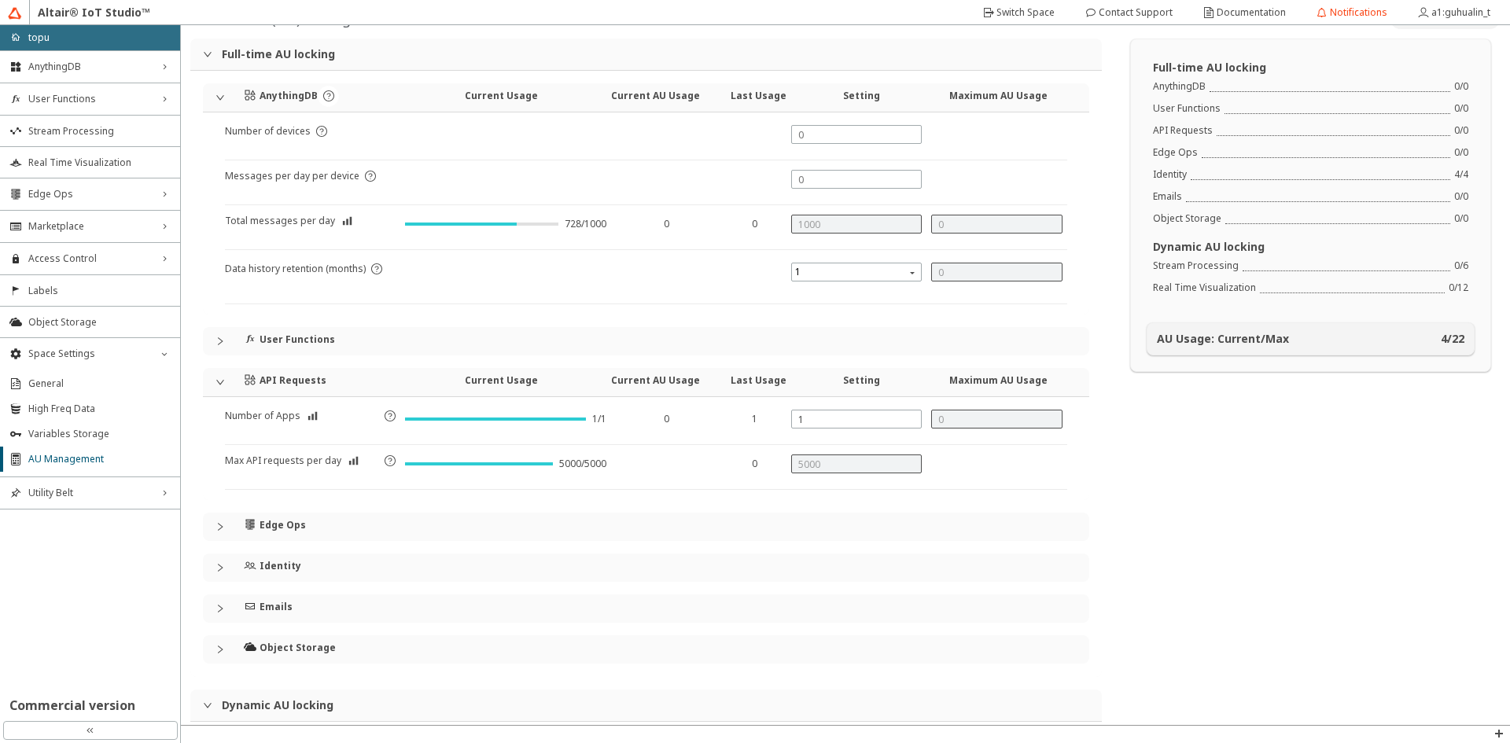
click at [683, 483] on div at bounding box center [663, 472] width 105 height 35
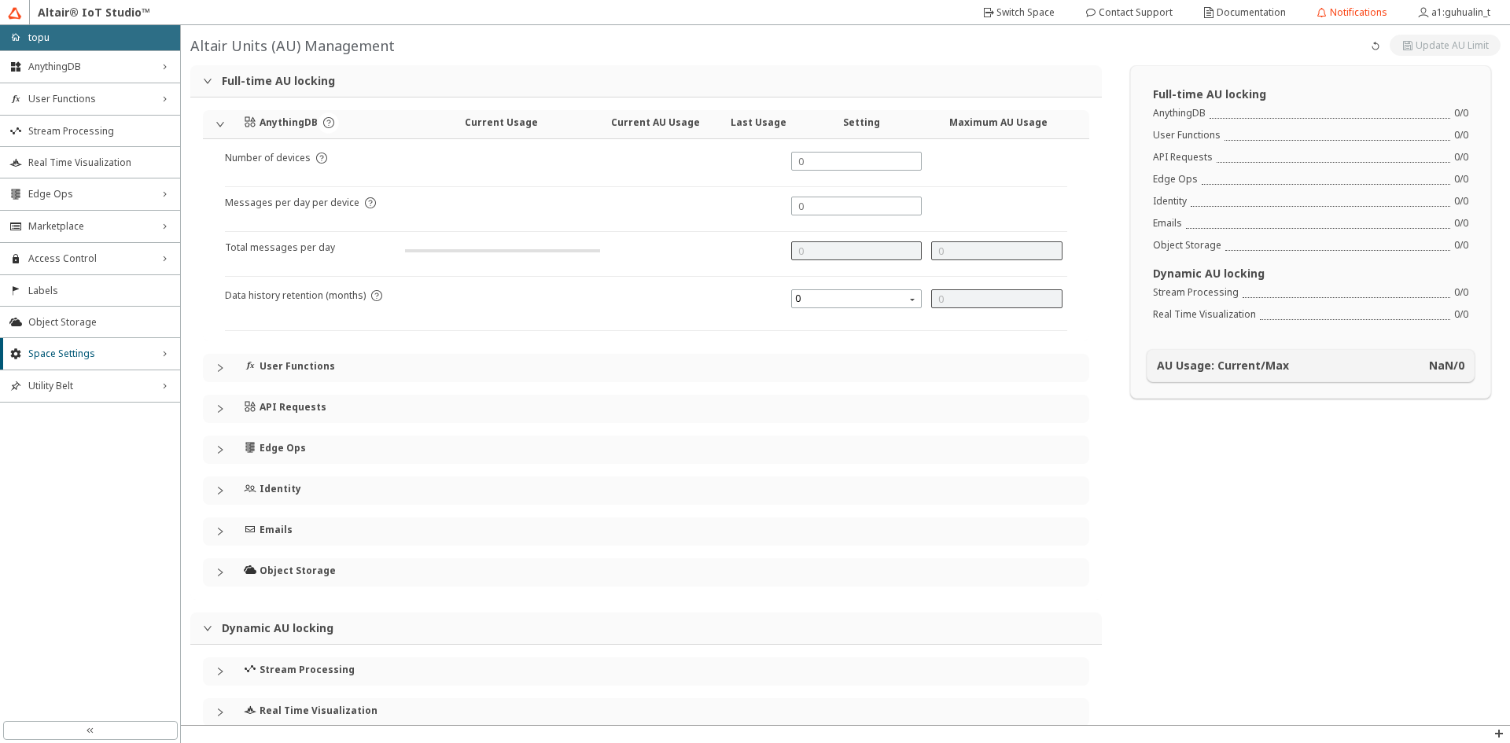
type input "1000"
type input "0"
click at [285, 401] on h4 "API Requests" at bounding box center [293, 407] width 67 height 13
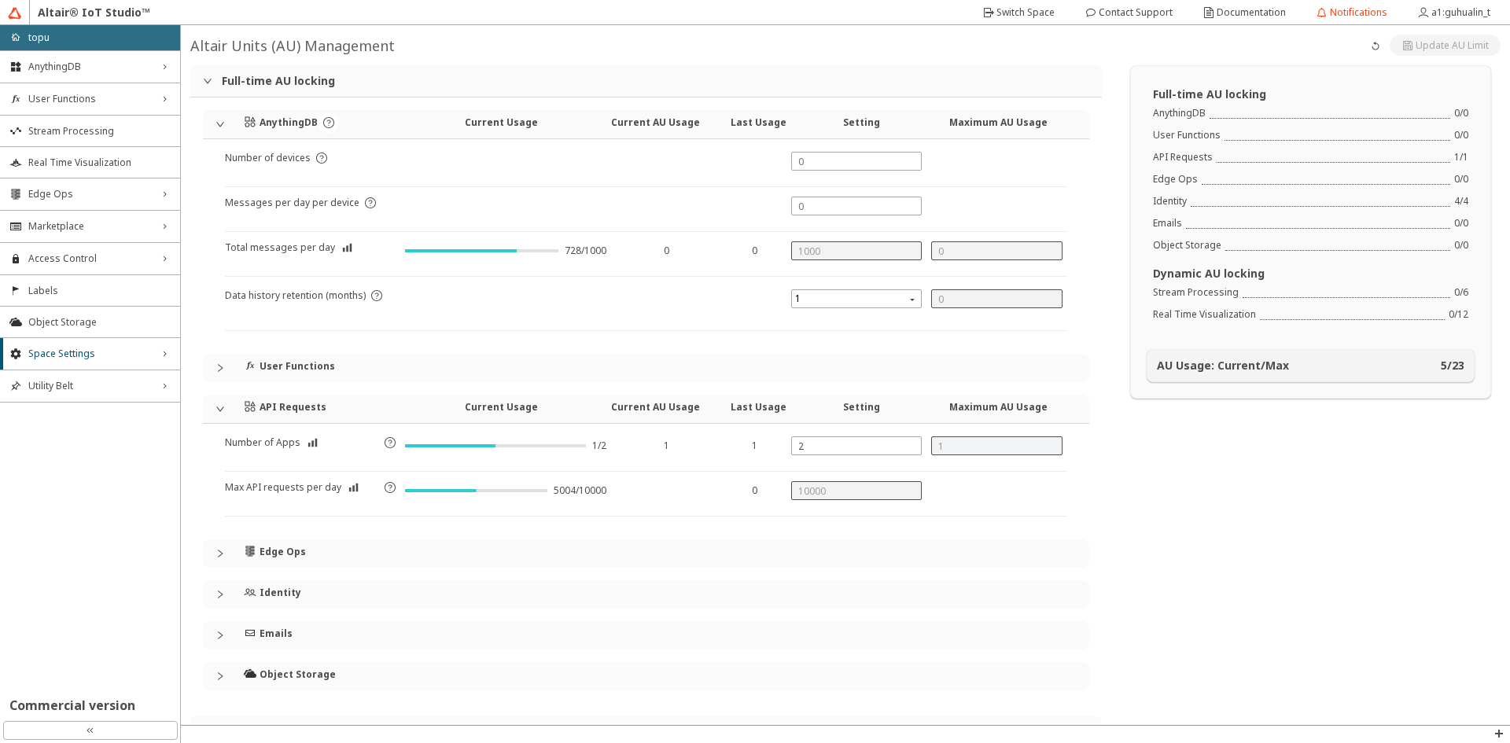
click at [644, 455] on div "1" at bounding box center [667, 451] width 90 height 22
click at [623, 378] on div "User Functions" at bounding box center [656, 368] width 824 height 28
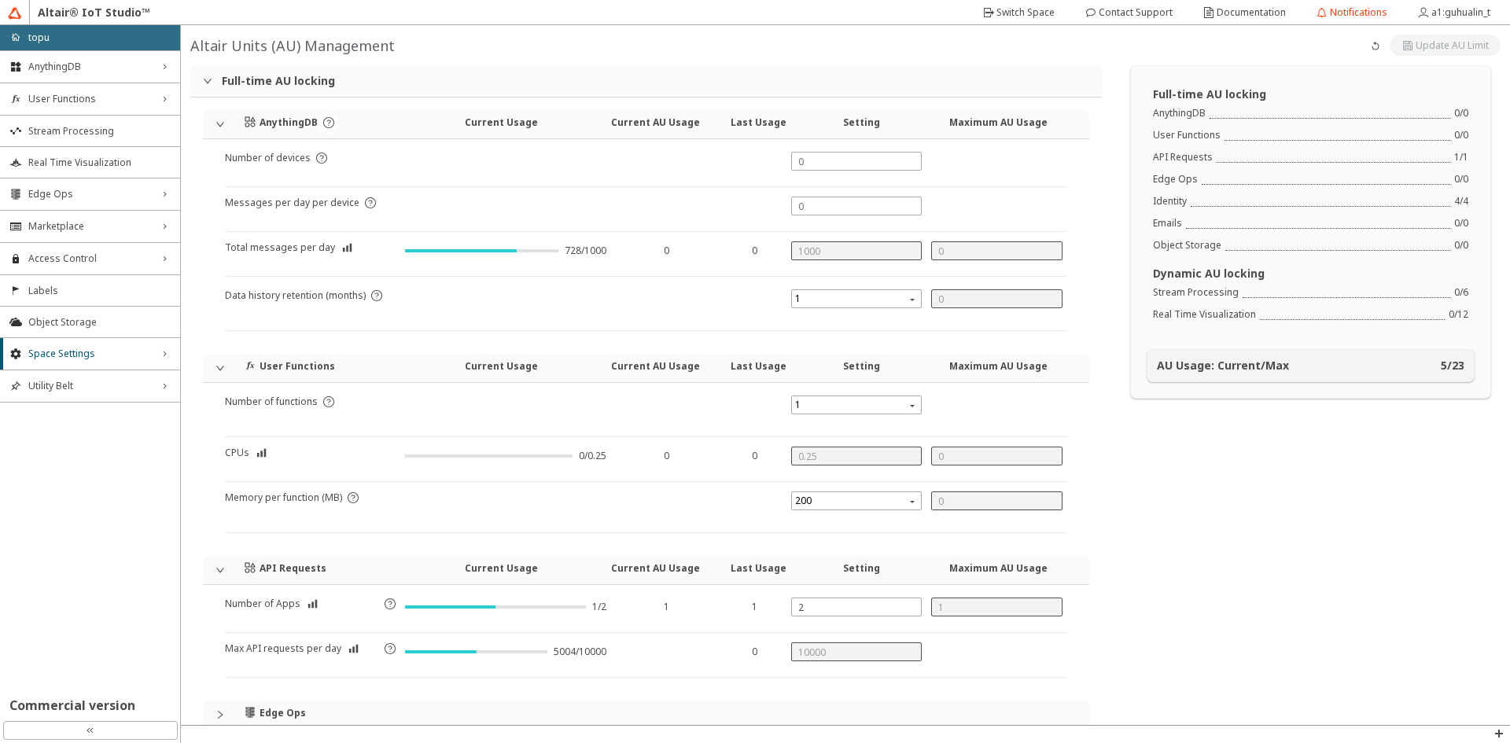
click at [642, 368] on h4 "Current AU Usage" at bounding box center [656, 366] width 138 height 13
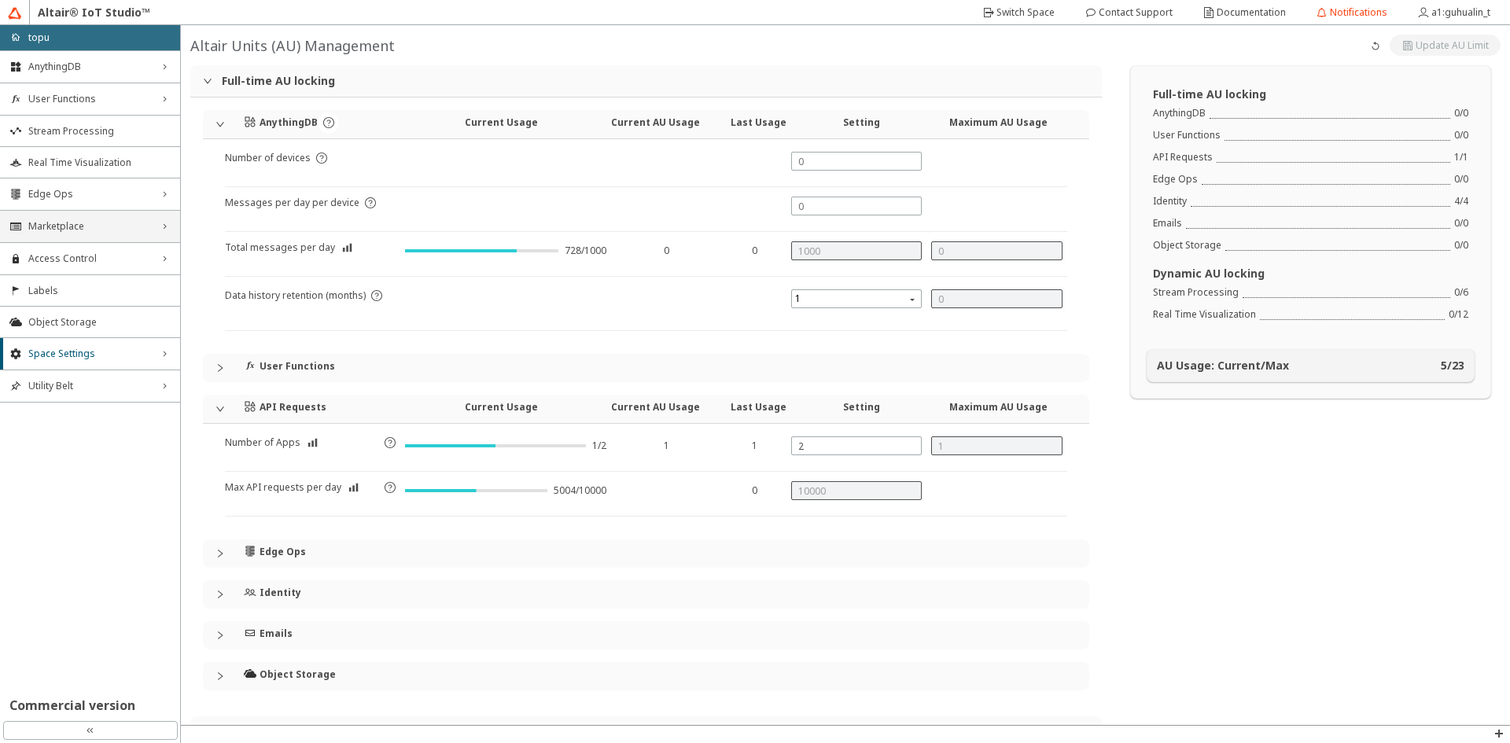
click at [90, 223] on span "Marketplace" at bounding box center [89, 226] width 123 height 13
click at [91, 166] on span "Real Time Visualization" at bounding box center [99, 163] width 142 height 13
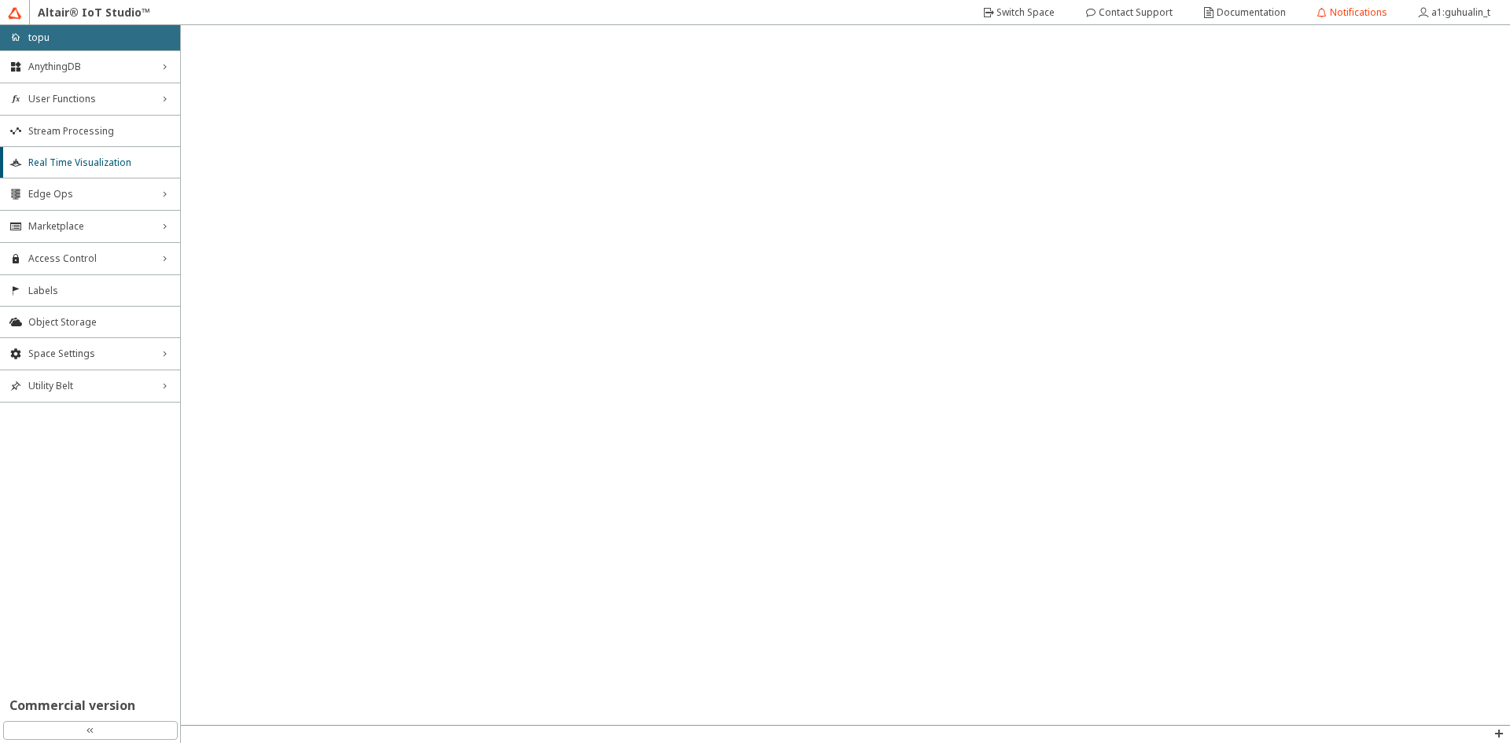
click at [103, 486] on div "AnythingDB right_chevron User Functions right_chevron Stream Processing Real Ti…" at bounding box center [90, 384] width 180 height 668
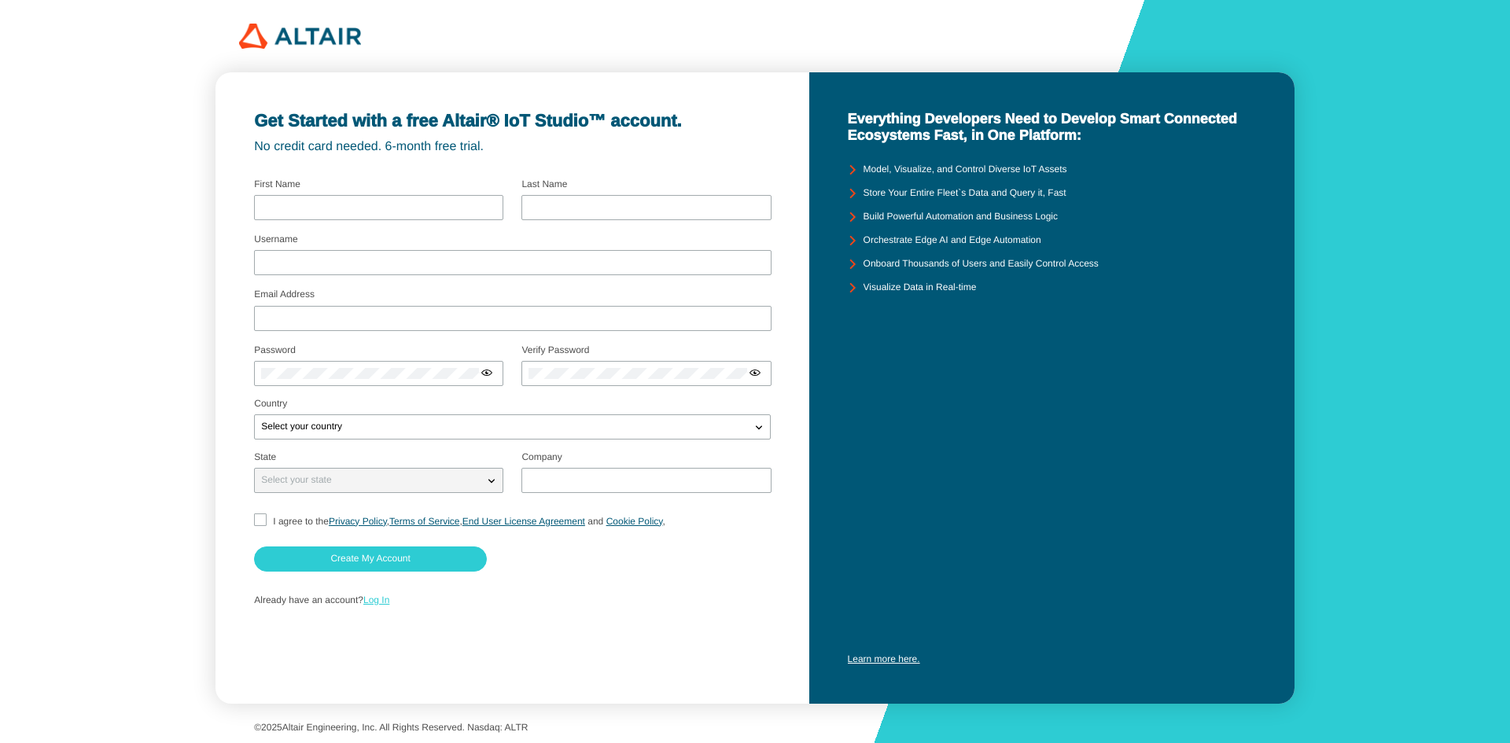
click at [389, 602] on link "Log In" at bounding box center [376, 600] width 26 height 11
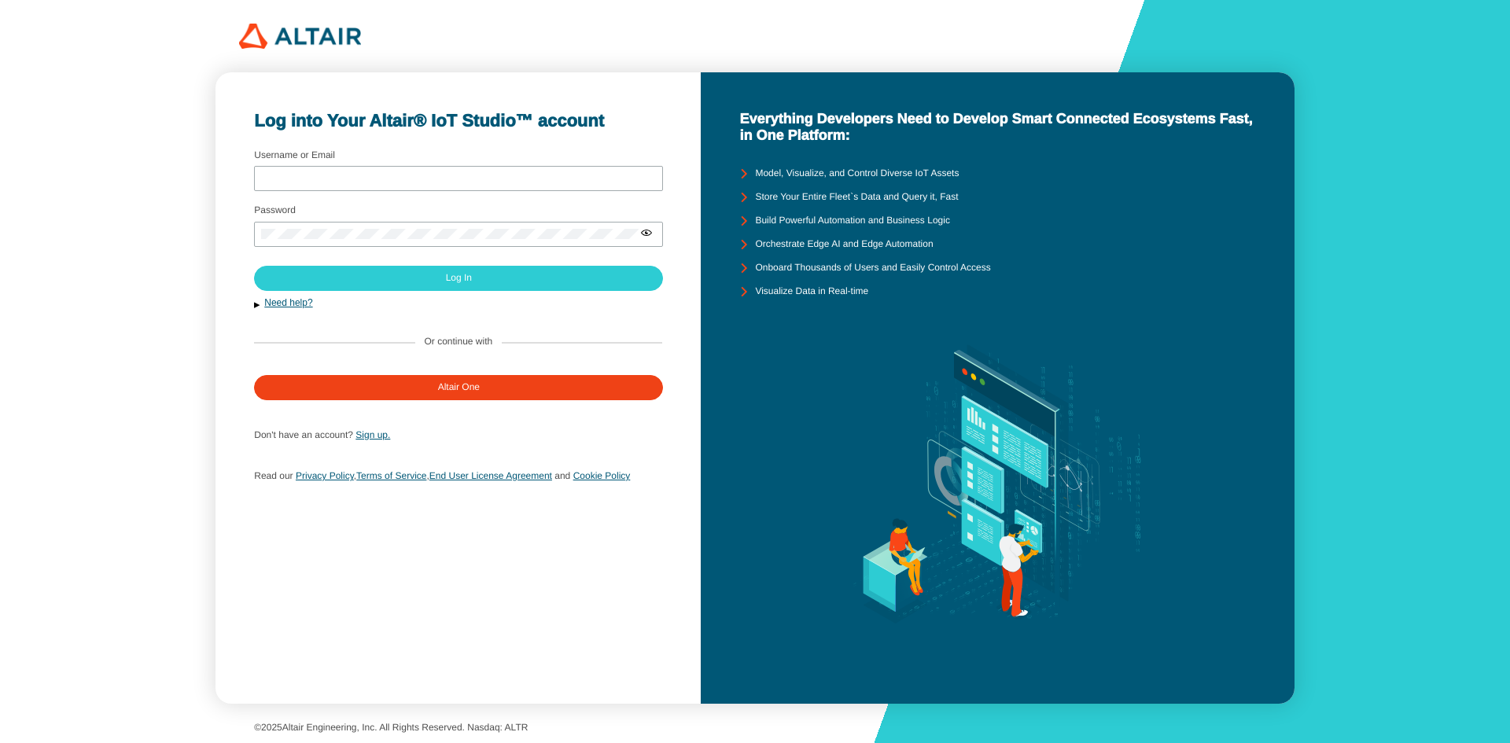
click at [3, 486] on div "Log into Your Altair® IoT Studio™ account Username or Email Password Sign up." at bounding box center [755, 371] width 1510 height 743
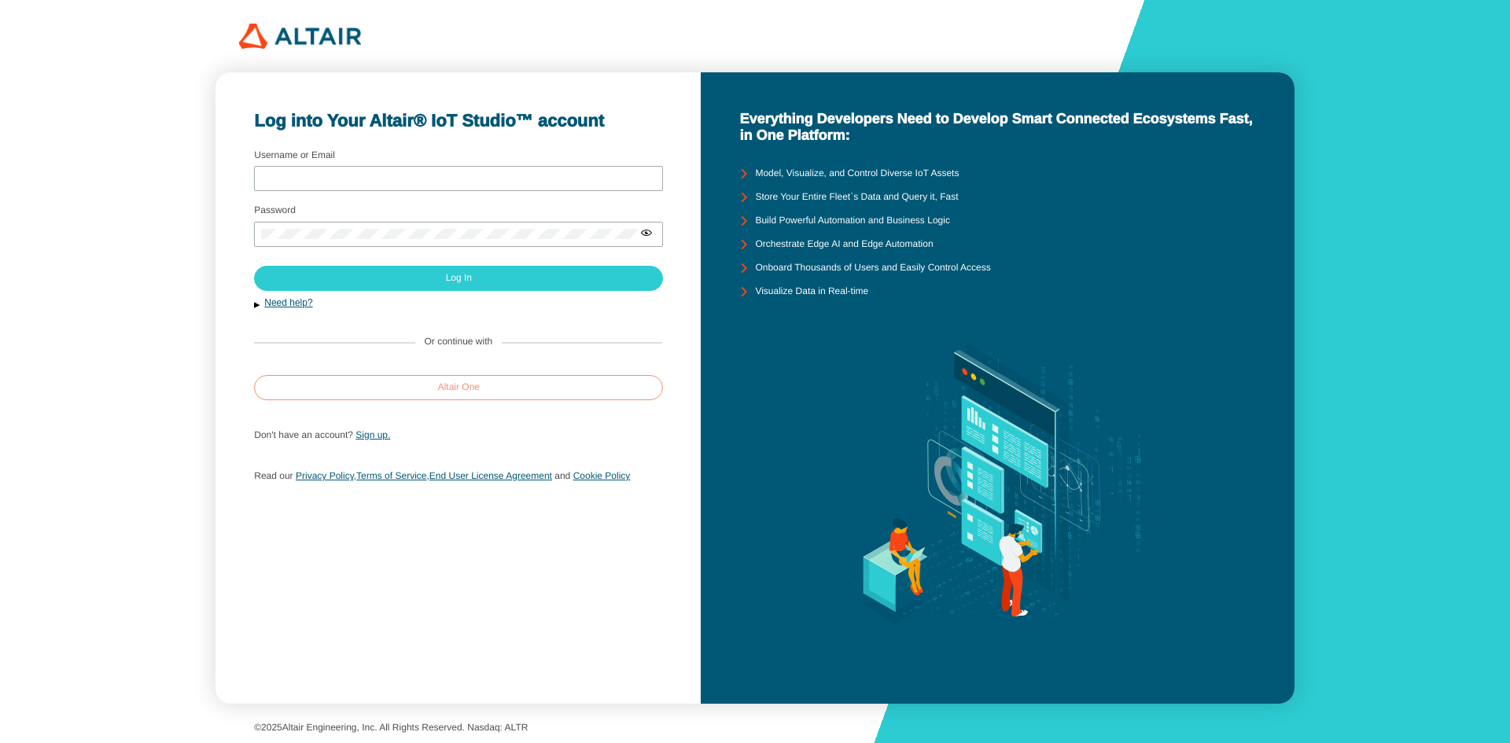
click at [0, 0] on slot "Altair One" at bounding box center [0, 0] width 0 height 0
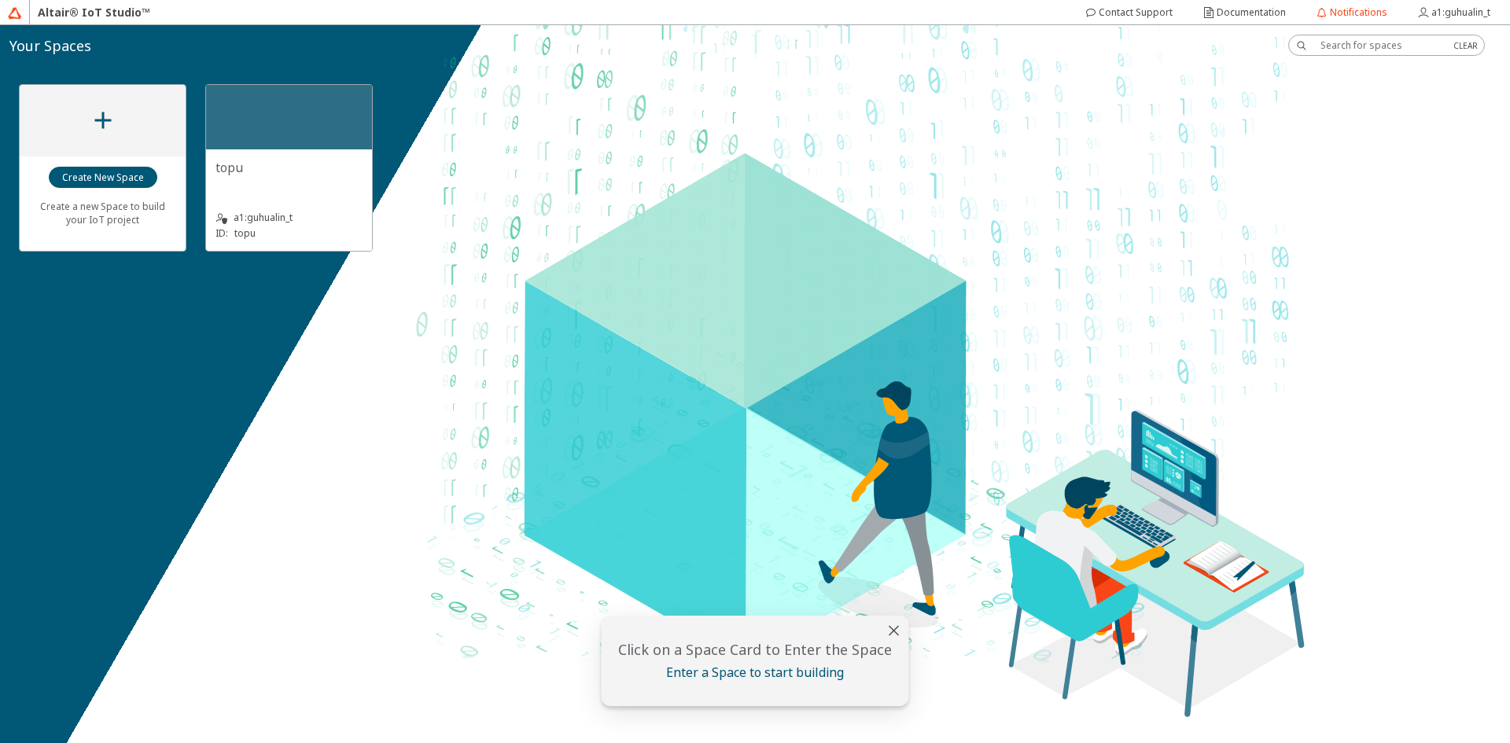
click at [326, 197] on div "a1:guhualin_t ID: topu" at bounding box center [289, 215] width 147 height 51
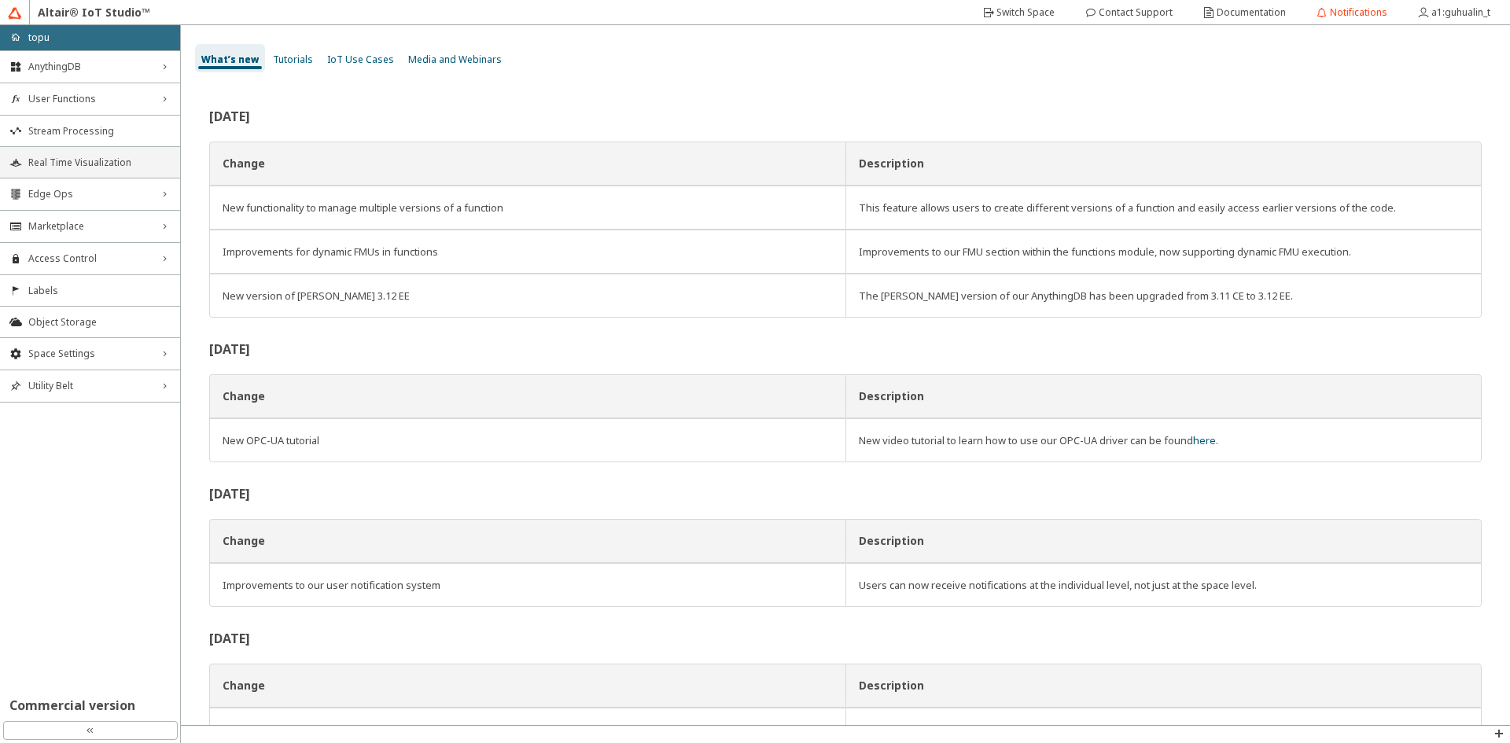
click at [139, 167] on span "Real Time Visualization" at bounding box center [99, 163] width 142 height 13
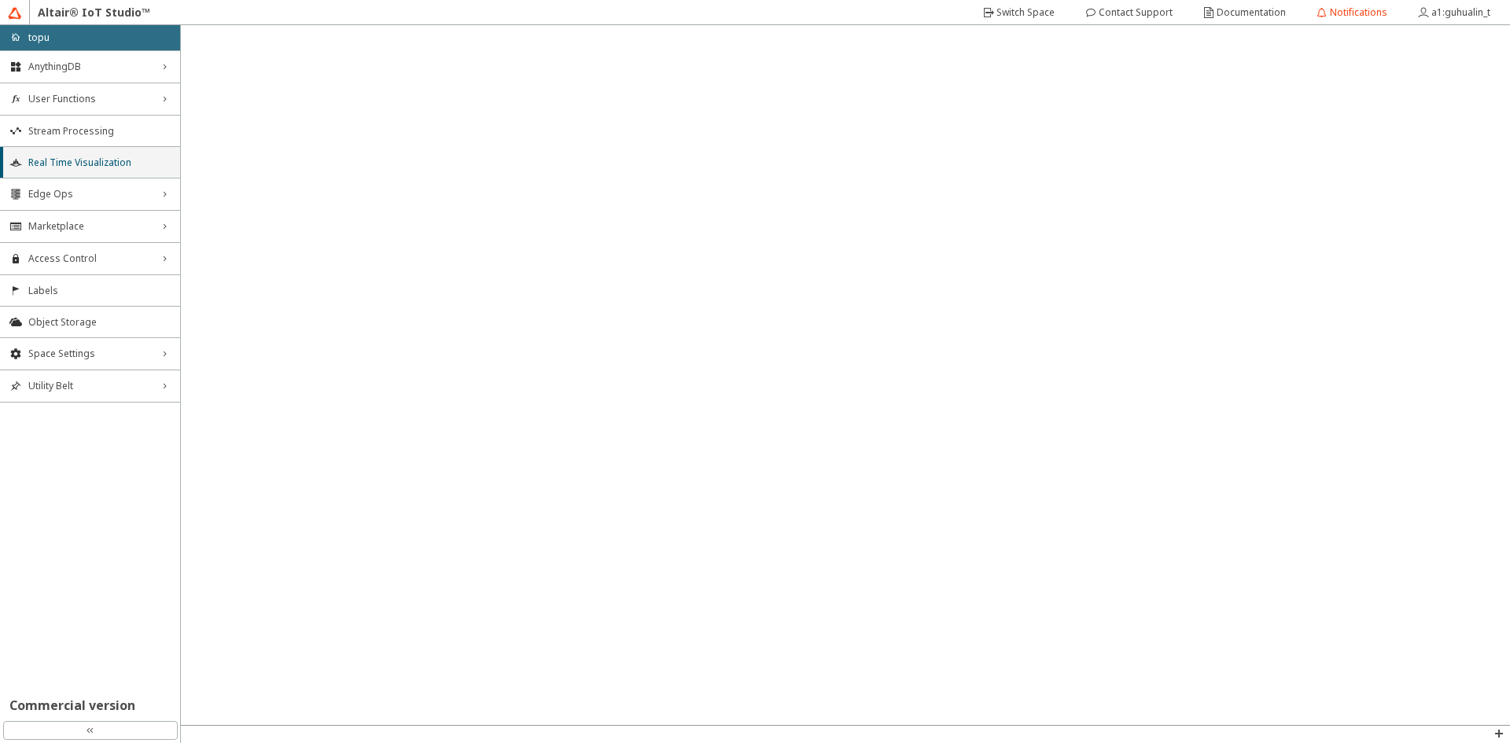
click at [126, 161] on span "Real Time Visualization" at bounding box center [99, 163] width 142 height 13
click at [0, 0] on slot "Notifications" at bounding box center [0, 0] width 0 height 0
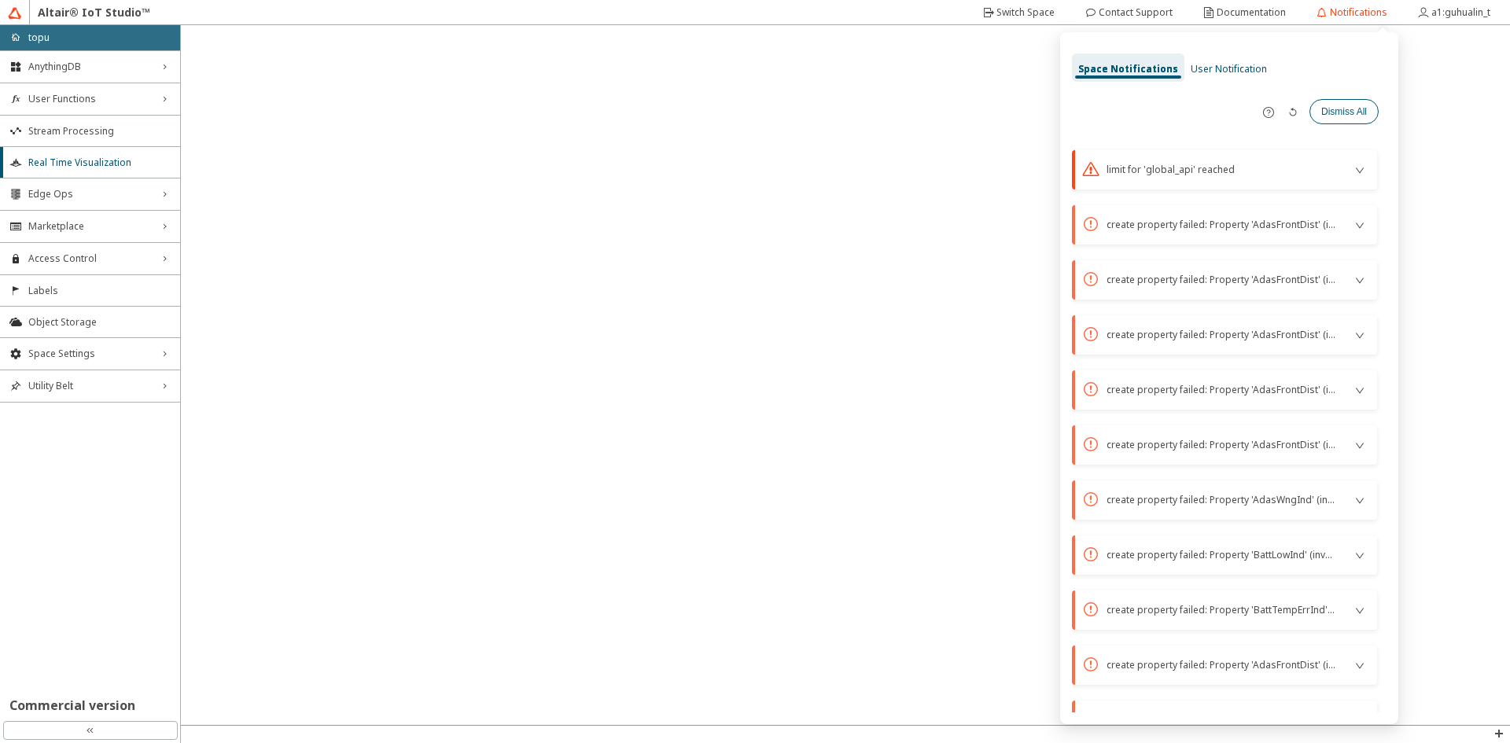
click at [1373, 110] on paper-button "Dismiss All" at bounding box center [1344, 111] width 69 height 25
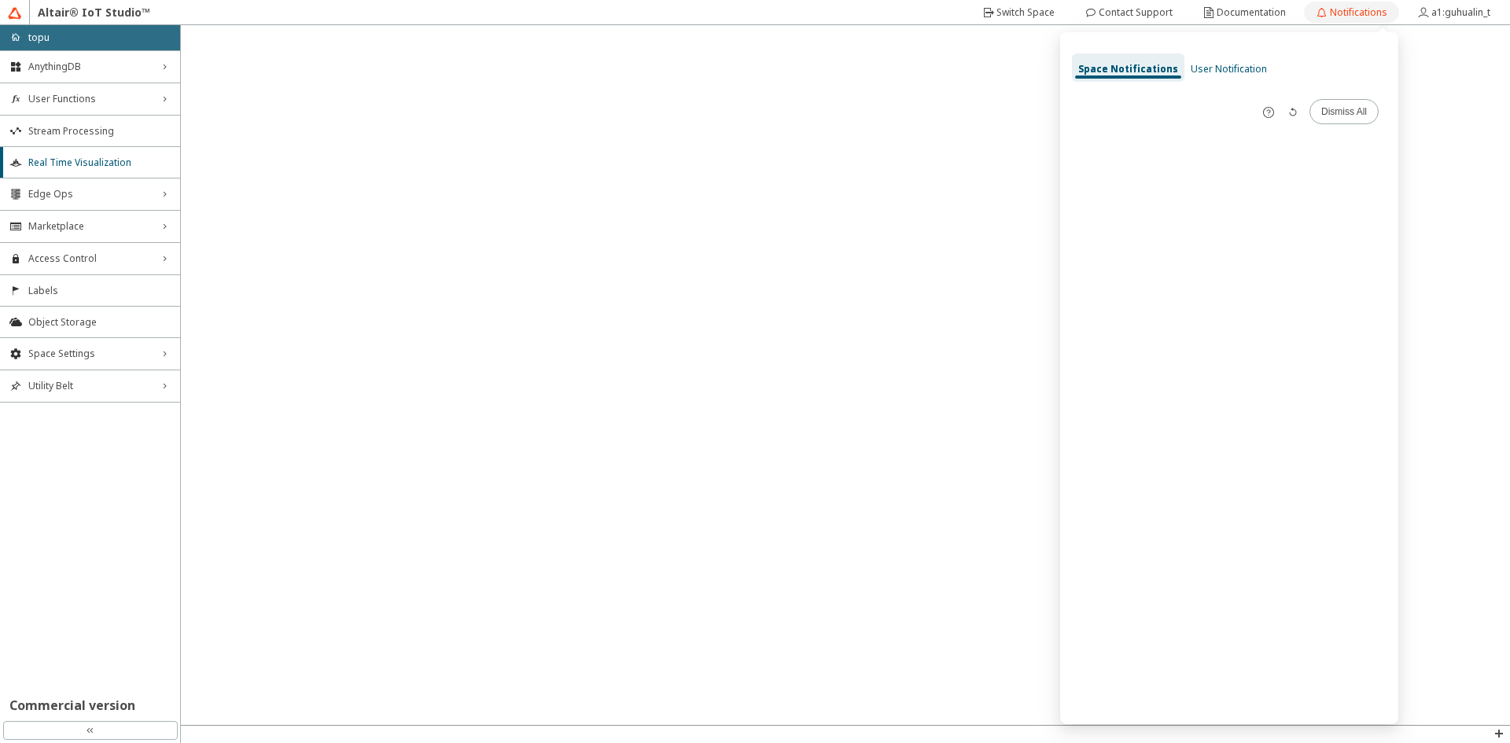
click at [0, 0] on slot "Notifications" at bounding box center [0, 0] width 0 height 0
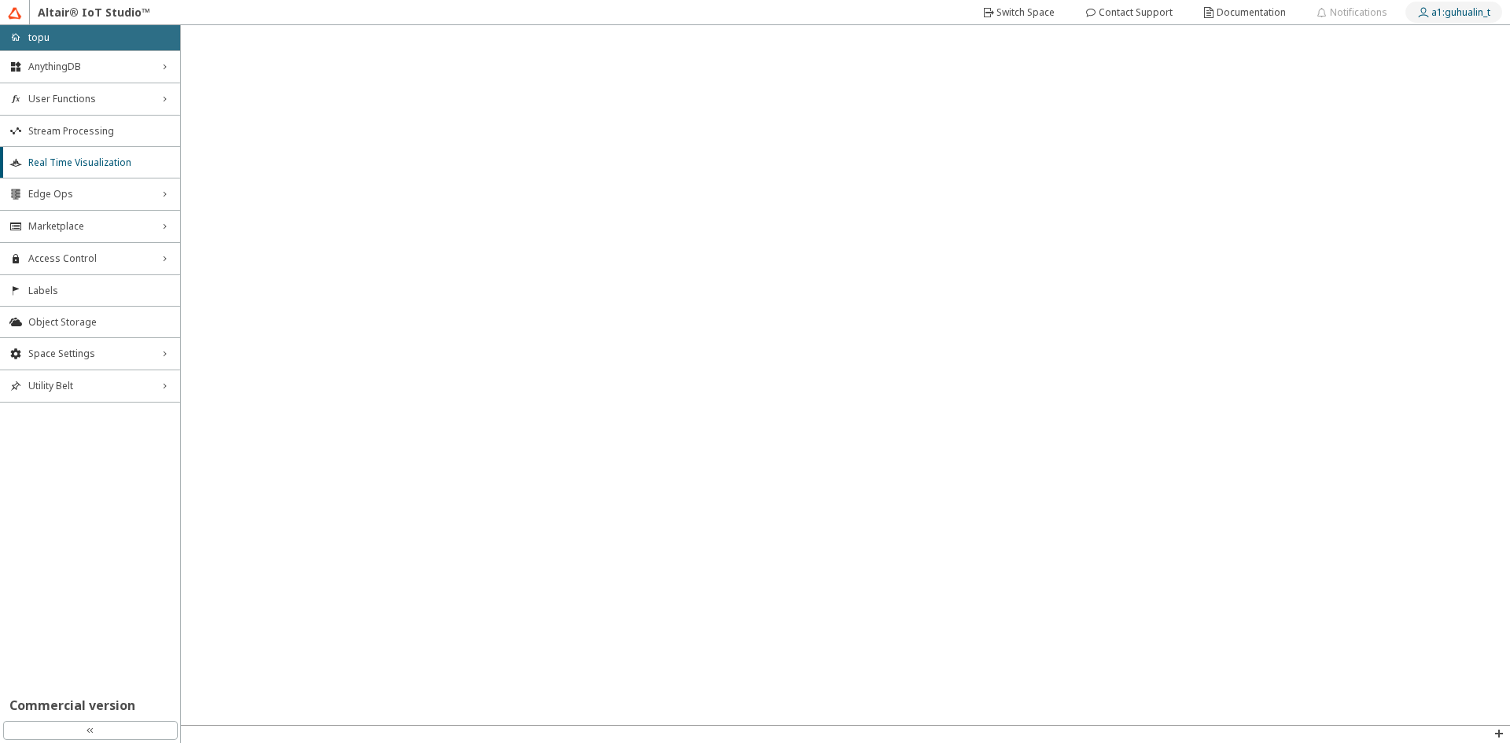
click at [1406, 9] on paper-button "a1:guhualin_t" at bounding box center [1454, 12] width 97 height 21
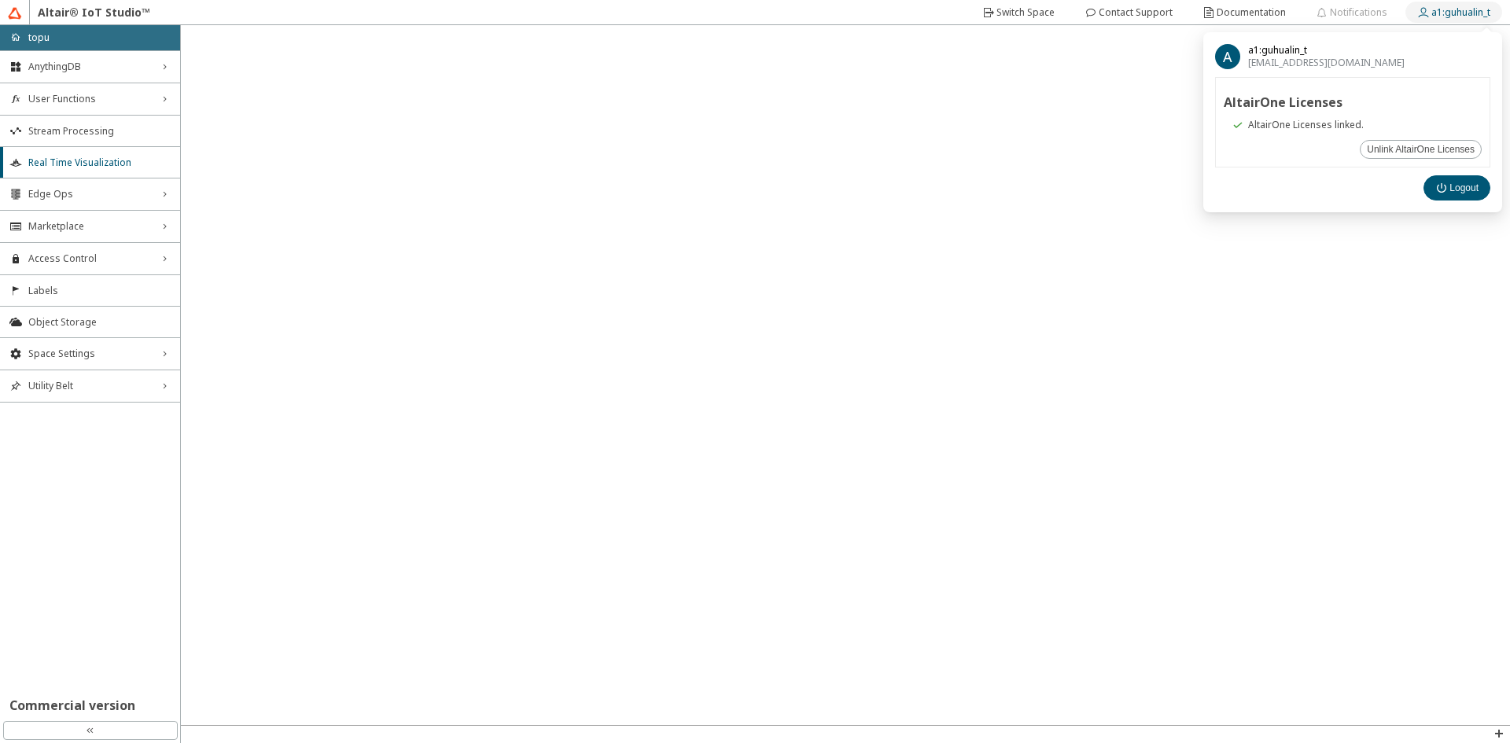
click at [1406, 9] on paper-button "a1:guhualin_t" at bounding box center [1454, 12] width 97 height 21
click at [1501, 16] on paper-button "a1:guhualin_t" at bounding box center [1454, 12] width 97 height 21
click at [719, 13] on div "Altair® IoT Studio™" at bounding box center [755, 12] width 1494 height 25
